Goal: Transaction & Acquisition: Purchase product/service

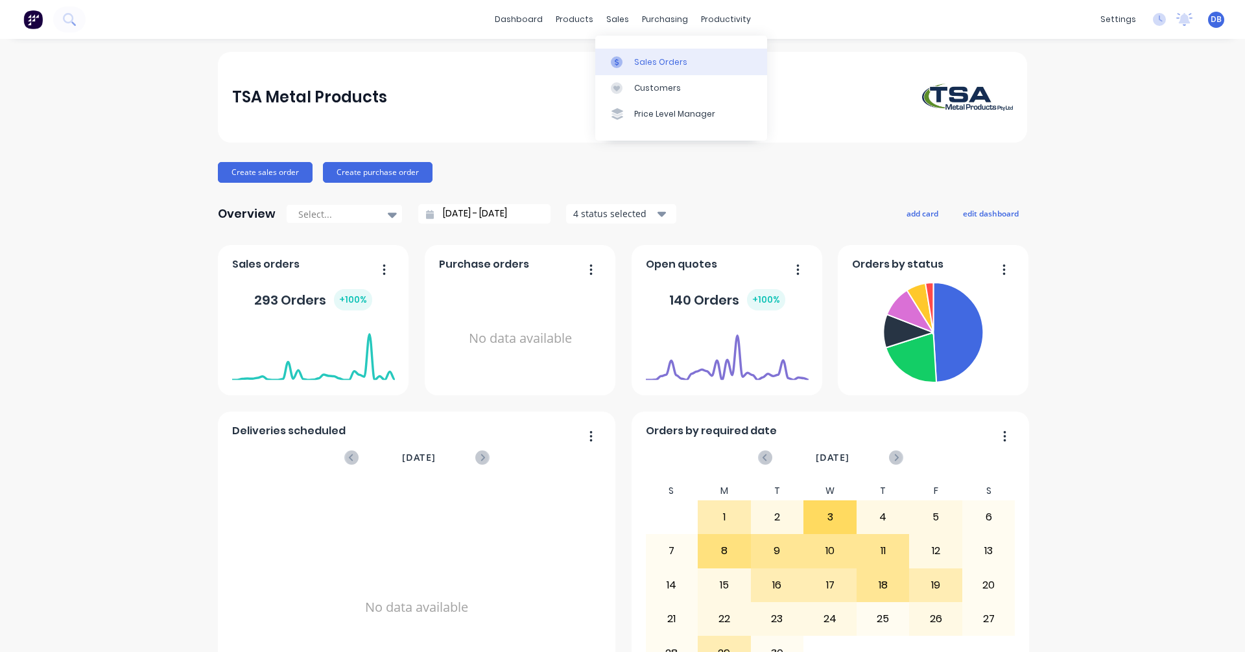
click at [629, 63] on div at bounding box center [620, 62] width 19 height 12
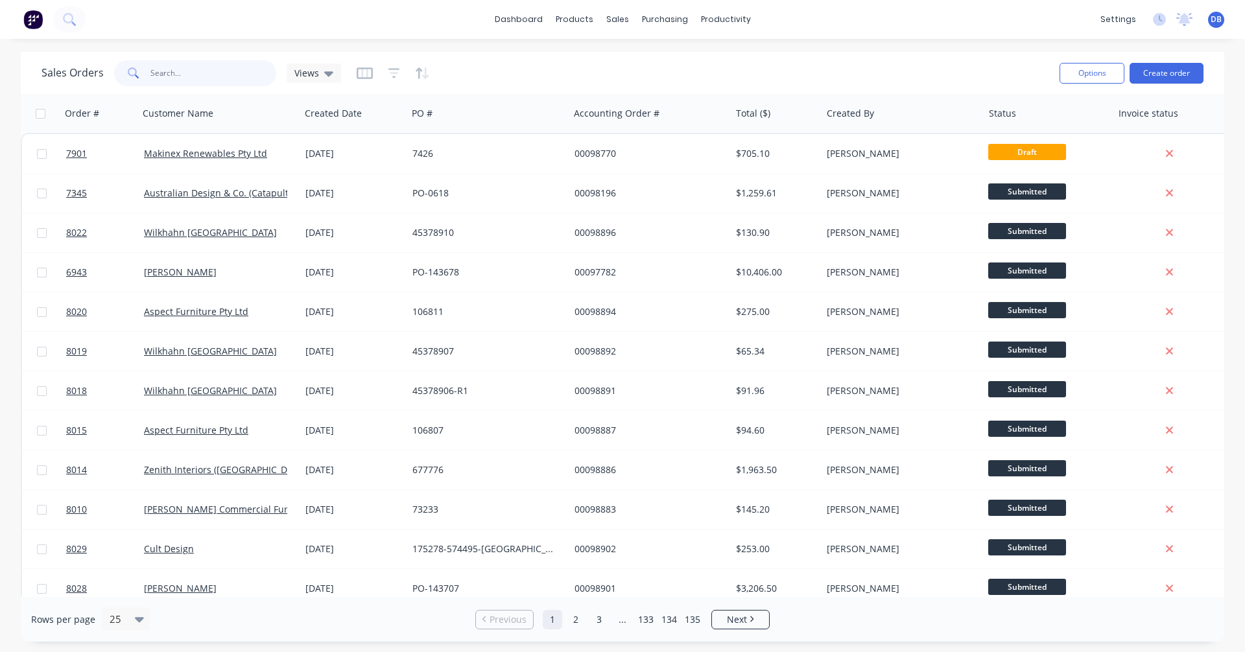
click at [217, 77] on input "text" at bounding box center [213, 73] width 126 height 26
type input "90545"
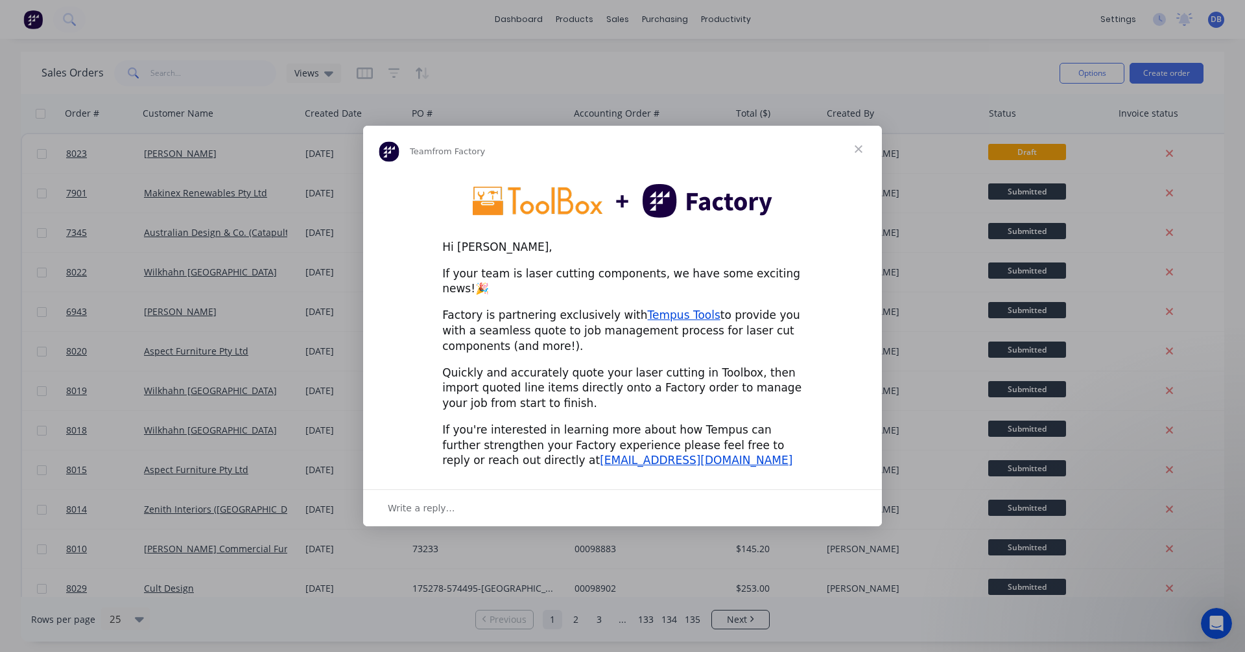
click at [857, 154] on span "Close" at bounding box center [858, 149] width 47 height 47
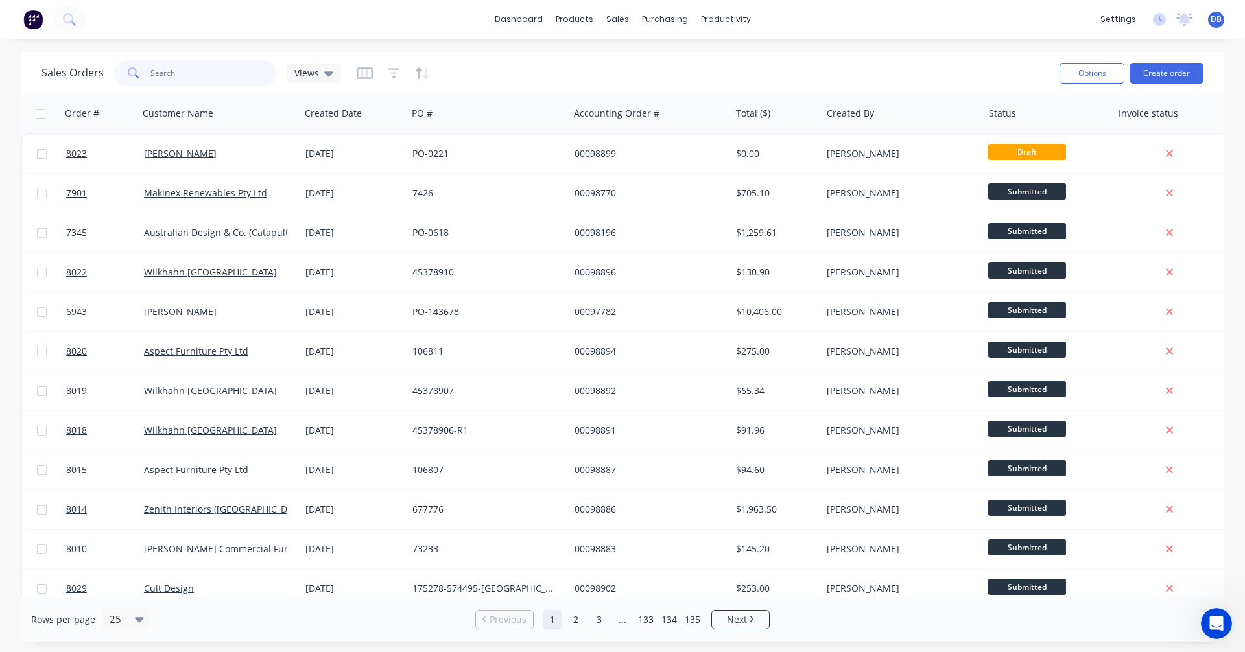
click at [191, 72] on input "text" at bounding box center [213, 73] width 126 height 26
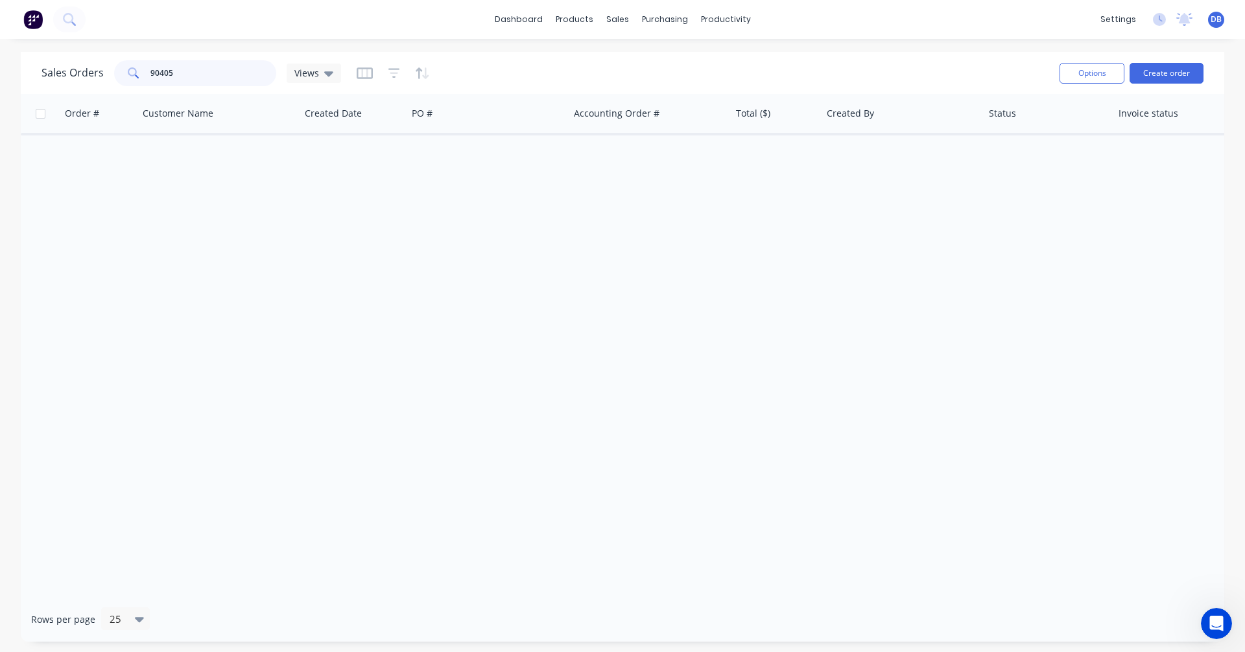
click at [201, 71] on input "90405" at bounding box center [213, 73] width 126 height 26
type input "90545"
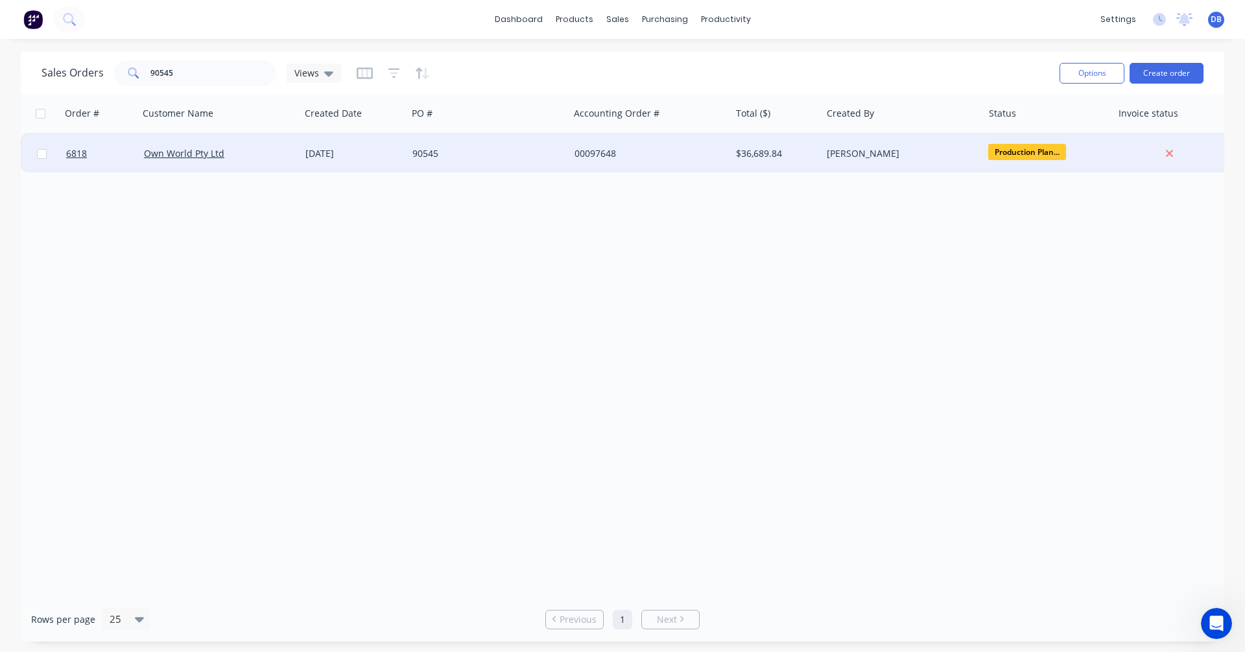
click at [341, 160] on div "[DATE]" at bounding box center [353, 153] width 107 height 39
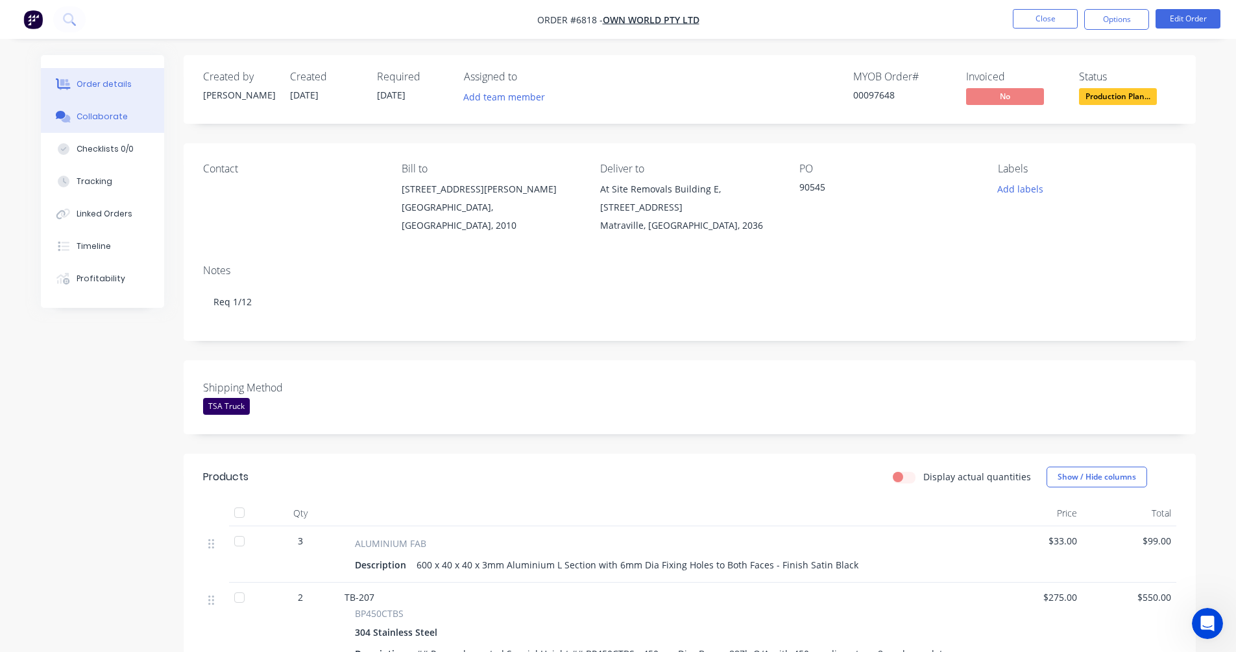
click at [110, 110] on button "Collaborate" at bounding box center [102, 117] width 123 height 32
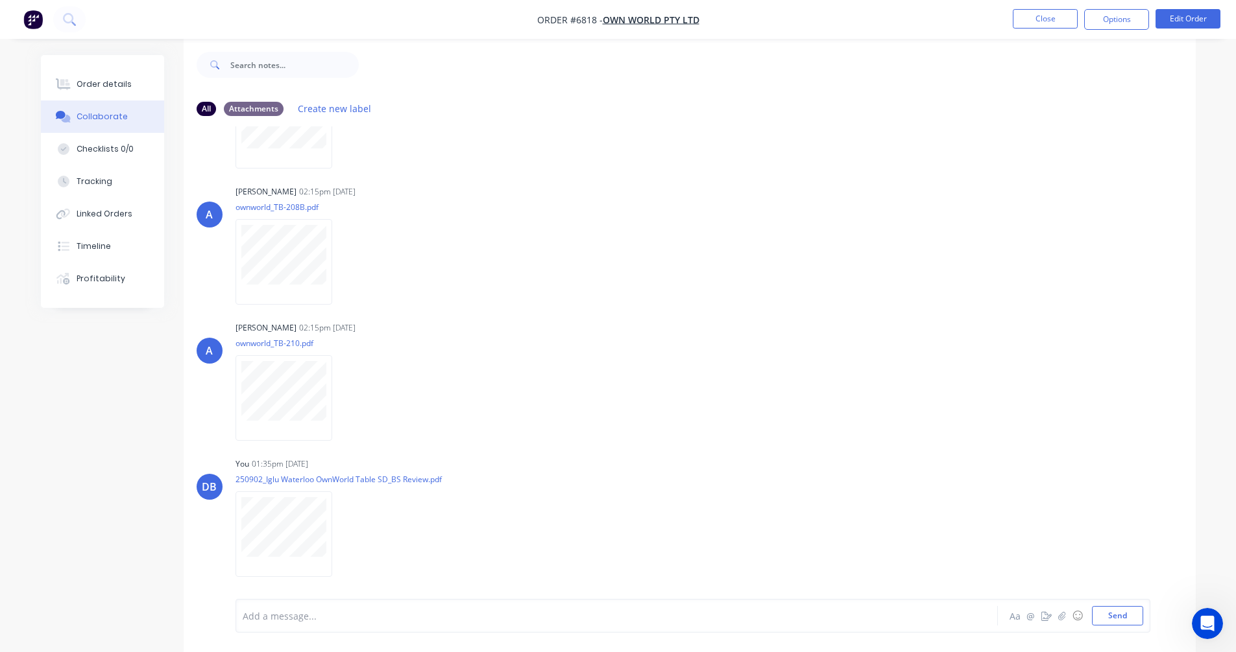
scroll to position [19, 0]
click at [1129, 619] on button "Send" at bounding box center [1117, 615] width 51 height 19
click at [106, 82] on div "Order details" at bounding box center [104, 84] width 55 height 12
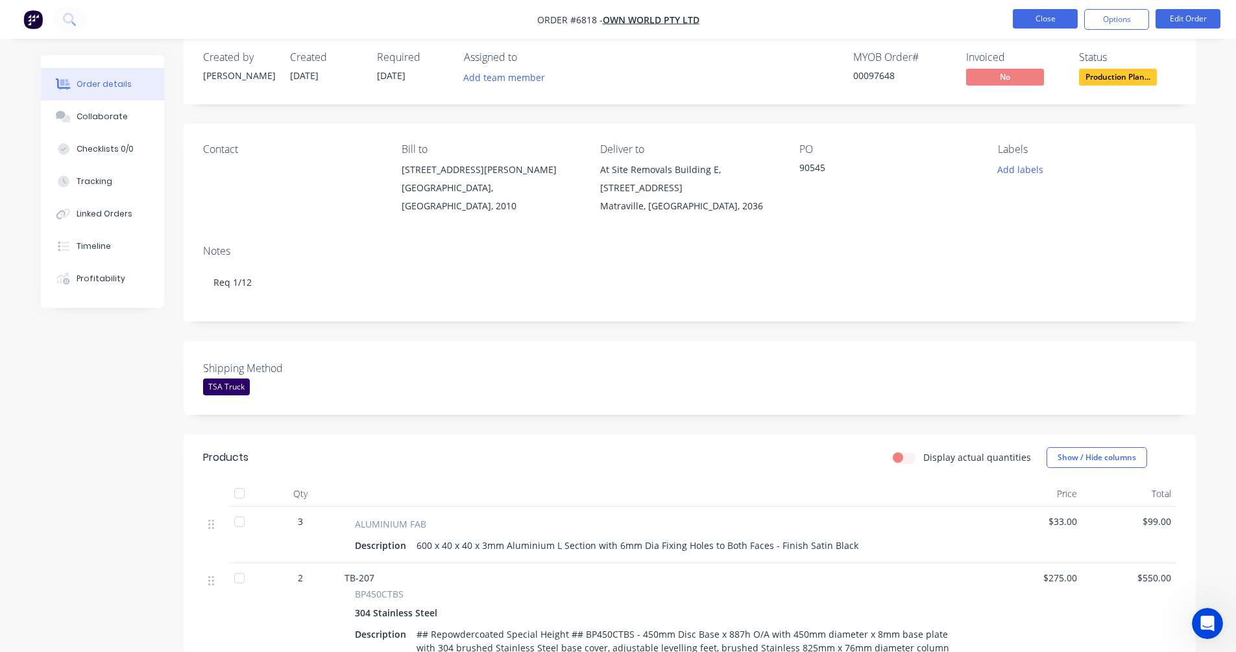
click at [1062, 18] on button "Close" at bounding box center [1044, 18] width 65 height 19
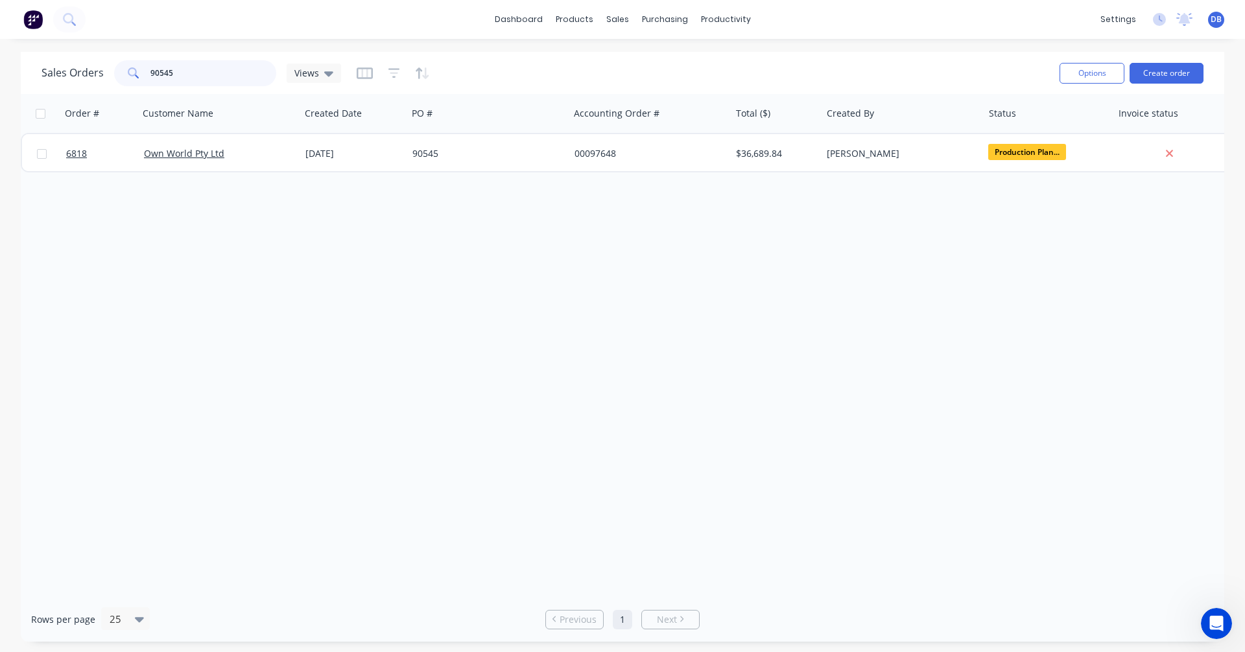
drag, startPoint x: 176, startPoint y: 69, endPoint x: 115, endPoint y: 73, distance: 61.1
click at [115, 73] on div "90545" at bounding box center [195, 73] width 162 height 26
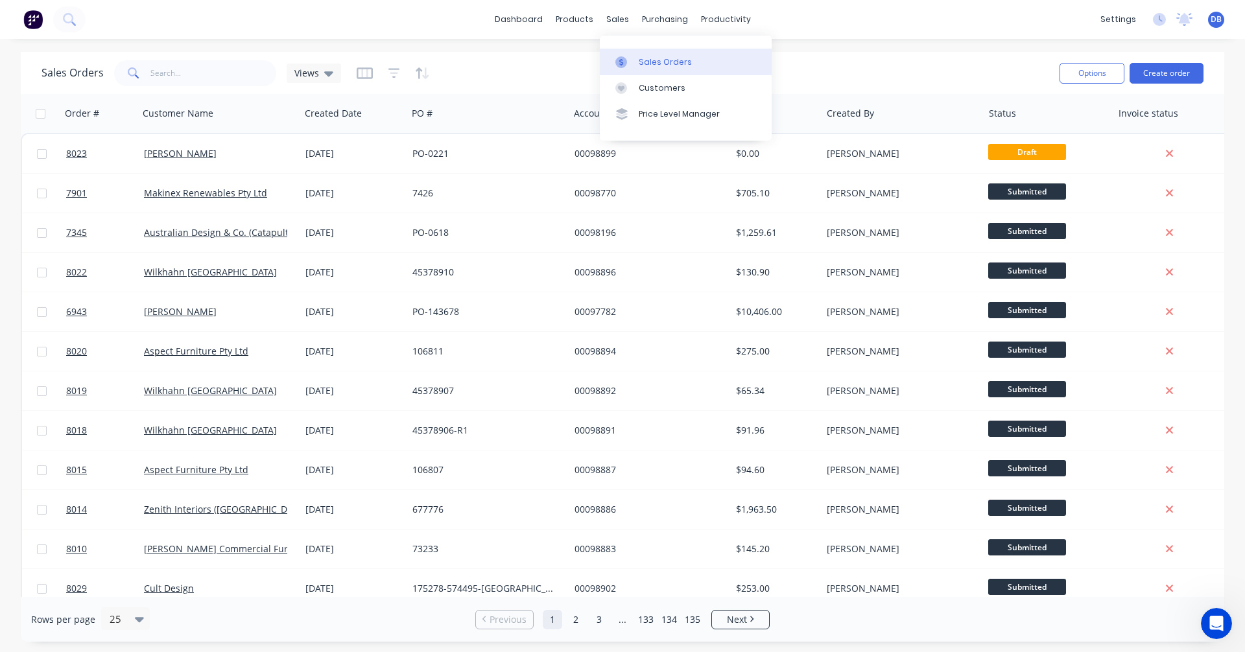
click at [651, 60] on div "Sales Orders" at bounding box center [665, 62] width 53 height 12
click at [1150, 75] on button "Create order" at bounding box center [1167, 73] width 74 height 21
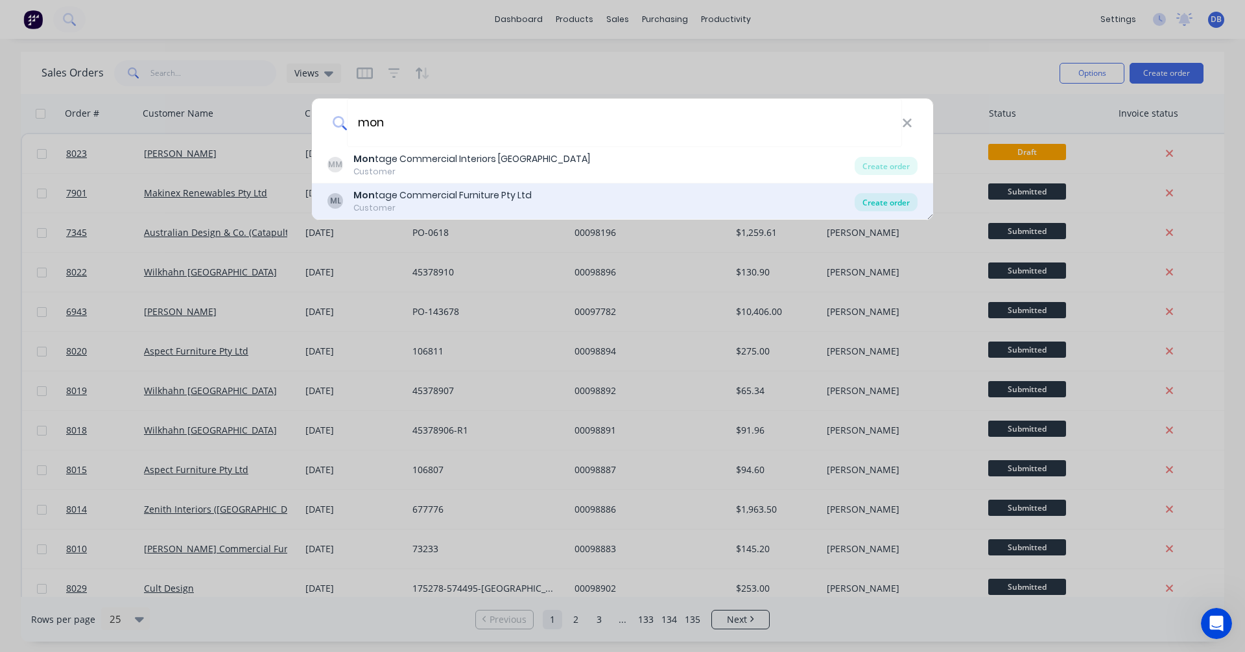
type input "mon"
click at [892, 204] on div "Create order" at bounding box center [886, 202] width 63 height 18
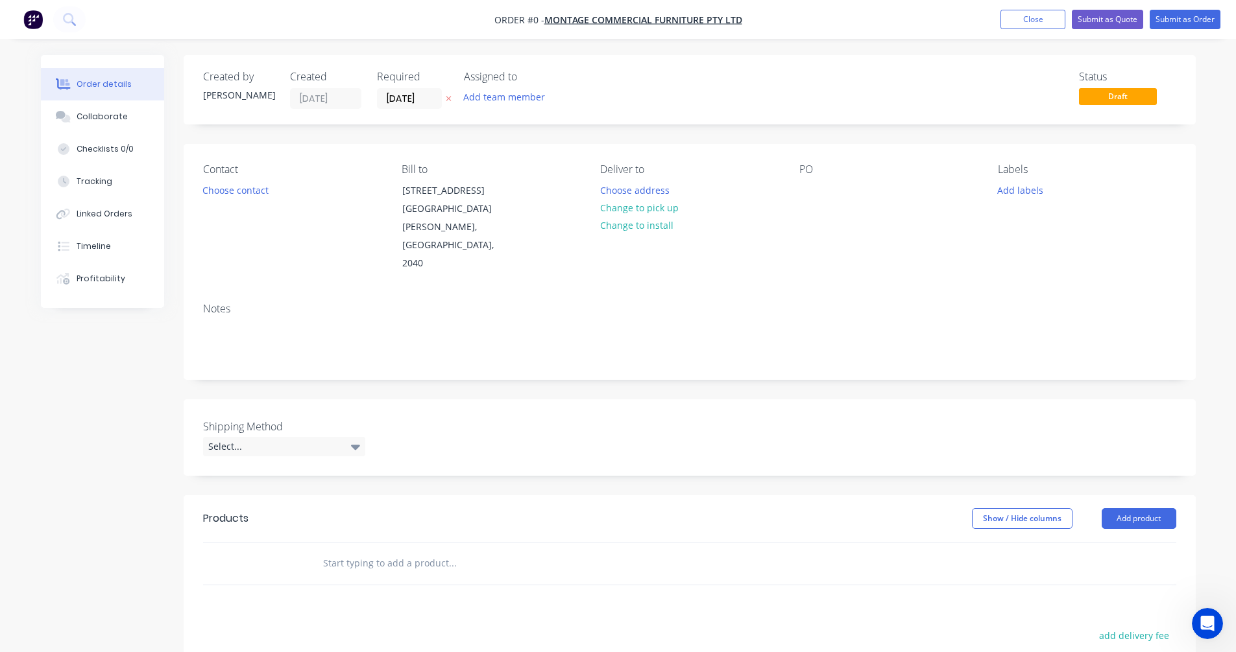
click at [357, 551] on input "text" at bounding box center [451, 564] width 259 height 26
type input "c"
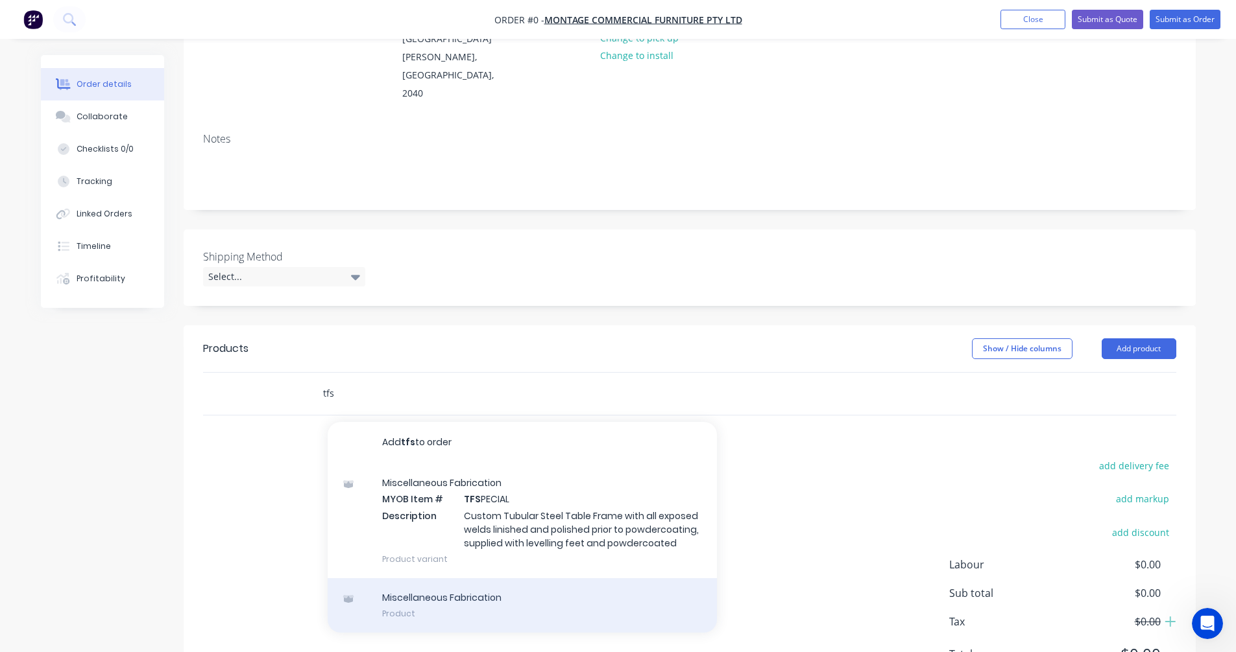
scroll to position [195, 0]
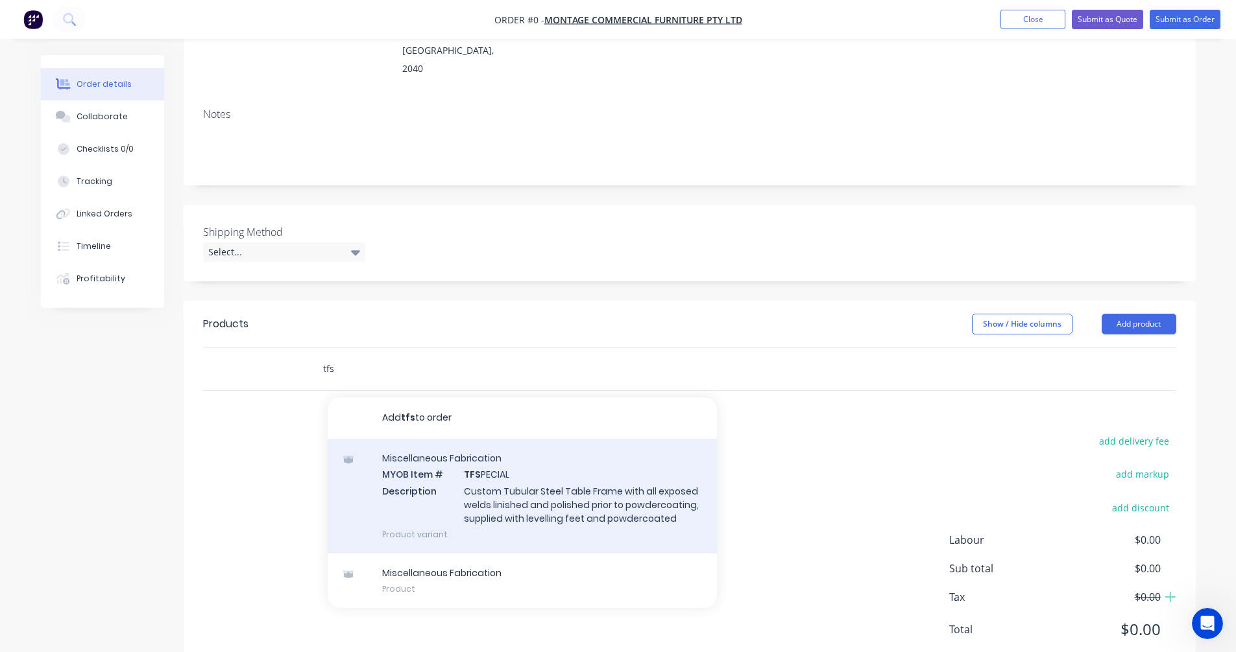
type input "tfs"
click at [495, 451] on div "Miscellaneous Fabrication MYOB Item # TFS PECIAL Description Custom Tubular Ste…" at bounding box center [522, 496] width 389 height 115
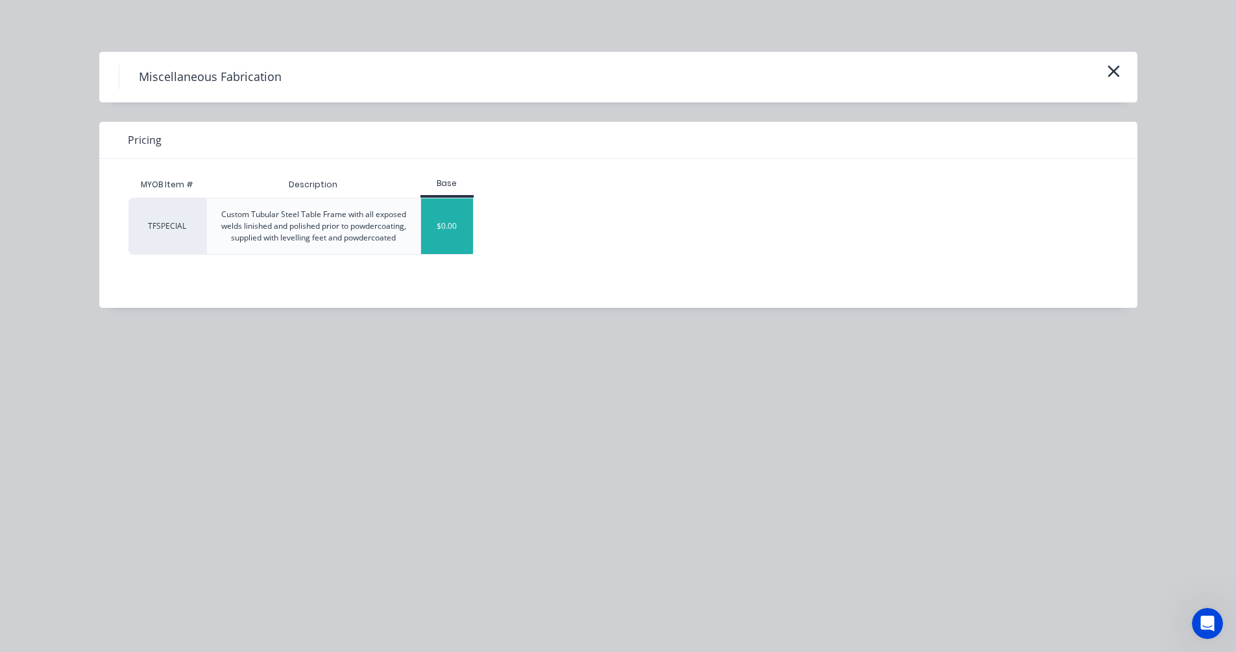
click at [449, 222] on div "$0.00" at bounding box center [447, 226] width 53 height 56
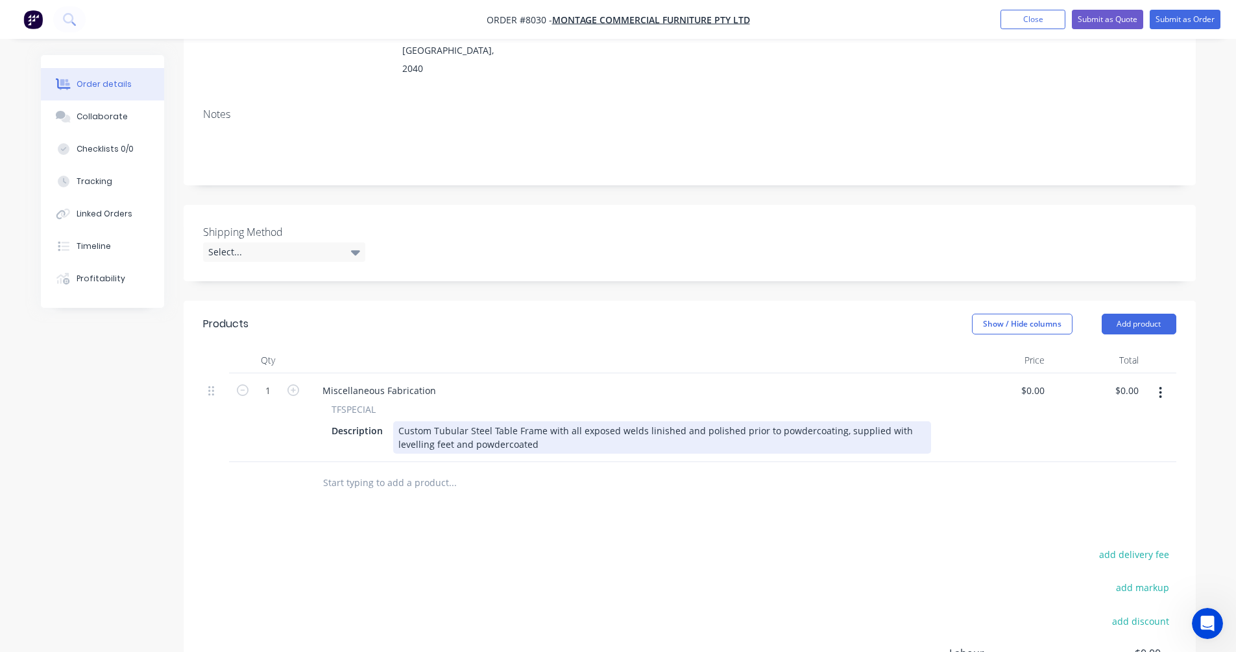
click at [491, 422] on div "Custom Tubular Steel Table Frame with all exposed welds linished and polished p…" at bounding box center [662, 438] width 538 height 32
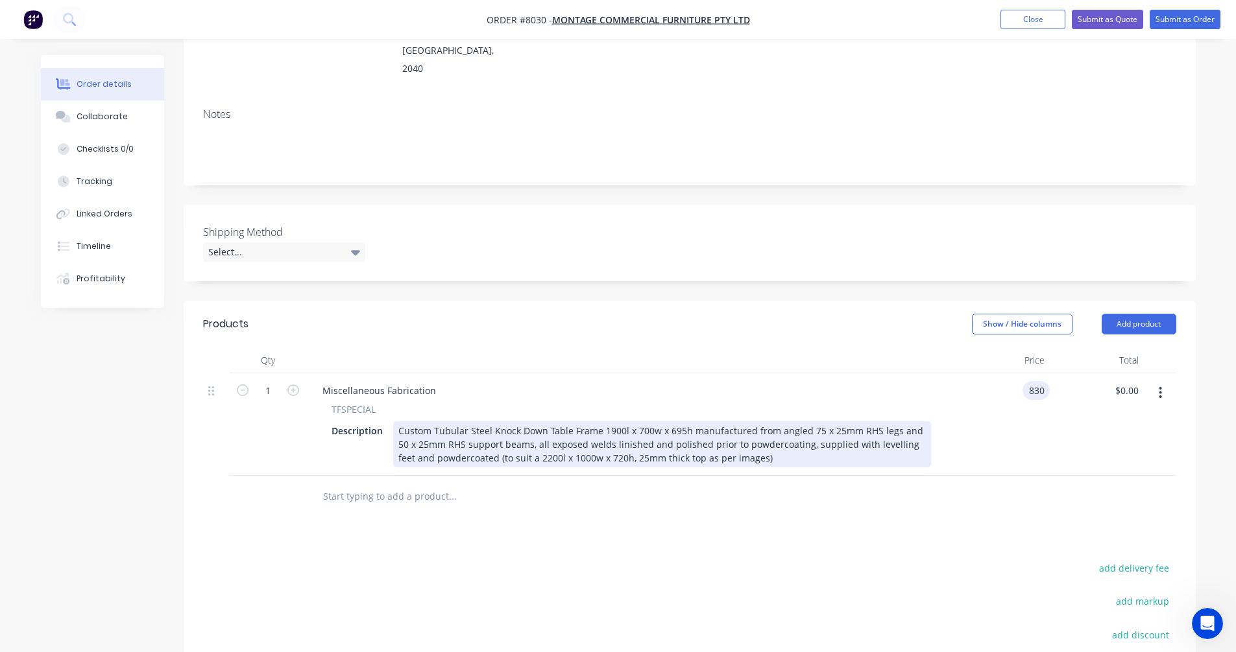
type input "$830.00"
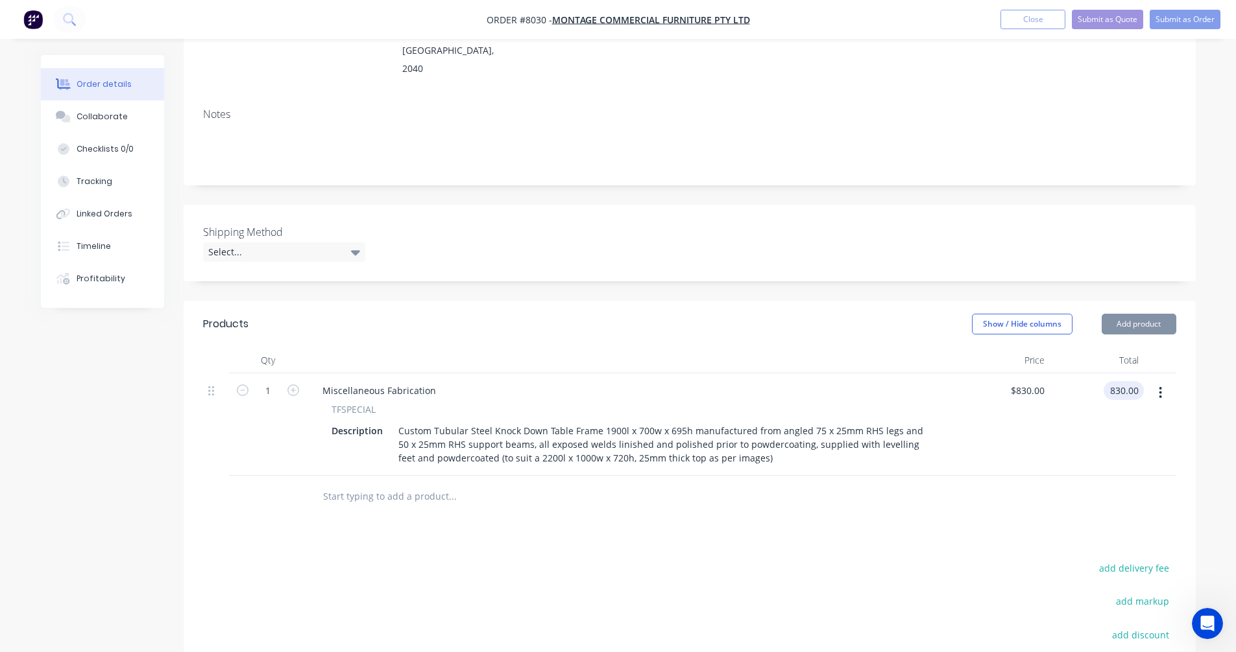
type input "$830.00"
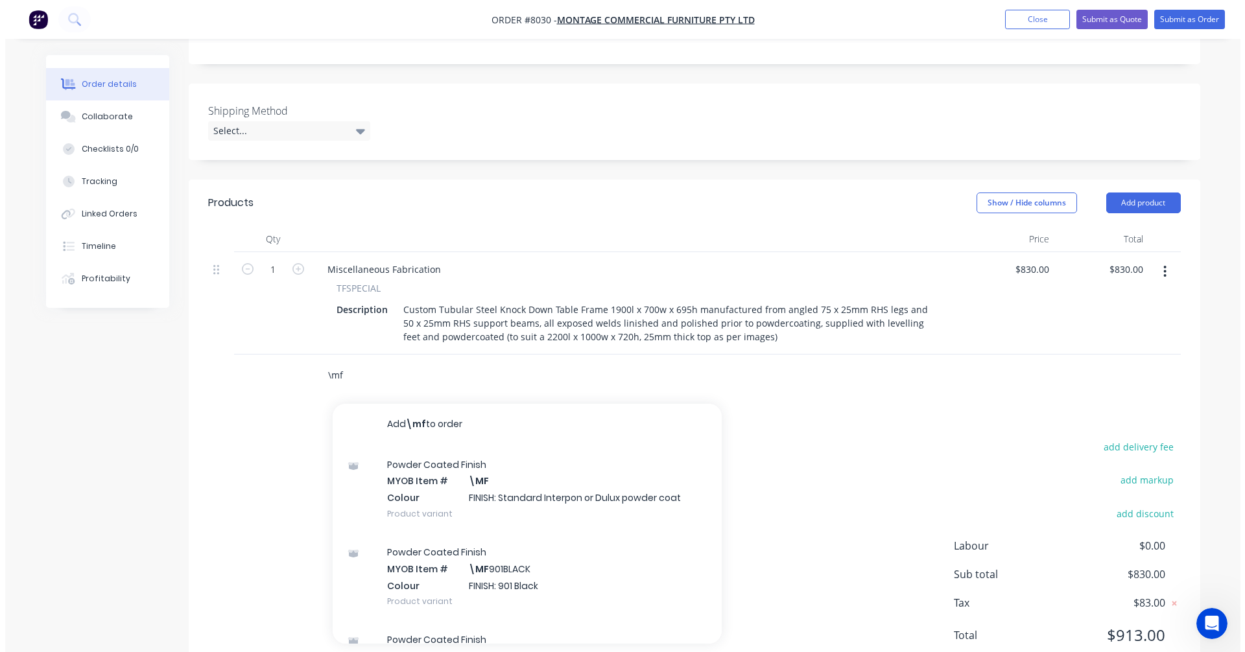
scroll to position [326, 0]
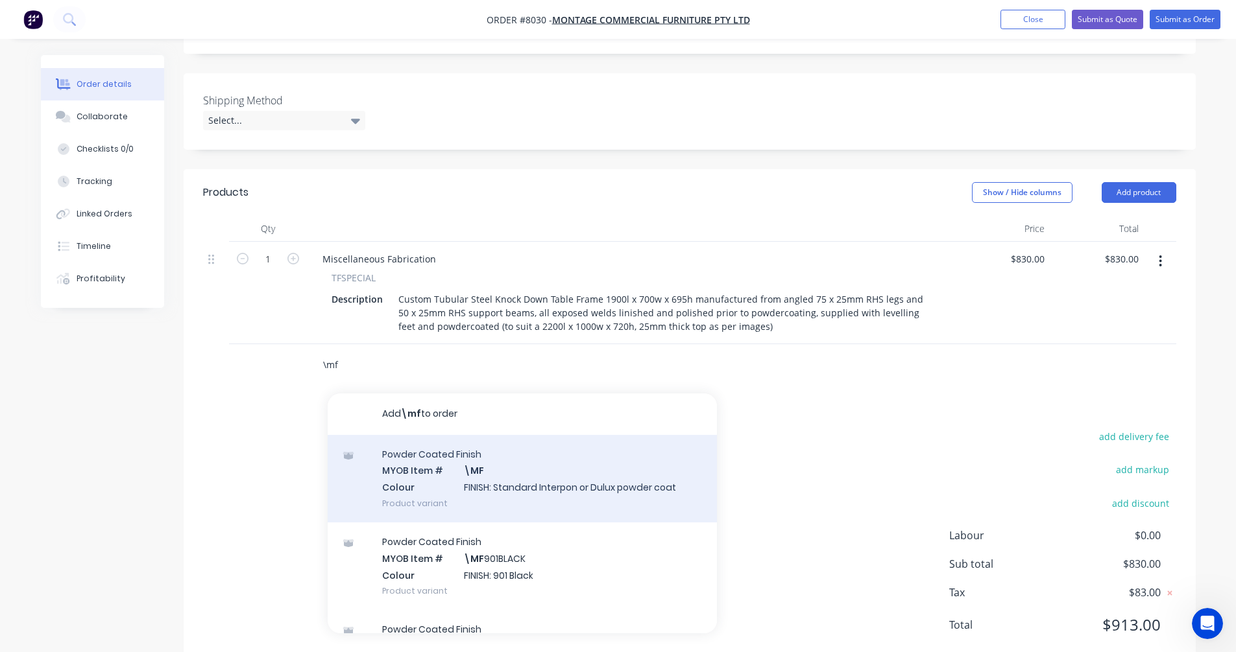
type input "\mf"
click at [510, 440] on div "Powder Coated Finish MYOB Item # \MF Colour FINISH: Standard Interpon or Dulux …" at bounding box center [522, 479] width 389 height 88
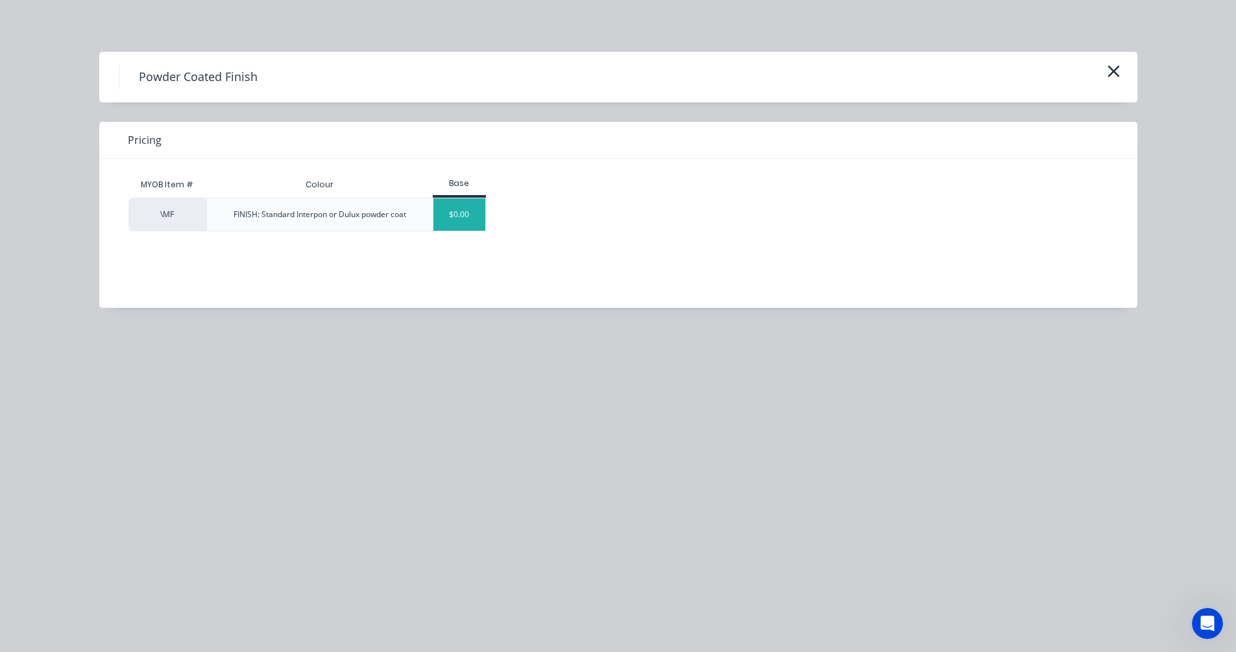
click at [463, 215] on div "$0.00" at bounding box center [459, 214] width 53 height 32
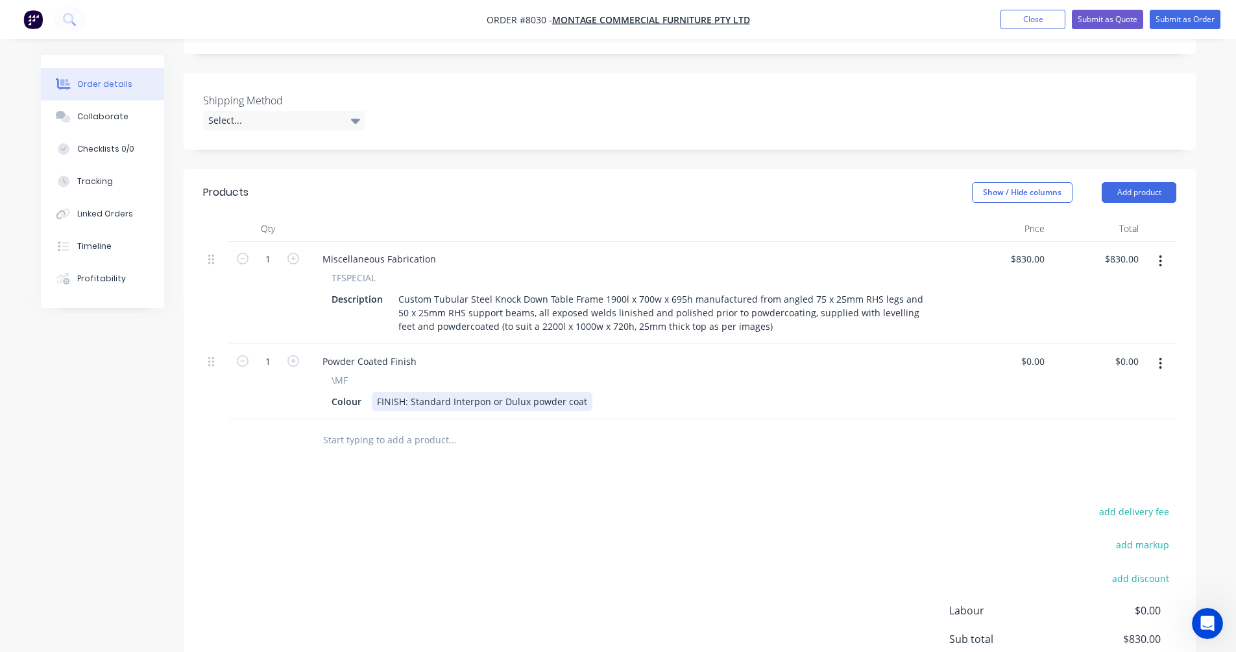
click at [503, 392] on div "FINISH: Standard Interpon or Dulux powder coat" at bounding box center [482, 401] width 221 height 19
drag, startPoint x: 580, startPoint y: 364, endPoint x: 410, endPoint y: 364, distance: 170.6
click at [410, 392] on div "FINISH: Standard Interpon or Dulux powder coat" at bounding box center [482, 401] width 221 height 19
type input "$0.00"
click at [453, 392] on div "FINISH: Riversand" at bounding box center [416, 401] width 88 height 19
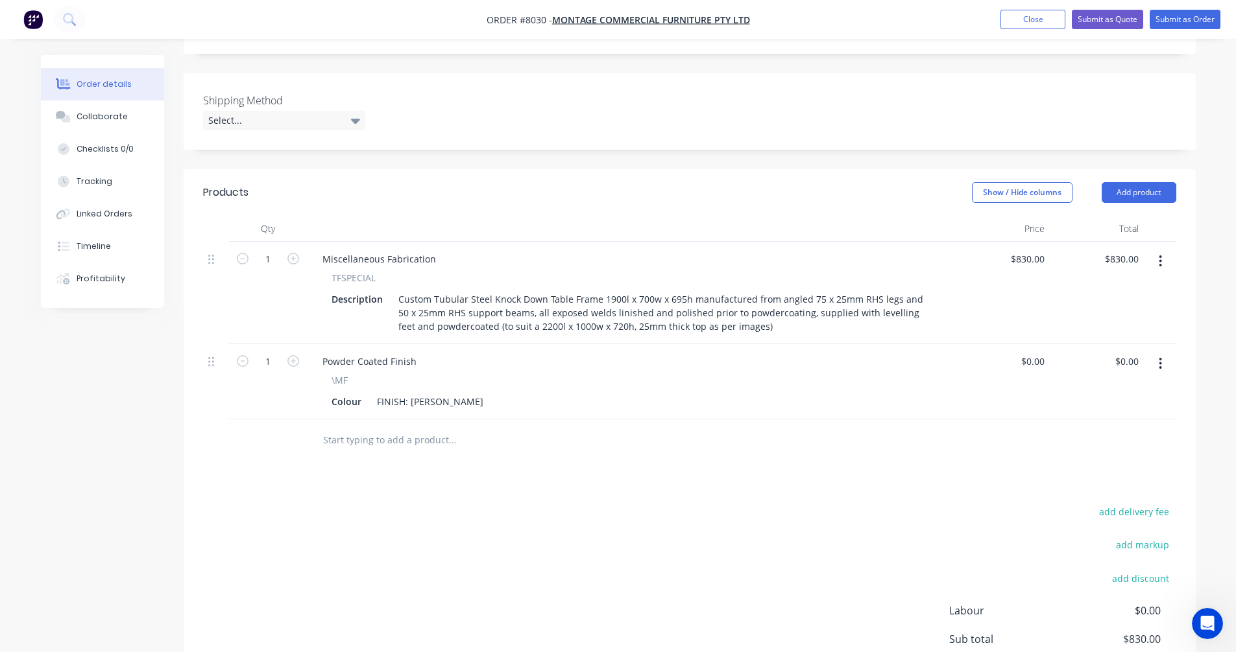
click at [403, 427] on input "text" at bounding box center [451, 440] width 259 height 26
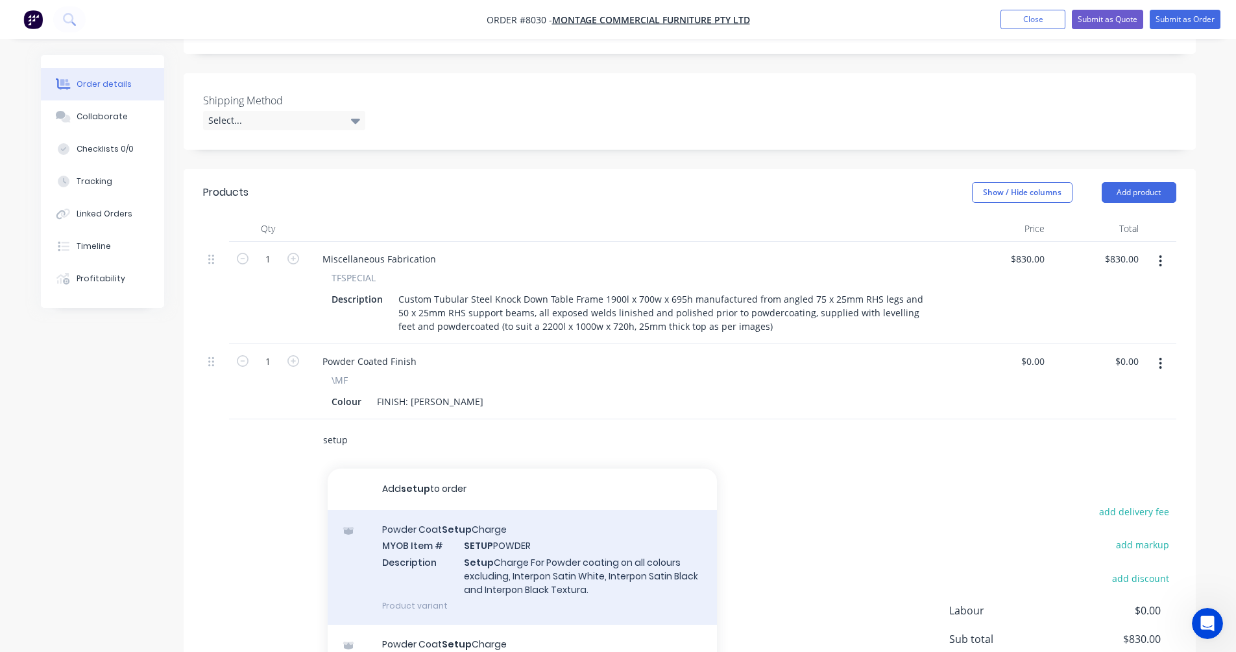
type input "setup"
click at [518, 534] on div "Powder Coat Setup Charge MYOB Item # SETUP POWDER Description Setup Charge For …" at bounding box center [522, 567] width 389 height 115
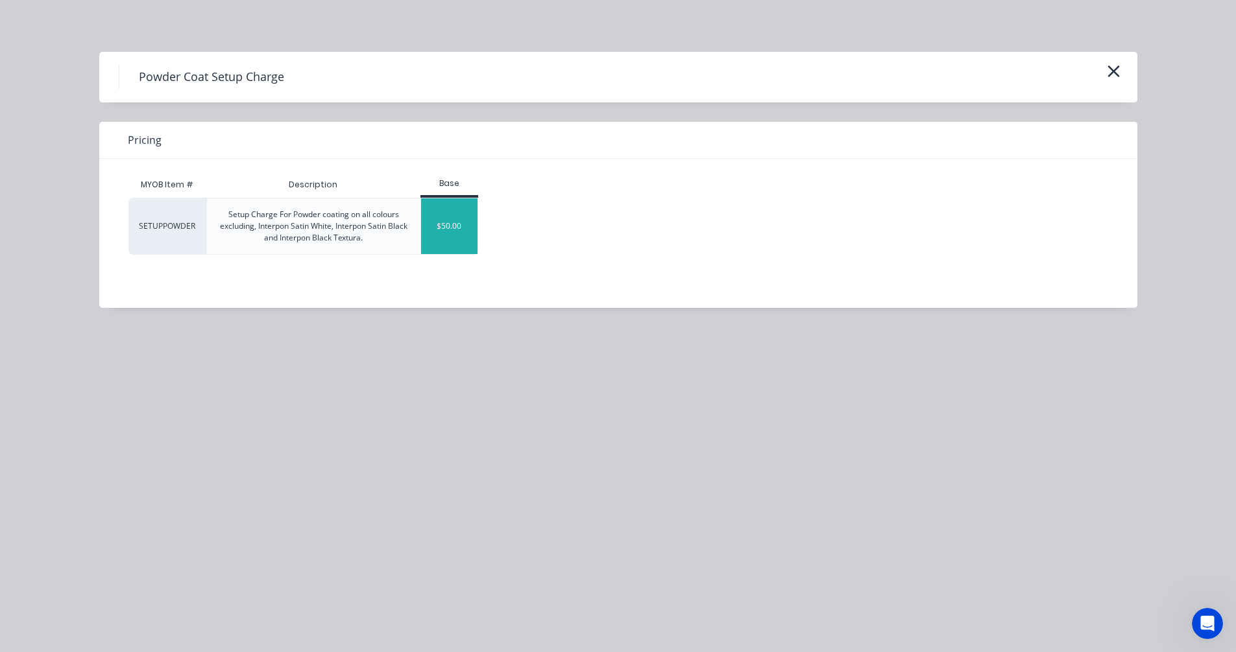
click at [445, 237] on div "$50.00" at bounding box center [449, 226] width 56 height 56
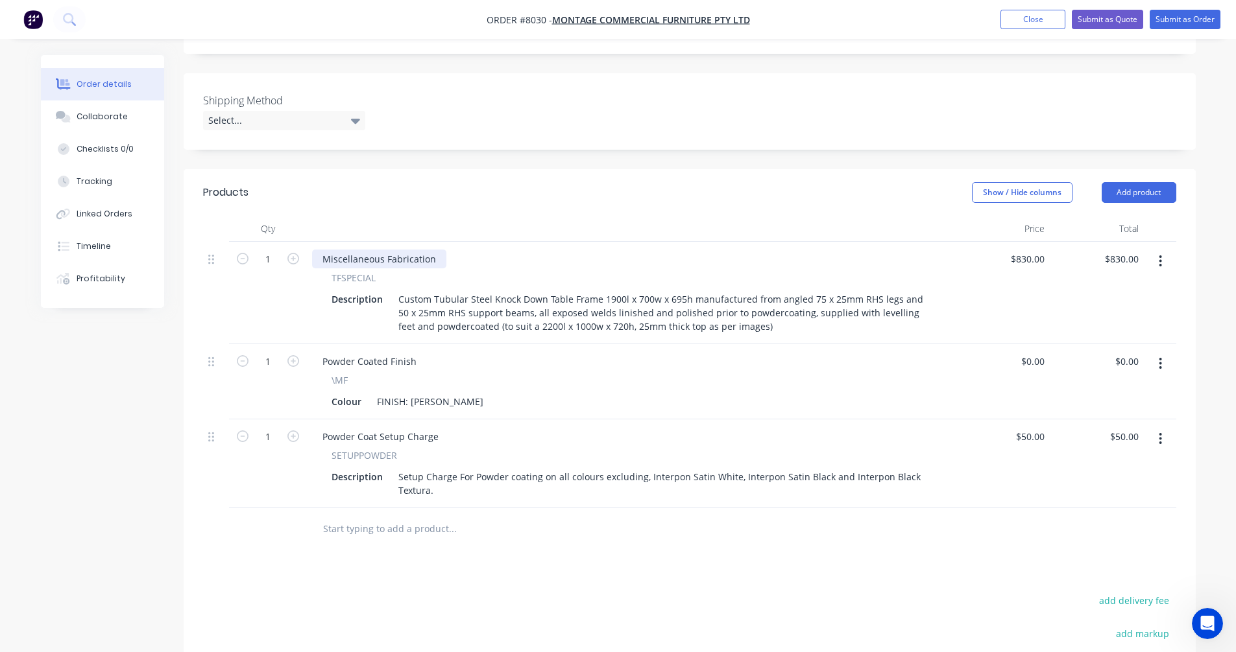
click at [403, 250] on div "Miscellaneous Fabrication" at bounding box center [379, 259] width 134 height 19
drag, startPoint x: 431, startPoint y: 222, endPoint x: 296, endPoint y: 223, distance: 134.3
click at [296, 242] on div "1 Miscellaneous Fabrication TFSPECIAL Description Custom Tubular Steel Knock Do…" at bounding box center [689, 293] width 973 height 102
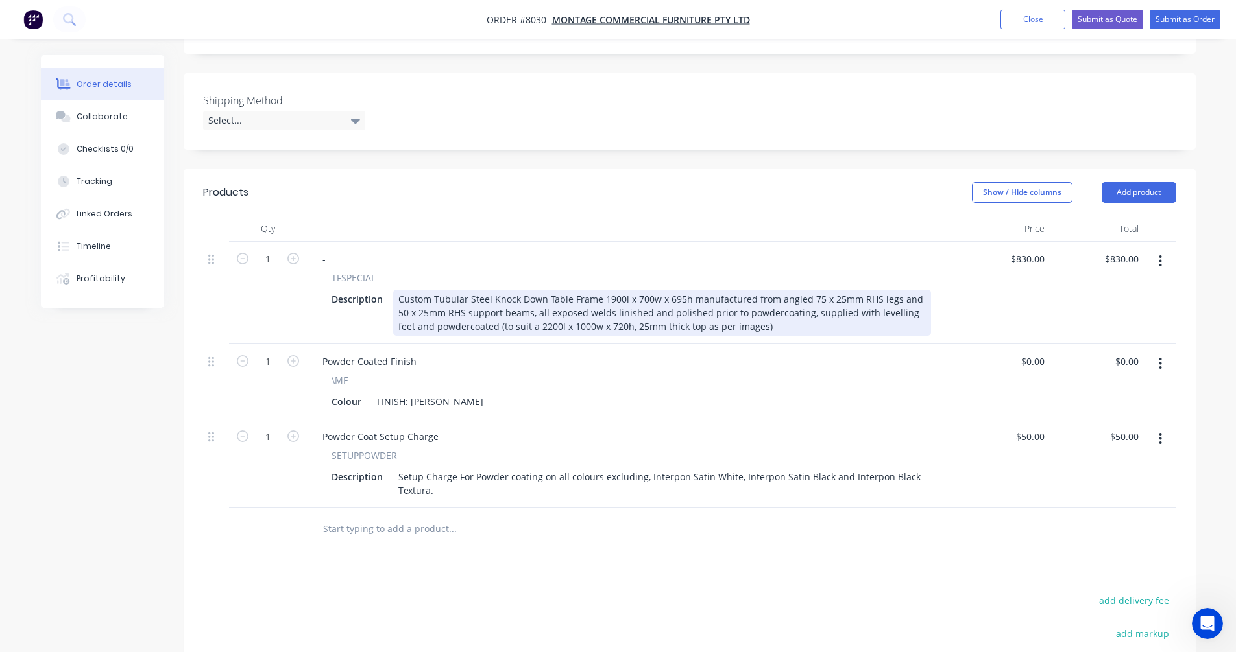
click at [625, 290] on div "Custom Tubular Steel Knock Down Table Frame 1900l x 700w x 695h manufactured fr…" at bounding box center [662, 313] width 538 height 46
type input "$810.00"
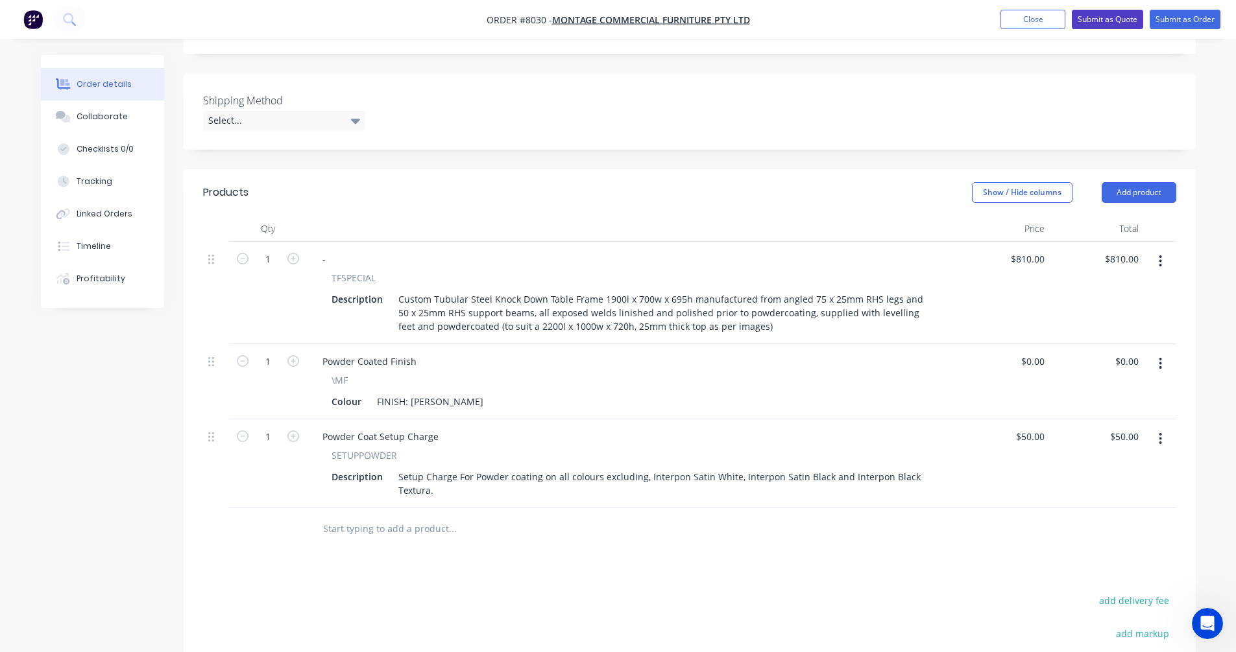
click at [1114, 14] on button "Submit as Quote" at bounding box center [1106, 19] width 71 height 19
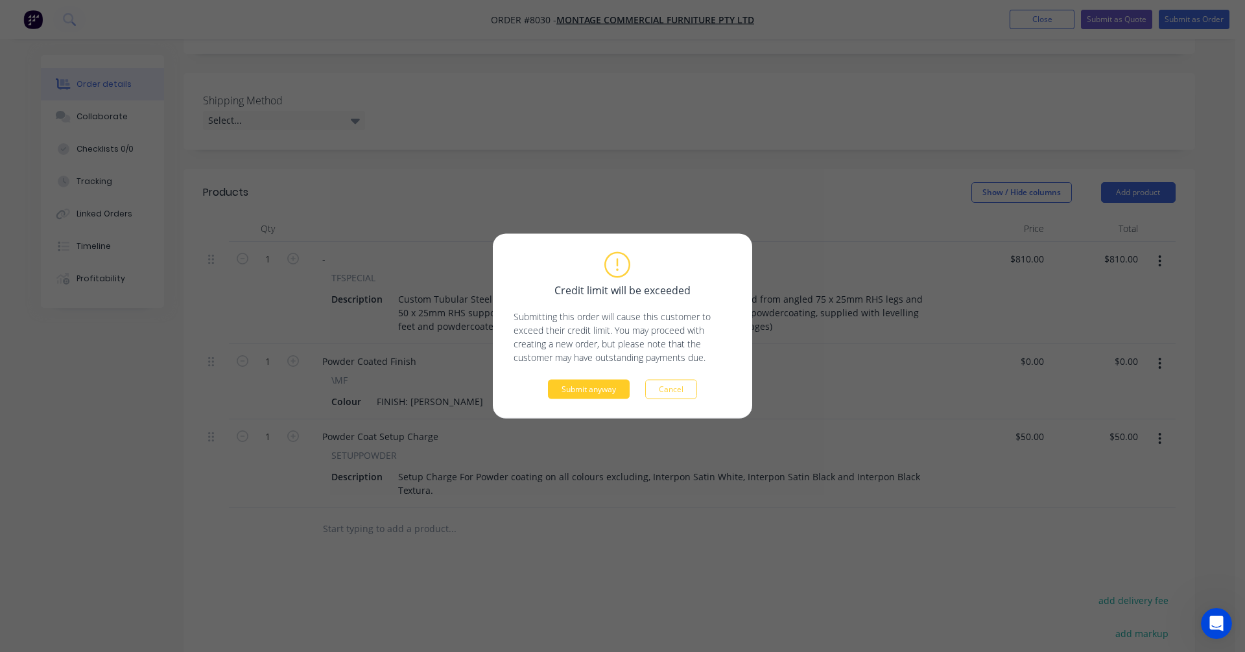
click at [616, 386] on button "Submit anyway" at bounding box center [589, 389] width 82 height 19
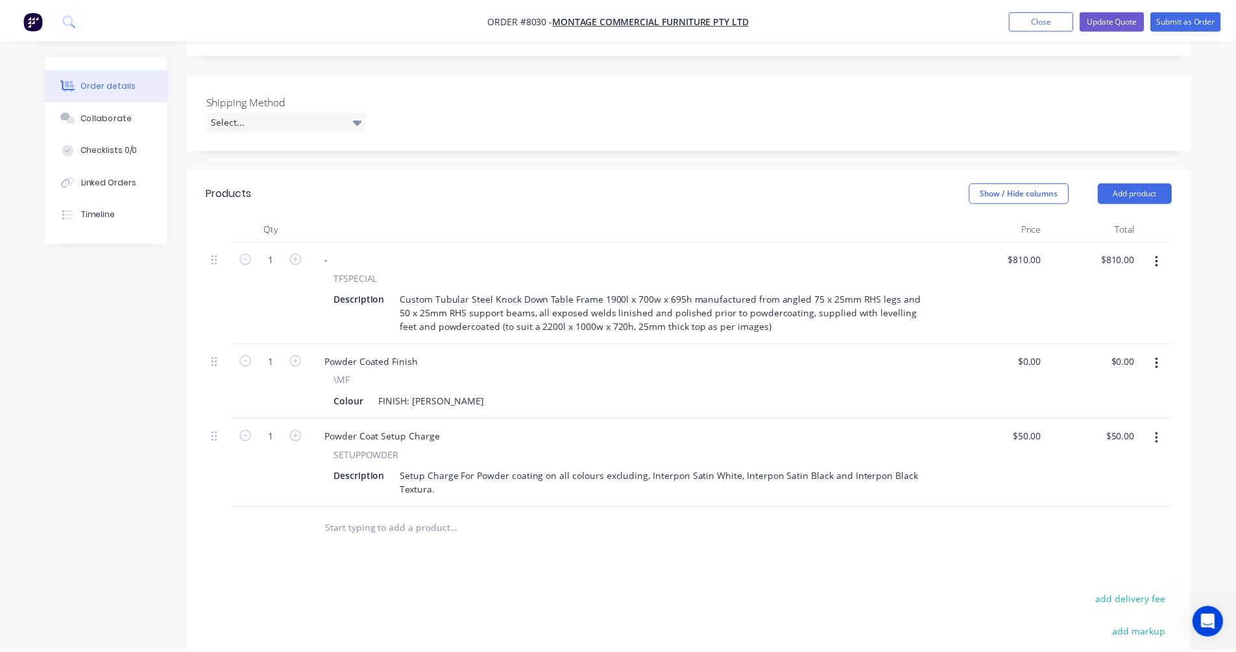
scroll to position [319, 0]
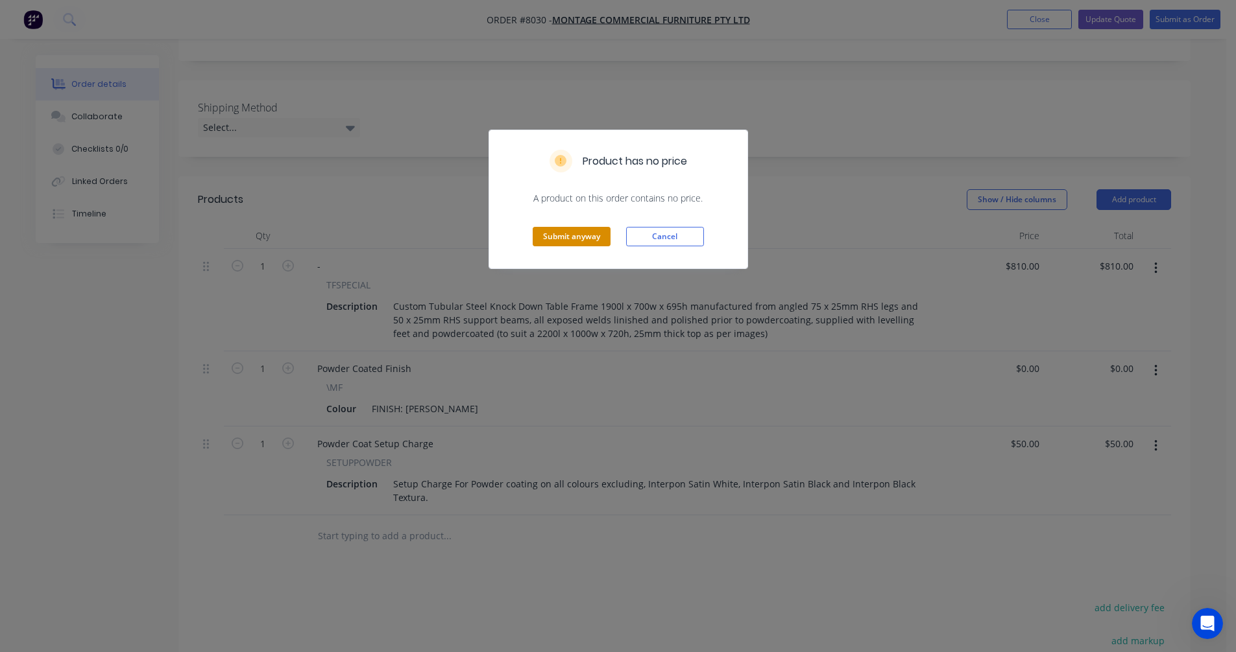
click at [571, 235] on button "Submit anyway" at bounding box center [571, 236] width 78 height 19
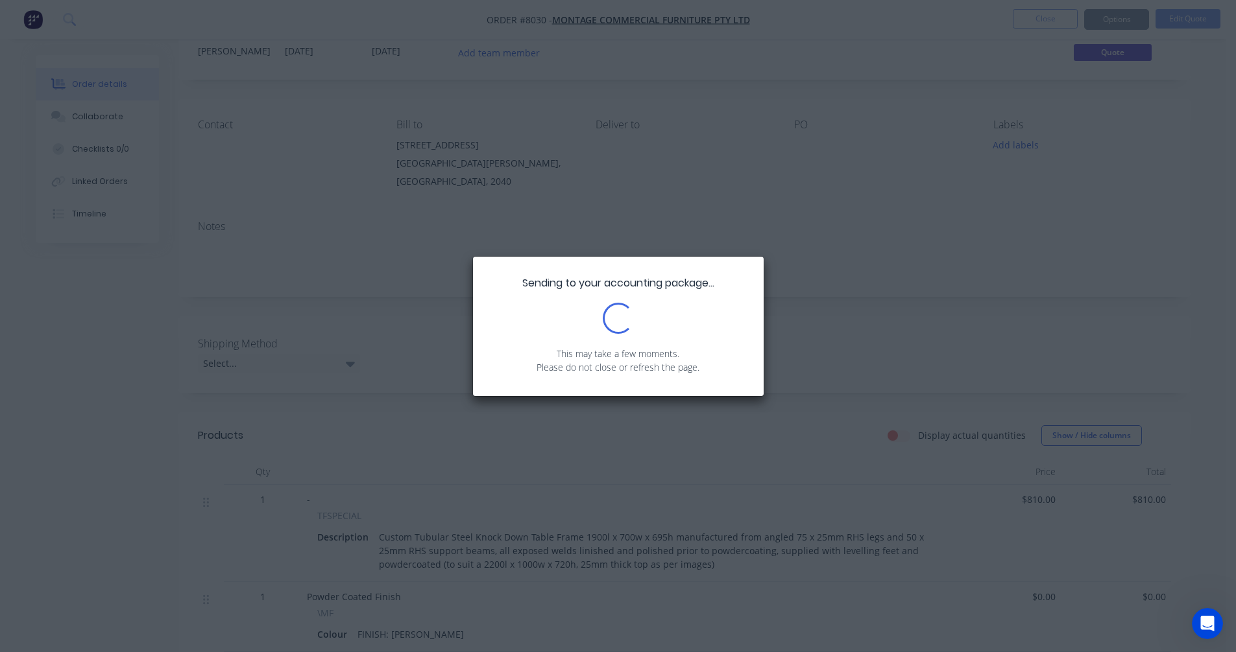
scroll to position [0, 0]
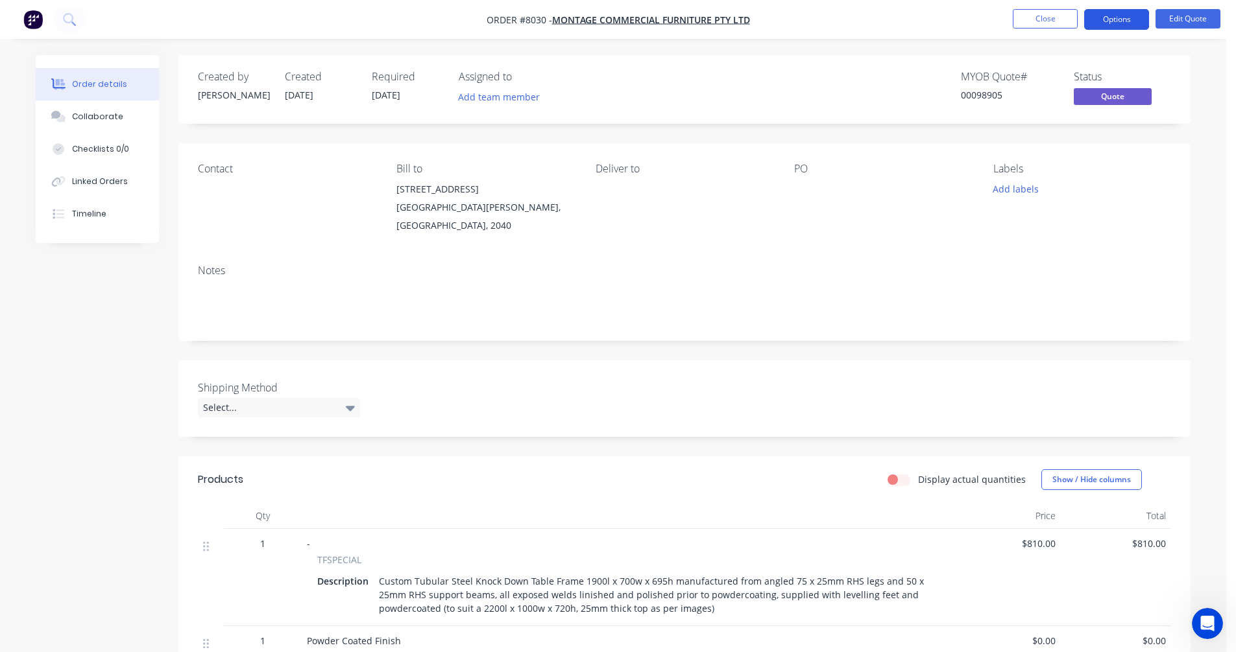
click at [1118, 18] on button "Options" at bounding box center [1116, 19] width 65 height 21
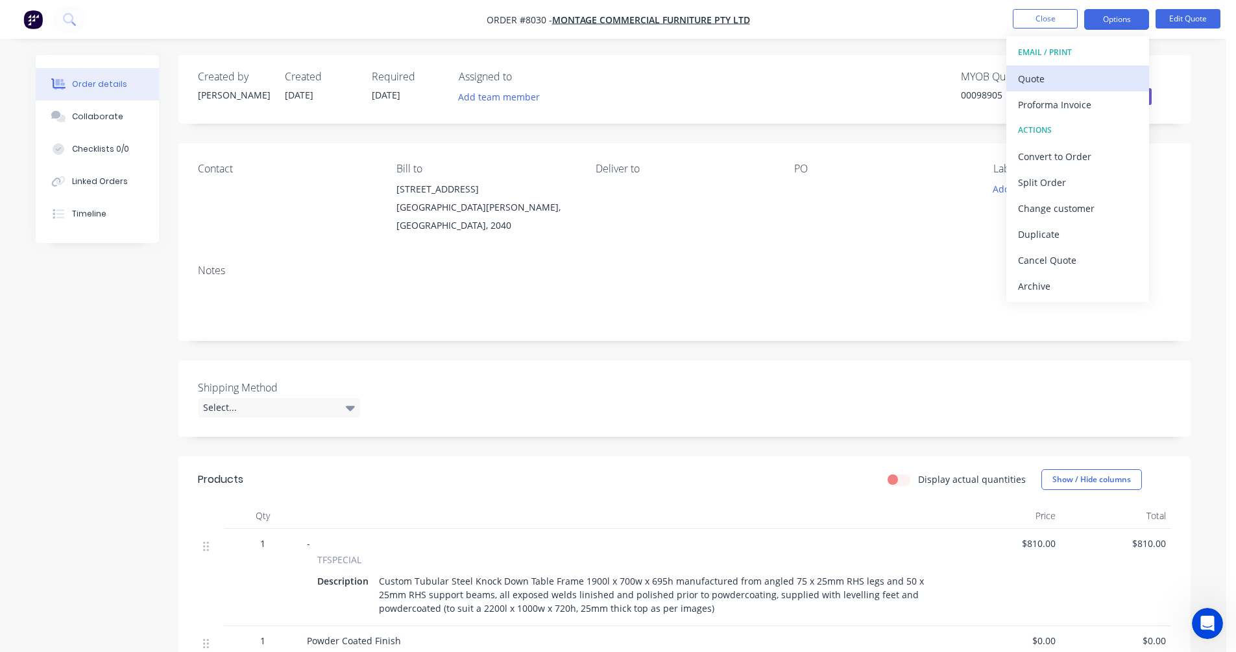
click at [1050, 82] on div "Quote" at bounding box center [1077, 78] width 119 height 19
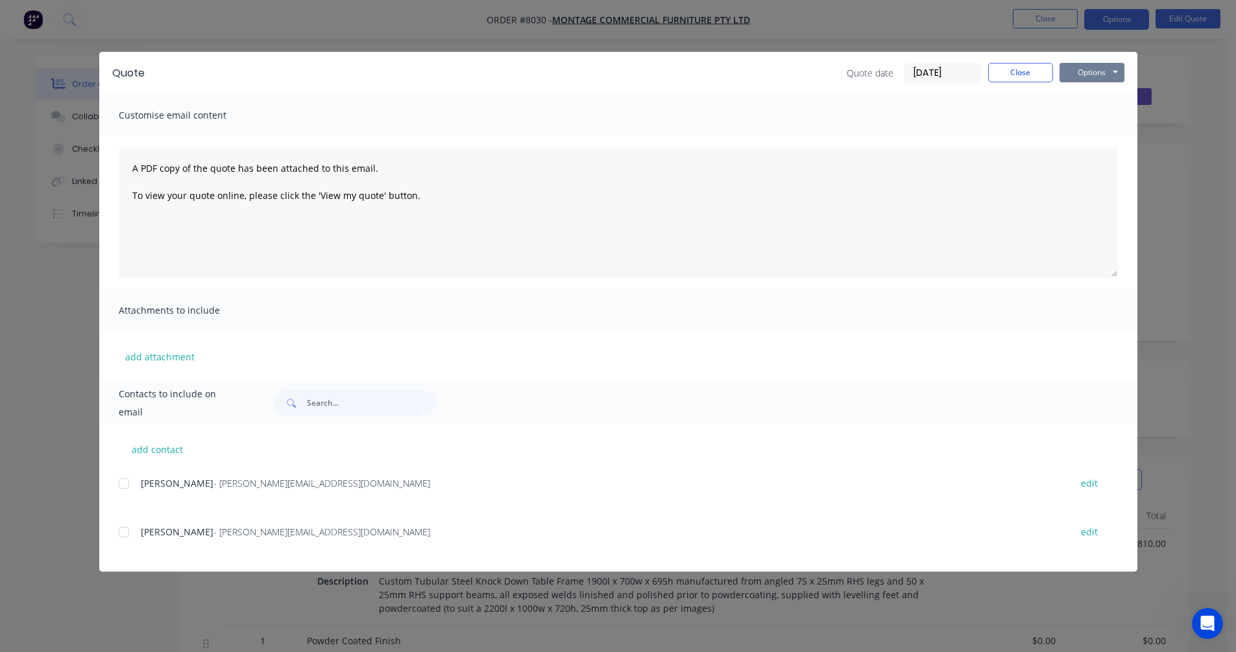
click at [1099, 70] on button "Options" at bounding box center [1091, 72] width 65 height 19
click at [1097, 93] on button "Preview" at bounding box center [1100, 95] width 83 height 21
click at [1018, 74] on button "Close" at bounding box center [1020, 72] width 65 height 19
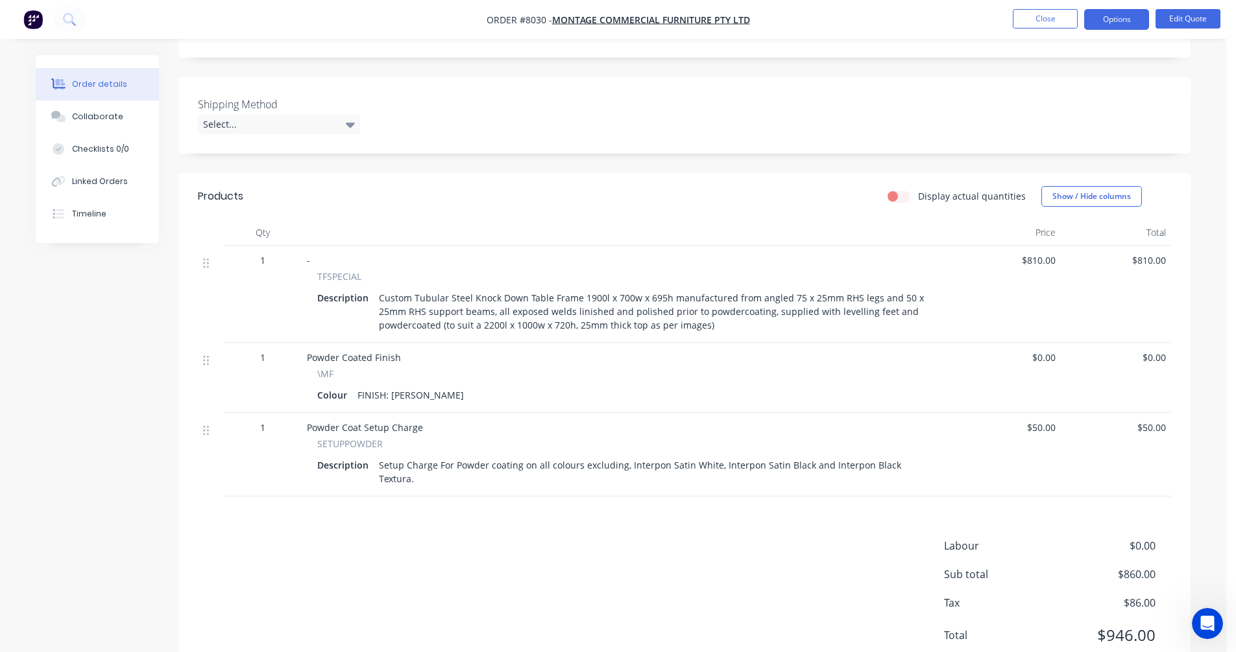
scroll to position [304, 0]
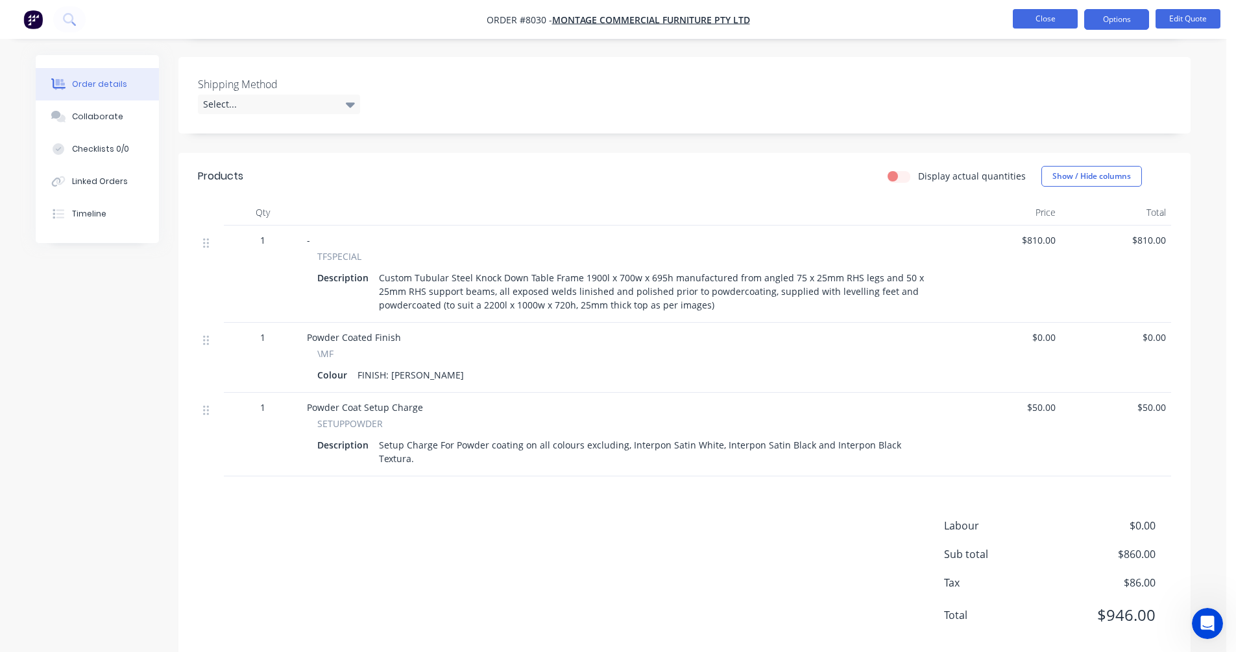
click at [1040, 23] on button "Close" at bounding box center [1044, 18] width 65 height 19
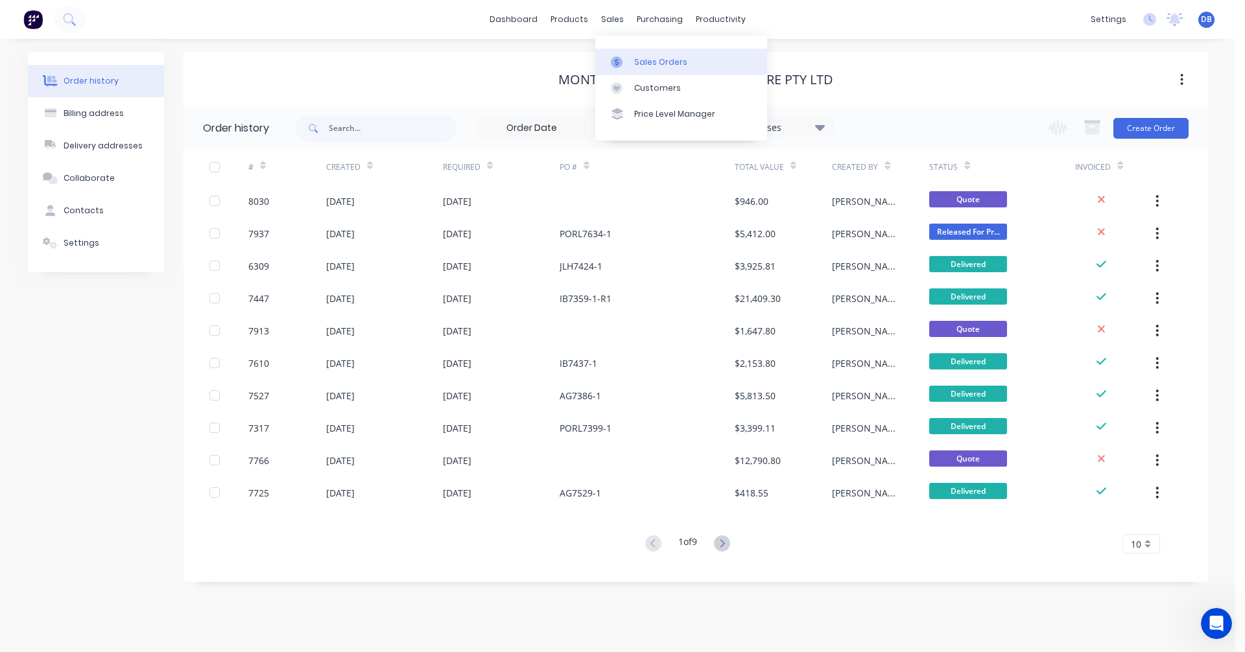
click at [646, 70] on link "Sales Orders" at bounding box center [681, 62] width 172 height 26
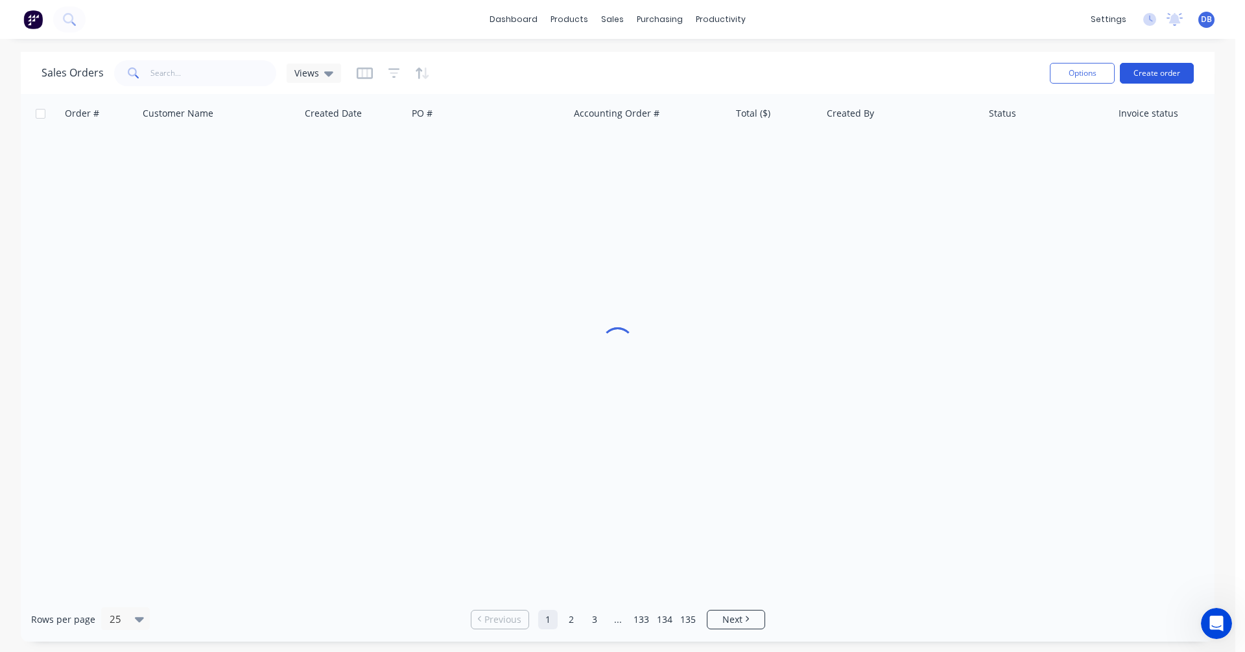
click at [1149, 67] on button "Create order" at bounding box center [1157, 73] width 74 height 21
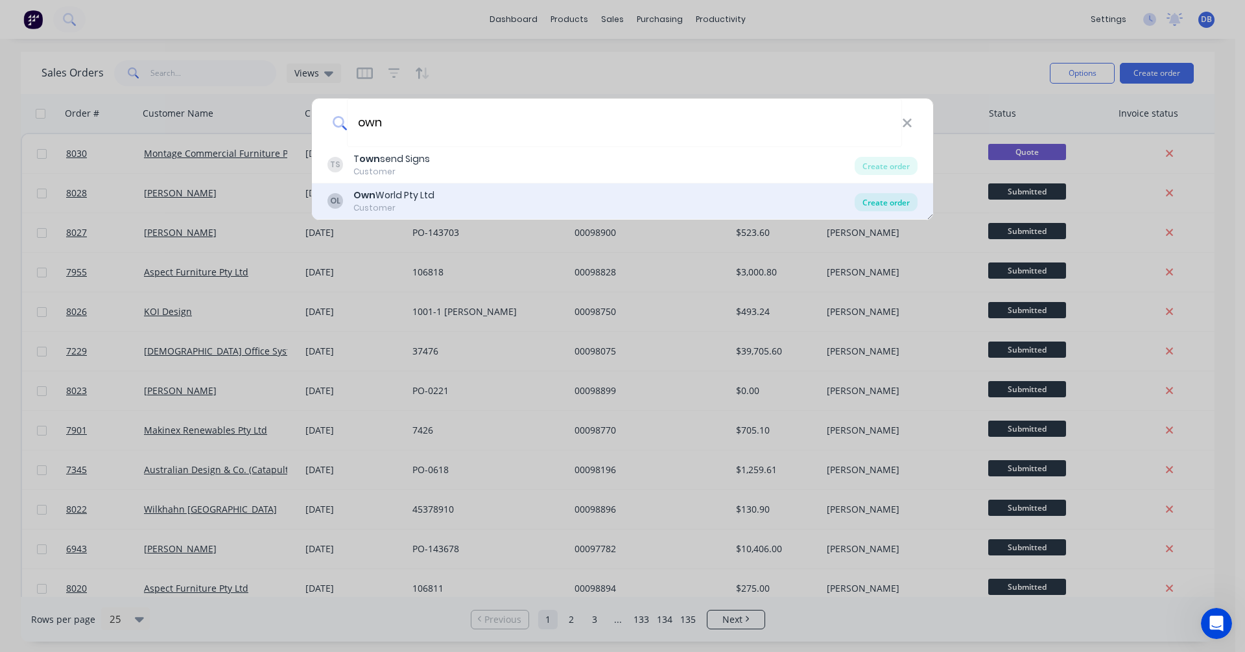
type input "own"
click at [894, 208] on div "Create order" at bounding box center [886, 202] width 63 height 18
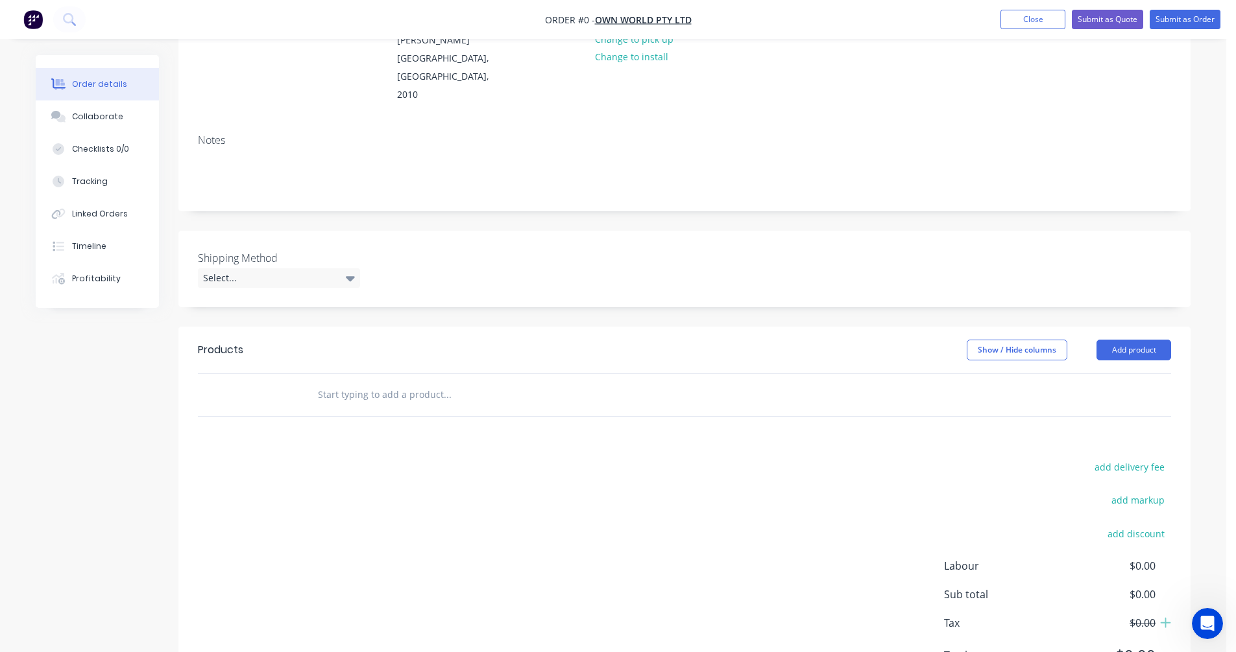
scroll to position [195, 0]
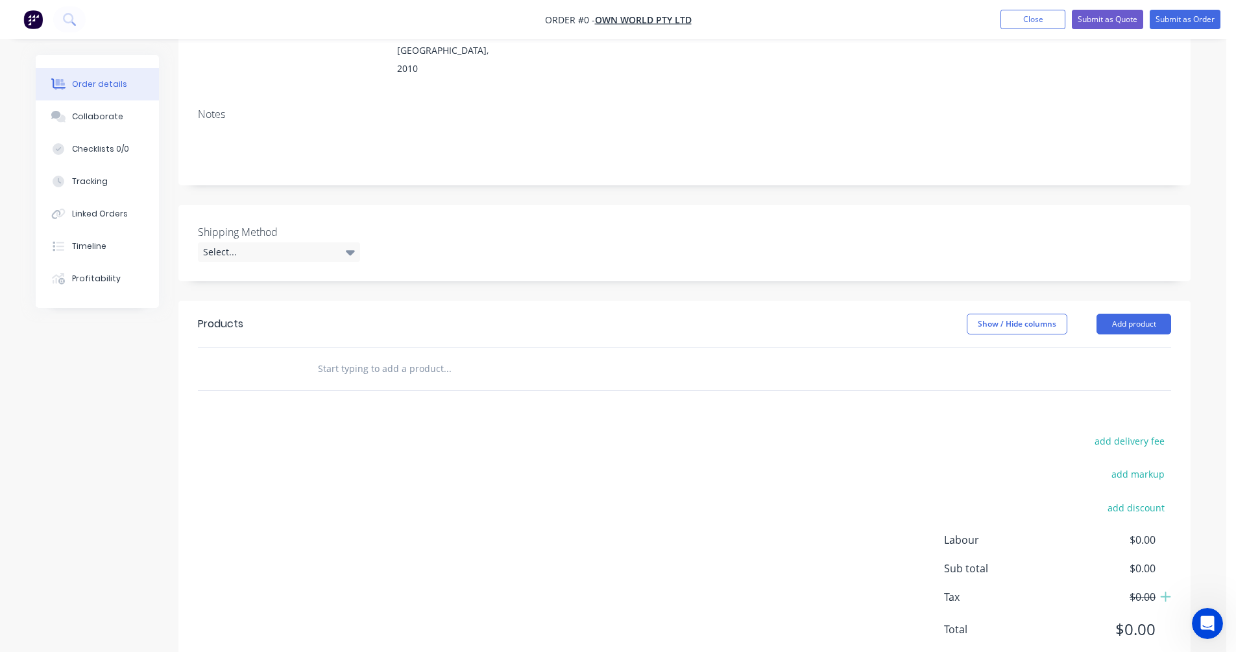
click at [353, 356] on input "text" at bounding box center [446, 369] width 259 height 26
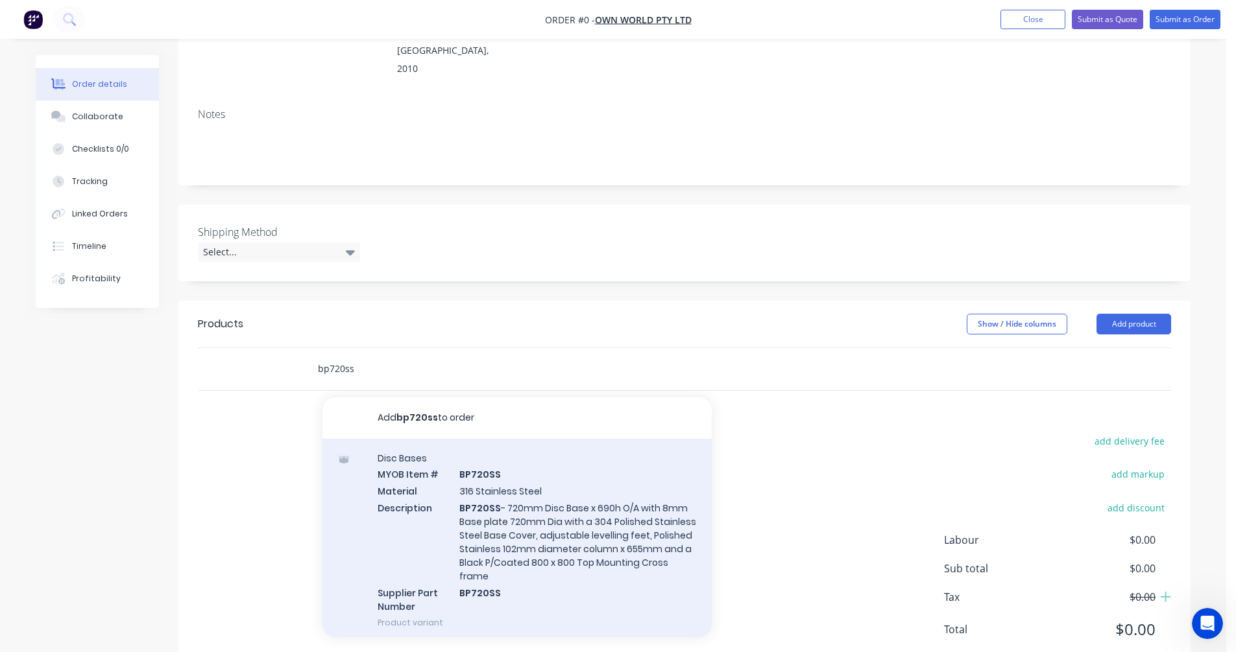
type input "bp720ss"
click at [529, 495] on div "Disc Bases MYOB Item # BP720SS Material 316 Stainless Steel Description BP720SS…" at bounding box center [516, 540] width 389 height 203
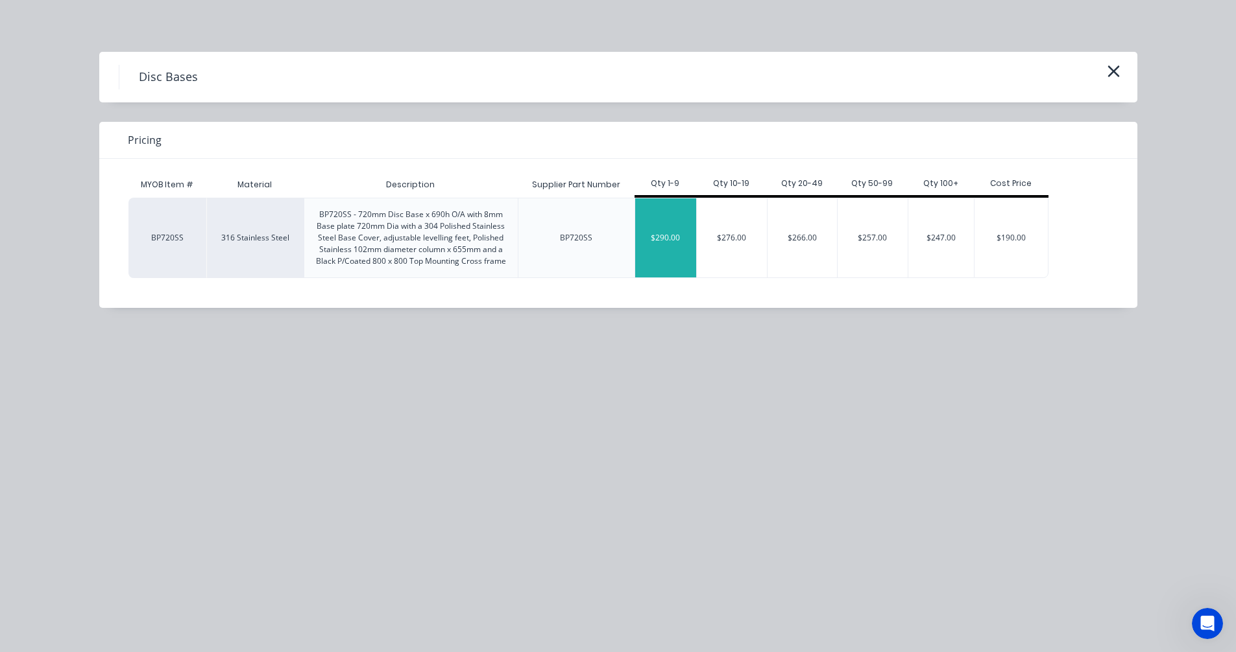
click at [664, 237] on div "$290.00" at bounding box center [666, 237] width 62 height 79
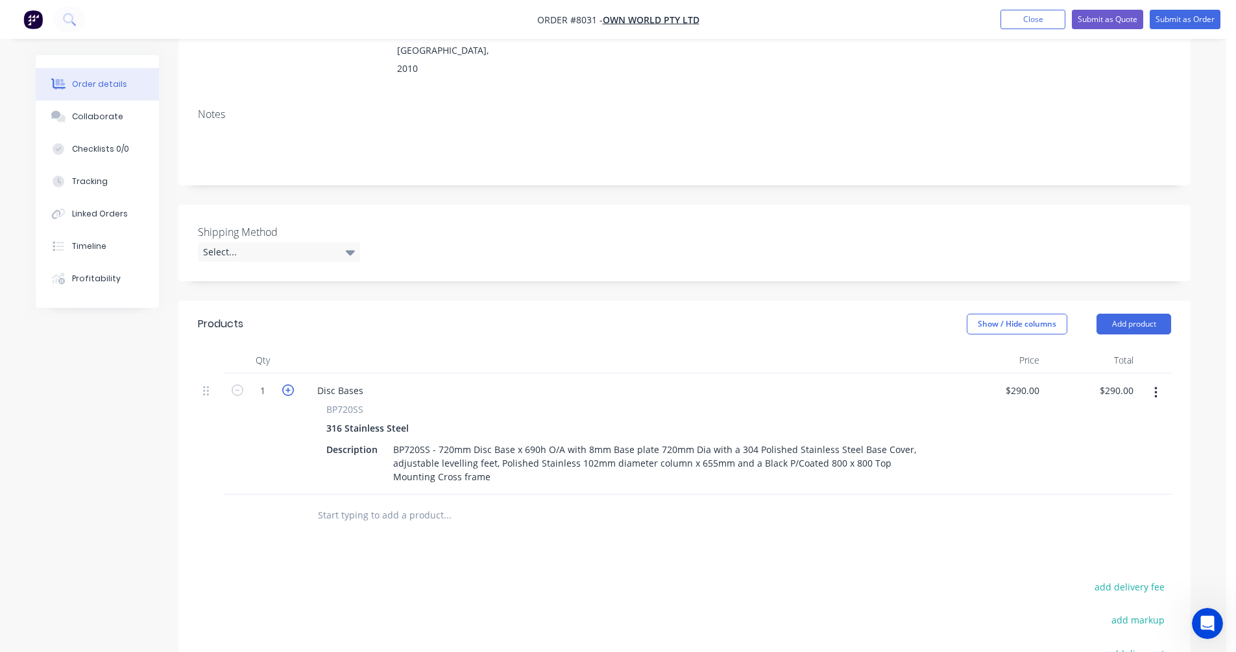
click at [284, 385] on icon "button" at bounding box center [288, 391] width 12 height 12
type input "2"
type input "$580.00"
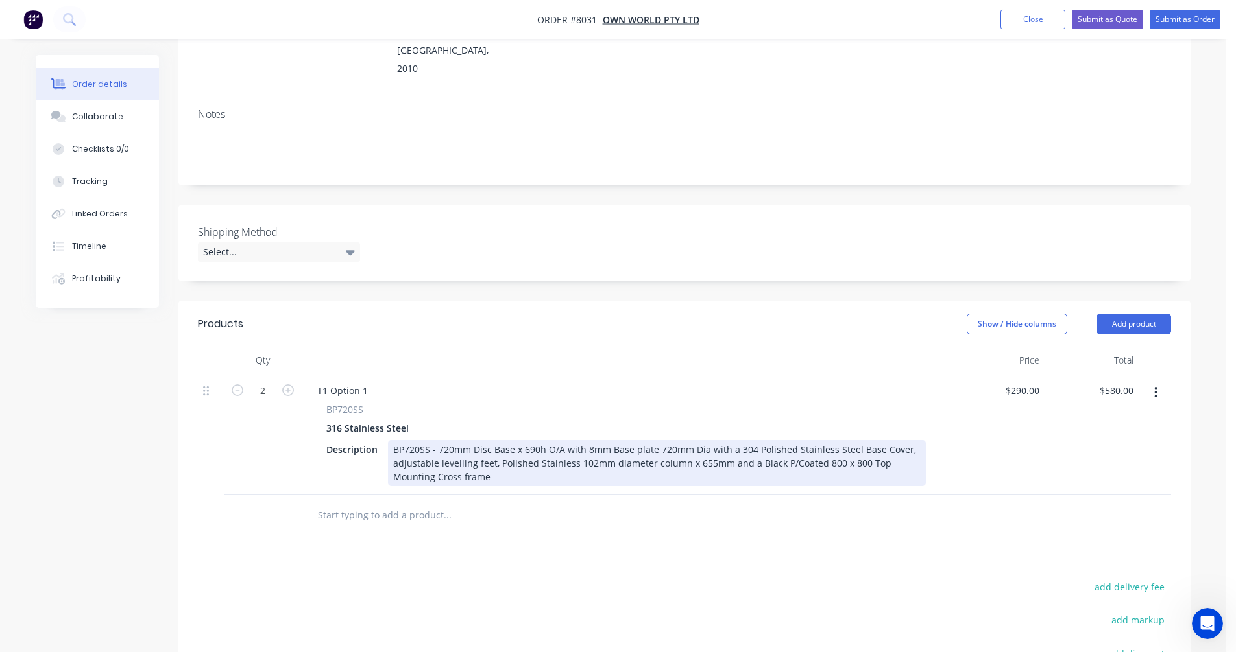
click at [424, 440] on div "BP720SS - 720mm Disc Base x 690h O/A with 8mm Base plate 720mm Dia with a 304 P…" at bounding box center [657, 463] width 538 height 46
type input "$443.00"
type input "$886.00"
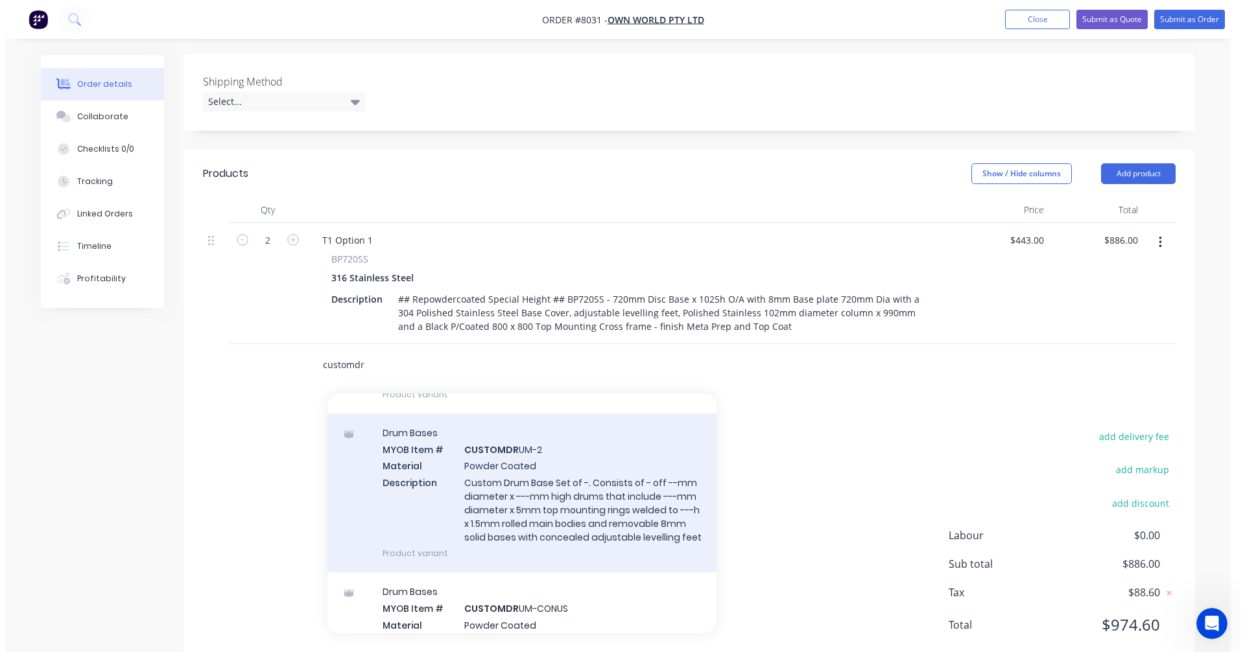
scroll to position [195, 0]
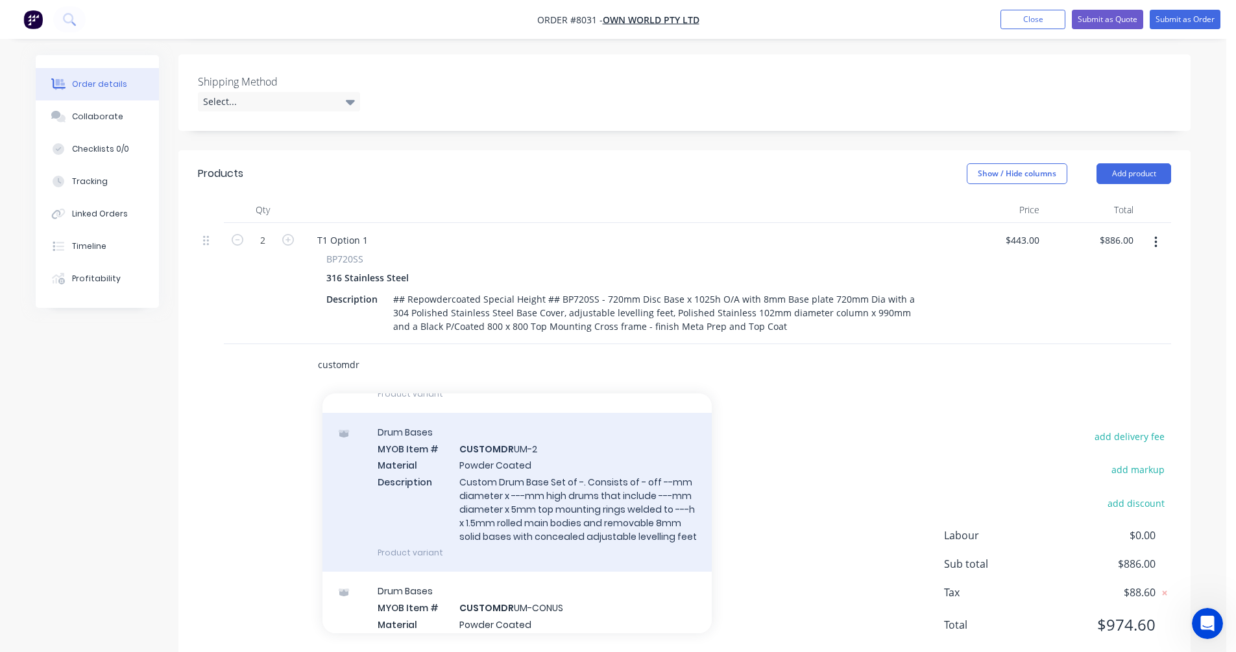
type input "customdr"
click at [548, 451] on div "Drum Bases MYOB Item # CUSTOMDR UM-2 Material Powder Coated Description Custom …" at bounding box center [516, 492] width 389 height 159
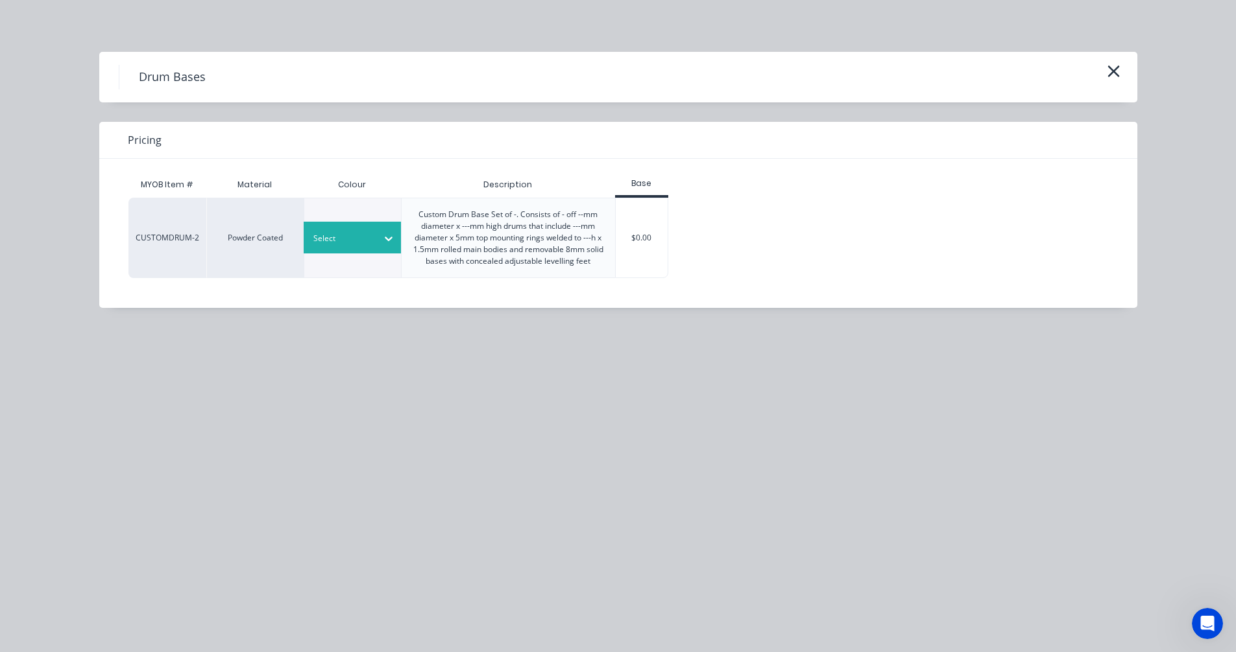
click at [371, 245] on div at bounding box center [342, 239] width 58 height 14
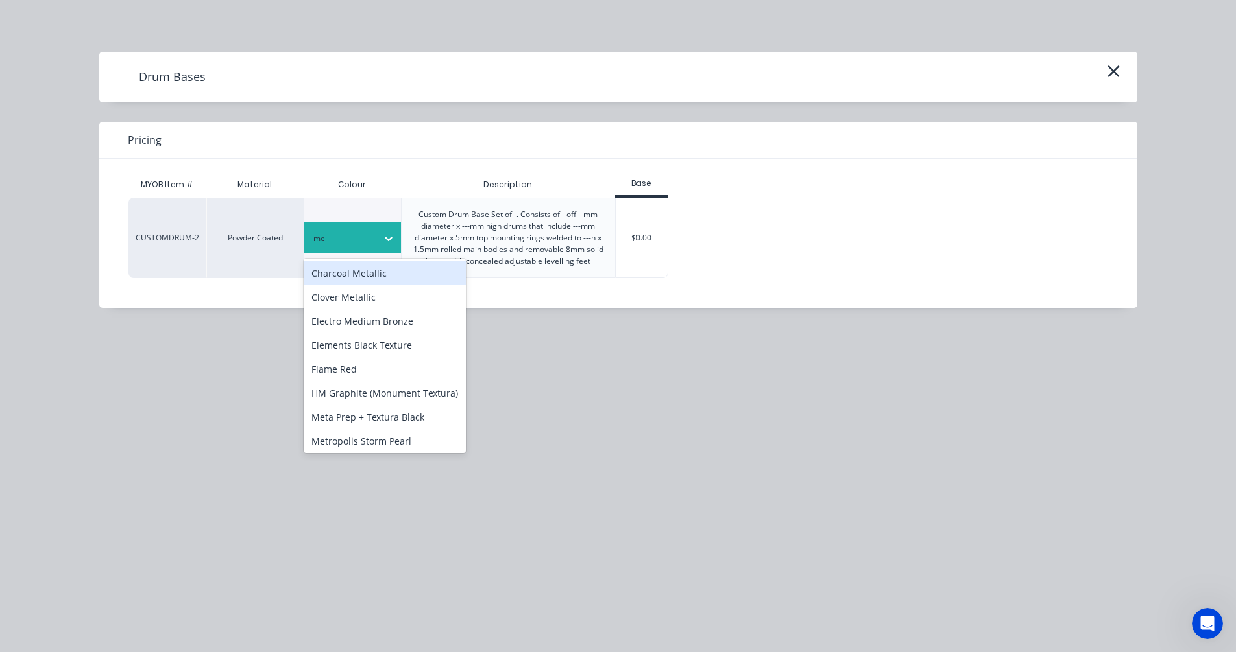
type input "m"
type input "see"
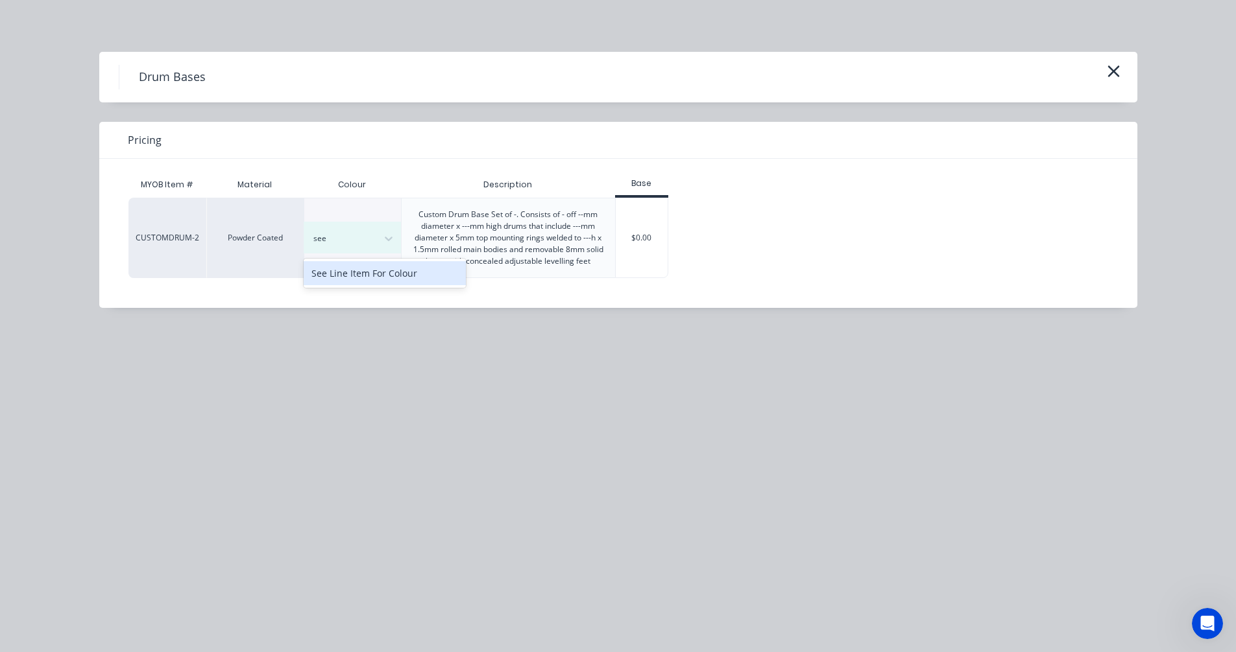
click at [389, 272] on div "See Line Item For Colour" at bounding box center [385, 273] width 162 height 24
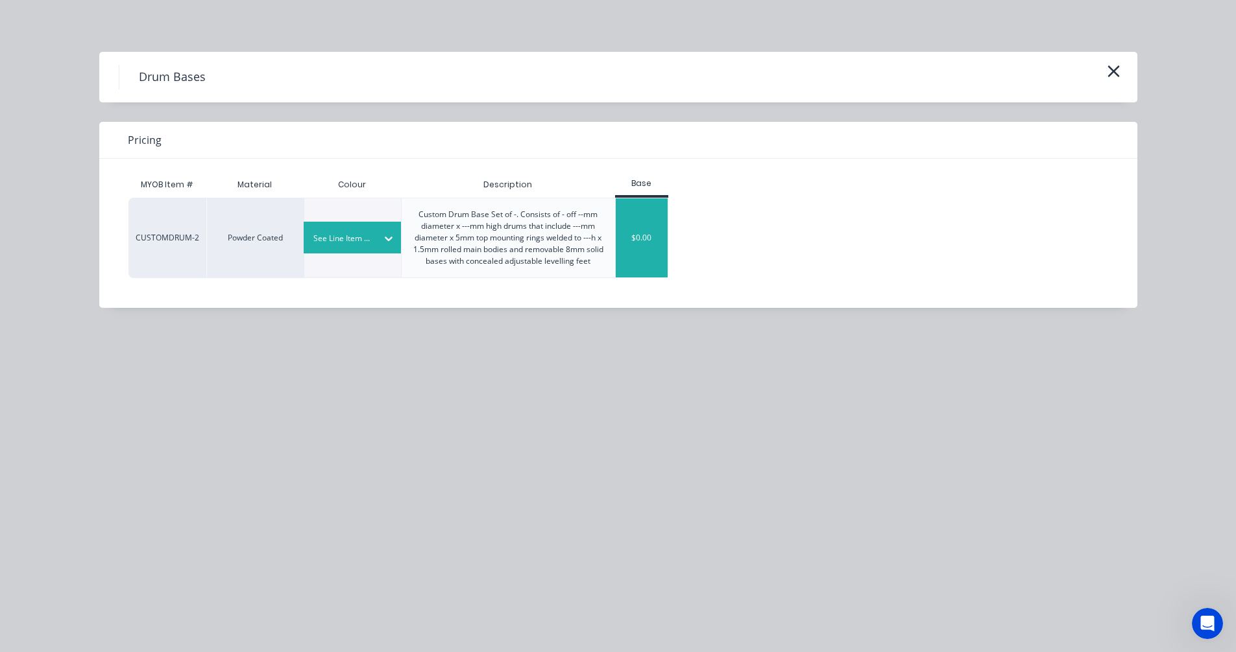
click at [630, 245] on div "$0.00" at bounding box center [642, 237] width 53 height 79
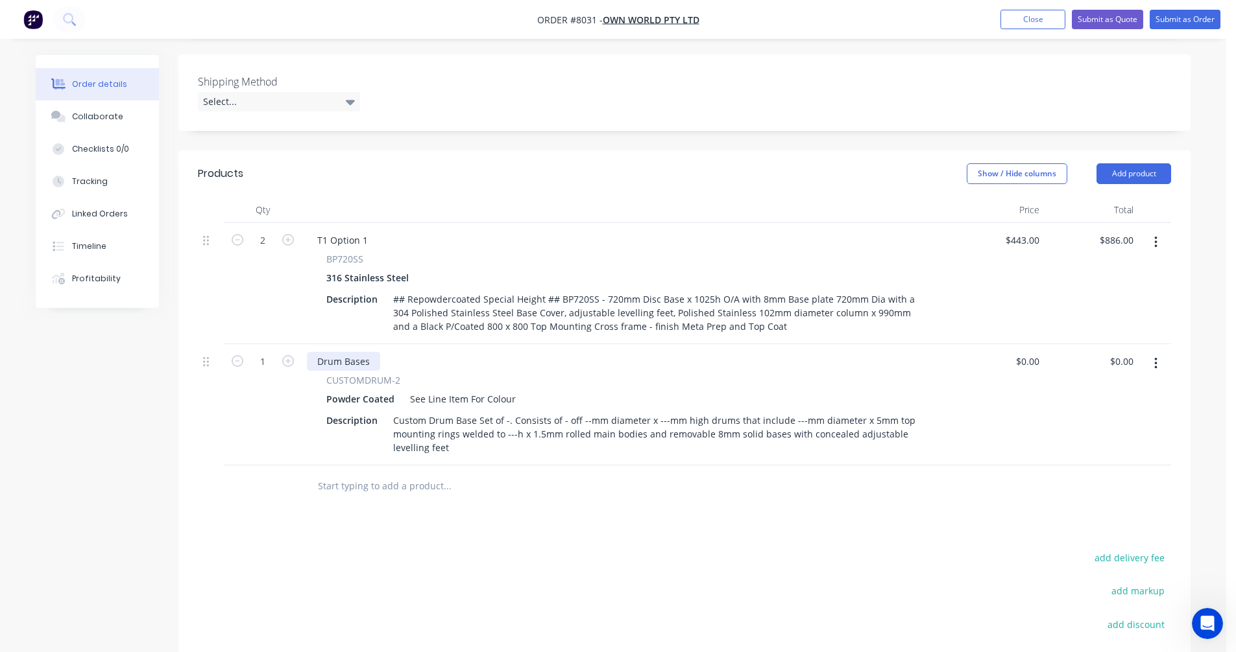
click at [351, 352] on div "Drum Bases" at bounding box center [343, 361] width 73 height 19
drag, startPoint x: 369, startPoint y: 323, endPoint x: 310, endPoint y: 323, distance: 59.0
click at [310, 352] on div "Drum Bases" at bounding box center [343, 361] width 73 height 19
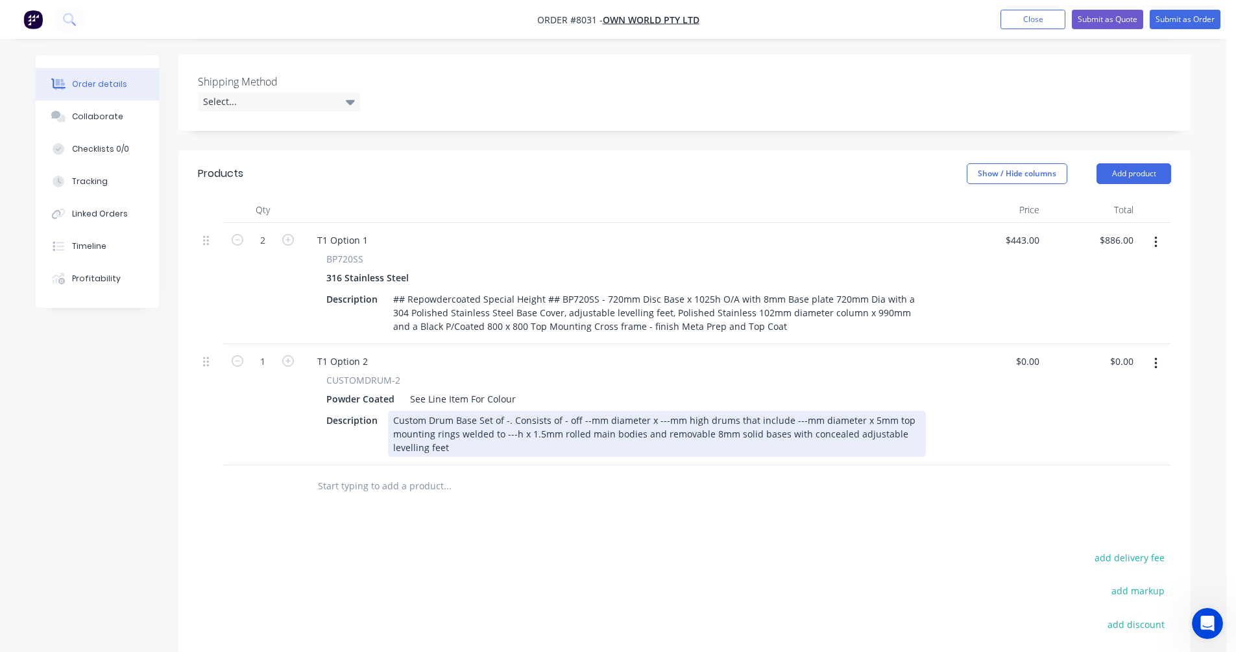
click at [505, 411] on div "Custom Drum Base Set of -. Consists of - off --mm diameter x ---mm high drums t…" at bounding box center [657, 434] width 538 height 46
click at [503, 411] on div "Custom Drum Base Set of -. Consists of - off --mm diameter x ---mm high drums t…" at bounding box center [657, 434] width 538 height 46
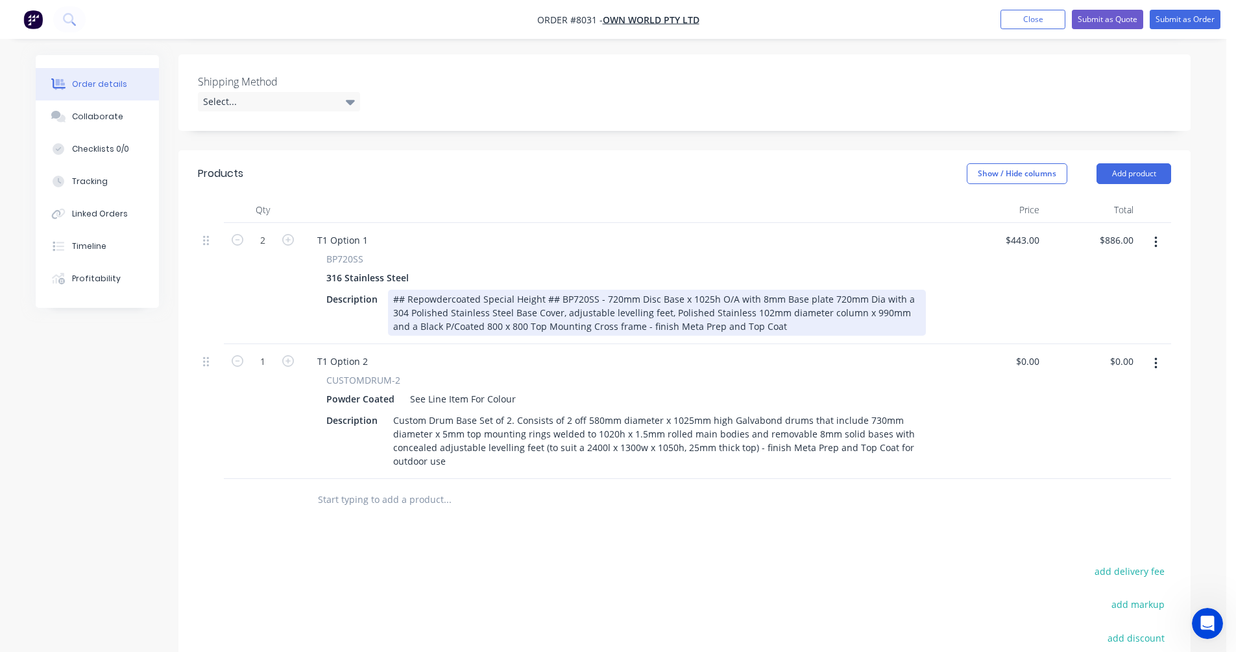
click at [777, 290] on div "## Repowdercoated Special Height ## BP720SS - 720mm Disc Base x 1025h O/A with …" at bounding box center [657, 313] width 538 height 46
click at [614, 290] on div "## Repowdercoated Special Height ## BP720SS - 720mm Disc Base x 1025h O/A with …" at bounding box center [657, 313] width 538 height 46
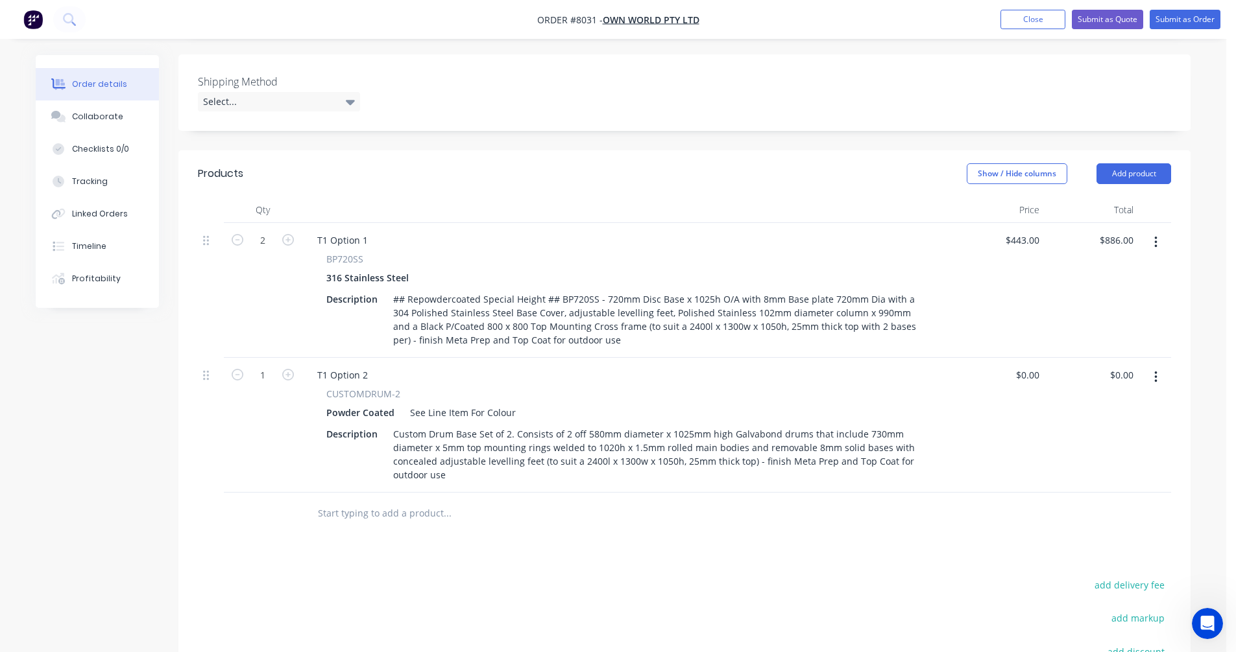
click at [331, 501] on input "text" at bounding box center [446, 514] width 259 height 26
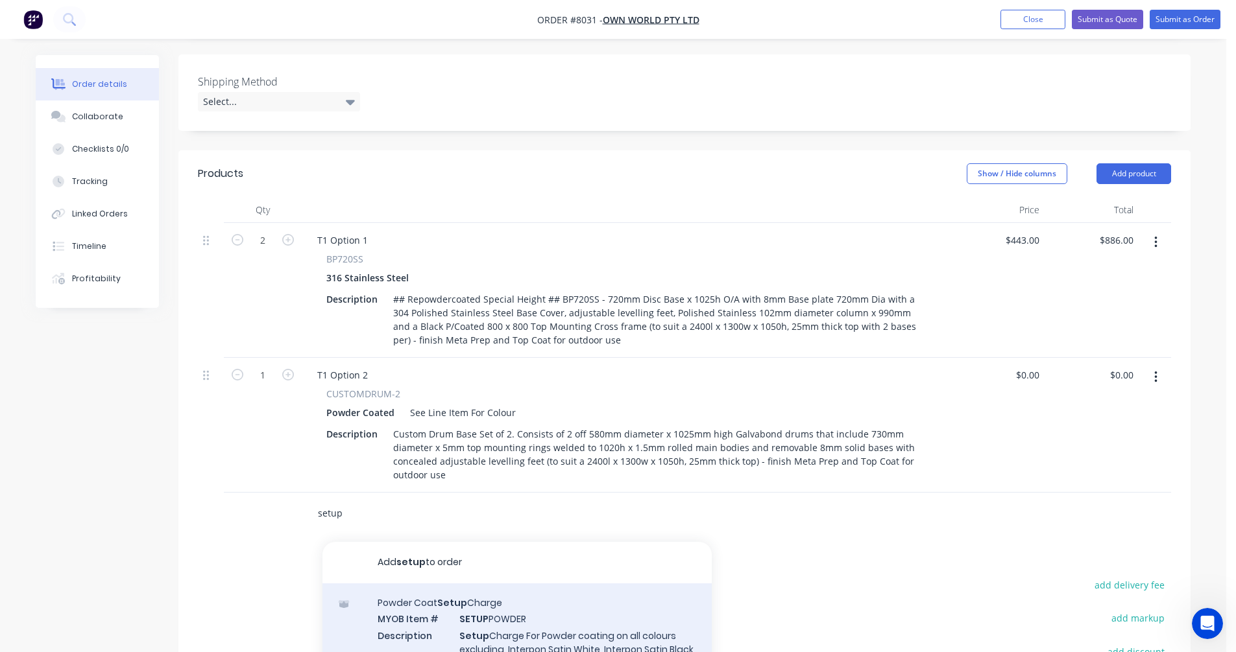
type input "setup"
click at [523, 594] on div "Powder Coat Setup Charge MYOB Item # SETUP POWDER Description Setup Charge For …" at bounding box center [516, 641] width 389 height 115
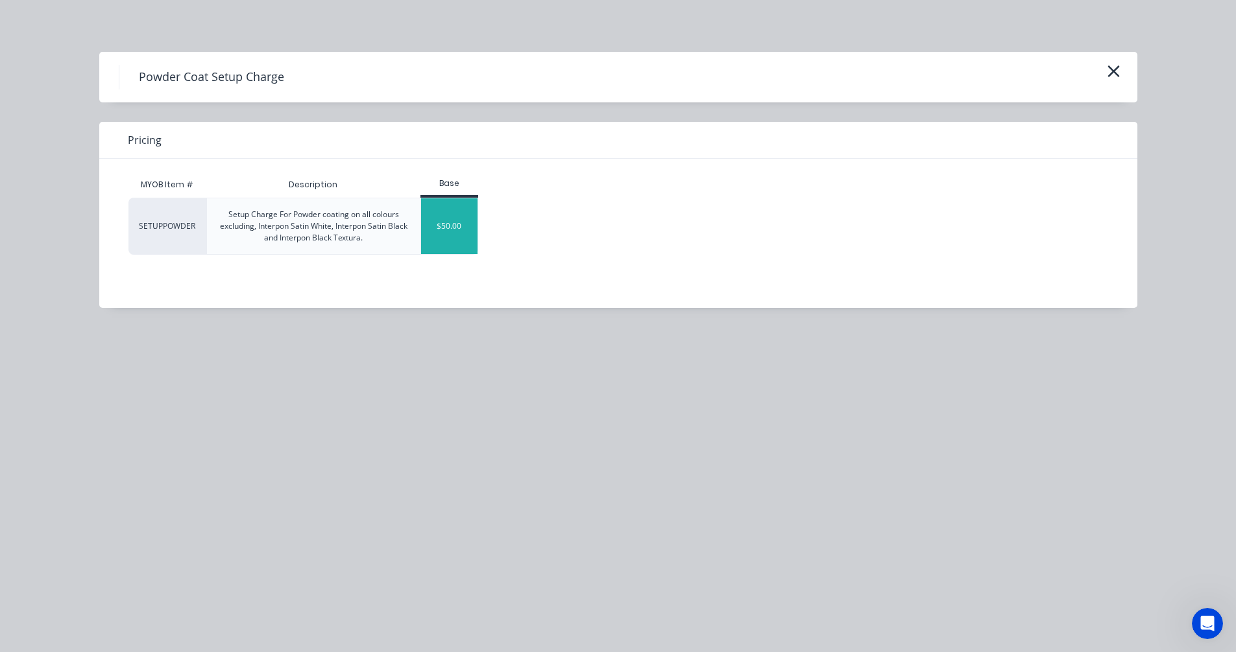
click at [452, 239] on div "$50.00" at bounding box center [449, 226] width 56 height 56
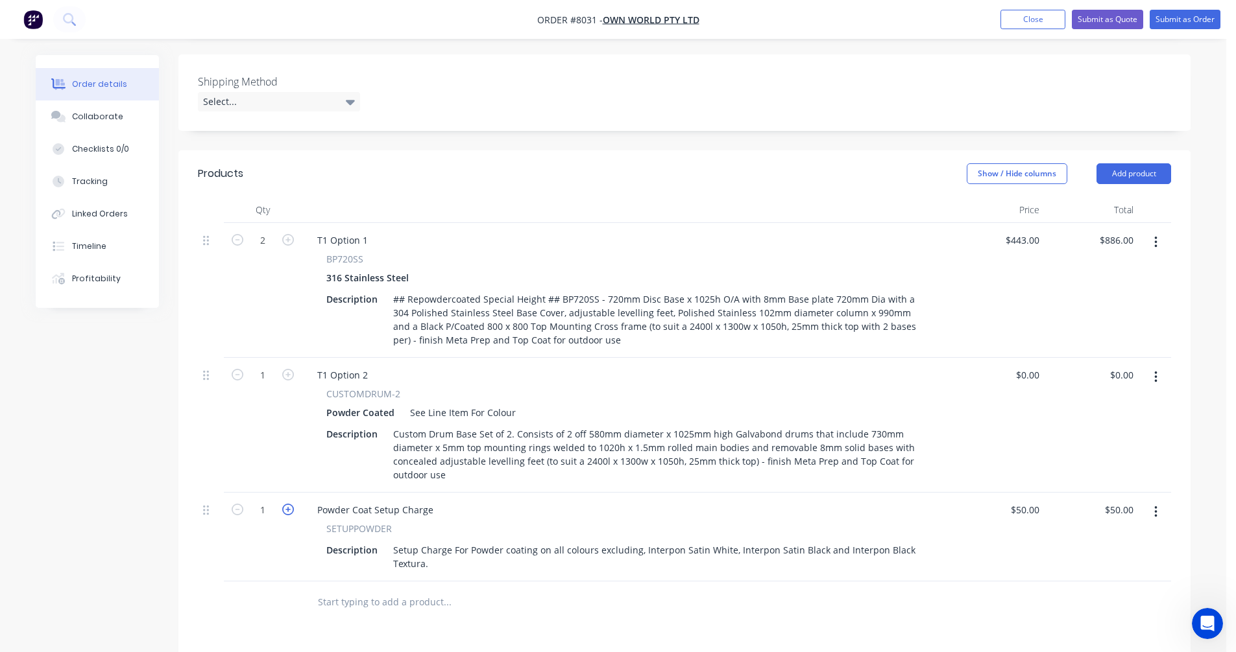
click at [289, 504] on icon "button" at bounding box center [288, 510] width 12 height 12
type input "2"
type input "$100.00"
click at [349, 590] on input "text" at bounding box center [446, 603] width 259 height 26
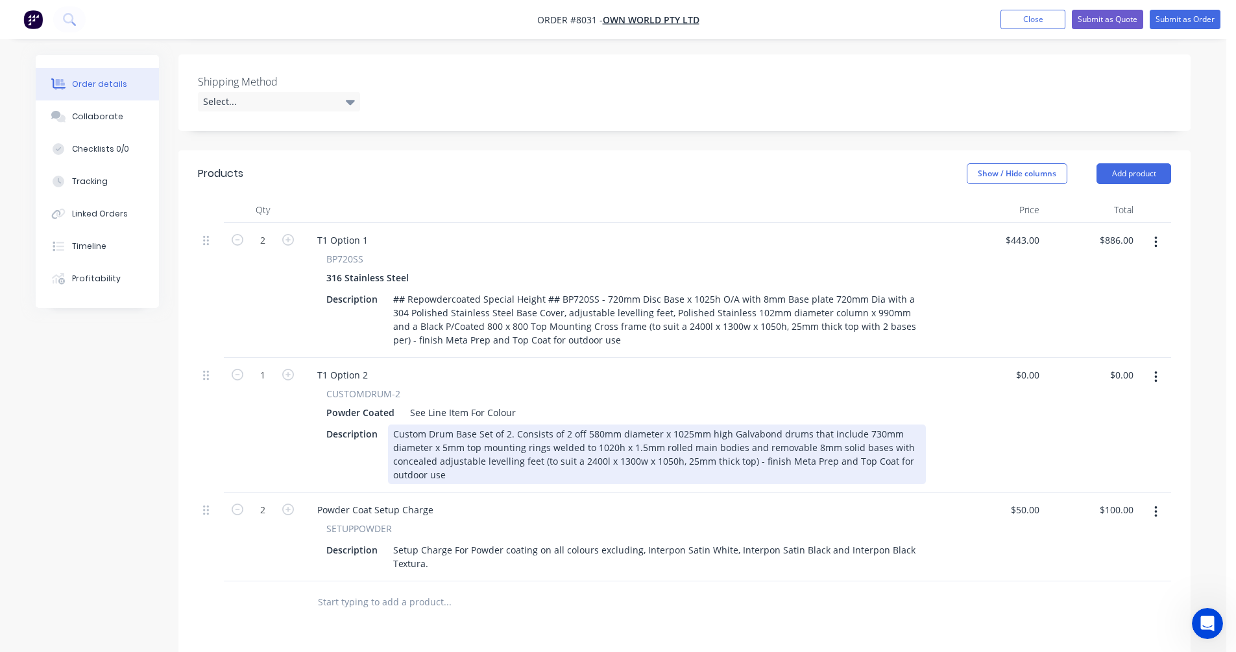
click at [713, 431] on div "Custom Drum Base Set of 2. Consists of 2 off 580mm diameter x 1025mm high Galva…" at bounding box center [657, 455] width 538 height 60
type input "$1,726.00"
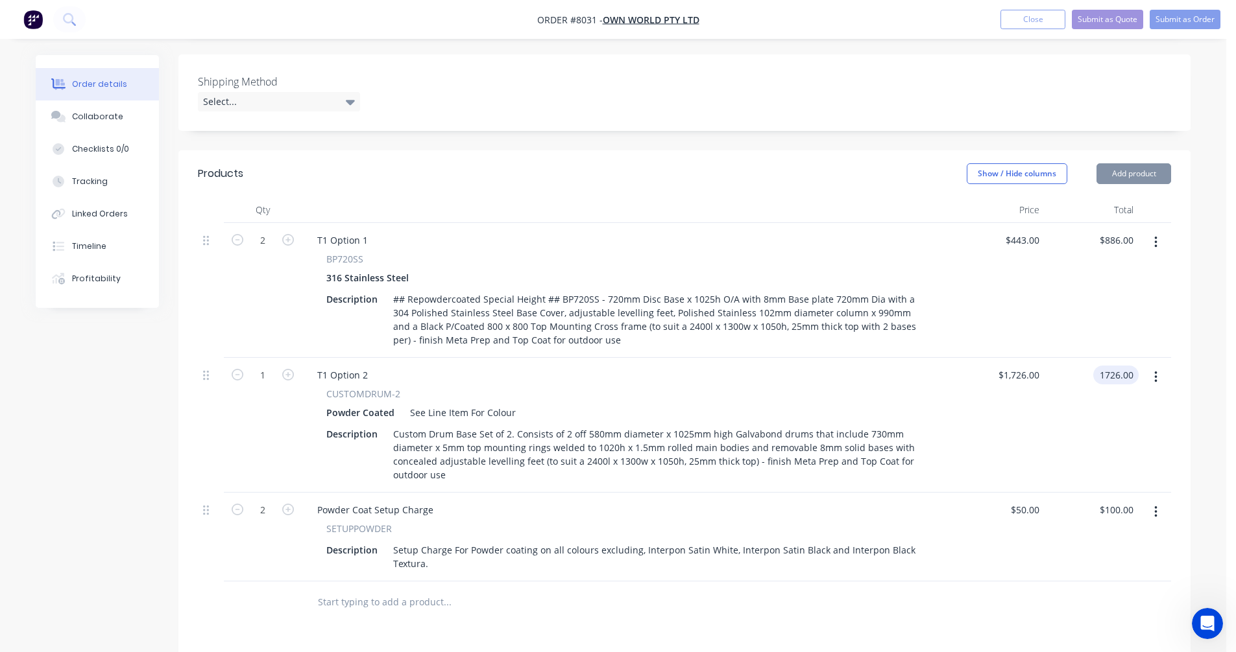
type input "$1,726.00"
click at [1097, 19] on button "Submit as Quote" at bounding box center [1106, 19] width 71 height 19
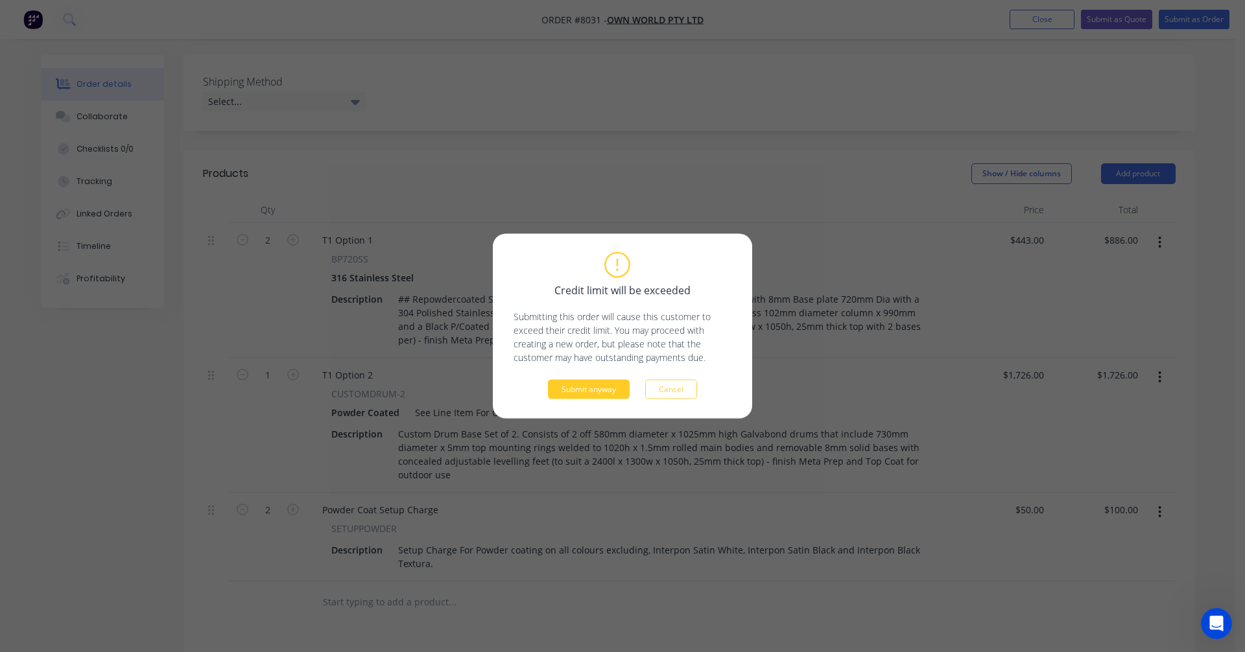
click at [586, 390] on button "Submit anyway" at bounding box center [589, 389] width 82 height 19
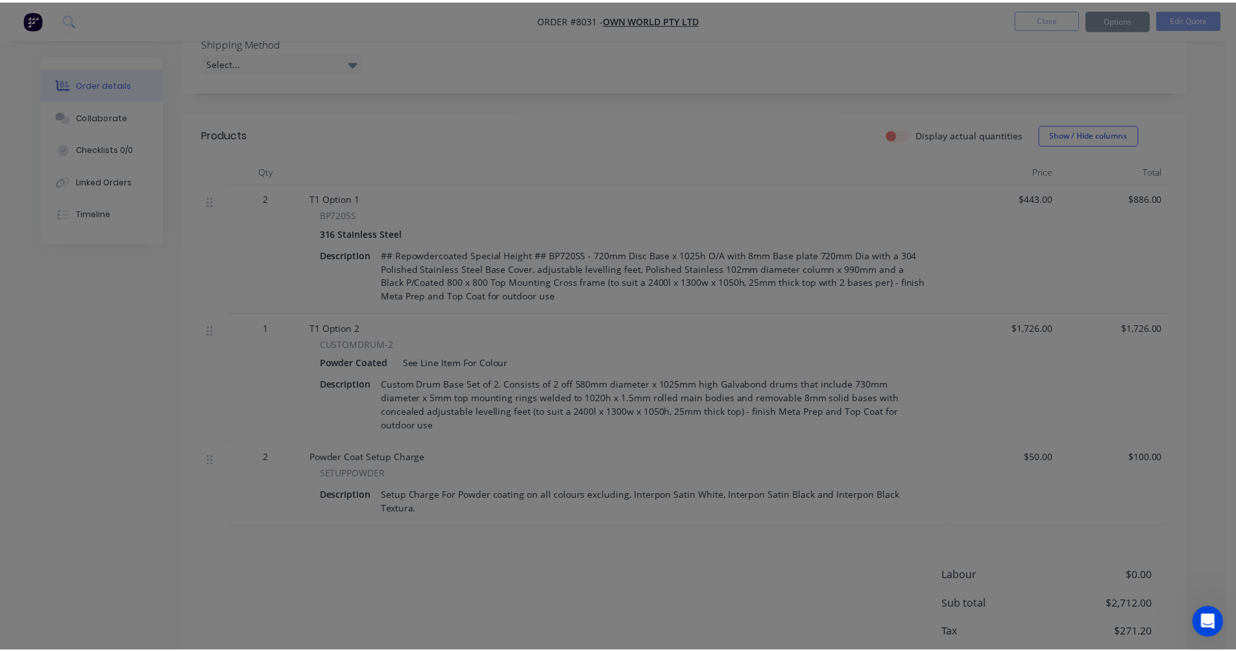
scroll to position [329, 0]
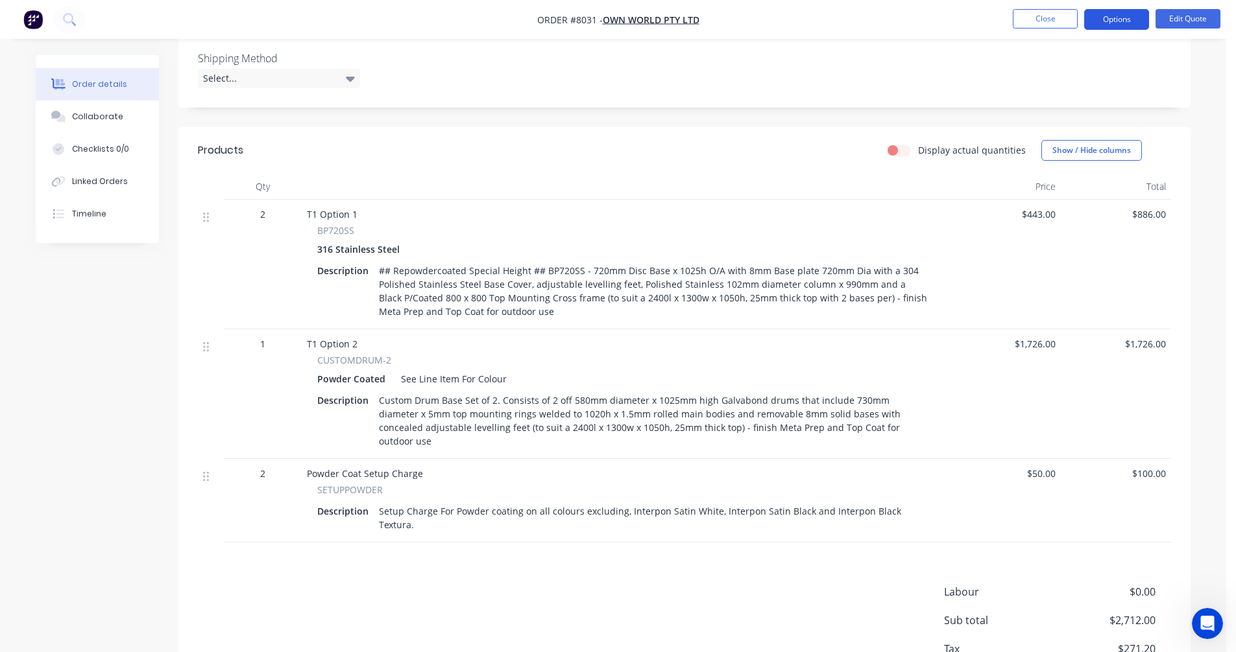
click at [1115, 23] on button "Options" at bounding box center [1116, 19] width 65 height 21
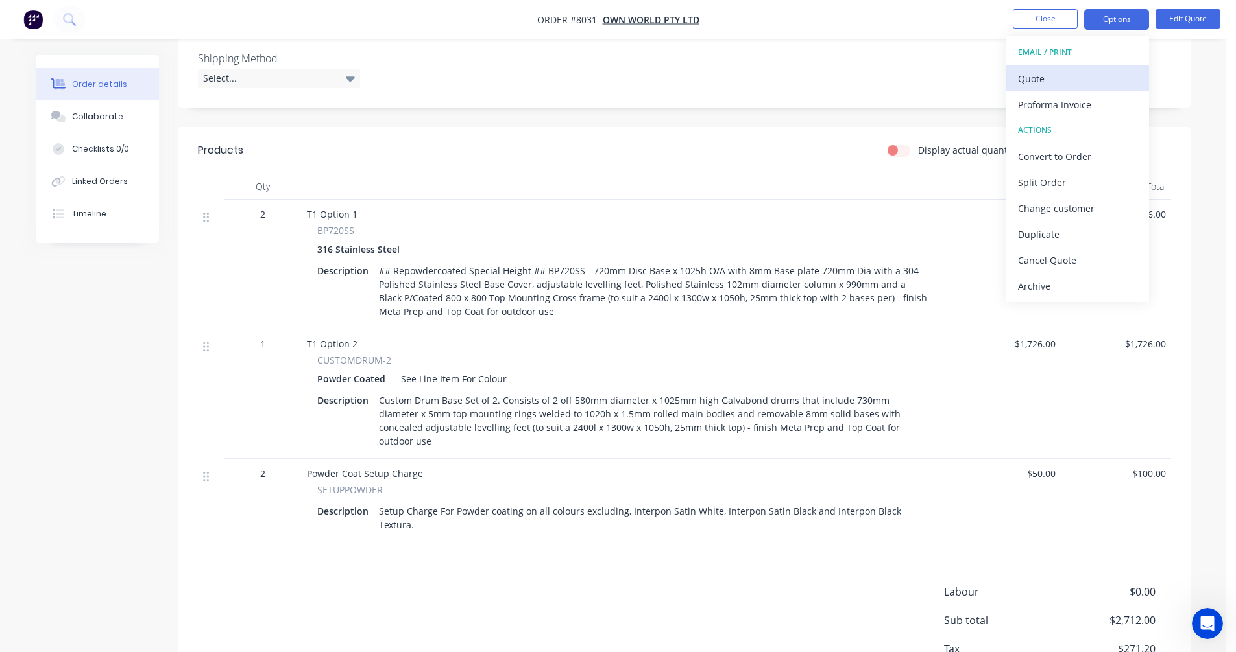
click at [1025, 84] on div "Quote" at bounding box center [1077, 78] width 119 height 19
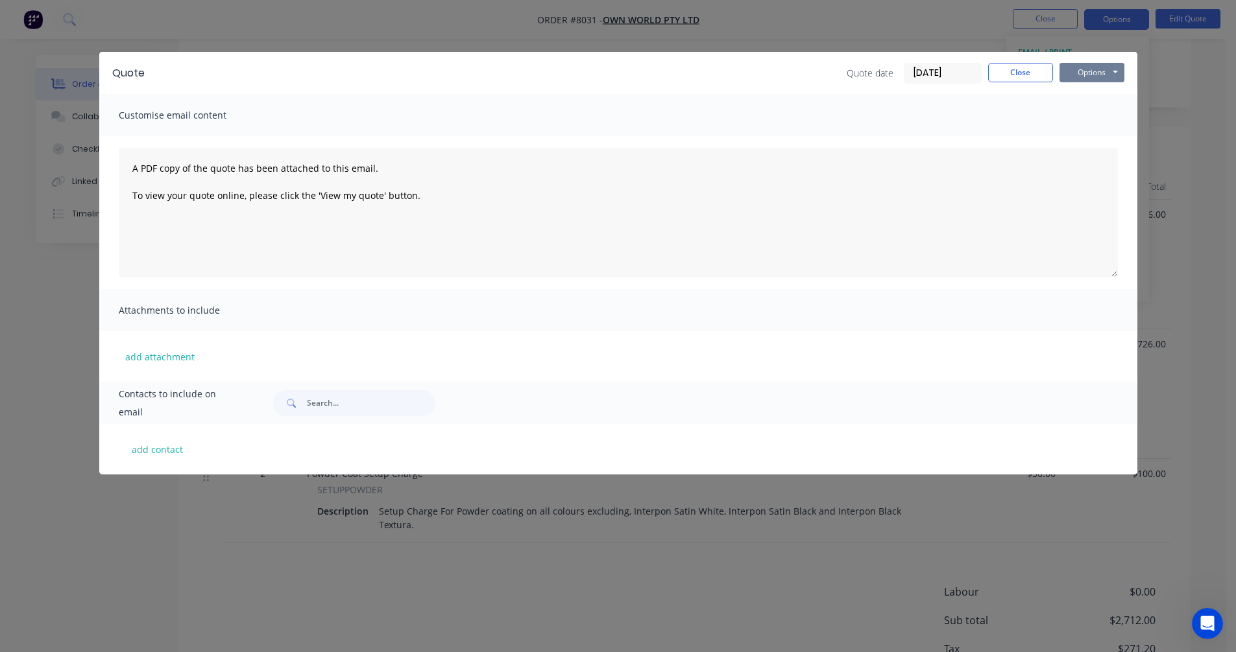
click at [1085, 71] on button "Options" at bounding box center [1091, 72] width 65 height 19
click at [1098, 97] on button "Preview" at bounding box center [1100, 95] width 83 height 21
click at [1015, 69] on button "Close" at bounding box center [1020, 72] width 65 height 19
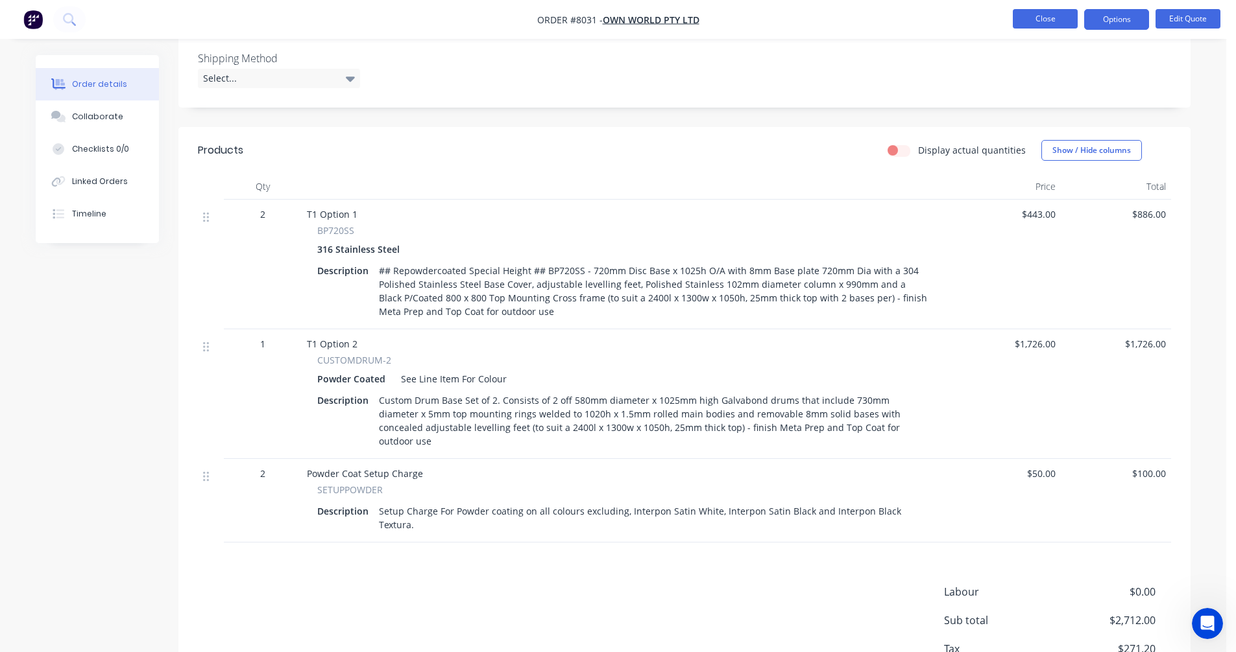
click at [1047, 27] on button "Close" at bounding box center [1044, 18] width 65 height 19
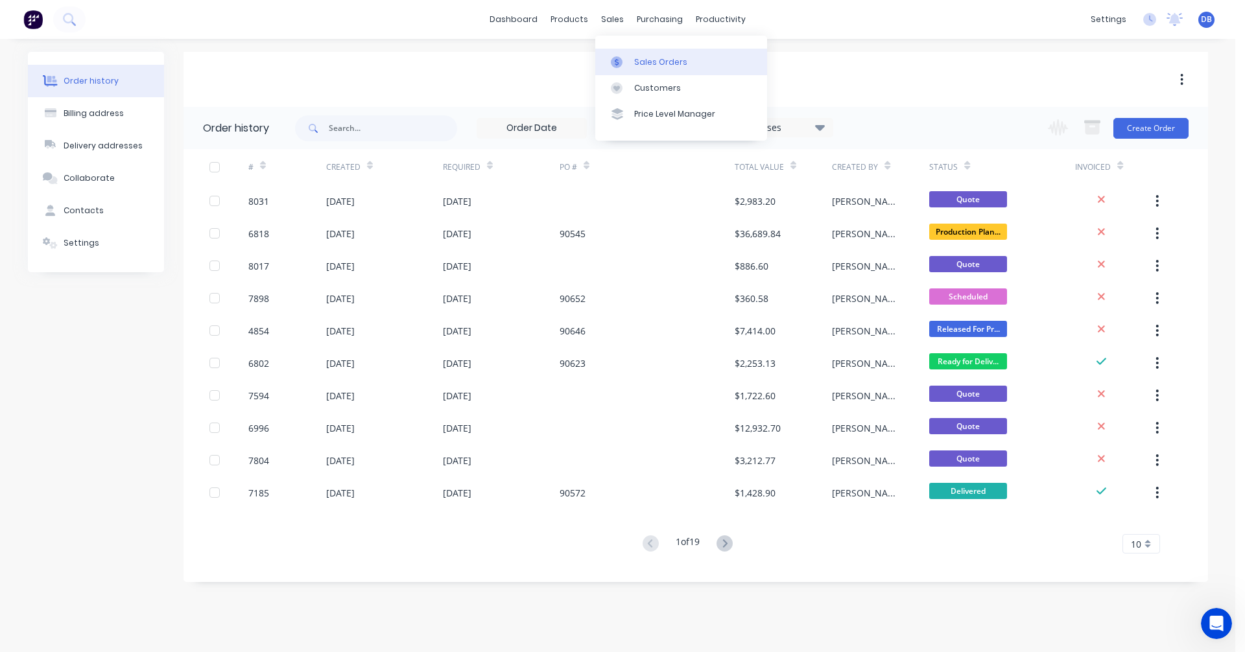
click at [634, 60] on div "Sales Orders" at bounding box center [660, 62] width 53 height 12
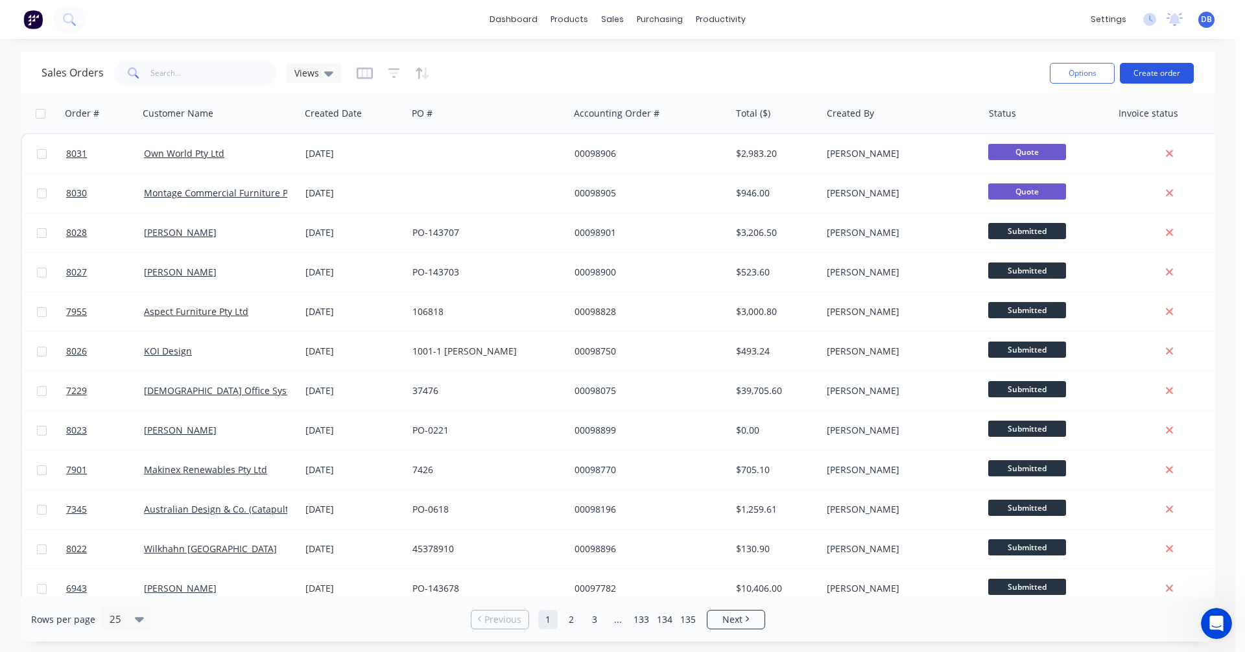
click at [1157, 71] on button "Create order" at bounding box center [1157, 73] width 74 height 21
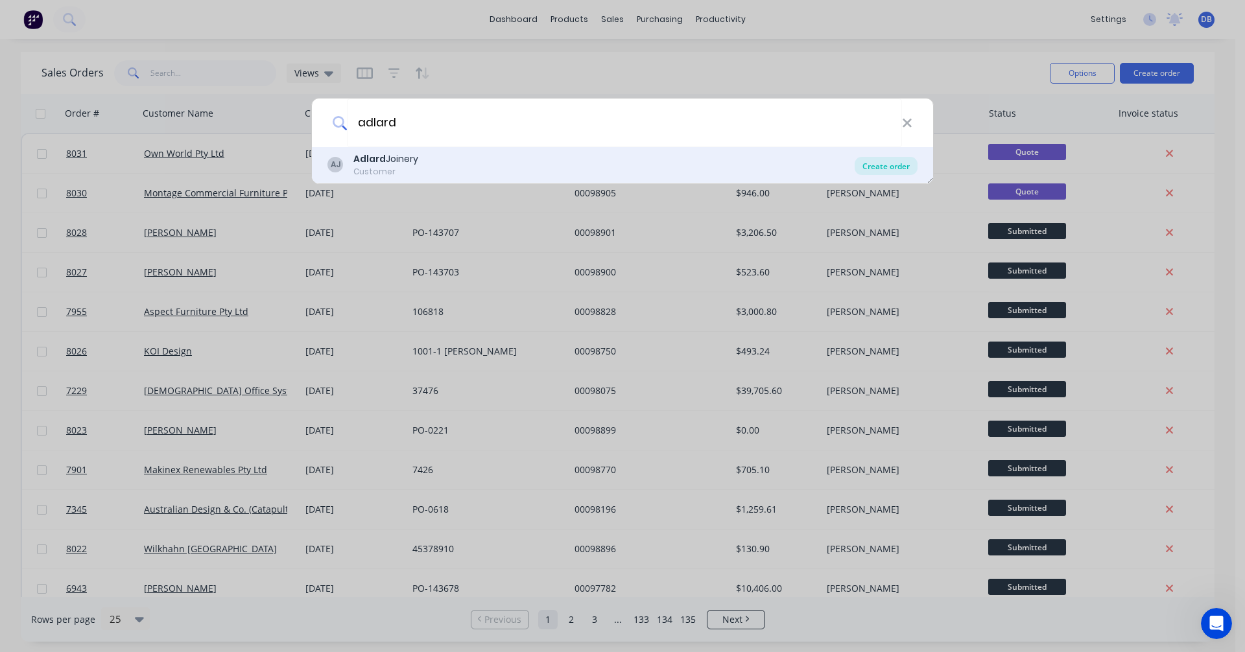
type input "adlard"
click at [875, 169] on div "Create order" at bounding box center [886, 166] width 63 height 18
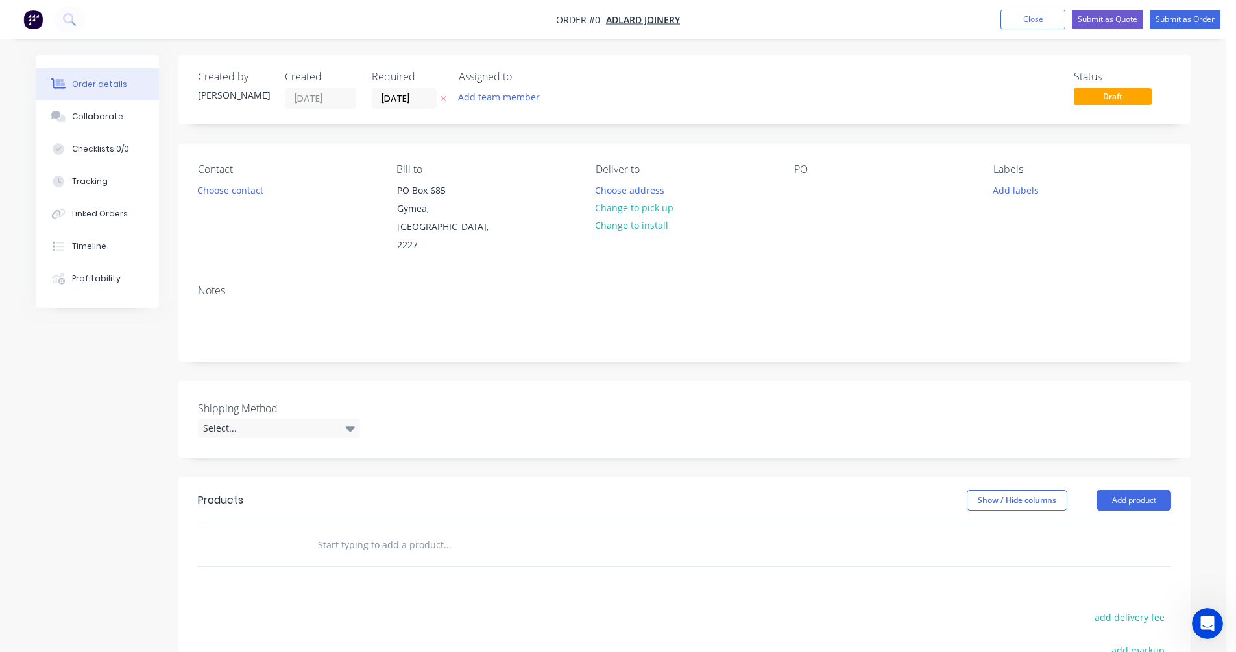
click at [366, 532] on input "text" at bounding box center [446, 545] width 259 height 26
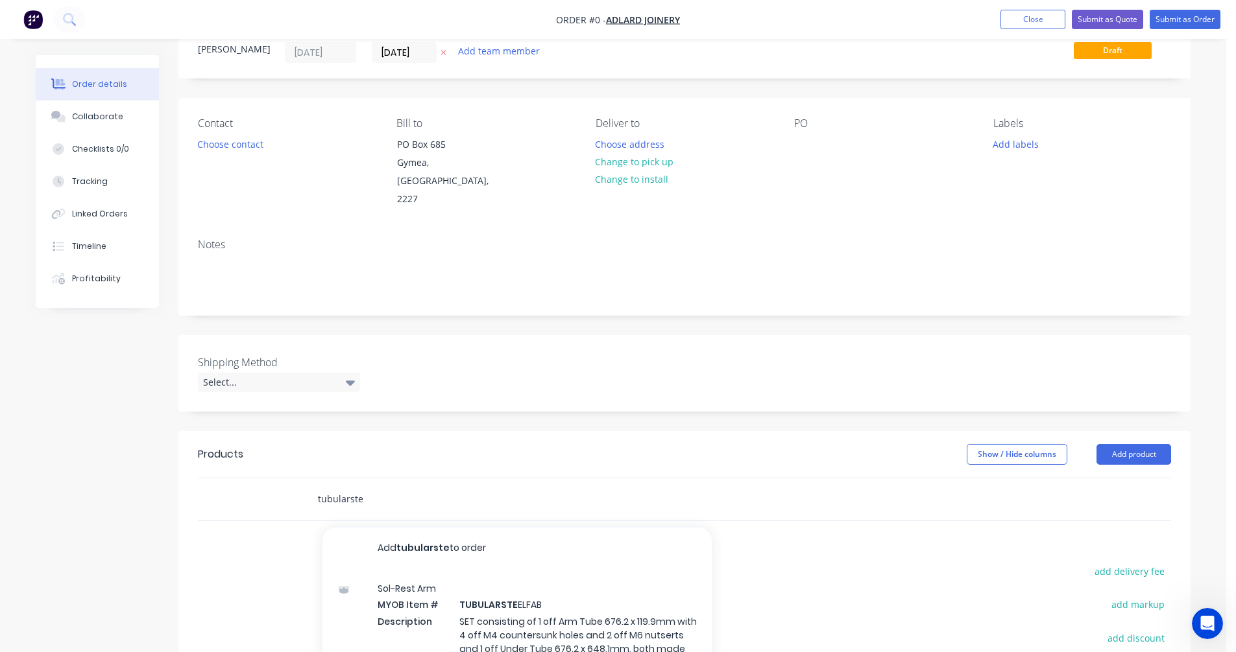
scroll to position [195, 0]
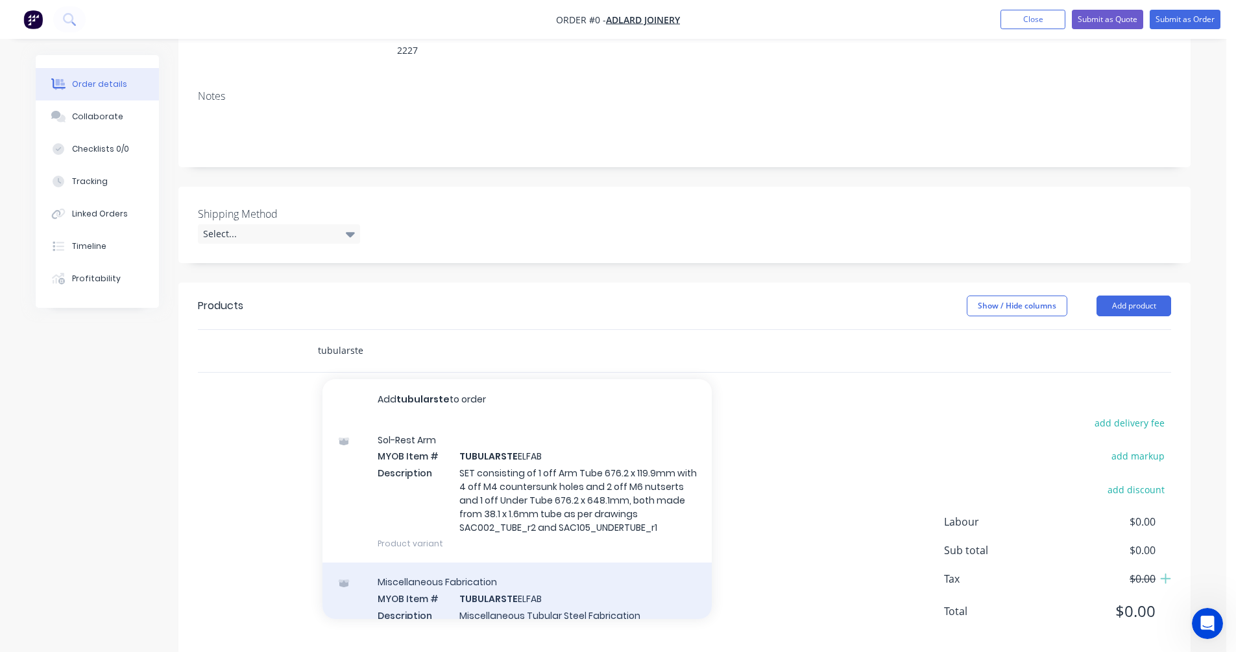
type input "tubularste"
click at [518, 583] on div "Miscellaneous Fabrication MYOB Item # TUBULARSTE ELFAB Description Miscellaneou…" at bounding box center [516, 607] width 389 height 88
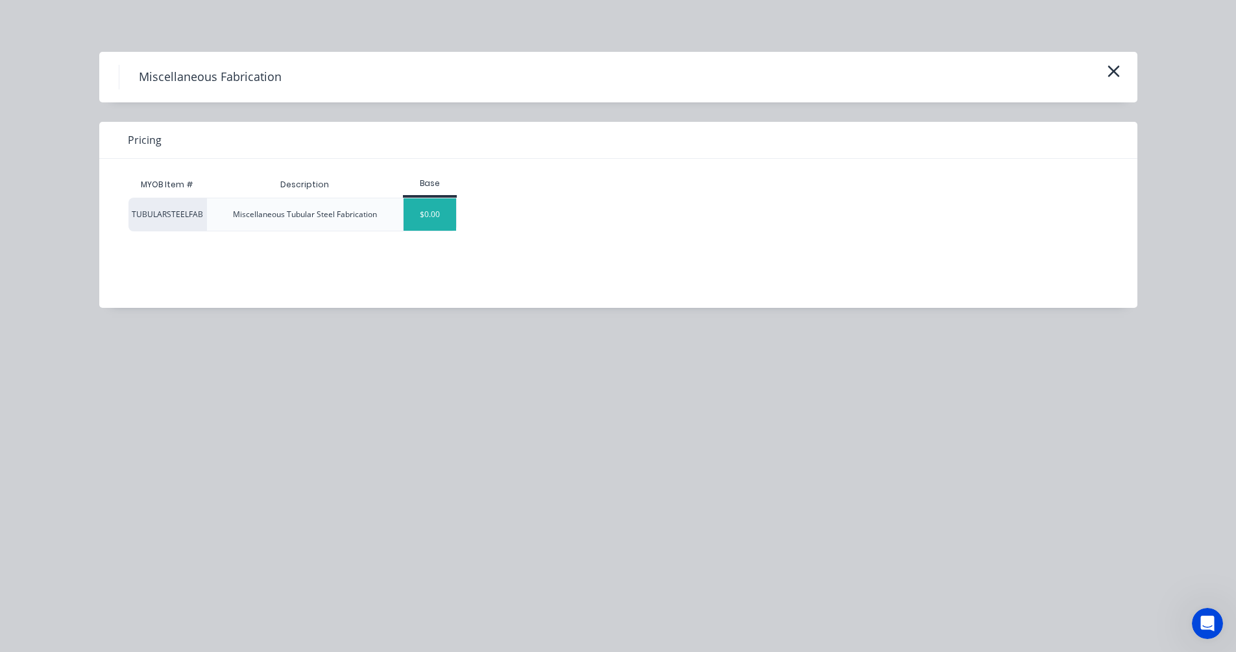
click at [424, 221] on div "$0.00" at bounding box center [429, 214] width 53 height 32
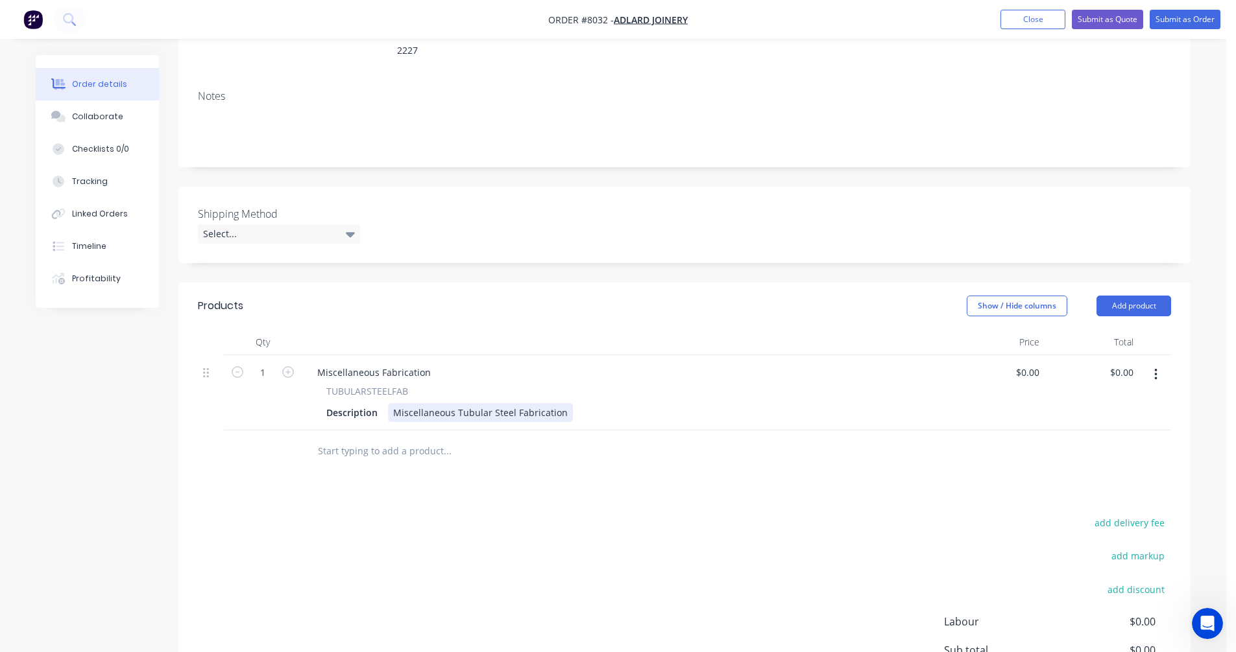
drag, startPoint x: 457, startPoint y: 396, endPoint x: 521, endPoint y: 393, distance: 63.6
click at [458, 403] on div "Miscellaneous Tubular Steel Fabrication" at bounding box center [480, 412] width 185 height 19
click at [538, 403] on div "Miscellaneous Tubular Steel Fabrication" at bounding box center [480, 412] width 185 height 19
drag, startPoint x: 560, startPoint y: 394, endPoint x: 379, endPoint y: 394, distance: 181.6
click at [379, 403] on div "Description Miscellaneous Tubular Steel Fabrication" at bounding box center [623, 412] width 604 height 19
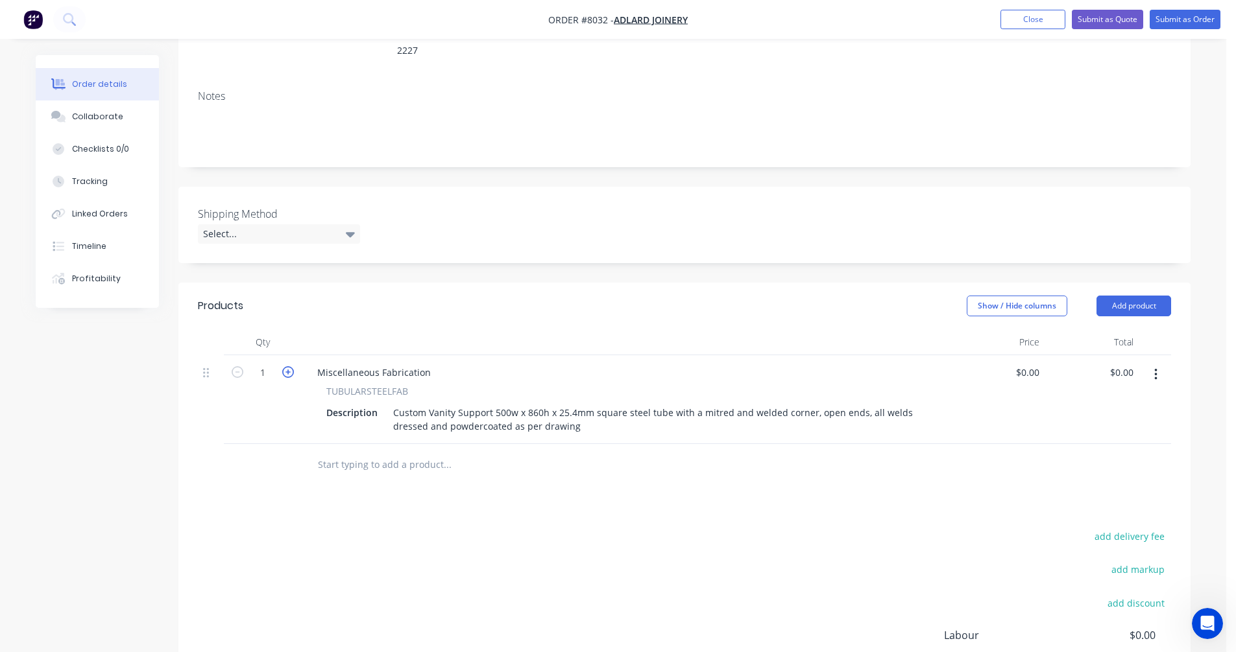
click at [286, 366] on icon "button" at bounding box center [288, 372] width 12 height 12
type input "5"
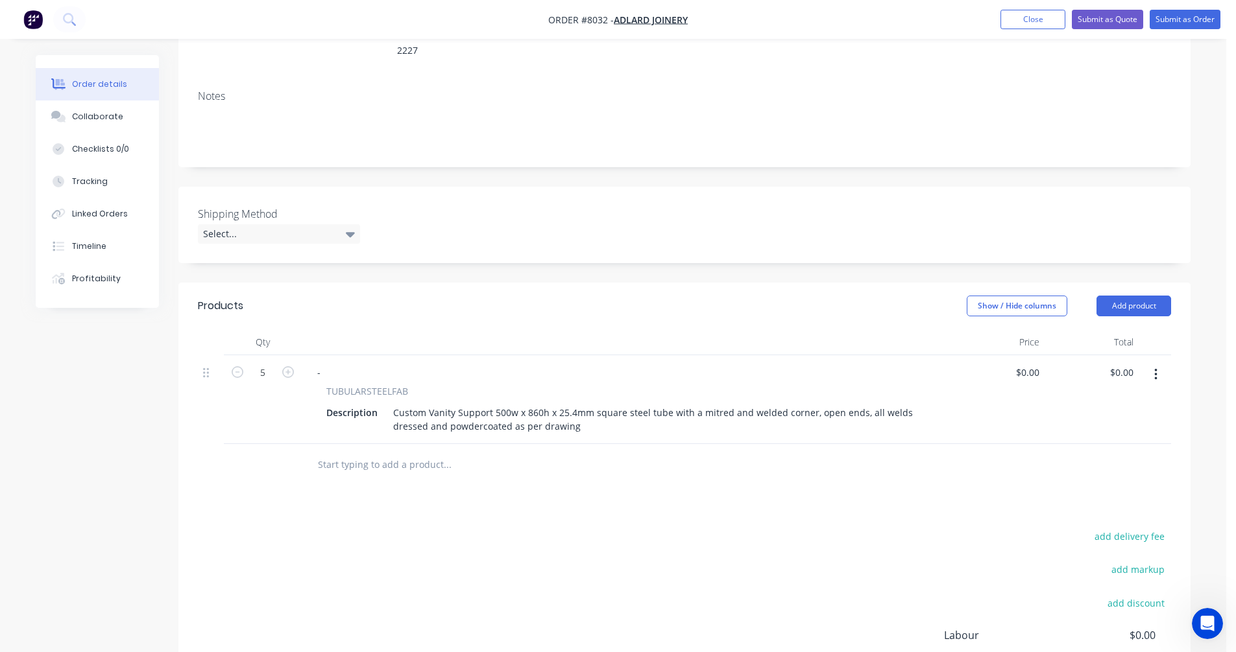
click at [400, 452] on input "text" at bounding box center [446, 465] width 259 height 26
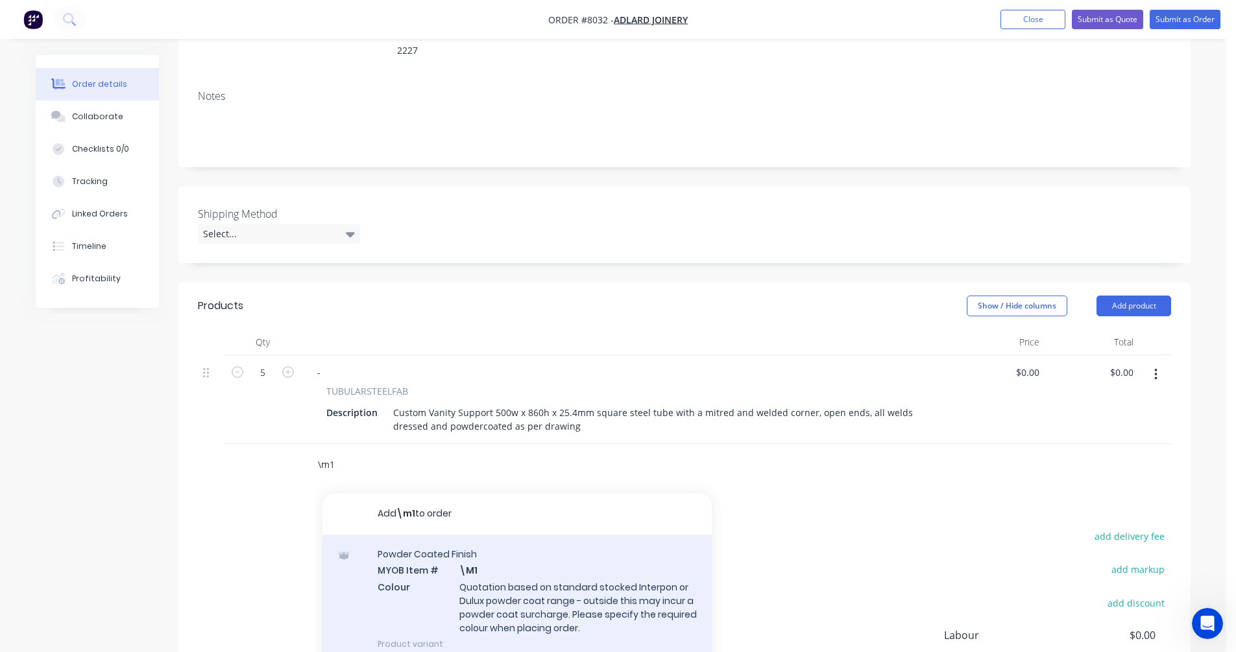
type input "\m1"
click at [530, 580] on div "Powder Coated Finish MYOB Item # \M1 Colour Quotation based on standard stocked…" at bounding box center [516, 599] width 389 height 128
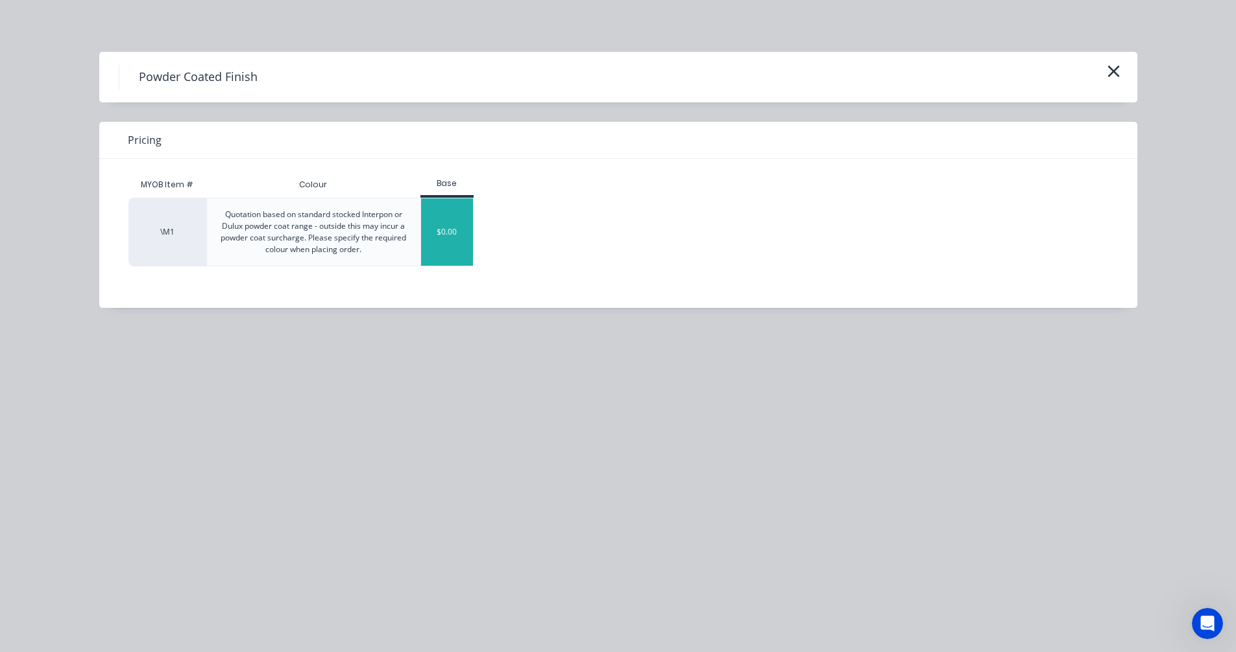
click at [452, 246] on div "$0.00" at bounding box center [447, 231] width 53 height 67
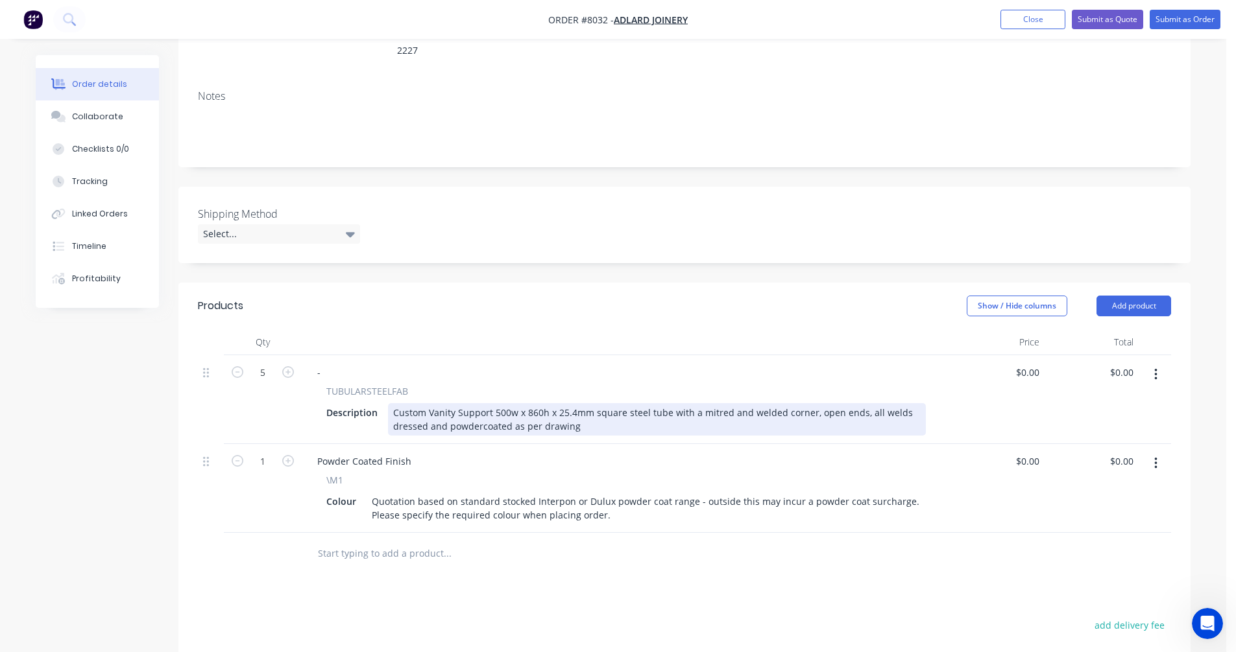
click at [786, 403] on div "Custom Vanity Support 500w x 860h x 25.4mm square steel tube with a mitred and …" at bounding box center [657, 419] width 538 height 32
type input "$116.80"
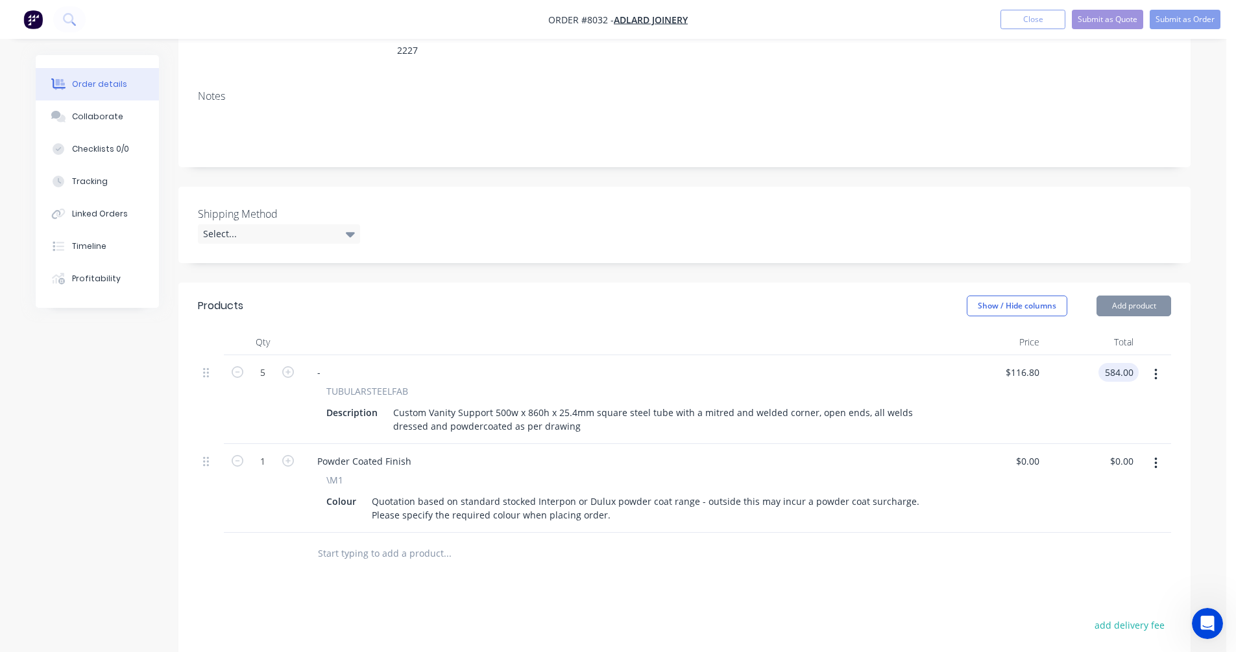
type input "$584.00"
click at [381, 541] on input "text" at bounding box center [446, 554] width 259 height 26
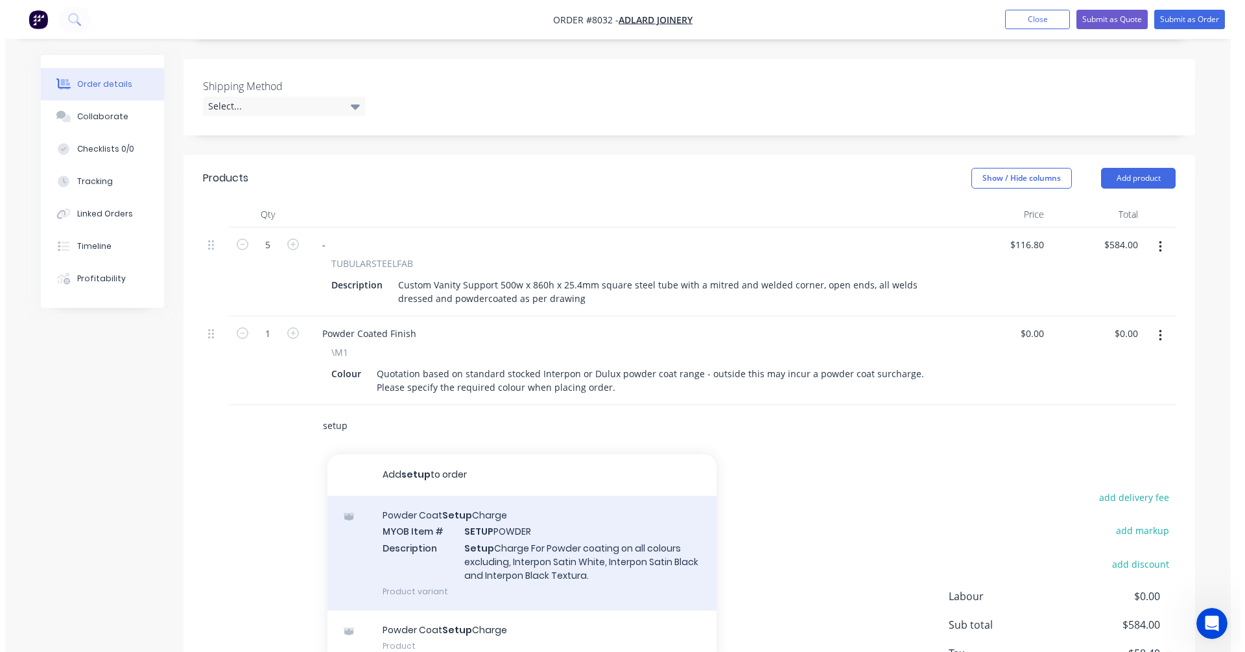
scroll to position [324, 0]
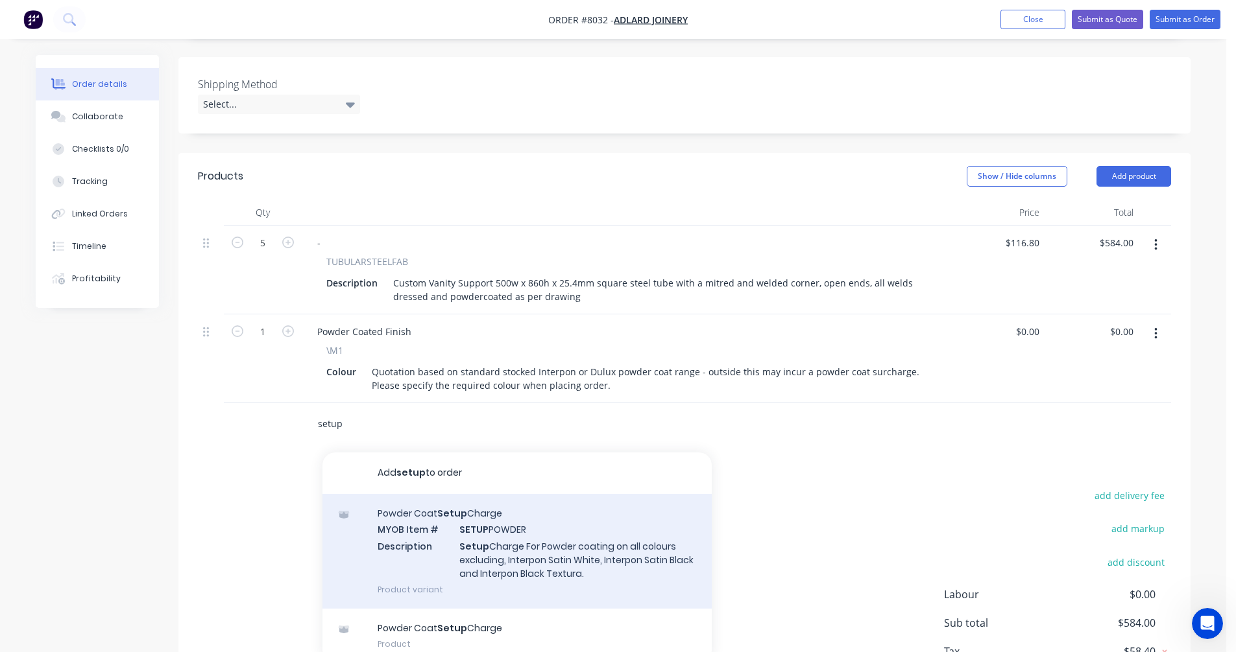
type input "setup"
click at [519, 527] on div "Powder Coat Setup Charge MYOB Item # SETUP POWDER Description Setup Charge For …" at bounding box center [516, 551] width 389 height 115
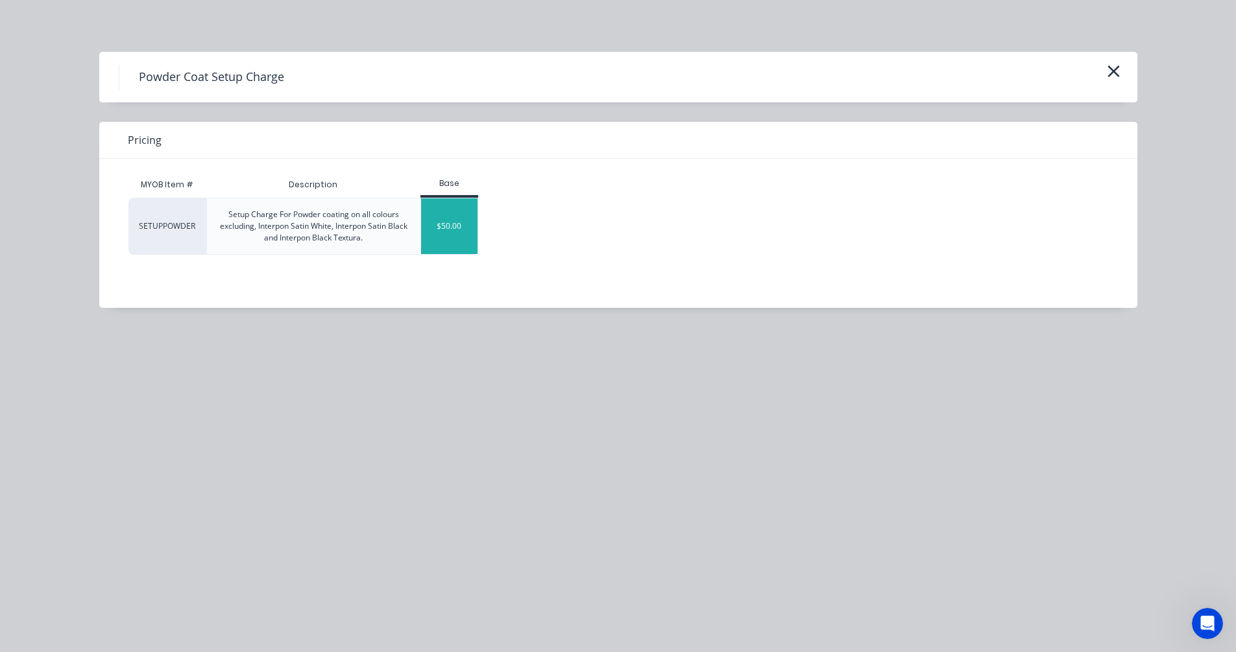
click at [447, 231] on div "$50.00" at bounding box center [449, 226] width 56 height 56
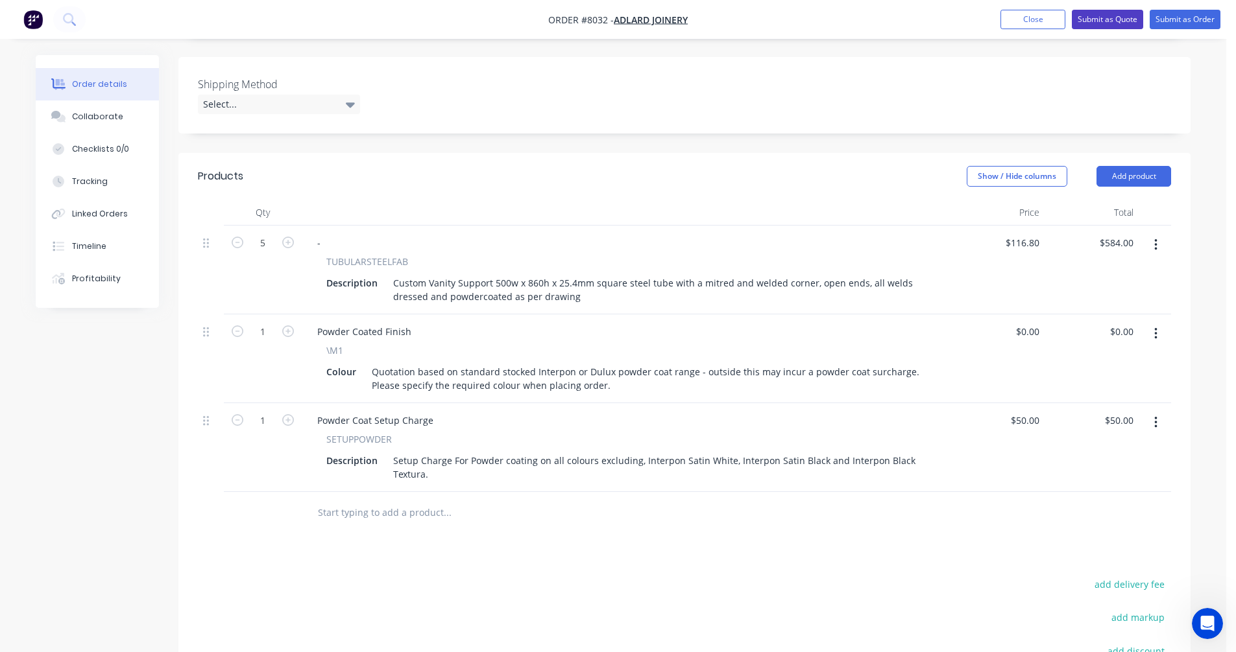
click at [1103, 19] on button "Submit as Quote" at bounding box center [1106, 19] width 71 height 19
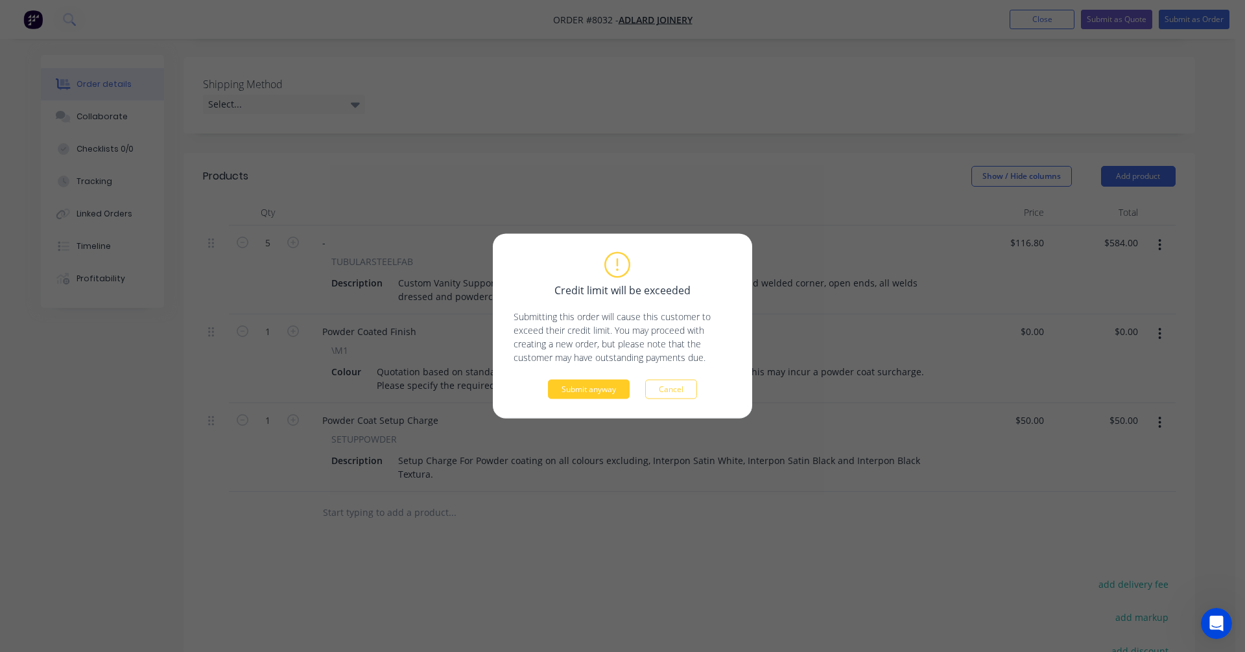
click at [599, 387] on button "Submit anyway" at bounding box center [589, 389] width 82 height 19
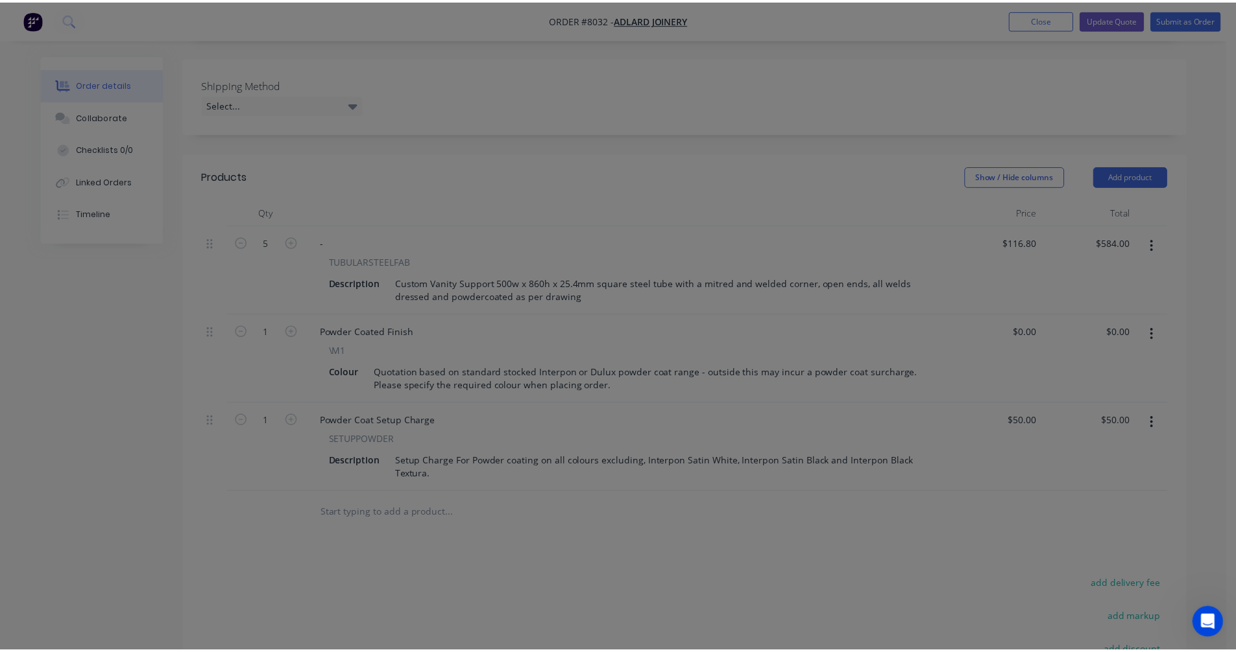
scroll to position [319, 0]
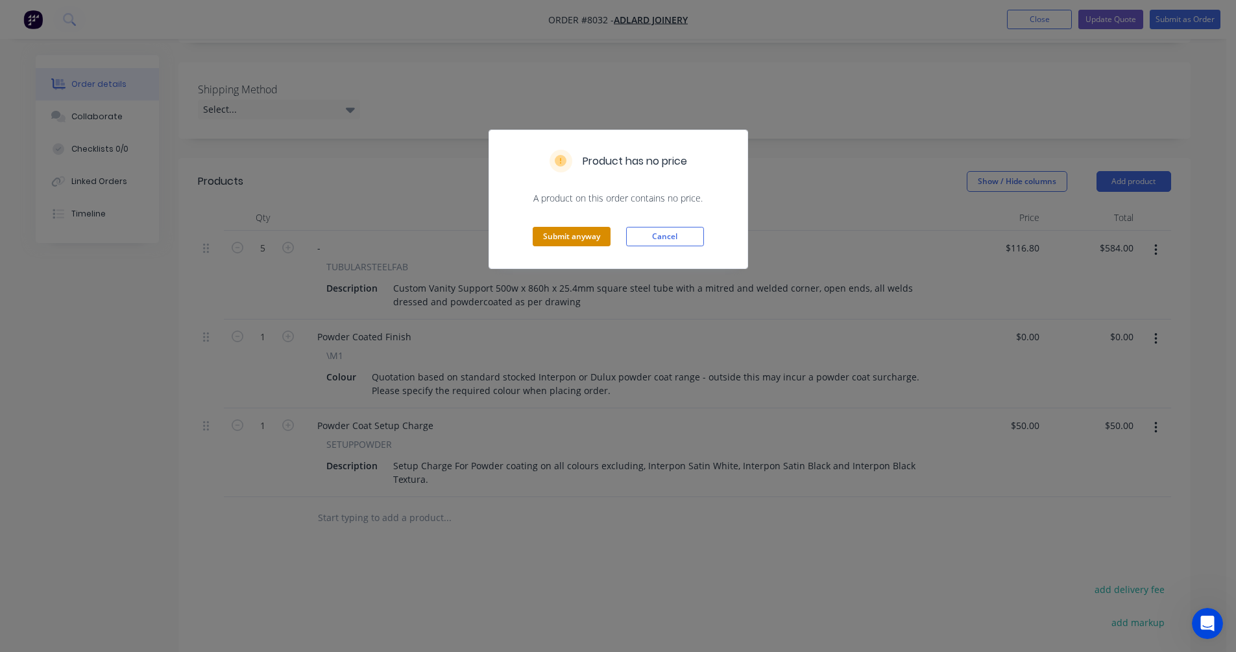
click at [584, 238] on button "Submit anyway" at bounding box center [571, 236] width 78 height 19
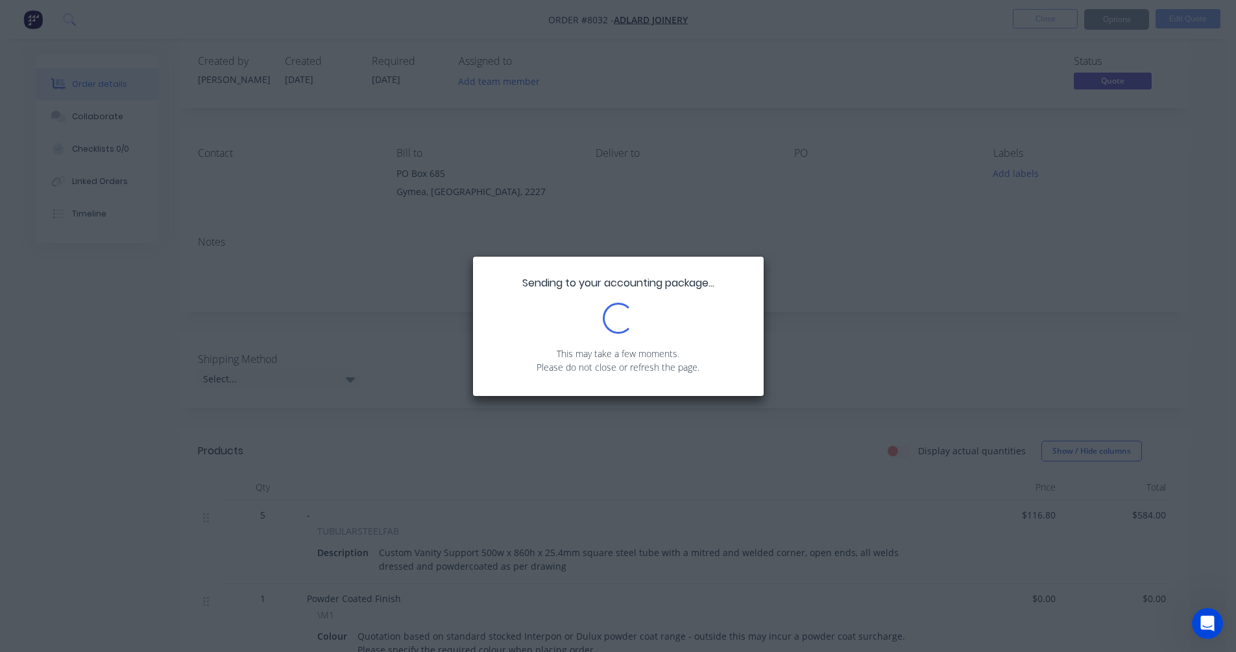
scroll to position [0, 0]
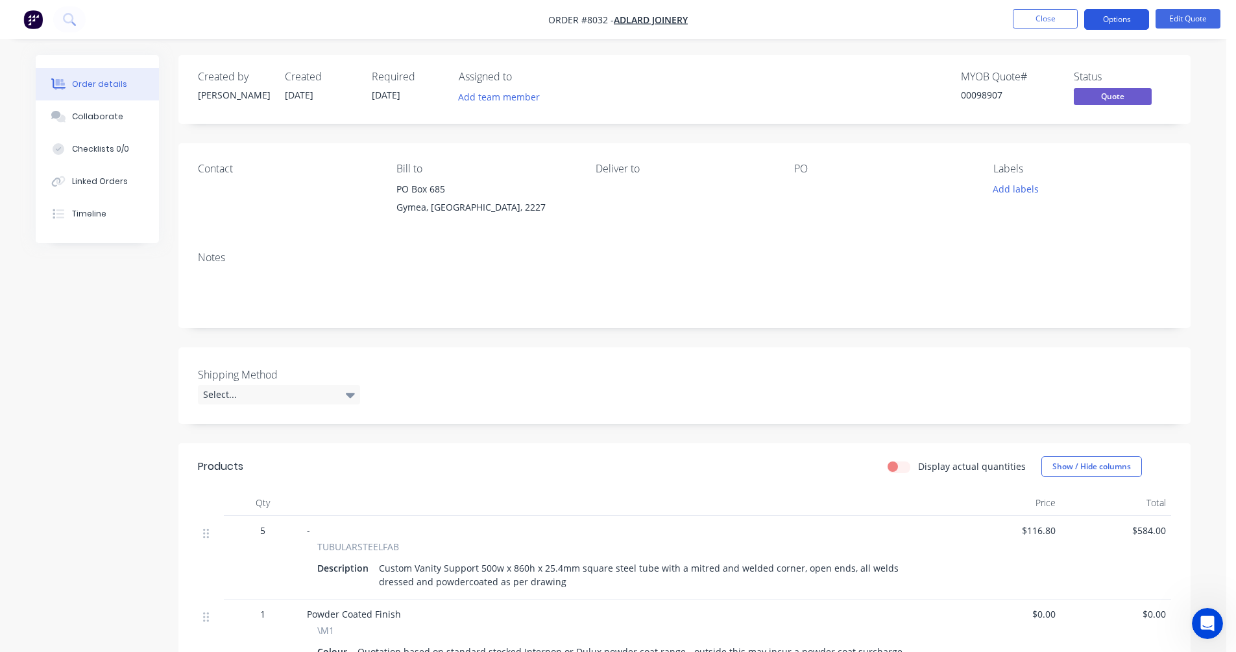
click at [1114, 19] on button "Options" at bounding box center [1116, 19] width 65 height 21
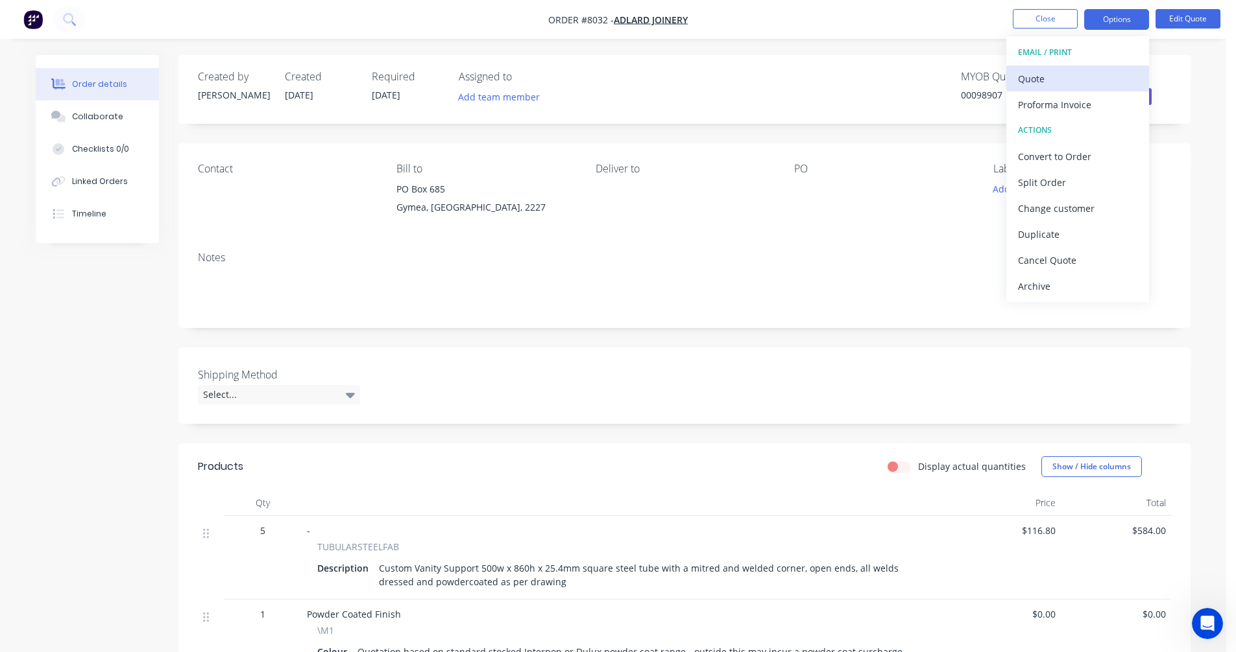
click at [1050, 77] on div "Quote" at bounding box center [1077, 78] width 119 height 19
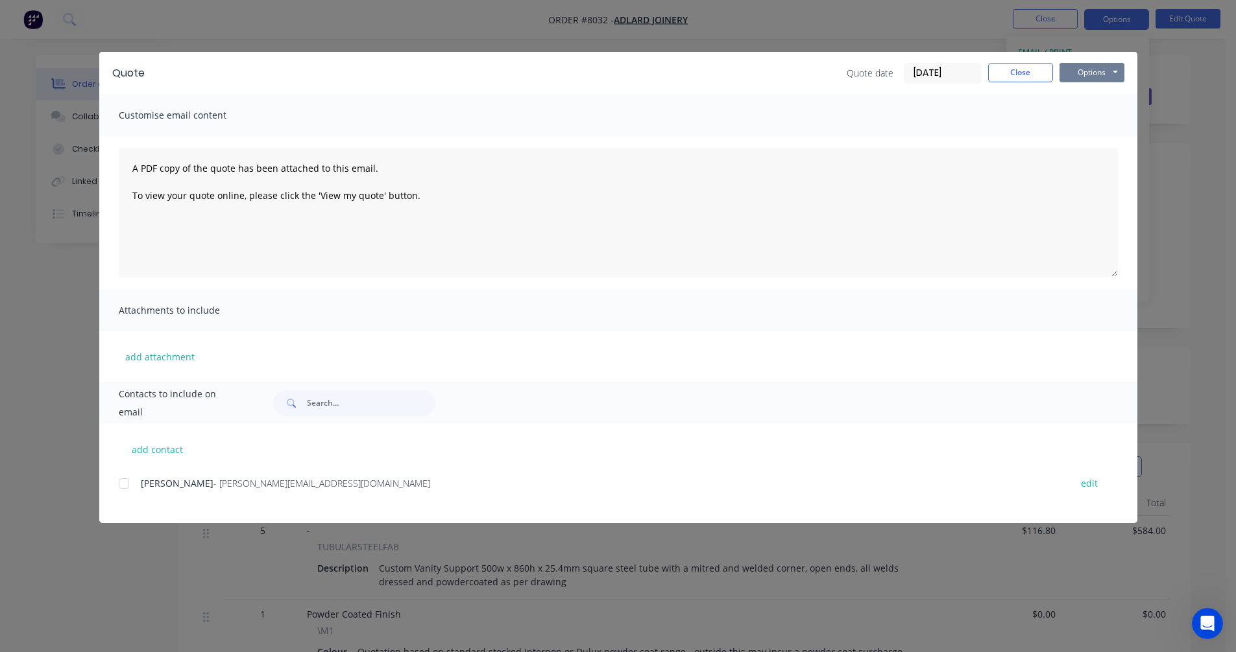
click at [1089, 70] on button "Options" at bounding box center [1091, 72] width 65 height 19
click at [1097, 94] on button "Preview" at bounding box center [1100, 95] width 83 height 21
click at [1001, 76] on button "Close" at bounding box center [1020, 72] width 65 height 19
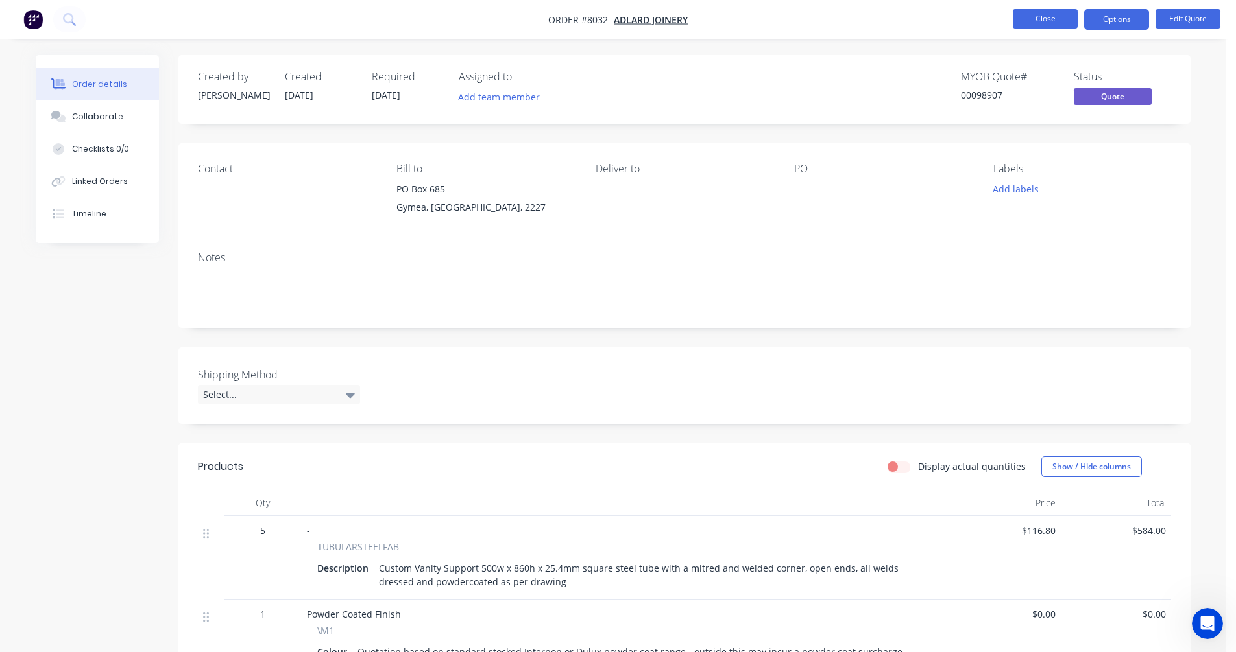
click at [1043, 25] on button "Close" at bounding box center [1044, 18] width 65 height 19
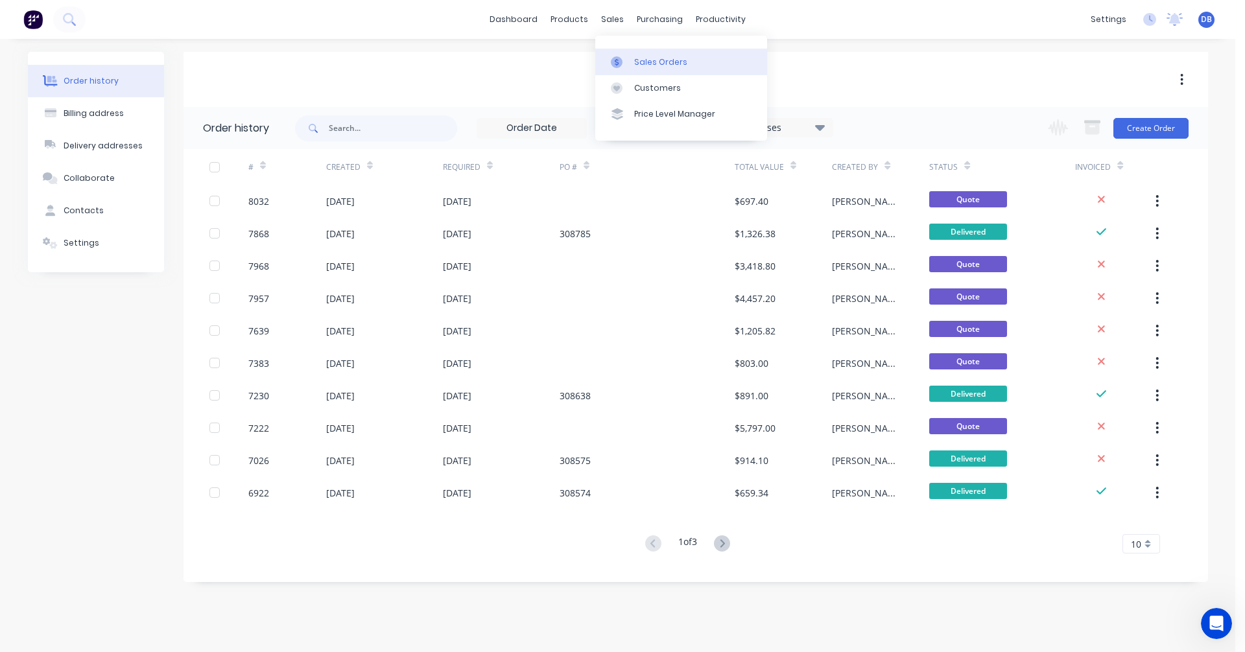
click at [643, 60] on div "Sales Orders" at bounding box center [660, 62] width 53 height 12
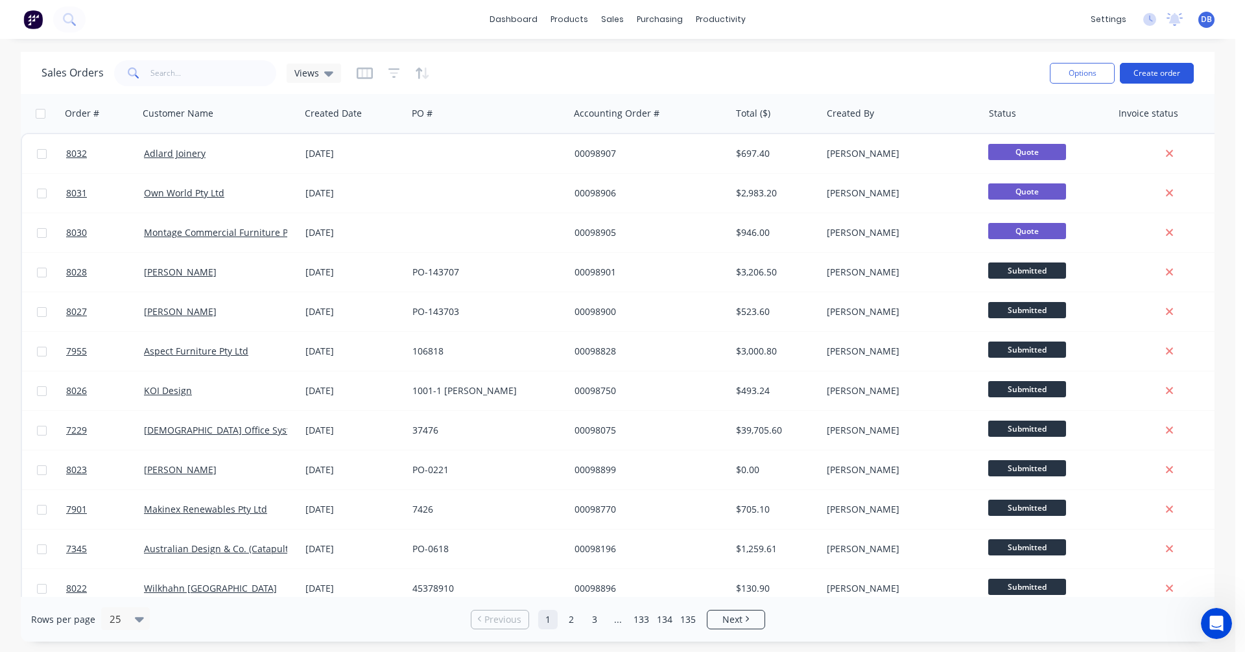
click at [1160, 74] on button "Create order" at bounding box center [1157, 73] width 74 height 21
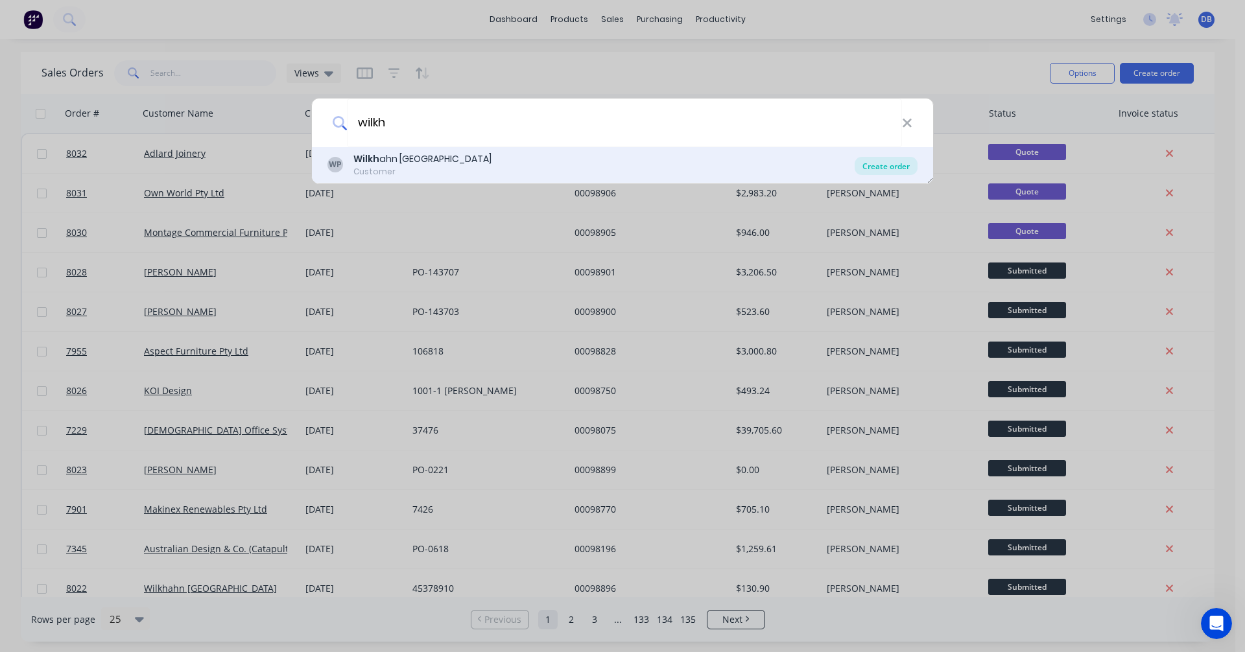
type input "wilkh"
click at [882, 162] on div "Create order" at bounding box center [886, 166] width 63 height 18
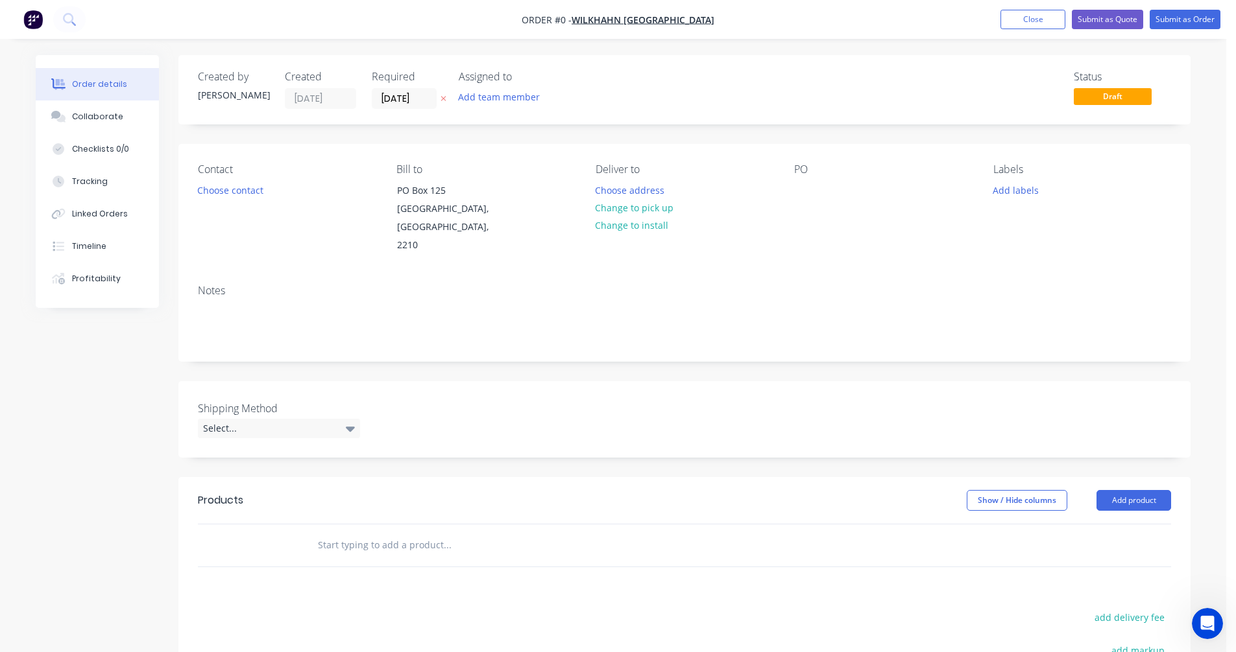
click at [384, 532] on input "text" at bounding box center [446, 545] width 259 height 26
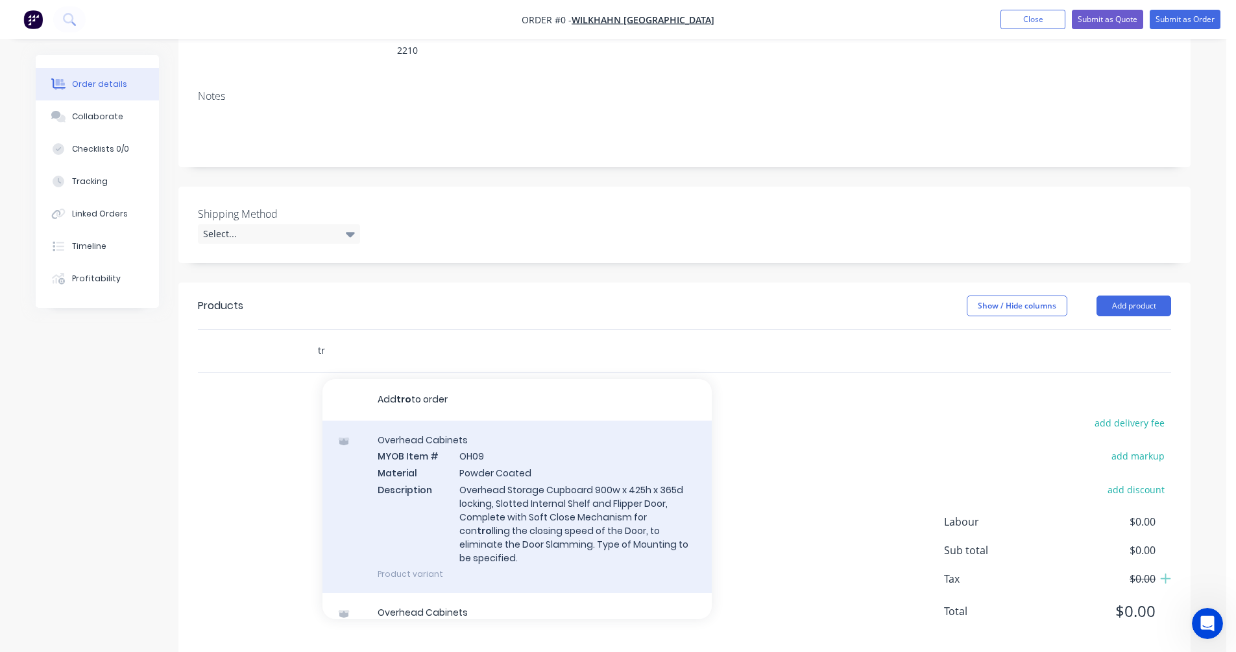
type input "t"
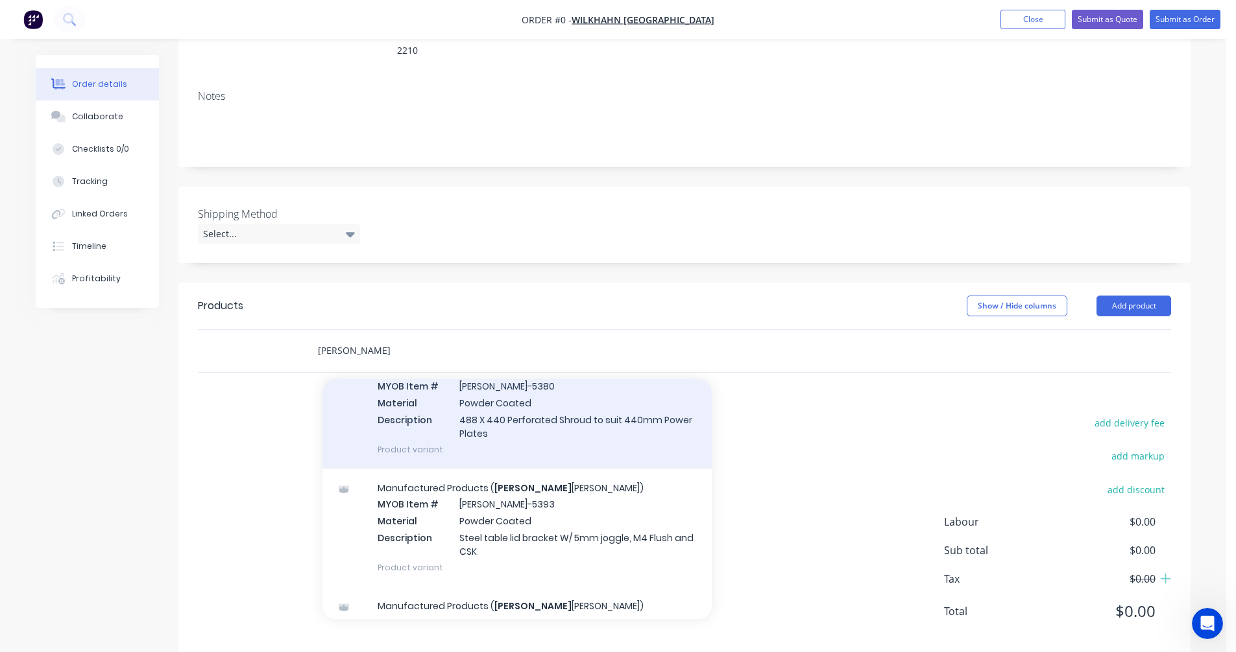
scroll to position [710, 0]
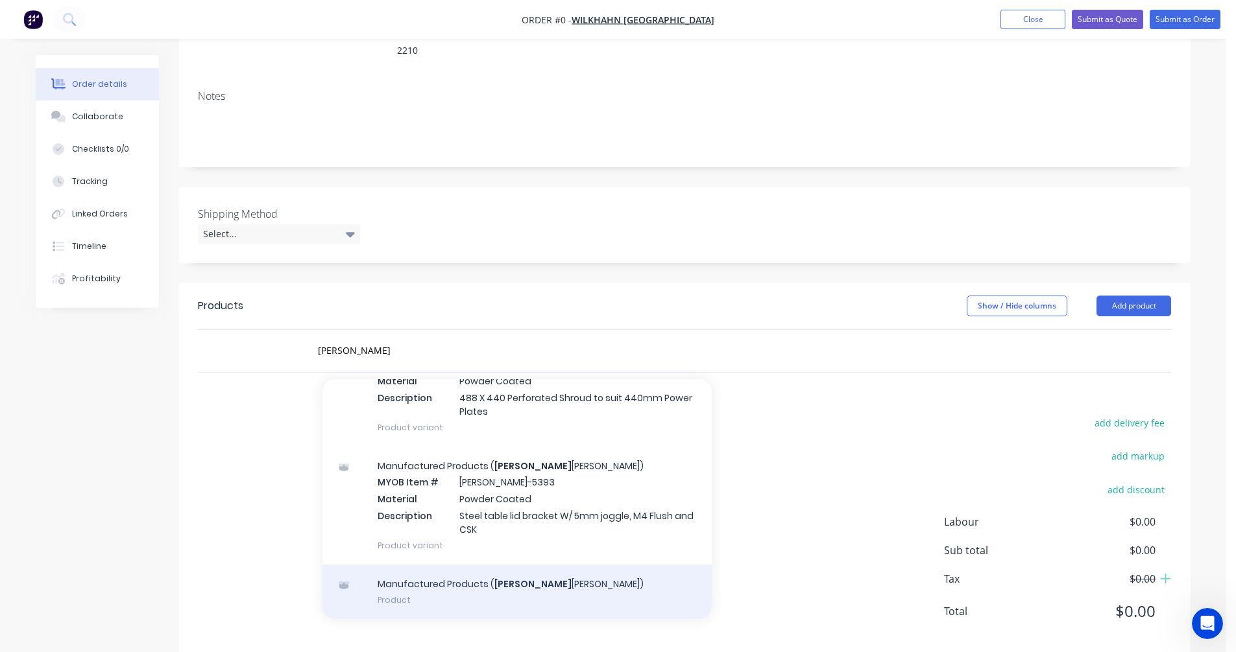
click at [490, 567] on div "Manufactured Products ( [PERSON_NAME]) Product" at bounding box center [516, 592] width 389 height 54
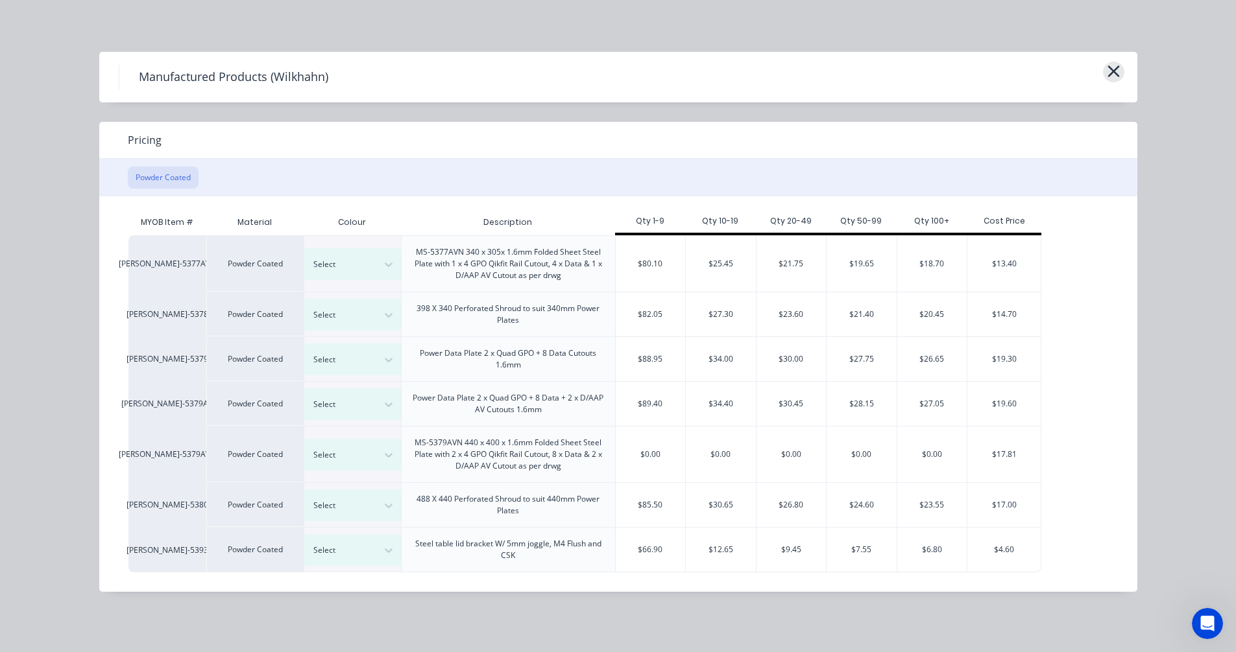
click at [1119, 67] on icon "button" at bounding box center [1113, 71] width 14 height 18
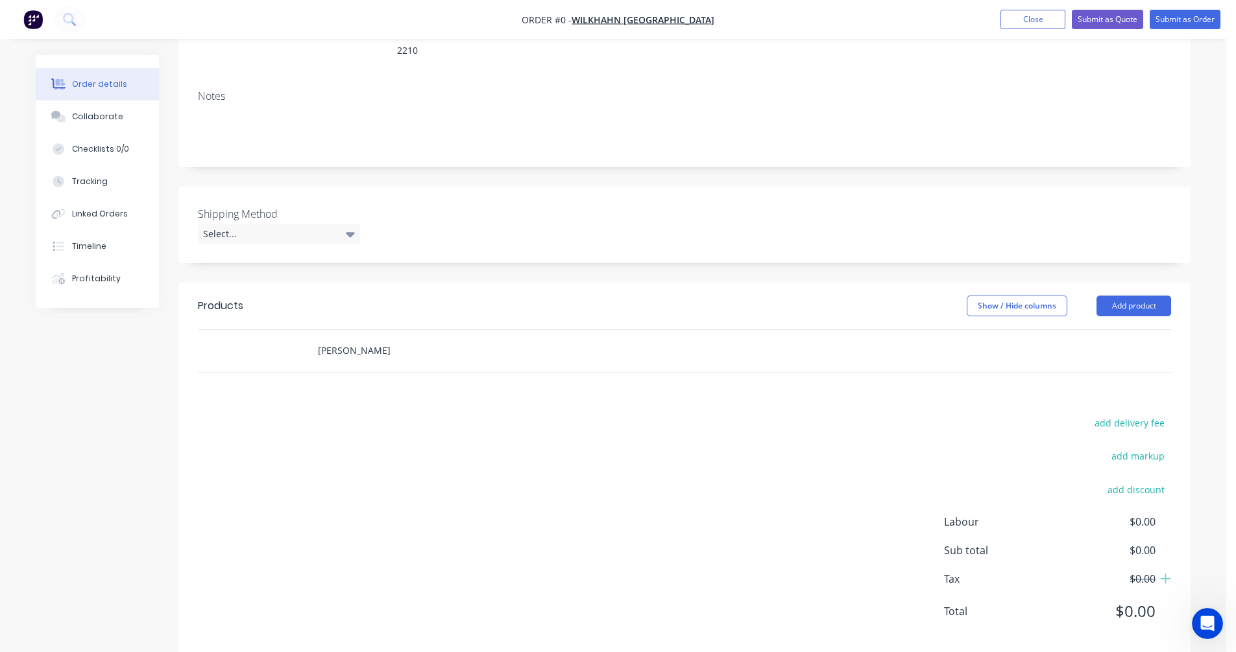
click at [351, 339] on input "[PERSON_NAME]" at bounding box center [446, 351] width 259 height 26
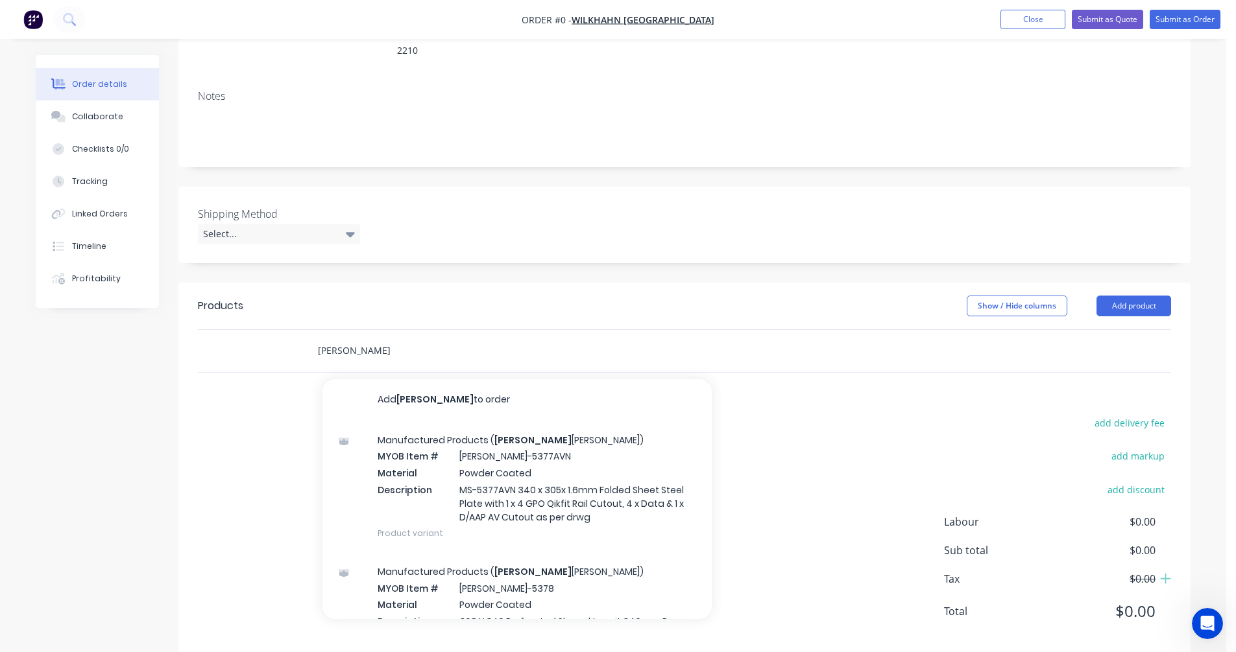
drag, startPoint x: 343, startPoint y: 334, endPoint x: 304, endPoint y: 331, distance: 39.6
click at [304, 331] on div "[PERSON_NAME] Add [PERSON_NAME] to order Manufactured Products ( [PERSON_NAME])…" at bounding box center [535, 351] width 467 height 42
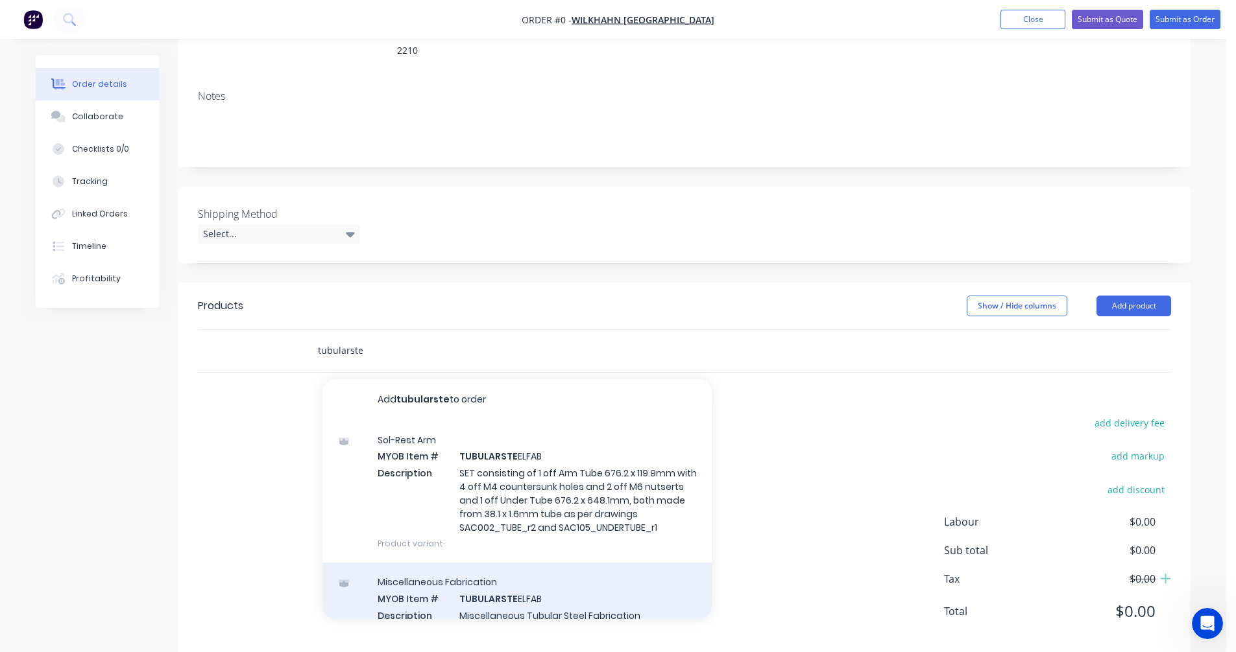
type input "tubularste"
click at [523, 590] on div "Miscellaneous Fabrication MYOB Item # TUBULARSTE ELFAB Description Miscellaneou…" at bounding box center [516, 607] width 389 height 88
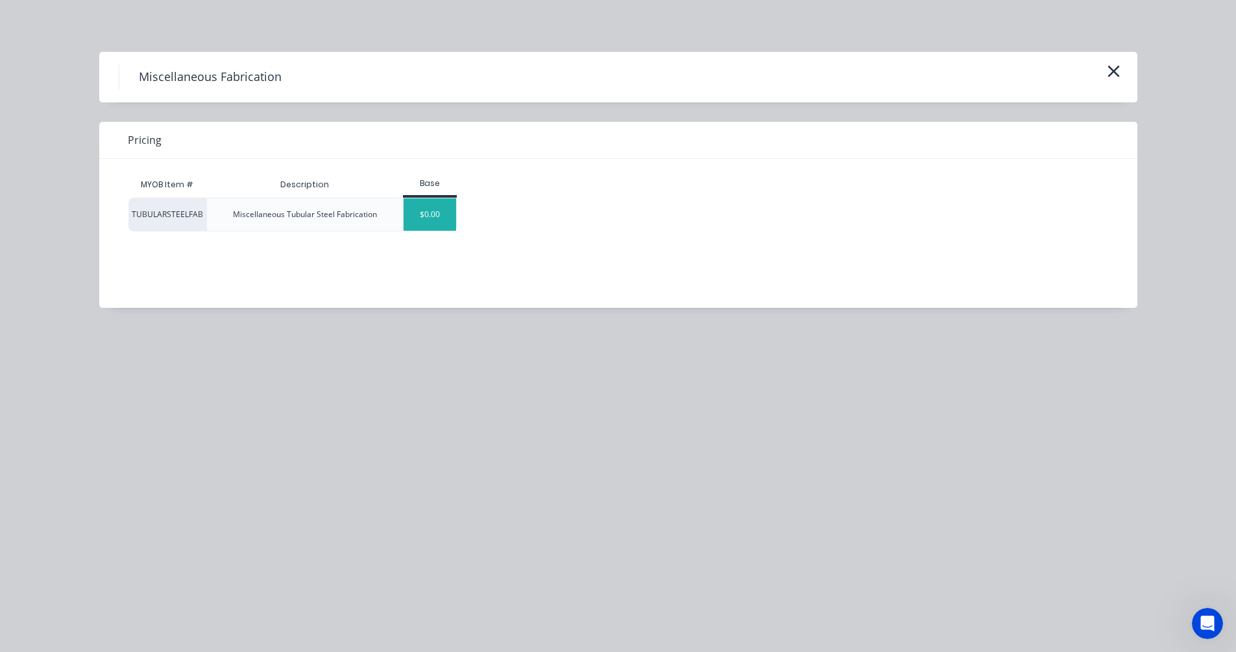
click at [420, 218] on div "$0.00" at bounding box center [429, 214] width 53 height 32
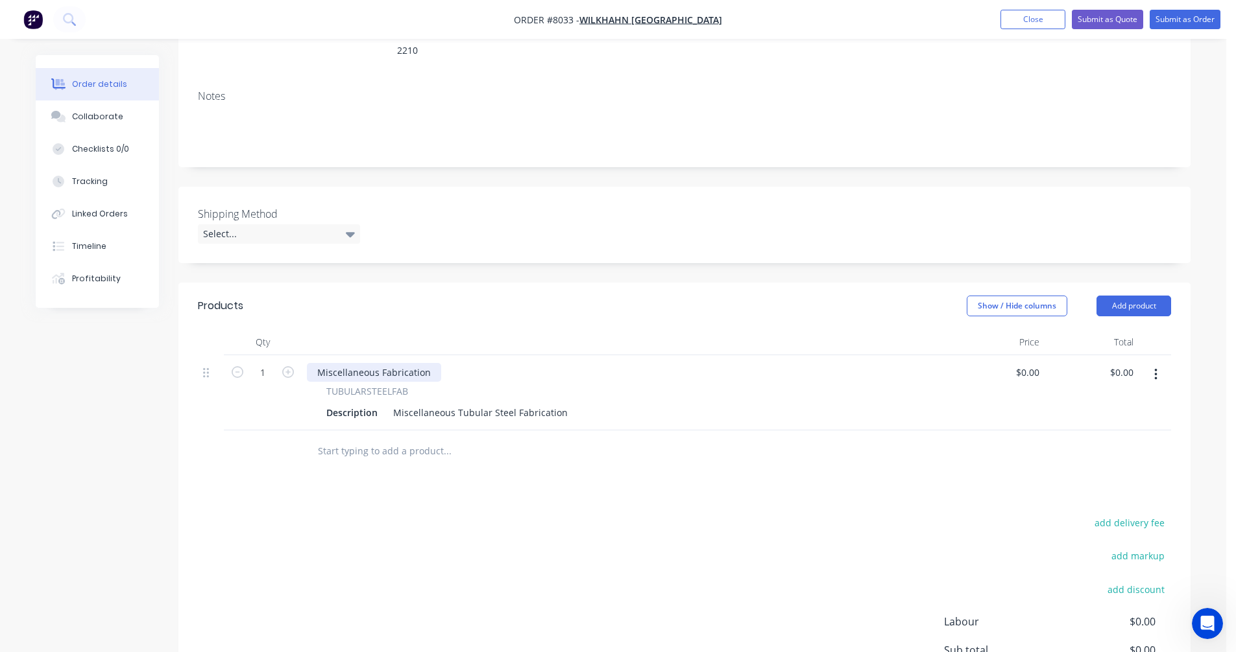
click at [403, 363] on div "Miscellaneous Fabrication" at bounding box center [374, 372] width 134 height 19
drag, startPoint x: 427, startPoint y: 356, endPoint x: 310, endPoint y: 344, distance: 117.3
click at [310, 363] on div "Miscellaneous Fabrication" at bounding box center [374, 372] width 134 height 19
click at [457, 403] on div "Miscellaneous Tubular Steel Fabrication" at bounding box center [480, 412] width 185 height 19
click at [475, 403] on div "Miscellaneous Tubular Steel Fabrication" at bounding box center [480, 412] width 185 height 19
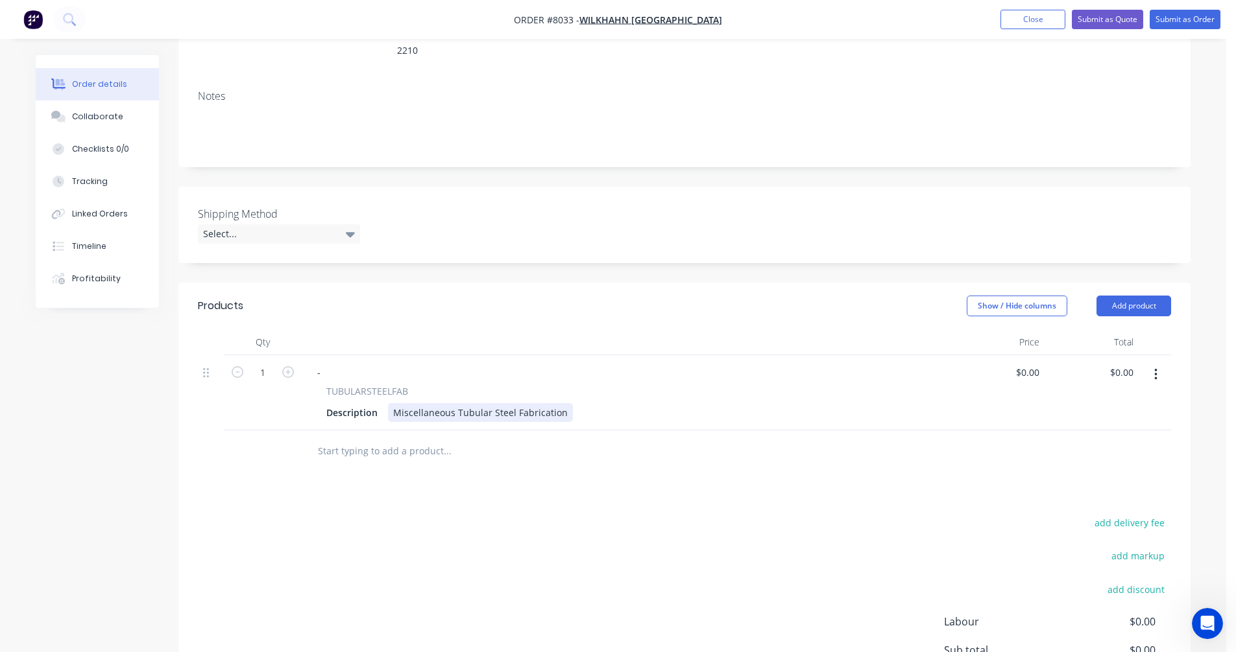
click at [475, 403] on div "Miscellaneous Tubular Steel Fabrication" at bounding box center [480, 412] width 185 height 19
drag, startPoint x: 560, startPoint y: 395, endPoint x: 375, endPoint y: 398, distance: 185.5
click at [375, 403] on div "Description Miscellaneous Tubular Steel Fabrication" at bounding box center [623, 412] width 604 height 19
paste div
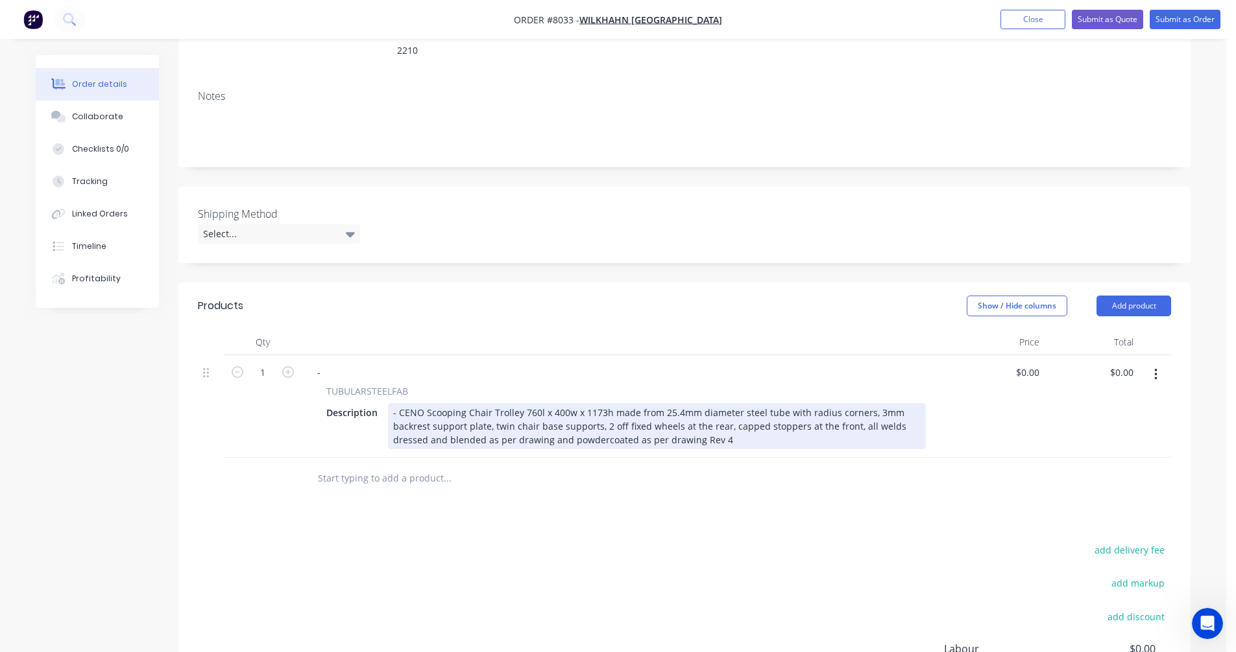
click at [424, 403] on div "- CENO Scooping Chair Trolley 760l x 400w x 1173h made from 25.4mm diameter ste…" at bounding box center [657, 426] width 538 height 46
drag, startPoint x: 426, startPoint y: 394, endPoint x: 385, endPoint y: 392, distance: 41.6
click at [385, 403] on div "Description - CENO Scooping Chair Trolley 760l x 400w x 1173h made from 25.4mm …" at bounding box center [623, 426] width 604 height 46
click at [508, 409] on div "[PERSON_NAME] Scooping Chair Trolley 1173h manufactured from 25.4mm diameter st…" at bounding box center [657, 426] width 538 height 46
type input "$907.60"
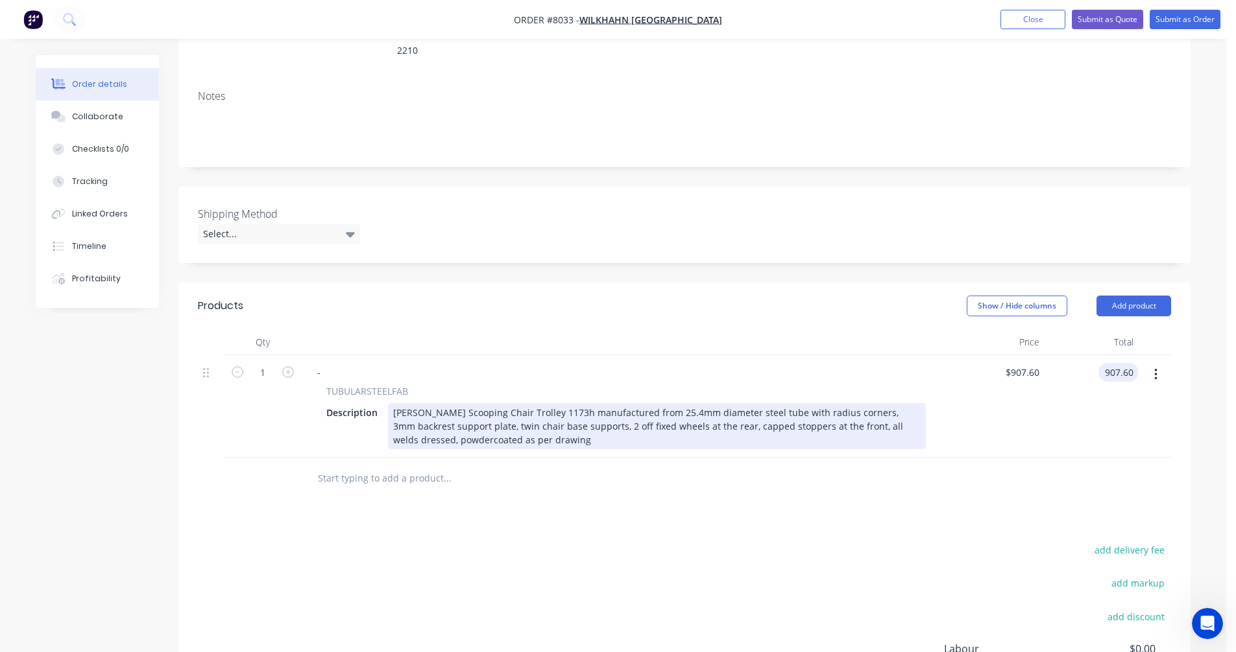
type input "$907.60"
click at [795, 403] on div "[PERSON_NAME] Scooping Chair Trolley 1173h manufactured from 25.4mm diameter st…" at bounding box center [657, 426] width 538 height 46
type input "$902.60"
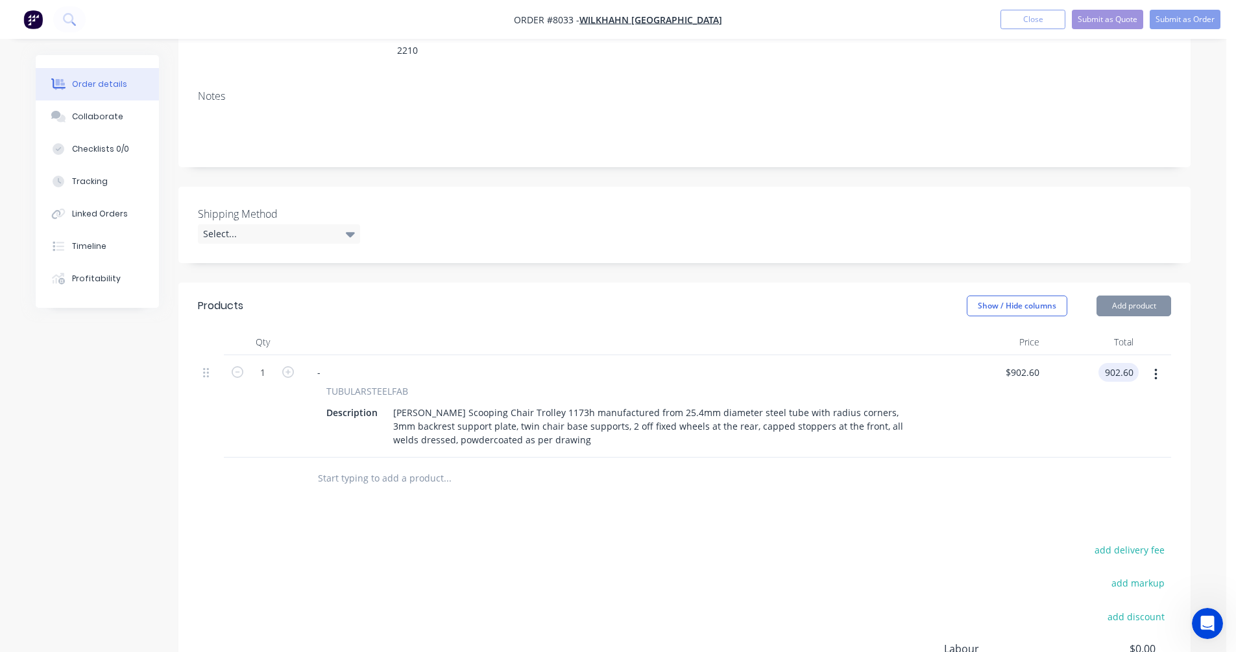
type input "$902.60"
click at [1155, 368] on icon "button" at bounding box center [1155, 375] width 3 height 14
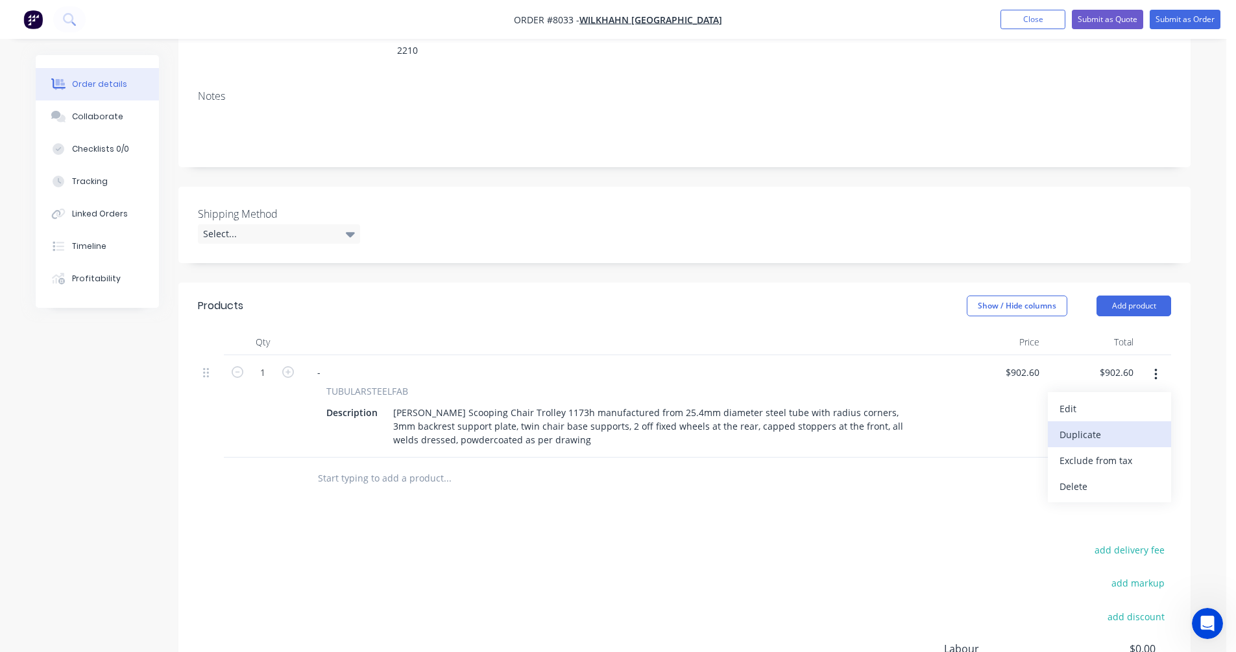
click at [1097, 425] on div "Duplicate" at bounding box center [1109, 434] width 100 height 19
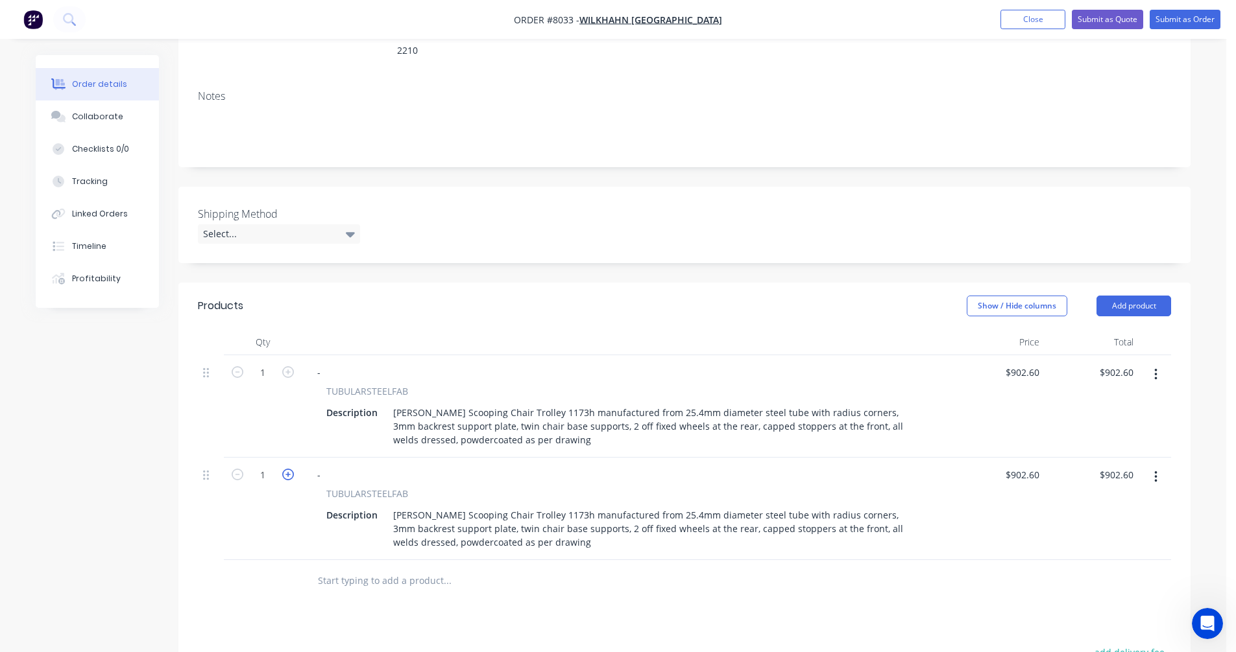
click at [286, 469] on icon "button" at bounding box center [288, 475] width 12 height 12
type input "2"
type input "$1,805.20"
click at [286, 469] on icon "button" at bounding box center [288, 475] width 12 height 12
type input "3"
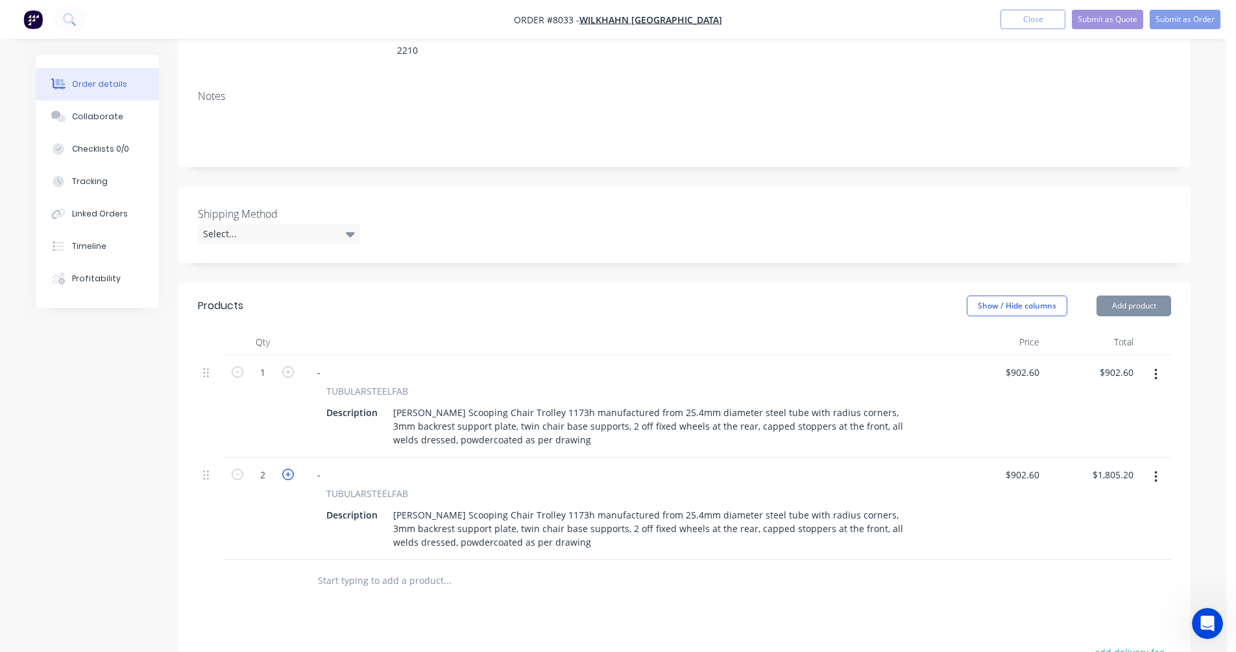
type input "$2,707.80"
click at [286, 469] on icon "button" at bounding box center [288, 475] width 12 height 12
type input "4"
type input "$3,610.40"
click at [286, 469] on icon "button" at bounding box center [288, 475] width 12 height 12
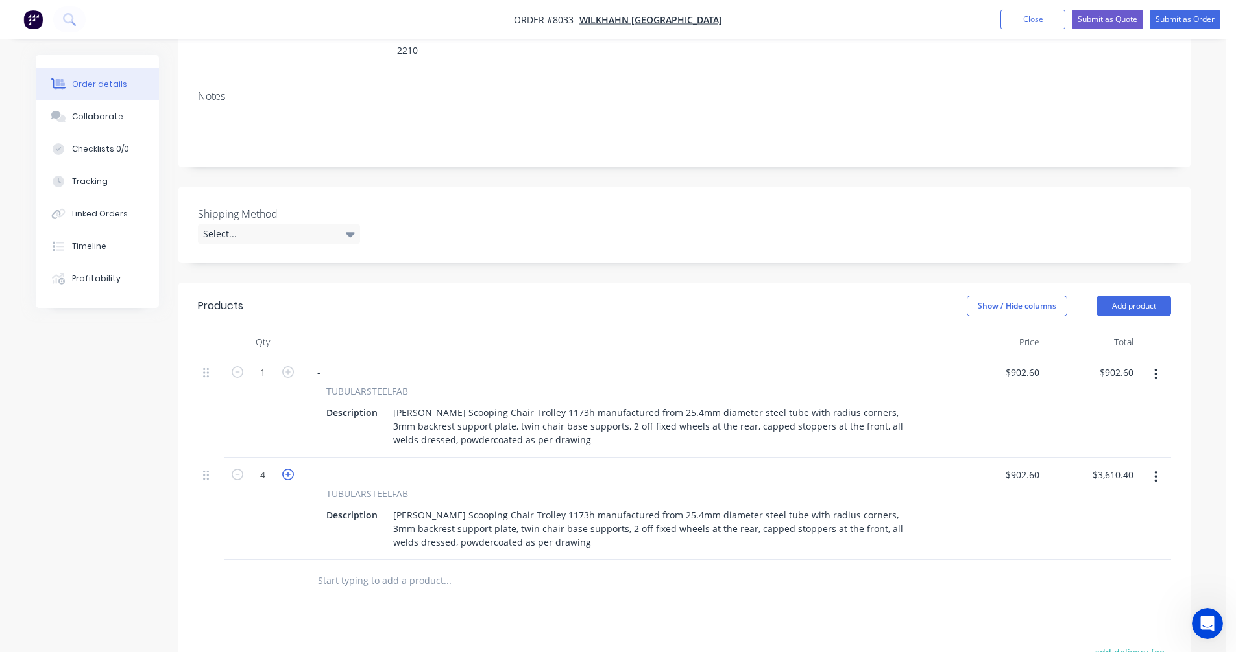
type input "5"
type input "$4,513.00"
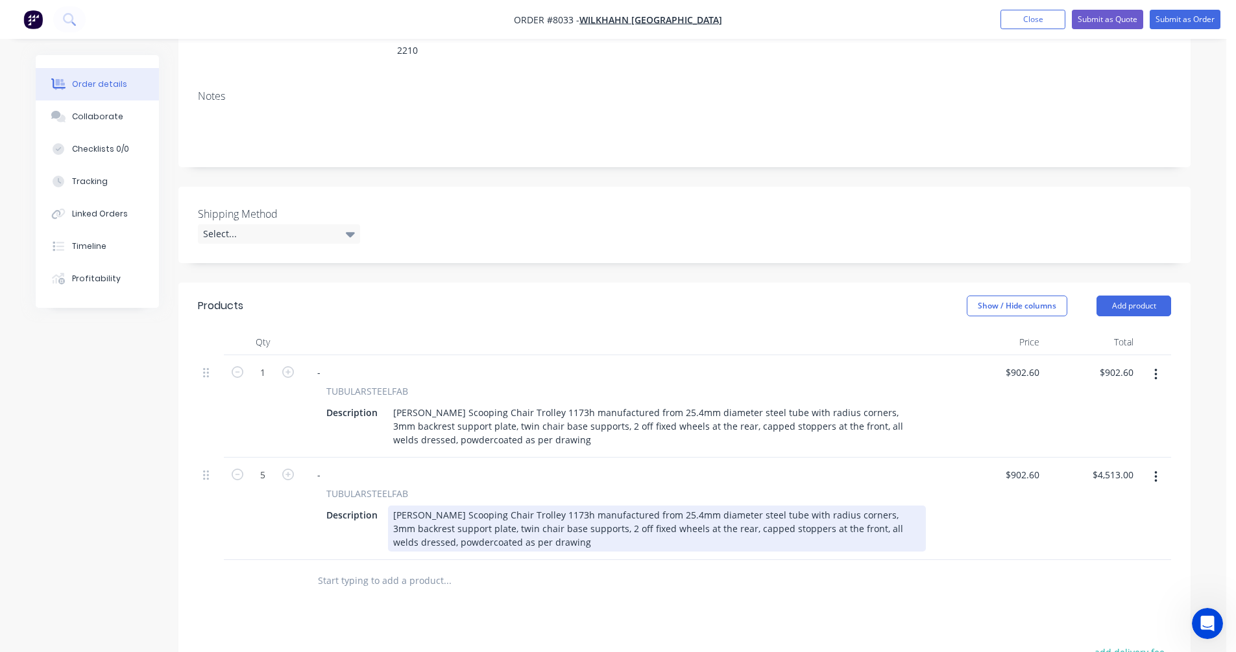
click at [464, 506] on div "[PERSON_NAME] Scooping Chair Trolley 1173h manufactured from 25.4mm diameter st…" at bounding box center [657, 529] width 538 height 46
type input "$714.50"
type input "$3,572.50"
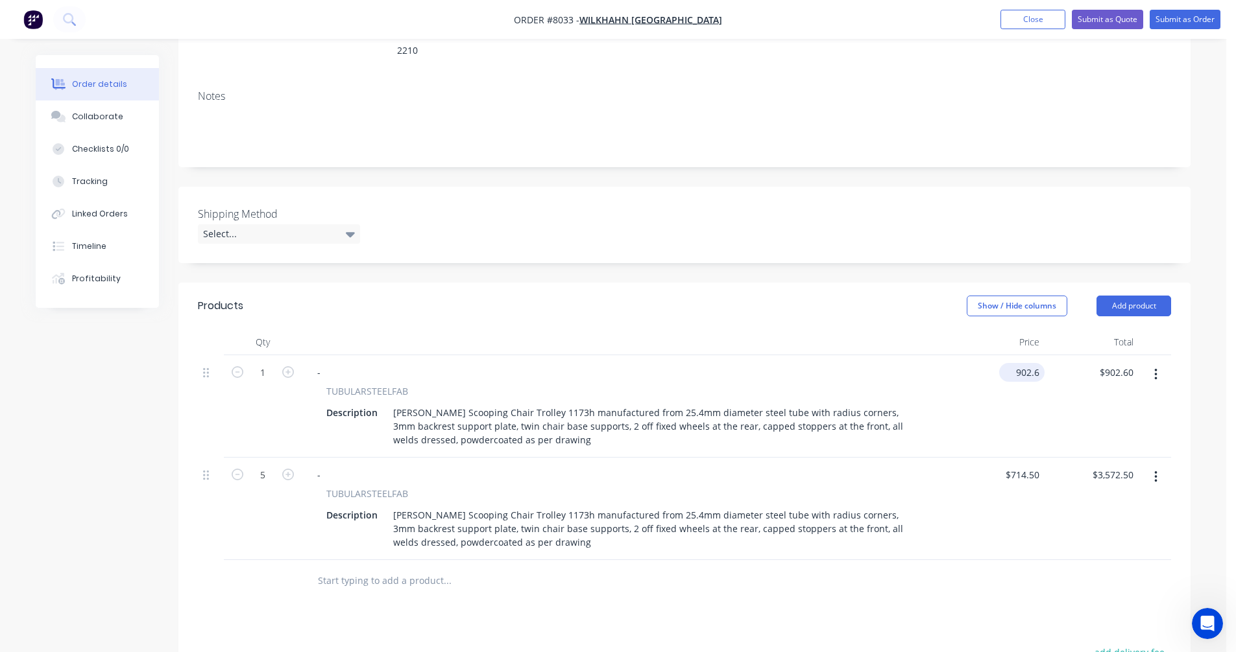
click at [1022, 363] on input "902.6" at bounding box center [1024, 372] width 40 height 19
type input "$903.00"
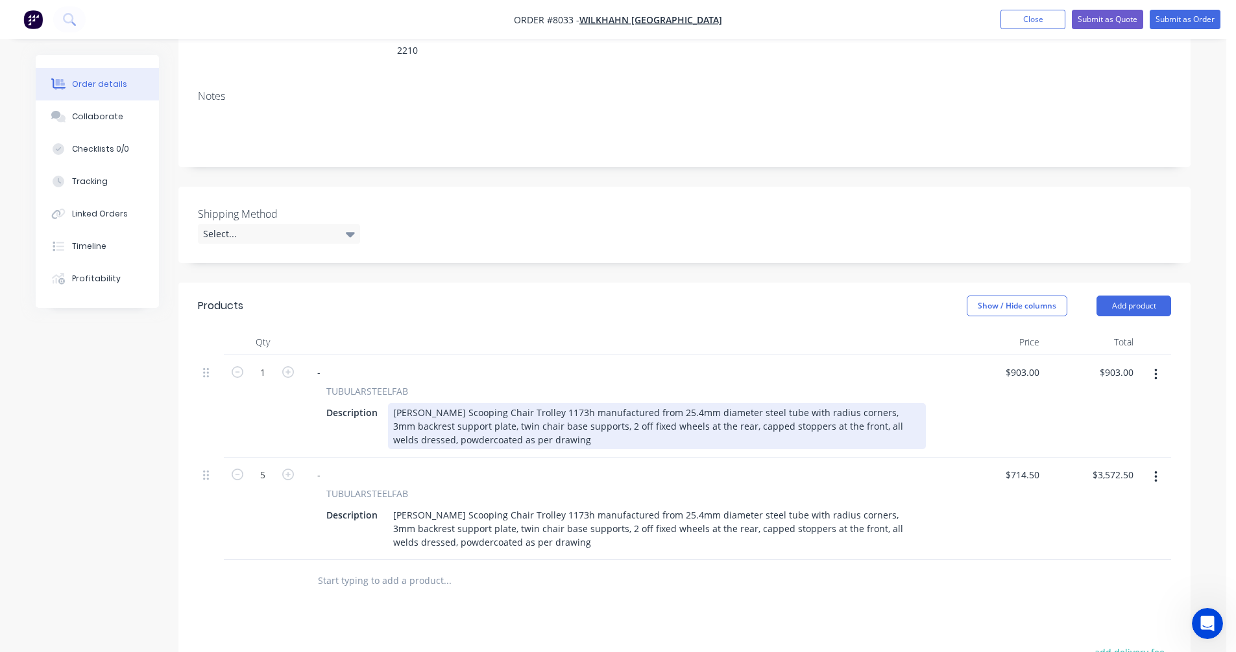
click at [867, 410] on div "[PERSON_NAME] Scooping Chair Trolley 1173h manufactured from 25.4mm diameter st…" at bounding box center [657, 426] width 538 height 46
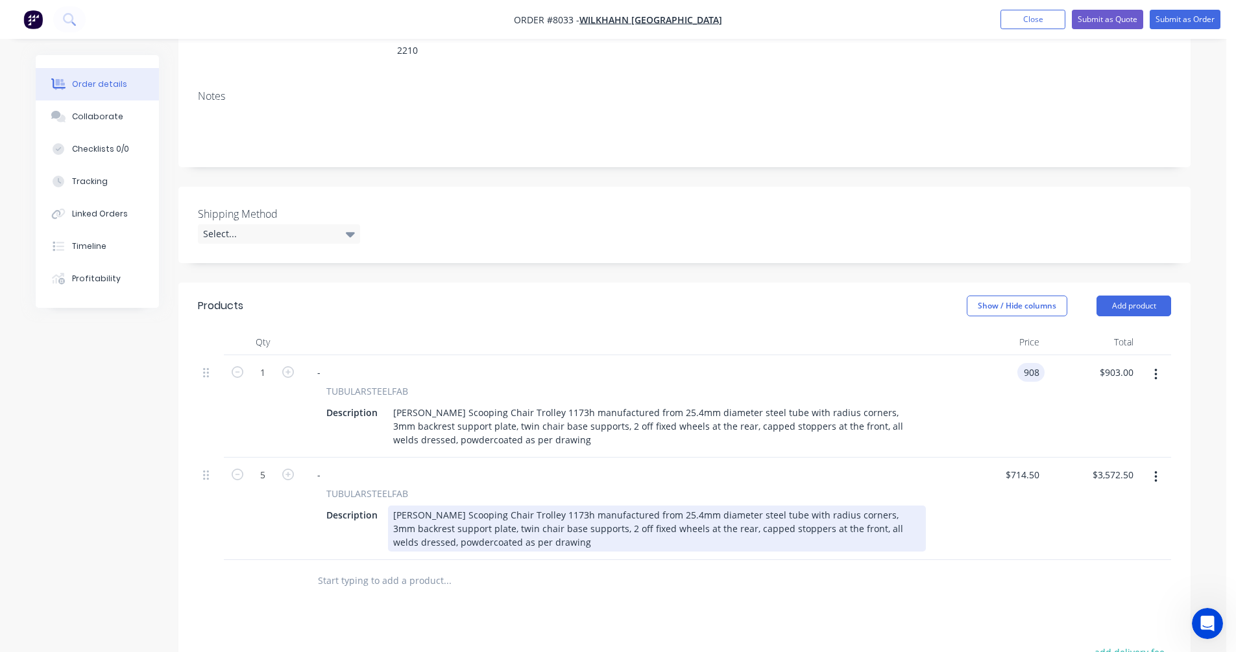
type input "$908.00"
click at [822, 506] on div "[PERSON_NAME] Scooping Chair Trolley 1173h manufactured from 25.4mm diameter st…" at bounding box center [657, 529] width 538 height 46
type input "$715.50"
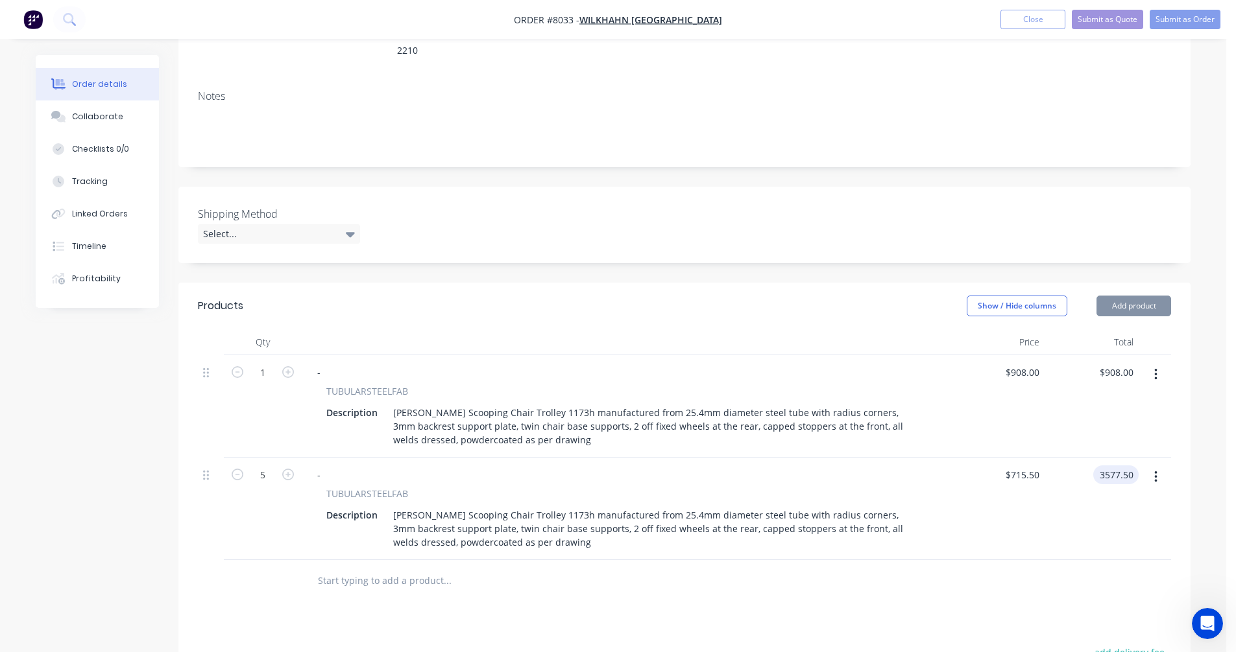
type input "$3,577.50"
click at [383, 568] on input "text" at bounding box center [446, 581] width 259 height 26
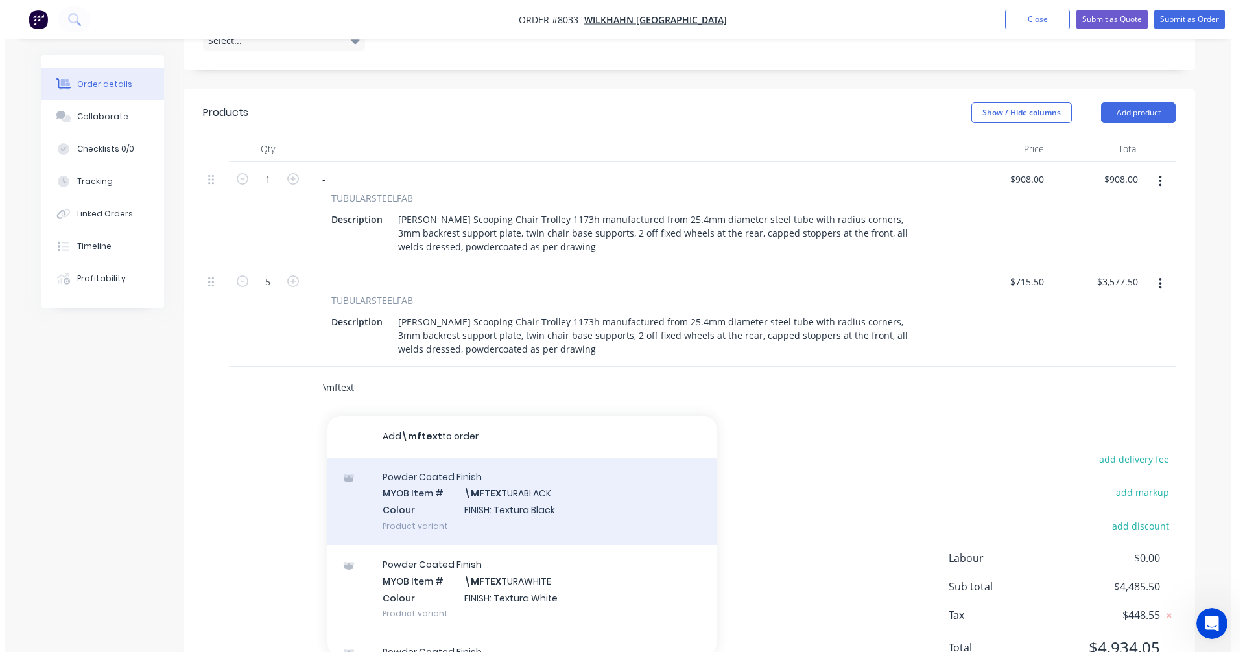
scroll to position [389, 0]
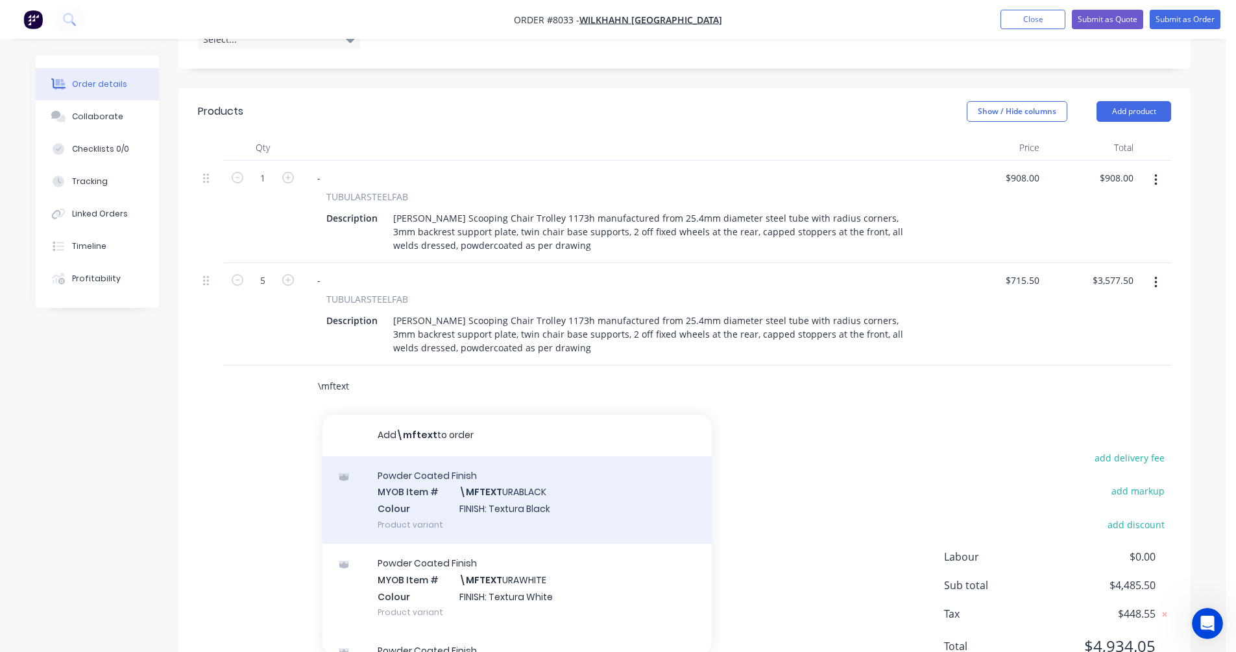
type input "\mftext"
click at [505, 482] on div "Powder Coated Finish MYOB Item # \MFTEXT URABLACK Colour FINISH: Textura Black …" at bounding box center [516, 501] width 389 height 88
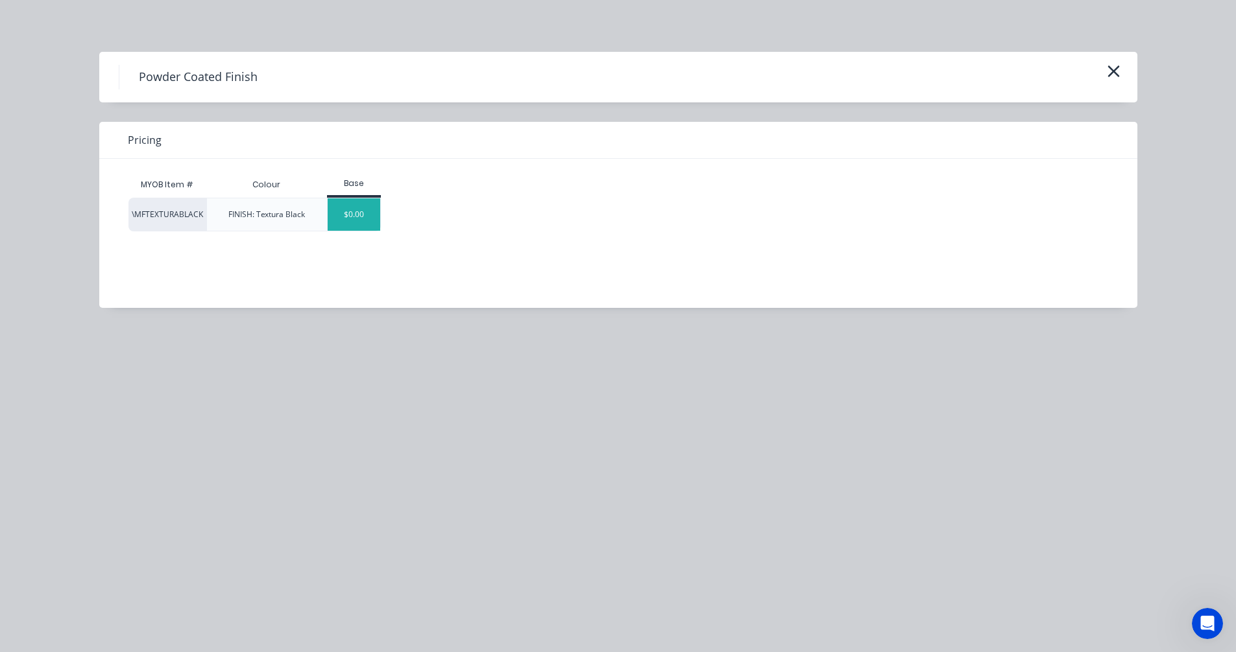
click at [350, 221] on div "$0.00" at bounding box center [354, 214] width 53 height 32
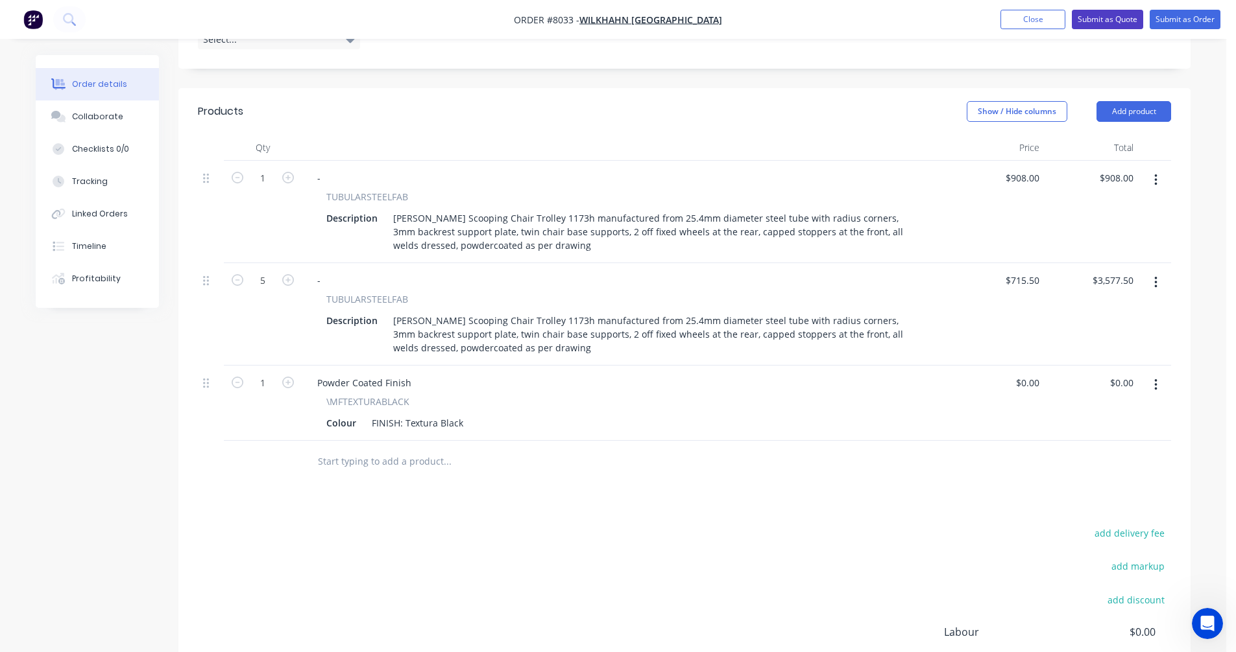
click at [1098, 18] on button "Submit as Quote" at bounding box center [1106, 19] width 71 height 19
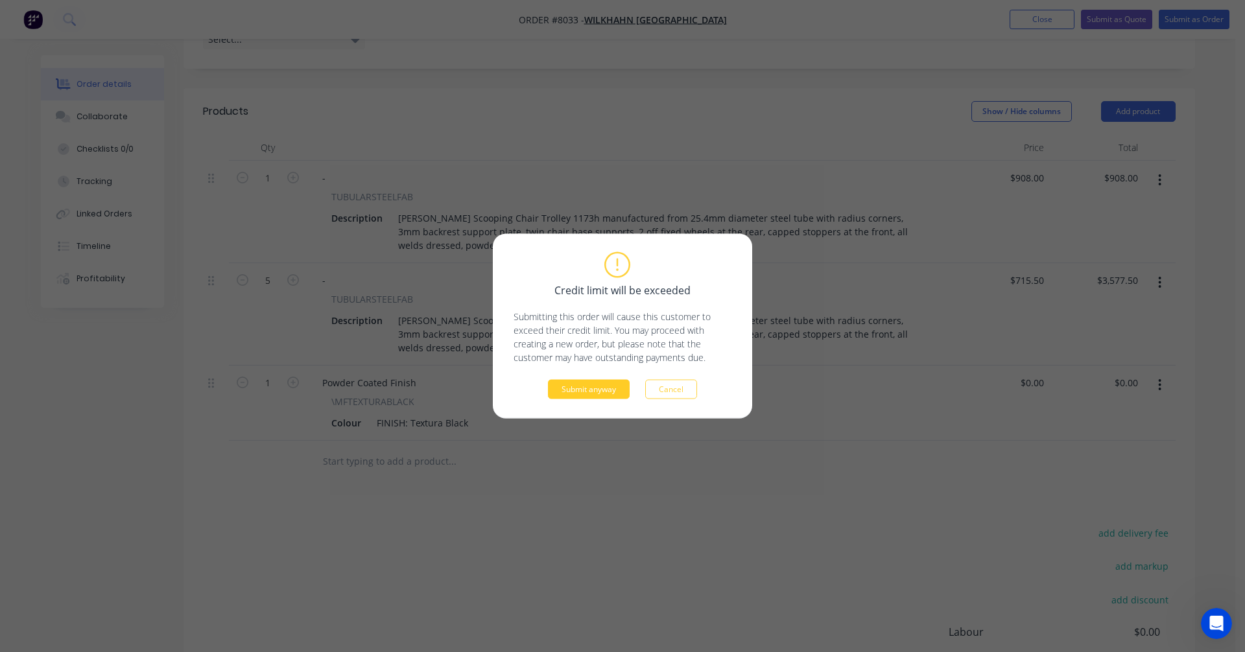
click at [597, 386] on button "Submit anyway" at bounding box center [589, 389] width 82 height 19
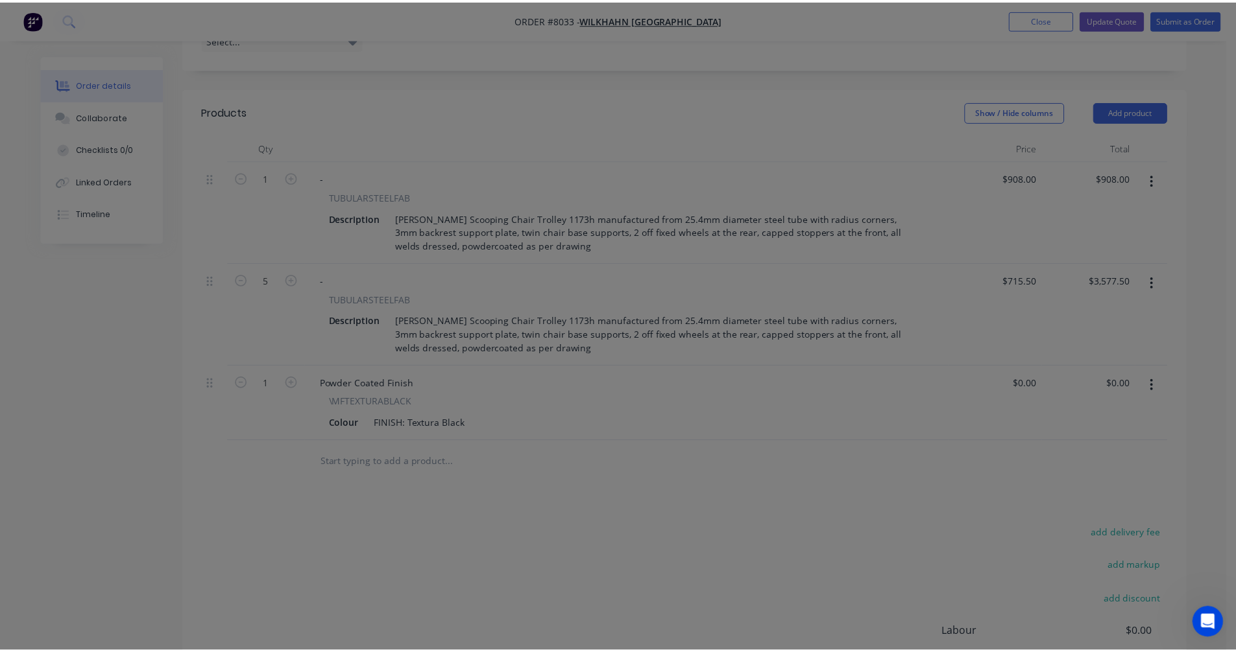
scroll to position [346, 0]
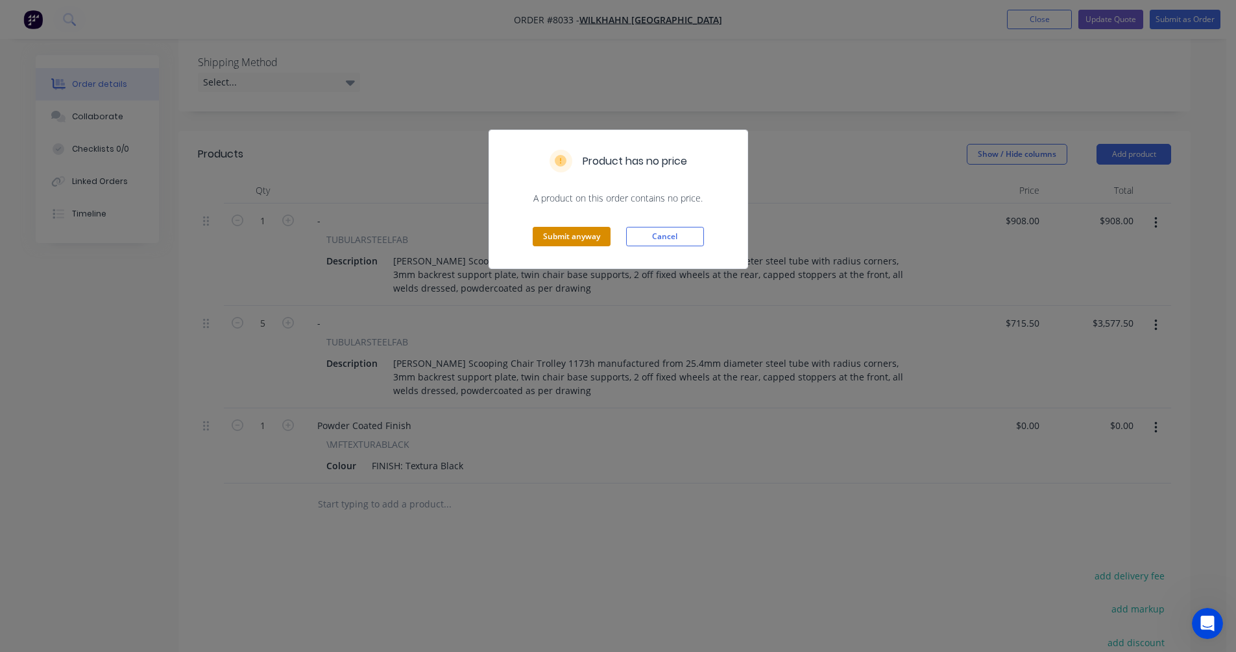
click at [566, 237] on button "Submit anyway" at bounding box center [571, 236] width 78 height 19
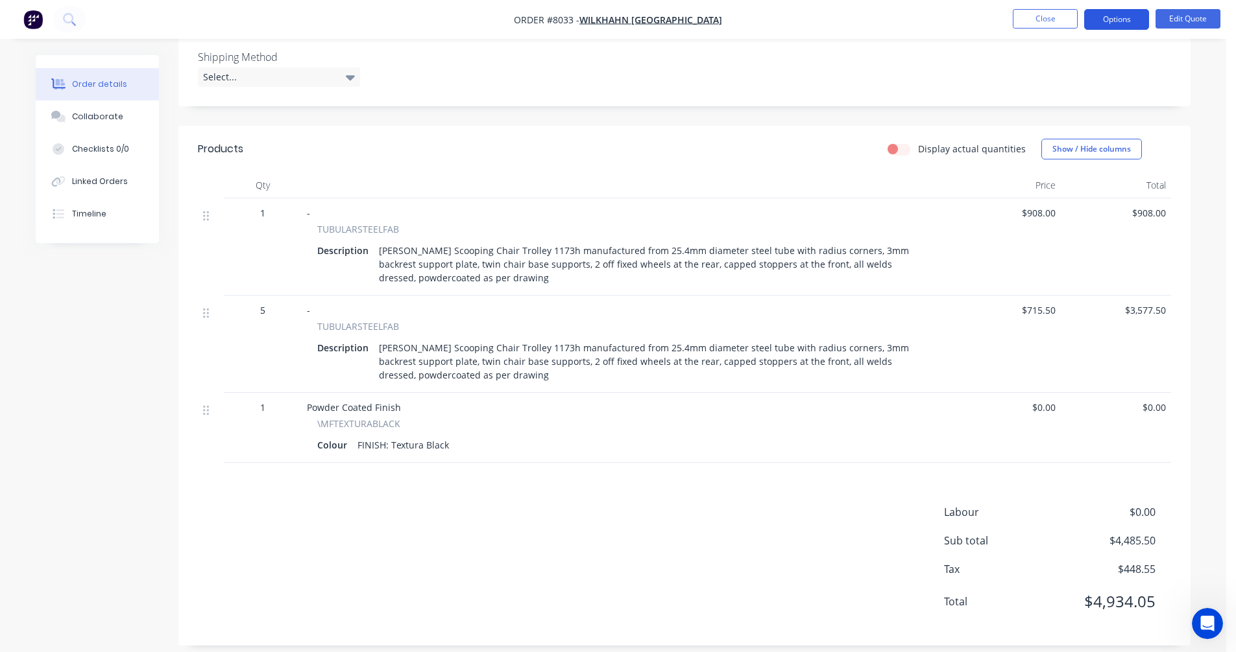
click at [1117, 17] on button "Options" at bounding box center [1116, 19] width 65 height 21
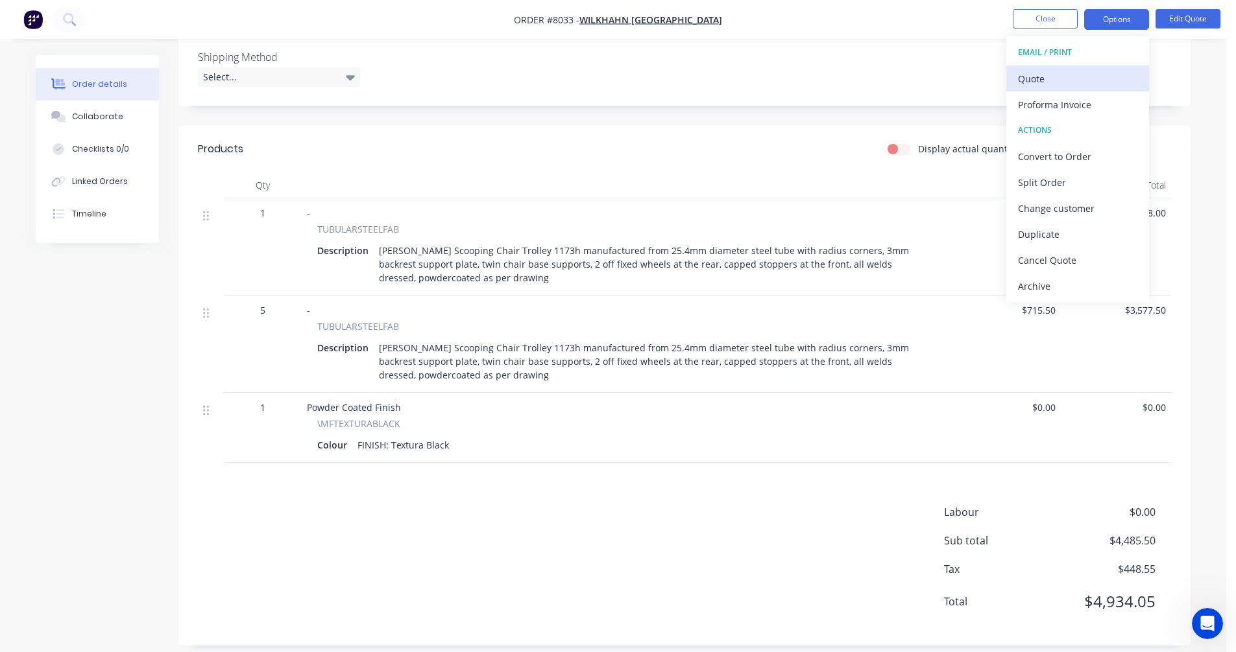
click at [1029, 78] on div "Quote" at bounding box center [1077, 78] width 119 height 19
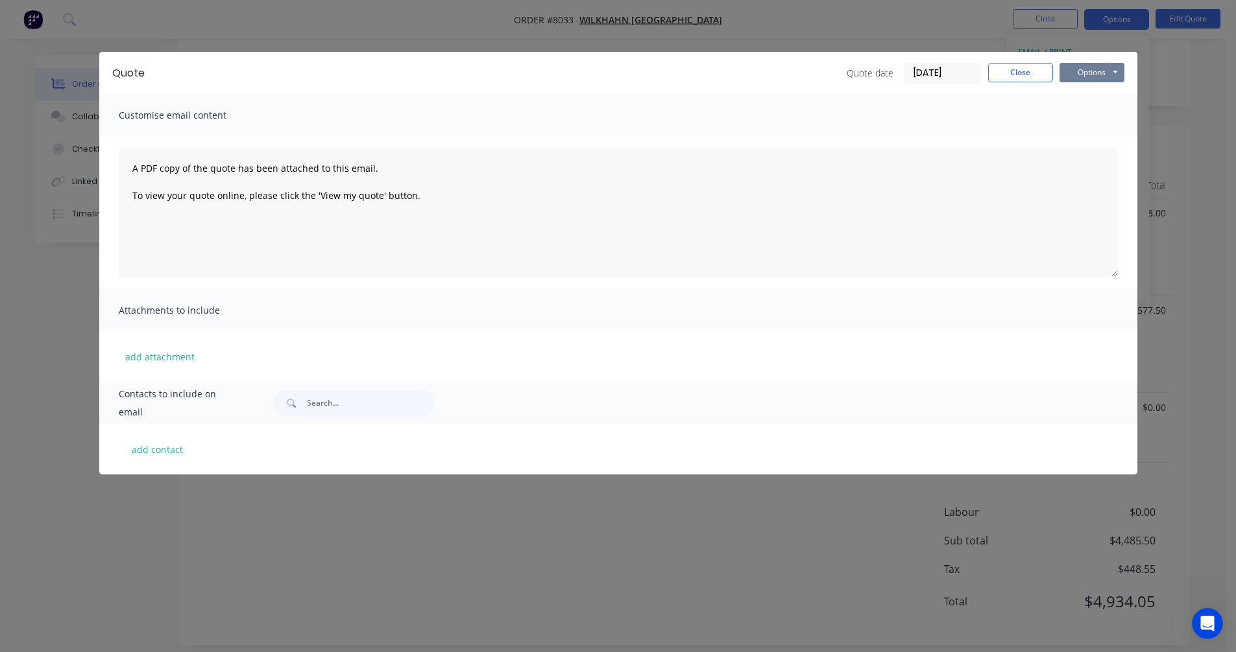
click at [1092, 75] on button "Options" at bounding box center [1091, 72] width 65 height 19
click at [1094, 97] on button "Preview" at bounding box center [1100, 95] width 83 height 21
click at [1199, 171] on div "Quote Quote date [DATE] Close Options Preview Print Email Customise email conte…" at bounding box center [618, 326] width 1236 height 652
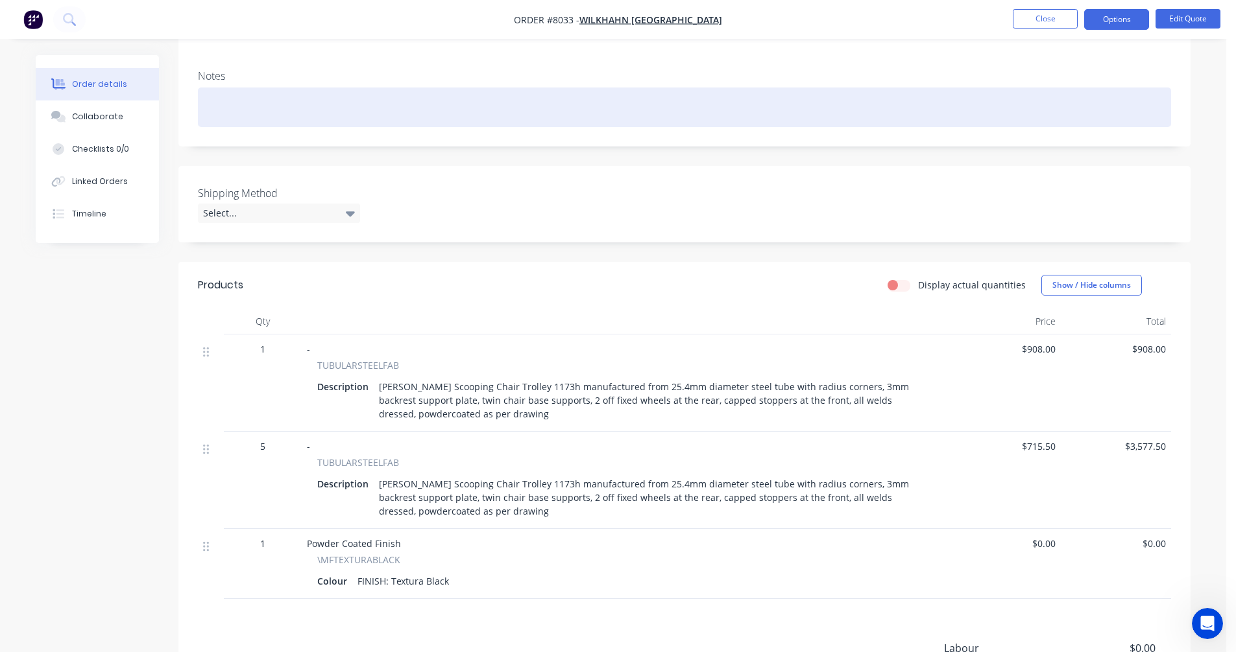
scroll to position [0, 0]
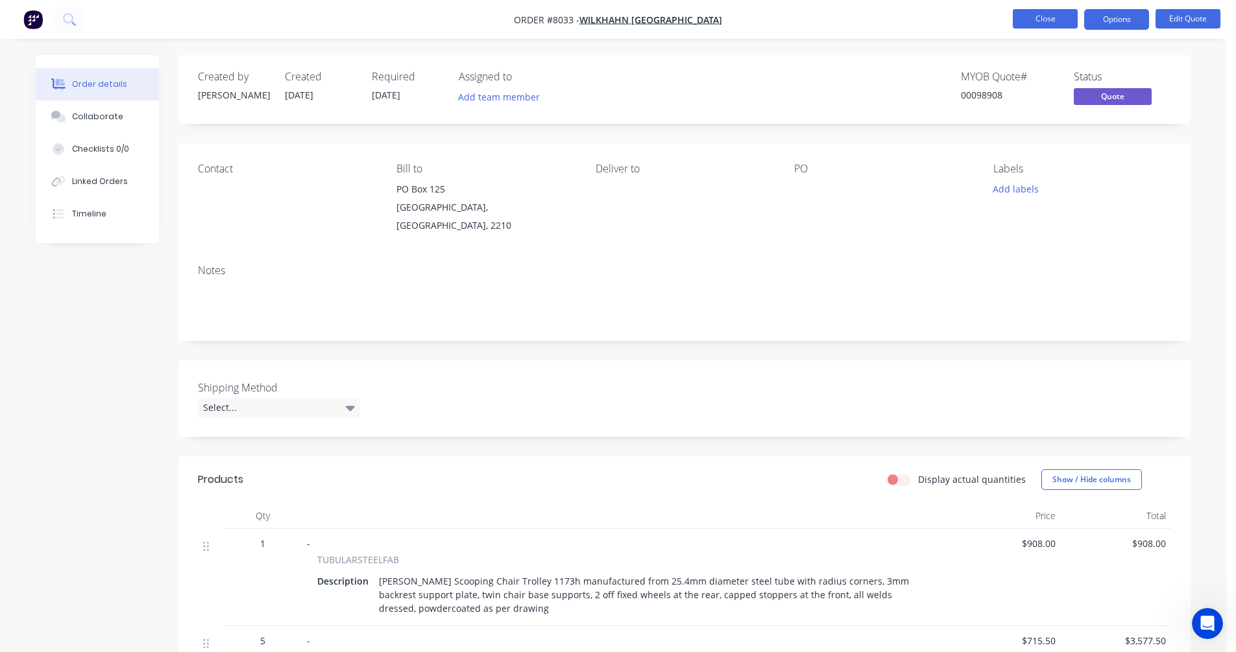
click at [1056, 16] on button "Close" at bounding box center [1044, 18] width 65 height 19
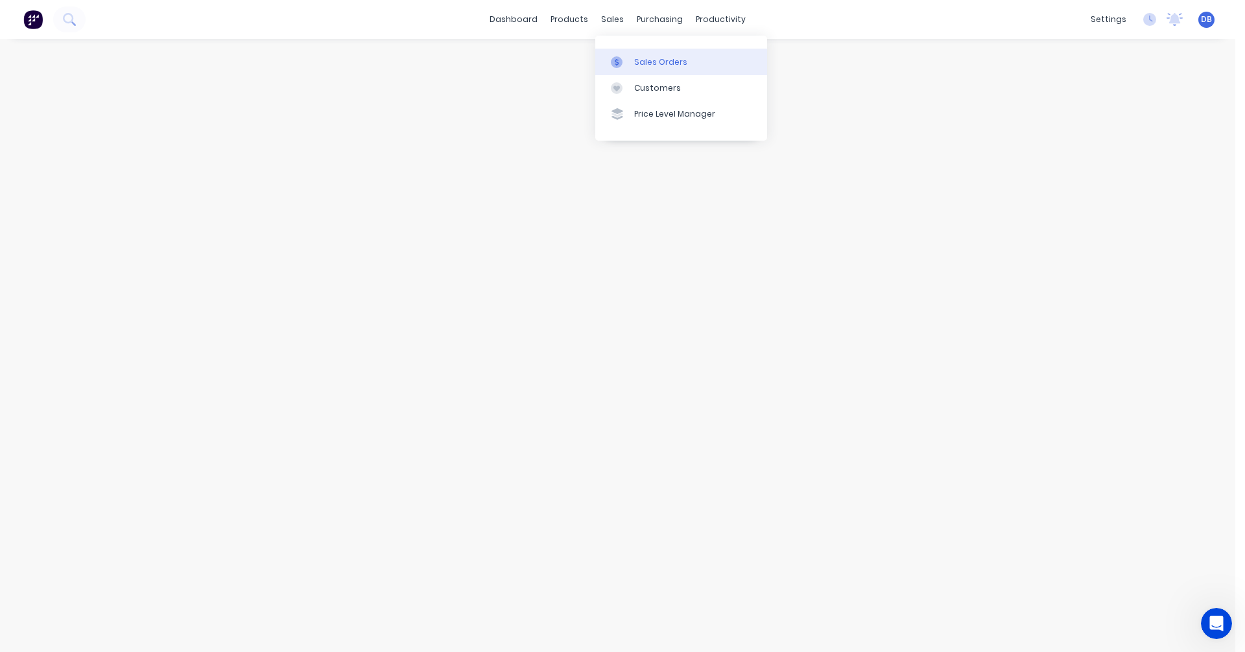
click at [638, 60] on div "Sales Orders" at bounding box center [660, 62] width 53 height 12
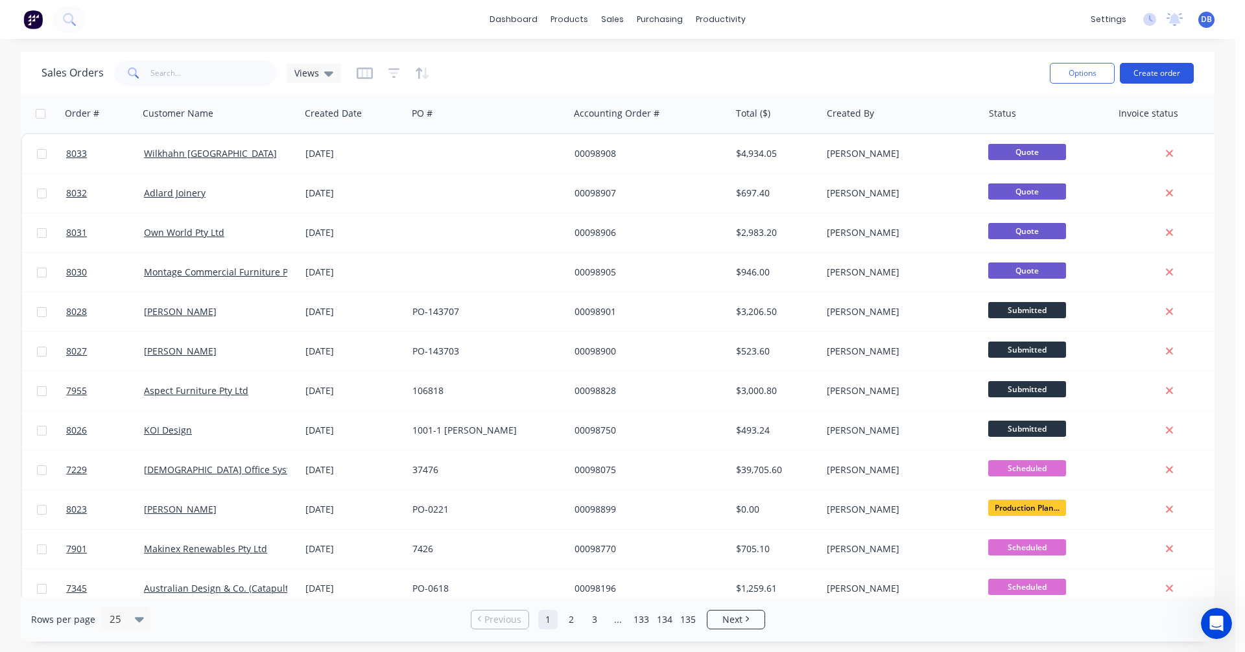
click at [1161, 71] on button "Create order" at bounding box center [1157, 73] width 74 height 21
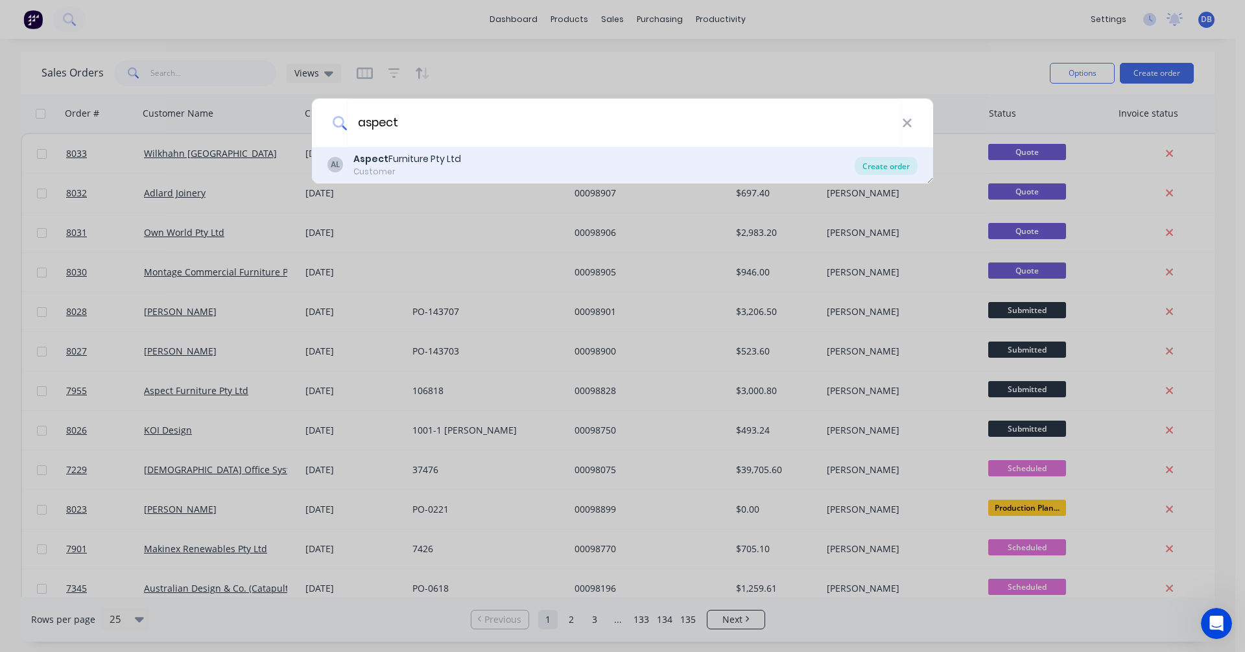
type input "aspect"
click at [889, 167] on div "Create order" at bounding box center [886, 166] width 63 height 18
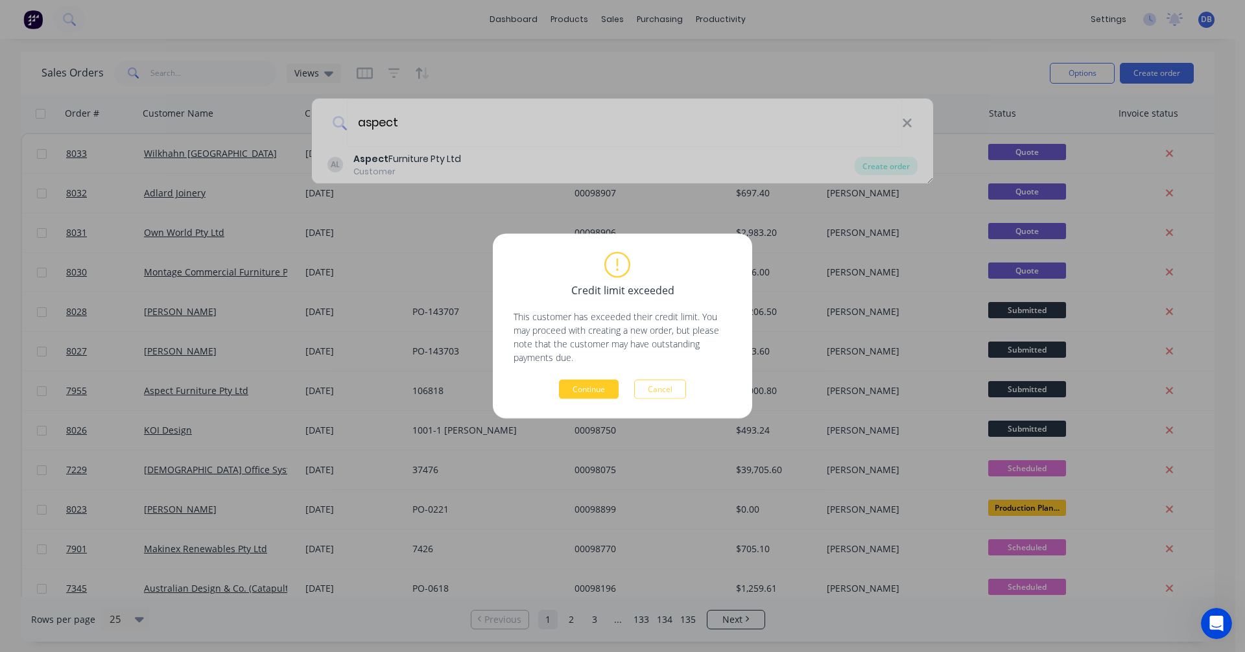
click at [587, 390] on button "Continue" at bounding box center [589, 389] width 60 height 19
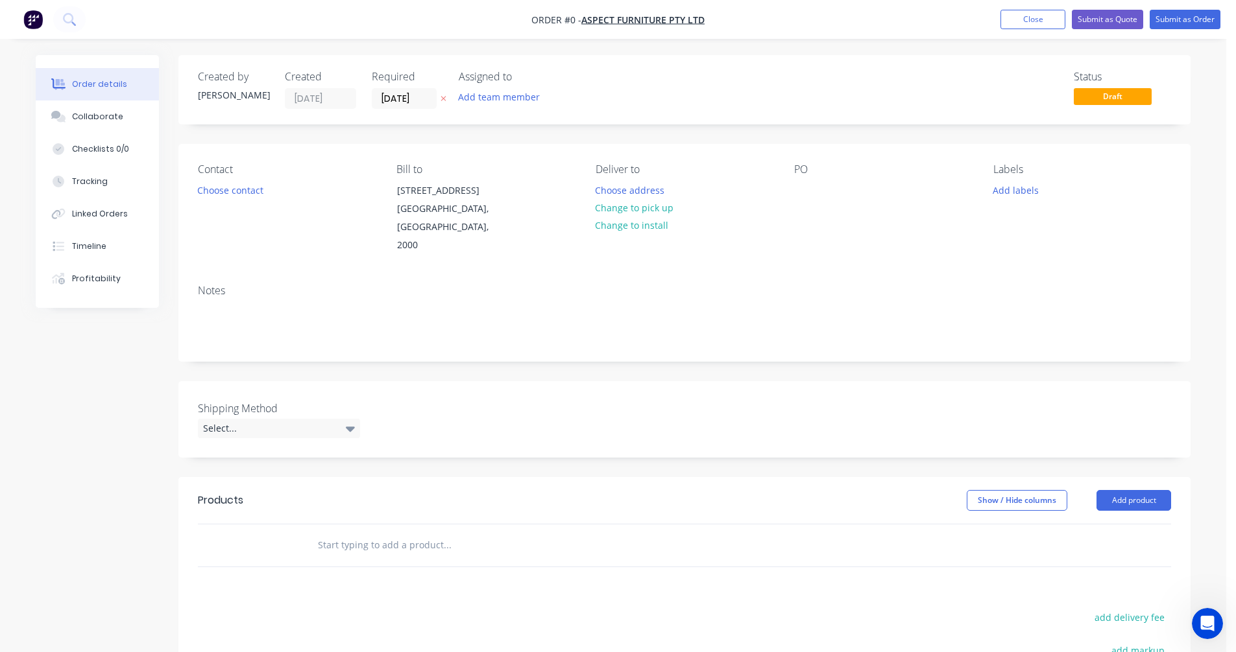
click at [345, 532] on input "text" at bounding box center [446, 545] width 259 height 26
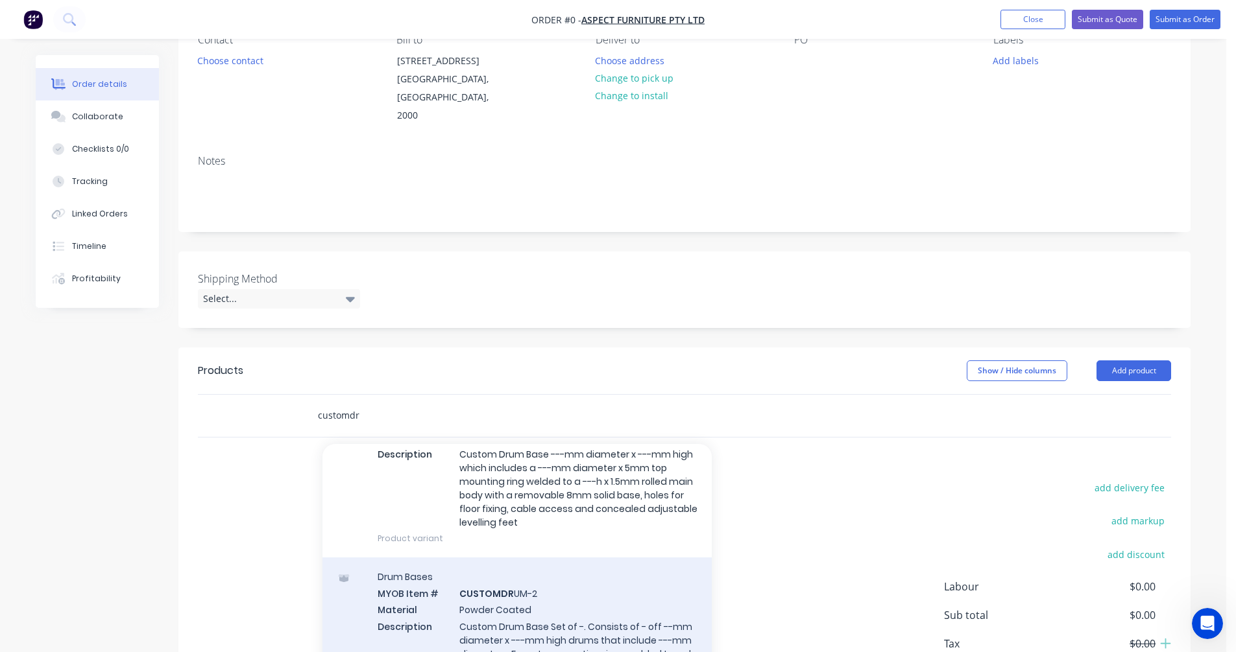
scroll to position [130, 0]
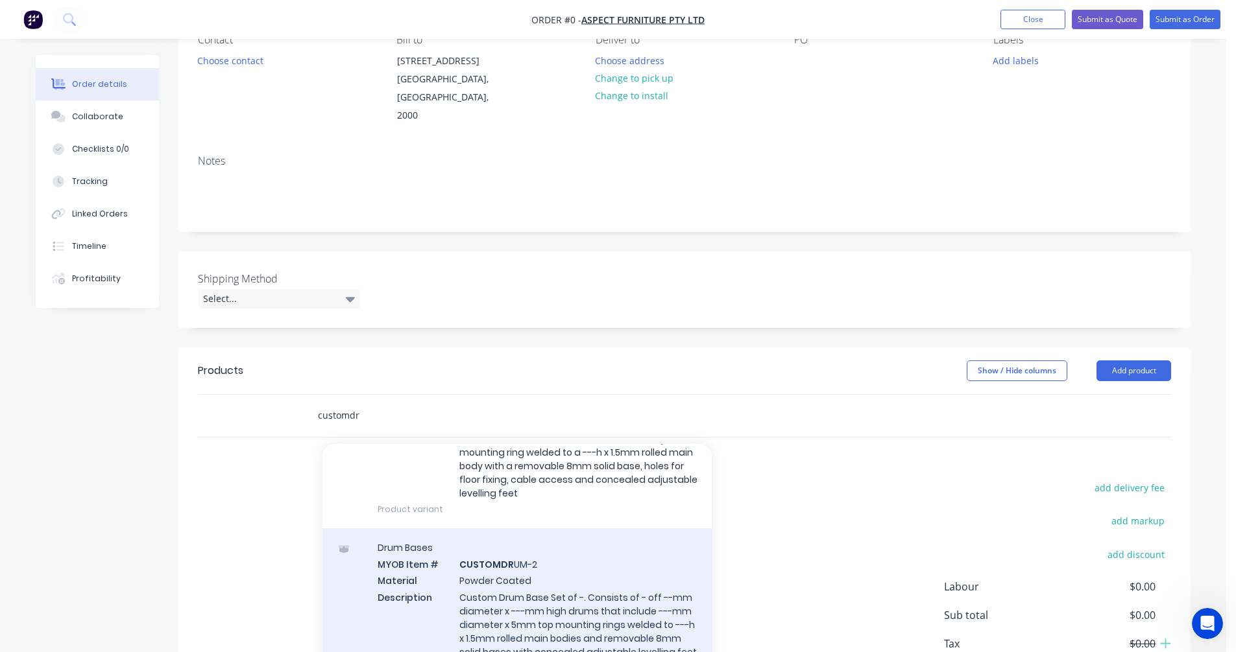
type input "customdr"
click at [530, 577] on div "Drum Bases MYOB Item # CUSTOMDR UM-2 Material Powder Coated Description Custom …" at bounding box center [516, 608] width 389 height 159
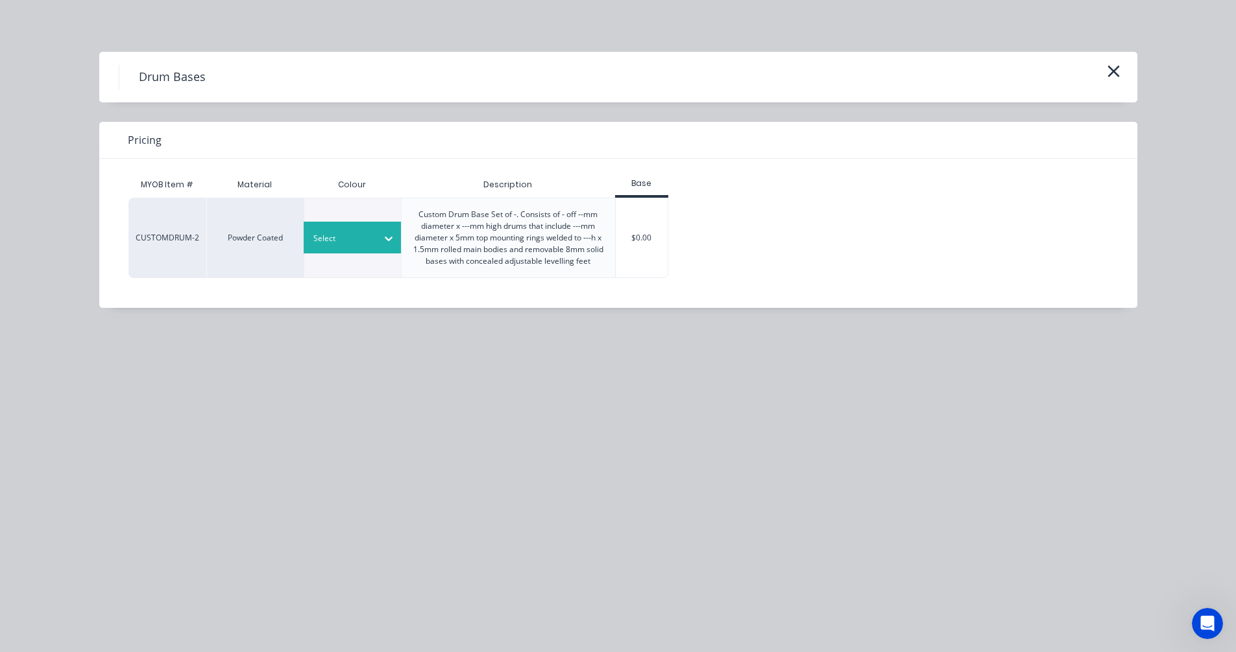
click at [363, 233] on div at bounding box center [342, 239] width 58 height 14
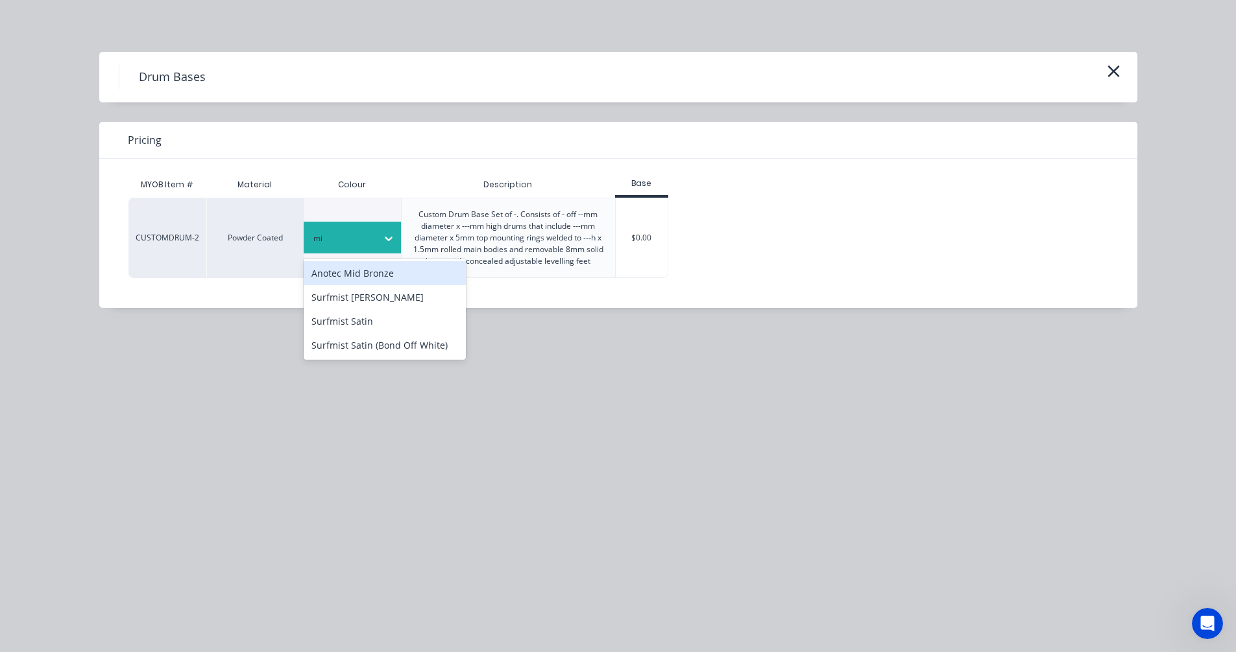
type input "mid"
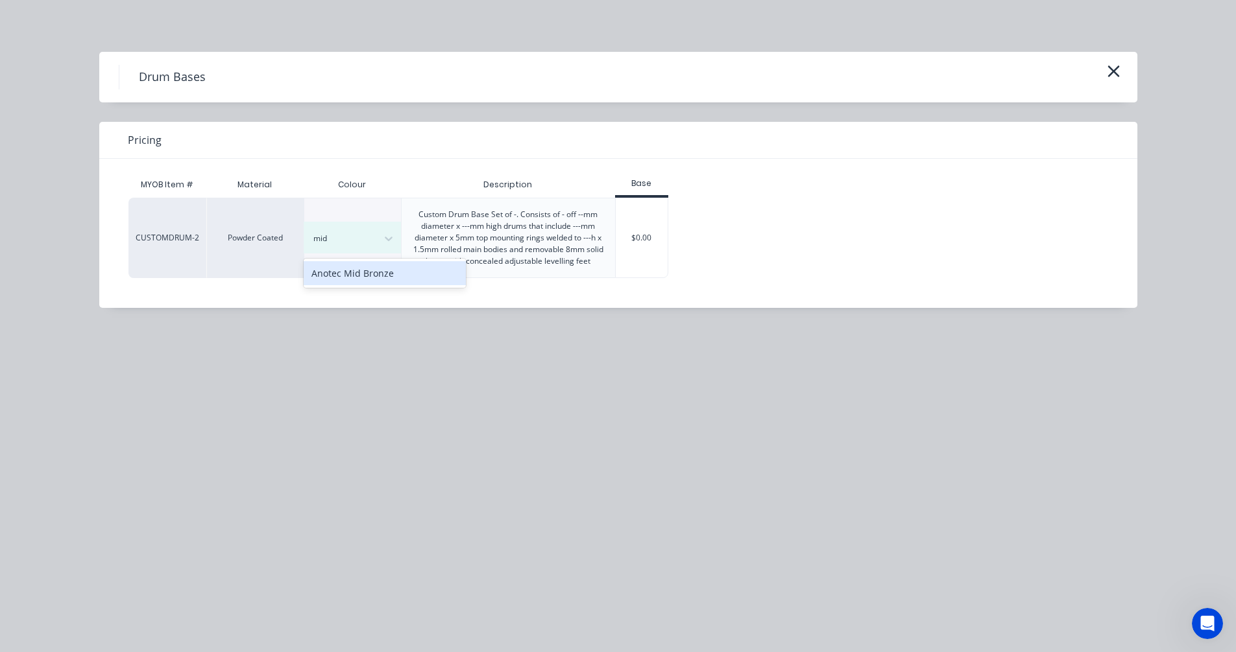
click at [374, 273] on div "Anotec Mid Bronze" at bounding box center [385, 273] width 162 height 24
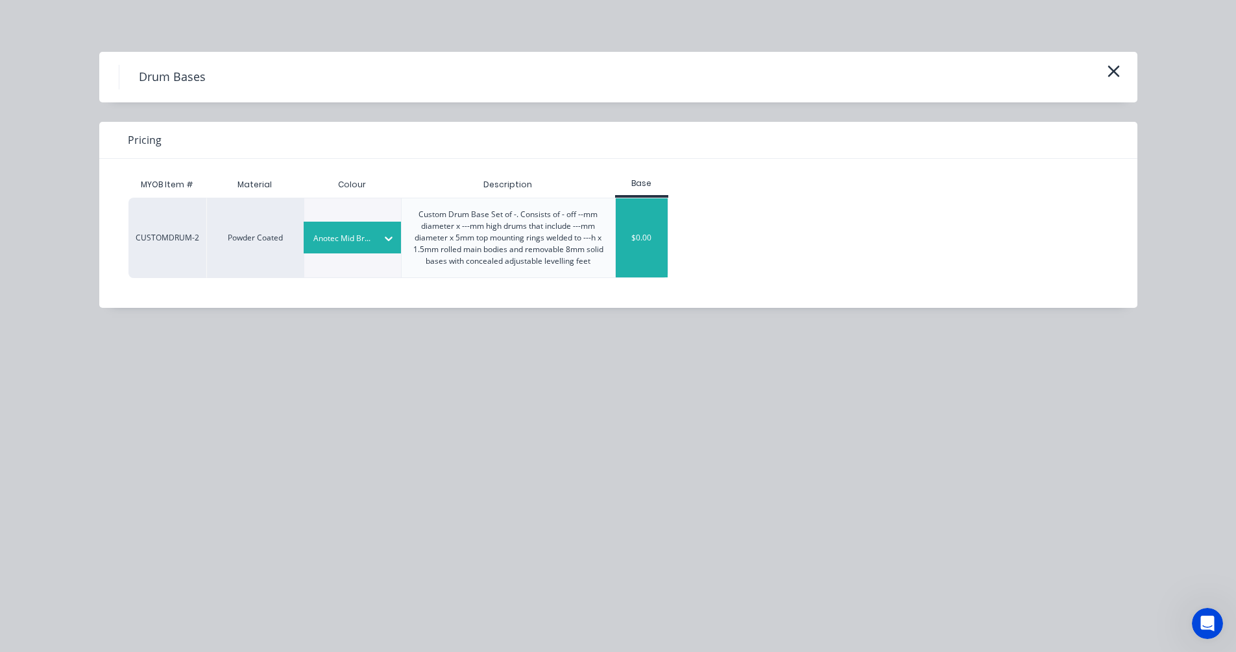
click at [648, 246] on div "$0.00" at bounding box center [642, 237] width 53 height 79
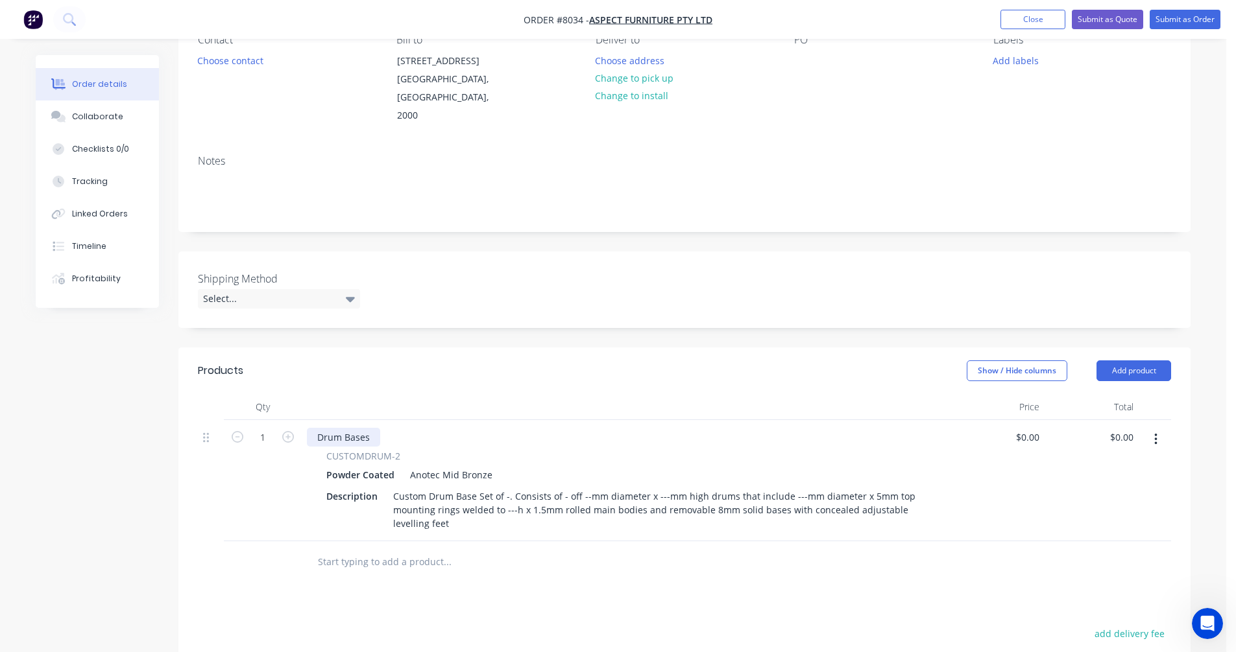
click at [370, 428] on div "Drum Bases" at bounding box center [343, 437] width 73 height 19
drag, startPoint x: 370, startPoint y: 420, endPoint x: 294, endPoint y: 413, distance: 76.2
click at [293, 420] on div "1 Drum Bases CUSTOMDRUM-2 Powder Coated Anotec Mid Bronze Description Custom Dr…" at bounding box center [684, 480] width 973 height 121
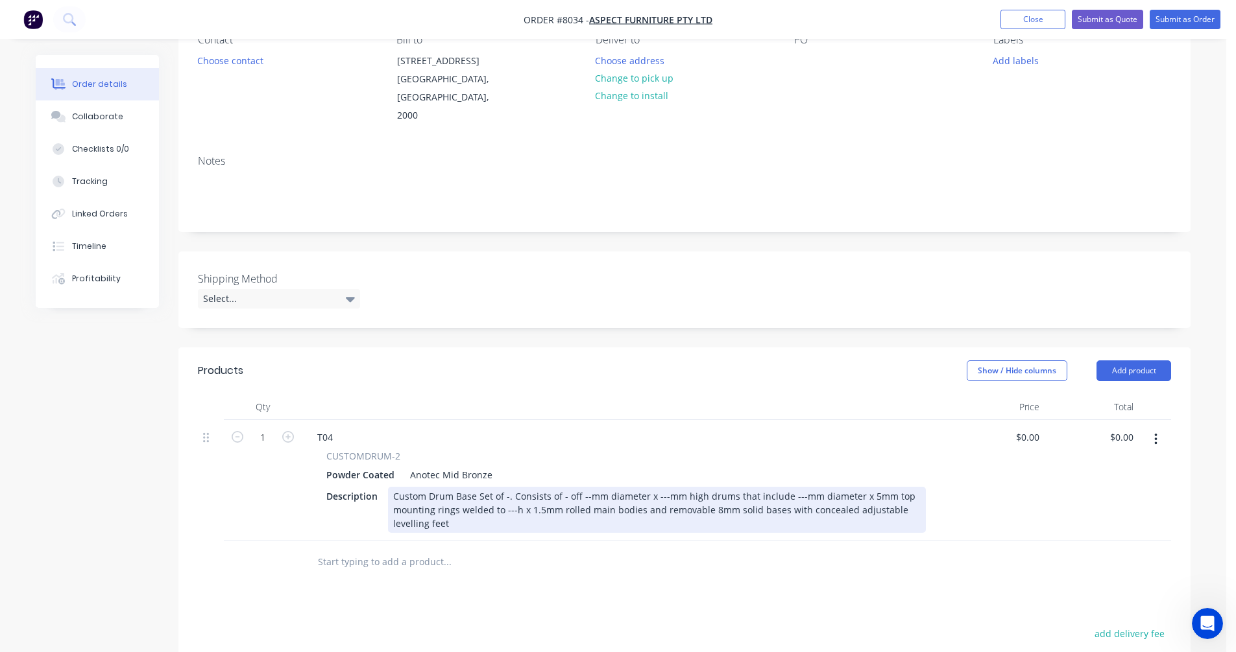
click at [428, 487] on div "Custom Drum Base Set of -. Consists of - off --mm diameter x ---mm high drums t…" at bounding box center [657, 510] width 538 height 46
click at [427, 487] on div "Custom Drum Base Set of -. Consists of - off --mm diameter x ---mm high drums t…" at bounding box center [657, 510] width 538 height 46
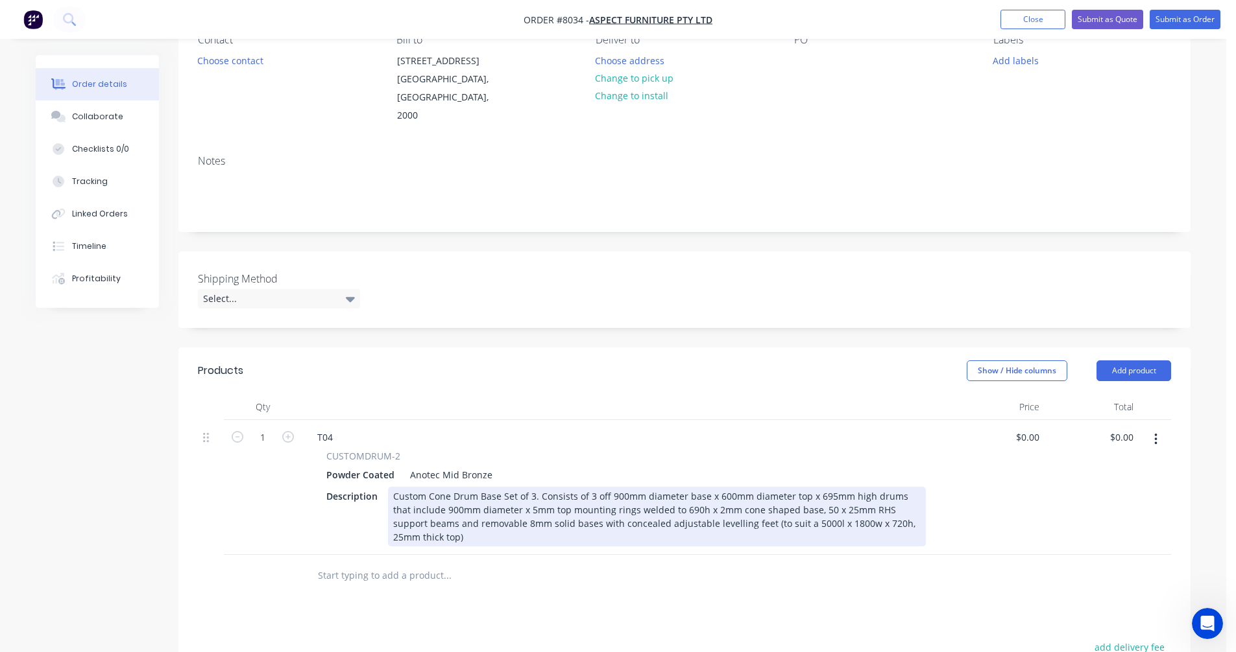
click at [817, 508] on div "Custom Cone Drum Base Set of 3. Consists of 3 off 900mm diameter base x 600mm d…" at bounding box center [657, 517] width 538 height 60
type input "$4,999.00"
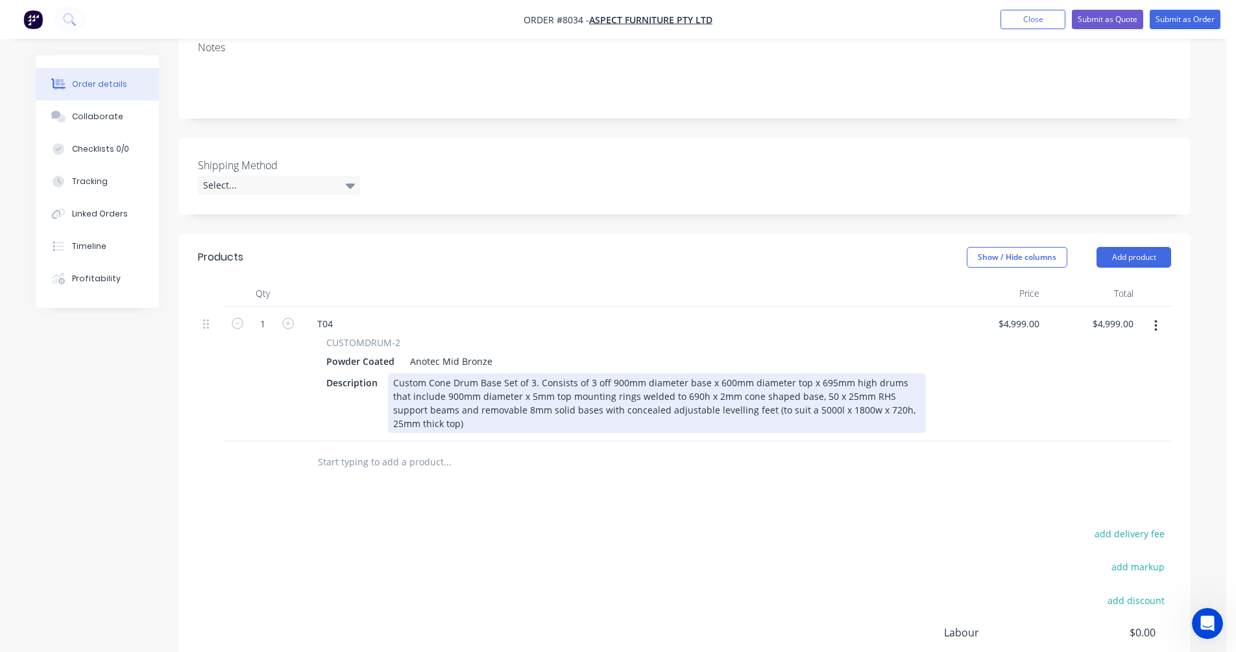
scroll to position [259, 0]
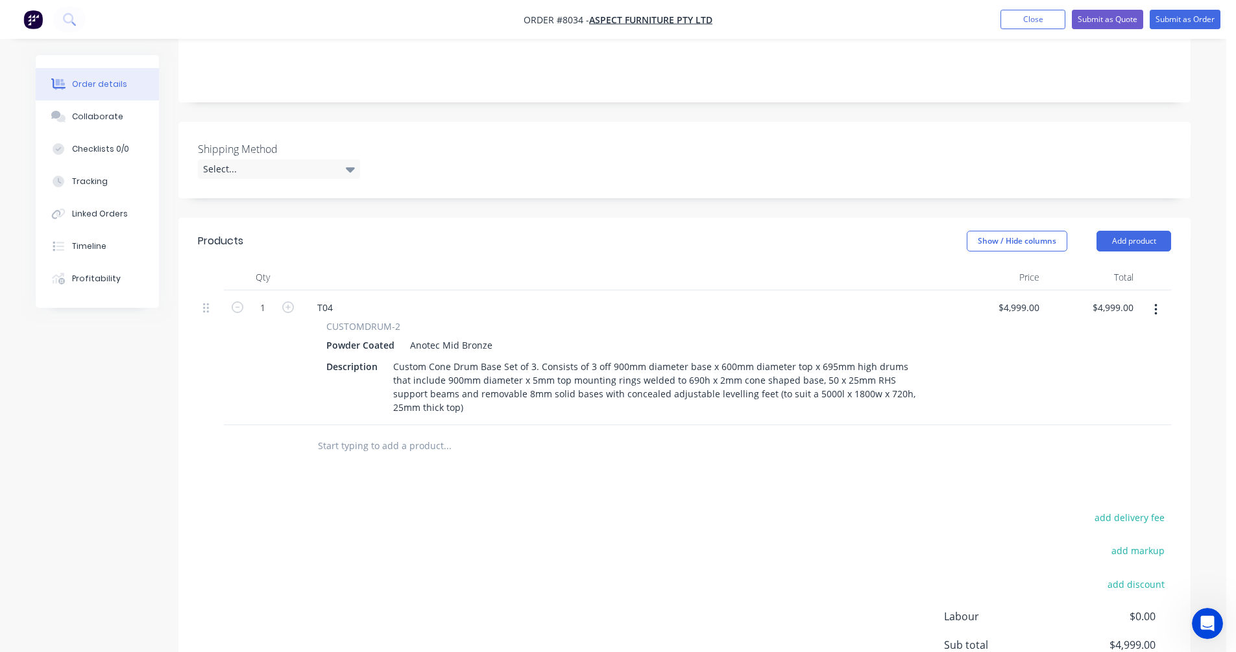
click at [1156, 304] on icon "button" at bounding box center [1155, 310] width 3 height 12
click at [1086, 361] on div "Duplicate" at bounding box center [1109, 370] width 100 height 19
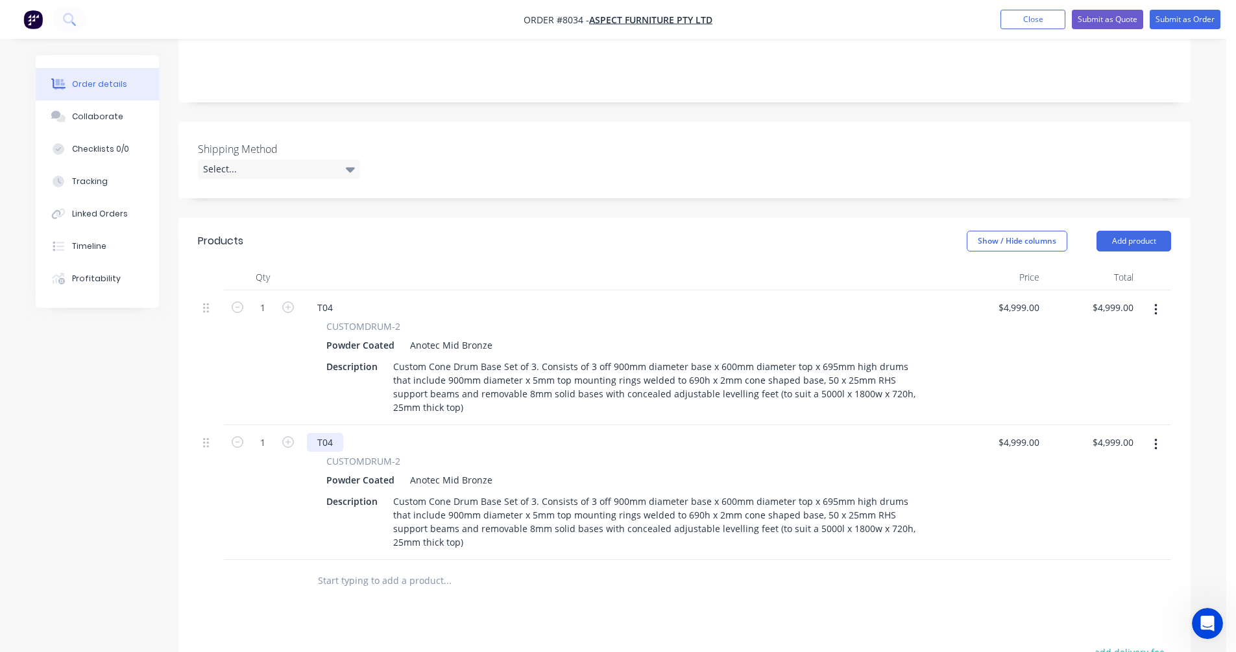
click at [338, 433] on div "T04" at bounding box center [325, 442] width 36 height 19
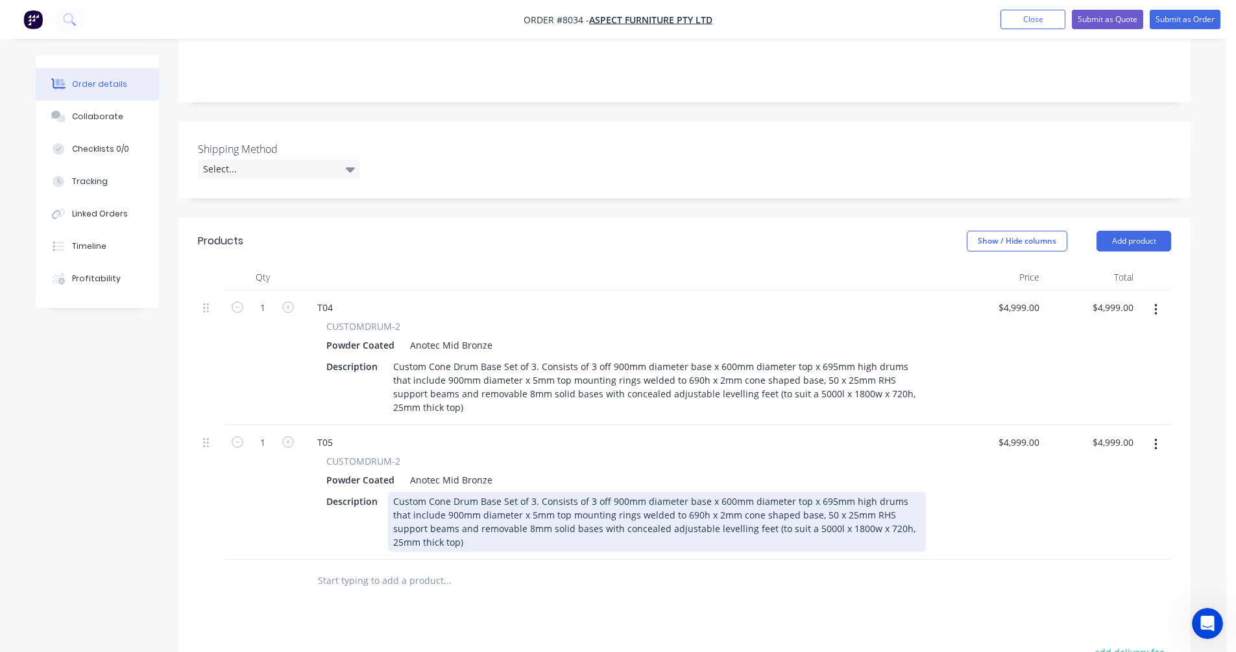
click at [531, 492] on div "Custom Cone Drum Base Set of 3. Consists of 3 off 900mm diameter base x 600mm d…" at bounding box center [657, 522] width 538 height 60
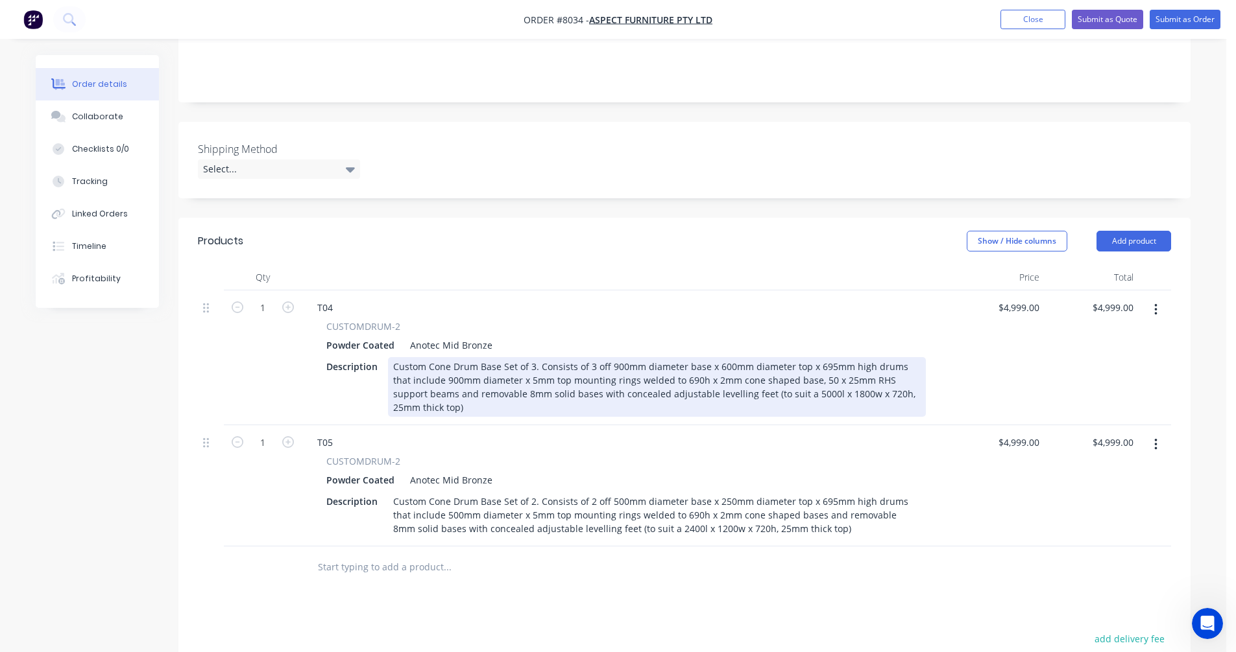
click at [791, 361] on div "Custom Cone Drum Base Set of 3. Consists of 3 off 900mm diameter base x 600mm d…" at bounding box center [657, 387] width 538 height 60
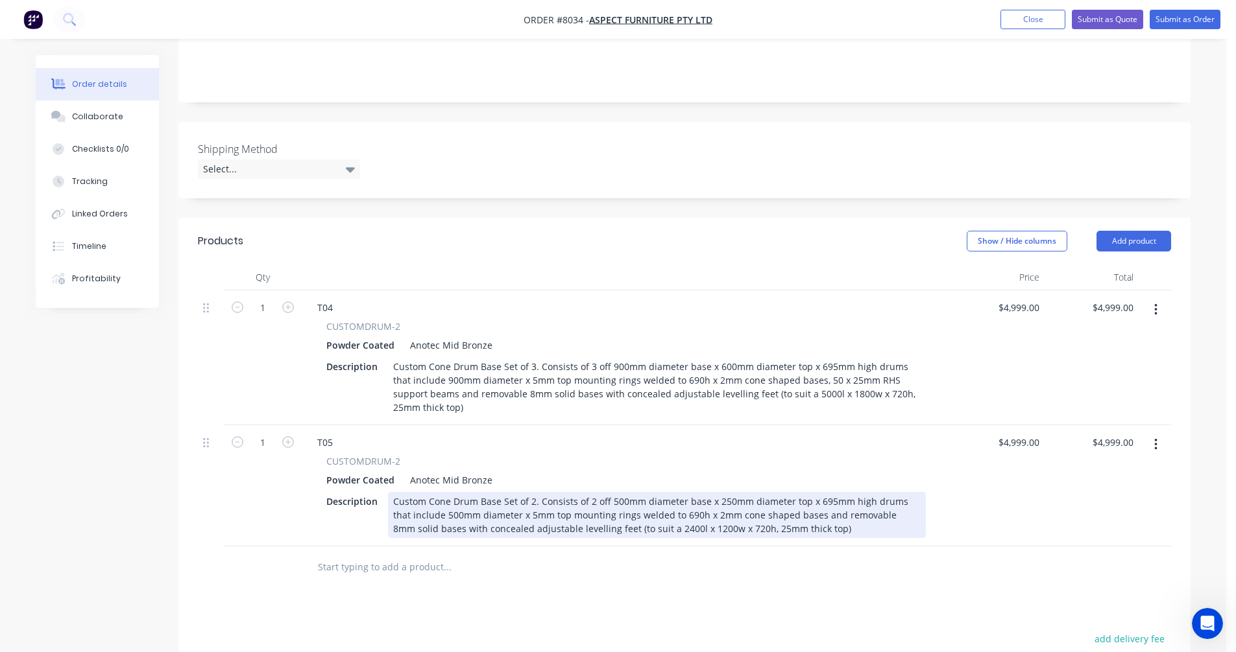
click at [590, 492] on div "Custom Cone Drum Base Set of 2. Consists of 2 off 500mm diameter base x 250mm d…" at bounding box center [657, 515] width 538 height 46
type input "$1,918.00"
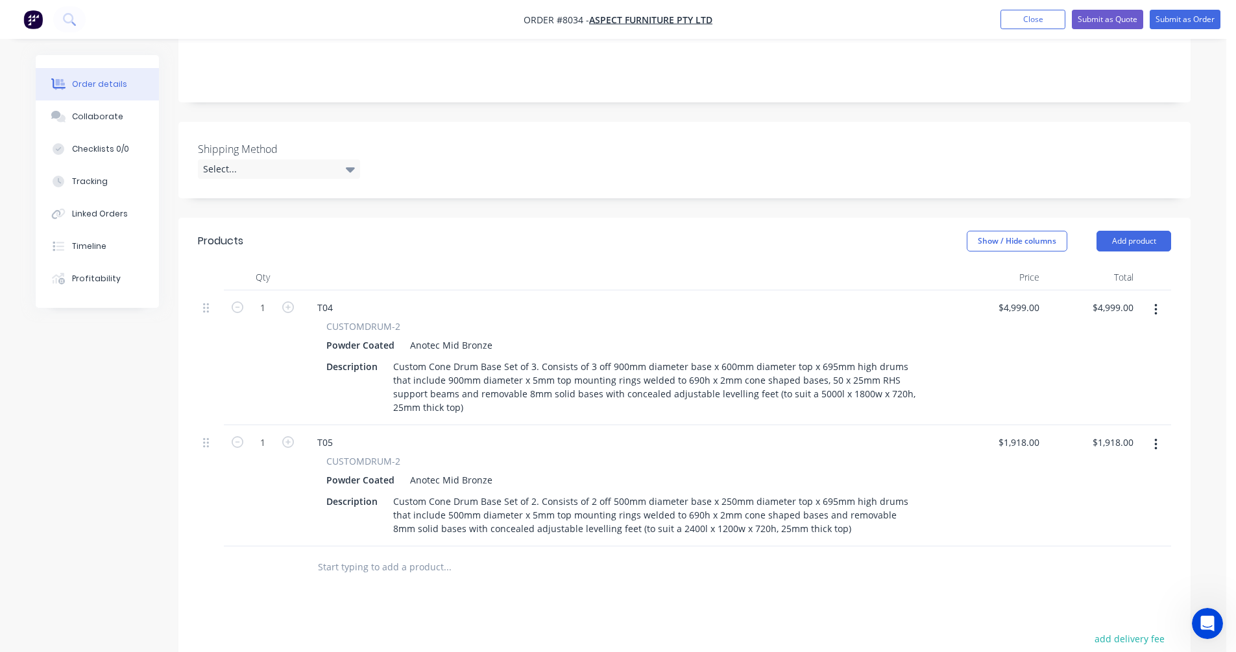
scroll to position [324, 0]
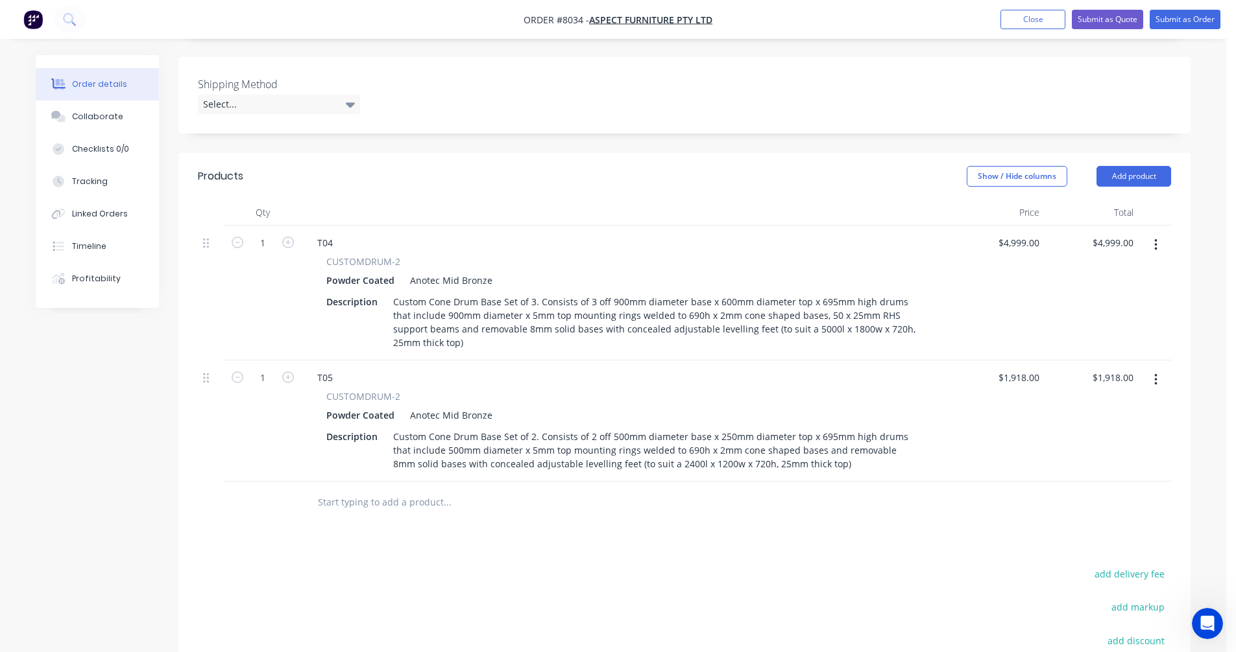
click at [1151, 368] on button "button" at bounding box center [1155, 379] width 30 height 23
click at [1099, 431] on div "Duplicate" at bounding box center [1109, 440] width 100 height 19
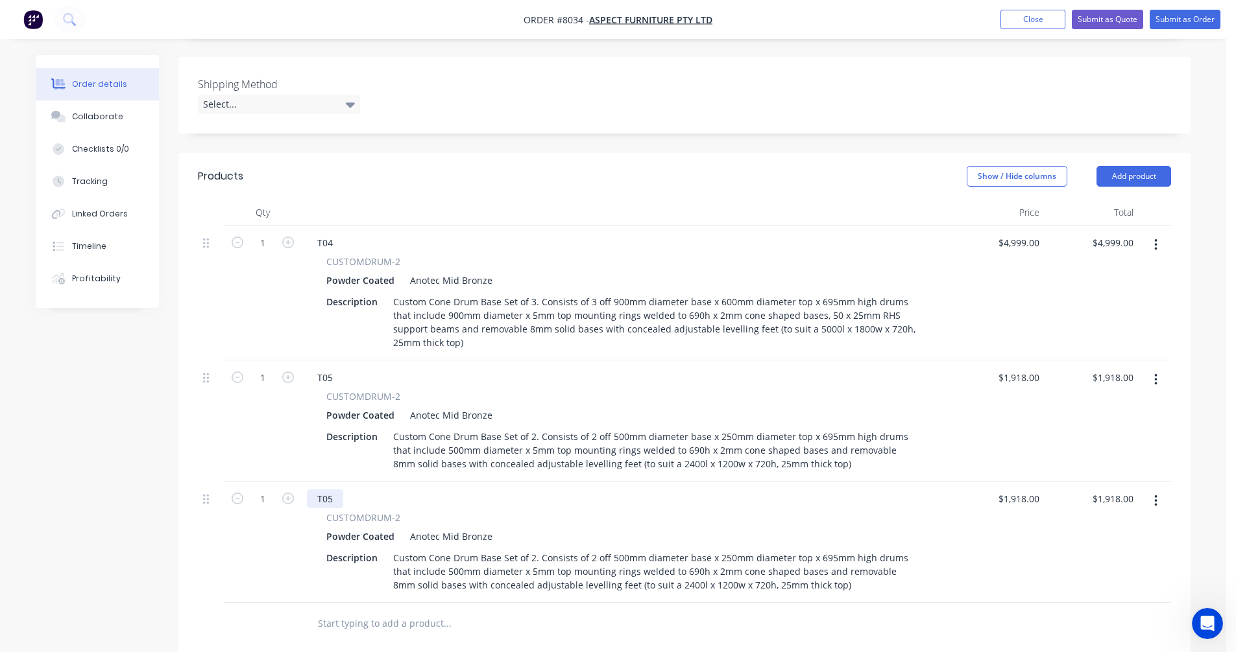
click at [330, 490] on div "T05" at bounding box center [325, 499] width 36 height 19
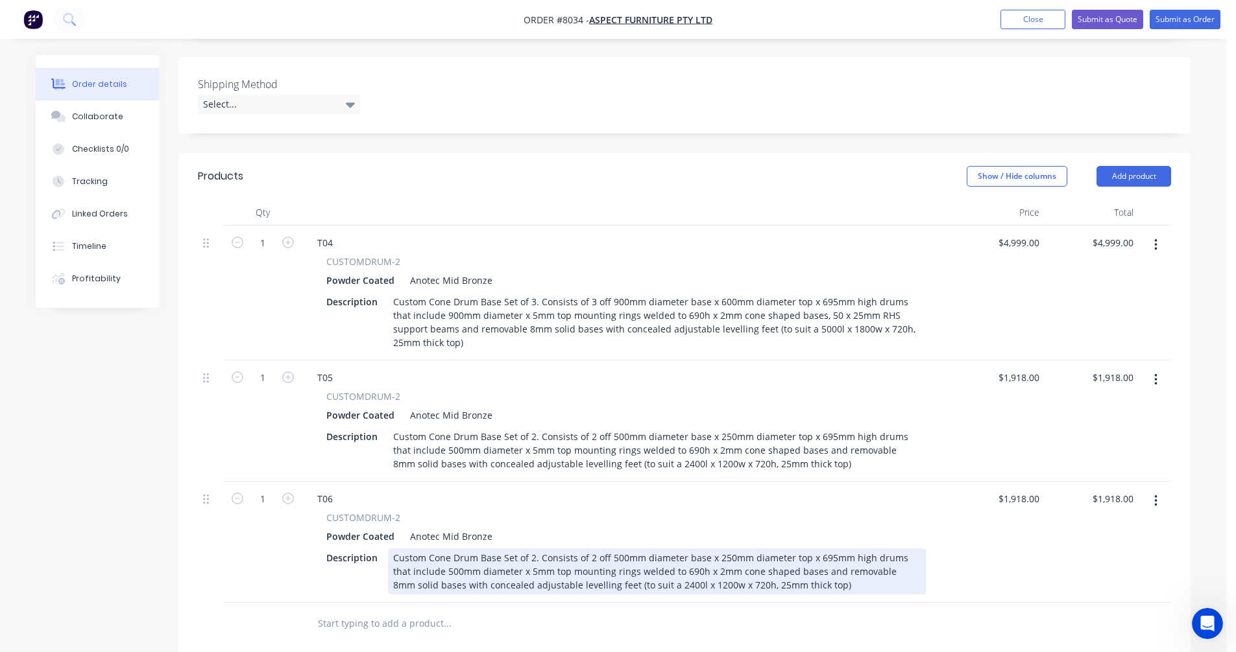
click at [614, 549] on div "Custom Cone Drum Base Set of 2. Consists of 2 off 500mm diameter base x 250mm d…" at bounding box center [657, 572] width 538 height 46
click at [619, 549] on div "Custom Cone Drum Base Set of 2. Consists of 2 off 500mm diameter base x 250mm d…" at bounding box center [657, 572] width 538 height 46
click at [610, 549] on div "Custom Cone Drum Base Set of 2. Consists of 2 off 500mm diameter base x 250mm d…" at bounding box center [657, 572] width 538 height 46
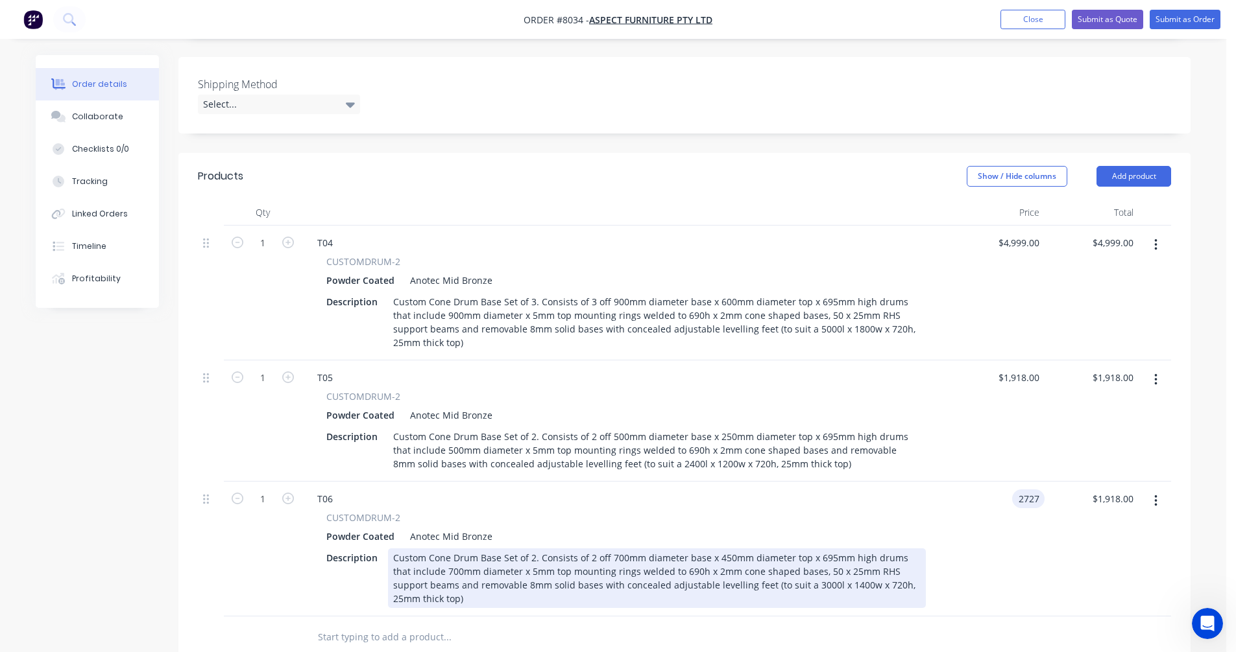
type input "$2,727.00"
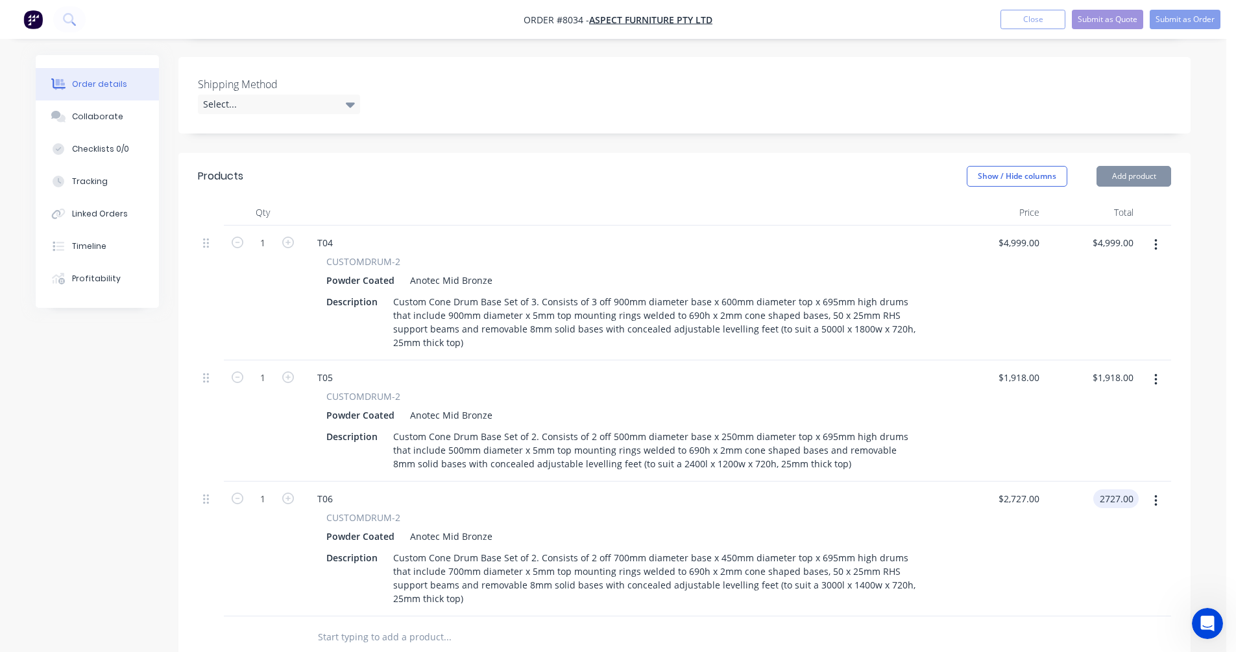
type input "$2,727.00"
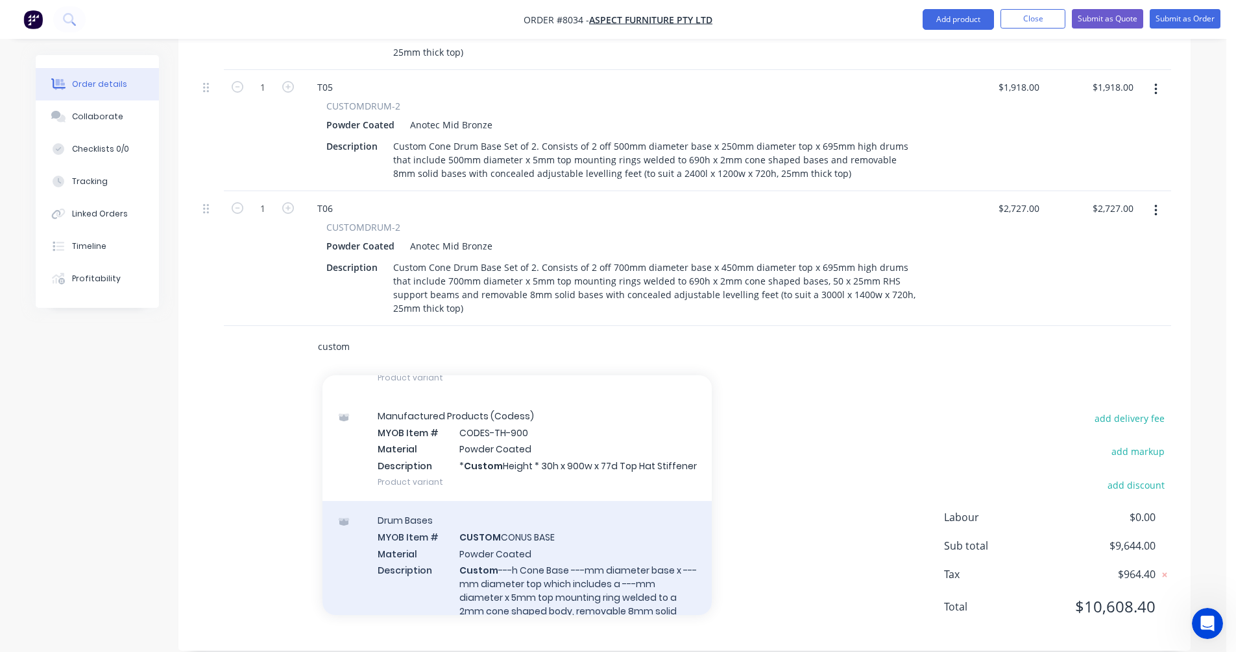
scroll to position [519, 0]
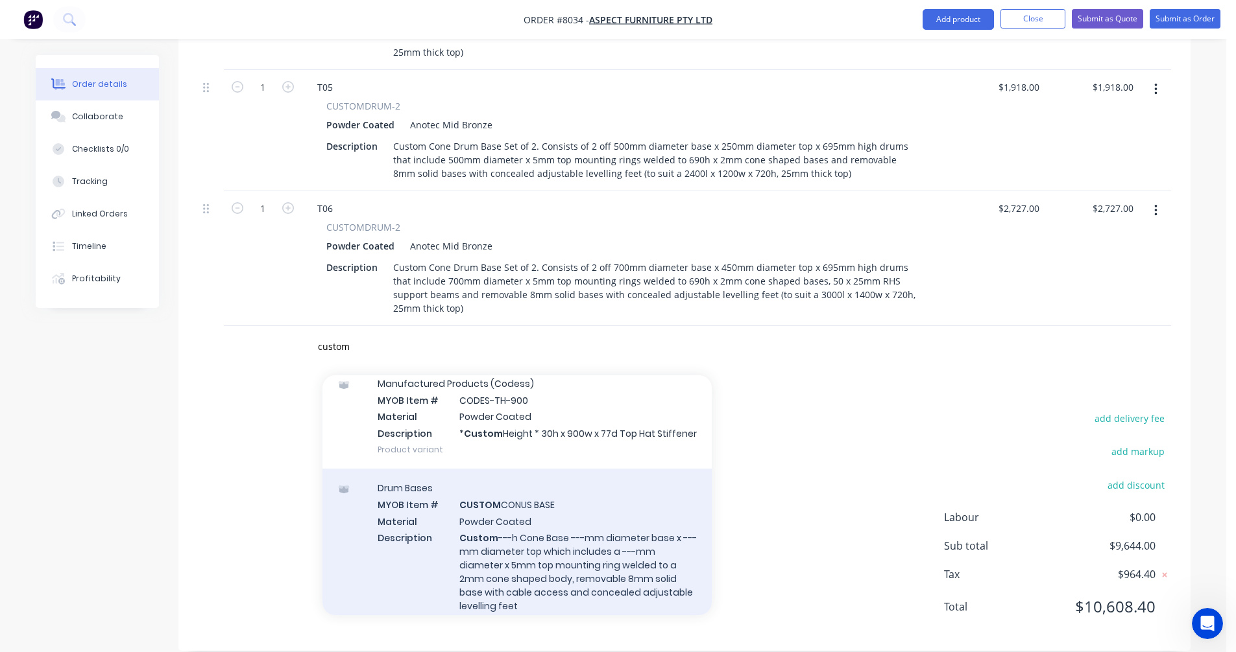
click at [523, 544] on div "Drum Bases MYOB Item # CUSTOM CONUS BASE Material Powder Coated Description Cus…" at bounding box center [516, 555] width 389 height 173
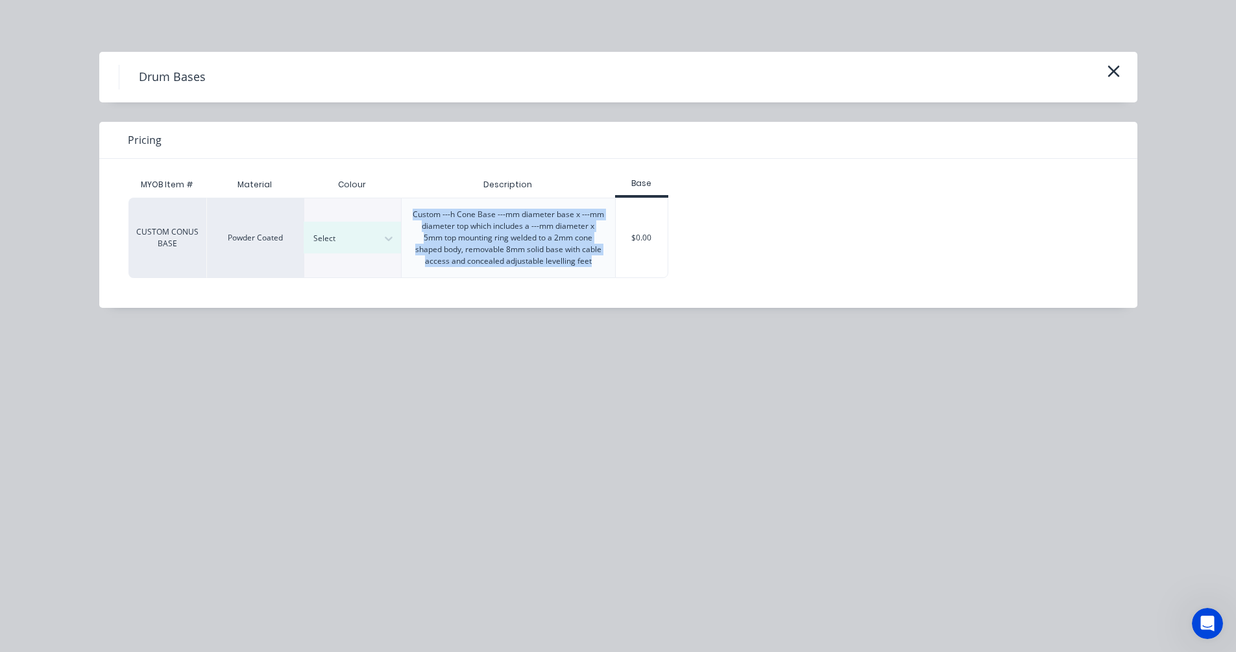
drag, startPoint x: 594, startPoint y: 261, endPoint x: 405, endPoint y: 208, distance: 196.3
click at [405, 208] on div "Custom ---h Cone Base ---mm diameter base x ---mm diameter top which includes a…" at bounding box center [507, 237] width 213 height 79
copy div "Custom ---h Cone Base ---mm diameter base x ---mm diameter top which includes a…"
click at [1114, 66] on icon "button" at bounding box center [1113, 71] width 14 height 18
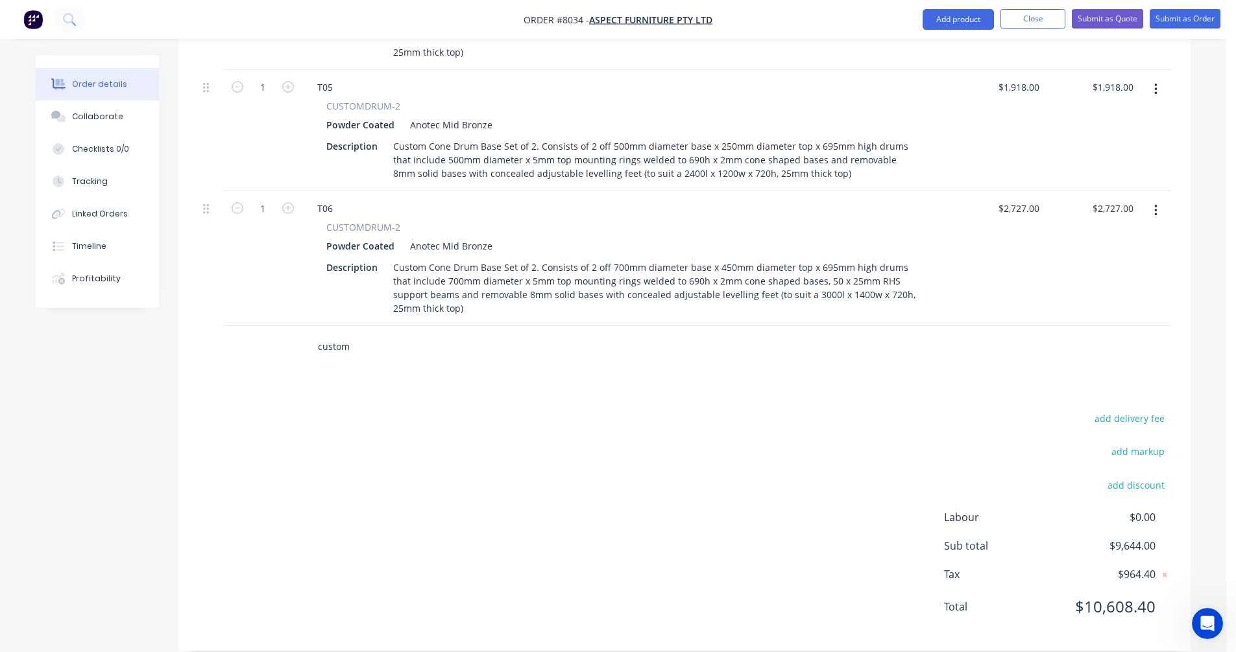
click at [352, 334] on input "custom" at bounding box center [446, 347] width 259 height 26
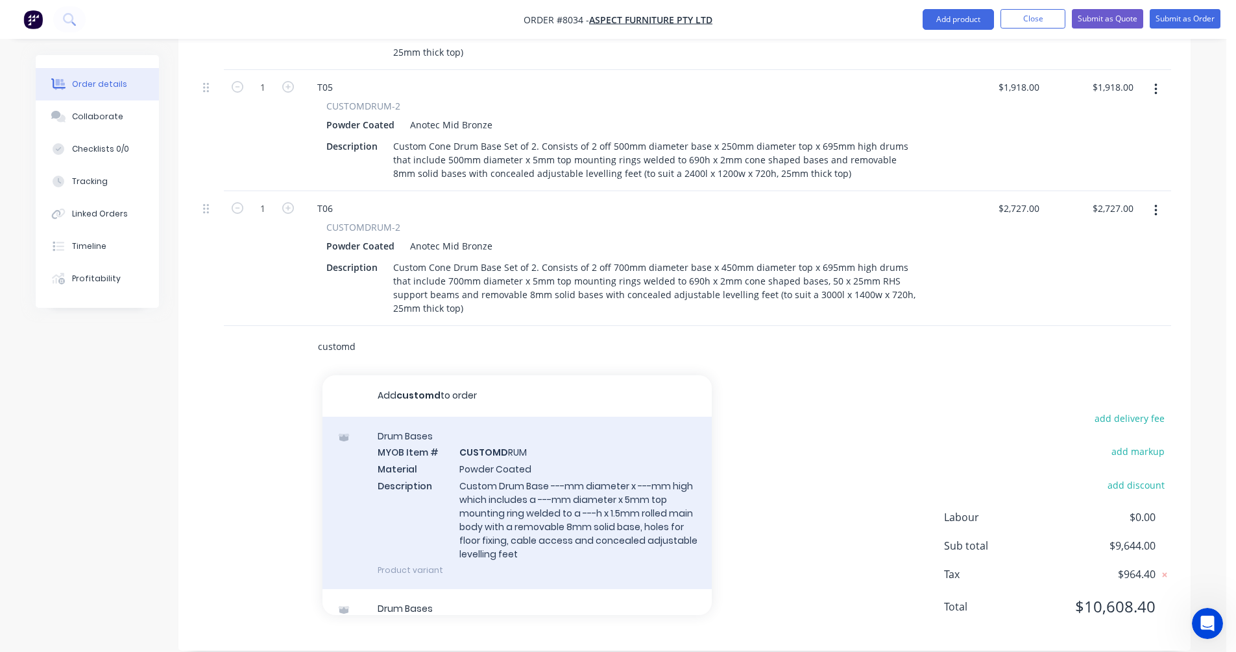
type input "customd"
click at [494, 503] on div "Drum Bases MYOB Item # CUSTOMD RUM Material Powder Coated Description Custom Dr…" at bounding box center [516, 503] width 389 height 173
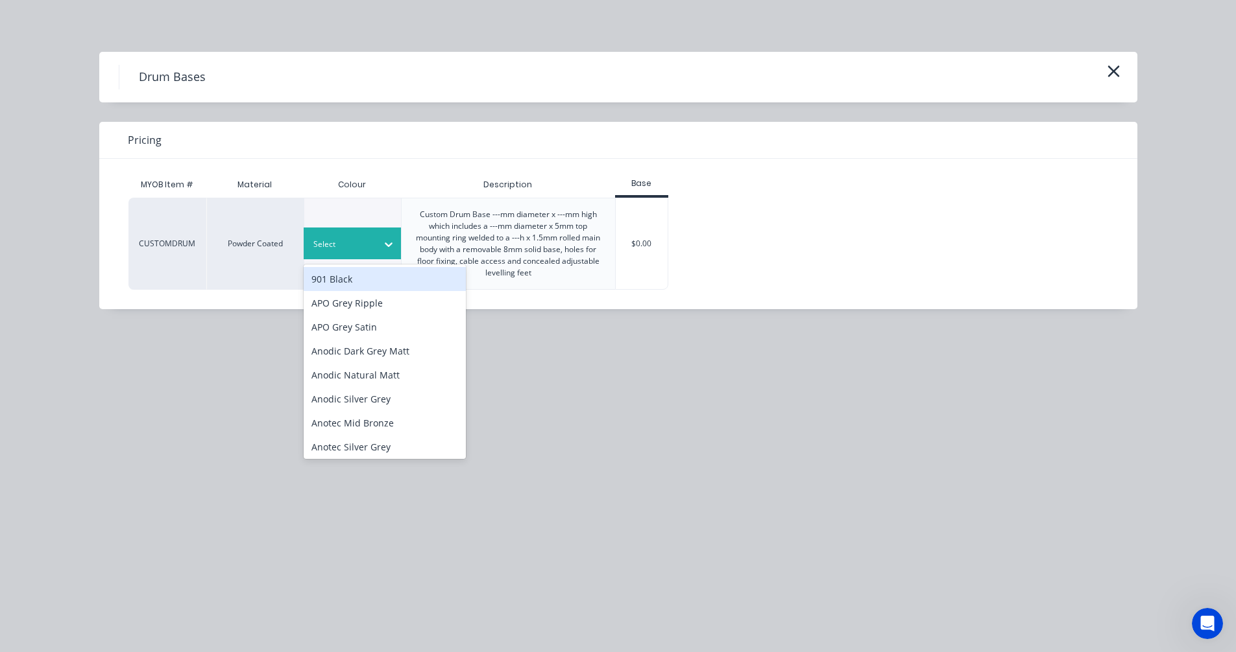
click at [377, 246] on div at bounding box center [388, 244] width 23 height 21
type input "mi"
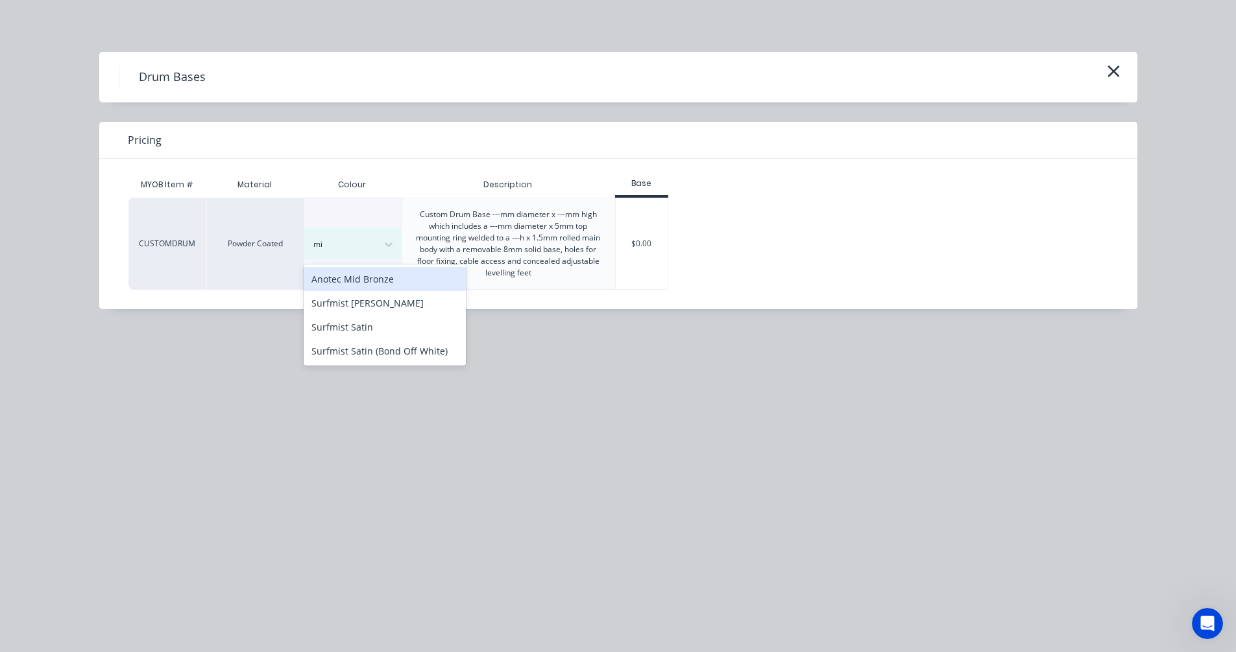
click at [365, 278] on div "Anotec Mid Bronze" at bounding box center [385, 279] width 162 height 24
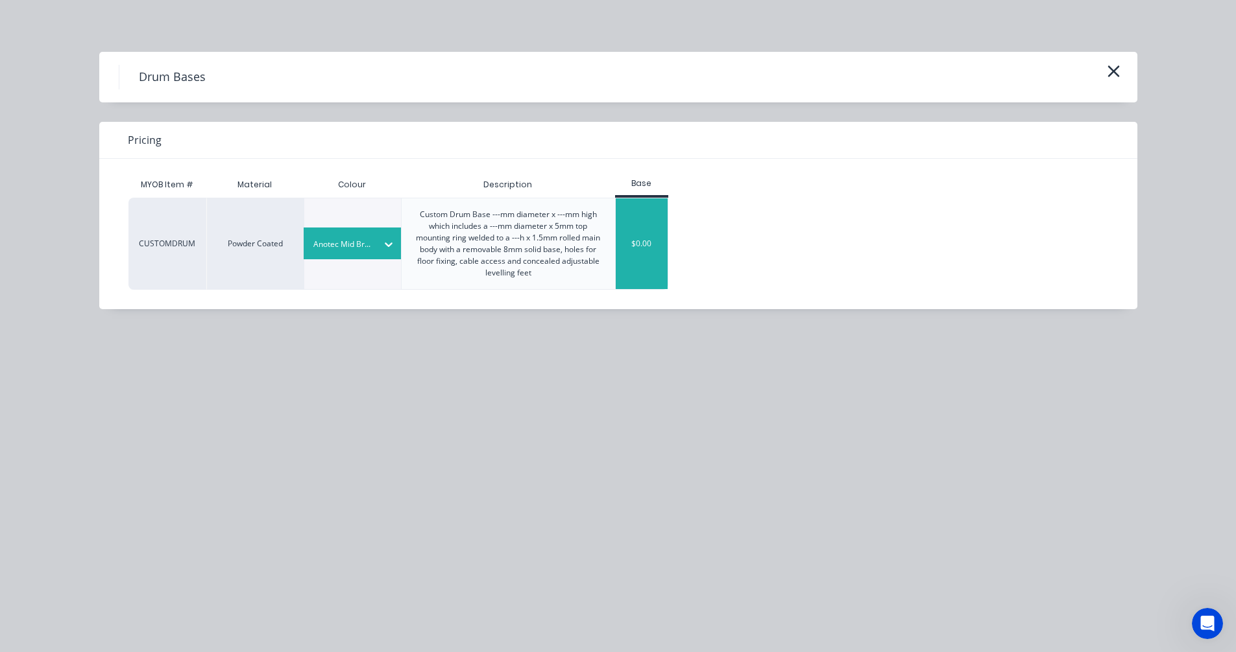
click at [635, 263] on div "$0.00" at bounding box center [642, 243] width 53 height 91
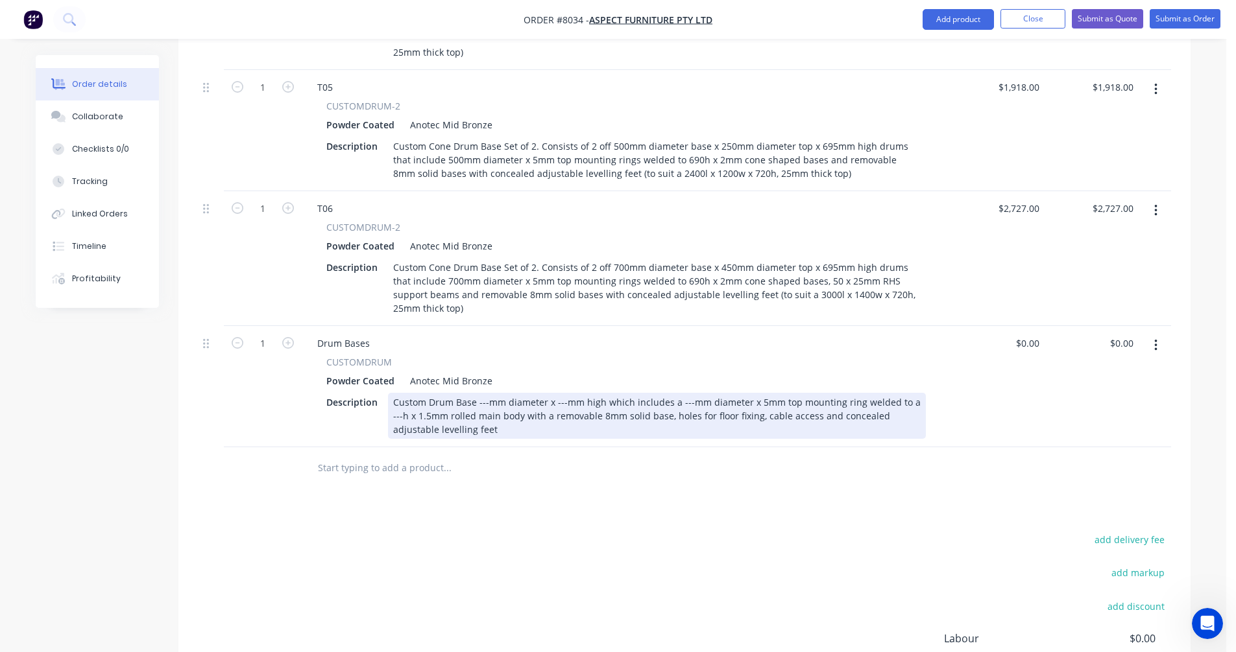
click at [430, 425] on div "Drum Bases CUSTOMDRUM Powder Coated Anotec Mid Bronze Description Custom Drum B…" at bounding box center [626, 386] width 649 height 121
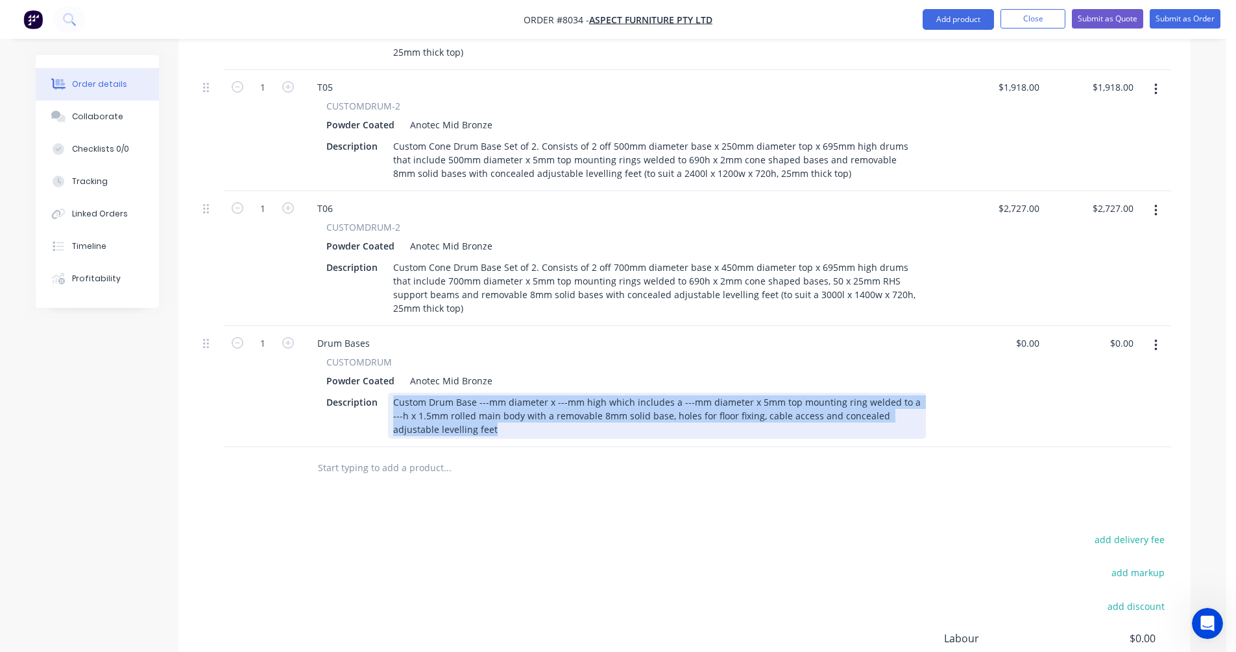
drag, startPoint x: 437, startPoint y: 409, endPoint x: 386, endPoint y: 376, distance: 61.0
click at [386, 393] on div "Description Custom Drum Base ---mm diameter x ---mm high which includes a ---mm…" at bounding box center [623, 416] width 604 height 46
paste div
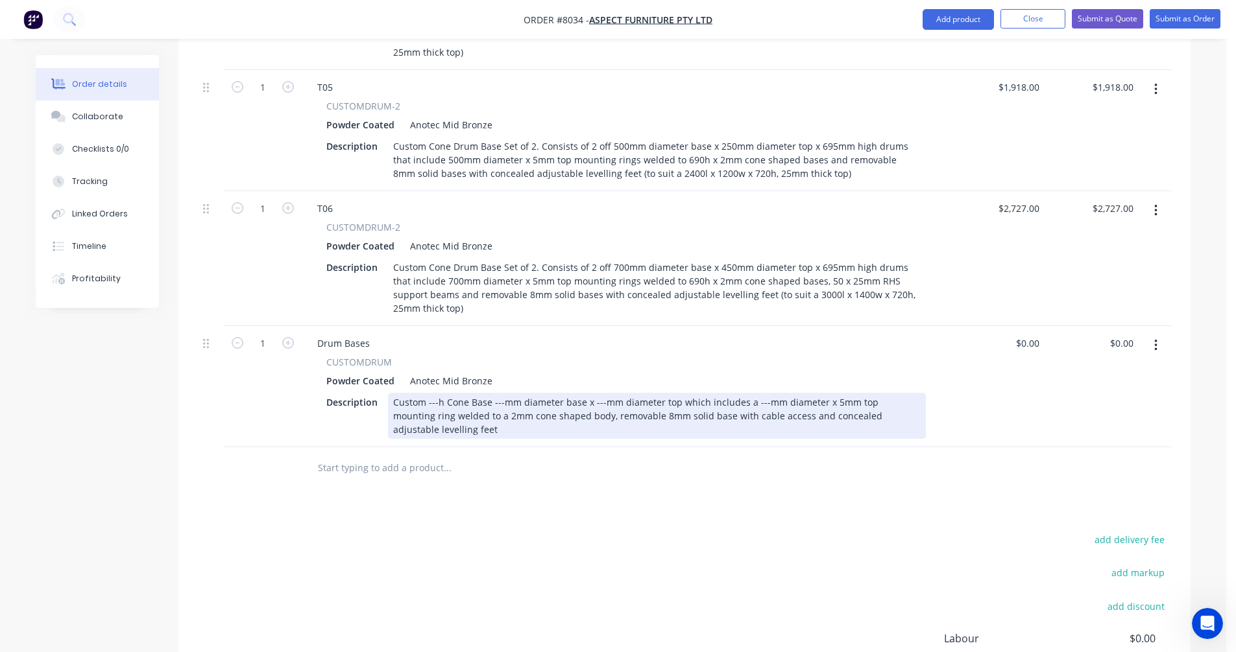
drag, startPoint x: 427, startPoint y: 386, endPoint x: 434, endPoint y: 385, distance: 6.5
click at [428, 393] on div "Custom ---h Cone Base ---mm diameter base x ---mm diameter top which includes a…" at bounding box center [657, 416] width 538 height 46
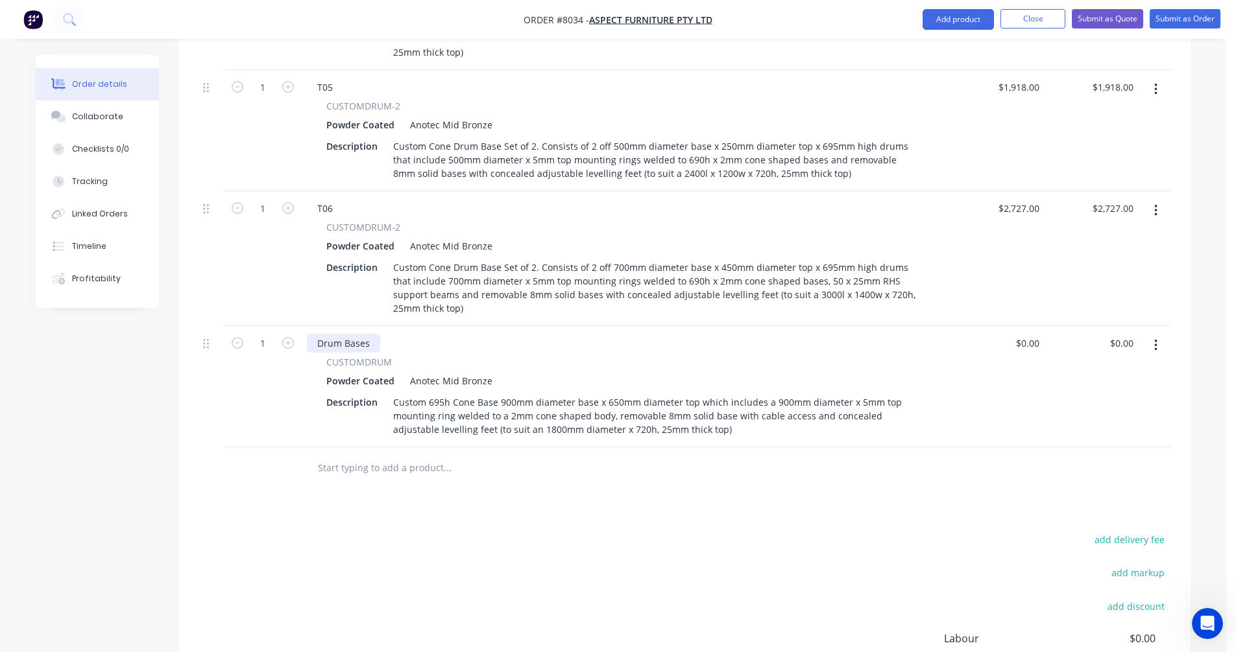
click at [350, 334] on div "Drum Bases" at bounding box center [343, 343] width 73 height 19
drag, startPoint x: 368, startPoint y: 326, endPoint x: 306, endPoint y: 324, distance: 62.3
click at [306, 326] on div "Drum Bases CUSTOMDRUM Powder Coated Anotec Mid Bronze Description Custom 695h C…" at bounding box center [626, 386] width 649 height 121
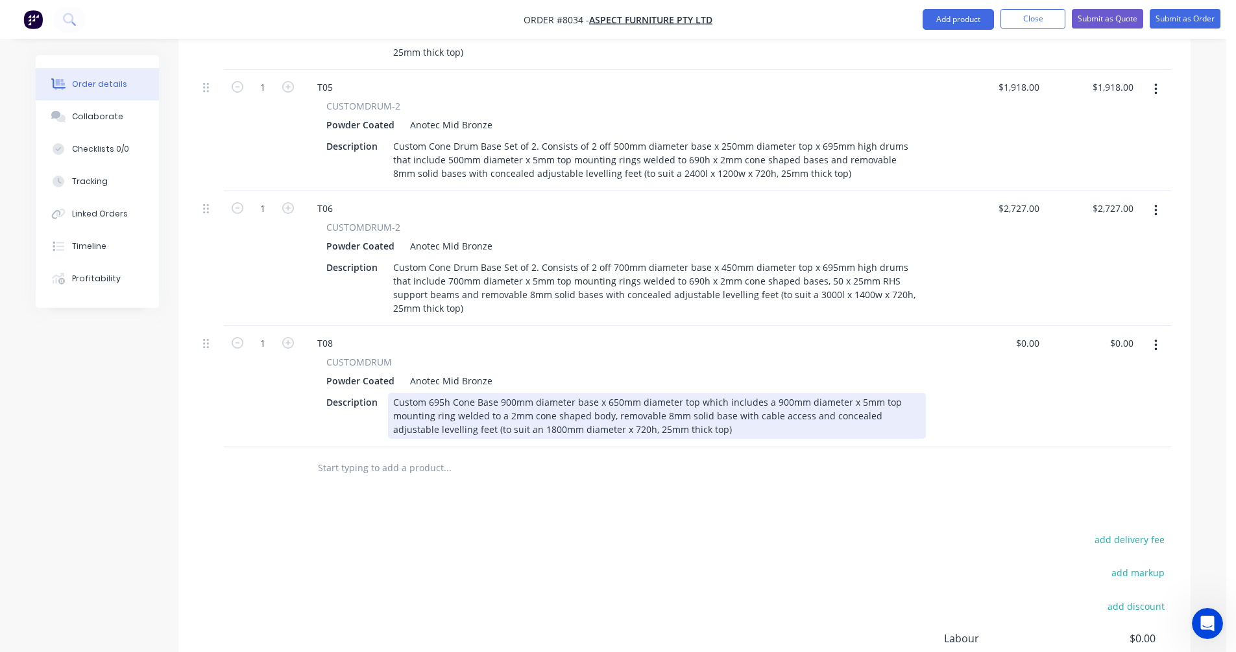
click at [798, 395] on div "Custom 695h Cone Base 900mm diameter base x 650mm diameter top which includes a…" at bounding box center [657, 416] width 538 height 46
type input "$1,496.00"
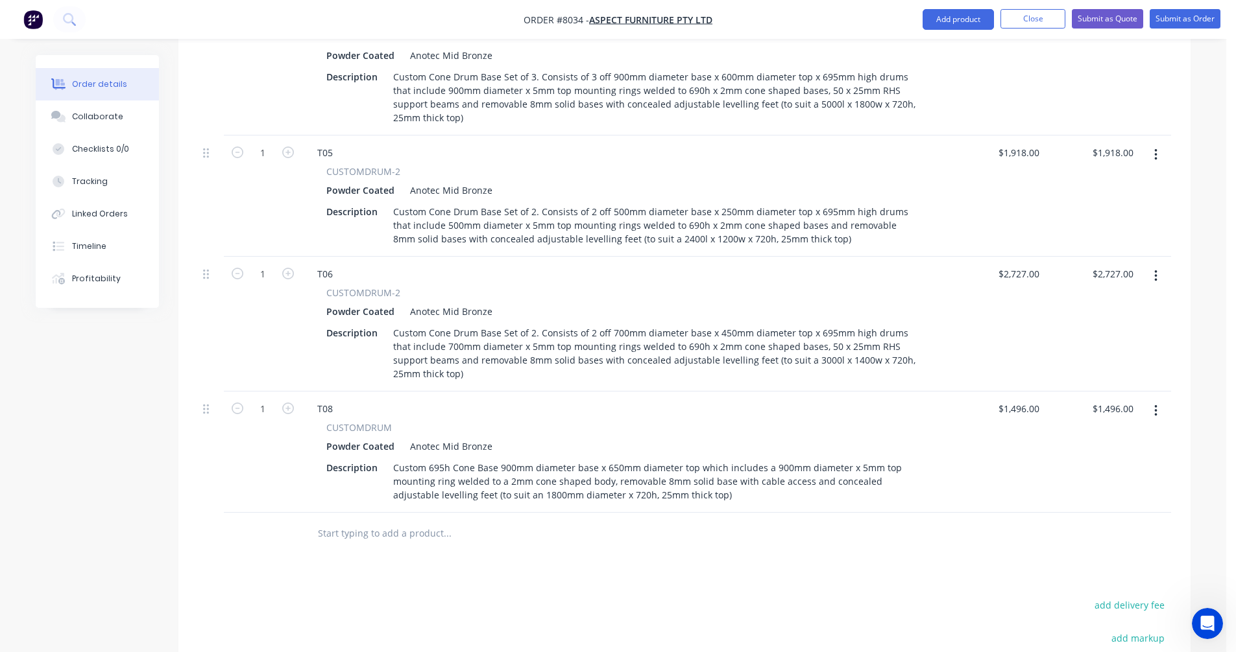
scroll to position [550, 0]
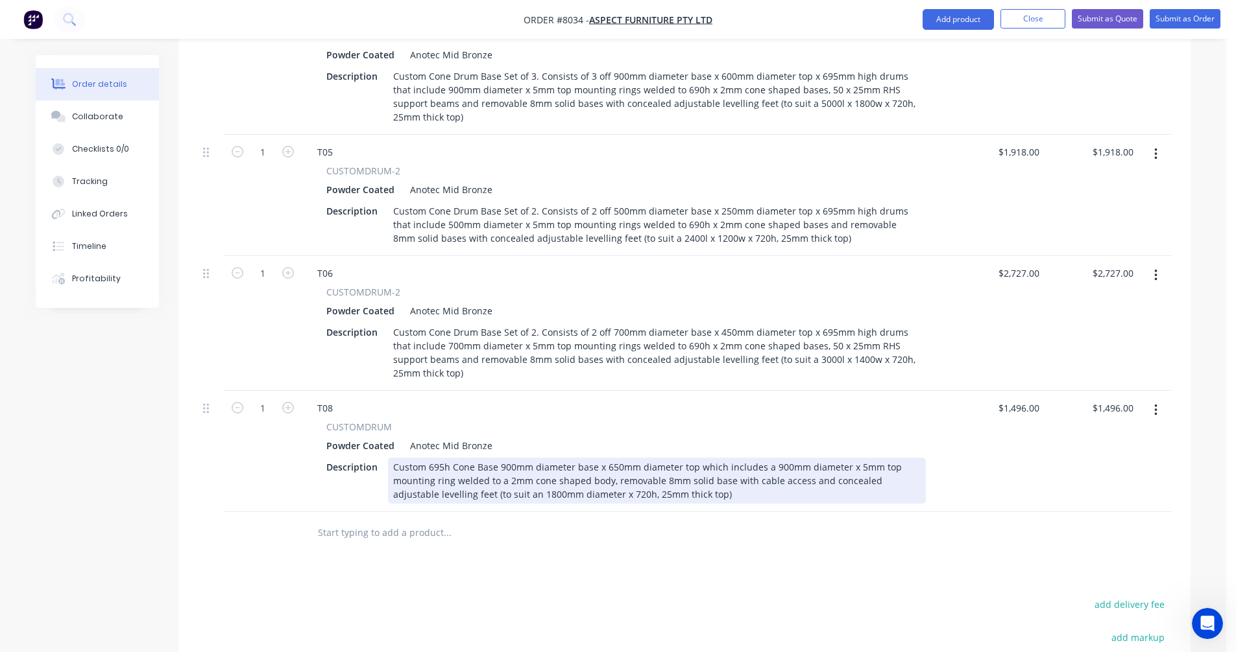
click at [613, 458] on div "Custom 695h Cone Base 900mm diameter base x 650mm diameter top which includes a…" at bounding box center [657, 481] width 538 height 46
type input "$1,496.00"
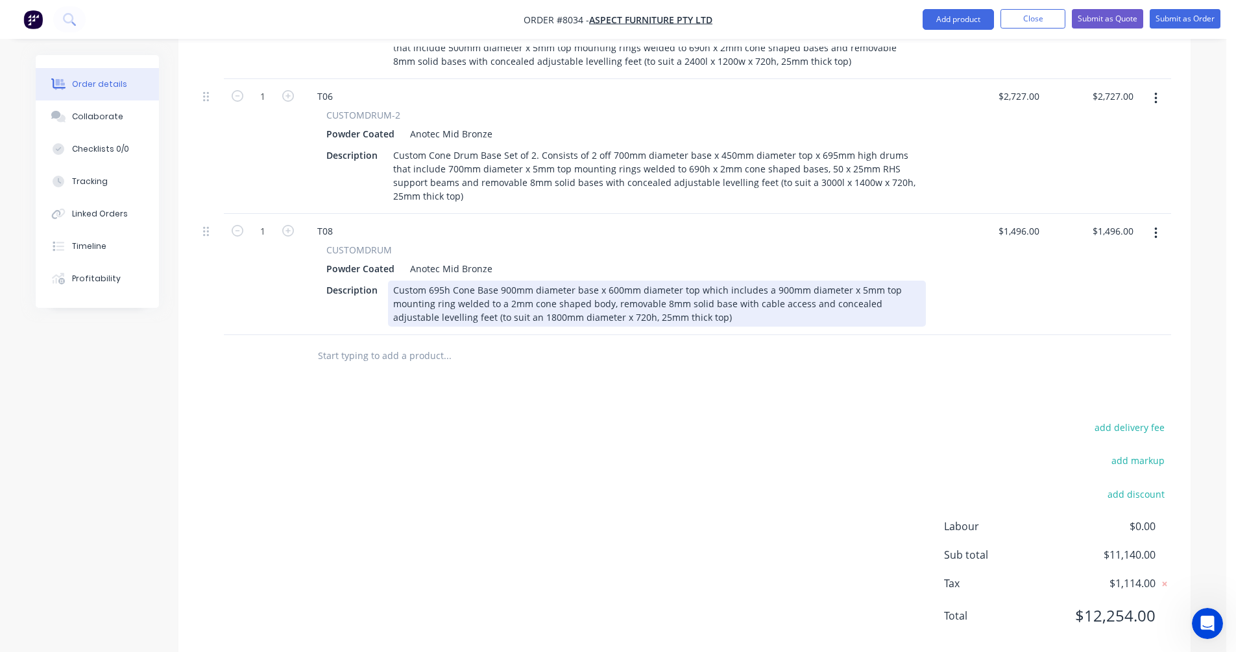
scroll to position [736, 0]
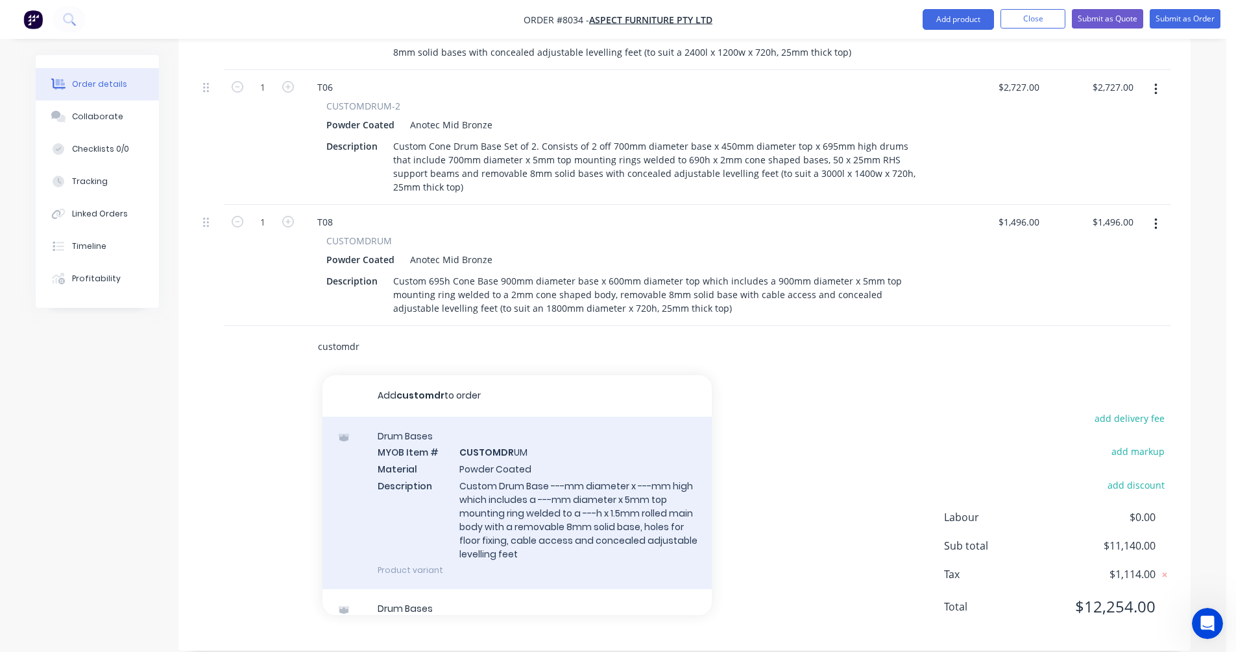
type input "customdr"
click at [508, 477] on div "Drum Bases MYOB Item # CUSTOMDR UM Material Powder Coated Description Custom Dr…" at bounding box center [516, 503] width 389 height 173
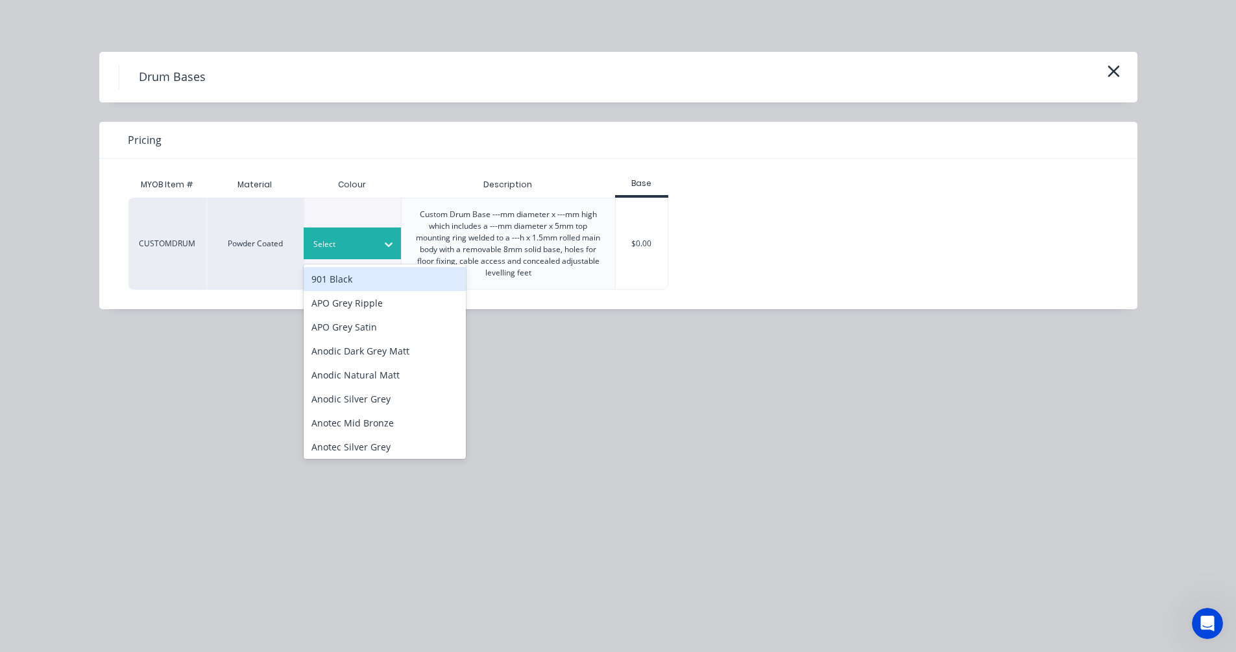
click at [368, 243] on div at bounding box center [342, 244] width 58 height 14
type input "pap"
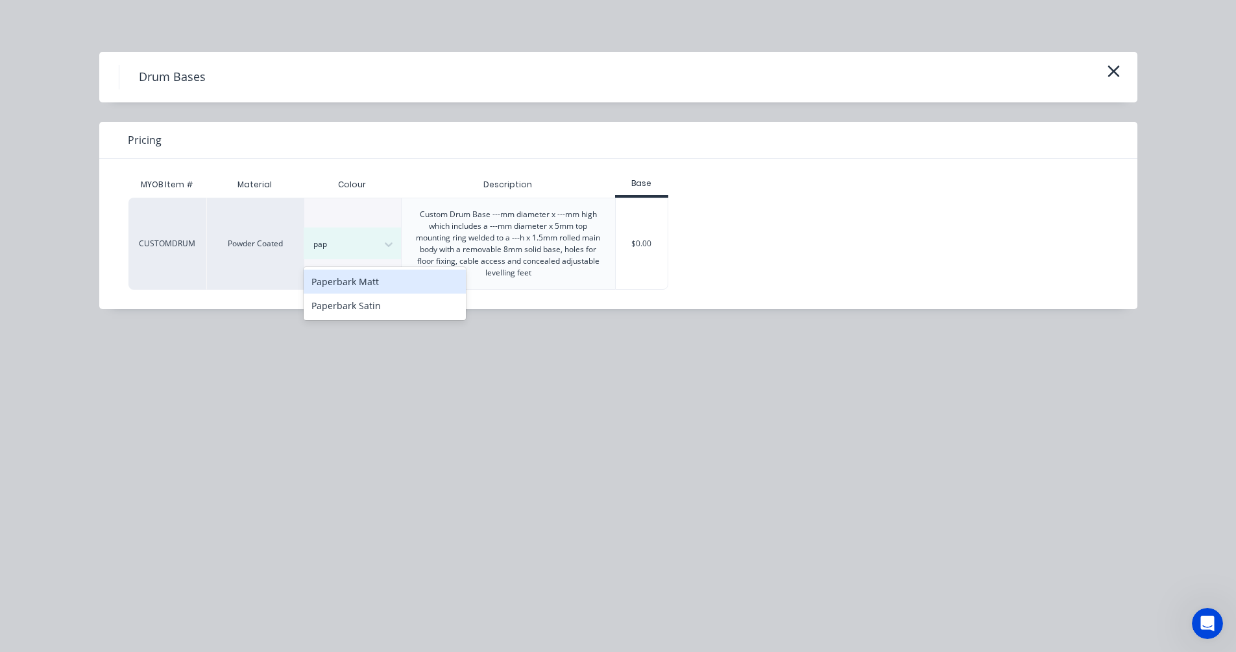
scroll to position [754, 0]
click at [348, 281] on div "Paperbark Matt" at bounding box center [385, 279] width 162 height 24
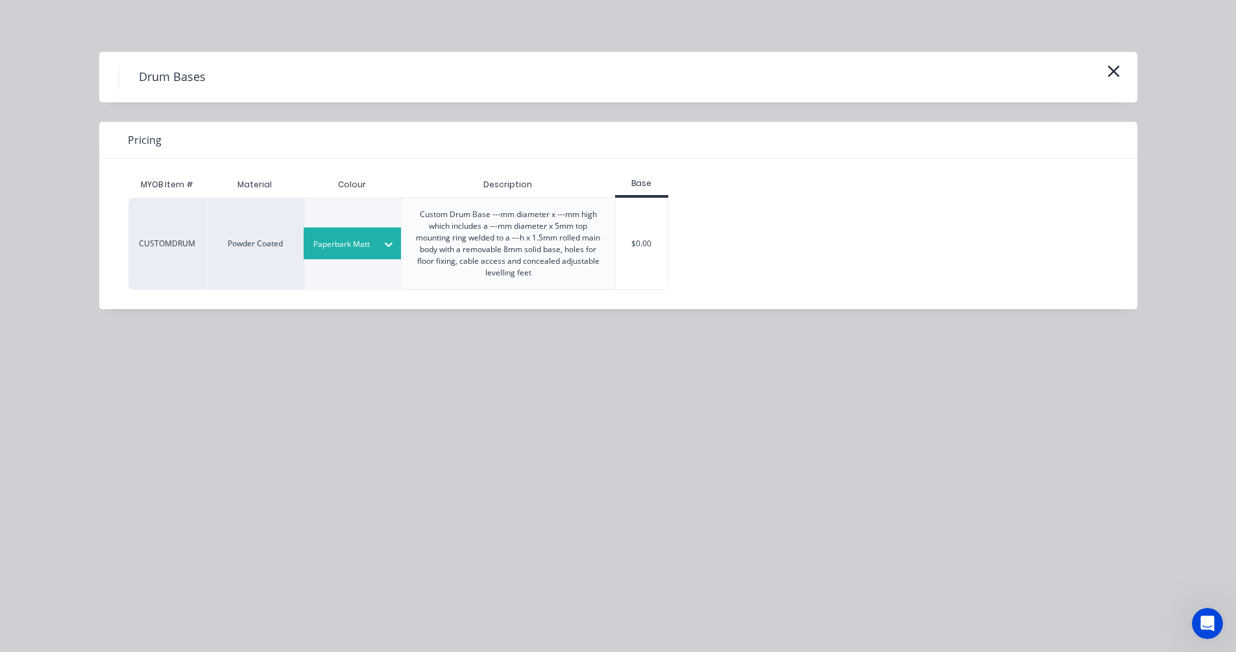
drag, startPoint x: 642, startPoint y: 251, endPoint x: 639, endPoint y: 257, distance: 7.3
click at [642, 250] on div "$0.00" at bounding box center [642, 243] width 53 height 91
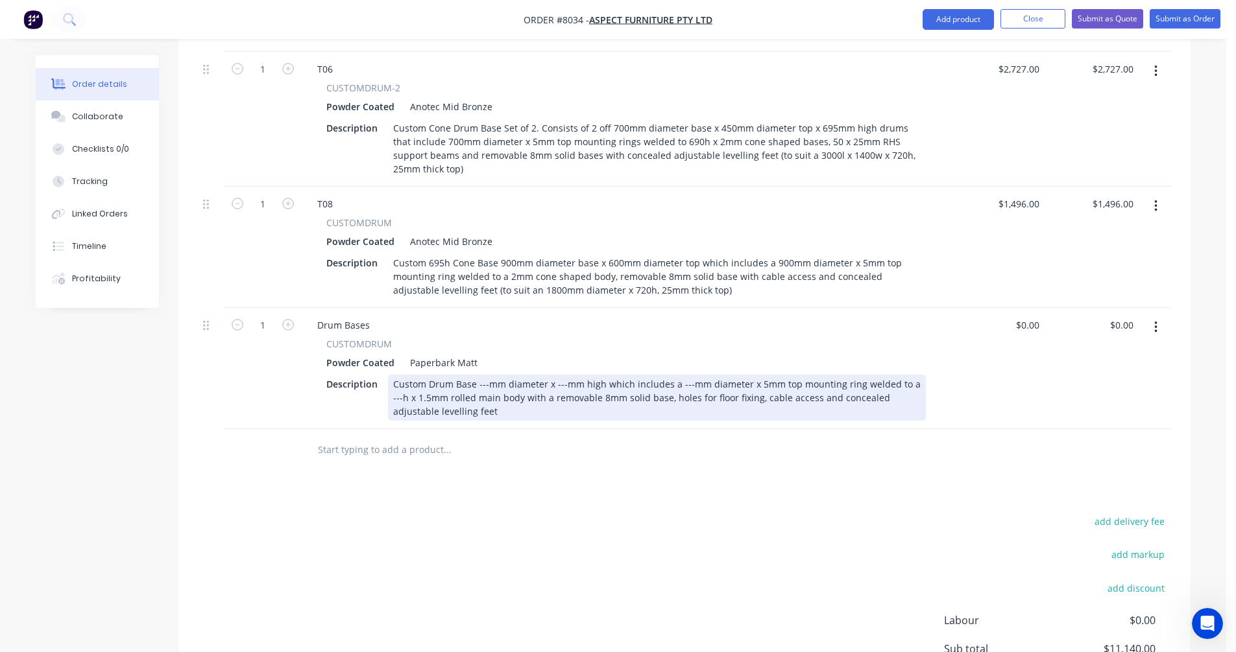
click at [473, 403] on div "Drum Bases CUSTOMDRUM Powder Coated Paperbark Matt Description Custom Drum Base…" at bounding box center [626, 368] width 649 height 121
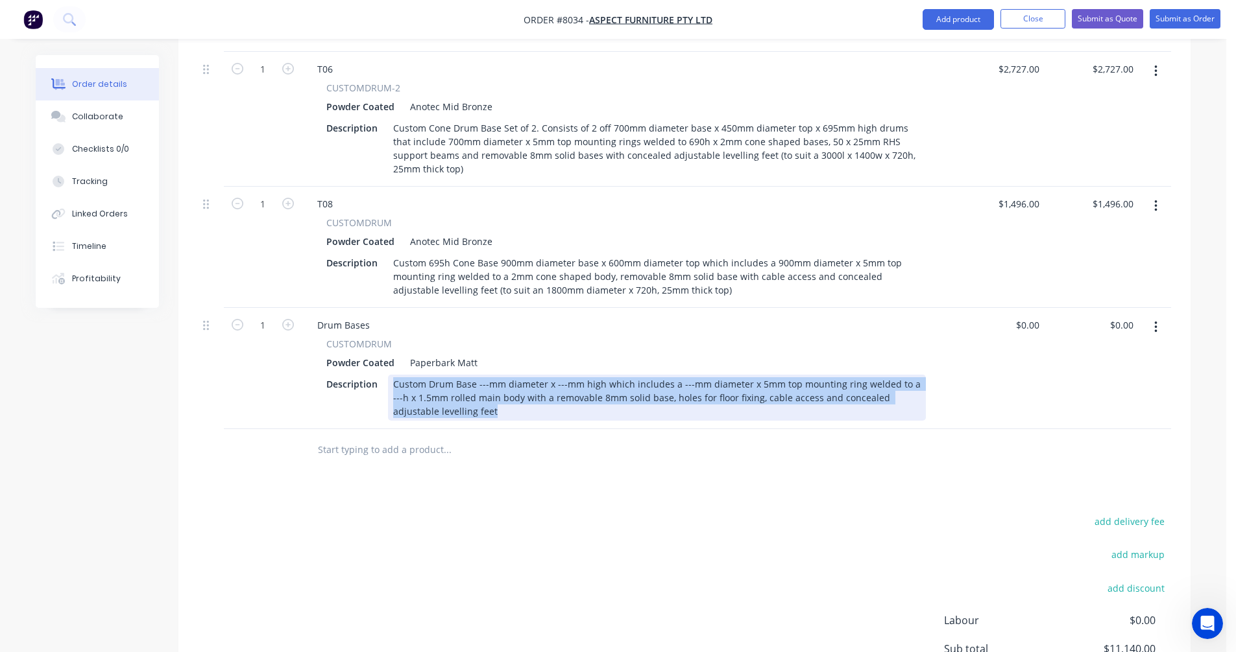
drag, startPoint x: 455, startPoint y: 394, endPoint x: 387, endPoint y: 356, distance: 78.7
click at [387, 375] on div "Description Custom Drum Base ---mm diameter x ---mm high which includes a ---mm…" at bounding box center [623, 398] width 604 height 46
paste div
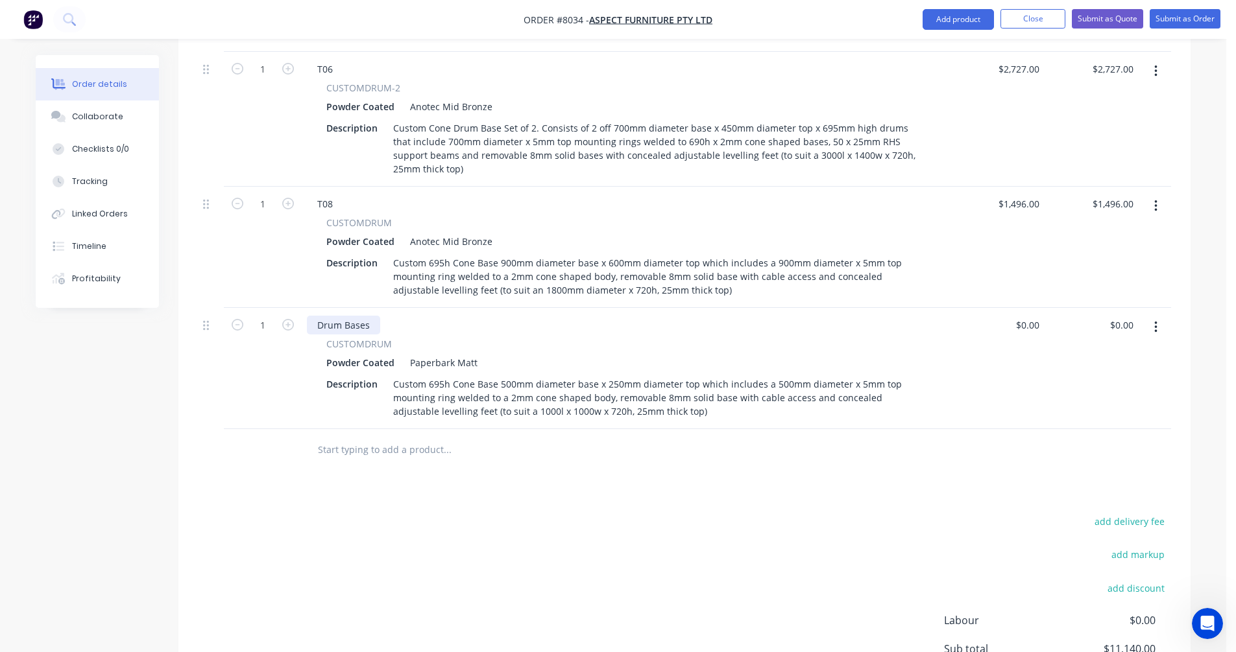
drag, startPoint x: 315, startPoint y: 302, endPoint x: 326, endPoint y: 302, distance: 11.0
click at [316, 316] on div "Drum Bases" at bounding box center [343, 325] width 73 height 19
click at [286, 319] on icon "button" at bounding box center [288, 325] width 12 height 12
type input "2"
type input "$959.00"
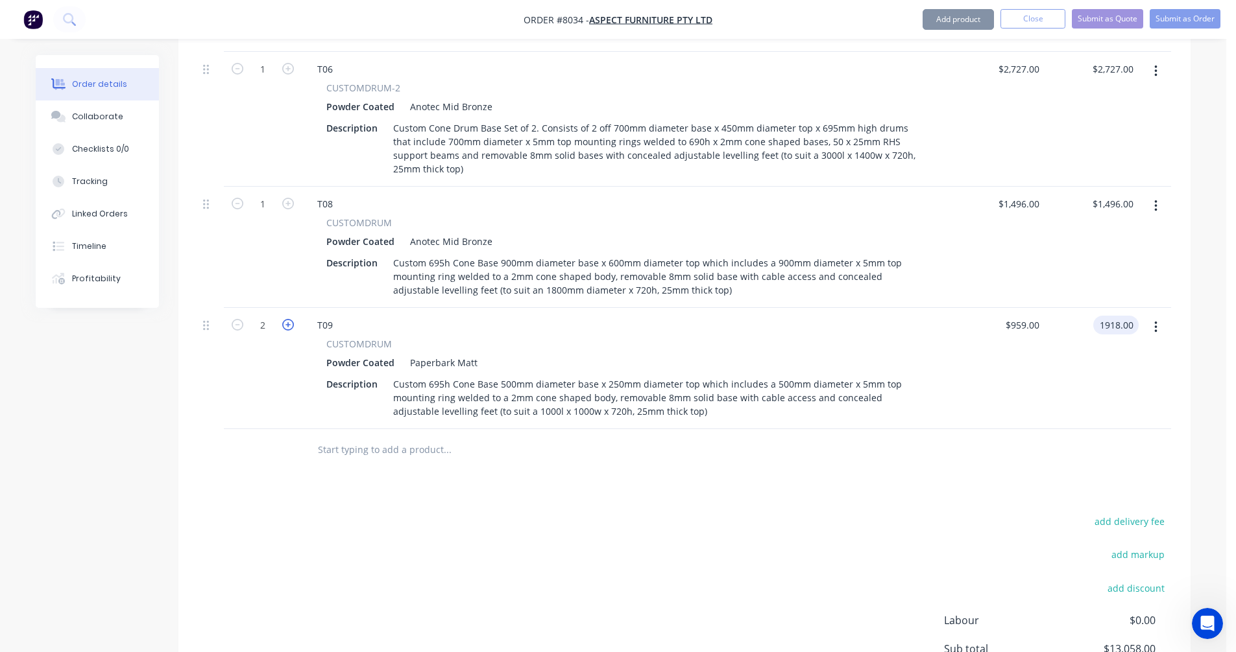
type input "$1,918.00"
click at [1154, 320] on icon "button" at bounding box center [1155, 327] width 3 height 14
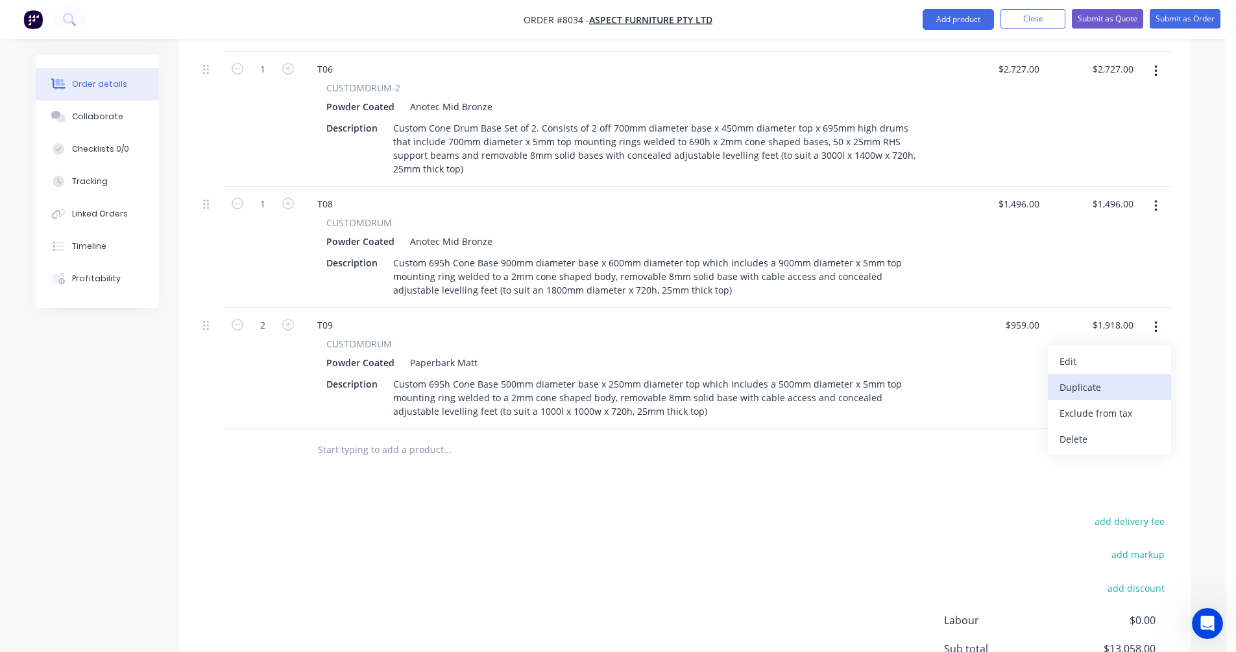
click at [1101, 378] on div "Duplicate" at bounding box center [1109, 387] width 100 height 19
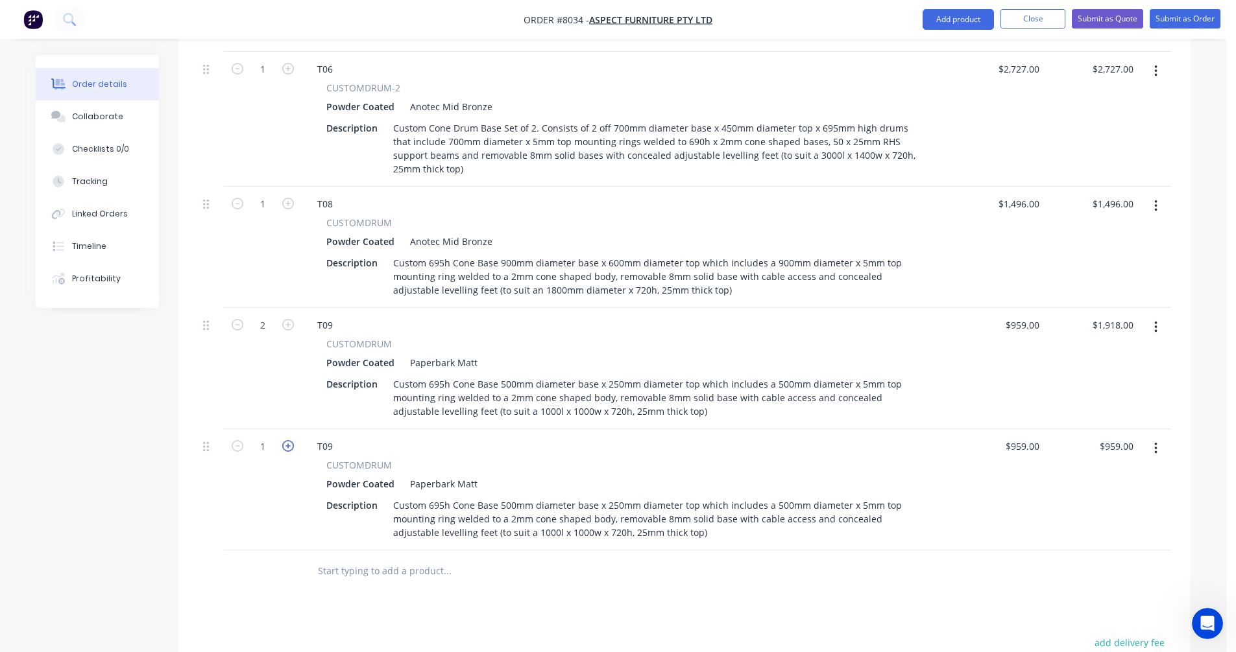
click at [283, 440] on icon "button" at bounding box center [288, 446] width 12 height 12
type input "2"
type input "$1,918.00"
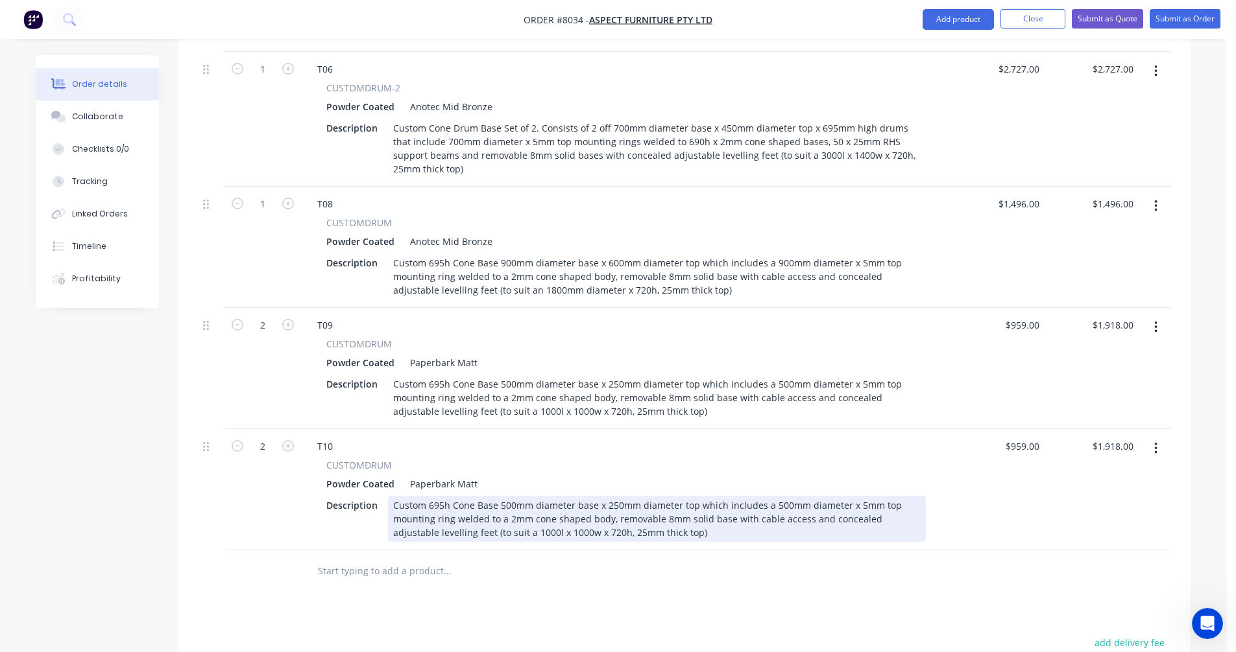
click at [504, 496] on div "Custom 695h Cone Base 500mm diameter base x 250mm diameter top which includes a…" at bounding box center [657, 519] width 538 height 46
type input "$959.00"
type input "$1,918.00"
click at [483, 496] on div "Custom 695h Cone Base 400mm diameter base x 250mm diameter top which includes a…" at bounding box center [657, 519] width 538 height 46
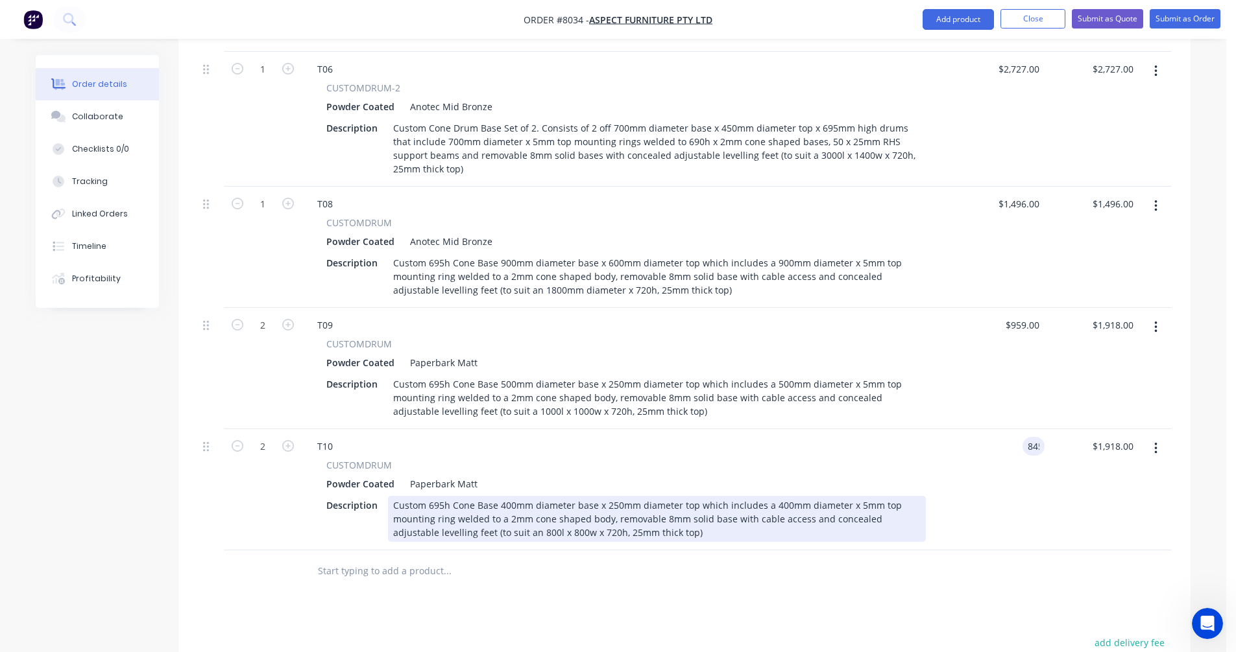
type input "$845.00"
type input "$1,690.00"
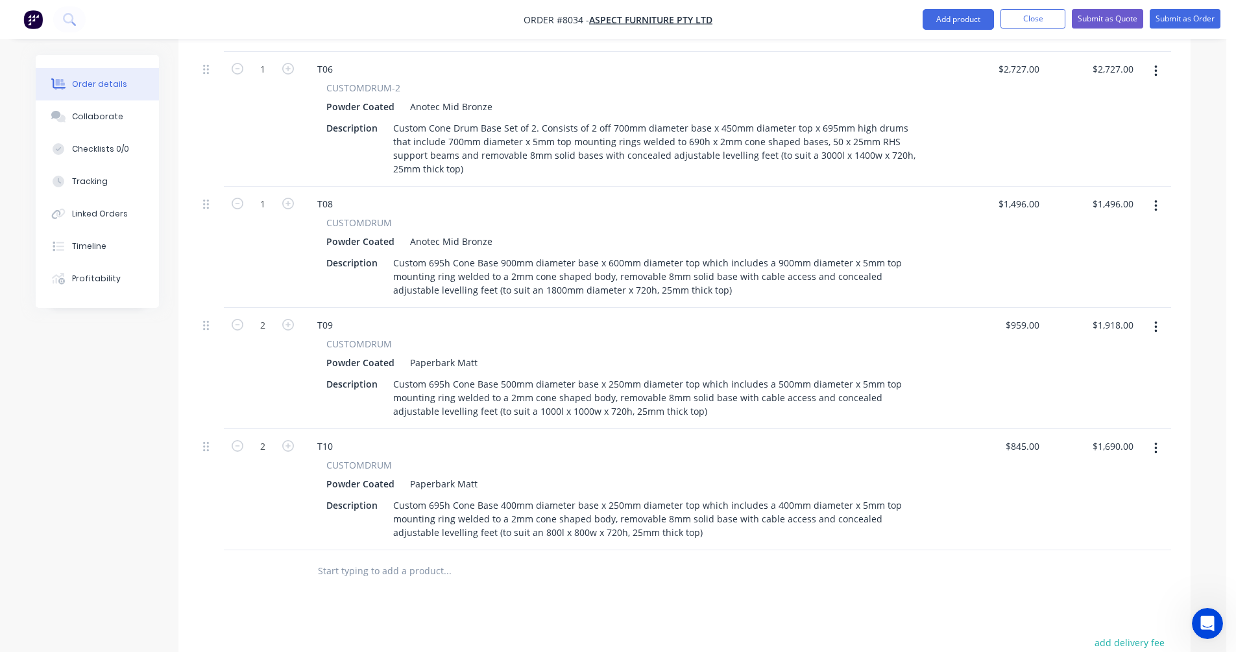
click at [1154, 320] on icon "button" at bounding box center [1155, 327] width 3 height 14
click at [1090, 378] on div "Duplicate" at bounding box center [1109, 387] width 100 height 19
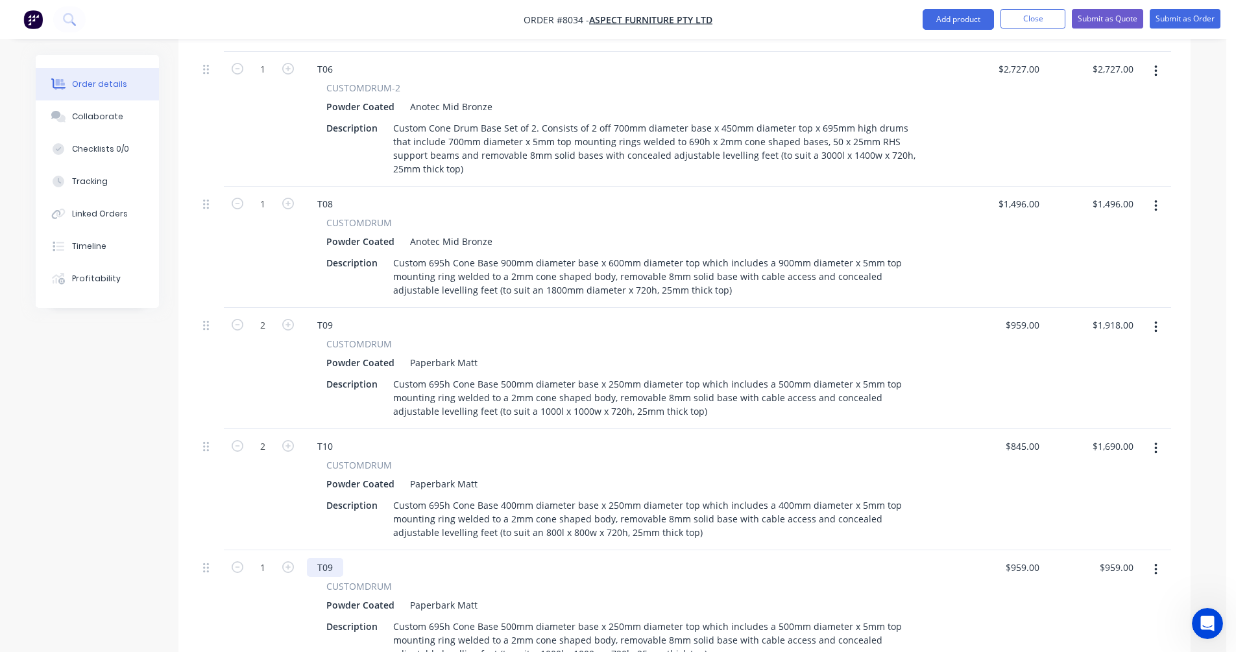
click at [337, 558] on div "T09" at bounding box center [325, 567] width 36 height 19
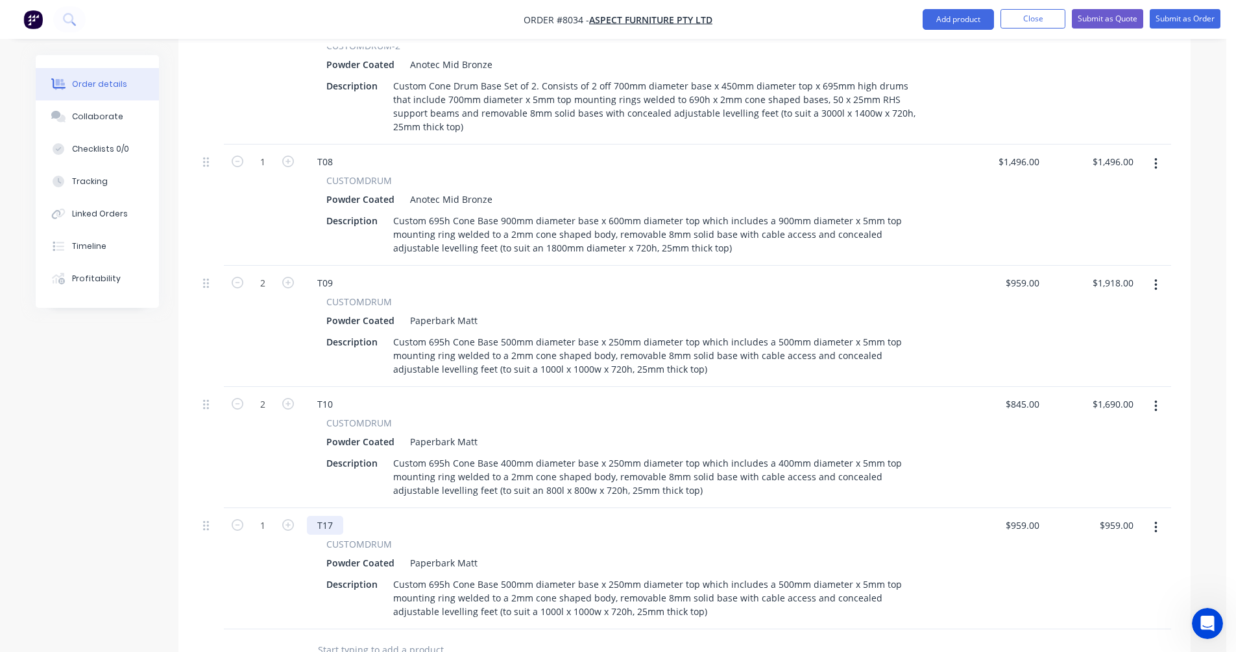
scroll to position [949, 0]
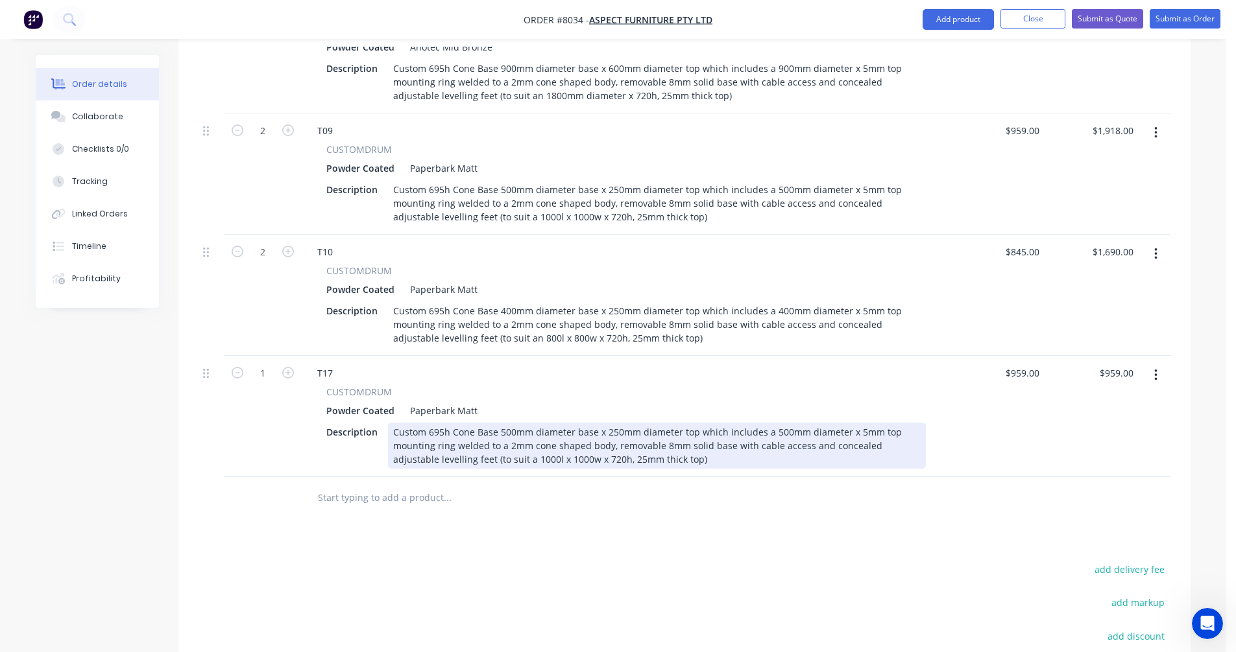
click at [489, 442] on div "Custom 695h Cone Base 500mm diameter base x 250mm diameter top which includes a…" at bounding box center [657, 446] width 538 height 46
click at [485, 443] on div "Custom 695h Cone Base 500mm diameter base x 250mm diameter top which includes a…" at bounding box center [657, 446] width 538 height 46
type input "$959.00"
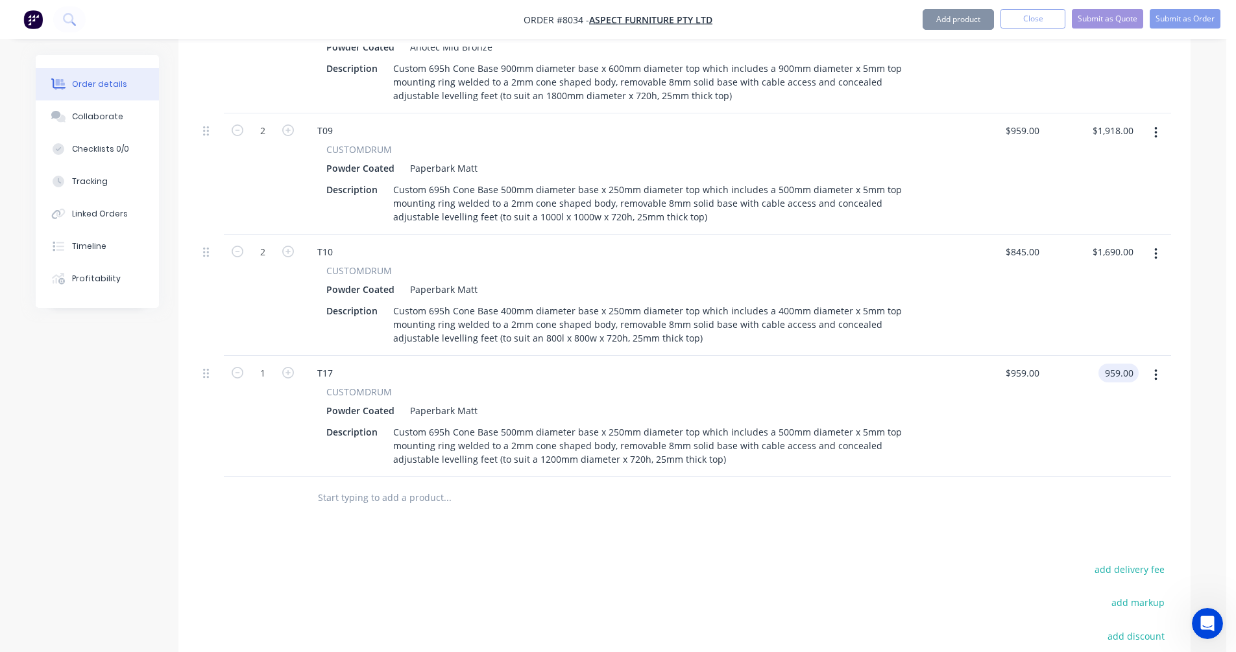
type input "$959.00"
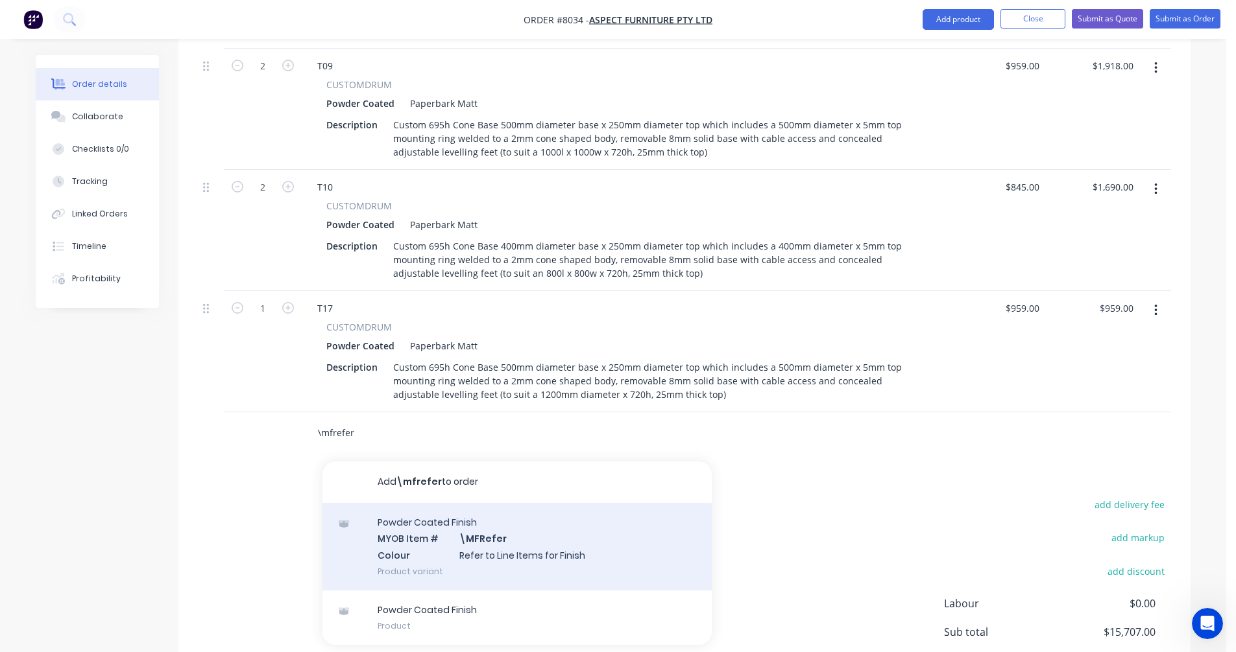
type input "\mfrefer"
click at [528, 530] on div "Powder Coated Finish MYOB Item # \MFRefer Colour Refer to Line Items for Finish…" at bounding box center [516, 547] width 389 height 88
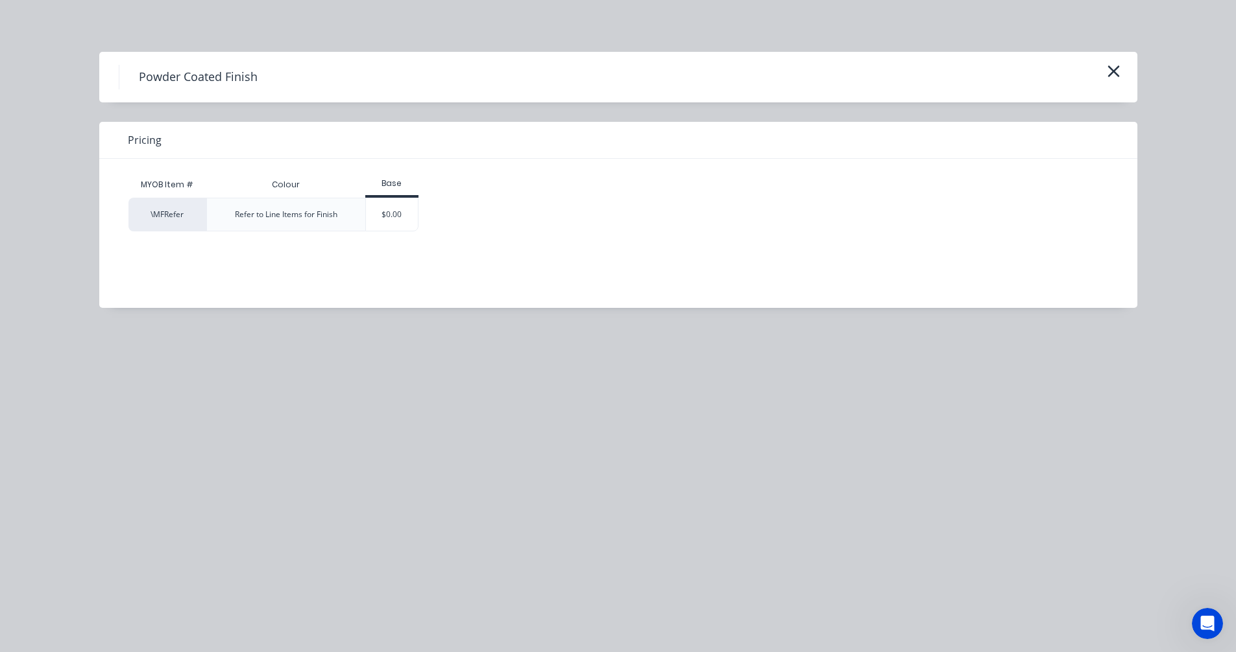
click at [396, 222] on div "$0.00" at bounding box center [392, 214] width 53 height 32
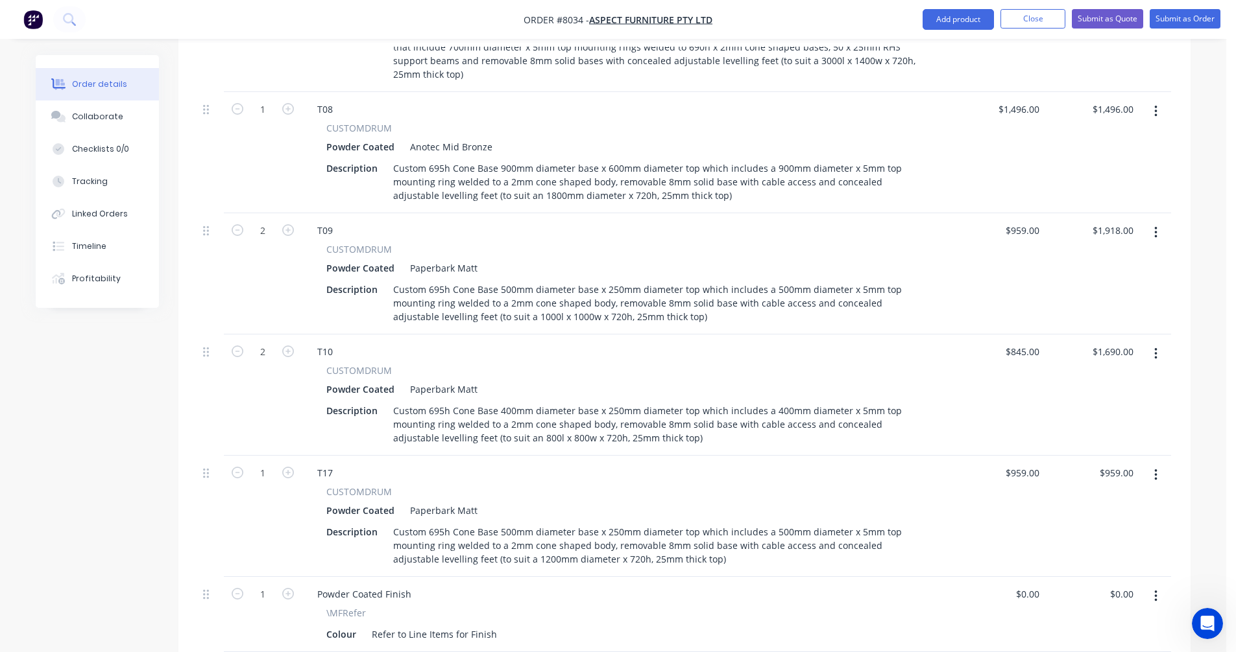
scroll to position [819, 0]
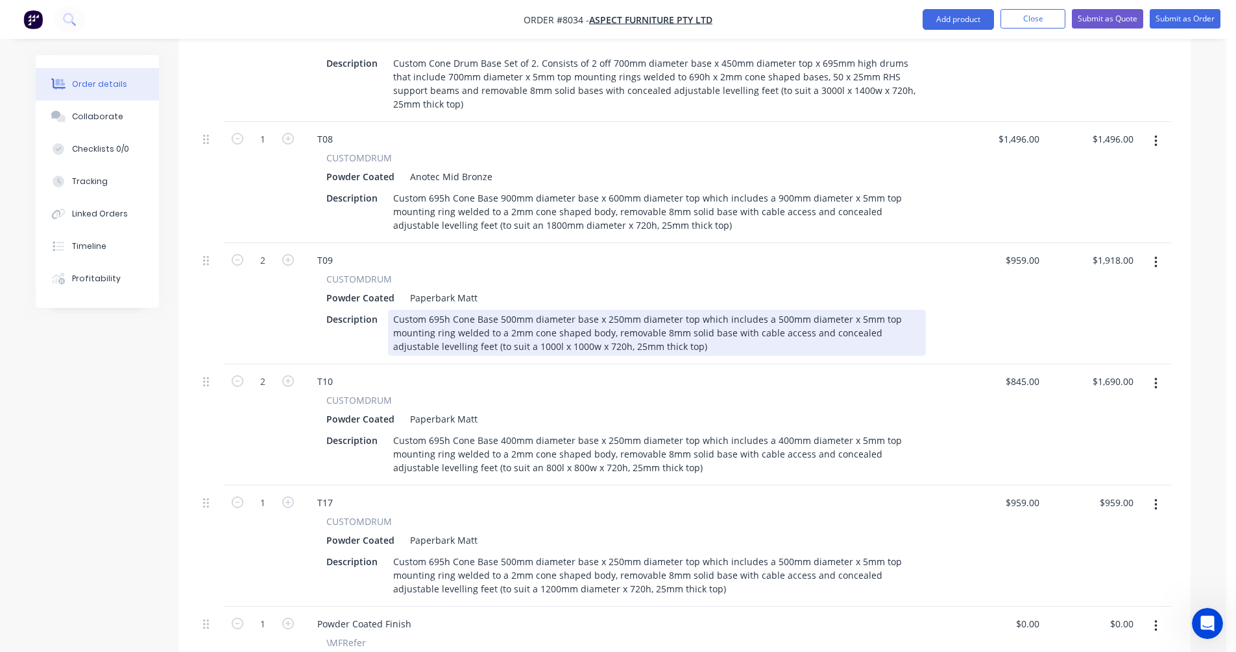
click at [608, 310] on div "Custom 695h Cone Base 500mm diameter base x 250mm diameter top which includes a…" at bounding box center [657, 333] width 538 height 46
click at [443, 310] on div "Custom 695h Cone Base 500mm diameter base x 250mm diameter top which includes a…" at bounding box center [657, 333] width 538 height 46
type input "$975.00"
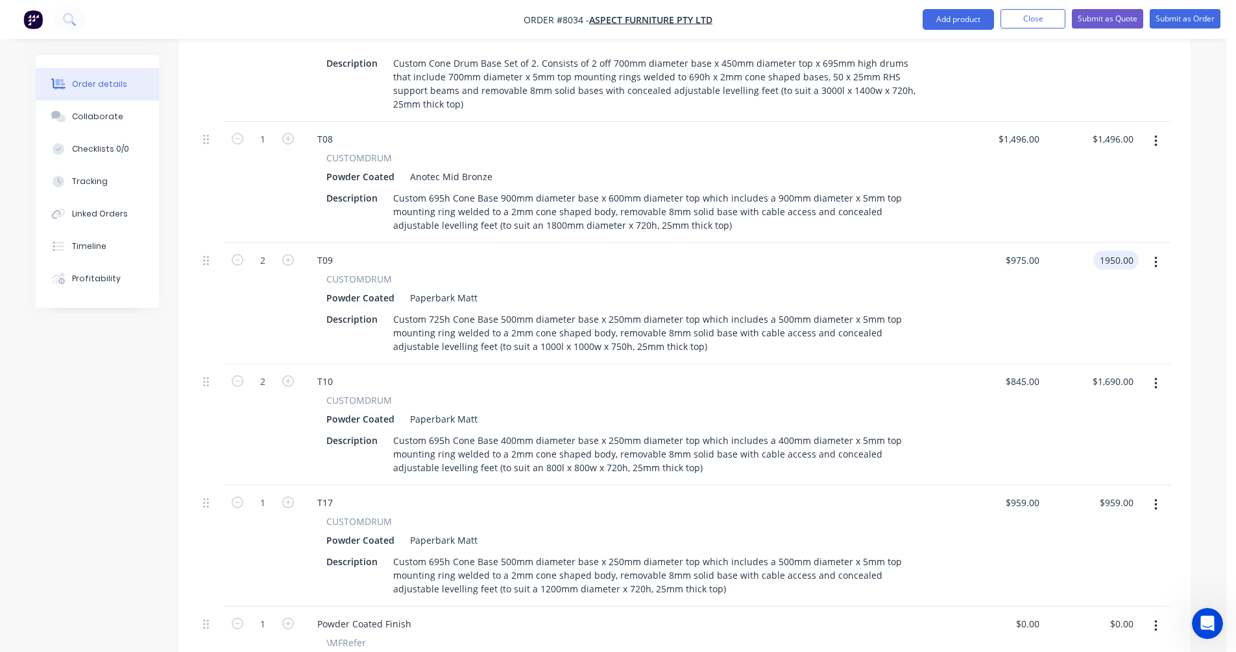
type input "$1,950.00"
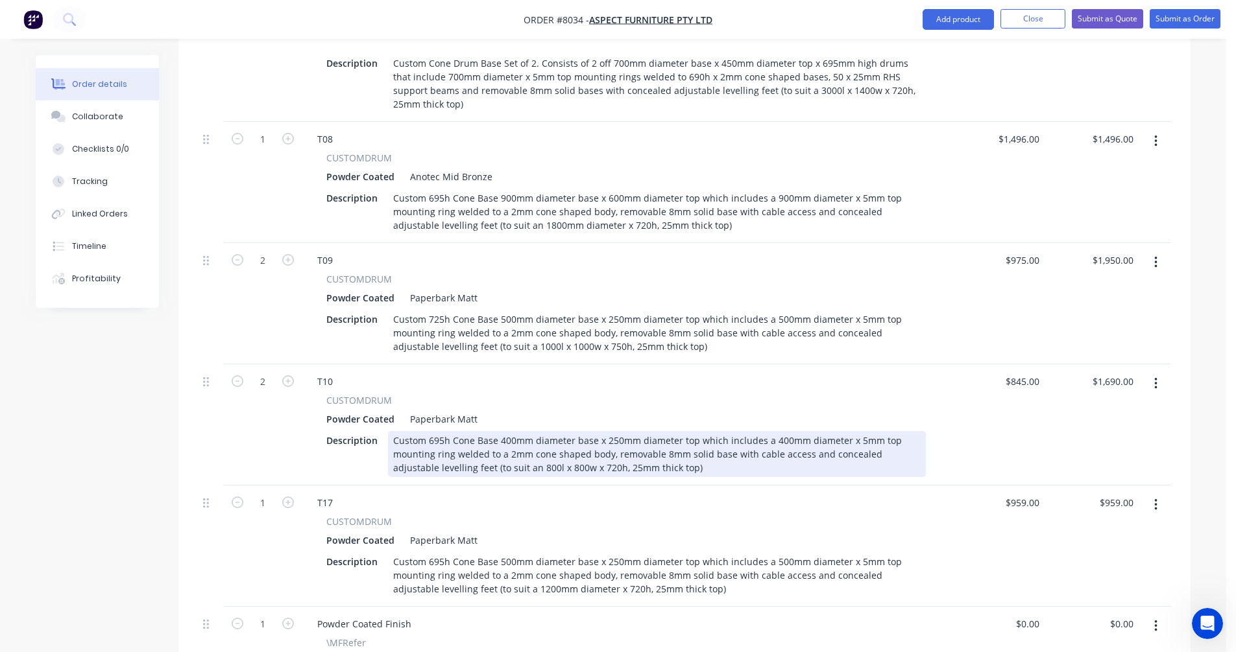
click at [438, 431] on div "Custom 695h Cone Base 400mm diameter base x 250mm diameter top which includes a…" at bounding box center [657, 454] width 538 height 46
type input "$845.00"
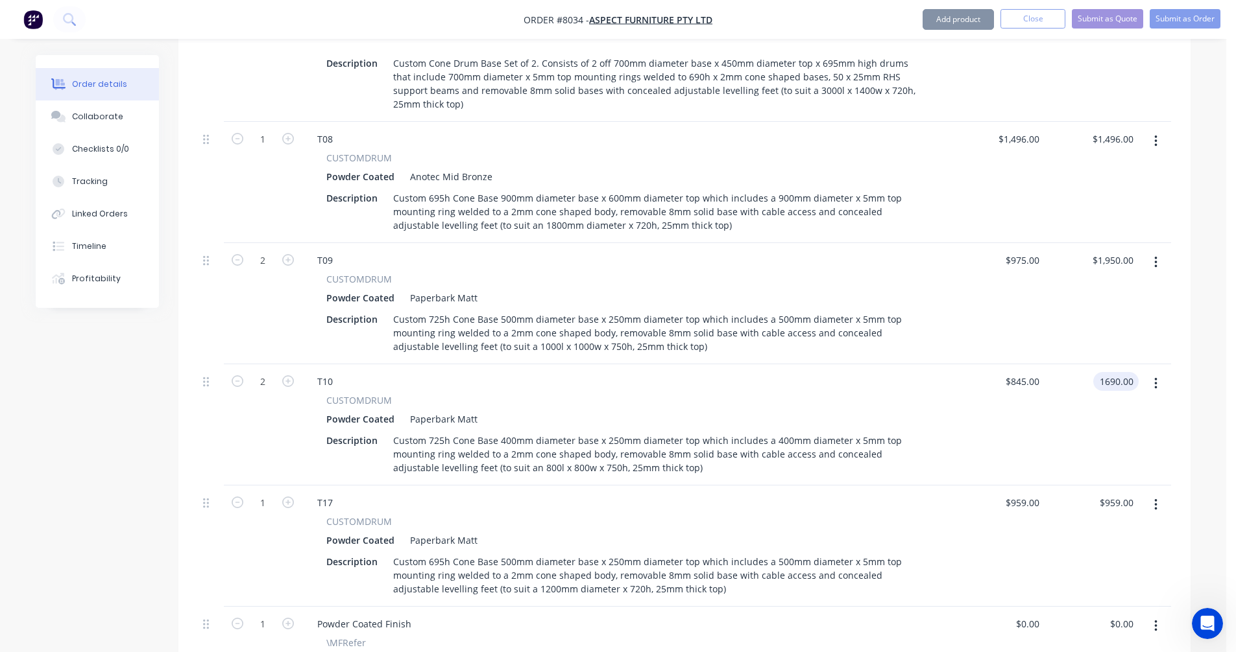
type input "$1,690.00"
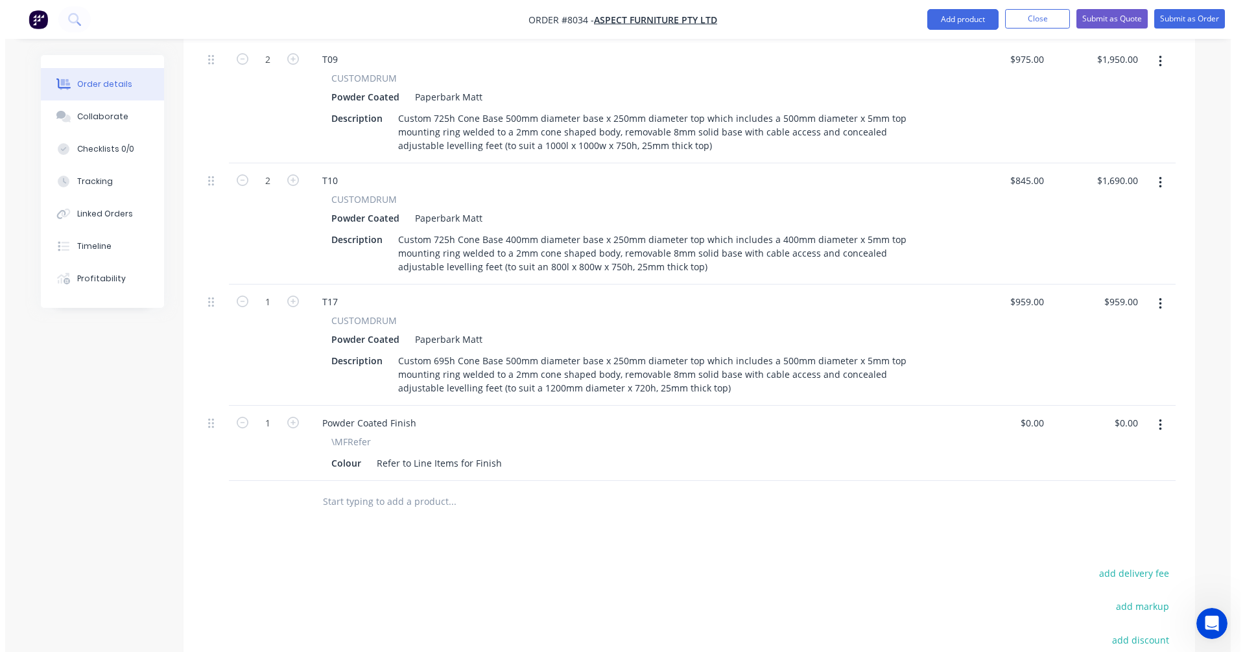
scroll to position [1079, 0]
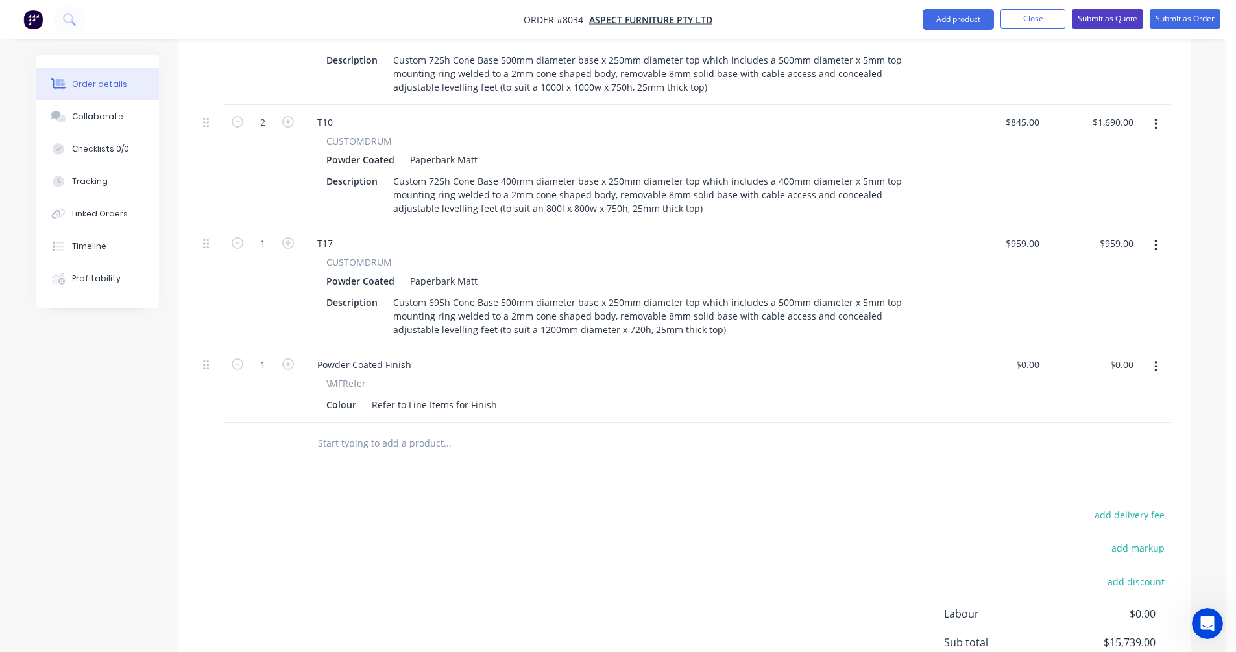
click at [1110, 18] on button "Submit as Quote" at bounding box center [1106, 18] width 71 height 19
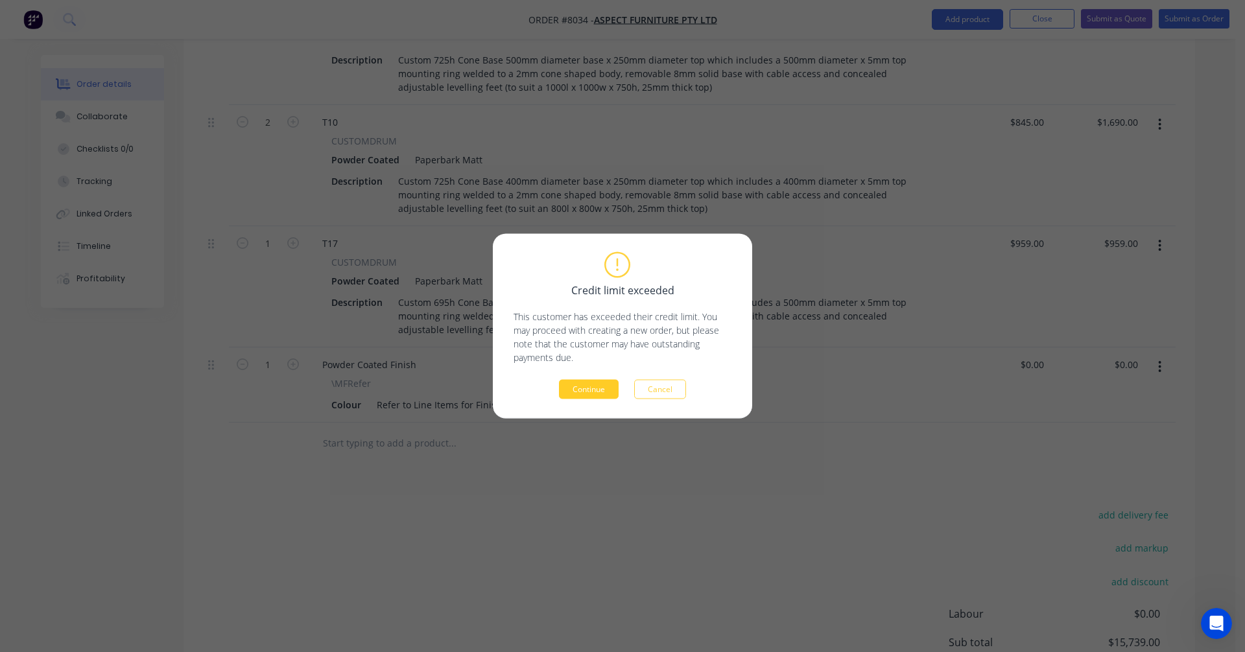
click at [579, 387] on button "Continue" at bounding box center [589, 389] width 60 height 19
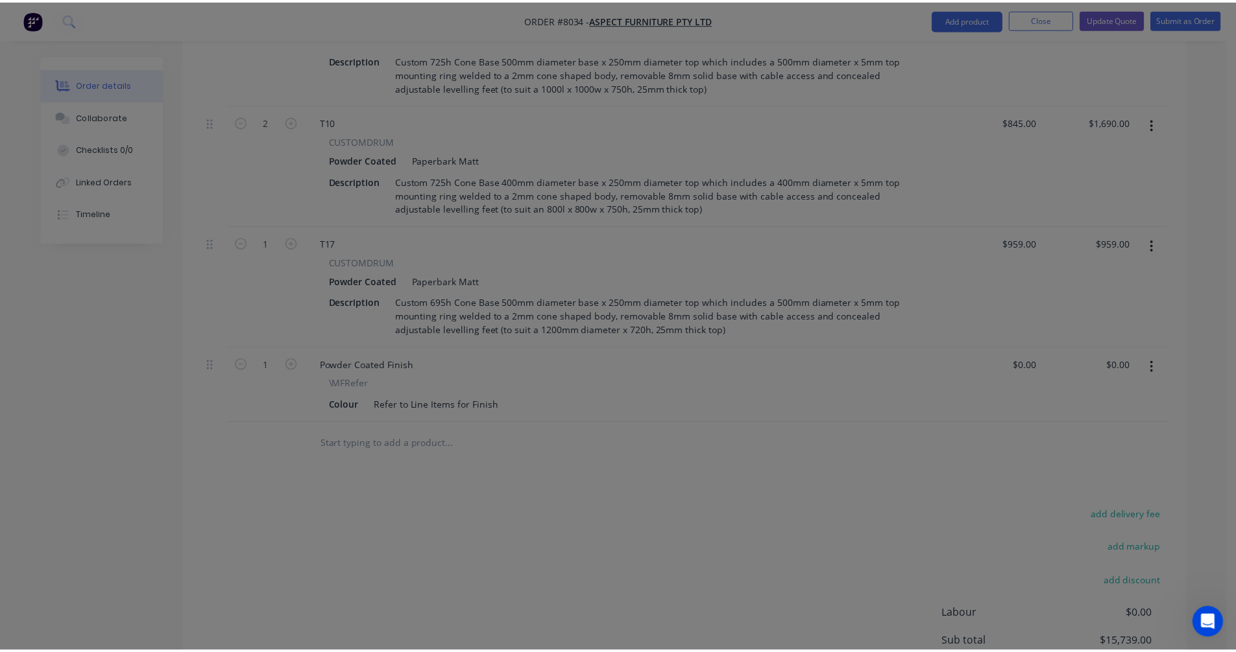
scroll to position [964, 0]
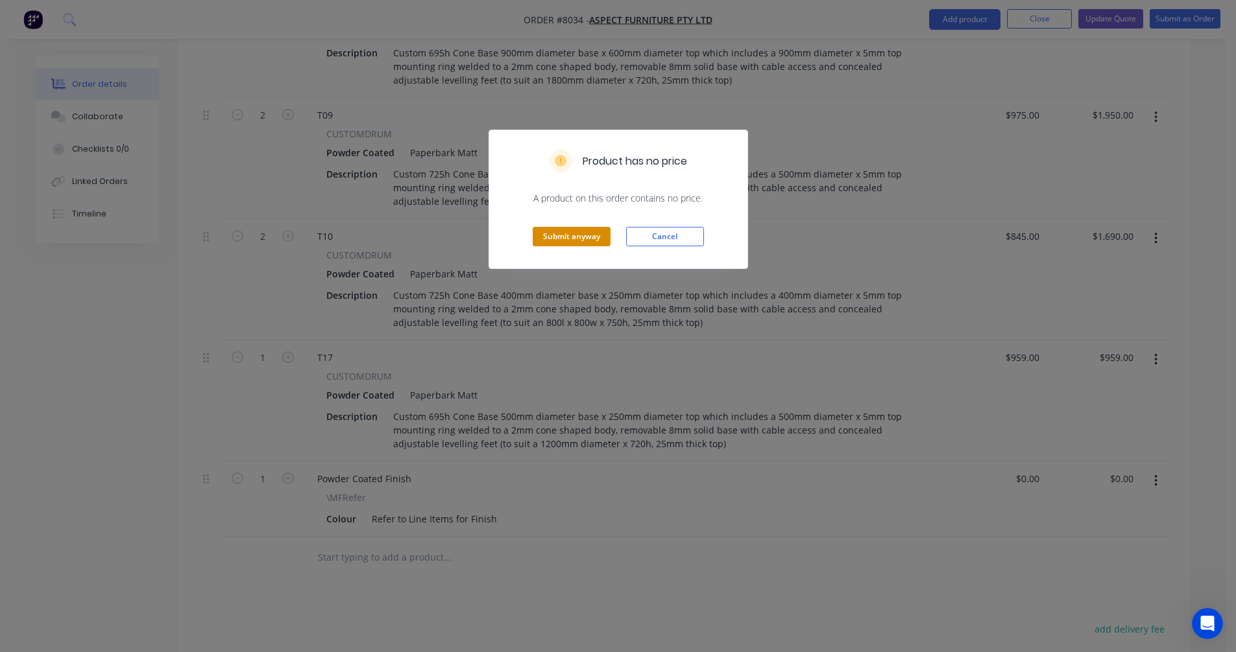
click at [575, 235] on button "Submit anyway" at bounding box center [571, 236] width 78 height 19
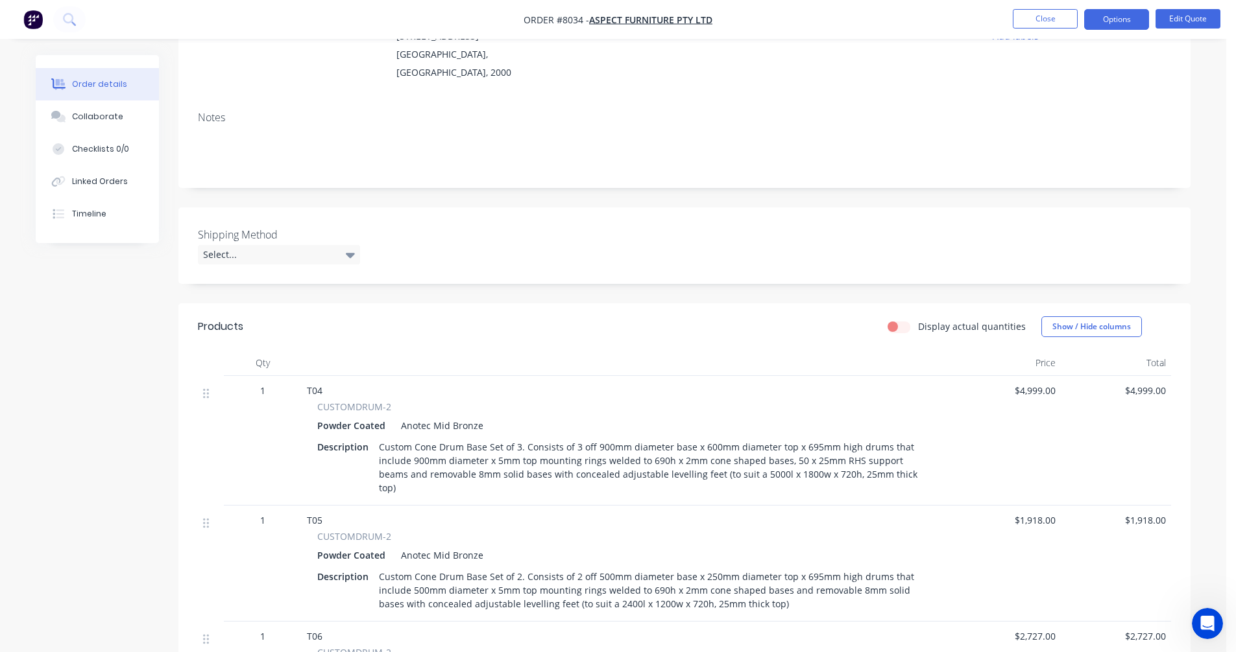
scroll to position [0, 0]
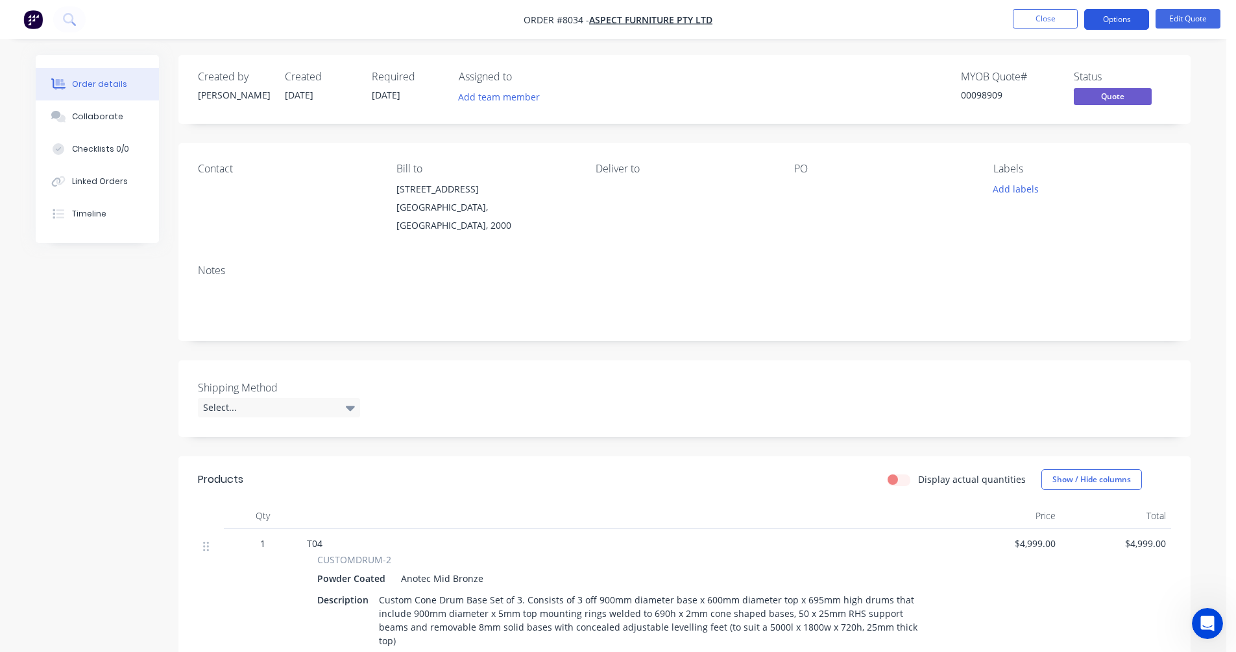
click at [1116, 19] on button "Options" at bounding box center [1116, 19] width 65 height 21
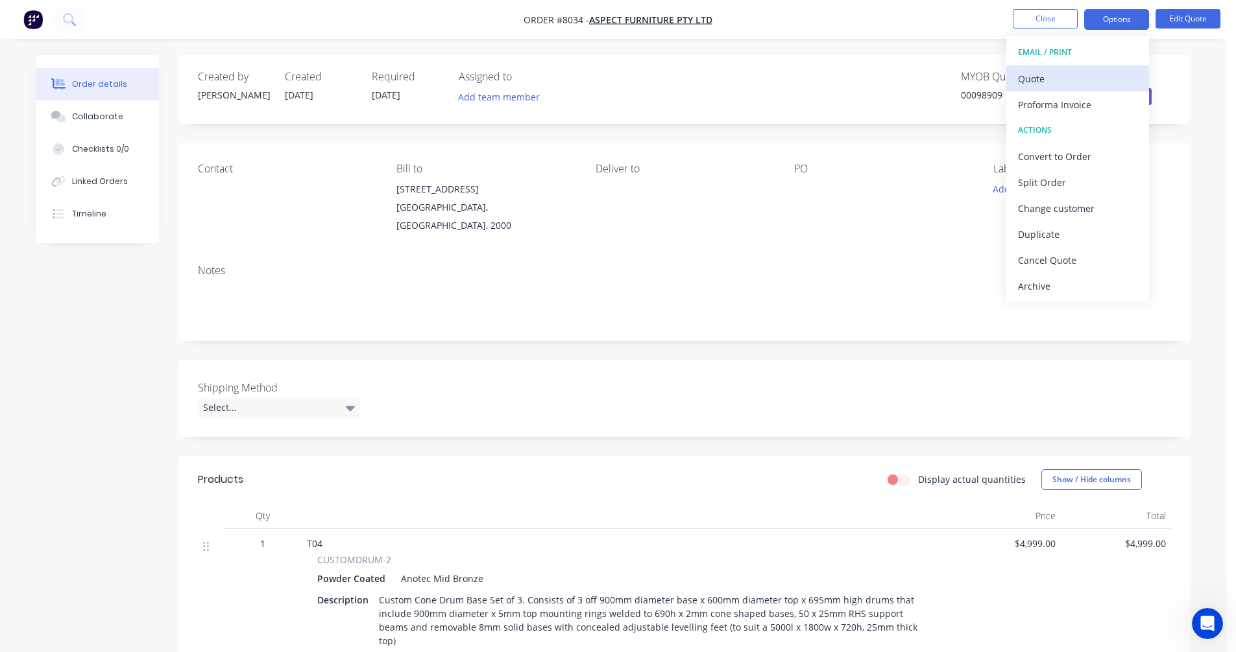
click at [1016, 80] on button "Quote" at bounding box center [1077, 79] width 143 height 26
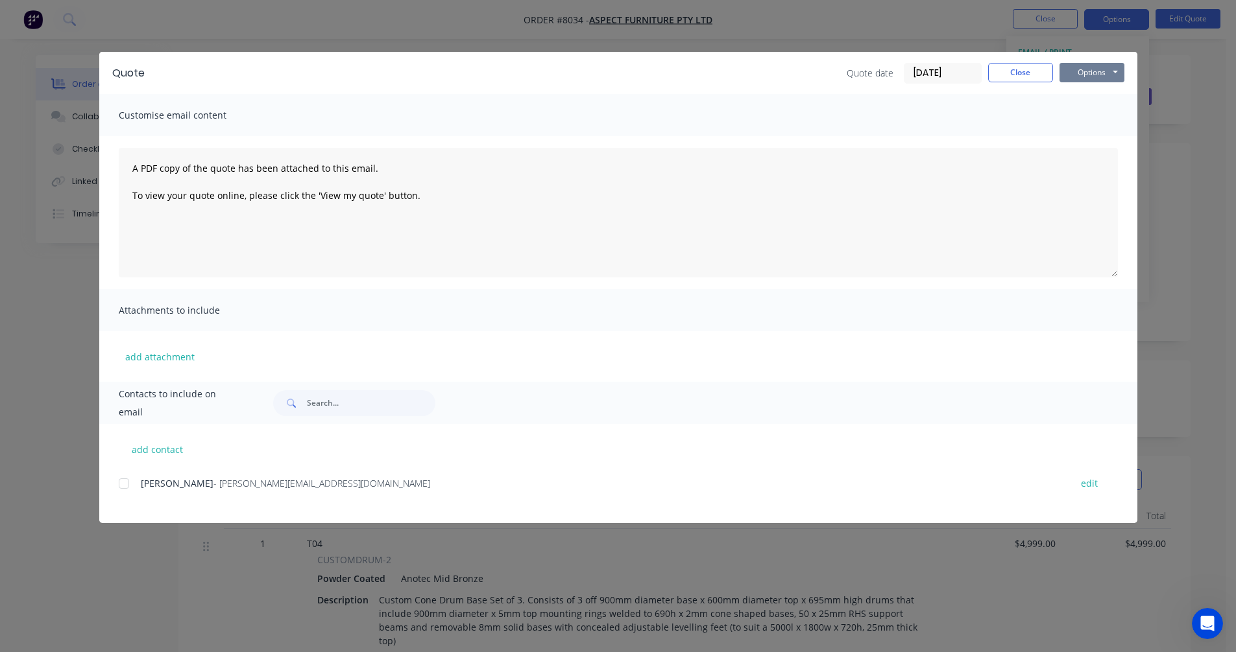
click at [1095, 79] on button "Options" at bounding box center [1091, 72] width 65 height 19
click at [1090, 97] on button "Preview" at bounding box center [1100, 95] width 83 height 21
click at [72, 348] on div "Quote Quote date [DATE] Close Options Preview Print Email Customise email conte…" at bounding box center [618, 326] width 1236 height 652
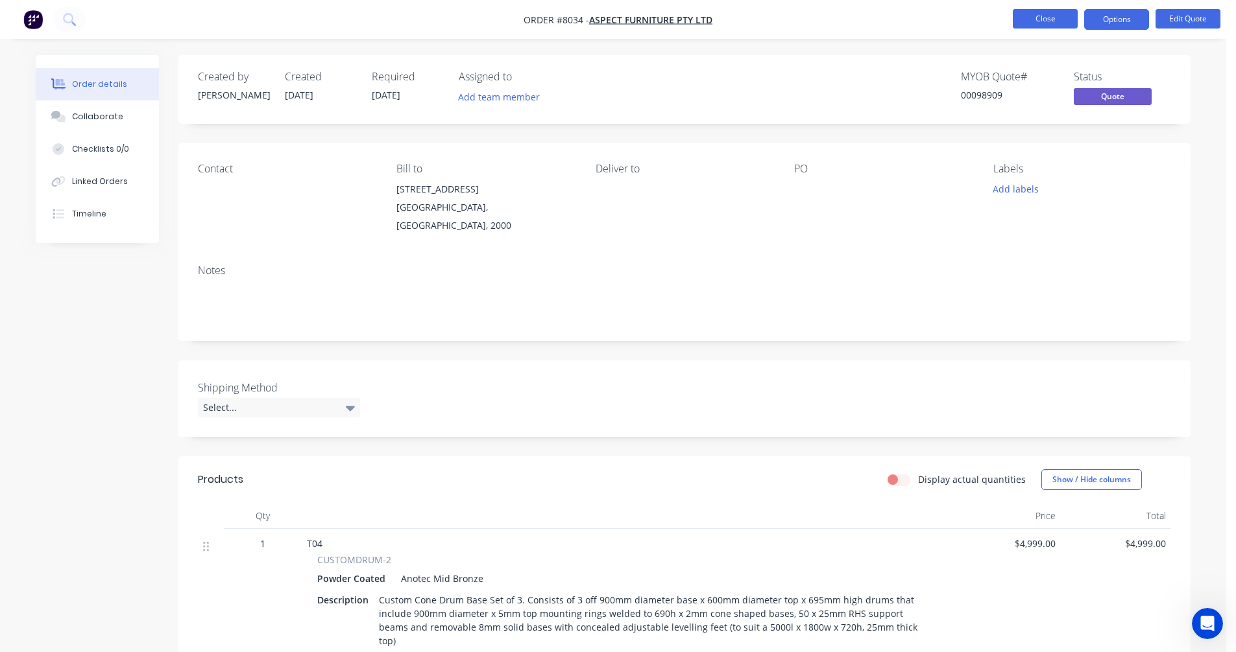
click at [1040, 14] on button "Close" at bounding box center [1044, 18] width 65 height 19
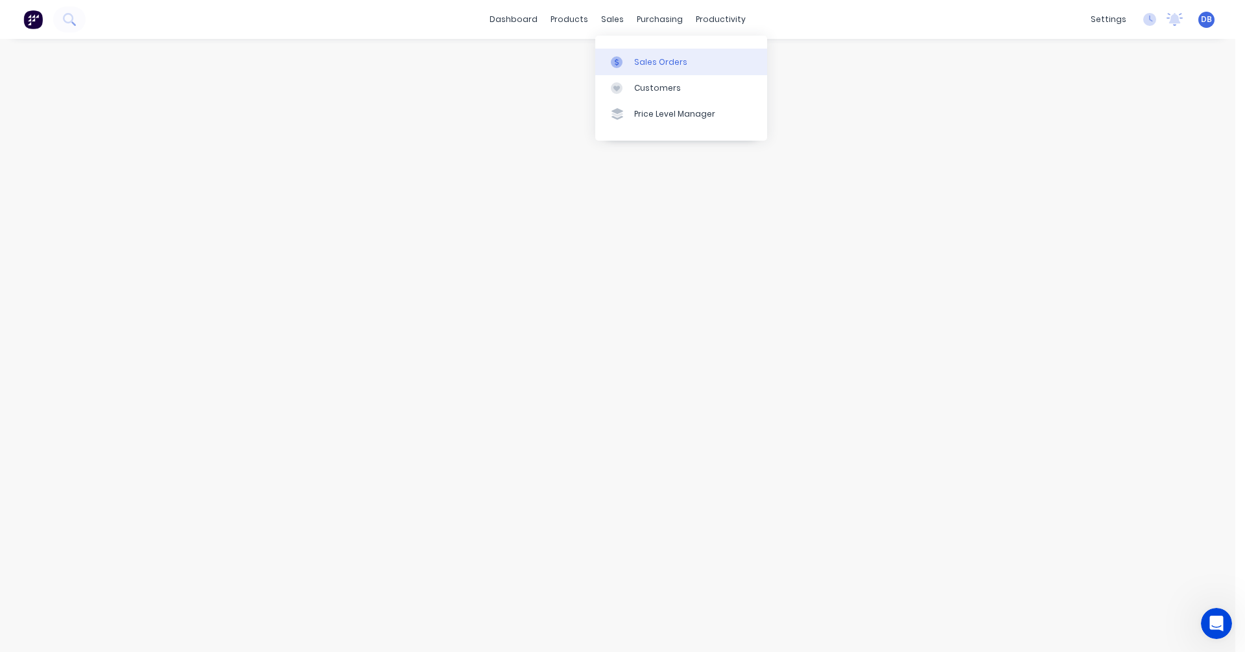
click at [646, 66] on div "Sales Orders" at bounding box center [660, 62] width 53 height 12
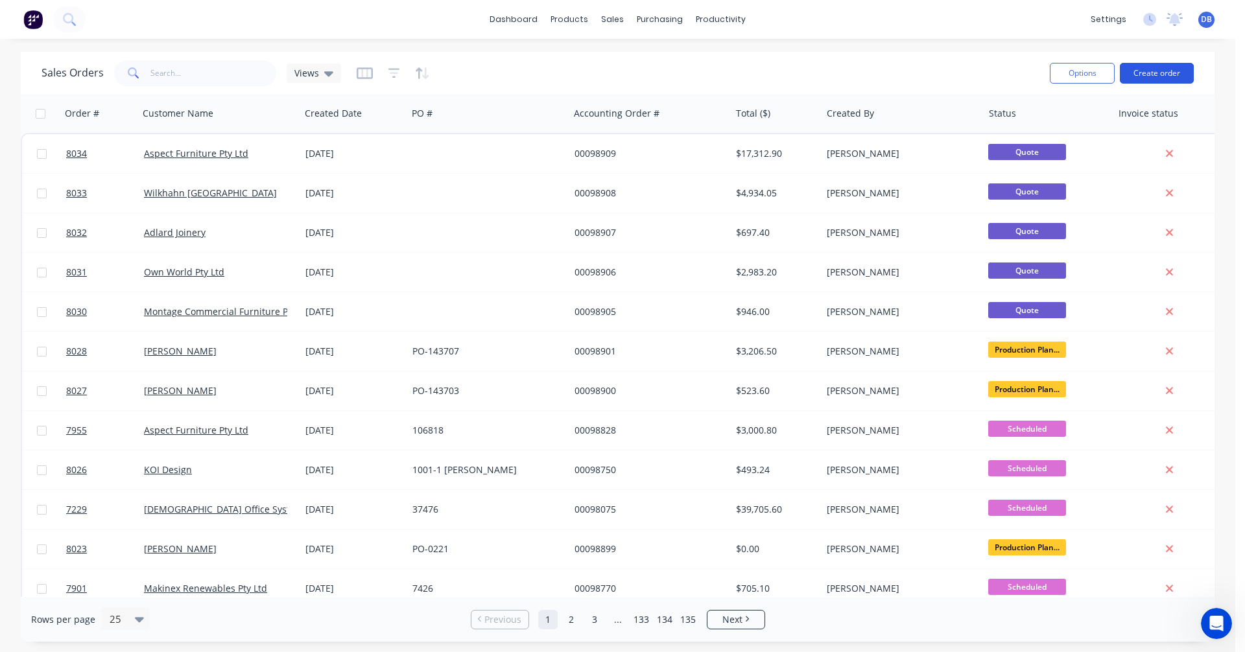
click at [1158, 74] on button "Create order" at bounding box center [1157, 73] width 74 height 21
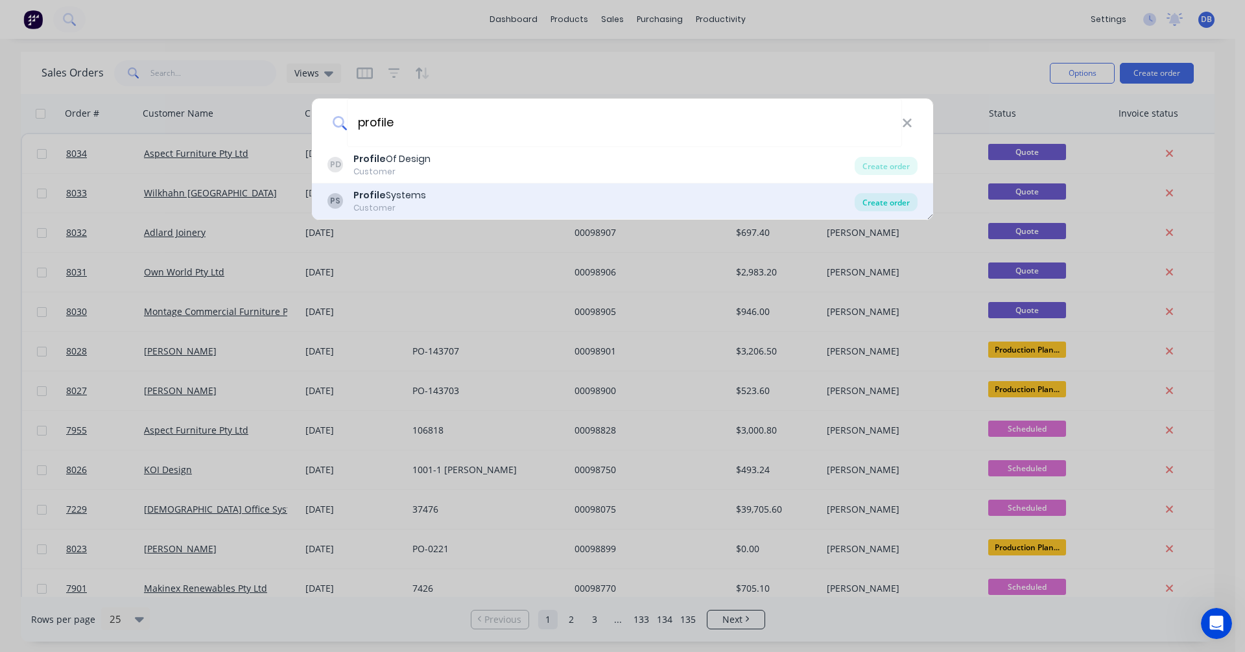
type input "profile"
click at [894, 202] on div "Create order" at bounding box center [886, 202] width 63 height 18
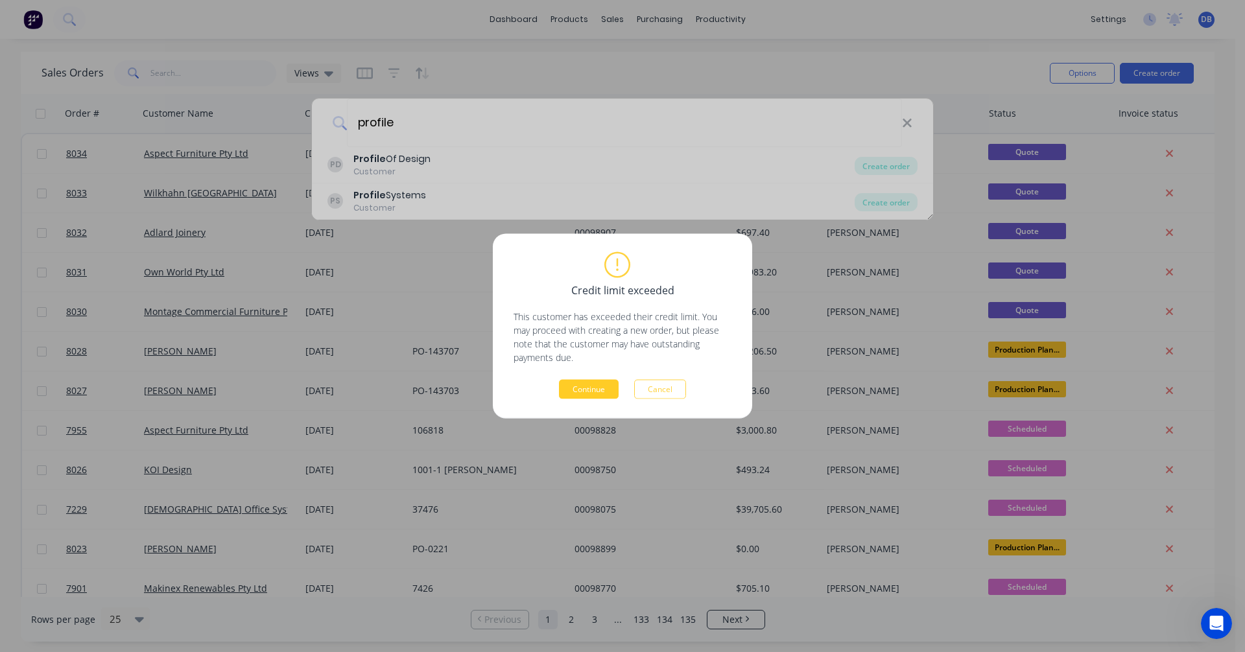
click at [584, 387] on button "Continue" at bounding box center [589, 389] width 60 height 19
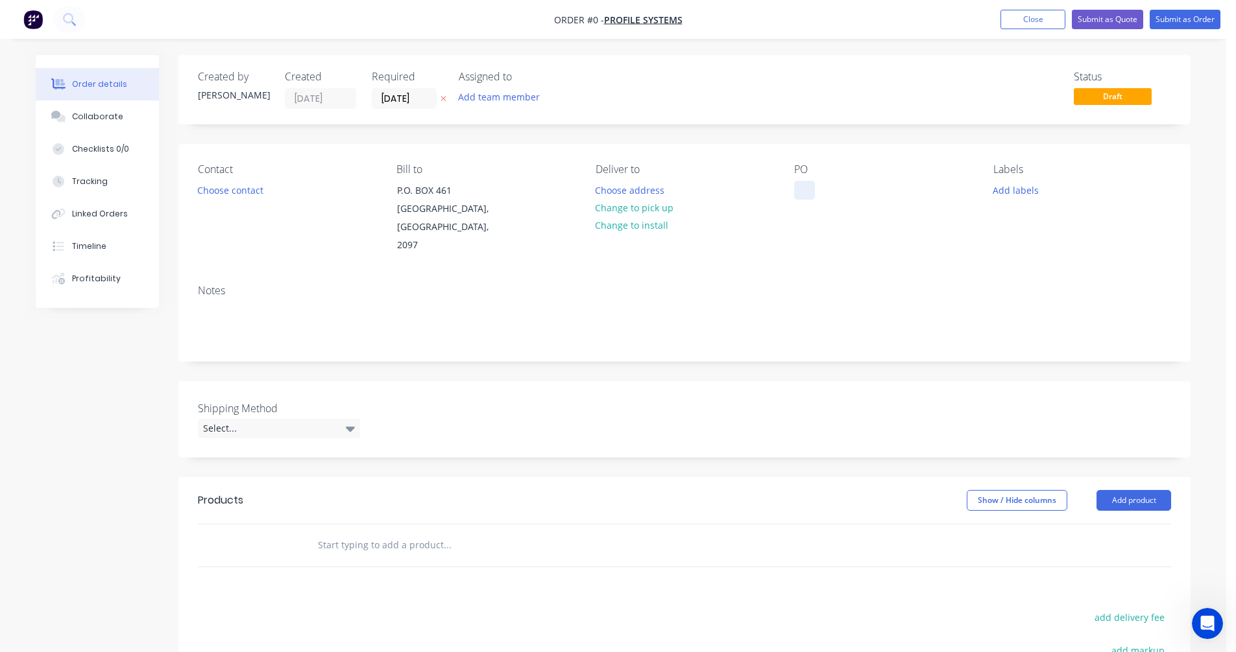
click at [806, 187] on div at bounding box center [804, 190] width 21 height 19
click at [305, 411] on div "Order details Collaborate Checklists 0/0 Tracking Linked Orders Timeline Profit…" at bounding box center [613, 462] width 1180 height 815
click at [352, 532] on input "text" at bounding box center [446, 545] width 259 height 26
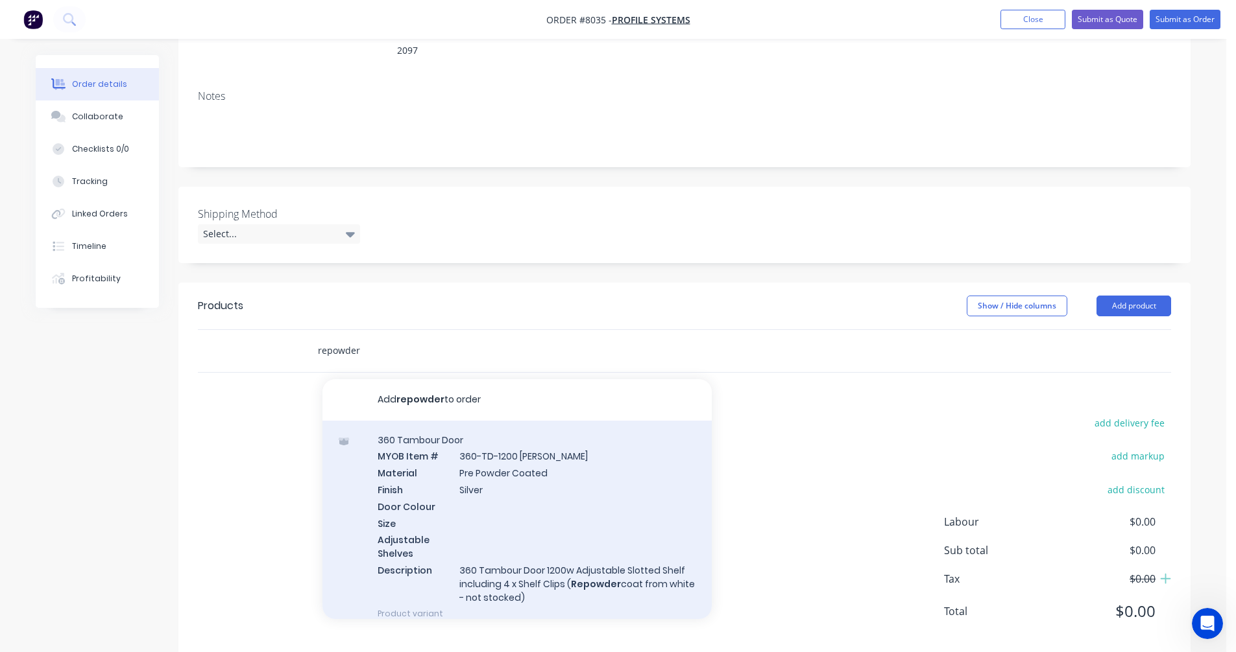
scroll to position [130, 0]
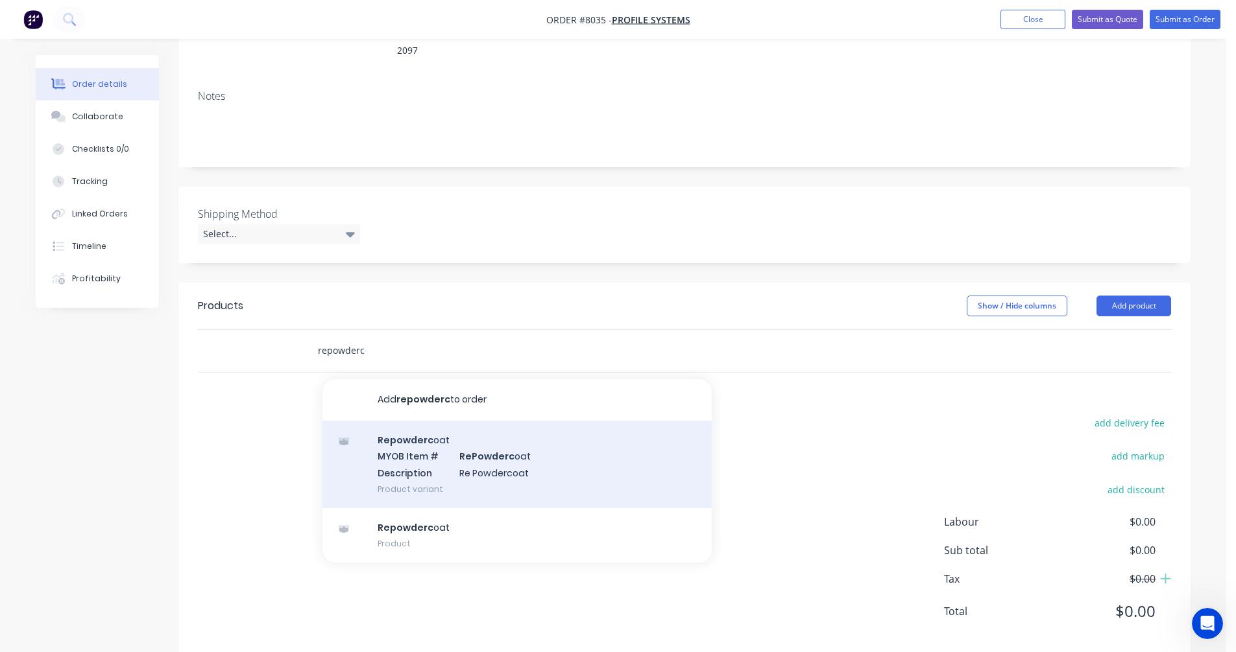
type input "repowderc"
click at [494, 446] on div "Repowderc oat MYOB Item # RePowderc oat Description Re Powdercoat Product varia…" at bounding box center [516, 465] width 389 height 88
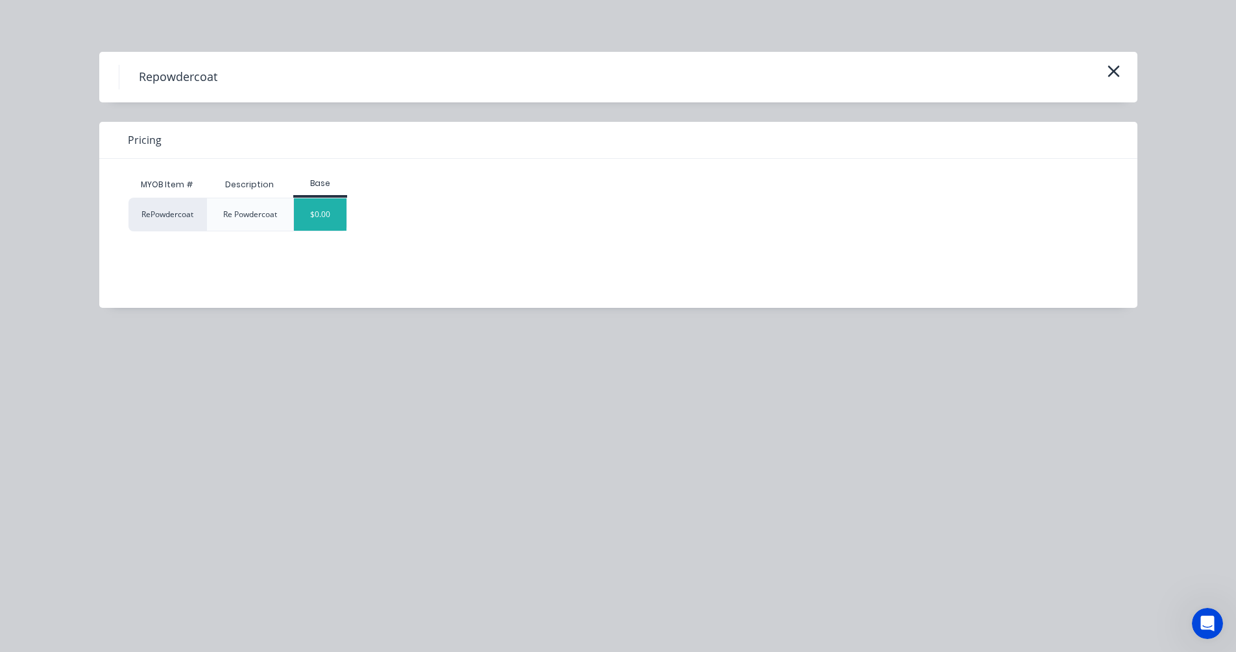
click at [326, 214] on div "$0.00" at bounding box center [320, 214] width 53 height 32
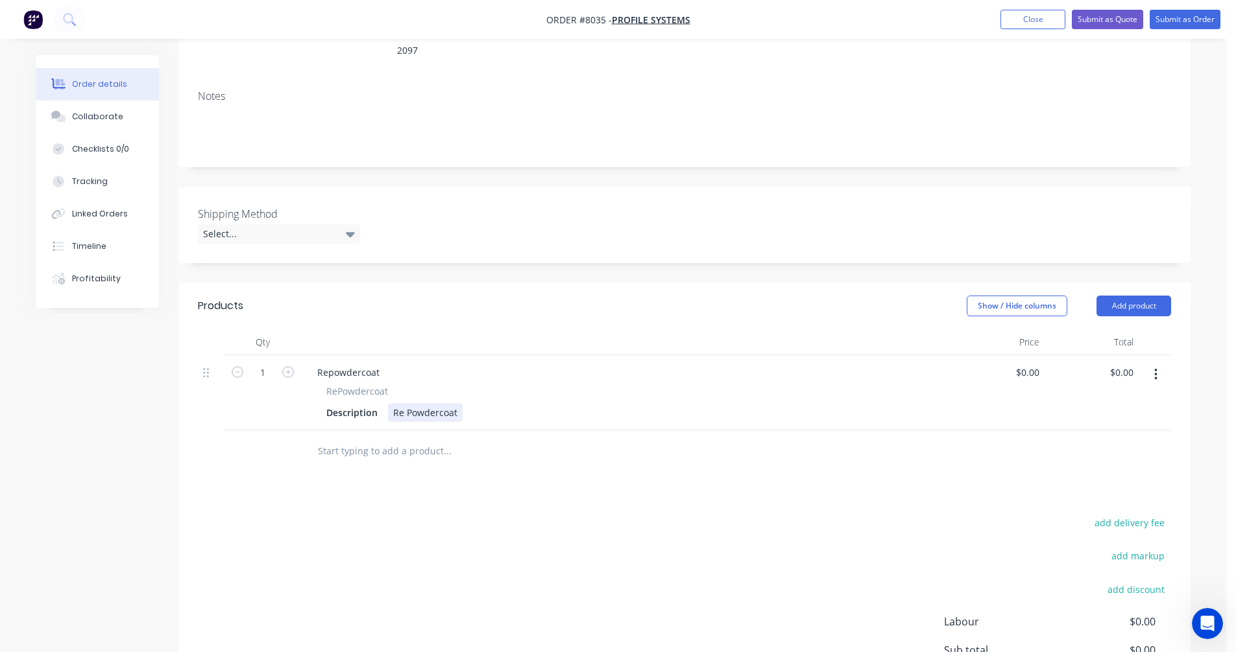
click at [409, 406] on div "Repowdercoat RePowdercoat Description Re Powdercoat" at bounding box center [626, 392] width 649 height 75
click at [456, 403] on div "Re Powdercoat" at bounding box center [425, 412] width 75 height 19
click at [286, 366] on icon "button" at bounding box center [288, 372] width 12 height 12
type input "2"
click at [355, 363] on div "Repowdercoat" at bounding box center [348, 372] width 83 height 19
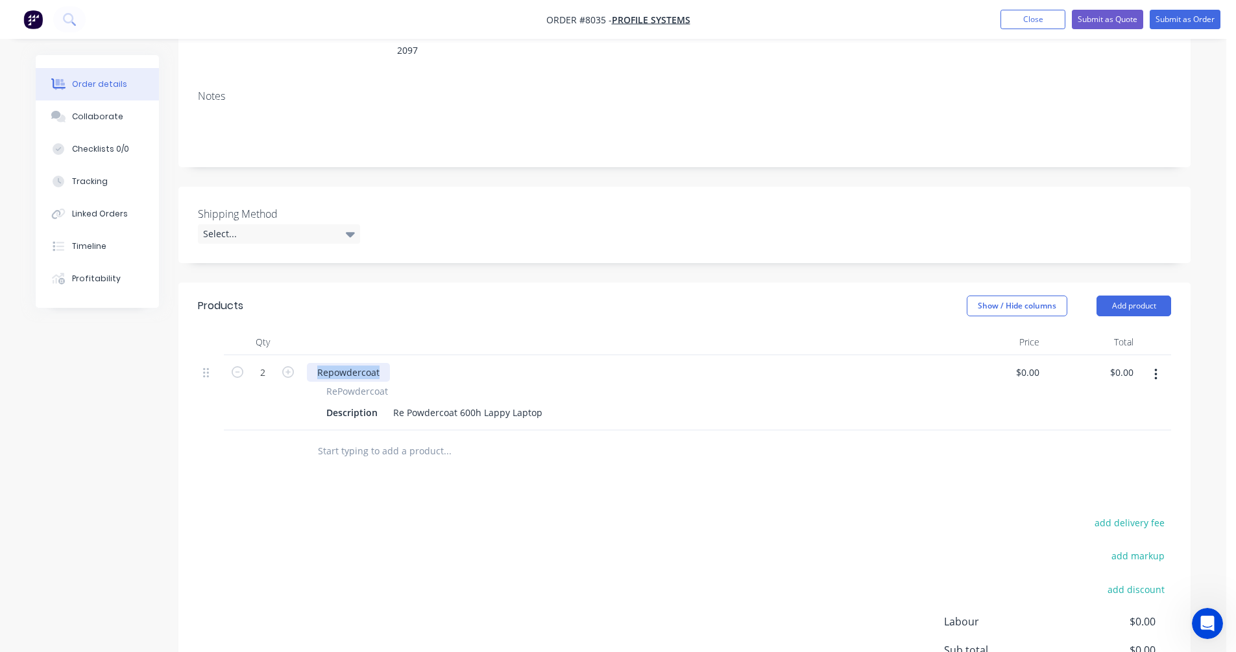
drag, startPoint x: 381, startPoint y: 353, endPoint x: 302, endPoint y: 352, distance: 78.5
click at [302, 355] on div "Repowdercoat RePowdercoat Description Re Powdercoat 600h Lappy Laptop" at bounding box center [626, 392] width 649 height 75
type input "$0.00"
click at [479, 403] on div "Re Powdercoat 600h Lappy Laptop" at bounding box center [468, 412] width 160 height 19
type input "$0.00"
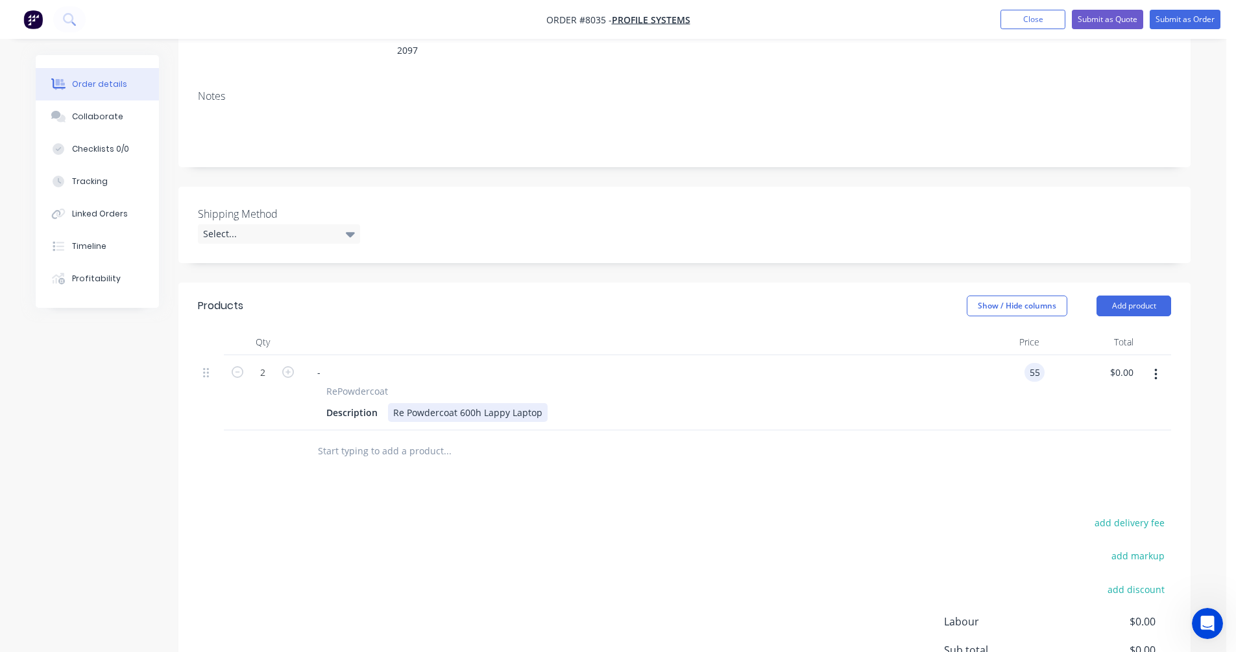
type input "$55.00"
type input "$110.00"
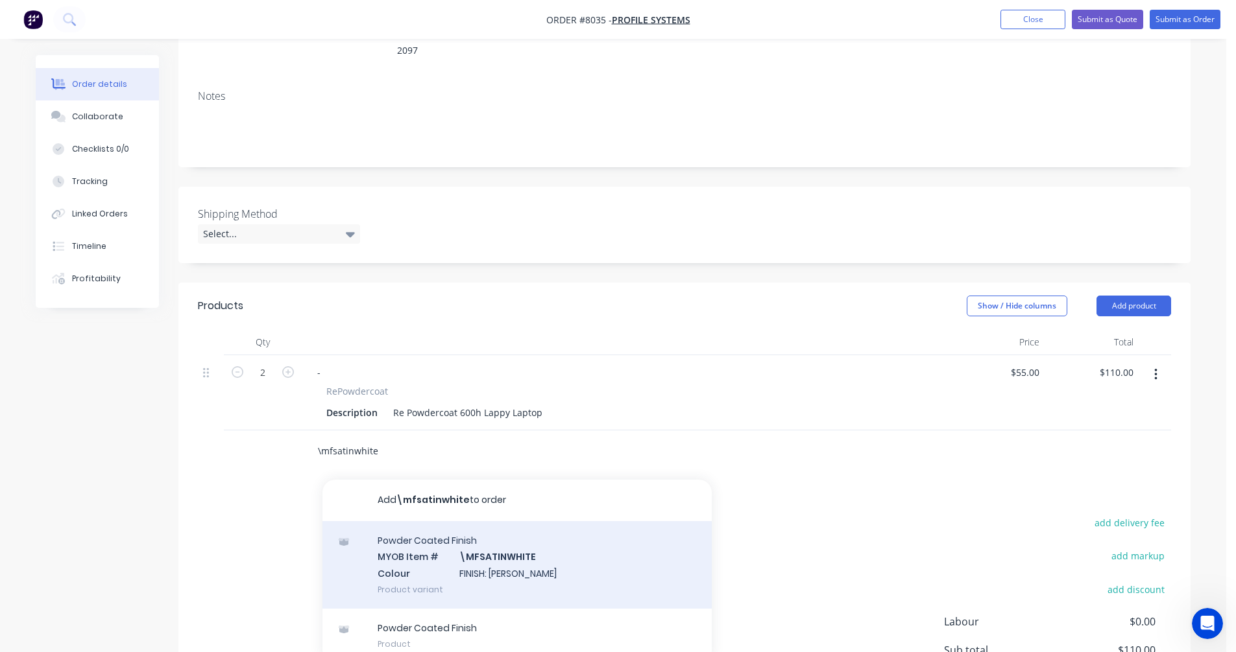
type input "\mfsatinwhite"
click at [488, 544] on div "Powder Coated Finish MYOB Item # \MFSATINWHITE Colour FINISH: Satin White Produ…" at bounding box center [516, 565] width 389 height 88
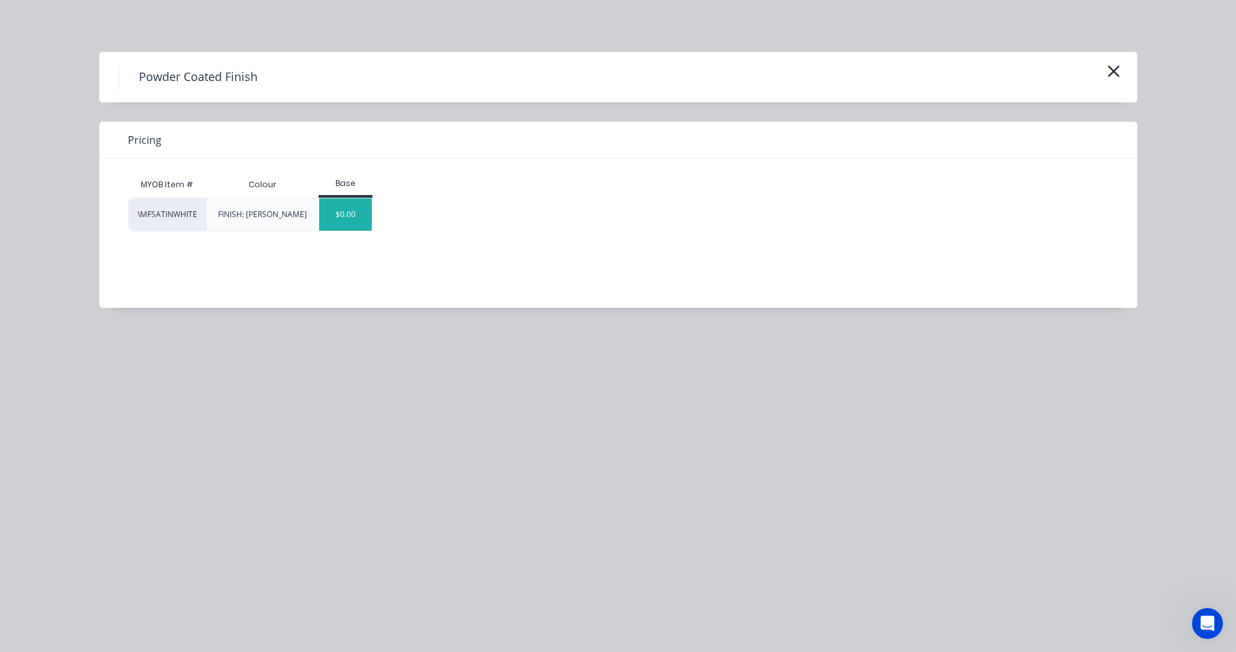
click at [358, 213] on div "$0.00" at bounding box center [345, 214] width 53 height 32
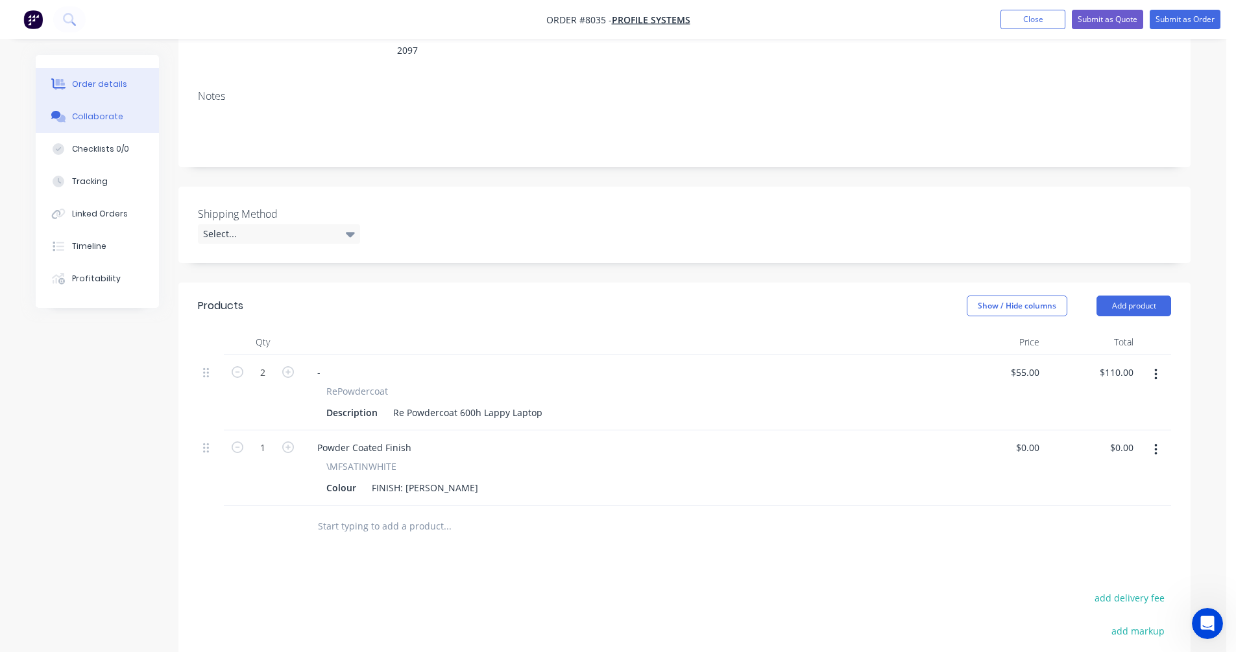
click at [93, 124] on button "Collaborate" at bounding box center [97, 117] width 123 height 32
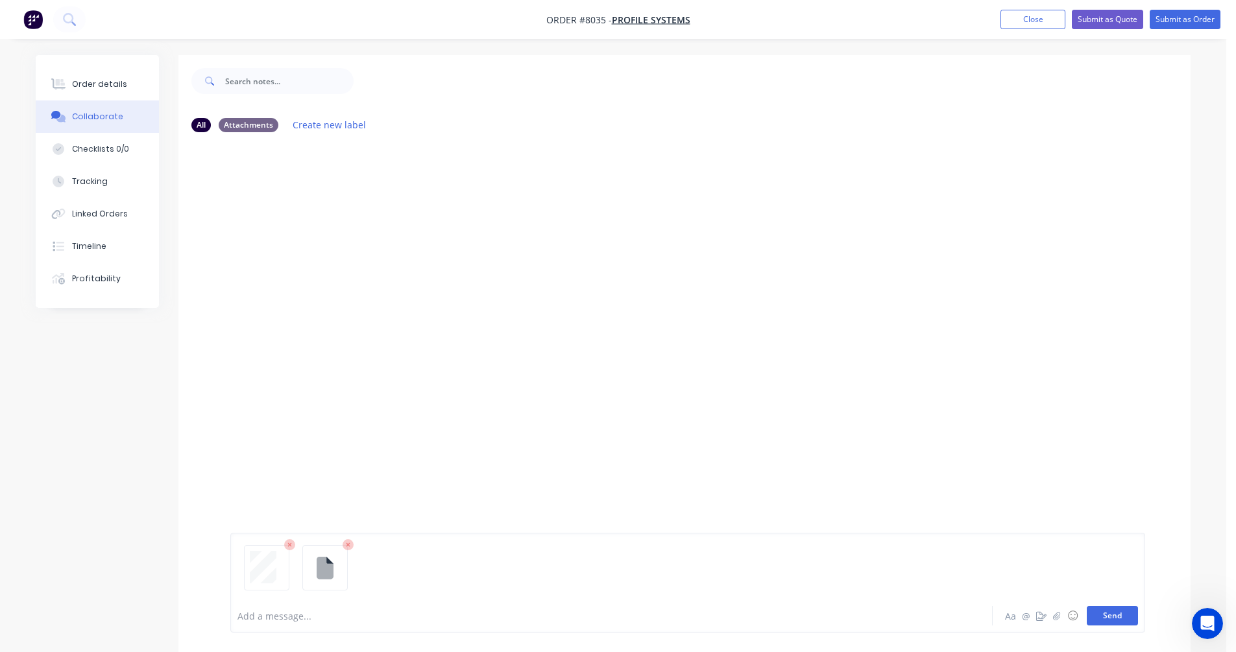
click at [1111, 615] on button "Send" at bounding box center [1111, 615] width 51 height 19
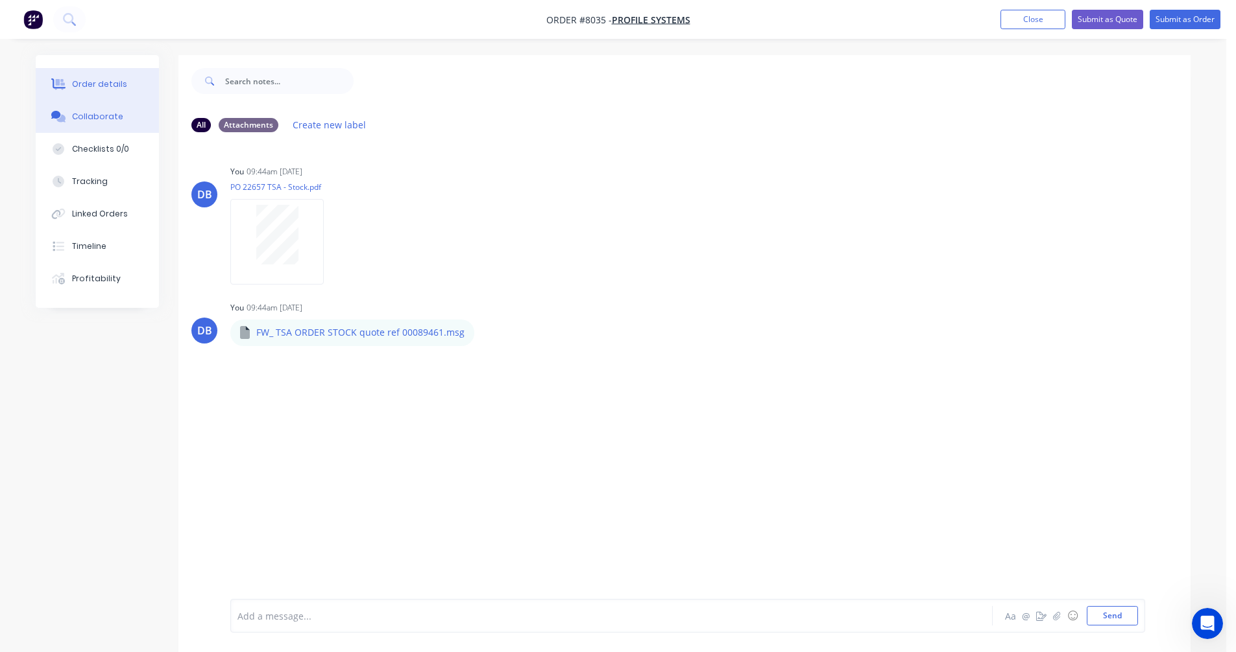
click at [90, 90] on button "Order details" at bounding box center [97, 84] width 123 height 32
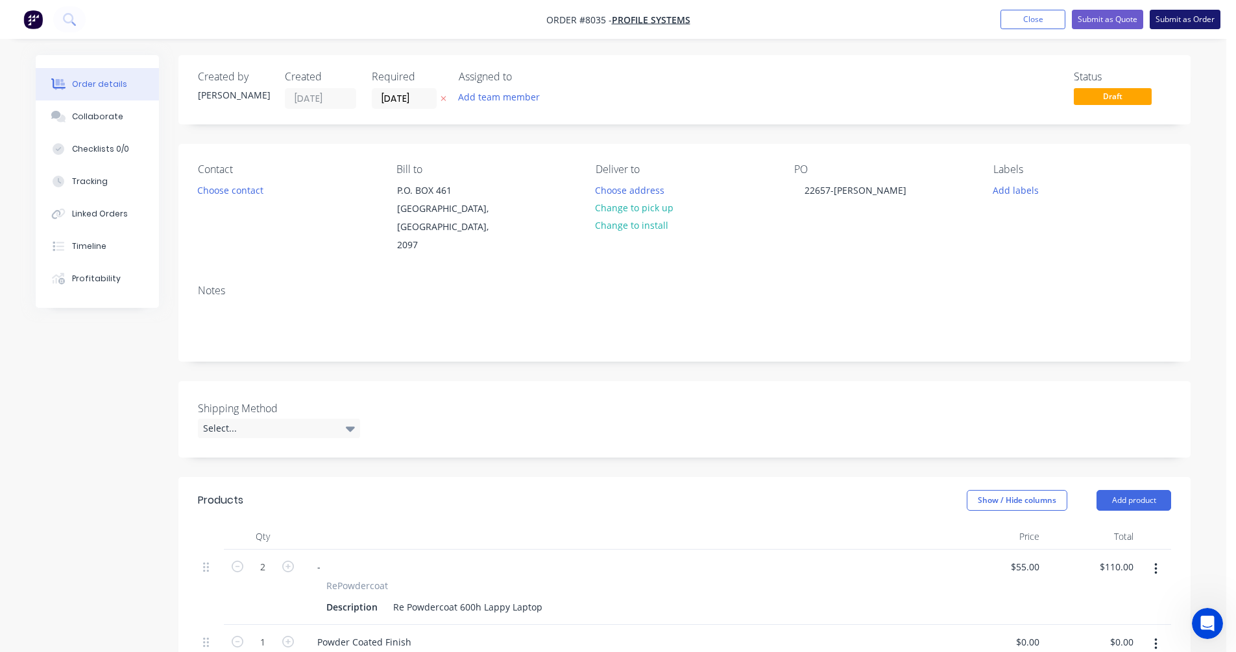
click at [1199, 19] on button "Submit as Order" at bounding box center [1184, 19] width 71 height 19
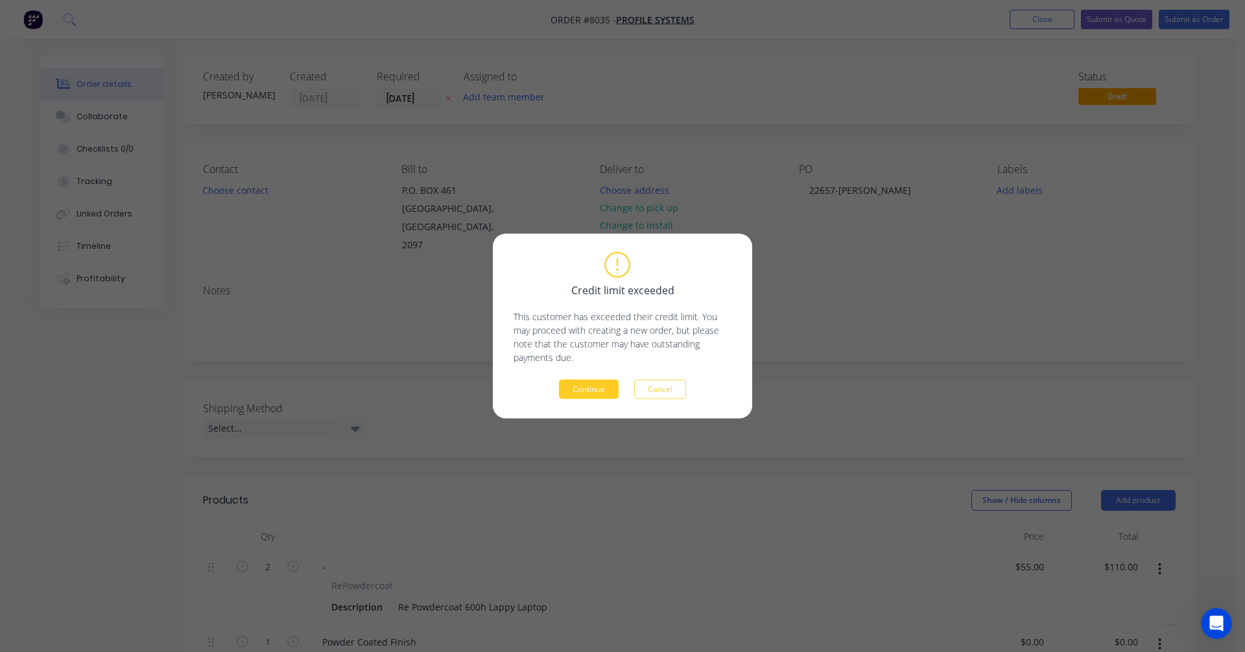
click at [601, 390] on button "Continue" at bounding box center [589, 389] width 60 height 19
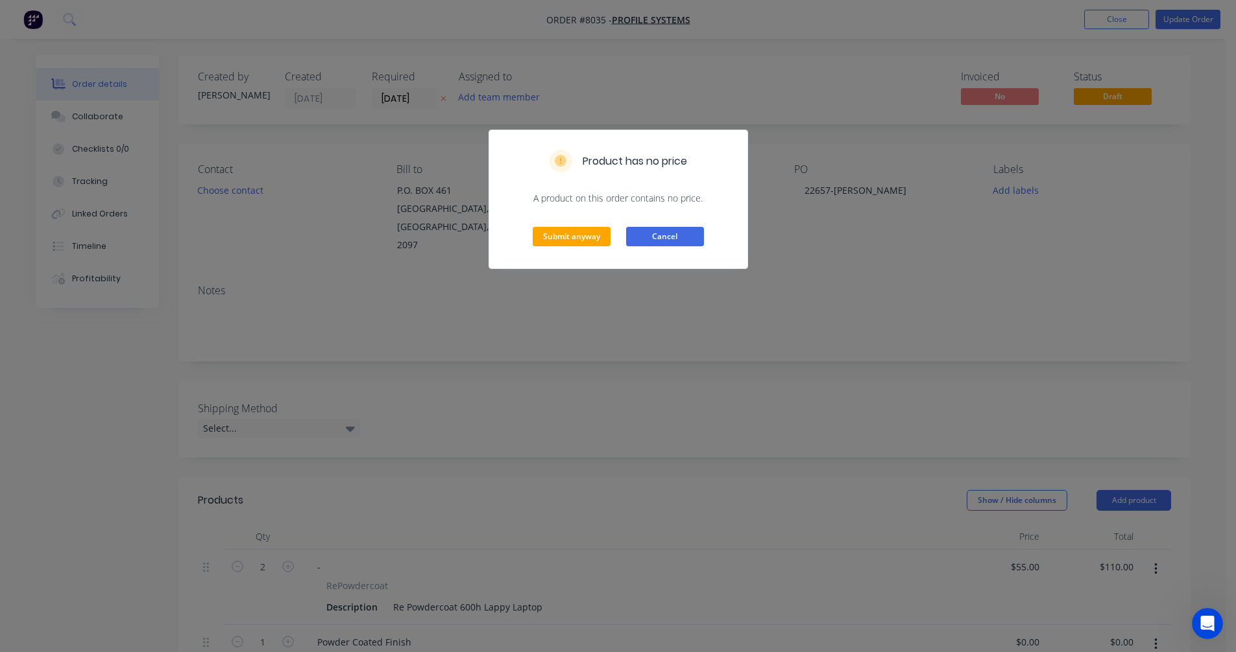
click at [676, 232] on button "Cancel" at bounding box center [665, 236] width 78 height 19
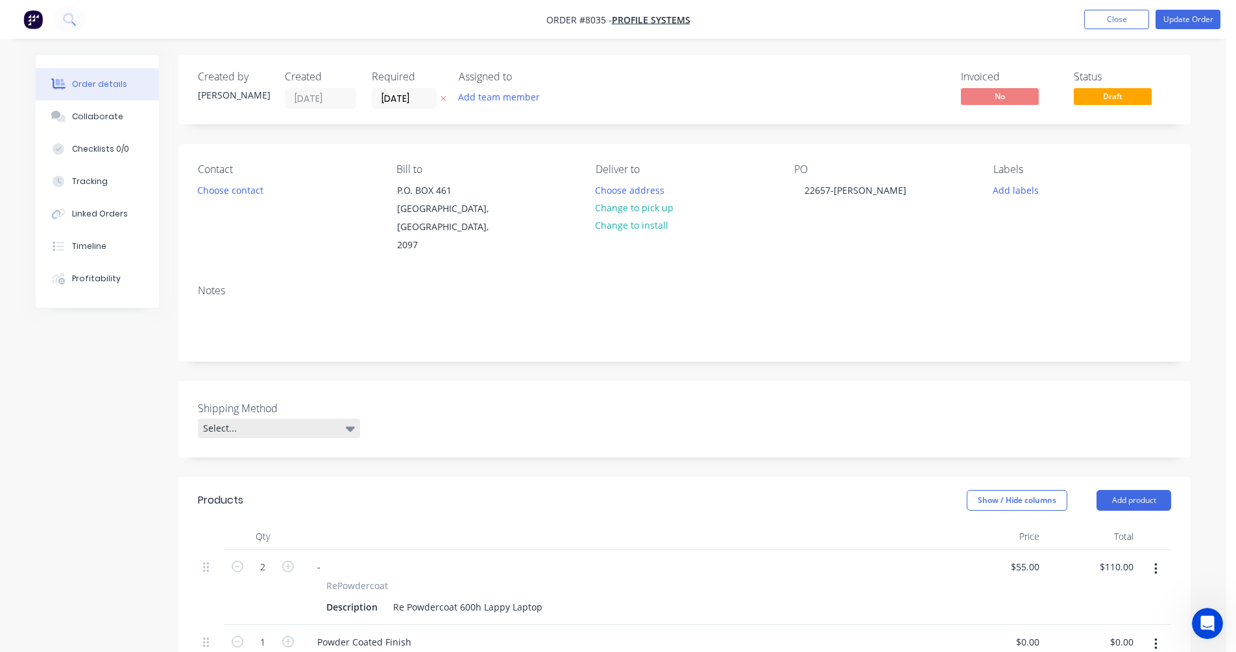
click at [313, 419] on div "Select..." at bounding box center [279, 428] width 162 height 19
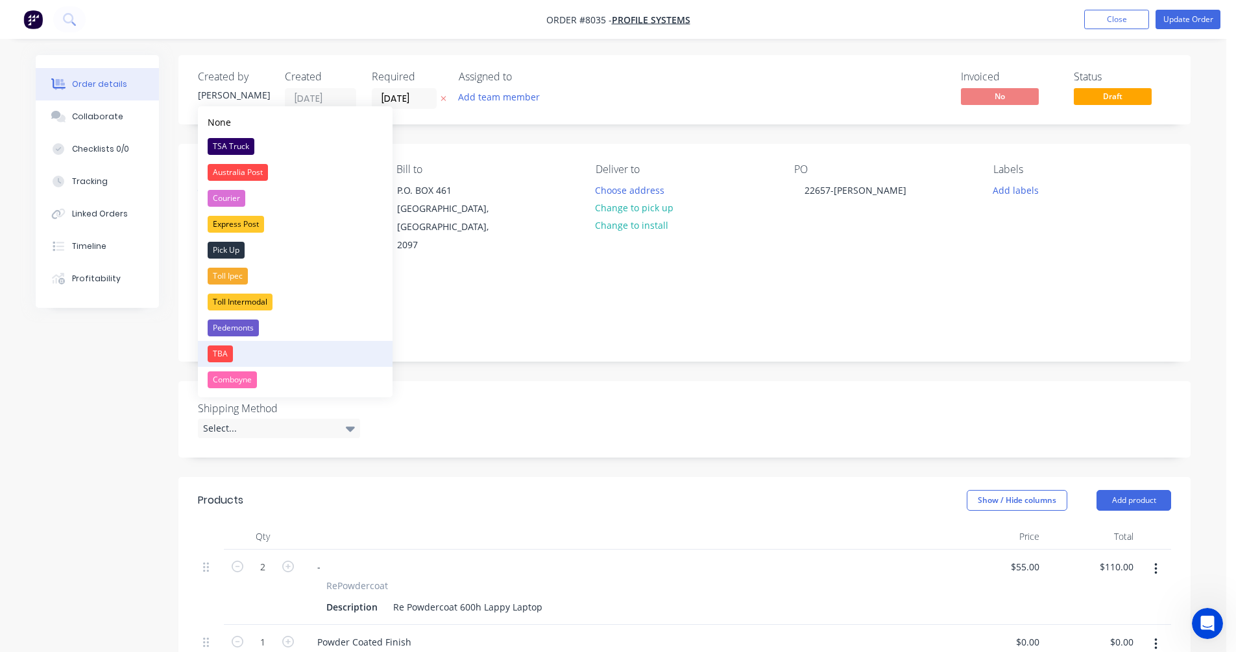
click at [215, 352] on div "TBA" at bounding box center [220, 354] width 25 height 17
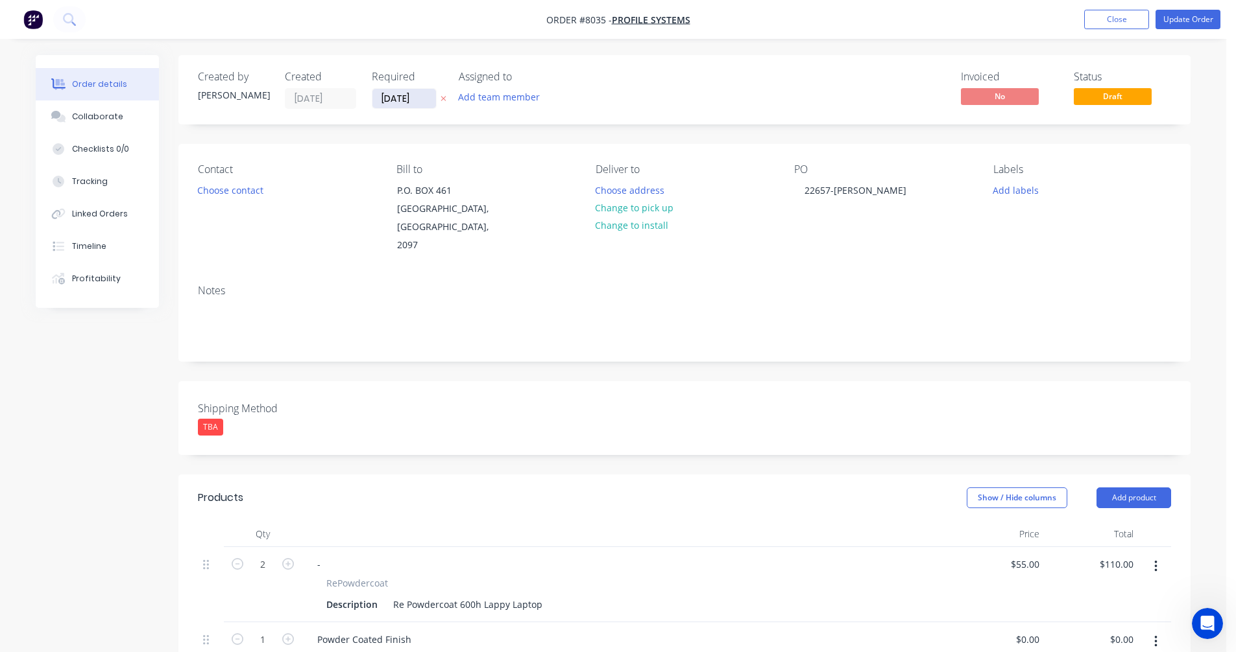
click at [430, 97] on input "[DATE]" at bounding box center [404, 98] width 64 height 19
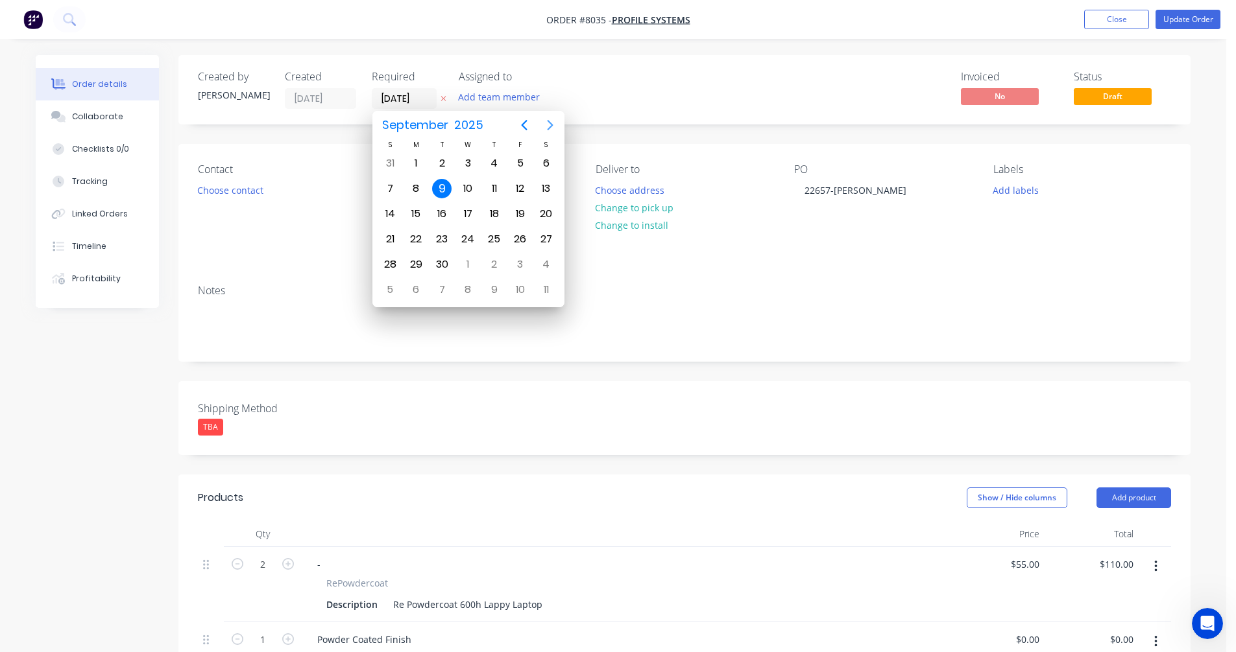
click at [550, 123] on icon "Next page" at bounding box center [550, 125] width 6 height 10
click at [521, 125] on icon "Previous page" at bounding box center [524, 125] width 6 height 10
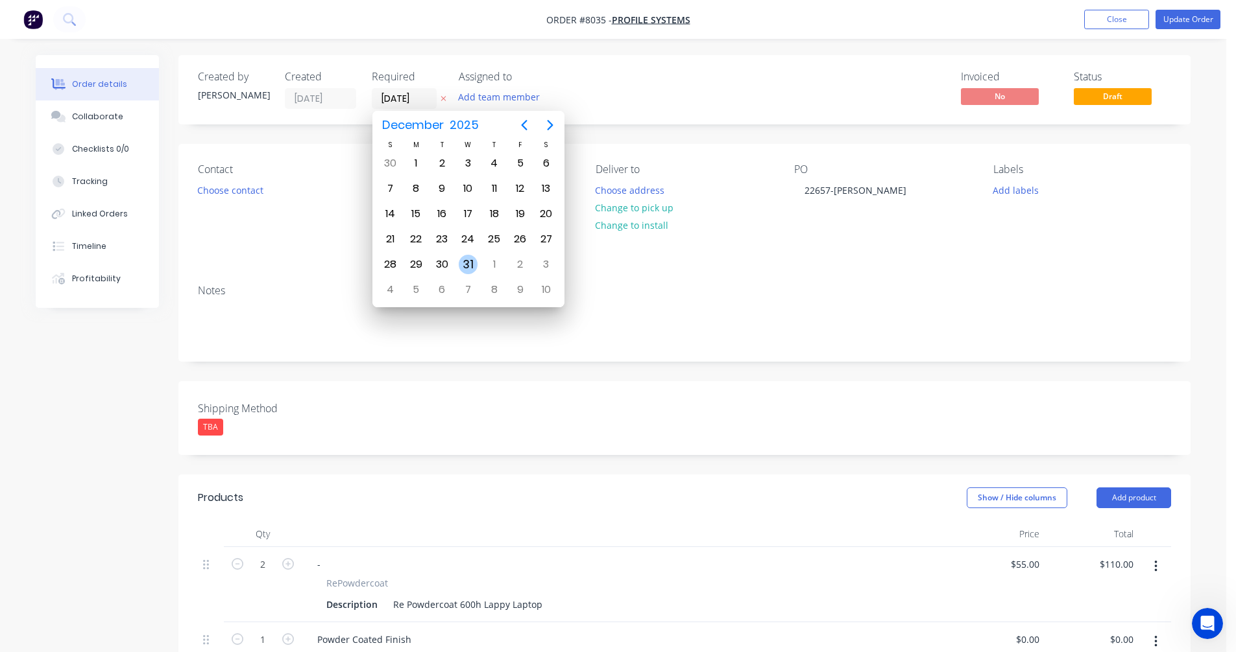
click at [461, 265] on div "31" at bounding box center [468, 264] width 19 height 19
type input "[DATE]"
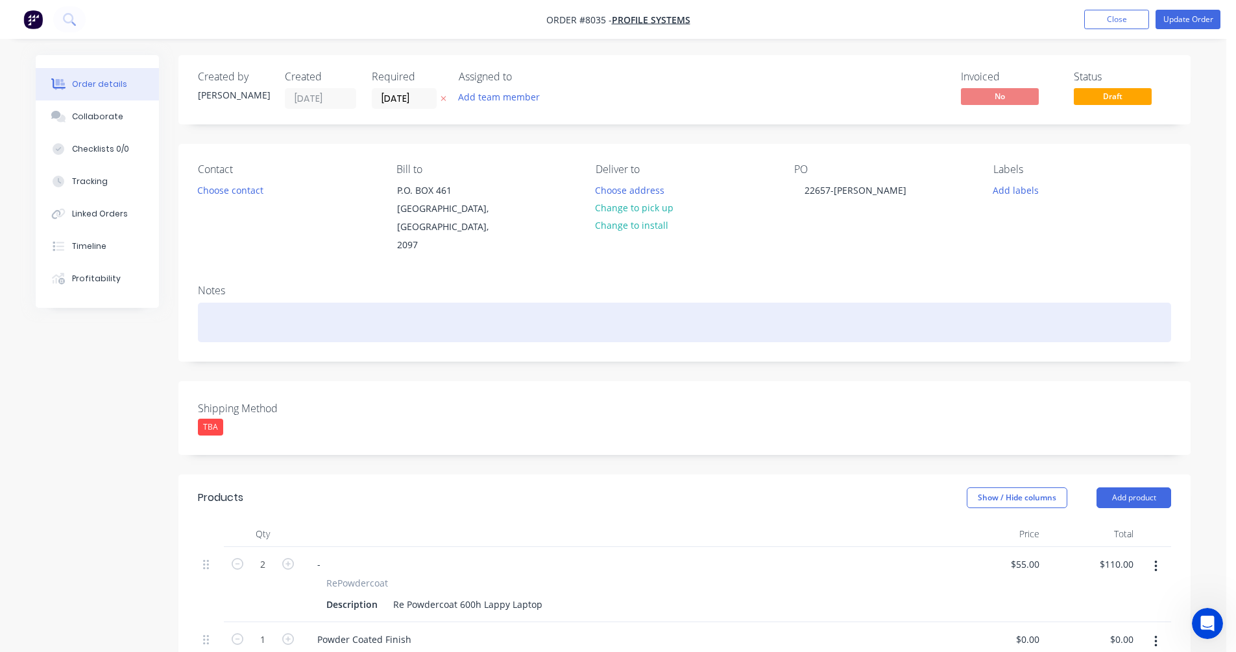
click at [235, 303] on div at bounding box center [684, 323] width 973 height 40
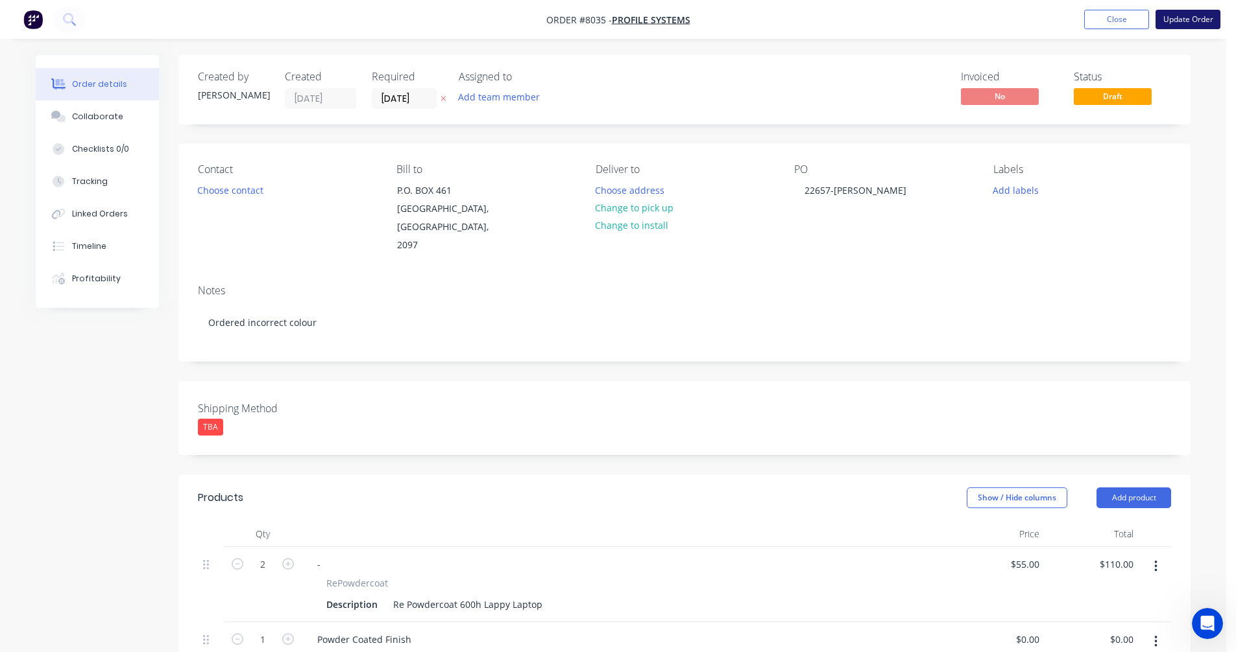
click at [1190, 15] on button "Update Order" at bounding box center [1187, 19] width 65 height 19
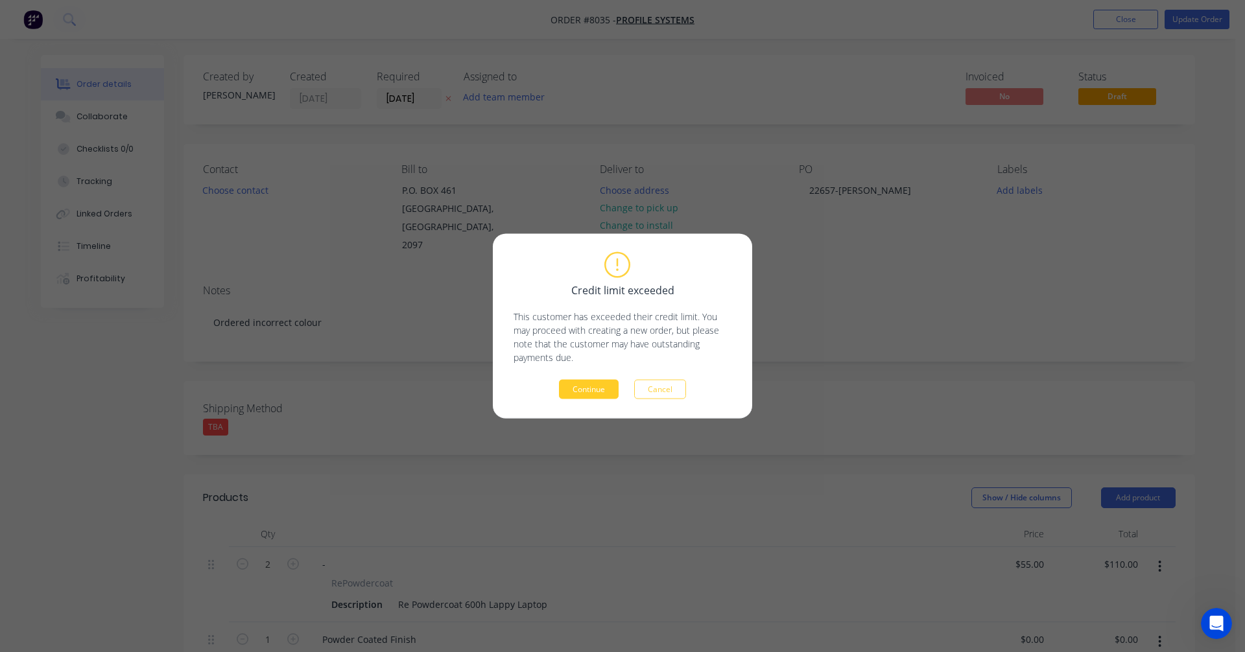
click at [599, 390] on button "Continue" at bounding box center [589, 389] width 60 height 19
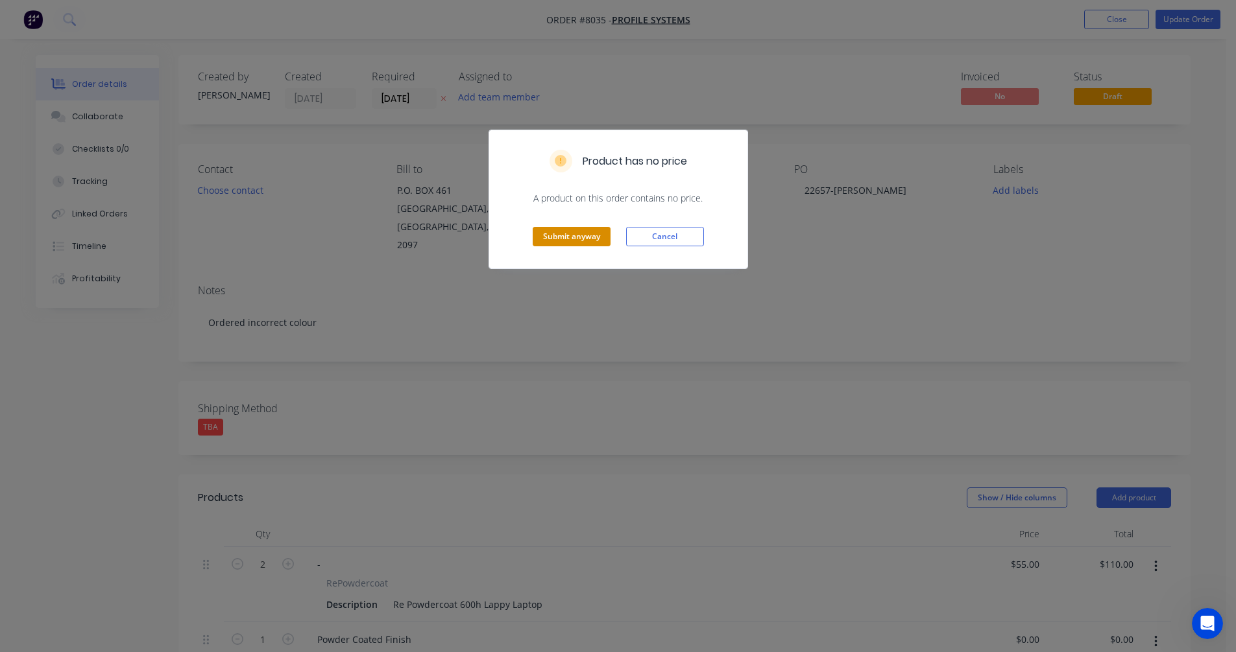
click at [580, 239] on button "Submit anyway" at bounding box center [571, 236] width 78 height 19
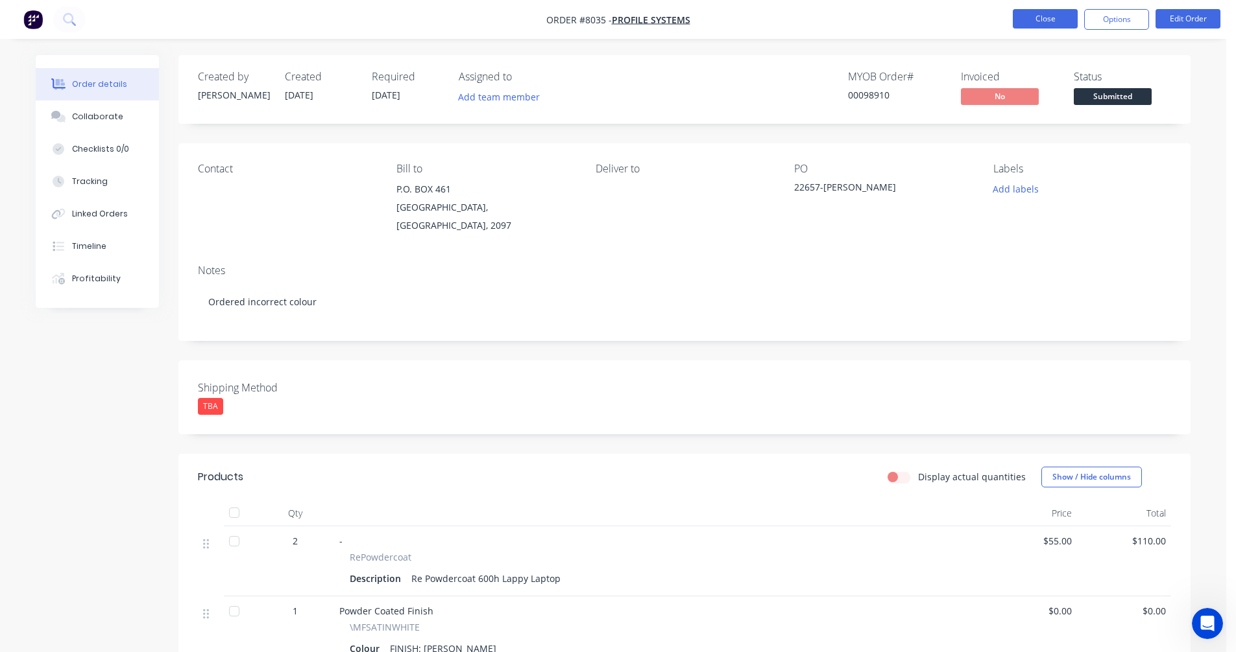
click at [1055, 13] on button "Close" at bounding box center [1044, 18] width 65 height 19
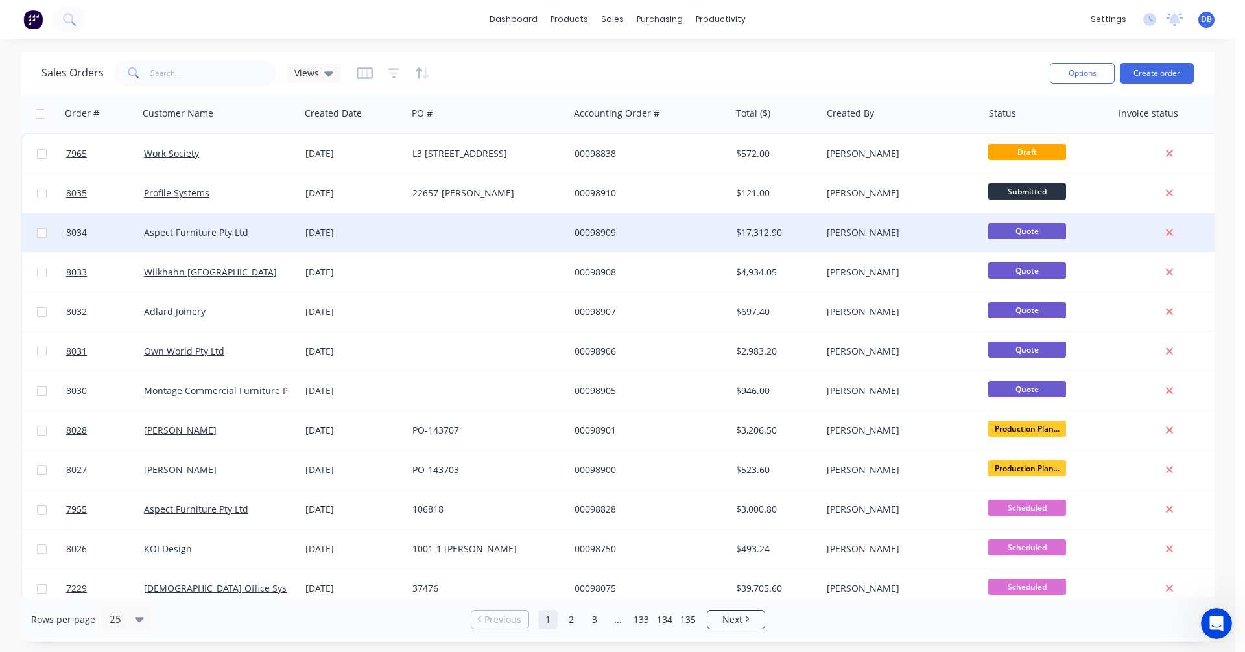
click at [599, 232] on div "00098909" at bounding box center [647, 232] width 144 height 13
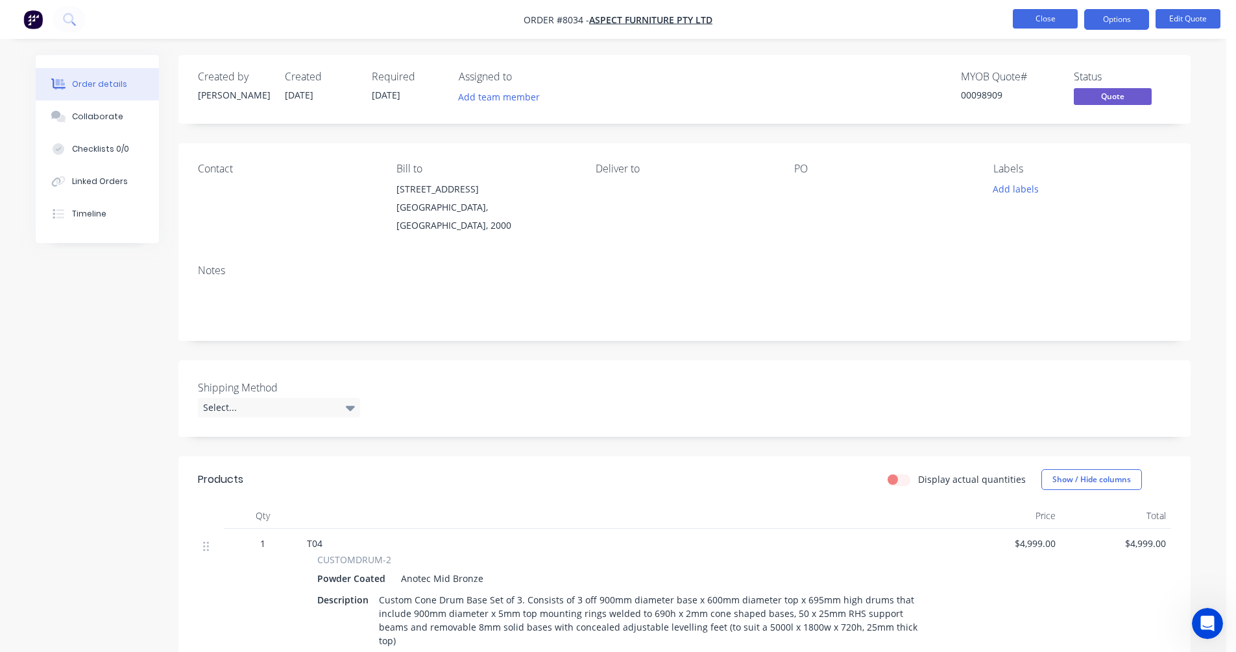
click at [1043, 18] on button "Close" at bounding box center [1044, 18] width 65 height 19
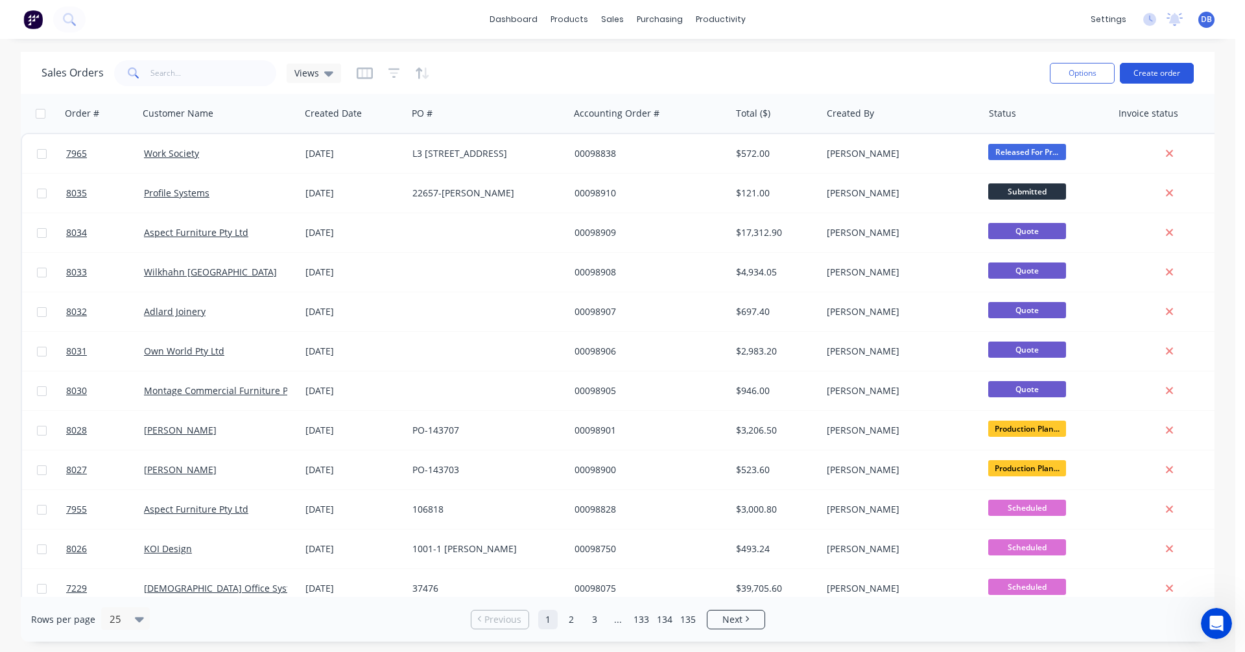
click at [1153, 75] on button "Create order" at bounding box center [1157, 73] width 74 height 21
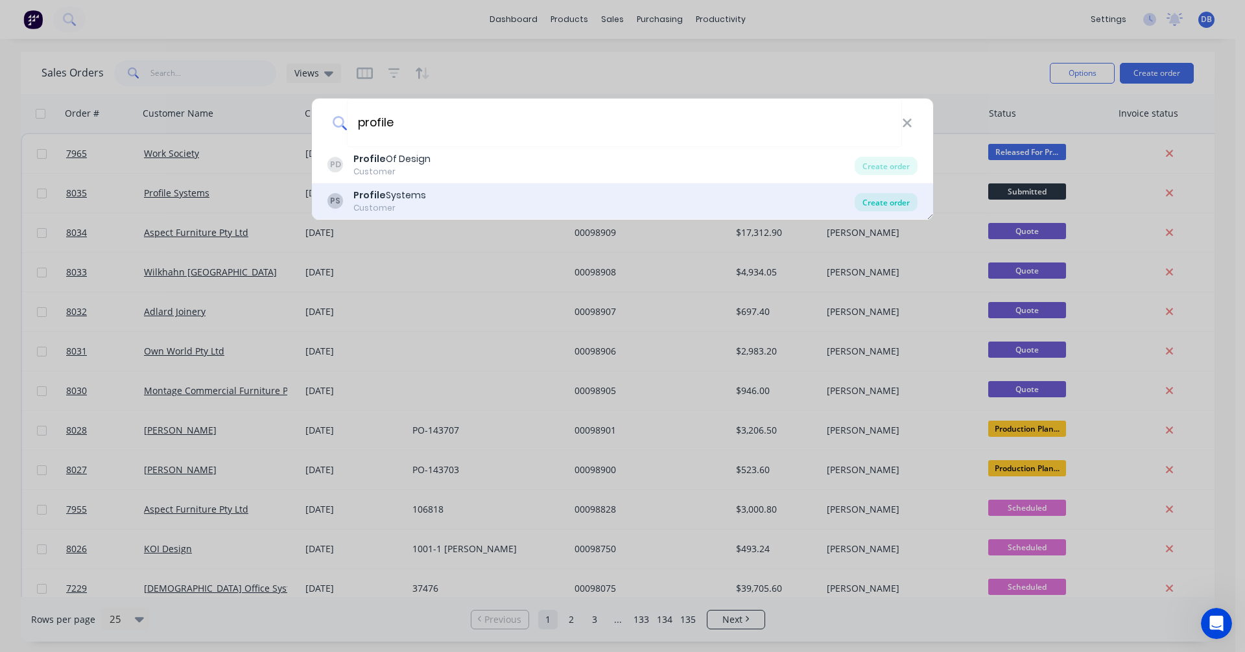
type input "profile"
click at [892, 203] on div "Create order" at bounding box center [886, 202] width 63 height 18
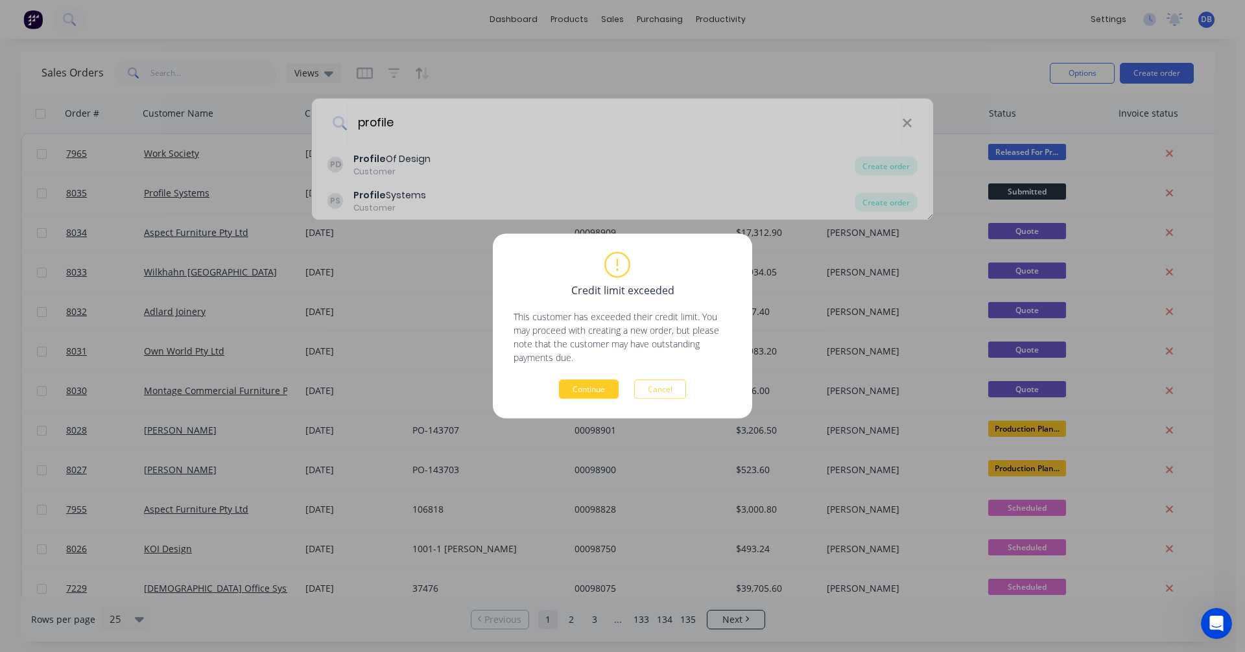
click at [593, 392] on button "Continue" at bounding box center [589, 389] width 60 height 19
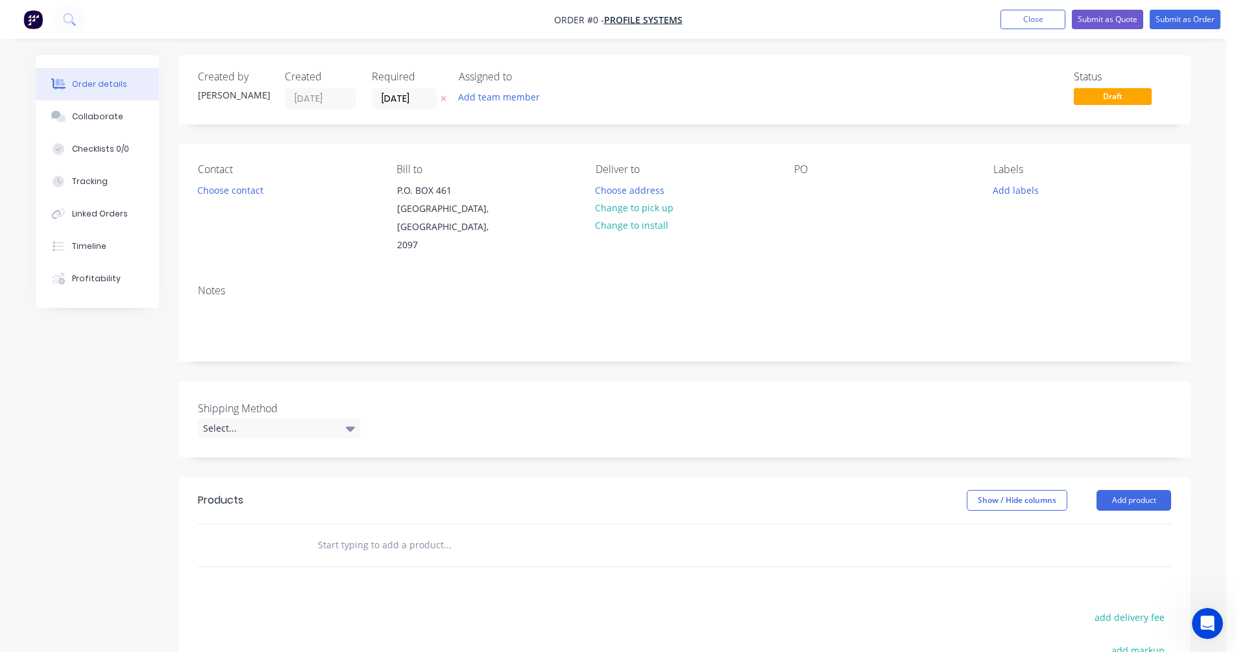
click at [341, 532] on input "text" at bounding box center [446, 545] width 259 height 26
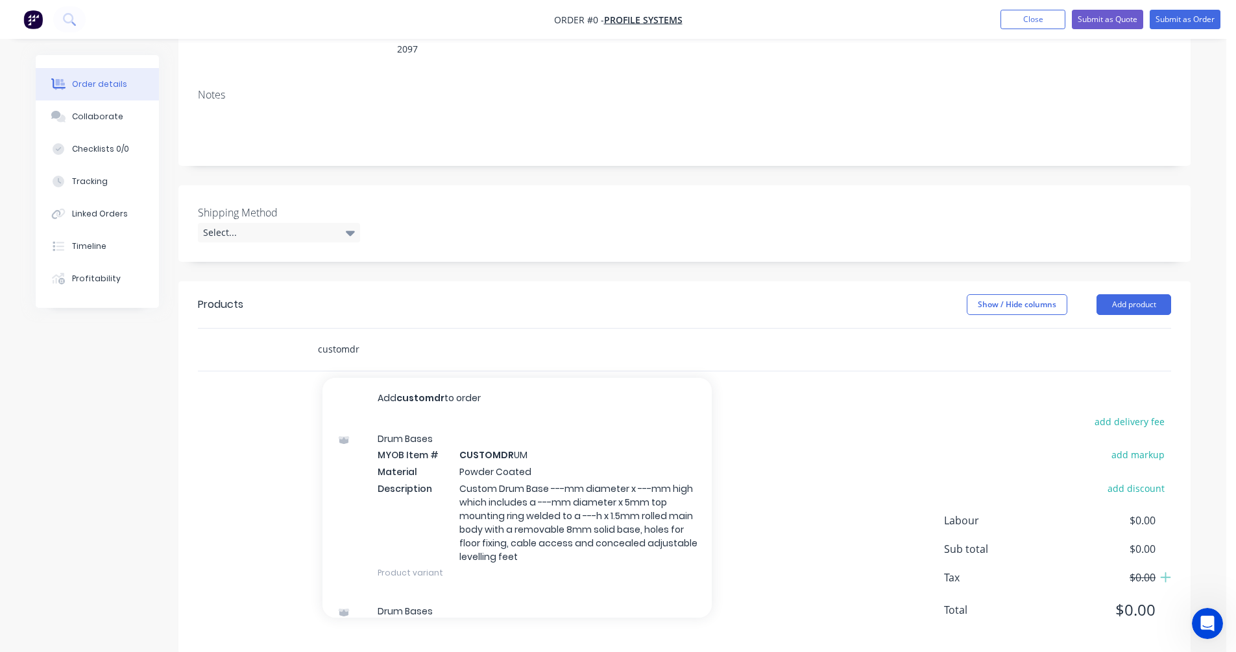
scroll to position [199, 0]
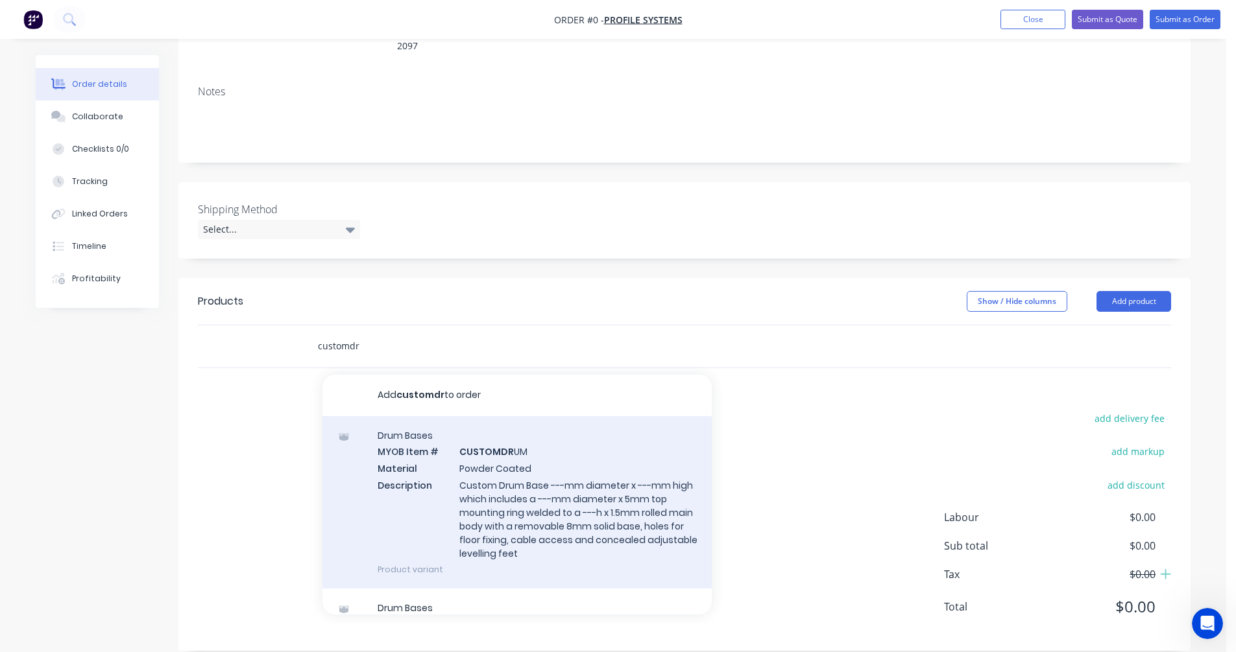
type input "customdr"
click at [518, 488] on div "Drum Bases MYOB Item # CUSTOMDR UM Material Powder Coated Description Custom Dr…" at bounding box center [516, 502] width 389 height 173
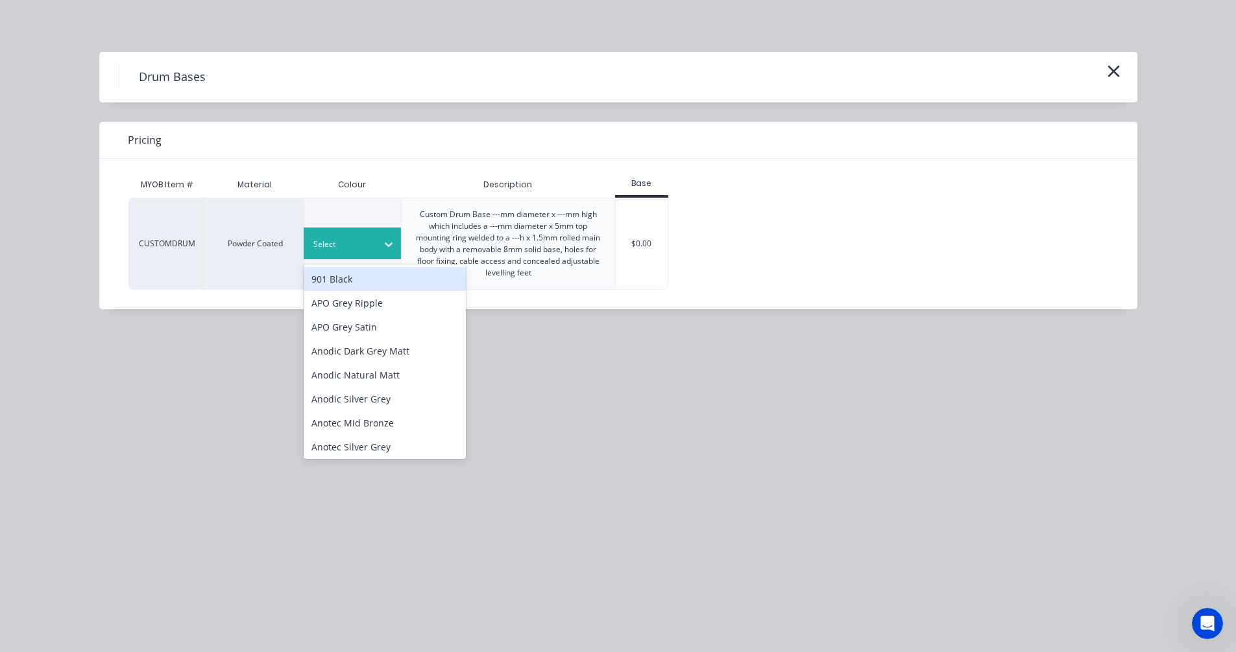
click at [344, 245] on div at bounding box center [342, 244] width 58 height 14
type input "sta"
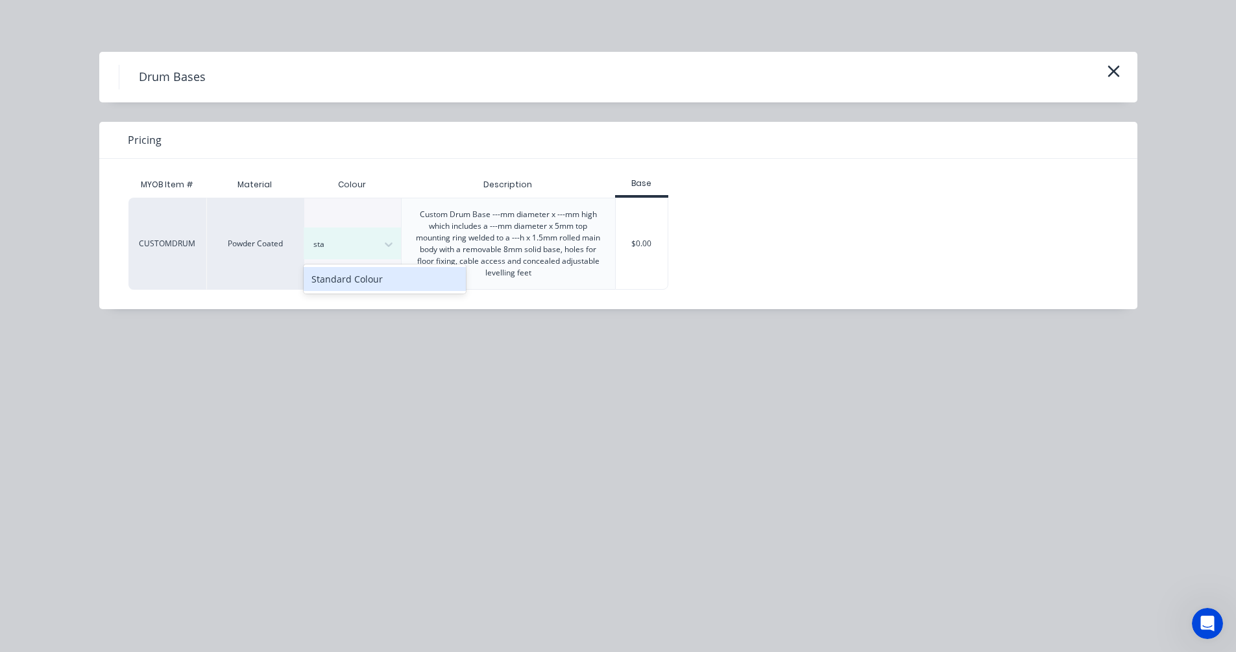
click at [362, 278] on div "Standard Colour" at bounding box center [385, 279] width 162 height 24
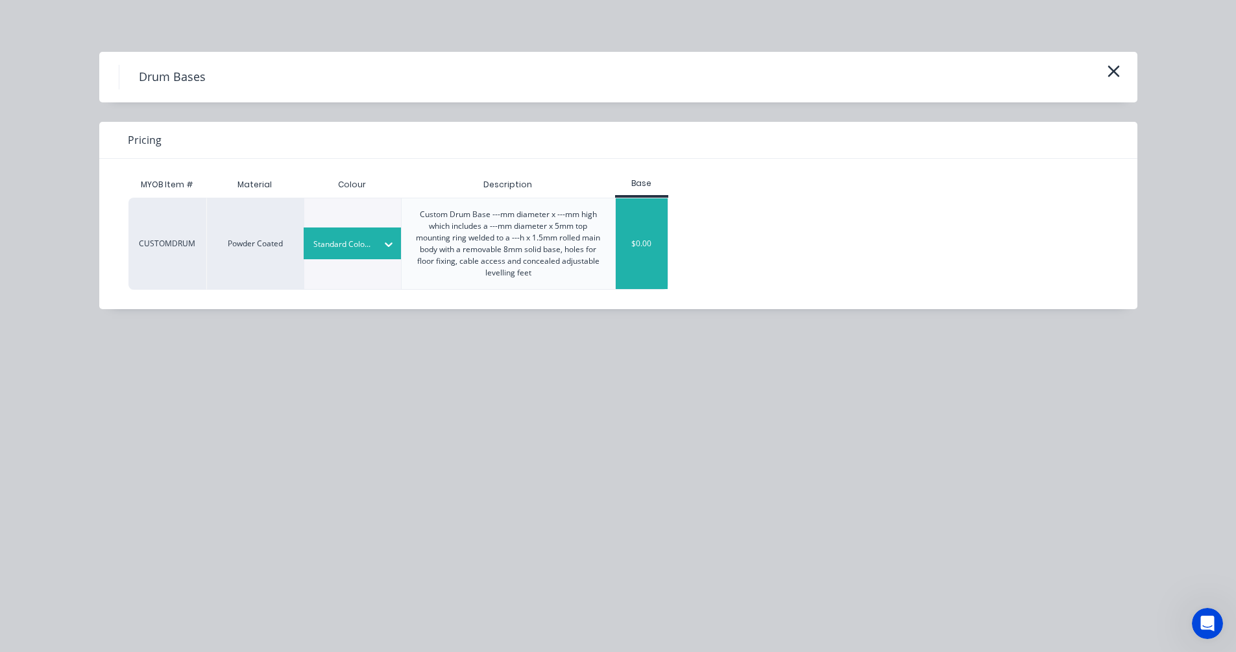
click at [627, 250] on div "$0.00" at bounding box center [642, 243] width 53 height 91
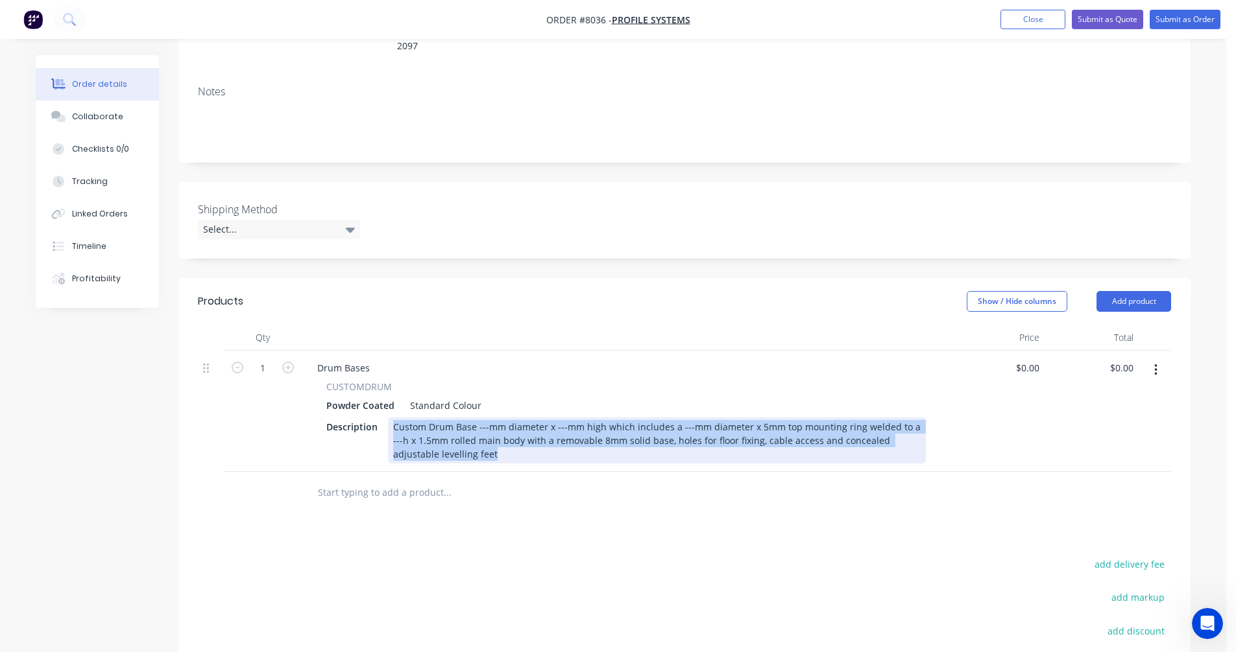
drag, startPoint x: 457, startPoint y: 440, endPoint x: 389, endPoint y: 403, distance: 76.6
click at [389, 418] on div "Custom Drum Base ---mm diameter x ---mm high which includes a ---mm diameter x …" at bounding box center [657, 441] width 538 height 46
paste div
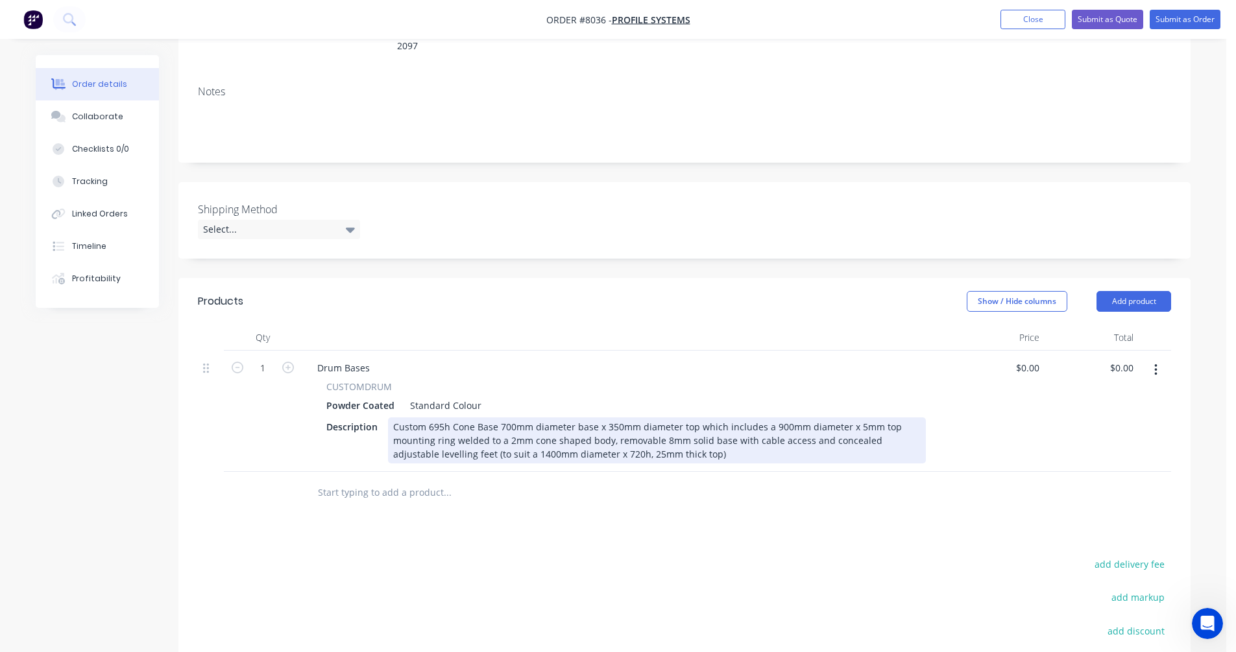
click at [774, 418] on div "Custom 695h Cone Base 700mm diameter base x 350mm diameter top which includes a…" at bounding box center [657, 441] width 538 height 46
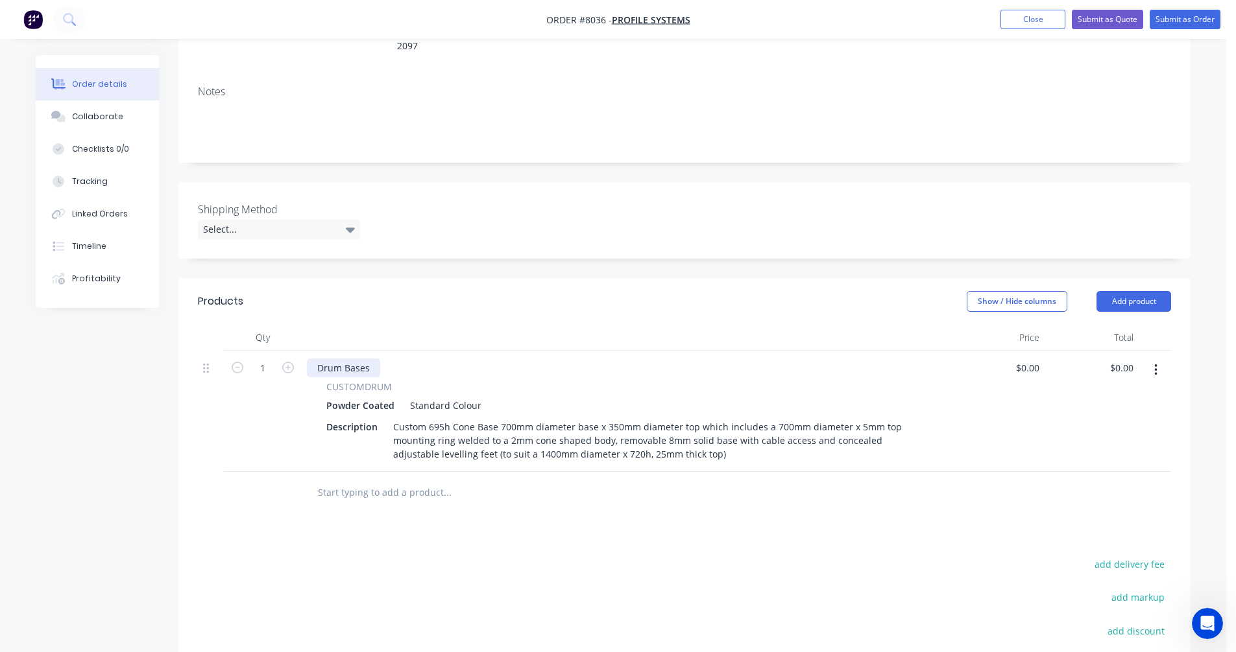
click at [352, 359] on div "Drum Bases" at bounding box center [343, 368] width 73 height 19
click at [343, 359] on div "Drum Bases" at bounding box center [343, 368] width 73 height 19
drag, startPoint x: 372, startPoint y: 350, endPoint x: 309, endPoint y: 348, distance: 62.3
click at [316, 359] on div "Drum Bases" at bounding box center [343, 368] width 73 height 19
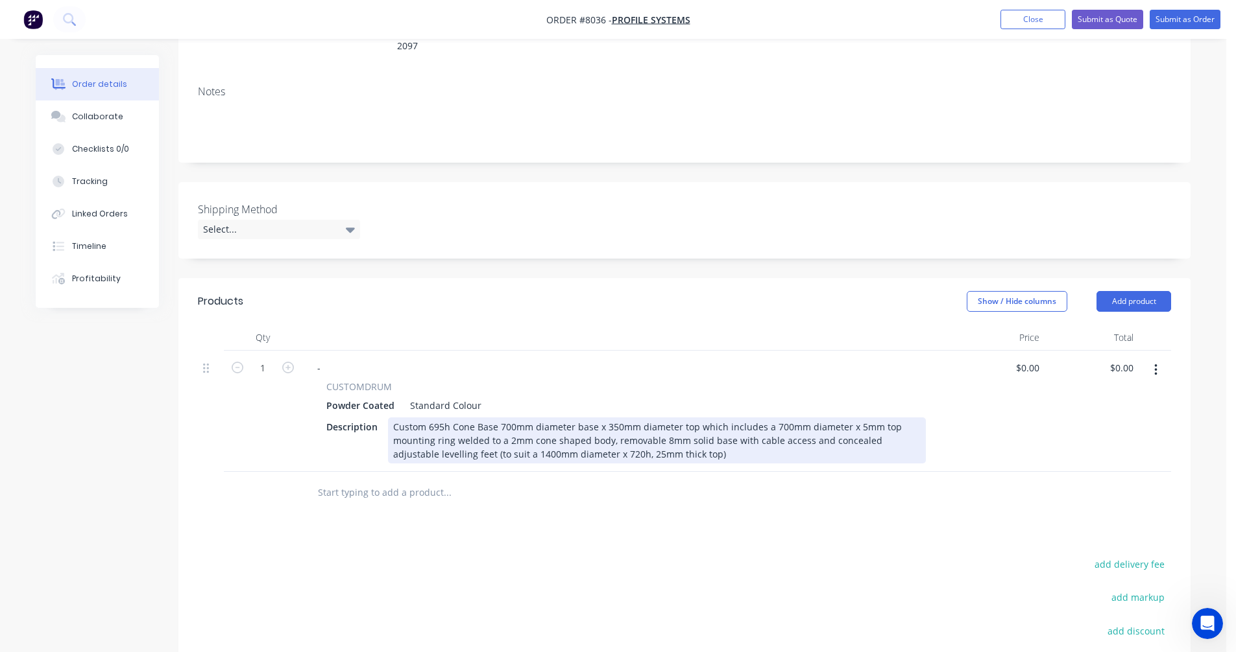
click at [602, 433] on div "Custom 695h Cone Base 700mm diameter base x 350mm diameter top which includes a…" at bounding box center [657, 441] width 538 height 46
type input "$1,148.00"
click at [503, 418] on div "Custom 695h Cone Base 700mm diameter base x 350mm diameter top which includes a…" at bounding box center [657, 441] width 538 height 46
drag, startPoint x: 504, startPoint y: 407, endPoint x: 511, endPoint y: 406, distance: 7.2
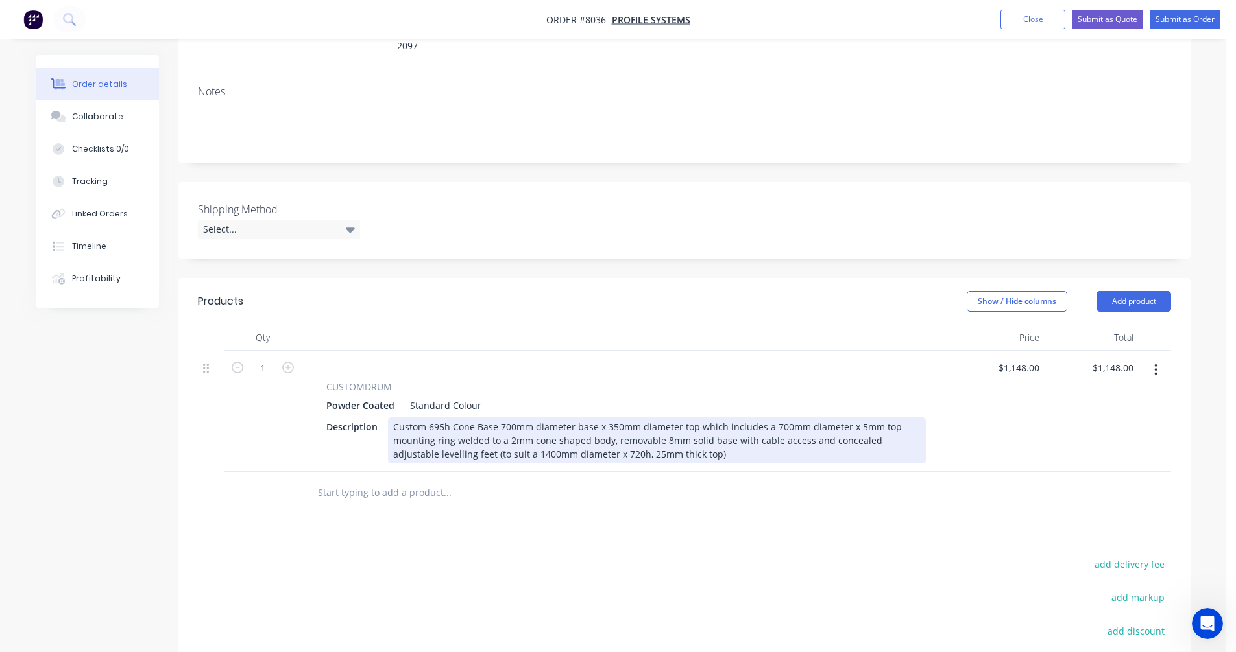
click at [505, 418] on div "Custom 695h Cone Base 700mm diameter base x 350mm diameter top which includes a…" at bounding box center [657, 441] width 538 height 46
click at [772, 418] on div "Custom 695h Cone Base 600mm diameter base x 350mm diameter top which includes a…" at bounding box center [657, 441] width 538 height 46
type input "$1,148.00"
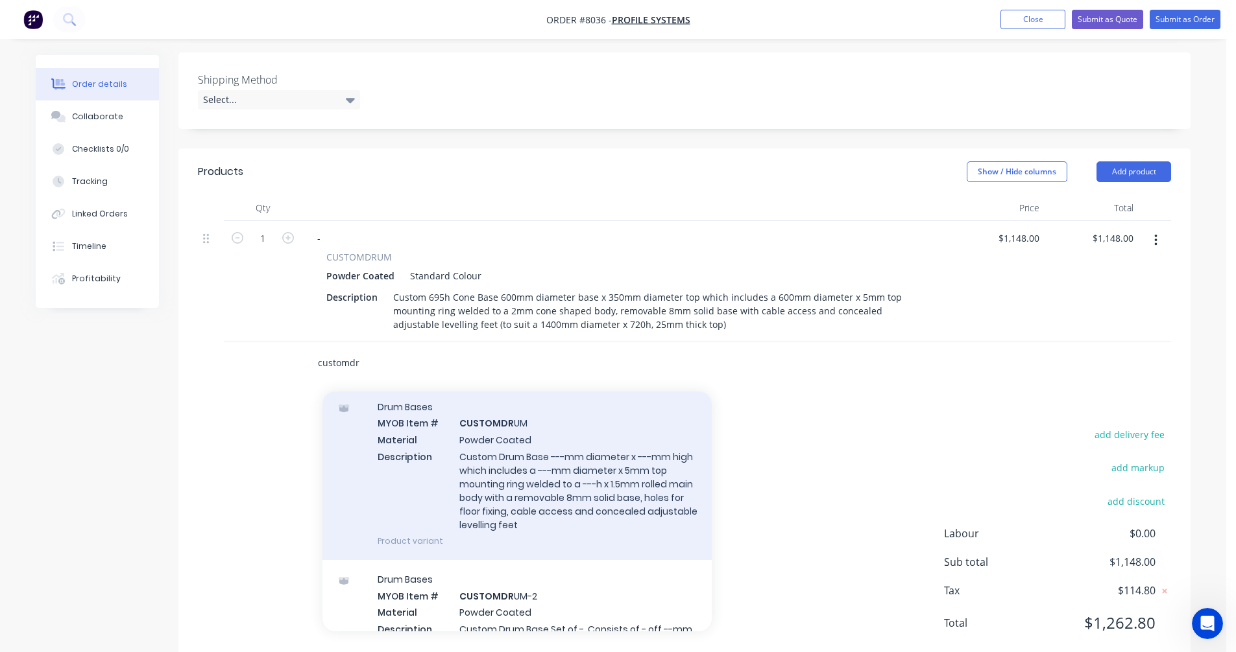
scroll to position [130, 0]
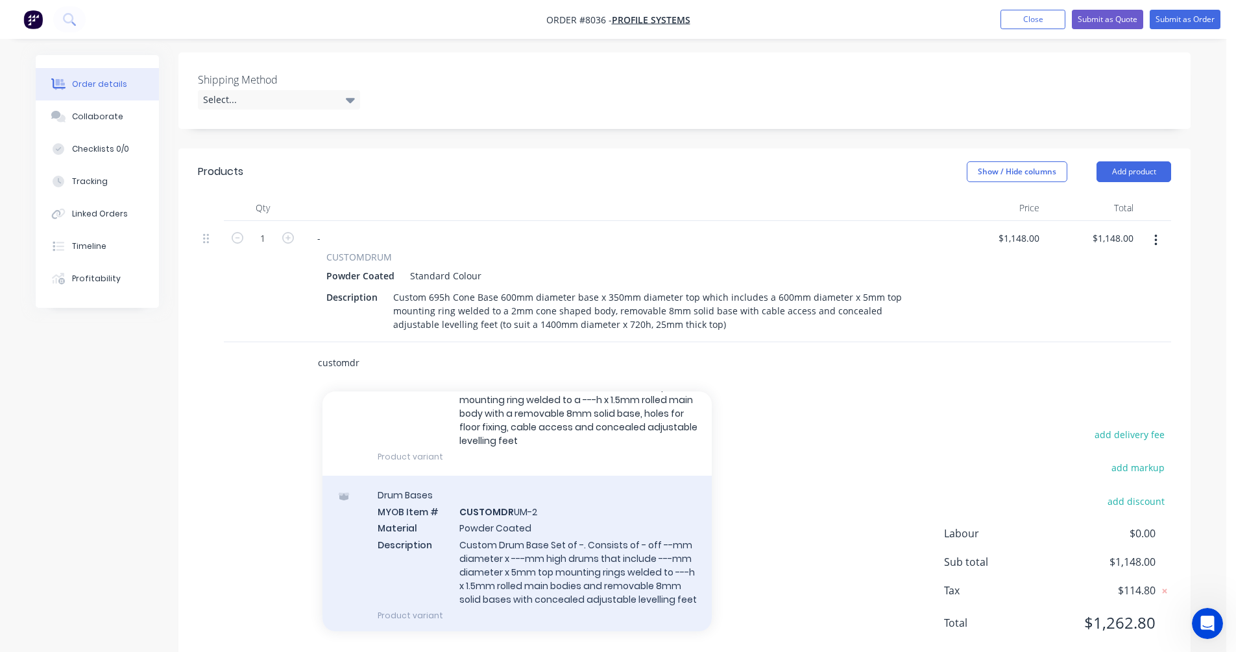
type input "customdr"
click at [514, 529] on div "Drum Bases MYOB Item # CUSTOMDR UM-2 Material Powder Coated Description Custom …" at bounding box center [516, 555] width 389 height 159
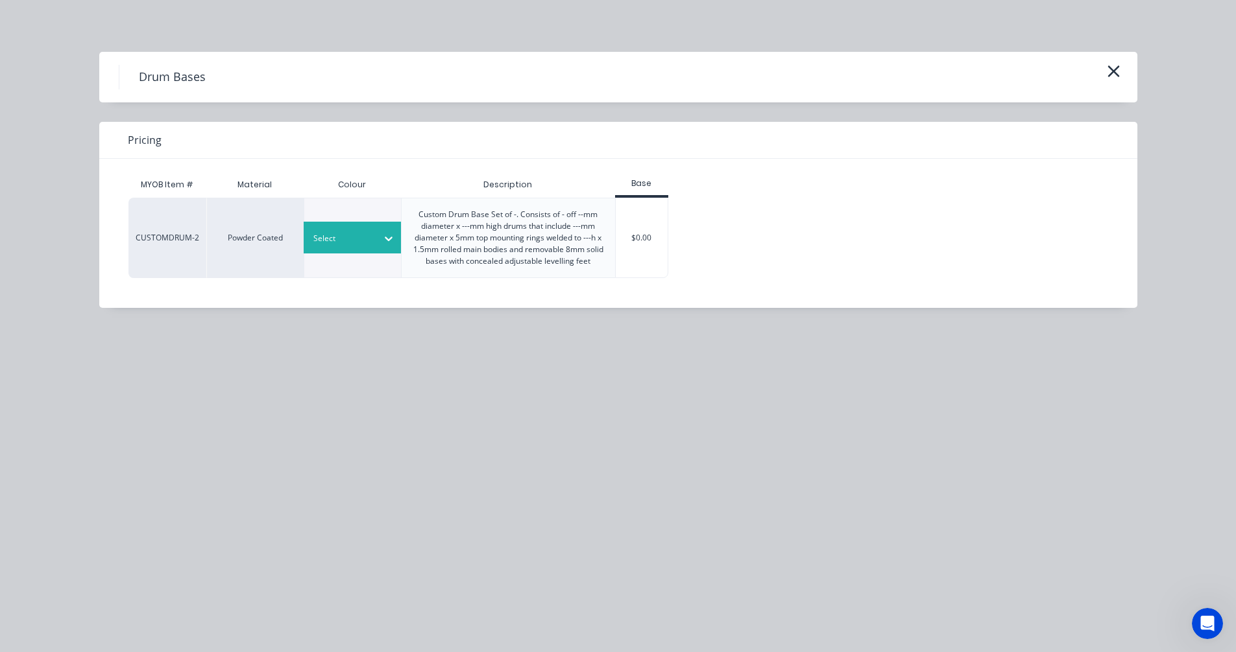
click at [374, 240] on div "Select" at bounding box center [340, 238] width 73 height 17
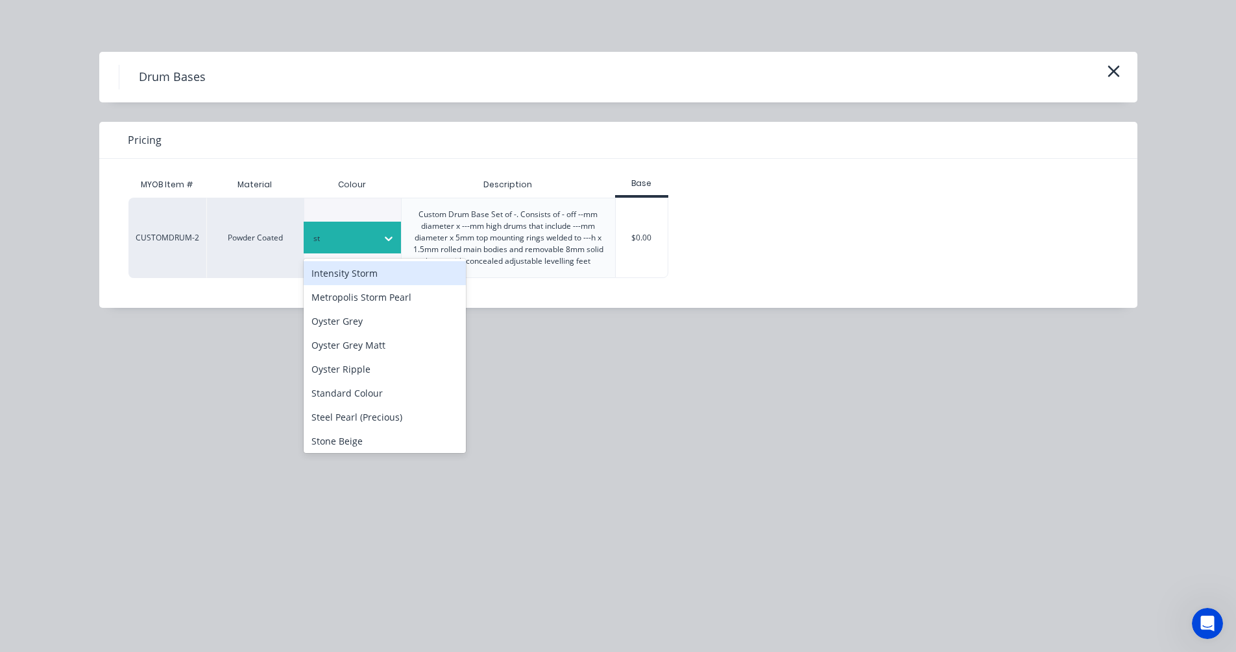
type input "sta"
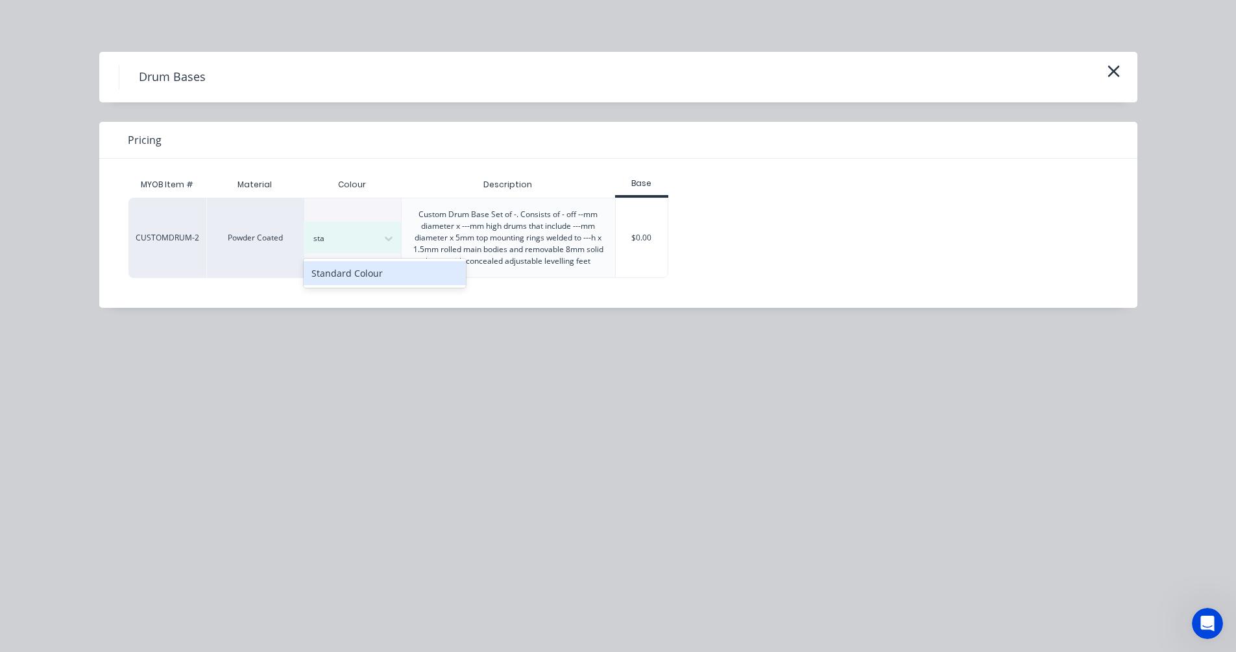
click at [368, 273] on div "Standard Colour" at bounding box center [385, 273] width 162 height 24
click at [644, 250] on div "$0.00" at bounding box center [642, 237] width 53 height 79
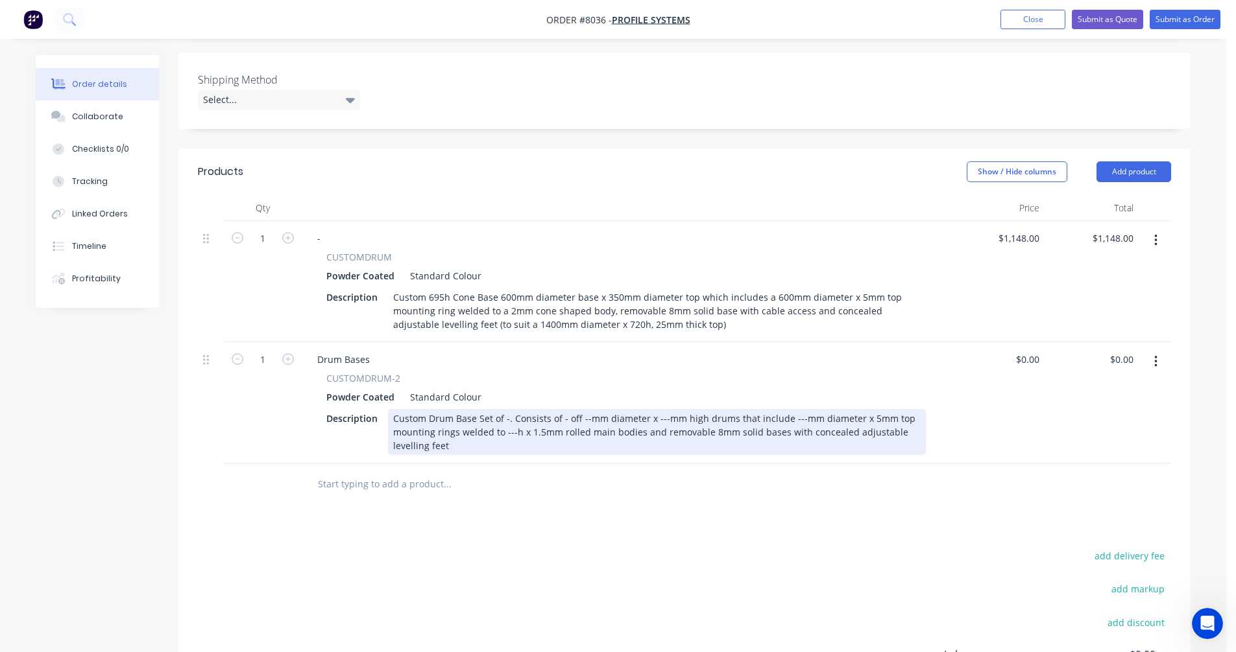
click at [481, 418] on div "Custom Drum Base Set of -. Consists of - off --mm diameter x ---mm high drums t…" at bounding box center [657, 432] width 538 height 46
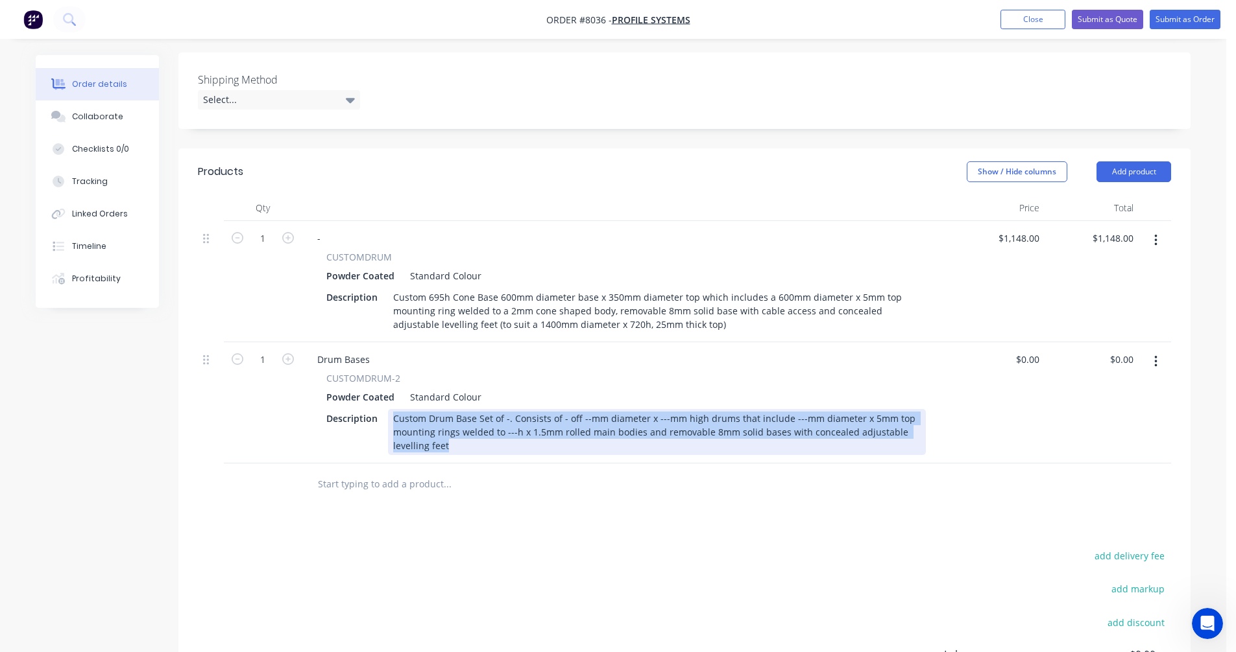
drag, startPoint x: 455, startPoint y: 429, endPoint x: 386, endPoint y: 390, distance: 79.2
click at [386, 409] on div "Description Custom Drum Base Set of -. Consists of - off --mm diameter x ---mm …" at bounding box center [623, 432] width 604 height 46
paste div
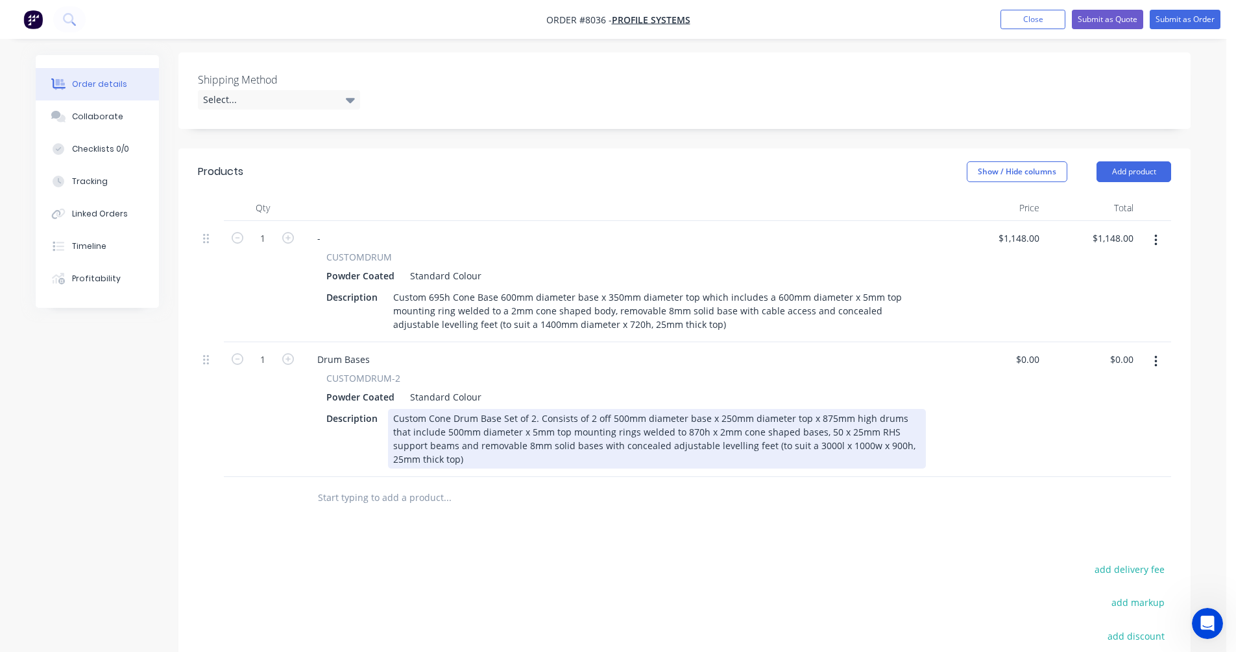
click at [529, 416] on div "Custom Cone Drum Base Set of 2. Consists of 2 off 500mm diameter base x 250mm d…" at bounding box center [657, 439] width 538 height 60
type input "$2,490.00"
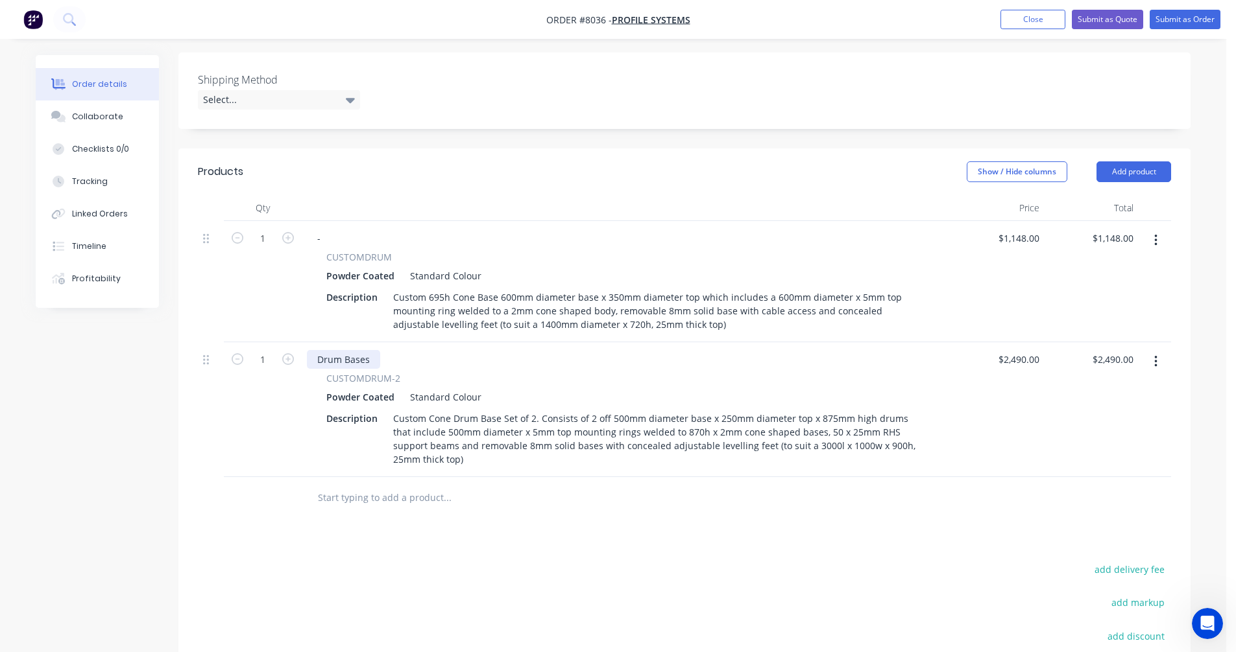
click at [367, 350] on div "Drum Bases" at bounding box center [343, 359] width 73 height 19
drag, startPoint x: 370, startPoint y: 341, endPoint x: 311, endPoint y: 341, distance: 58.4
click at [311, 350] on div "Drum Bases" at bounding box center [343, 359] width 73 height 19
click at [339, 485] on input "text" at bounding box center [446, 498] width 259 height 26
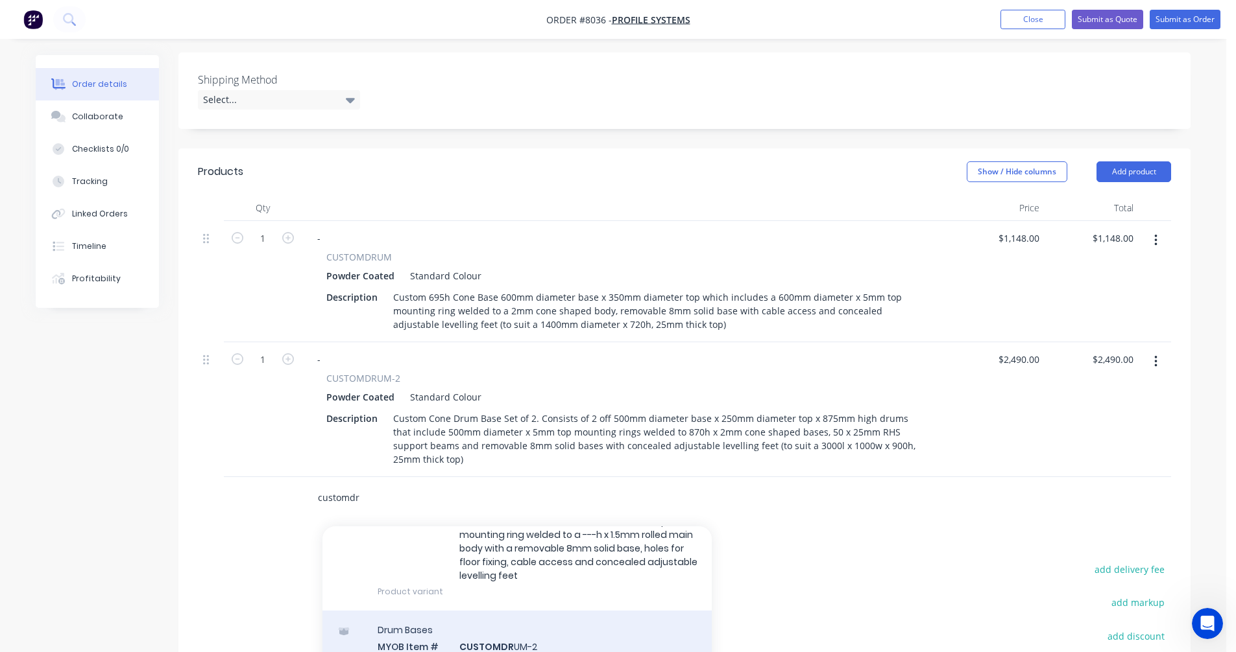
type input "customdr"
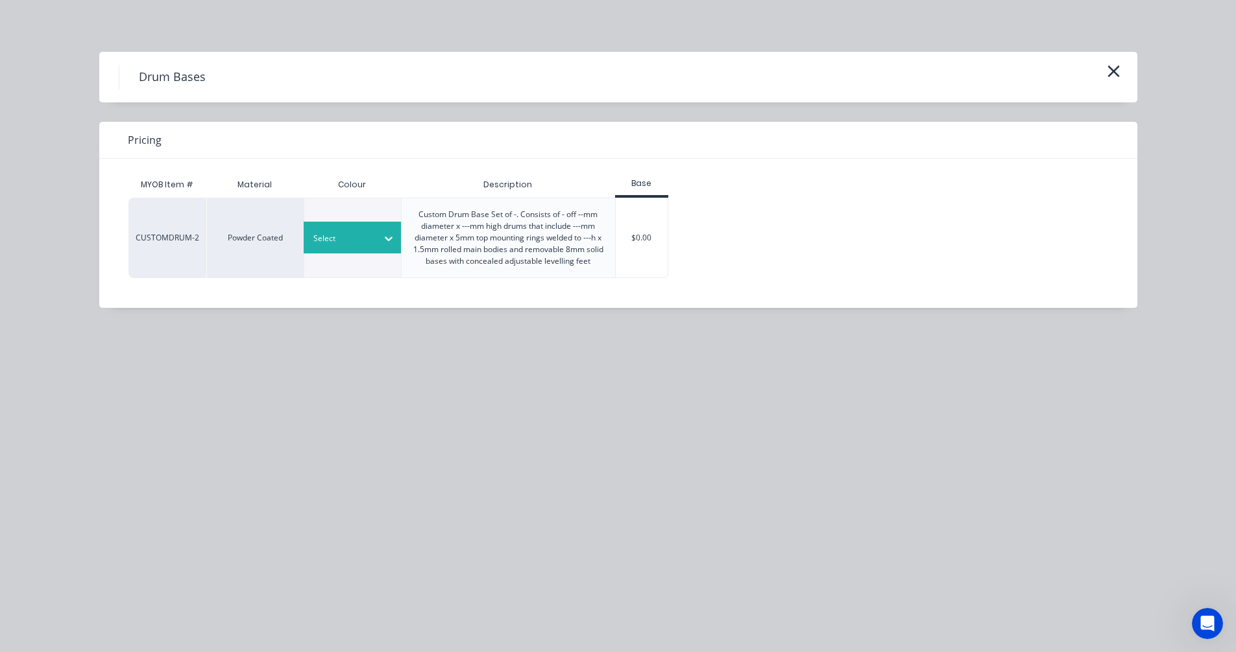
click at [350, 233] on div at bounding box center [342, 239] width 58 height 14
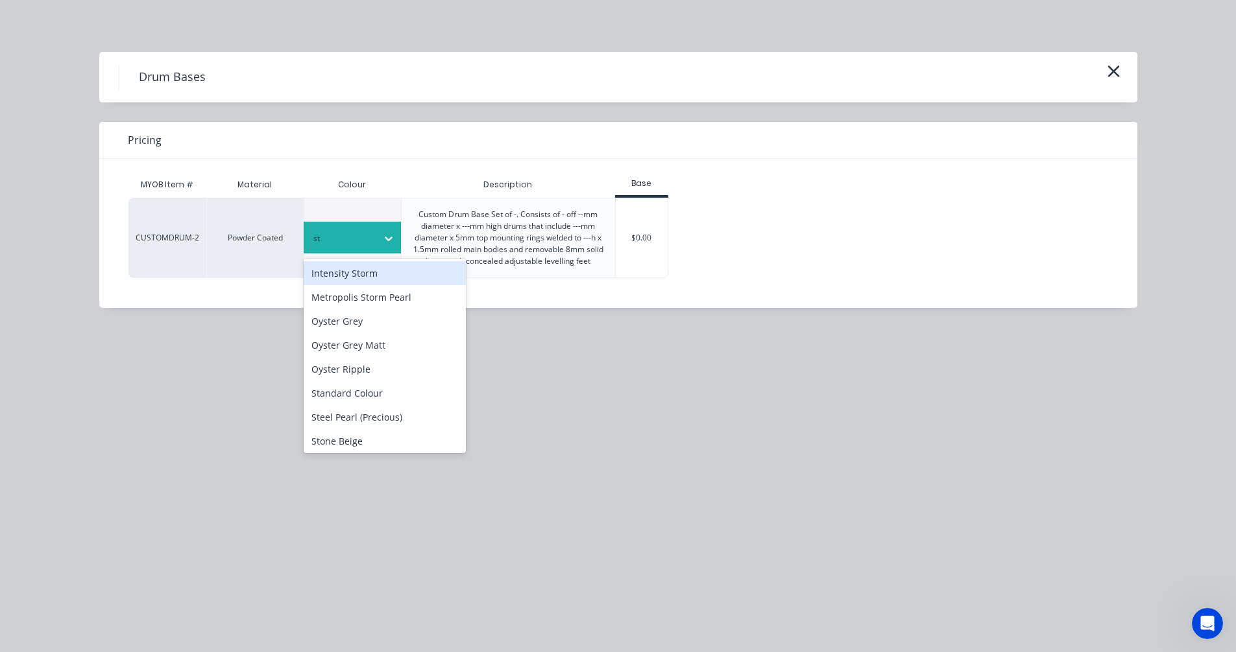
type input "sta"
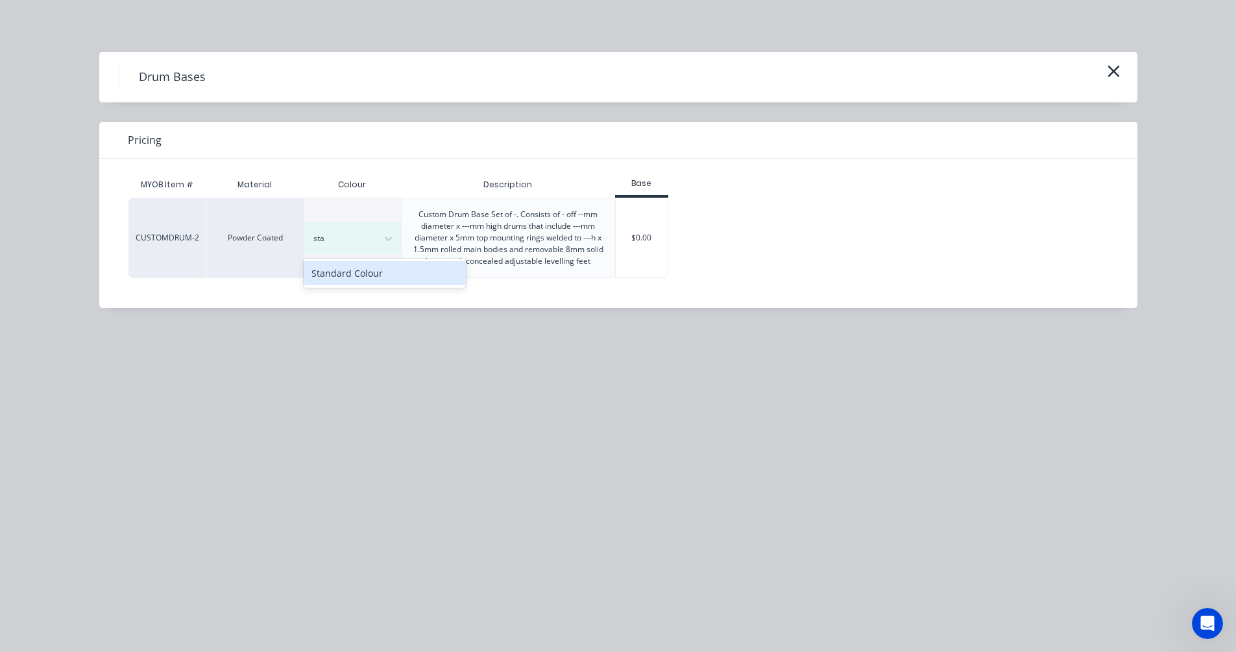
click at [350, 269] on div "Standard Colour" at bounding box center [385, 273] width 162 height 24
drag, startPoint x: 651, startPoint y: 253, endPoint x: 579, endPoint y: 314, distance: 94.3
click at [651, 253] on div "$0.00" at bounding box center [642, 237] width 53 height 79
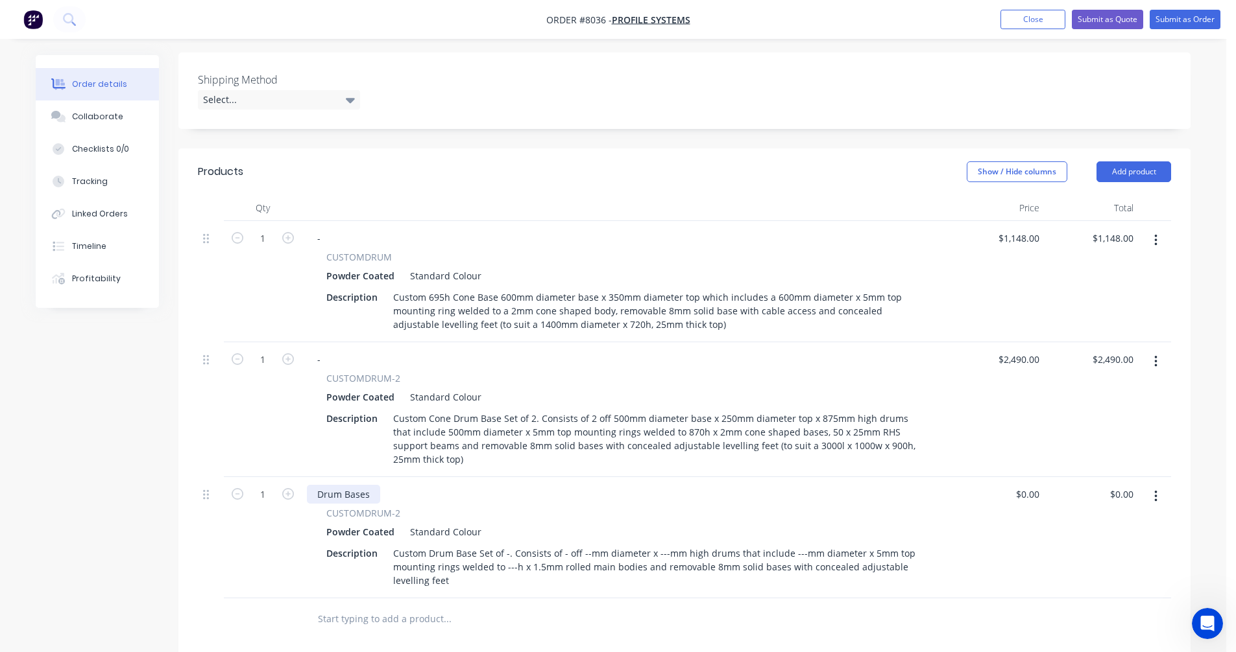
click at [340, 485] on div "Drum Bases" at bounding box center [343, 494] width 73 height 19
click at [335, 485] on div "Drum Bases" at bounding box center [343, 494] width 73 height 19
drag, startPoint x: 372, startPoint y: 475, endPoint x: 303, endPoint y: 474, distance: 69.4
click at [303, 477] on div "Drum Bases CUSTOMDRUM-2 Powder Coated Standard Colour Description Custom Drum B…" at bounding box center [626, 537] width 649 height 121
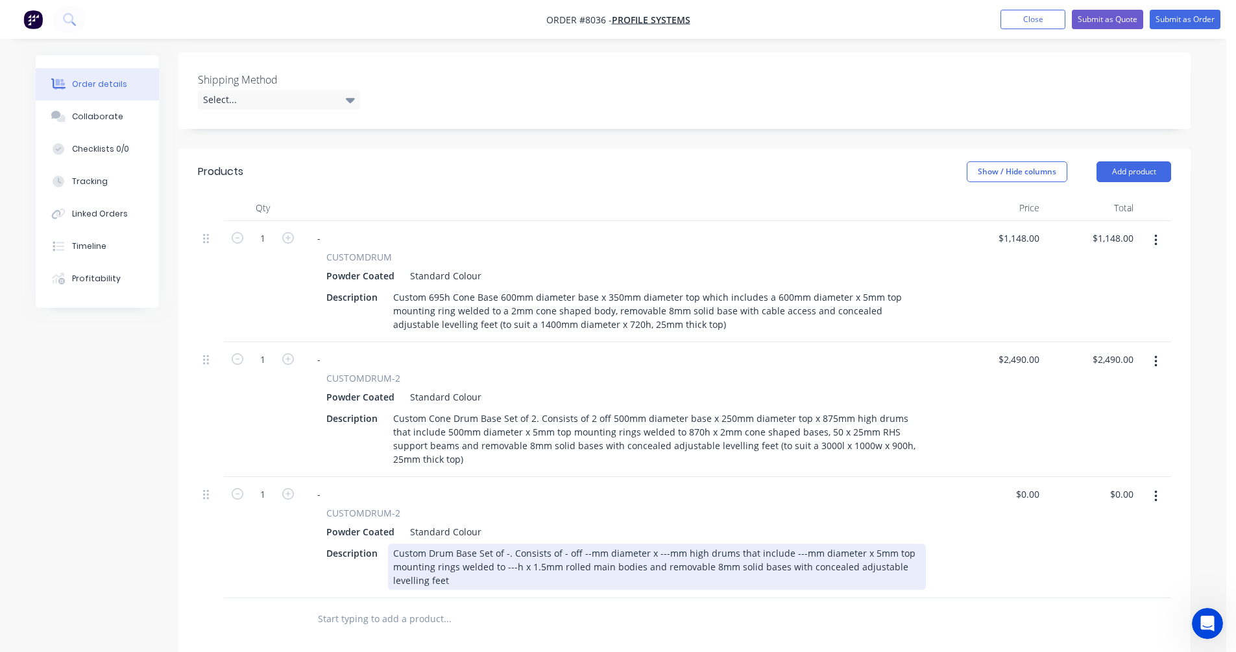
click at [505, 544] on div "Custom Drum Base Set of -. Consists of - off --mm diameter x ---mm high drums t…" at bounding box center [657, 567] width 538 height 46
click at [504, 544] on div "Custom Drum Base Set of -. Consists of - off --mm diameter x ---mm high drums t…" at bounding box center [657, 567] width 538 height 46
click at [659, 549] on div "Custom Drum Base Set of 2. Consists of 2 off 500mm diameter x 695mm high drums …" at bounding box center [657, 567] width 538 height 46
click at [564, 544] on div "Custom Drum Base Set of 2. Consists of 2 off 500mm diameter x 695mm high drums …" at bounding box center [657, 567] width 538 height 46
type input "$1,524.00"
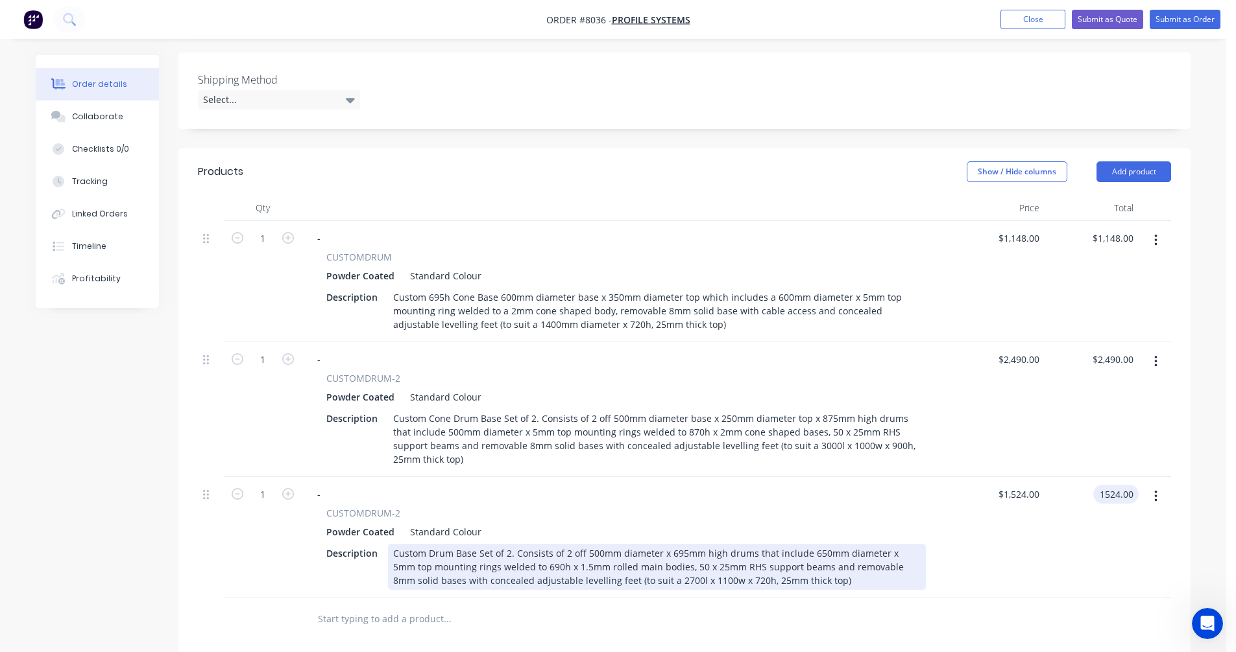
type input "$1,524.00"
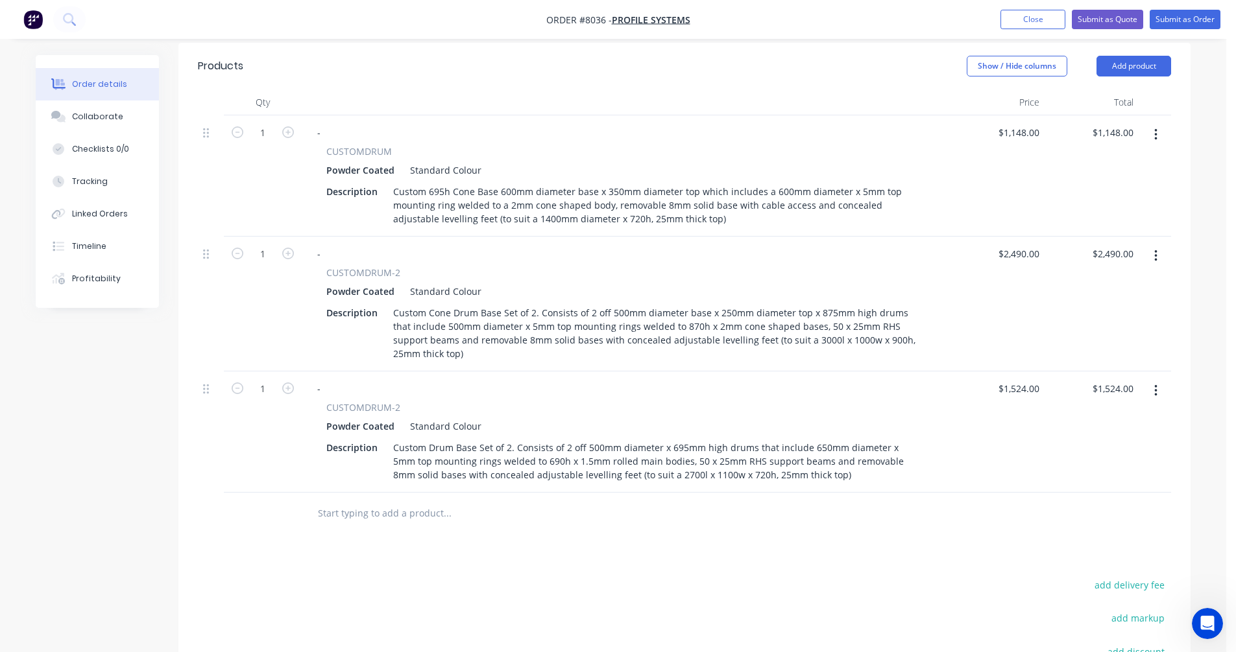
scroll to position [459, 0]
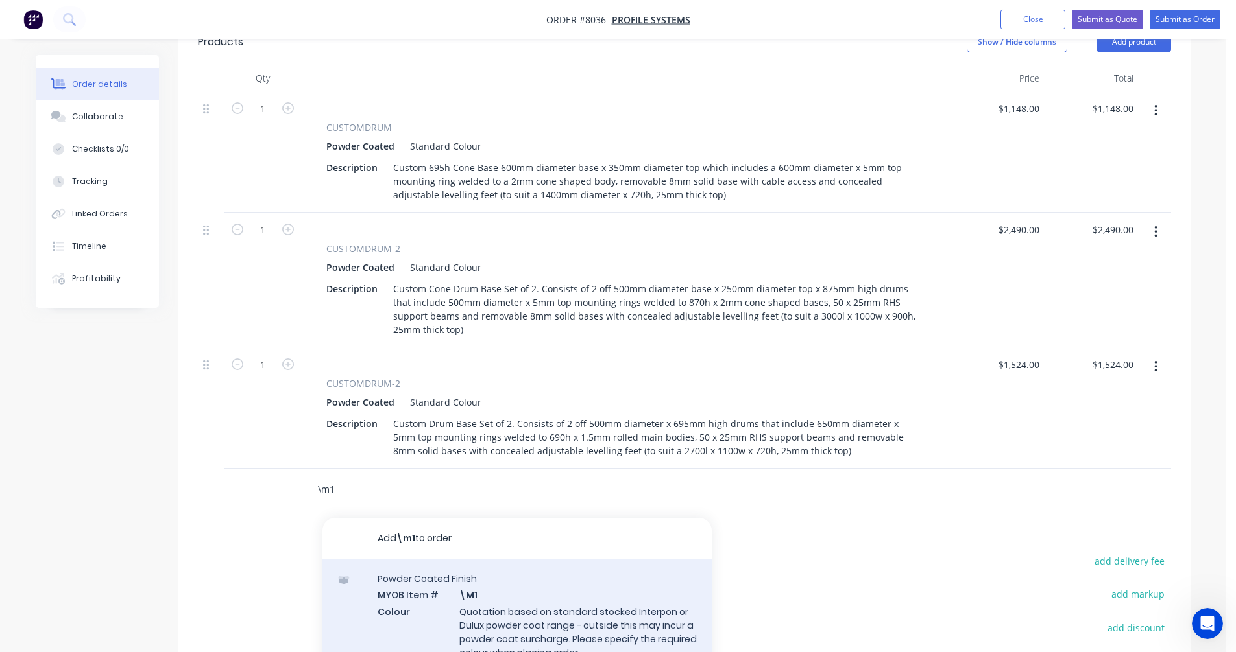
type input "\m1"
click at [561, 595] on div "Powder Coated Finish MYOB Item # \M1 Colour Quotation based on standard stocked…" at bounding box center [516, 624] width 389 height 128
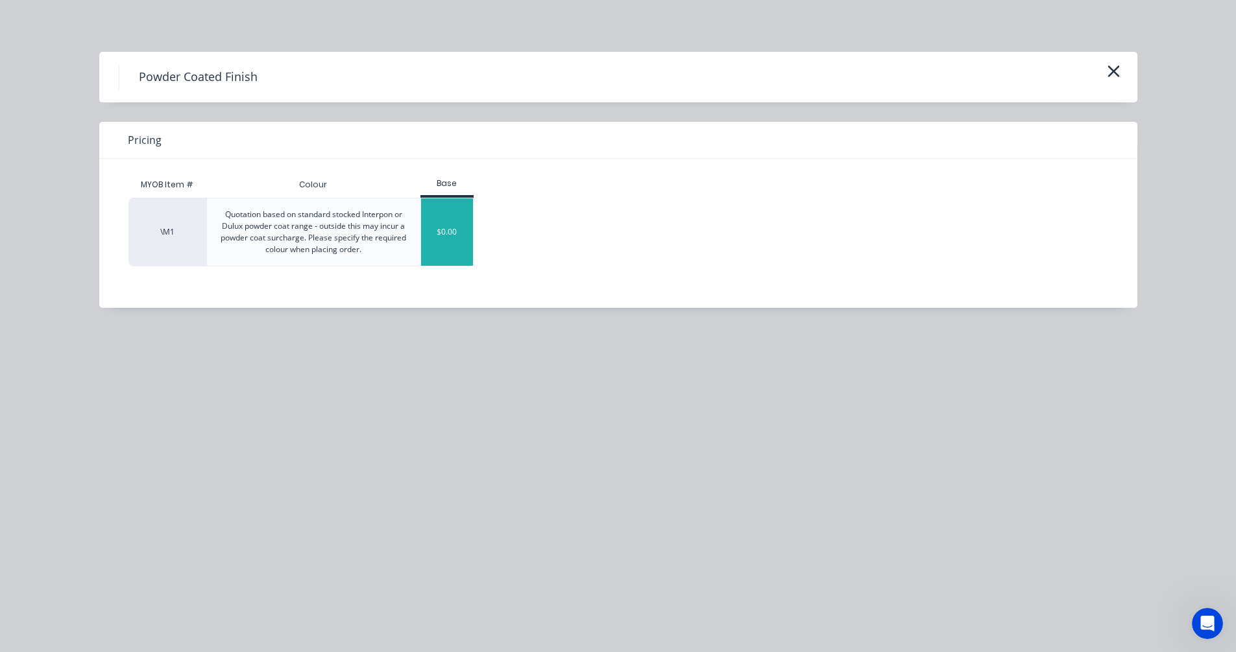
click at [441, 232] on div "$0.00" at bounding box center [447, 231] width 53 height 67
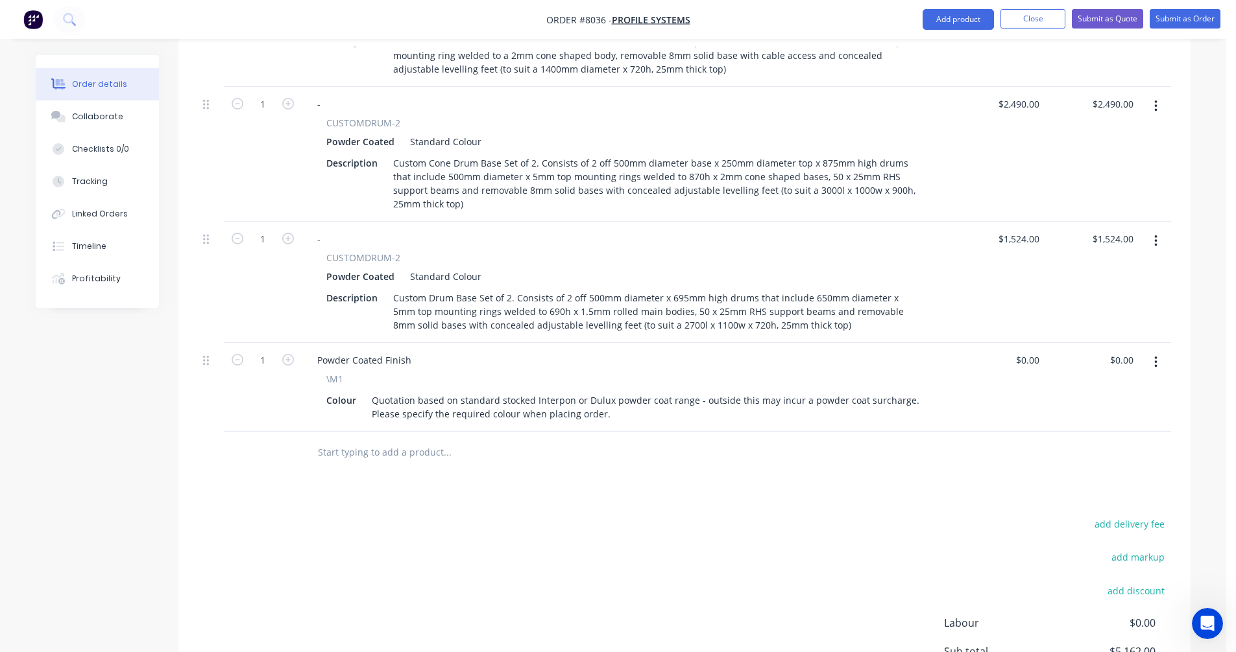
scroll to position [588, 0]
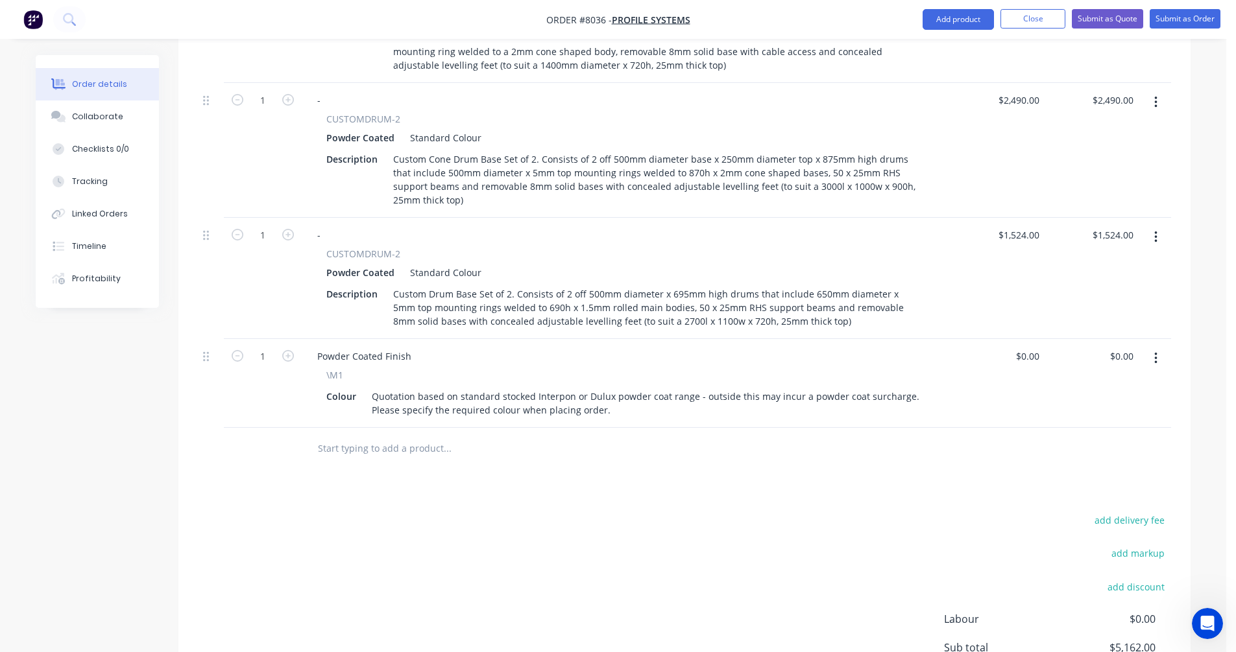
click at [378, 436] on input "text" at bounding box center [446, 449] width 259 height 26
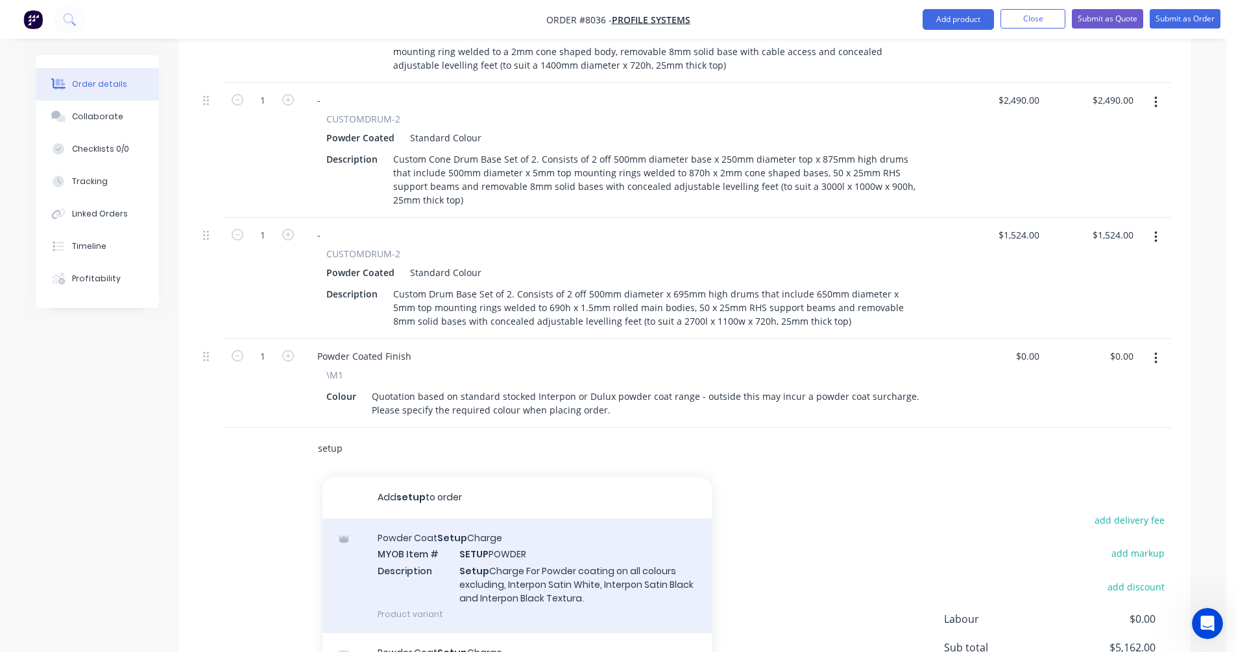
type input "setup"
click at [512, 567] on div "Powder Coat Setup Charge MYOB Item # SETUP POWDER Description Setup Charge For …" at bounding box center [516, 576] width 389 height 115
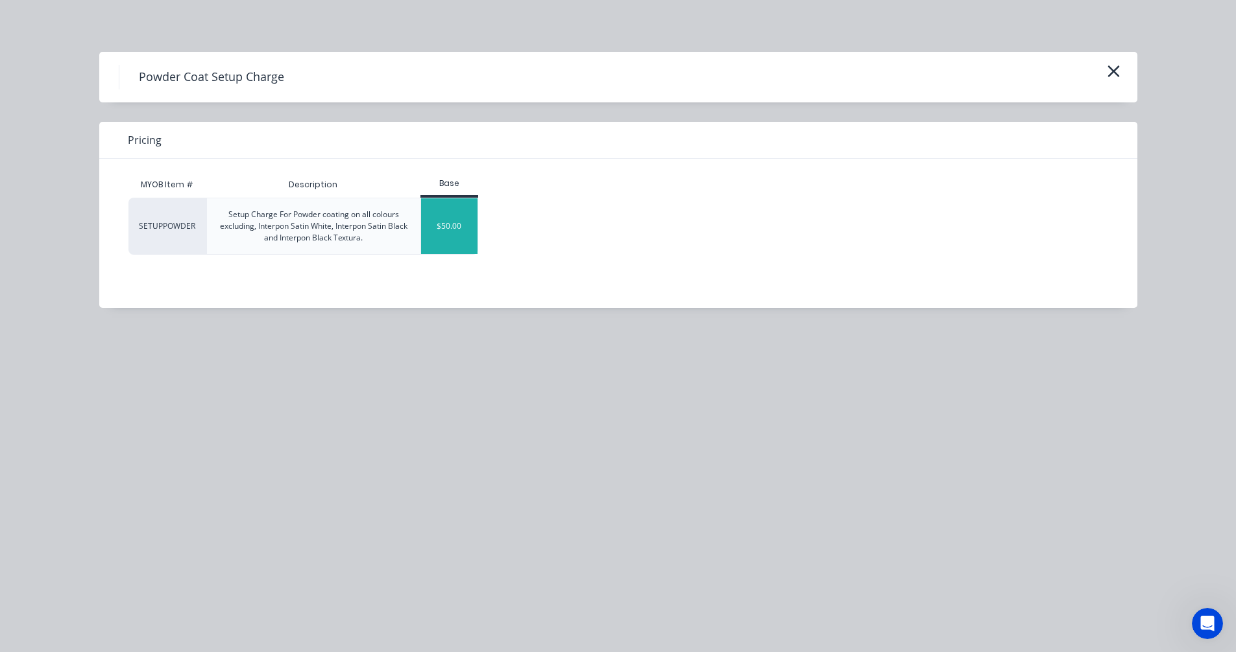
click at [455, 228] on div "$50.00" at bounding box center [449, 226] width 56 height 56
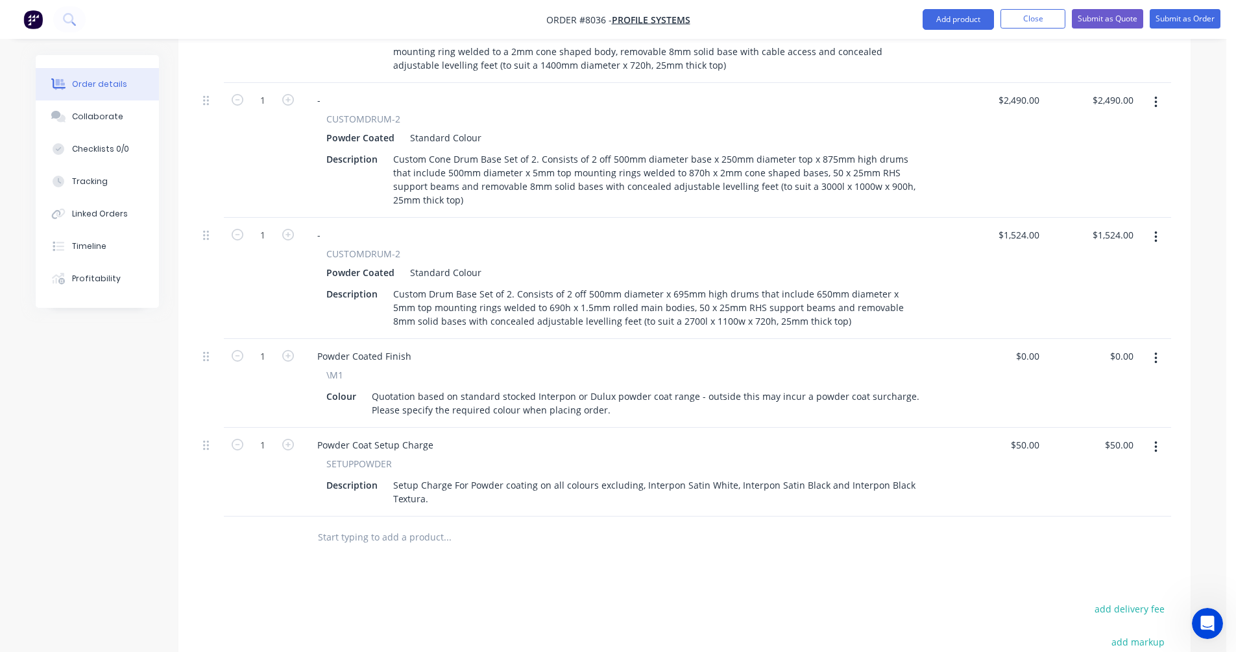
click at [338, 525] on input "text" at bounding box center [446, 538] width 259 height 26
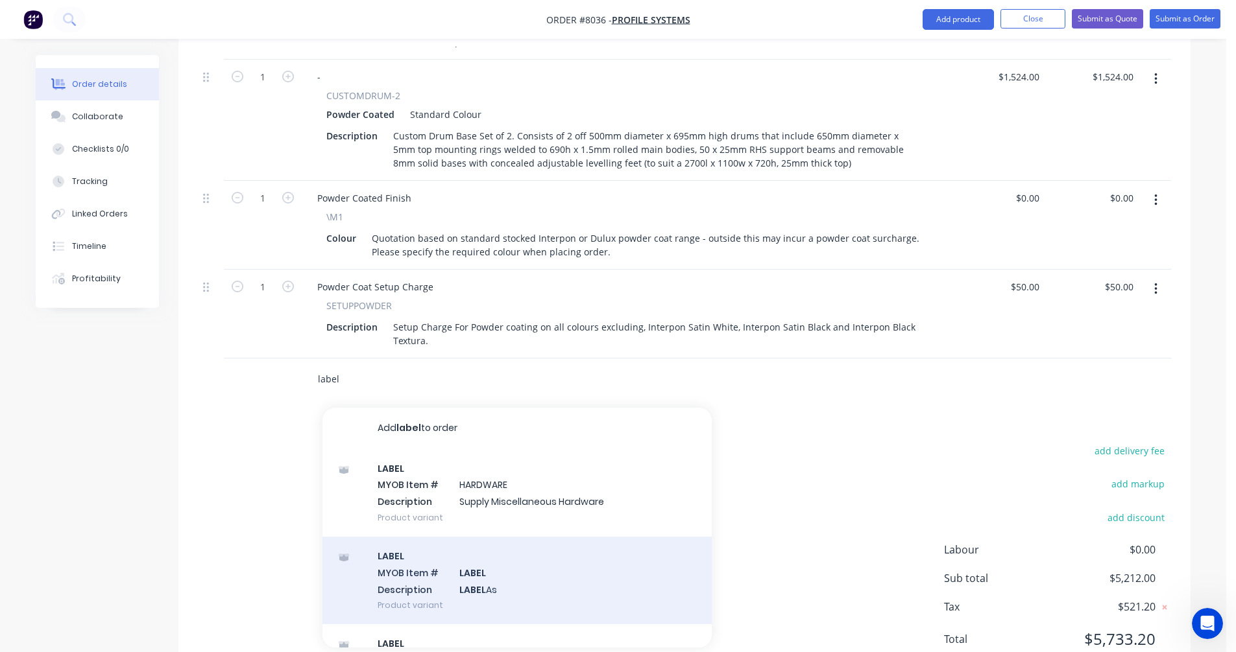
scroll to position [779, 0]
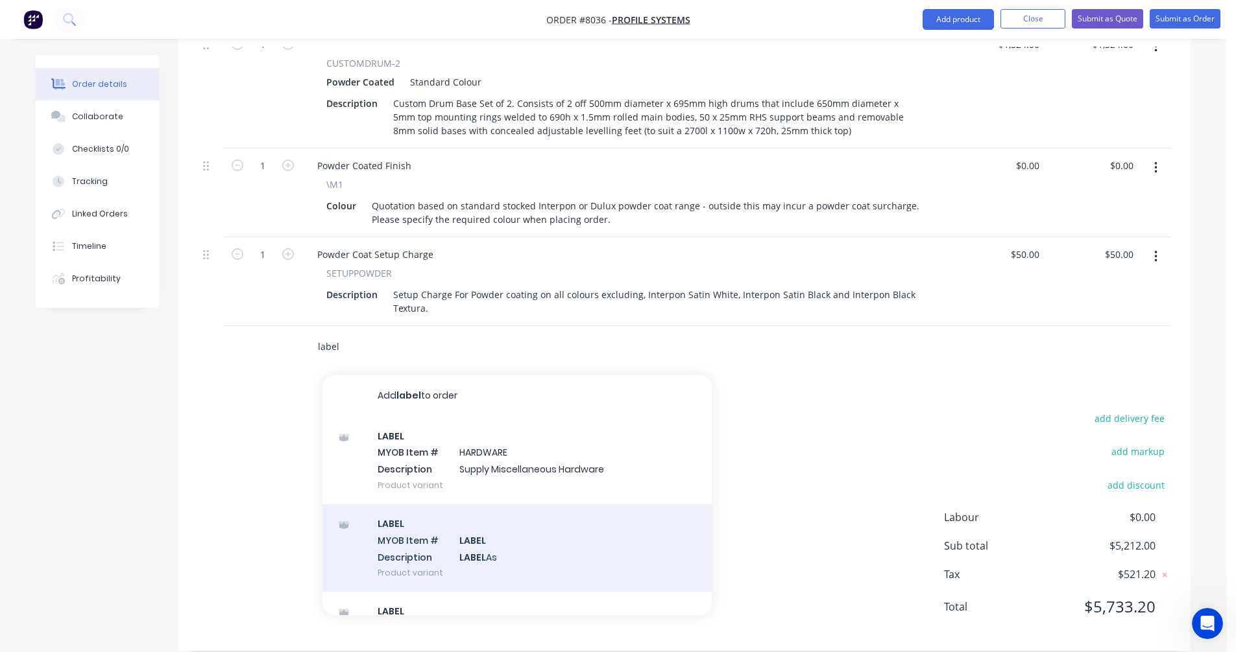
type input "label"
click at [454, 533] on div "LABEL MYOB Item # LABEL Description LABEL As Product variant" at bounding box center [516, 549] width 389 height 88
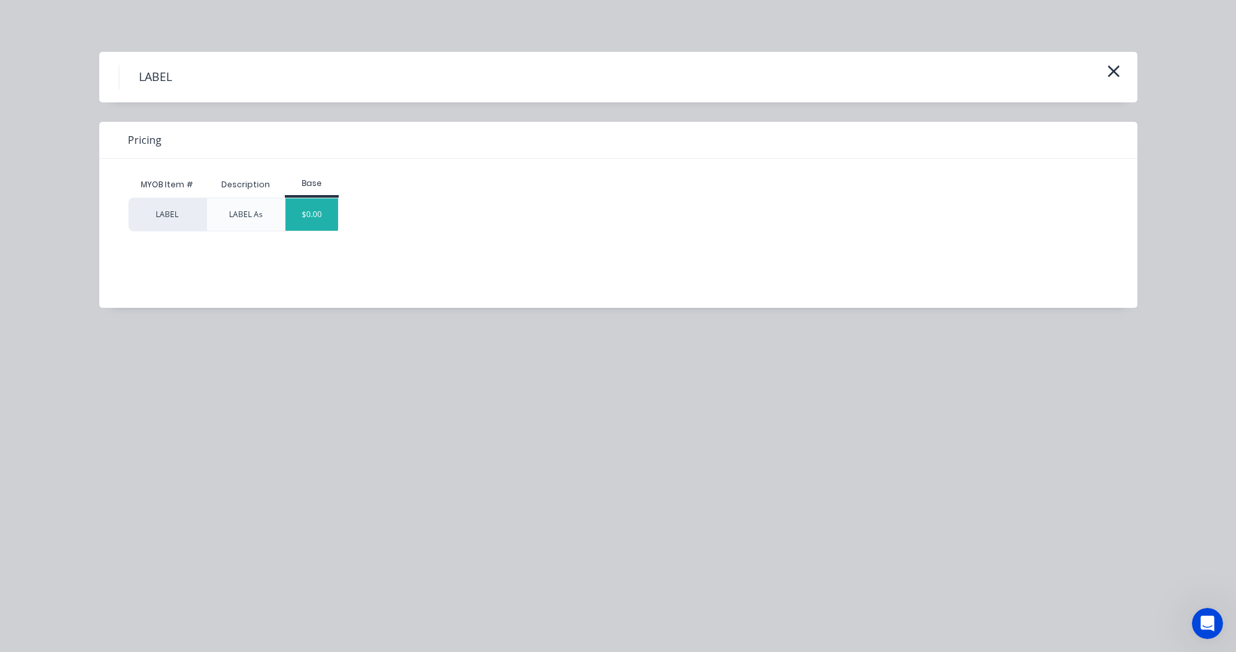
click at [328, 220] on div "$0.00" at bounding box center [311, 214] width 53 height 32
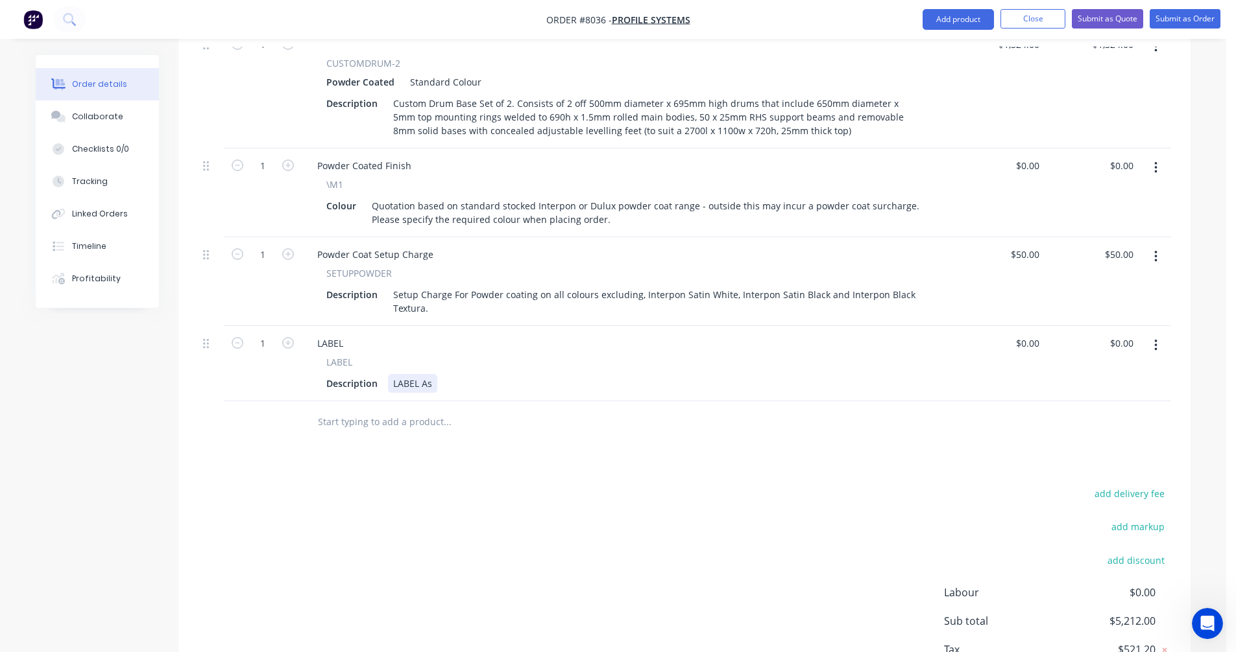
click at [431, 374] on div "LABEL As" at bounding box center [412, 383] width 49 height 19
type input "$0.00"
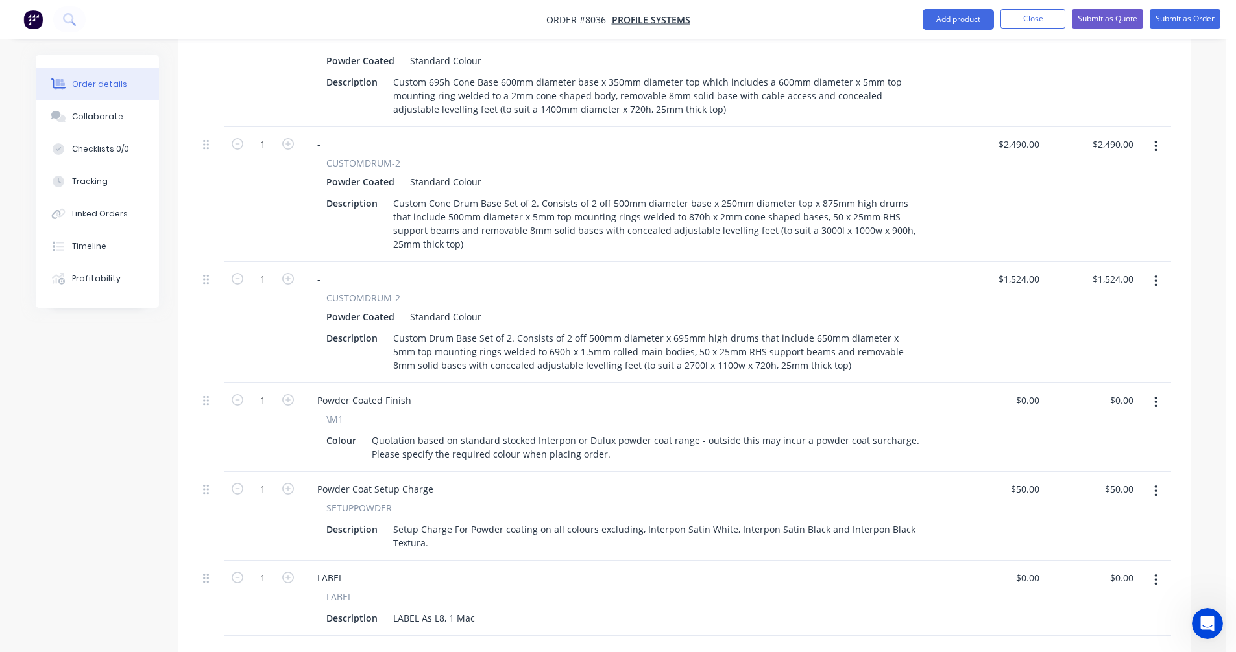
scroll to position [520, 0]
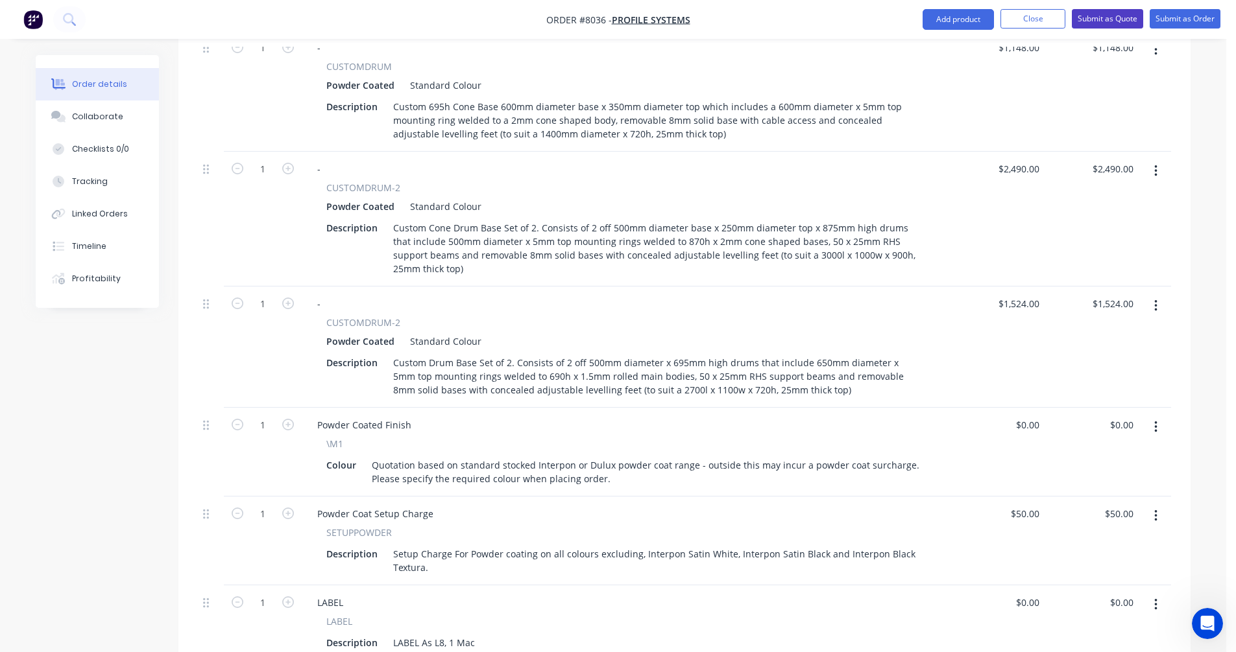
click at [1094, 19] on button "Submit as Quote" at bounding box center [1106, 18] width 71 height 19
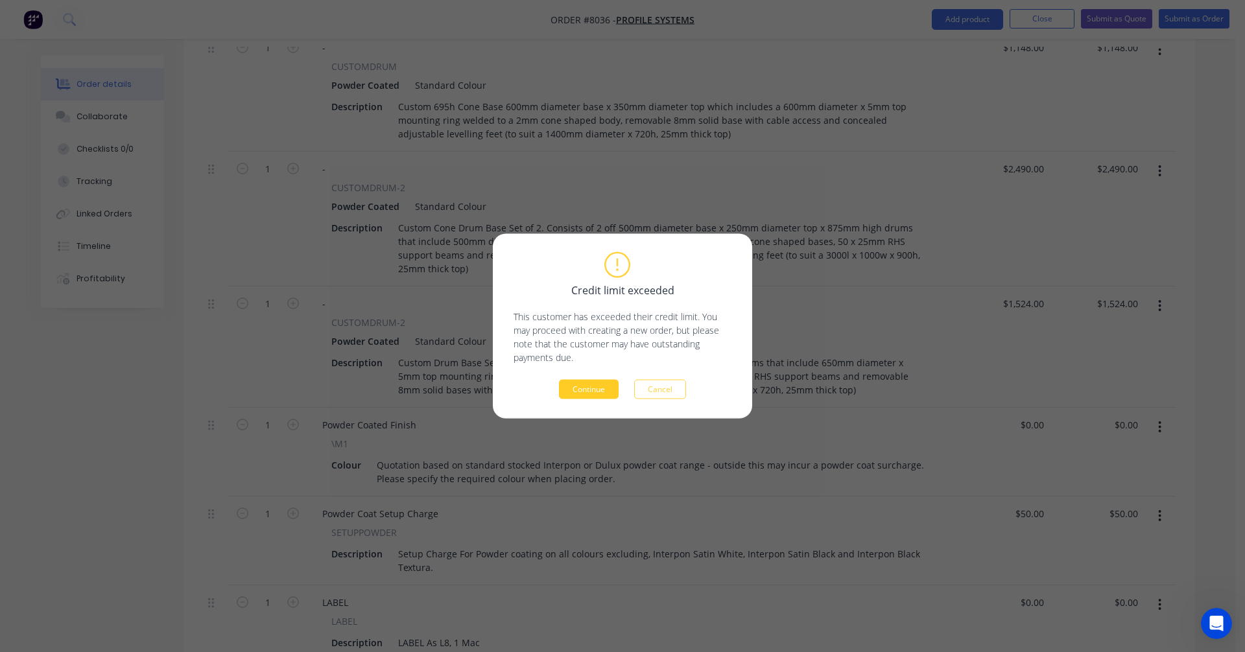
click at [601, 390] on button "Continue" at bounding box center [589, 389] width 60 height 19
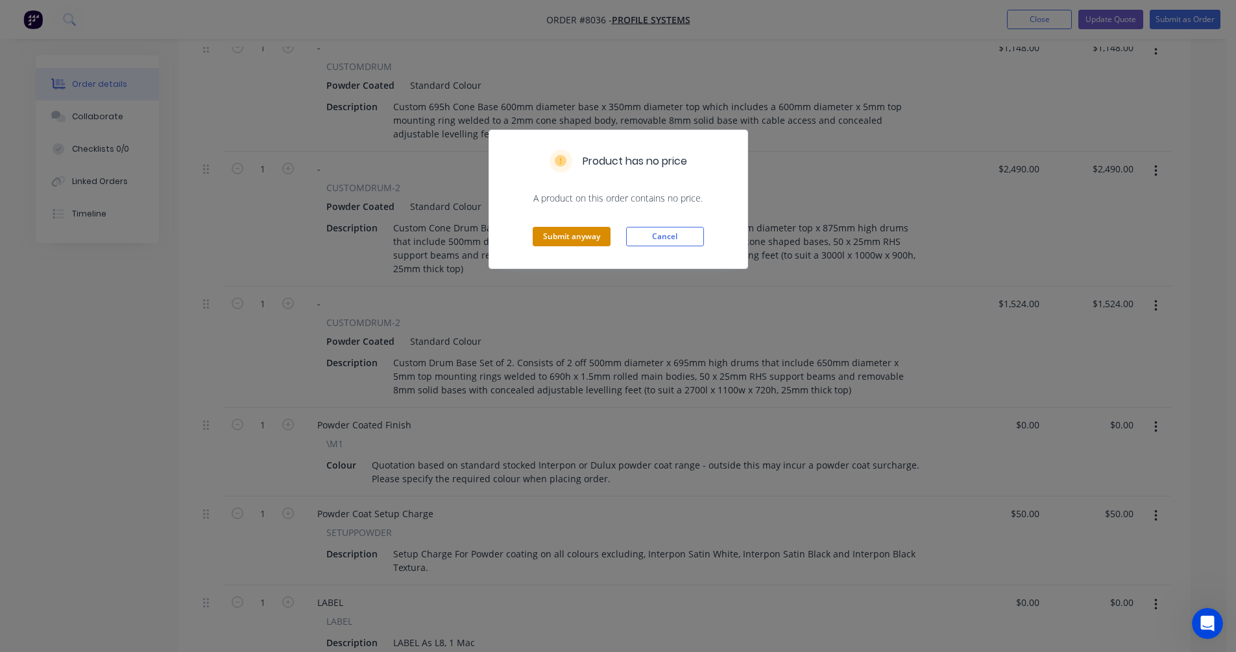
click at [586, 239] on button "Submit anyway" at bounding box center [571, 236] width 78 height 19
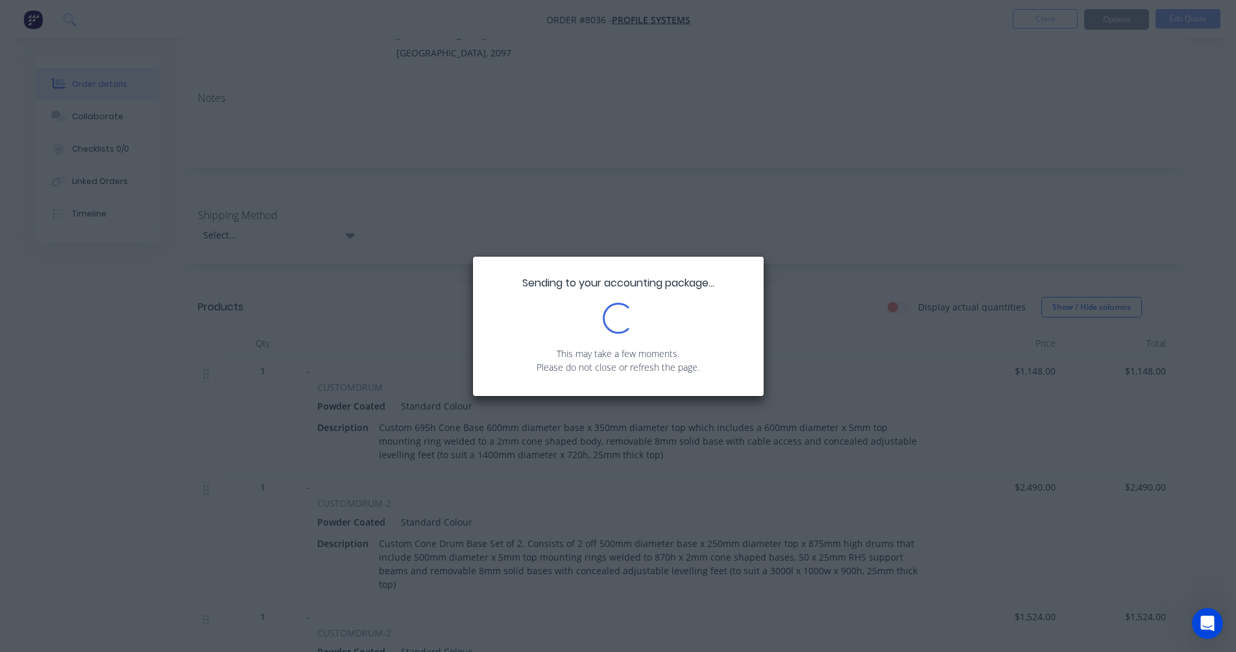
scroll to position [0, 0]
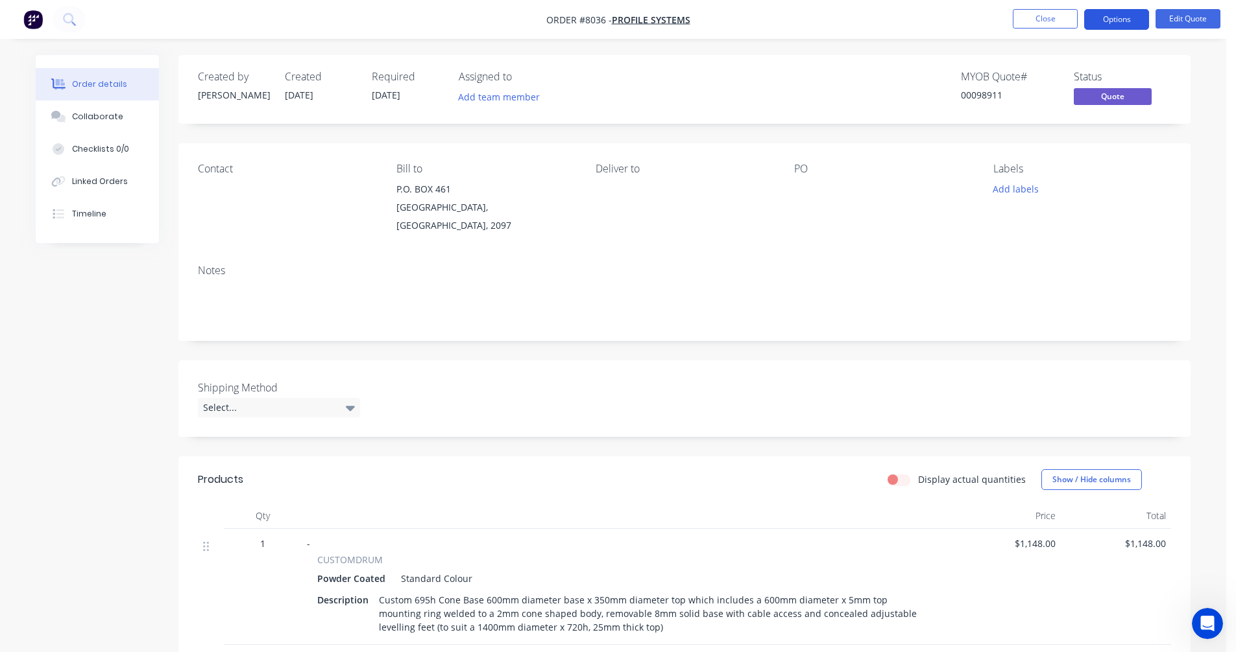
click at [1106, 19] on button "Options" at bounding box center [1116, 19] width 65 height 21
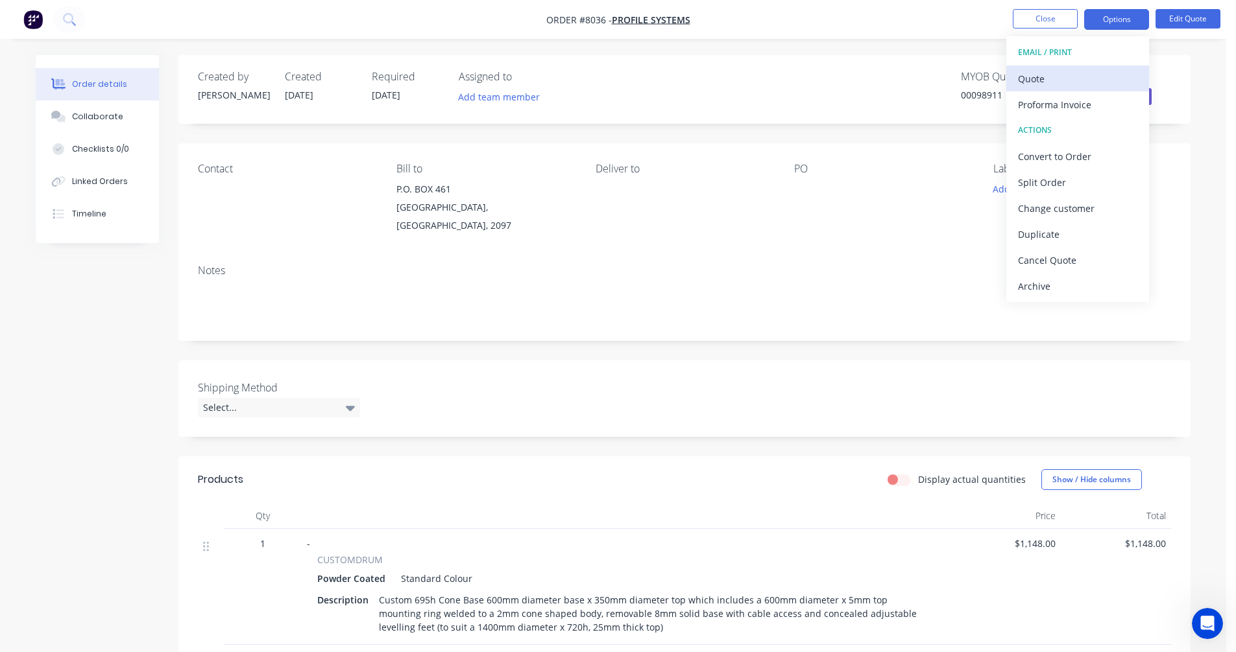
click at [1056, 77] on div "Quote" at bounding box center [1077, 78] width 119 height 19
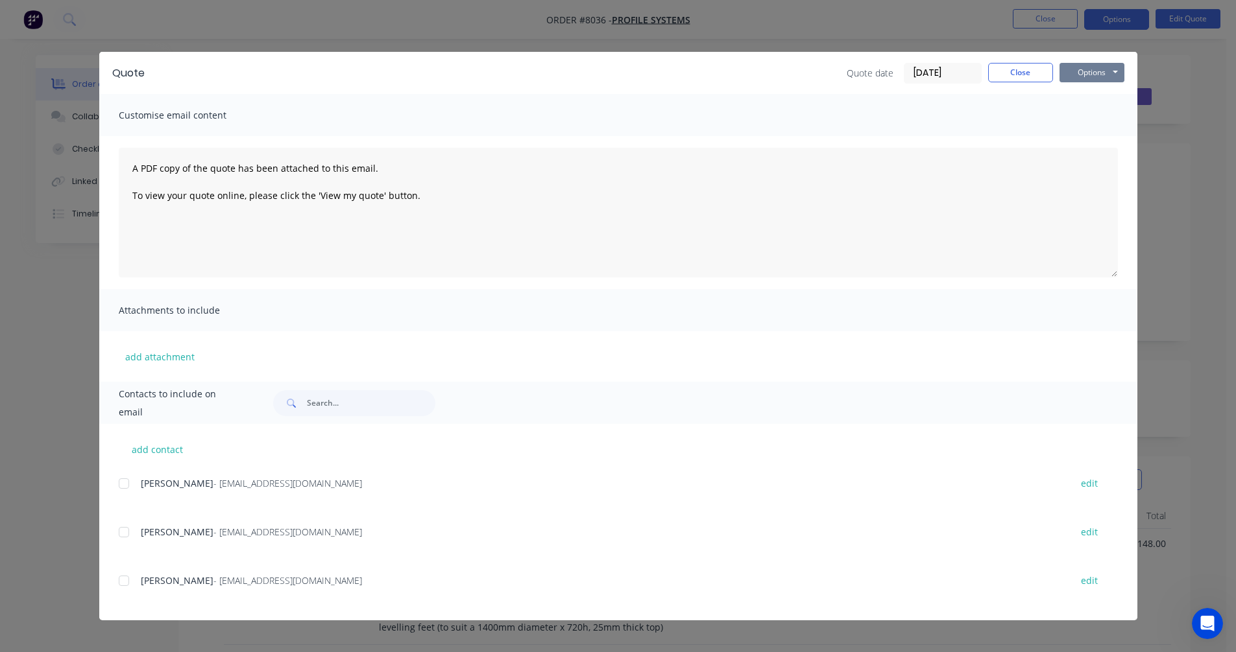
click at [1099, 73] on button "Options" at bounding box center [1091, 72] width 65 height 19
click at [1095, 98] on button "Preview" at bounding box center [1100, 95] width 83 height 21
click at [1099, 70] on button "Options" at bounding box center [1091, 72] width 65 height 19
click at [1077, 97] on button "Preview" at bounding box center [1100, 95] width 83 height 21
click at [1018, 77] on button "Close" at bounding box center [1020, 72] width 65 height 19
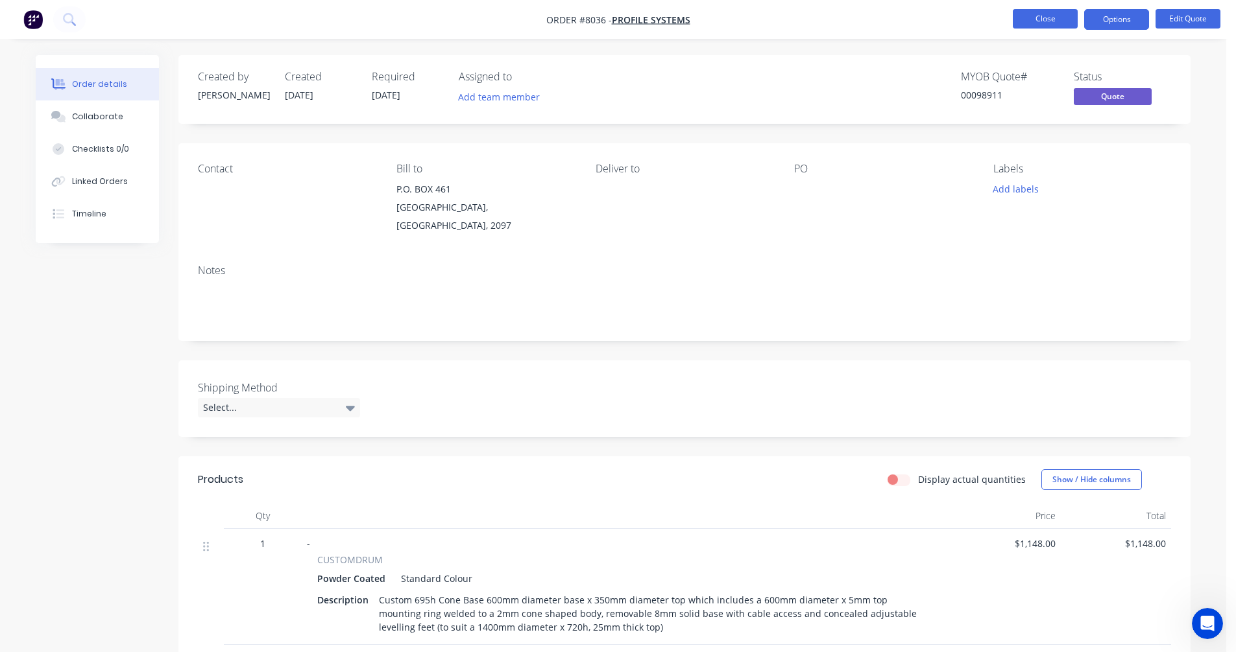
click at [1058, 12] on button "Close" at bounding box center [1044, 18] width 65 height 19
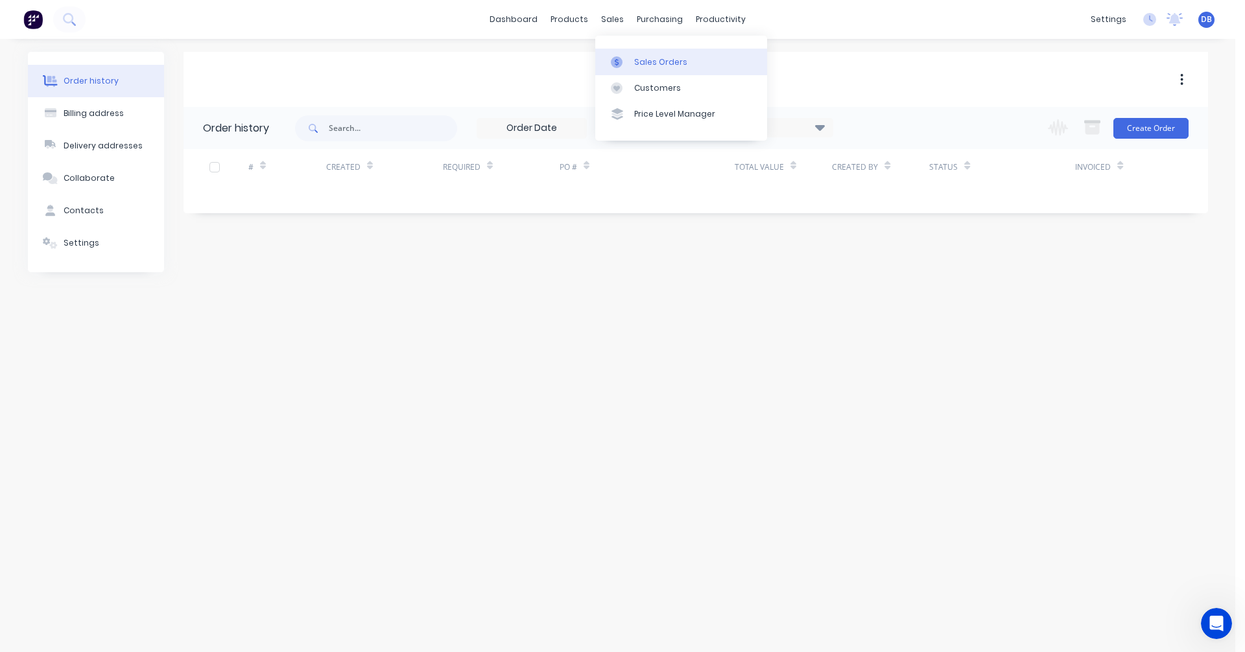
click at [646, 67] on div "Sales Orders" at bounding box center [660, 62] width 53 height 12
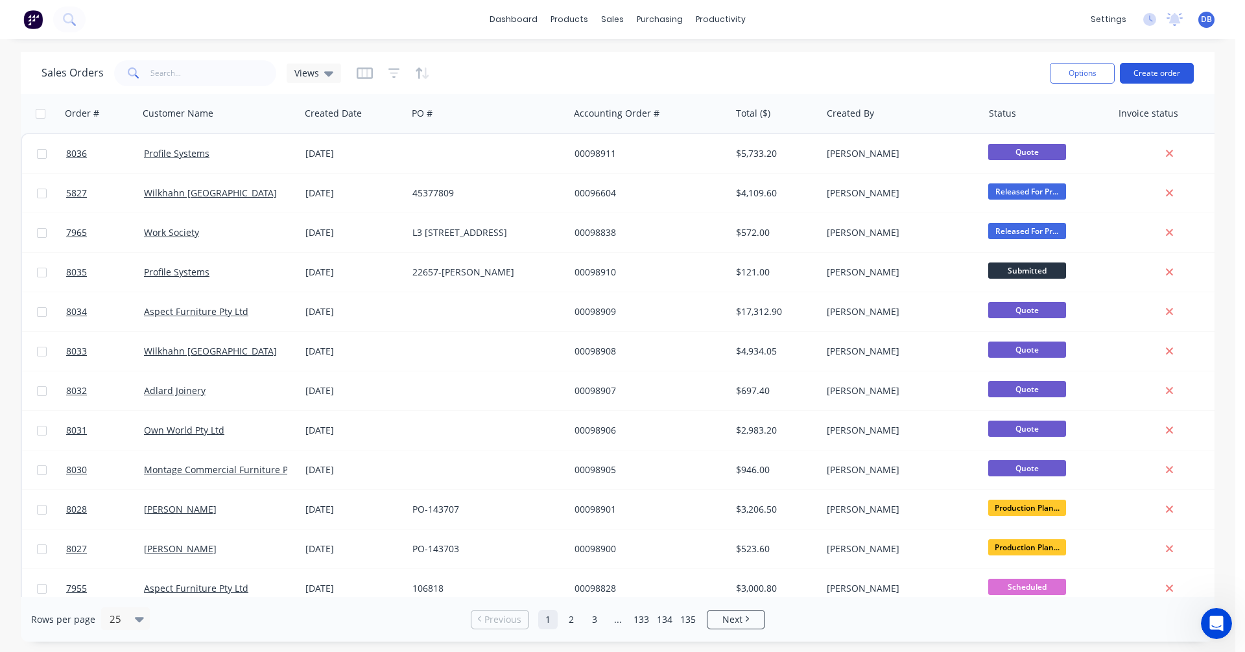
click at [1151, 72] on button "Create order" at bounding box center [1157, 73] width 74 height 21
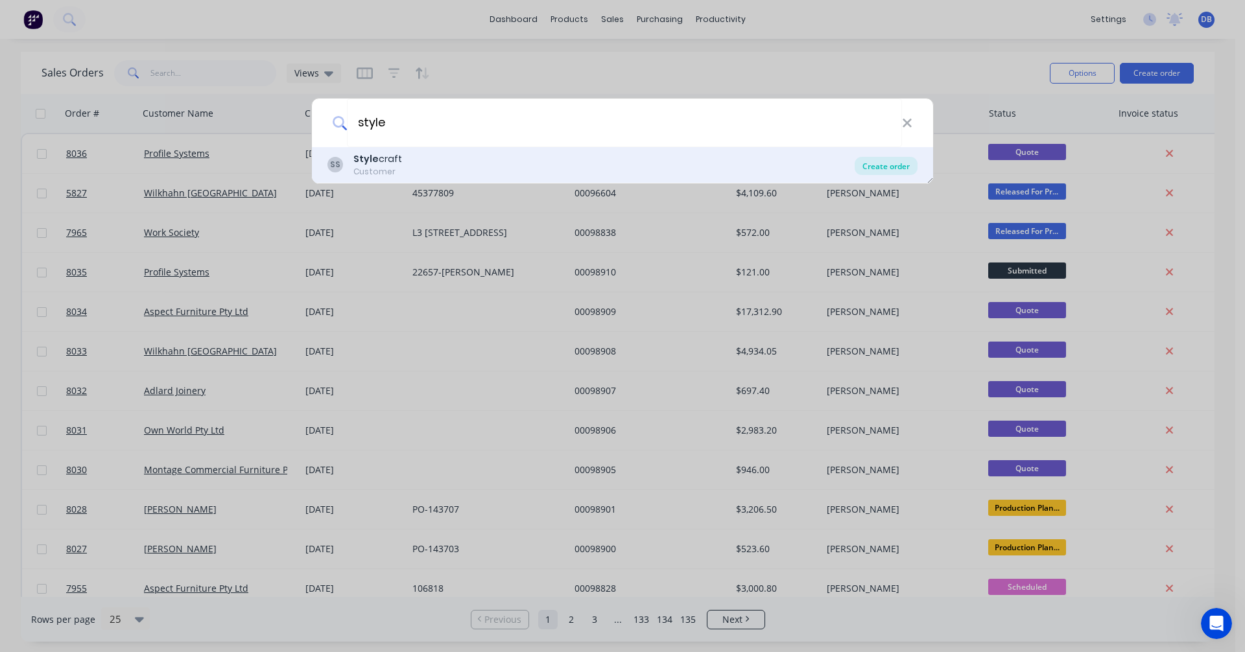
type input "style"
click at [888, 161] on div "Create order" at bounding box center [886, 166] width 63 height 18
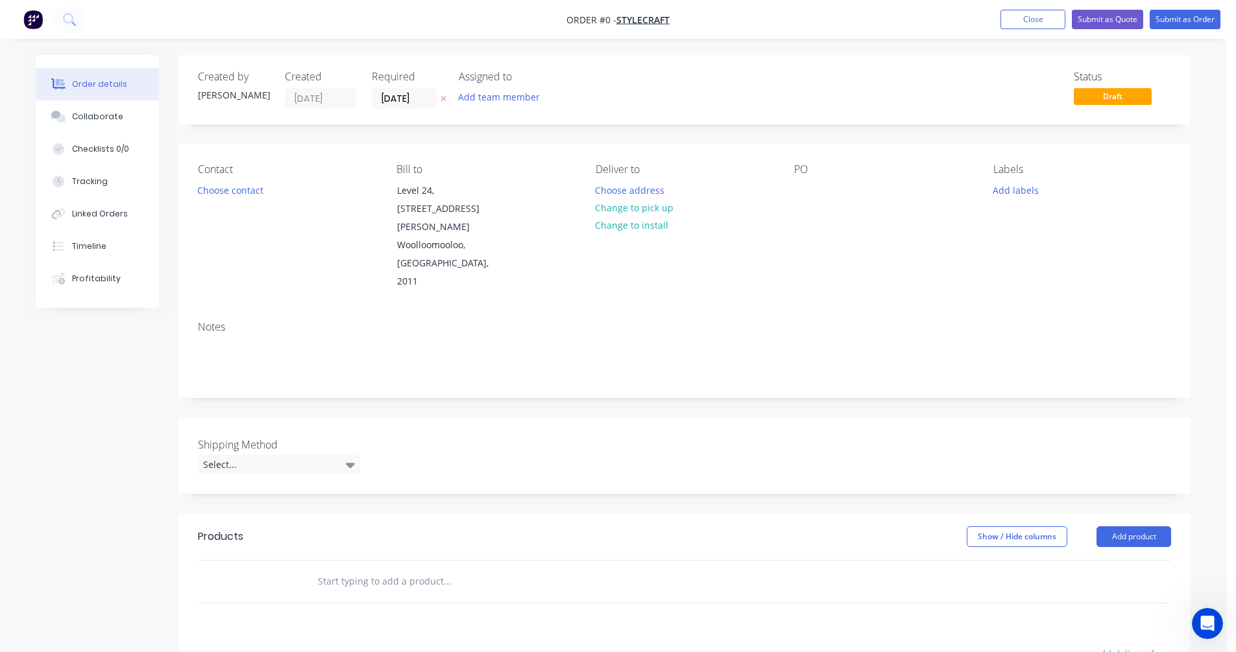
click at [345, 569] on input "text" at bounding box center [446, 582] width 259 height 26
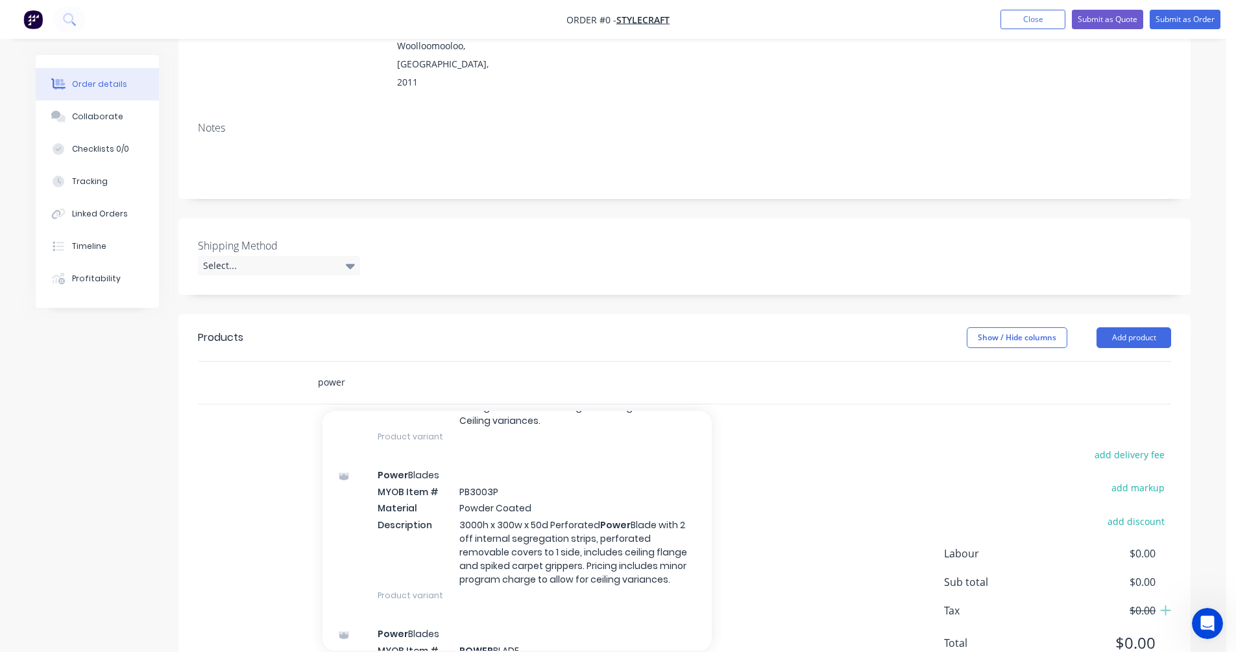
scroll to position [908, 0]
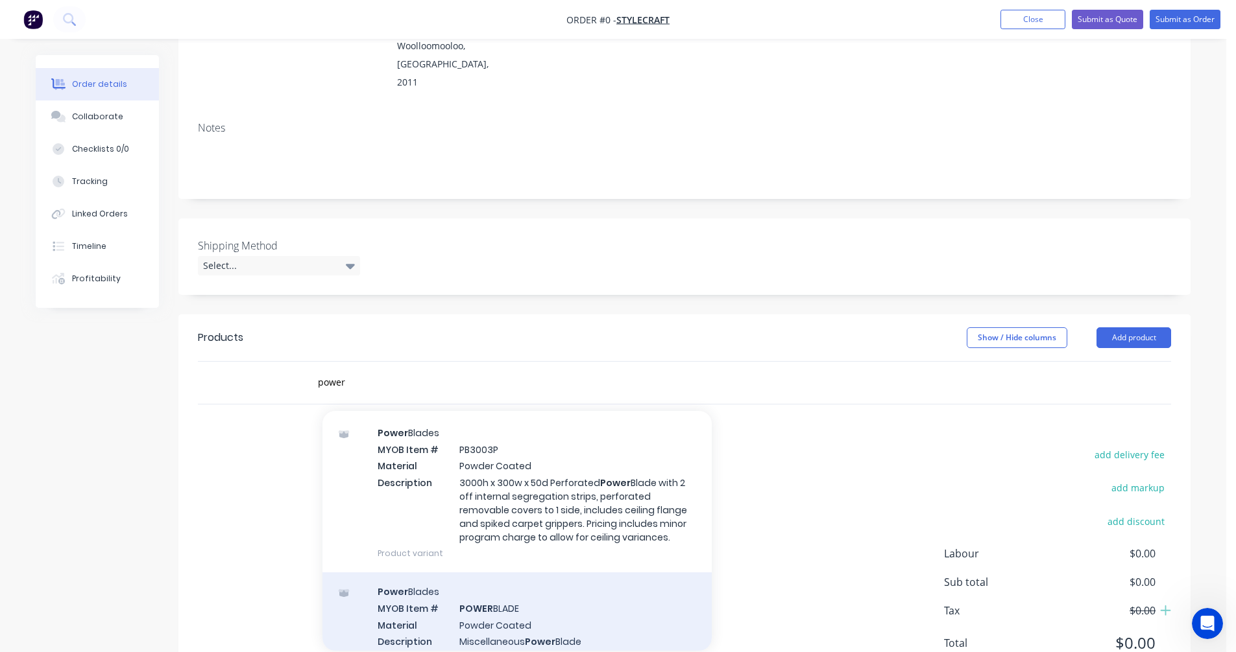
click at [496, 582] on div "Power Blades MYOB Item # POWER BLADE Material Powder Coated Description Miscell…" at bounding box center [516, 625] width 389 height 104
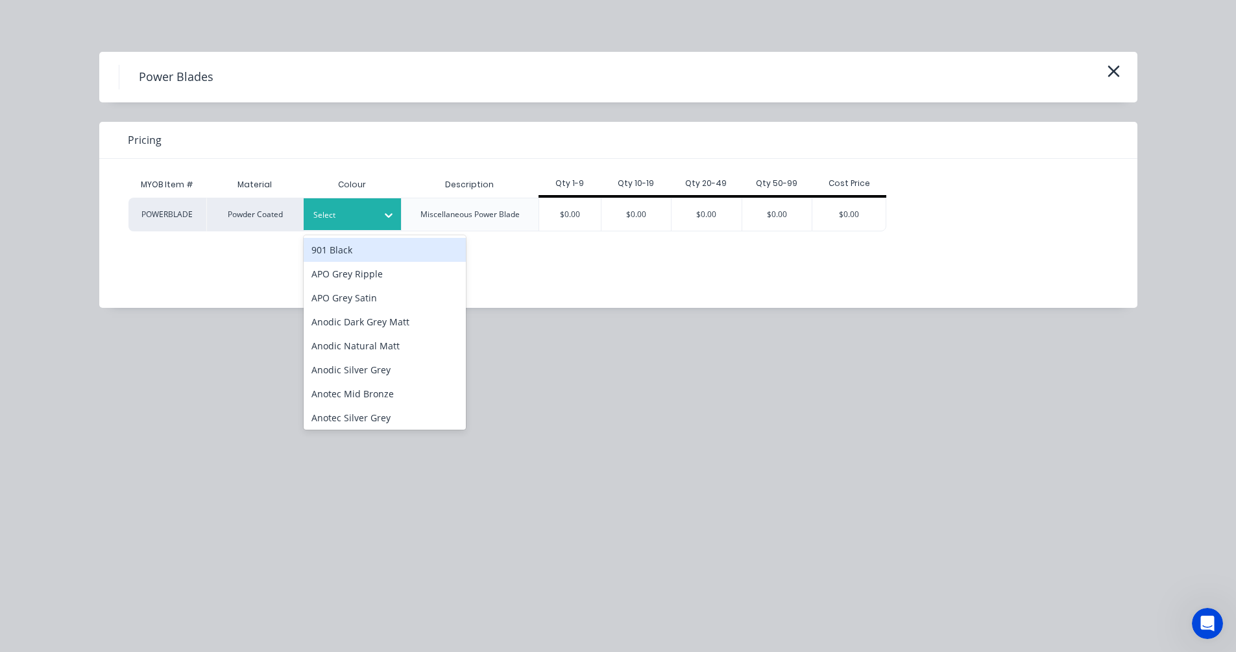
click at [360, 222] on div "Select" at bounding box center [340, 215] width 73 height 17
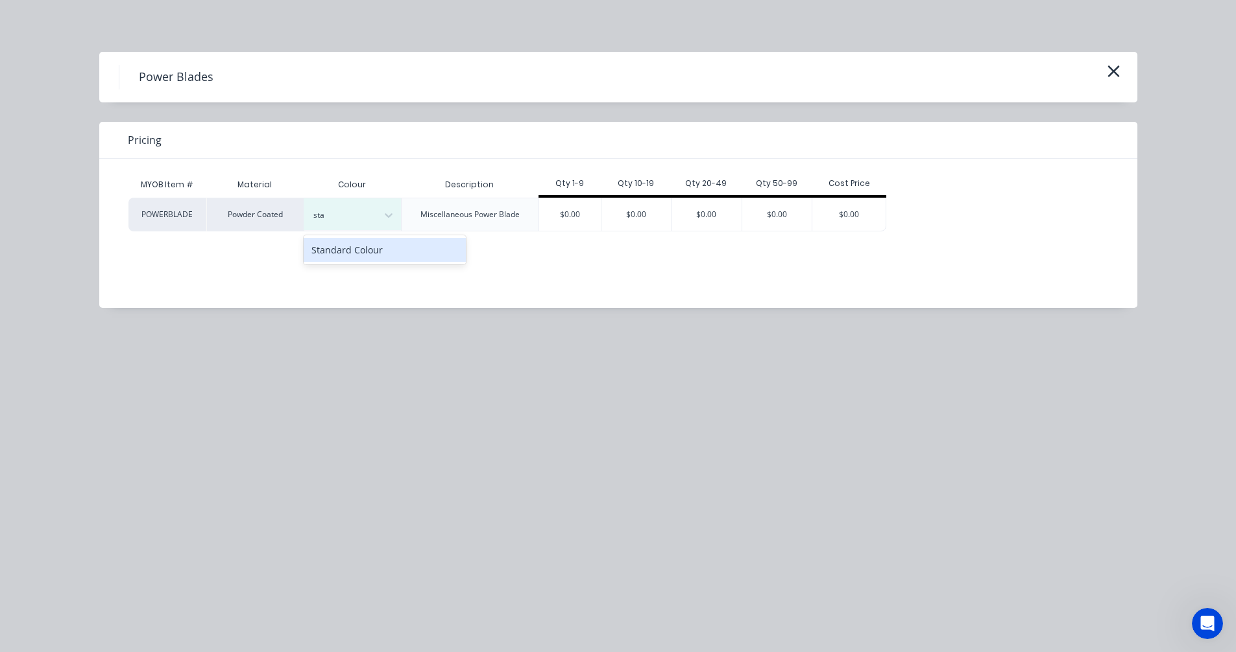
click at [369, 250] on div "Standard Colour" at bounding box center [385, 250] width 162 height 24
click at [584, 219] on div "$0.00" at bounding box center [570, 214] width 62 height 32
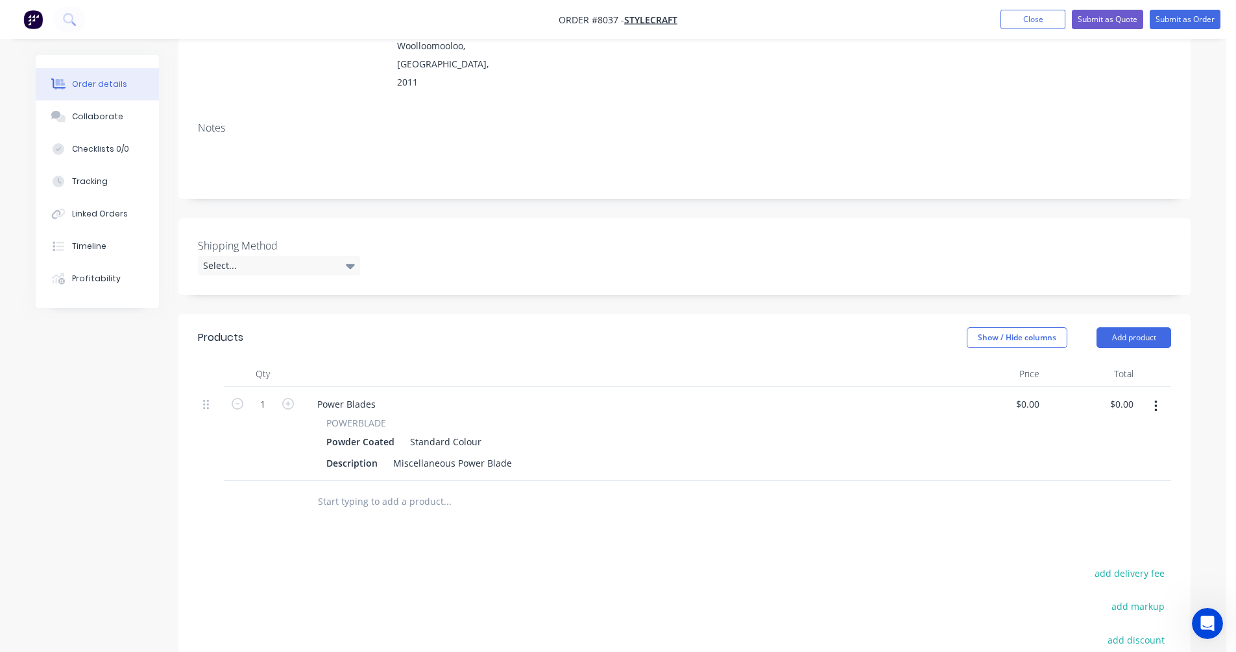
click at [370, 489] on input "text" at bounding box center [446, 502] width 259 height 26
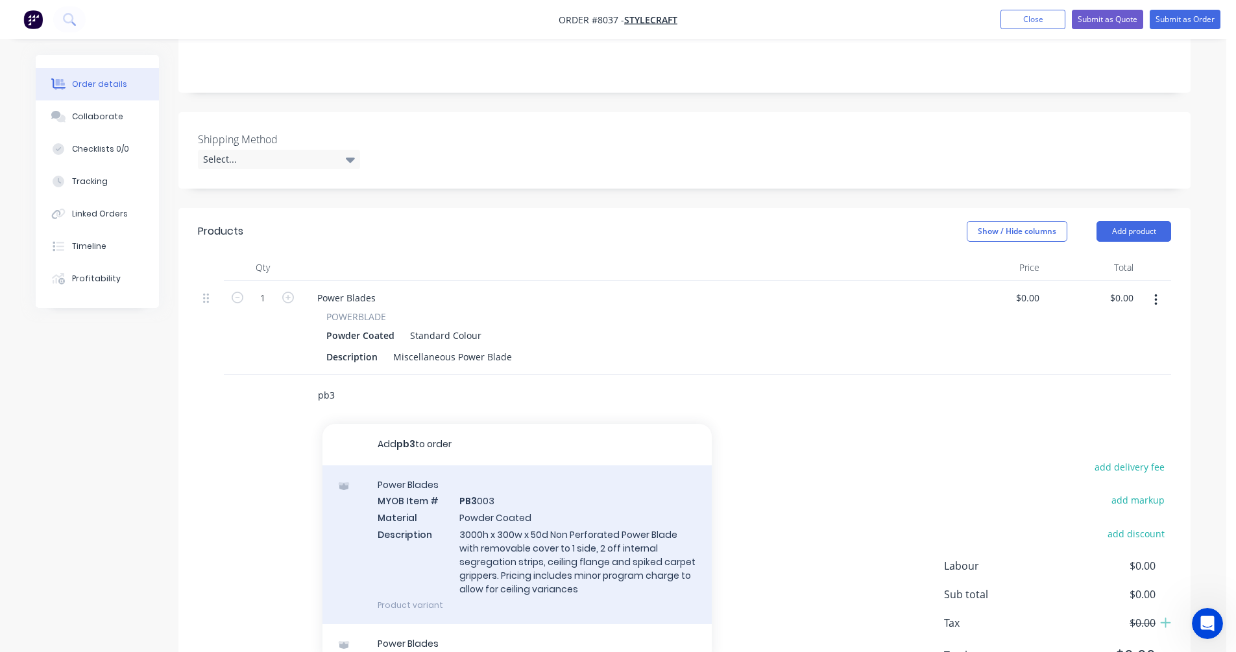
scroll to position [318, 0]
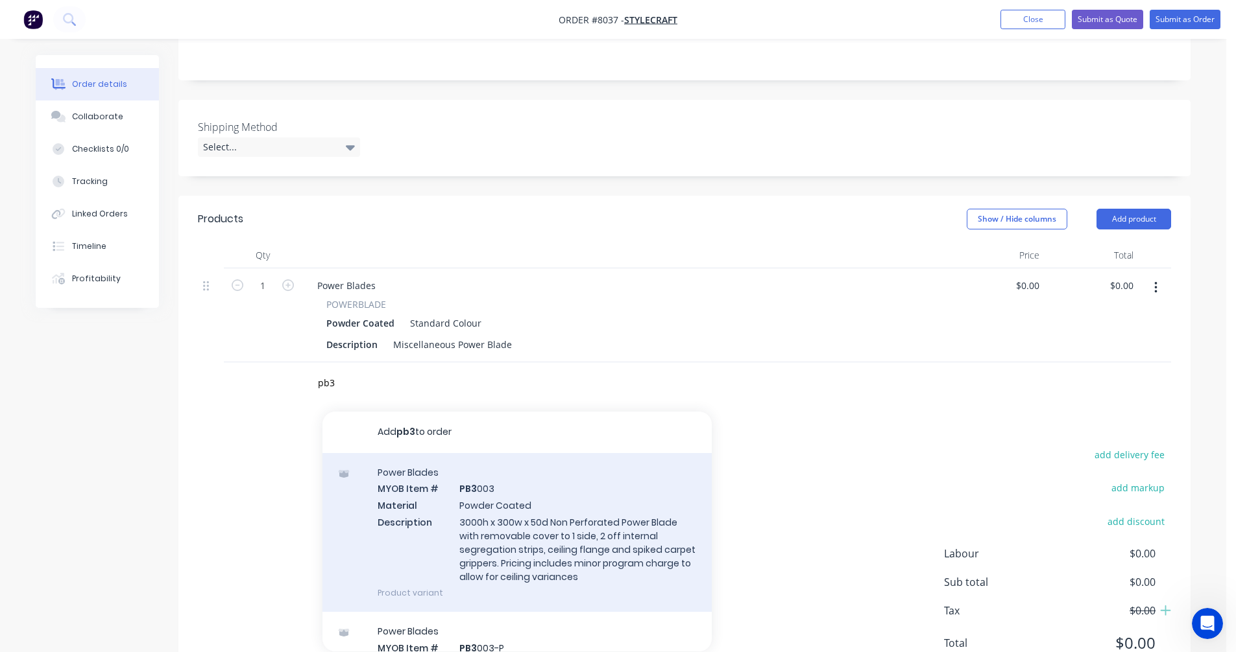
click at [585, 486] on div "Power Blades MYOB Item # PB3 003 Material Powder Coated Description 3000h x 300…" at bounding box center [516, 532] width 389 height 159
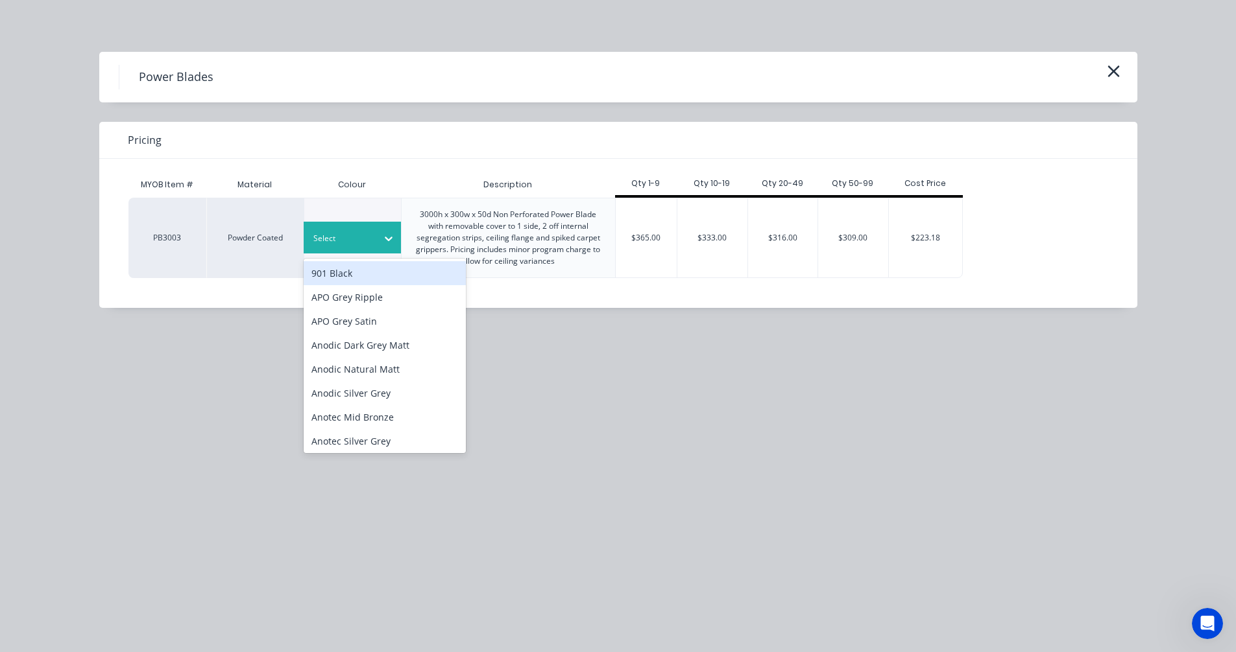
click at [380, 240] on div at bounding box center [388, 238] width 23 height 21
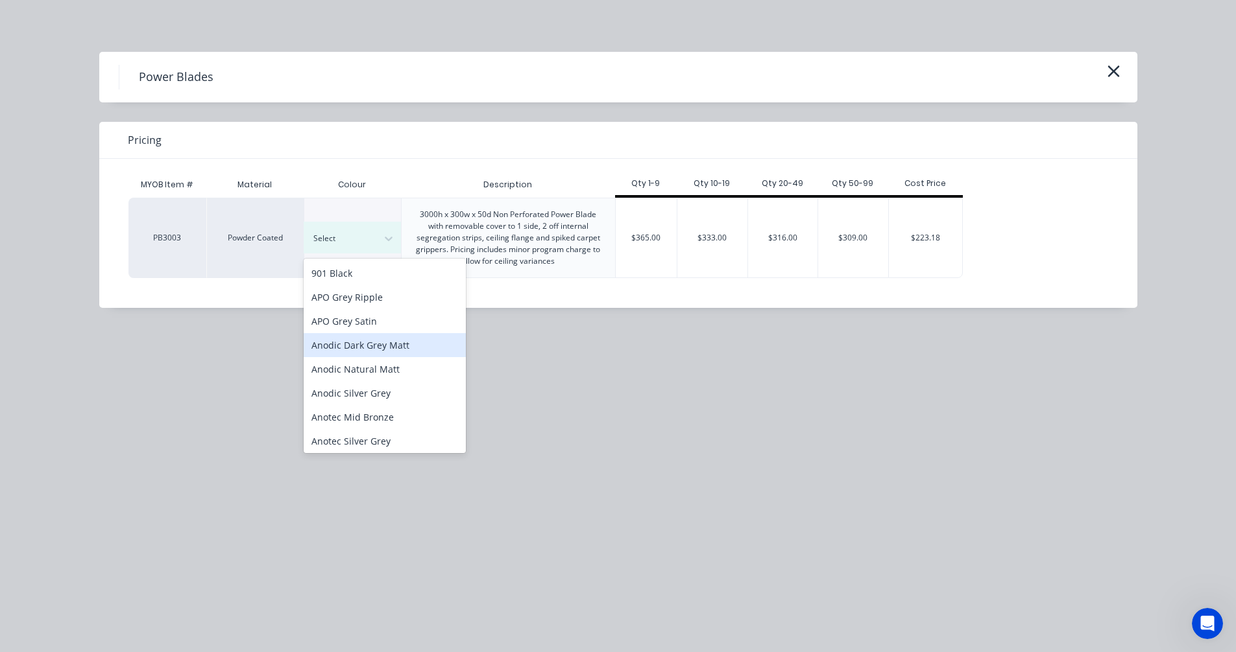
click at [393, 350] on div "Anodic Dark Grey Matt" at bounding box center [385, 345] width 162 height 24
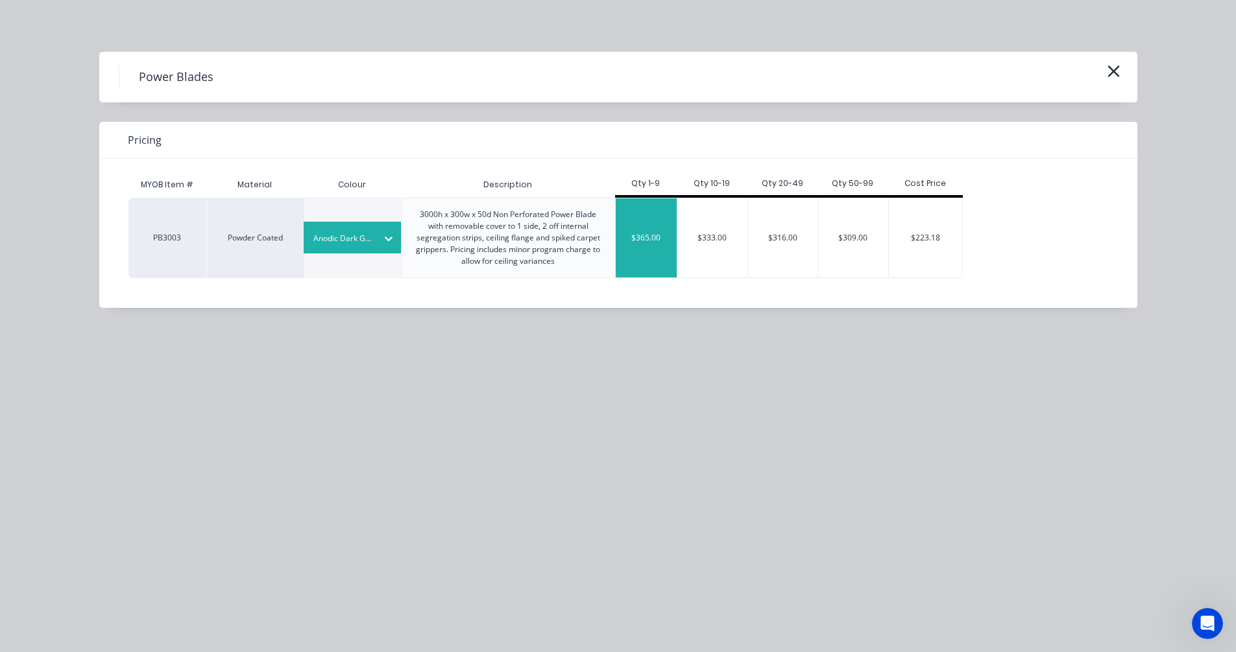
click at [632, 263] on div "$365.00" at bounding box center [647, 237] width 62 height 79
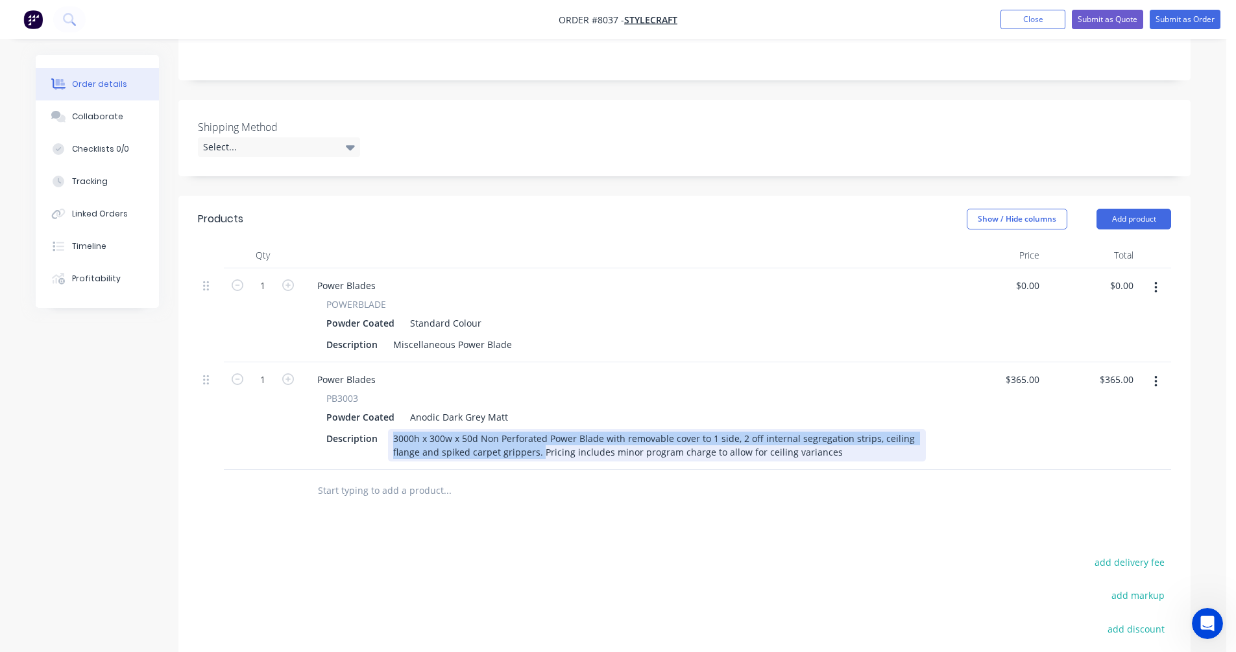
drag, startPoint x: 538, startPoint y: 399, endPoint x: 387, endPoint y: 382, distance: 152.7
click at [388, 429] on div "3000h x 300w x 50d Non Perforated Power Blade with removable cover to 1 side, 2…" at bounding box center [657, 445] width 538 height 32
copy div "3000h x 300w x 50d Non Perforated Power Blade with removable cover to 1 side, 2…"
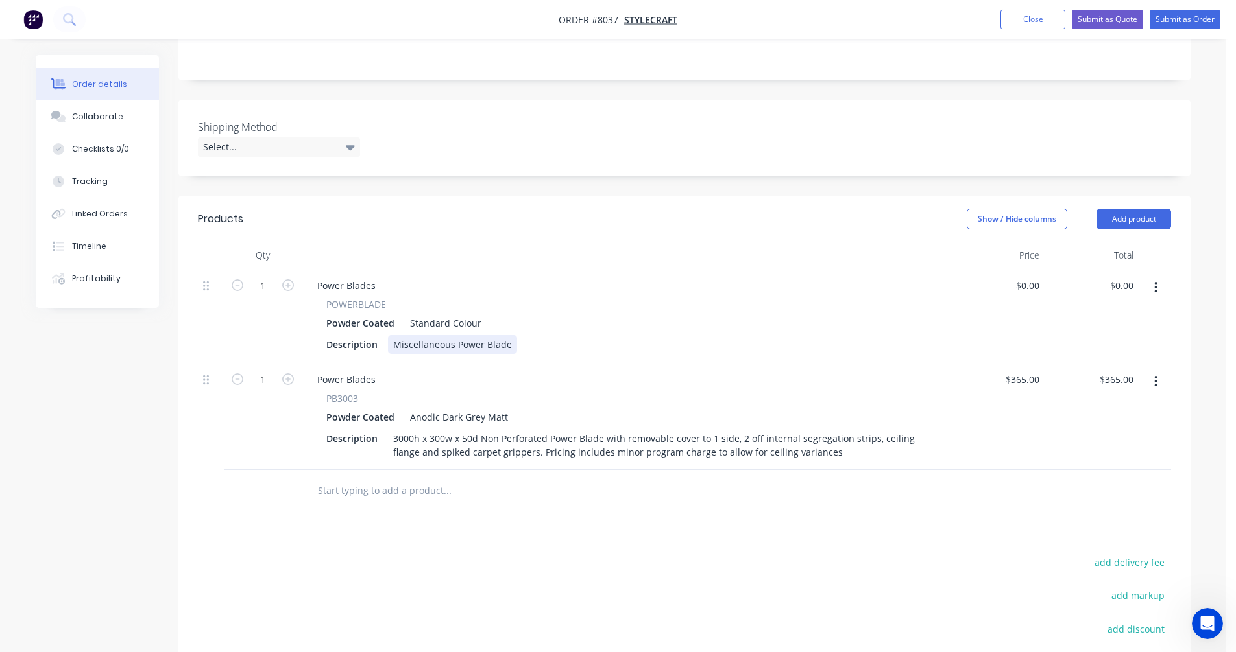
click at [448, 335] on div "Miscellaneous Power Blade" at bounding box center [452, 344] width 129 height 19
click at [447, 335] on div "Miscellaneous Power Blade" at bounding box center [452, 344] width 129 height 19
drag, startPoint x: 507, startPoint y: 291, endPoint x: 374, endPoint y: 290, distance: 132.3
click at [374, 335] on div "Description Miscellaneous Power Blade" at bounding box center [623, 344] width 604 height 19
paste div
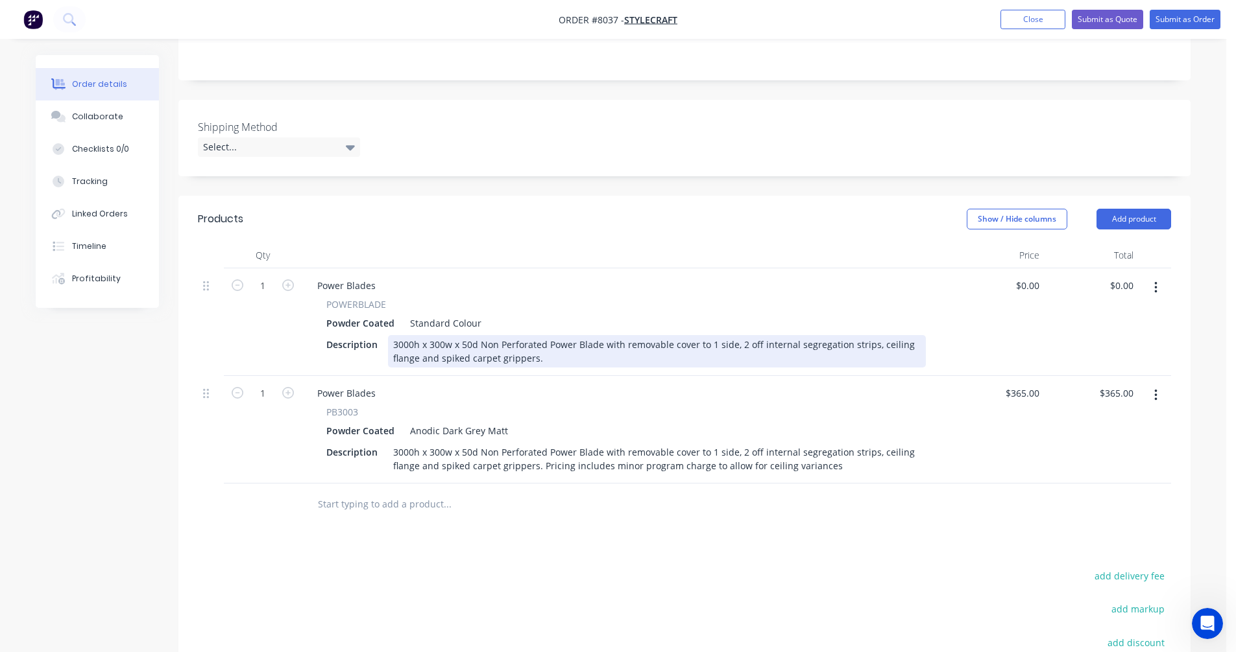
click at [436, 335] on div "3000h x 300w x 50d Non Perforated Power Blade with removable cover to 1 side, 2…" at bounding box center [657, 351] width 538 height 32
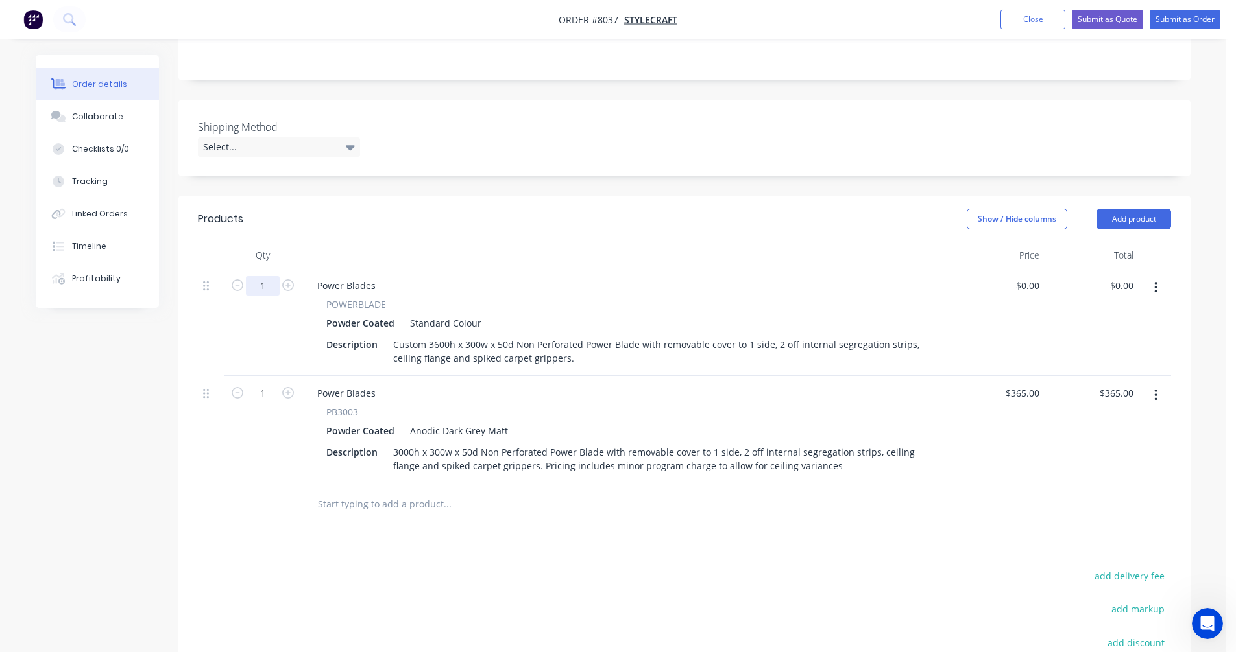
click at [274, 276] on input "1" at bounding box center [263, 285] width 34 height 19
click at [315, 276] on div "Power Blades" at bounding box center [346, 285] width 79 height 19
click at [320, 276] on div "Power Blades" at bounding box center [346, 285] width 79 height 19
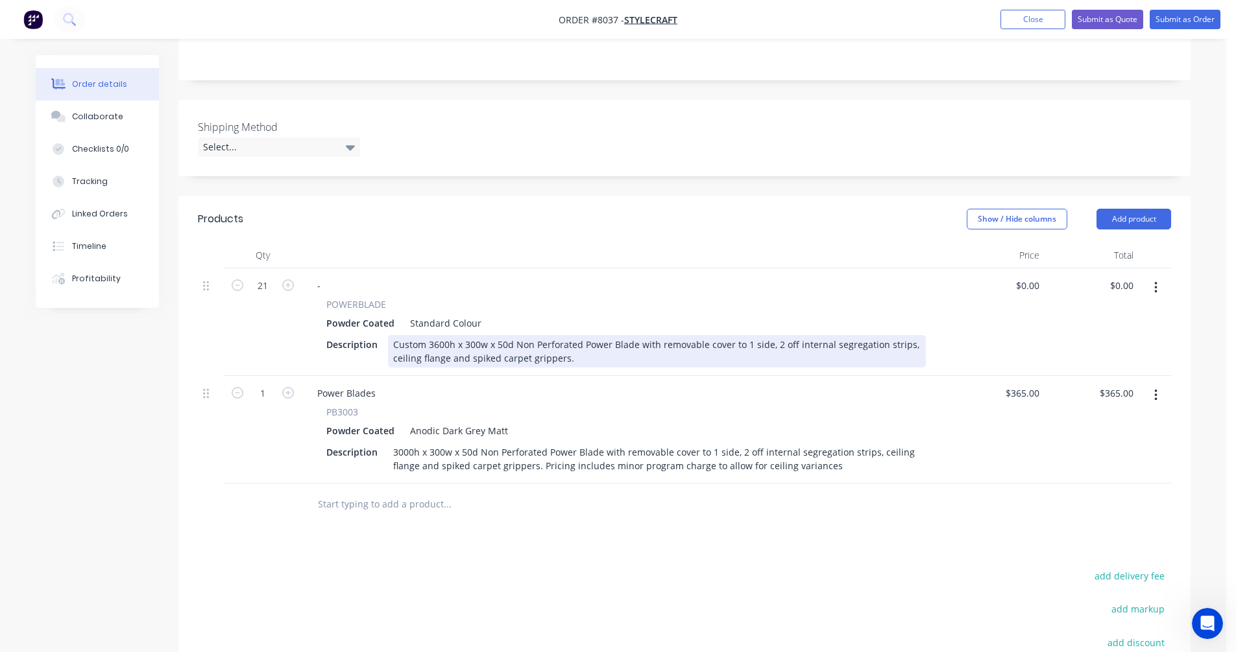
click at [499, 335] on div "Custom 3600h x 300w x 50d Non Perforated Power Blade with removable cover to 1 …" at bounding box center [657, 351] width 538 height 32
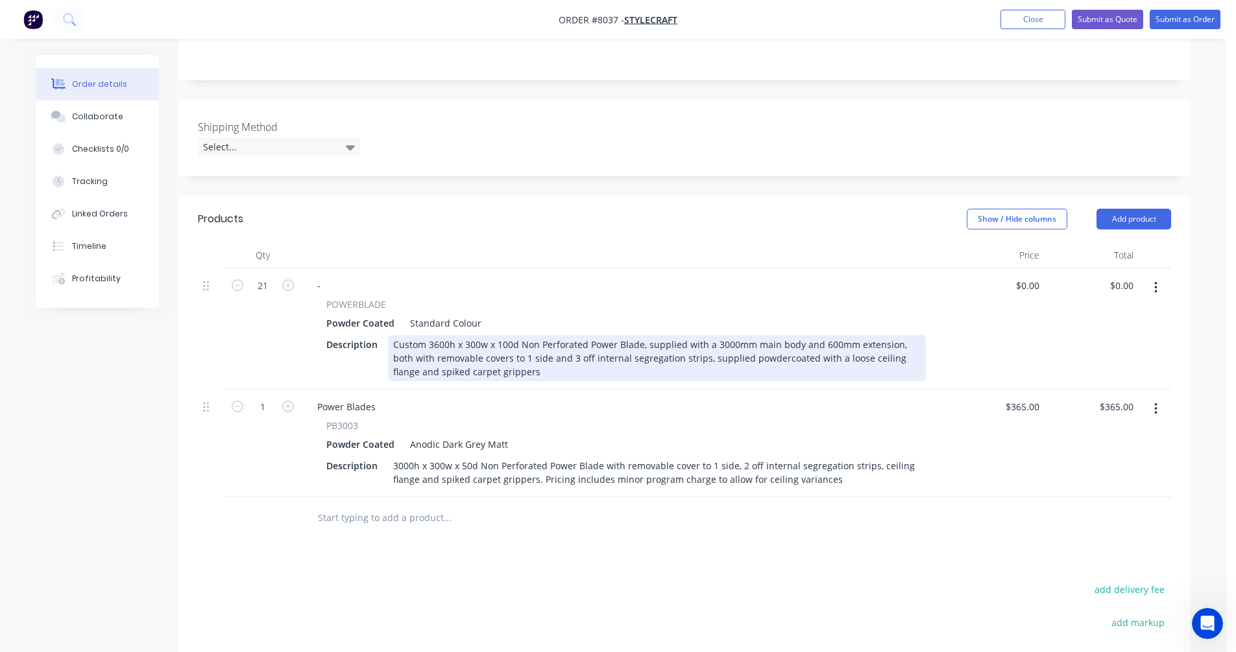
click at [684, 335] on div "Custom 3600h x 300w x 100d Non Perforated Power Blade, supplied with a 3000mm m…" at bounding box center [657, 358] width 538 height 46
click at [693, 335] on div "Custom 3600h x 300w x 100d Non Perforated Power Blade, supplied with a 3000mm m…" at bounding box center [657, 358] width 538 height 46
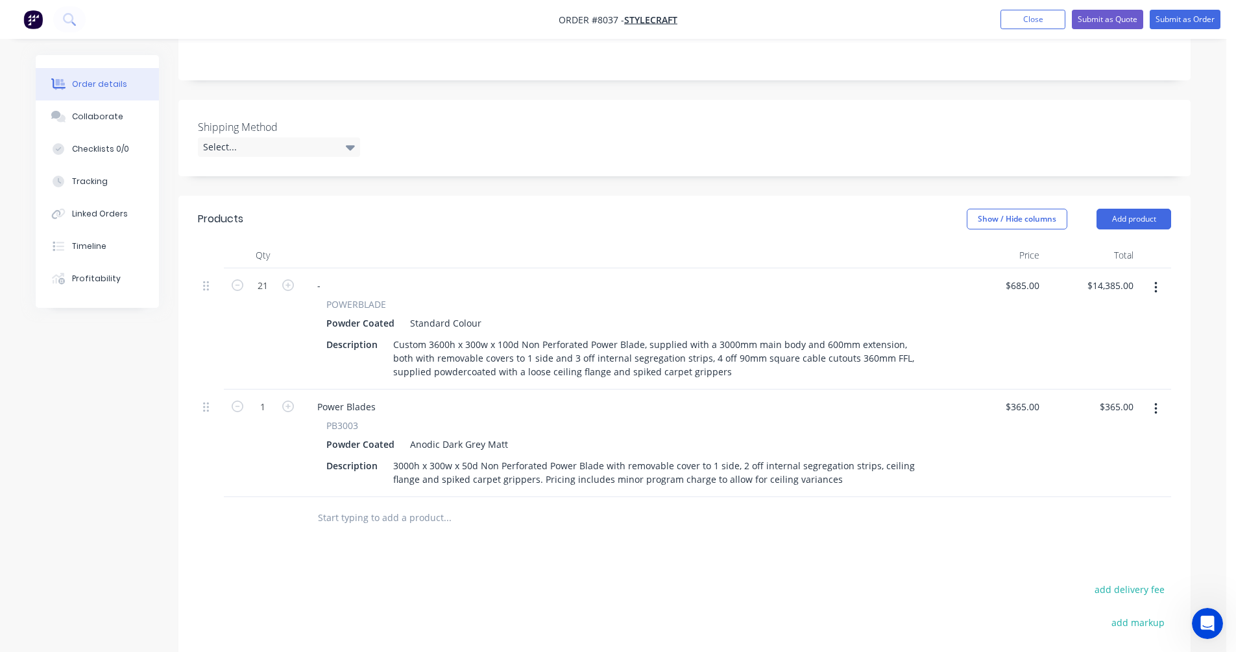
click at [1154, 402] on icon "button" at bounding box center [1155, 409] width 3 height 14
click at [1082, 512] on div "Delete" at bounding box center [1109, 521] width 100 height 19
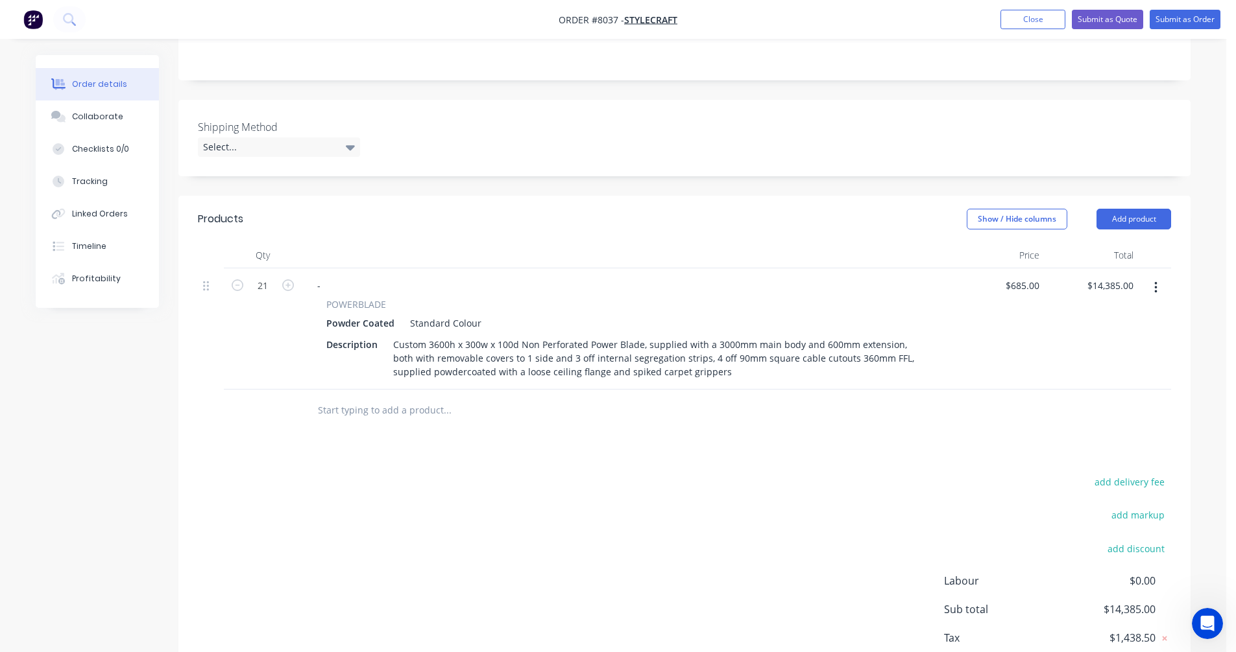
click at [1154, 281] on icon "button" at bounding box center [1155, 288] width 3 height 14
click at [1109, 339] on div "Duplicate" at bounding box center [1109, 348] width 100 height 19
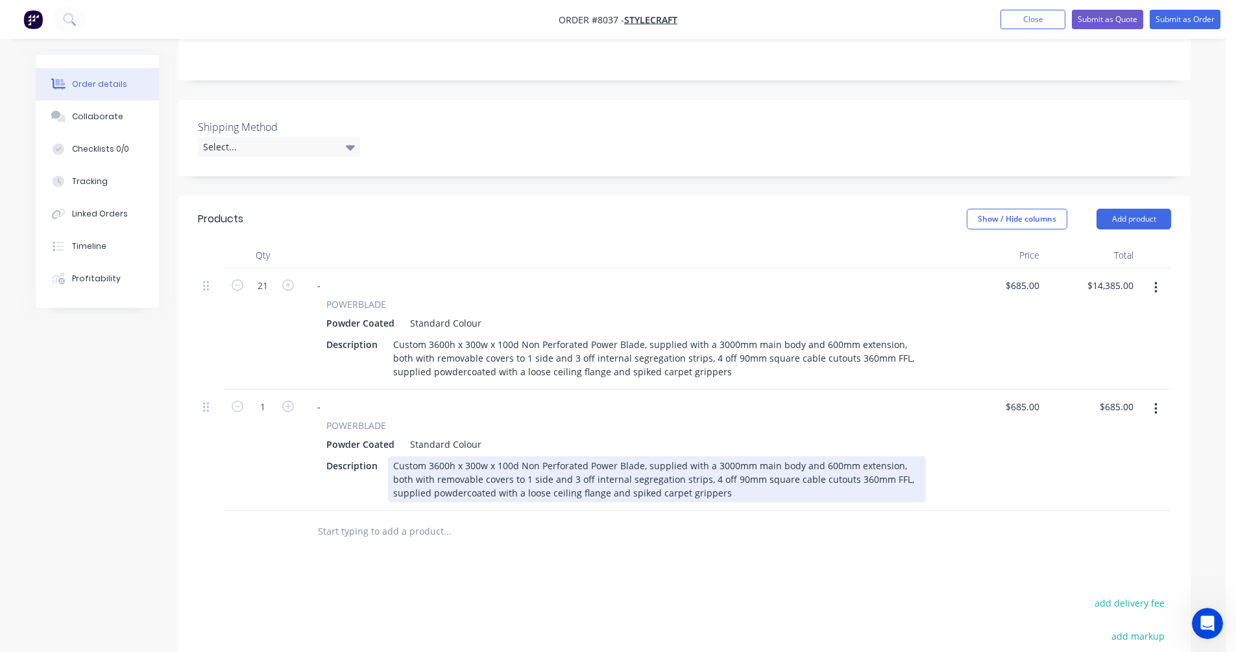
click at [472, 457] on div "Custom 3600h x 300w x 100d Non Perforated Power Blade, supplied with a 3000mm m…" at bounding box center [657, 480] width 538 height 46
click at [746, 457] on div "Custom 3600h x 400w x 100d Non Perforated Power Blade, supplied with a 3000mm m…" at bounding box center [657, 480] width 538 height 46
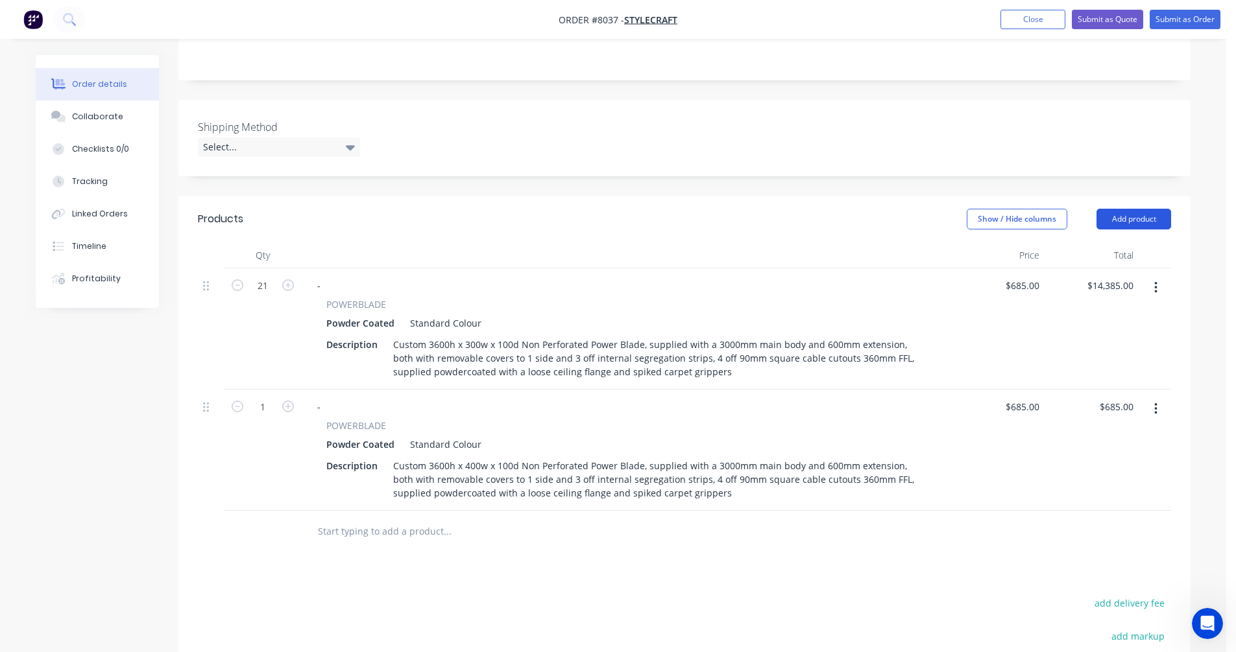
click at [1123, 209] on button "Add product" at bounding box center [1133, 219] width 75 height 21
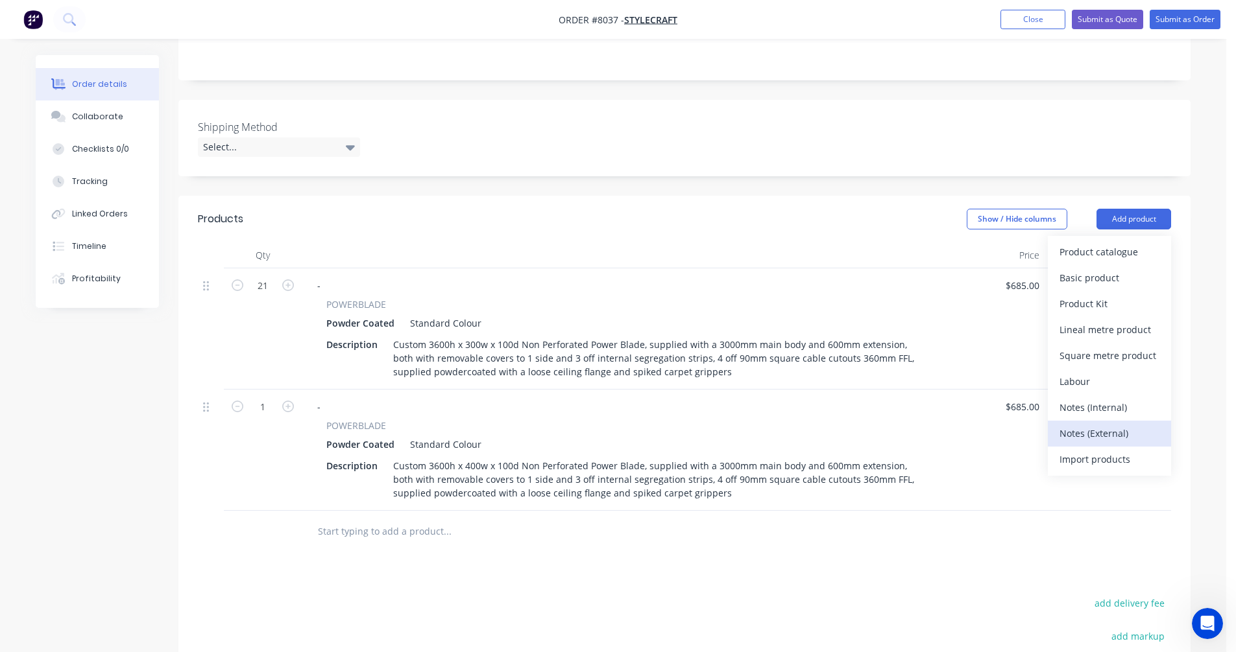
click at [1088, 424] on div "Notes (External)" at bounding box center [1109, 433] width 100 height 19
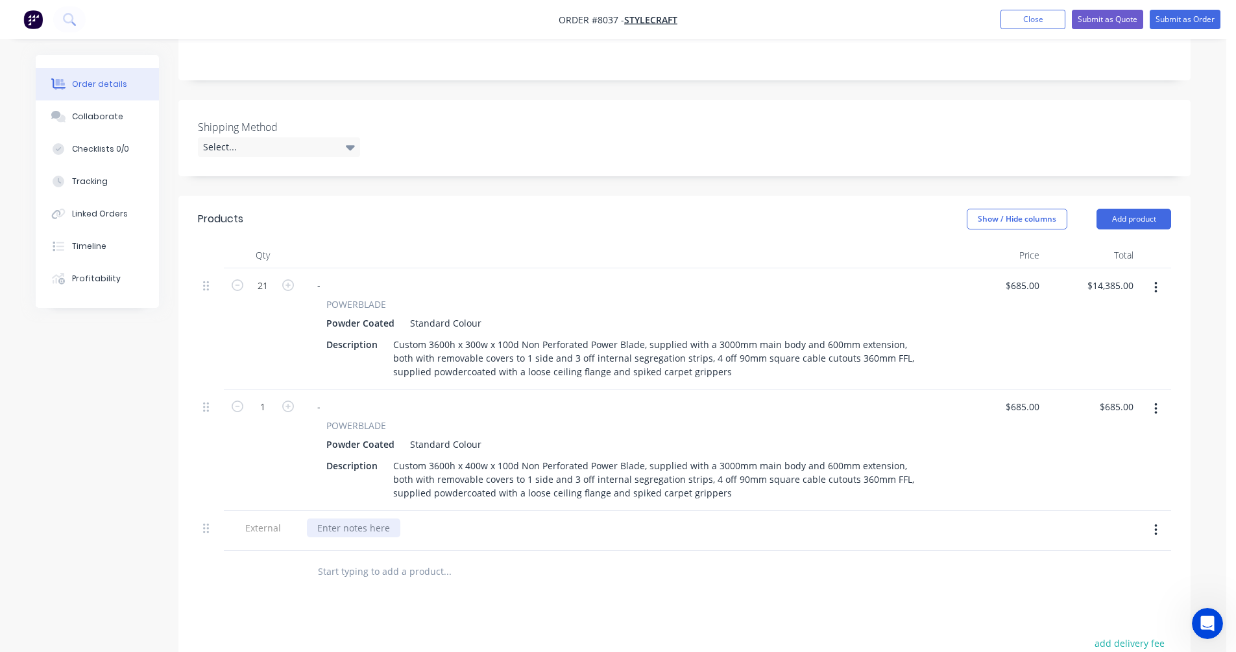
click at [321, 519] on div at bounding box center [353, 528] width 93 height 19
click at [1158, 519] on button "button" at bounding box center [1155, 530] width 30 height 23
click at [1110, 555] on div "Duplicate" at bounding box center [1109, 564] width 100 height 19
click at [323, 559] on div "300mm Wide Option" at bounding box center [362, 568] width 110 height 19
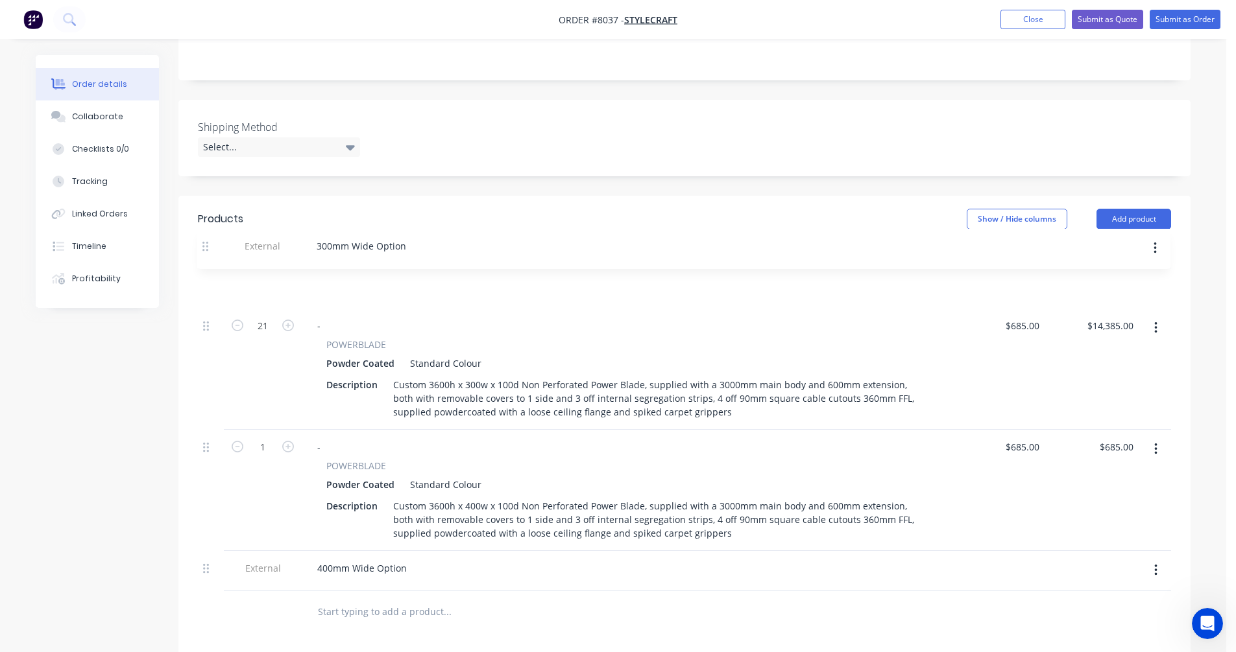
drag, startPoint x: 208, startPoint y: 478, endPoint x: 206, endPoint y: 245, distance: 233.5
click at [206, 269] on div "21 - POWERBLADE Powder Coated Standard Colour Description Custom 3600h x 300w x…" at bounding box center [684, 430] width 973 height 323
click at [268, 438] on input "1" at bounding box center [263, 447] width 34 height 19
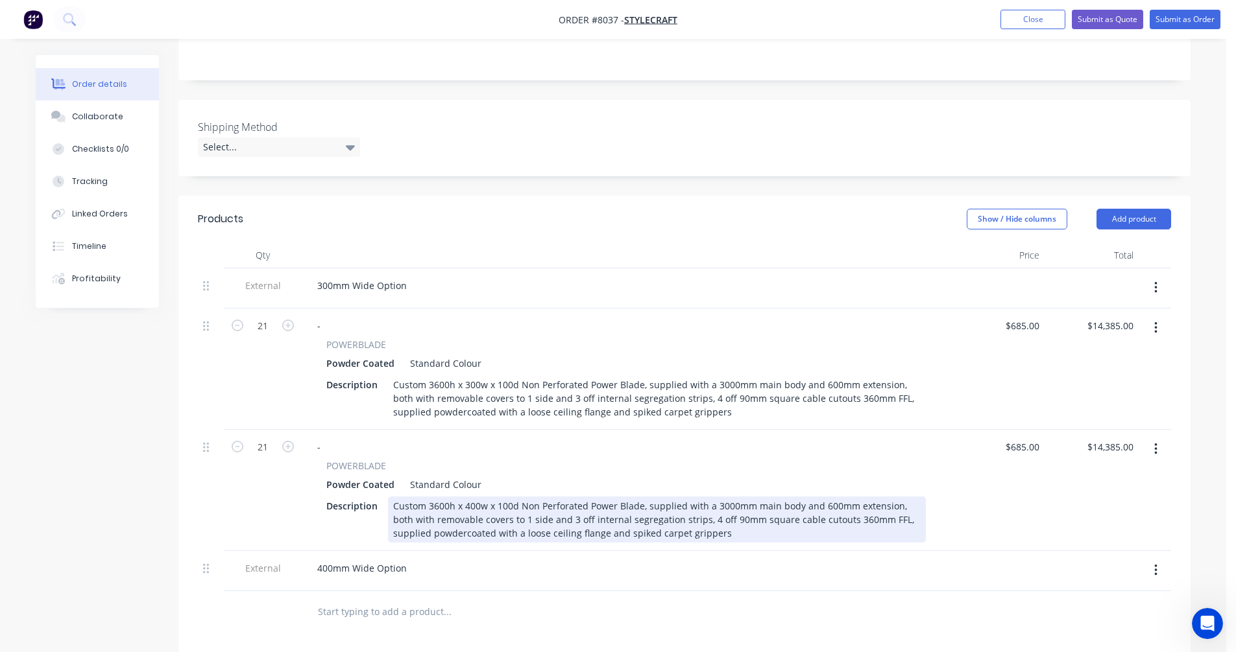
scroll to position [320, 0]
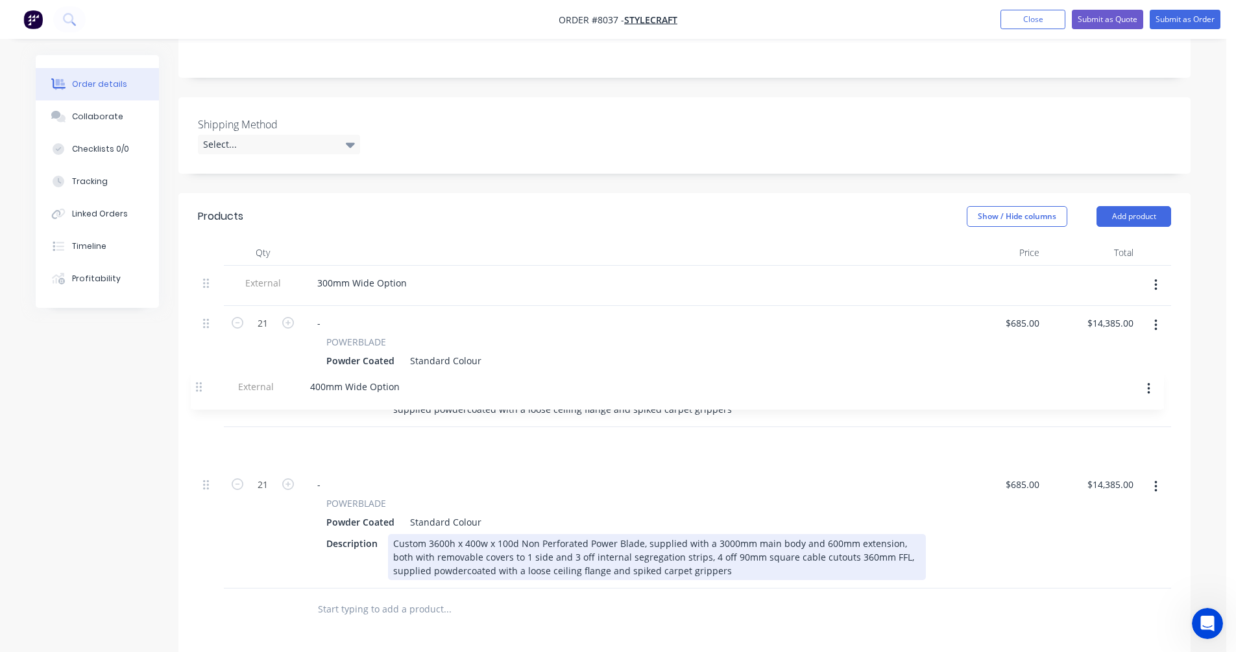
drag, startPoint x: 206, startPoint y: 518, endPoint x: 202, endPoint y: 387, distance: 131.1
click at [202, 387] on div "External 300mm Wide Option 21 - POWERBLADE Powder Coated Standard Colour Descri…" at bounding box center [684, 427] width 973 height 323
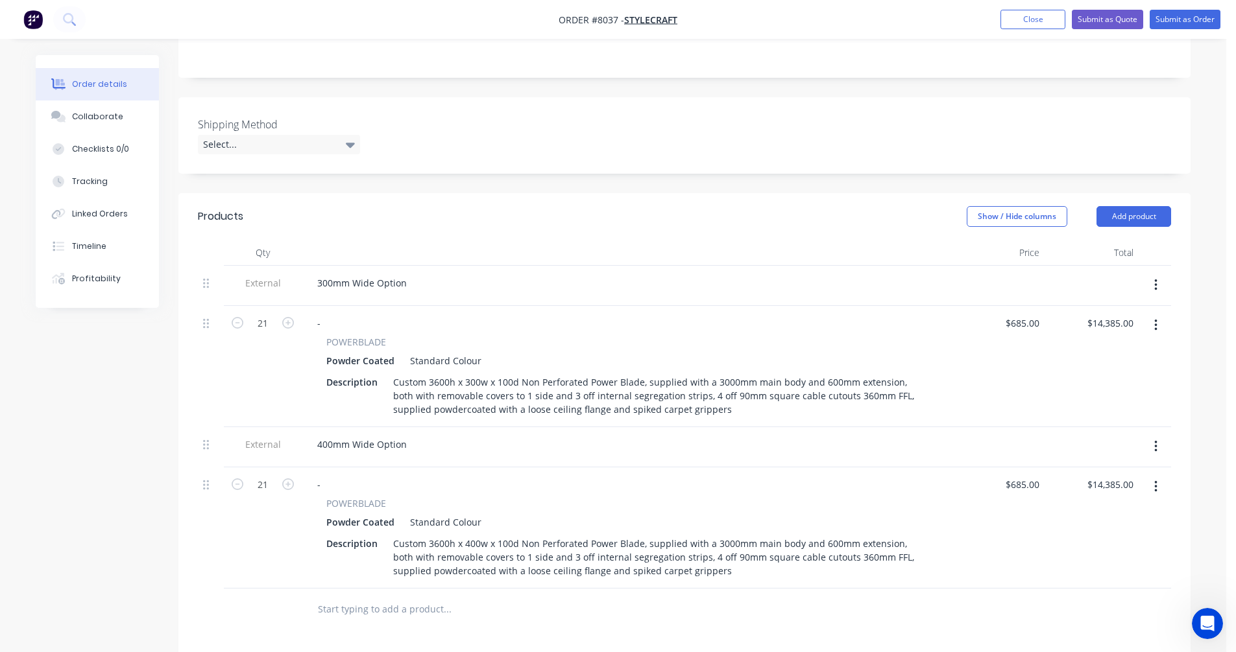
click at [357, 597] on input "text" at bounding box center [446, 610] width 259 height 26
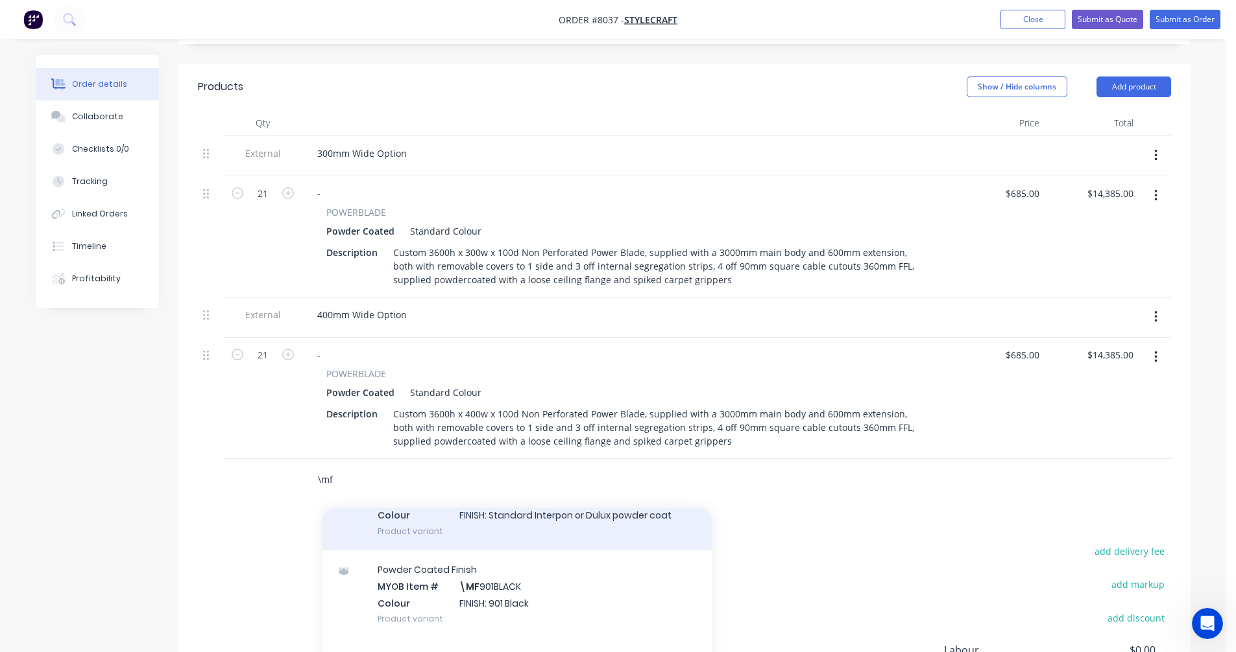
scroll to position [0, 0]
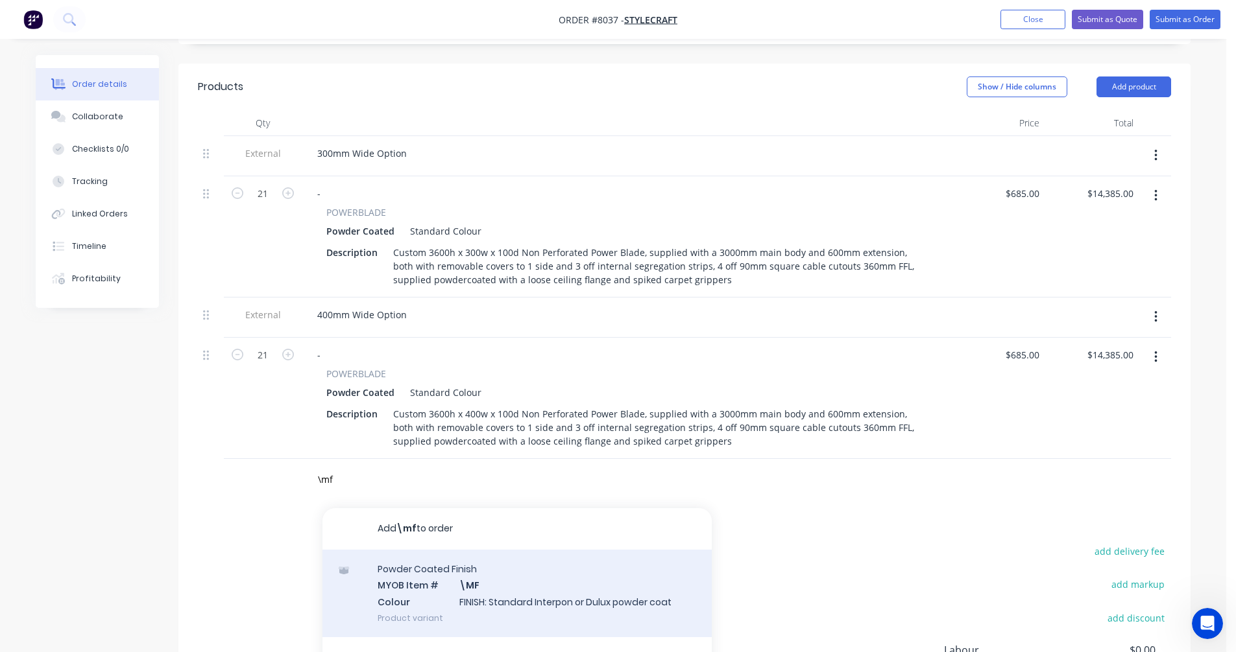
click at [511, 550] on div "Powder Coated Finish MYOB Item # \MF Colour FINISH: Standard Interpon or Dulux …" at bounding box center [516, 594] width 389 height 88
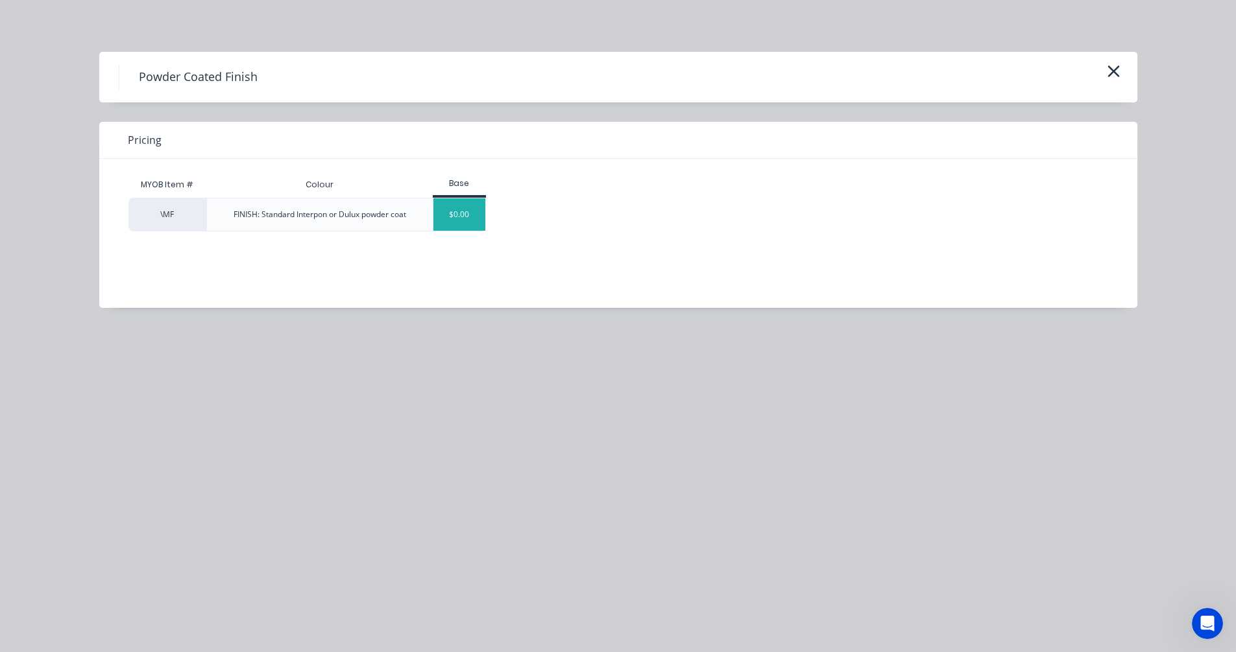
click at [460, 221] on div "$0.00" at bounding box center [459, 214] width 53 height 32
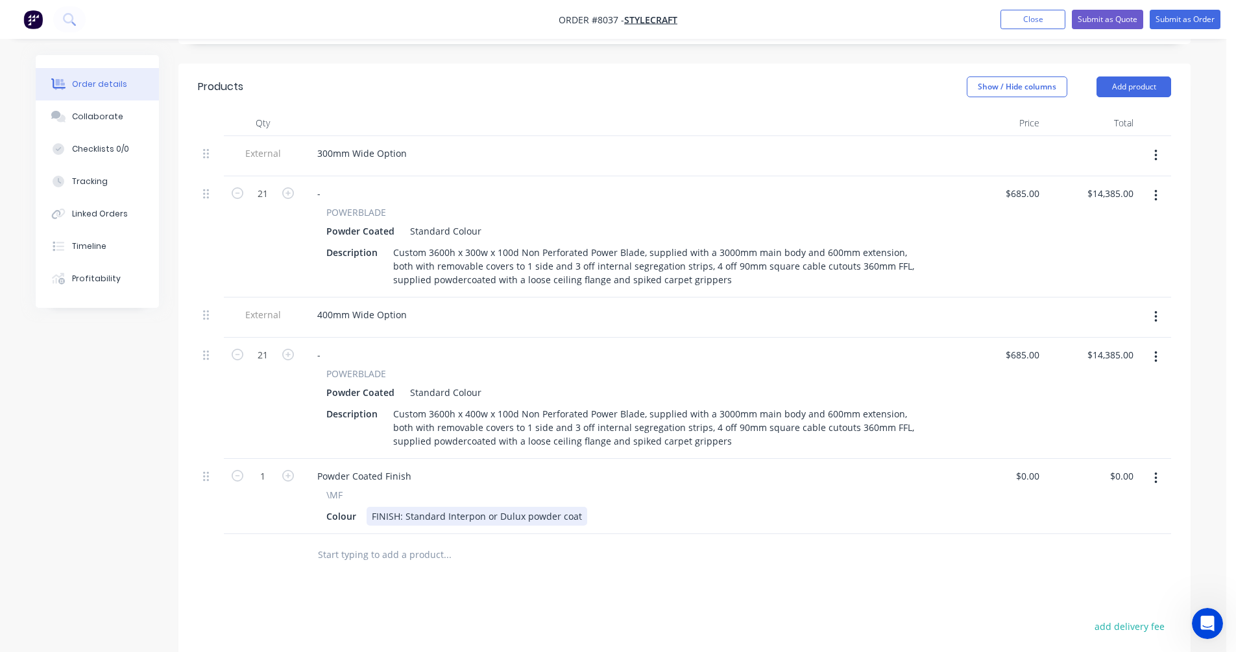
click at [508, 507] on div "FINISH: Standard Interpon or Dulux powder coat" at bounding box center [476, 516] width 221 height 19
drag, startPoint x: 568, startPoint y: 462, endPoint x: 403, endPoint y: 461, distance: 164.1
click at [403, 507] on div "FINISH: Standard Interpon or Dulux powder coat" at bounding box center [476, 516] width 221 height 19
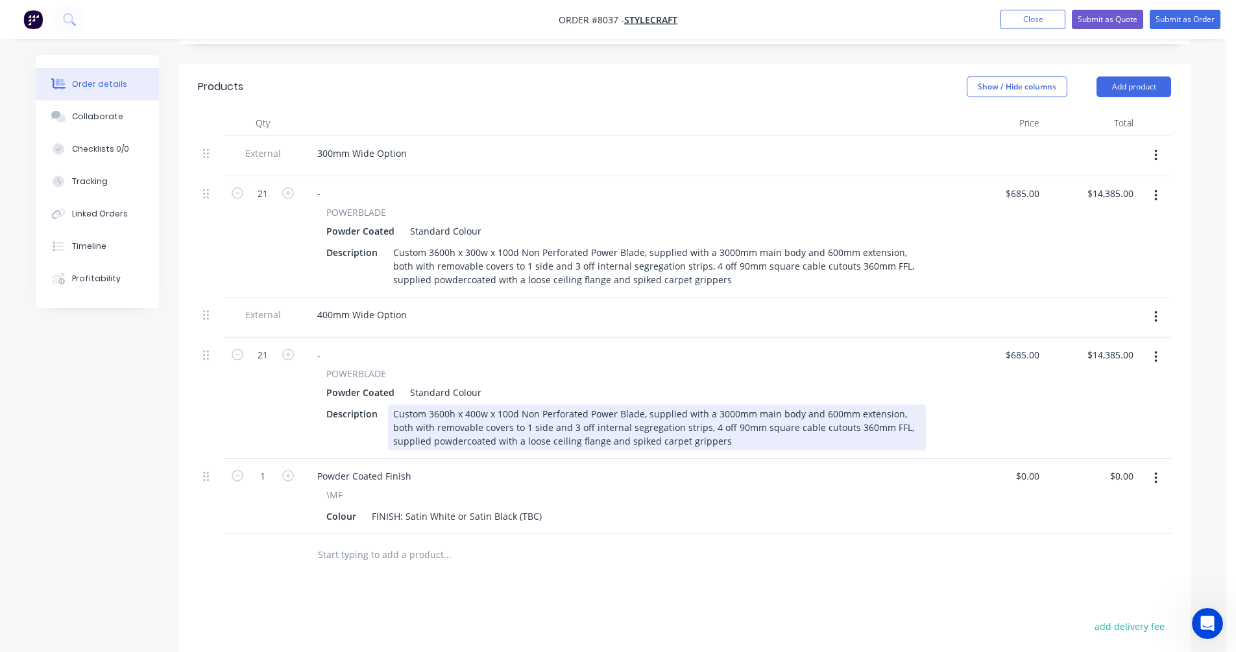
click at [608, 405] on div "Custom 3600h x 400w x 100d Non Perforated Power Blade, supplied with a 3000mm m…" at bounding box center [657, 428] width 538 height 46
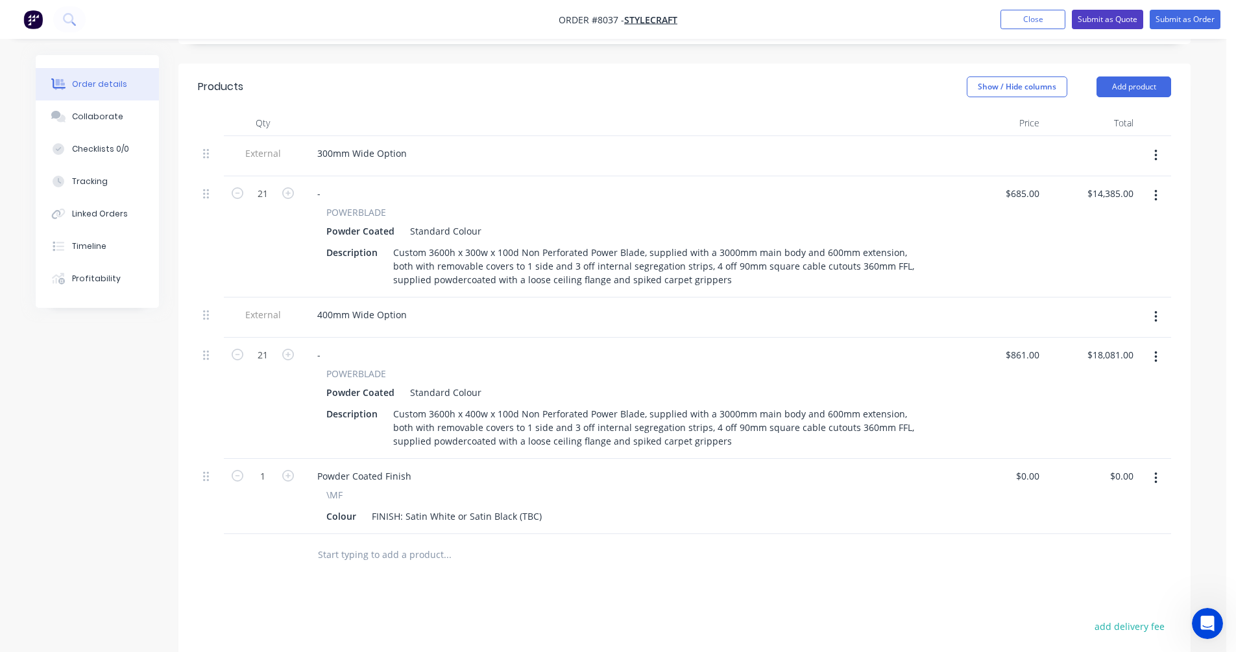
click at [1101, 19] on button "Submit as Quote" at bounding box center [1106, 19] width 71 height 19
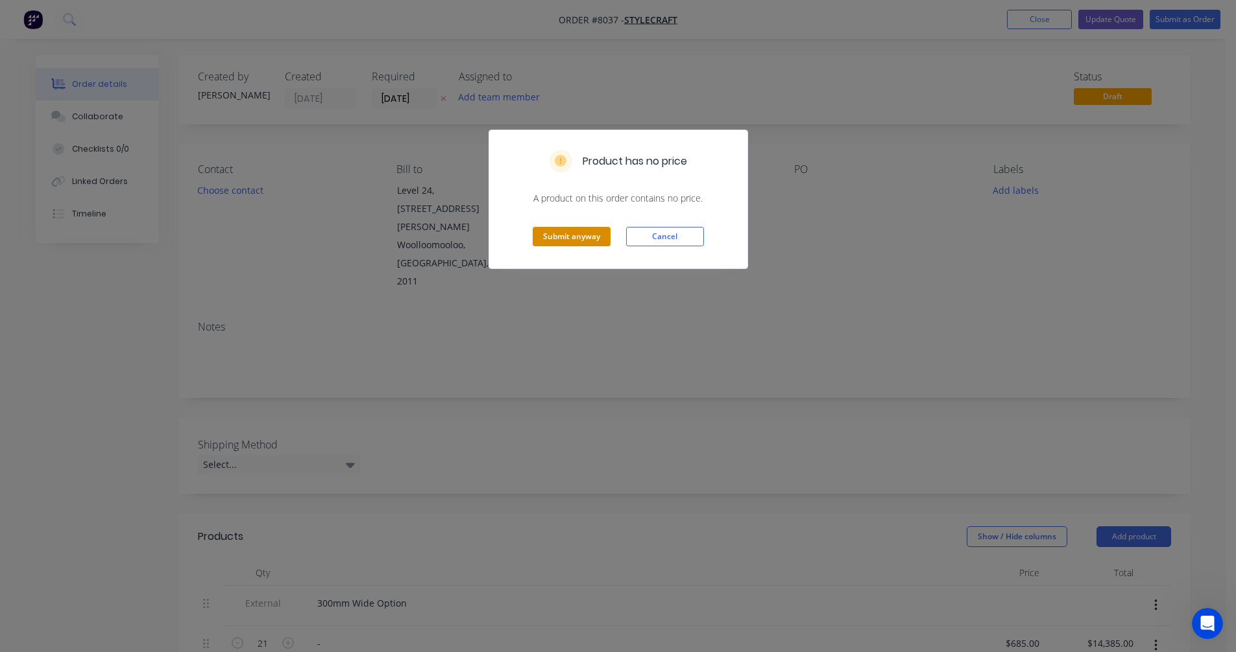
click at [566, 236] on button "Submit anyway" at bounding box center [571, 236] width 78 height 19
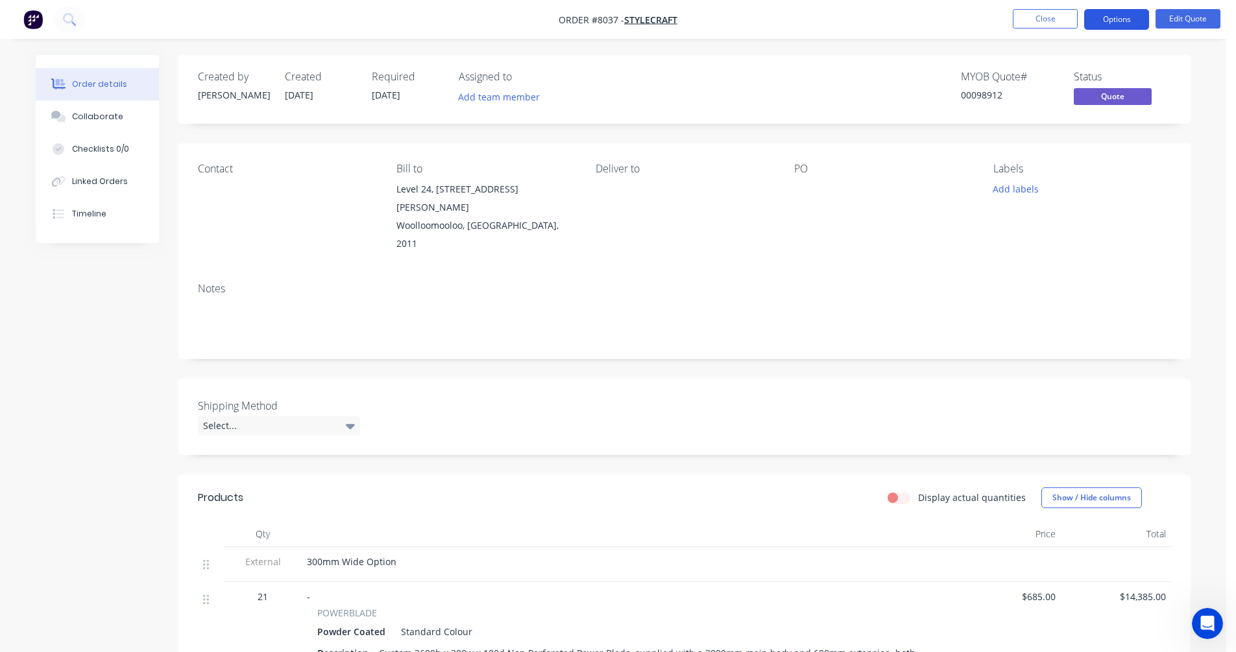
click at [1108, 20] on button "Options" at bounding box center [1116, 19] width 65 height 21
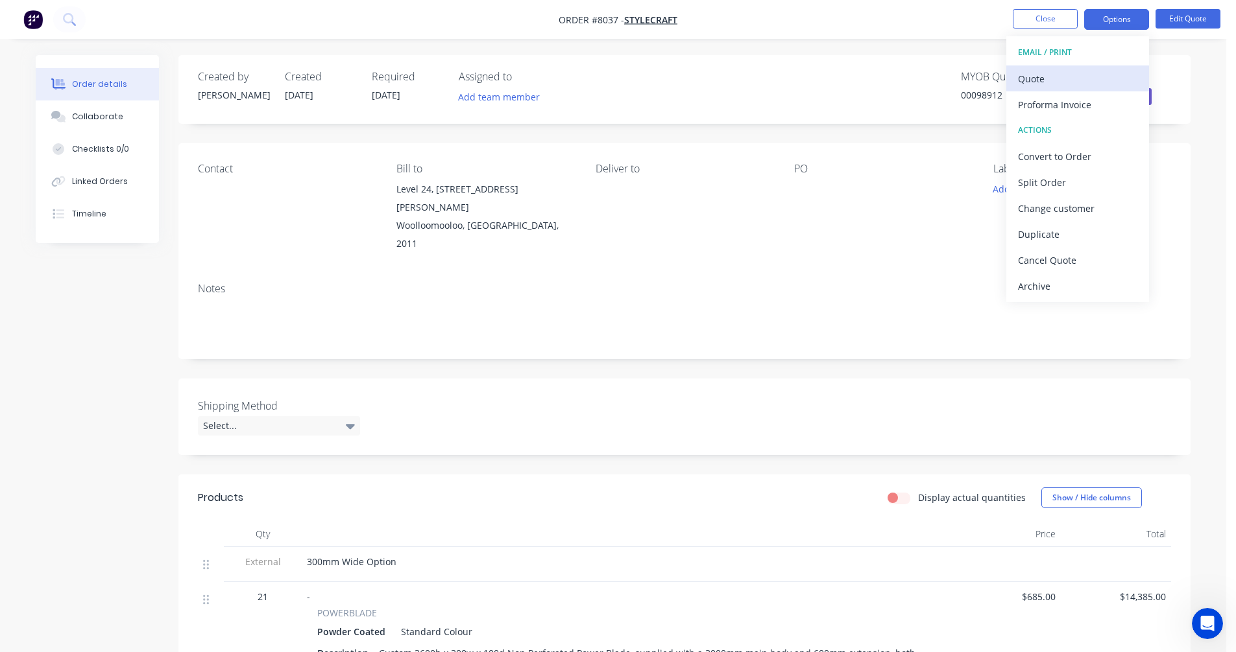
click at [1051, 77] on div "Quote" at bounding box center [1077, 78] width 119 height 19
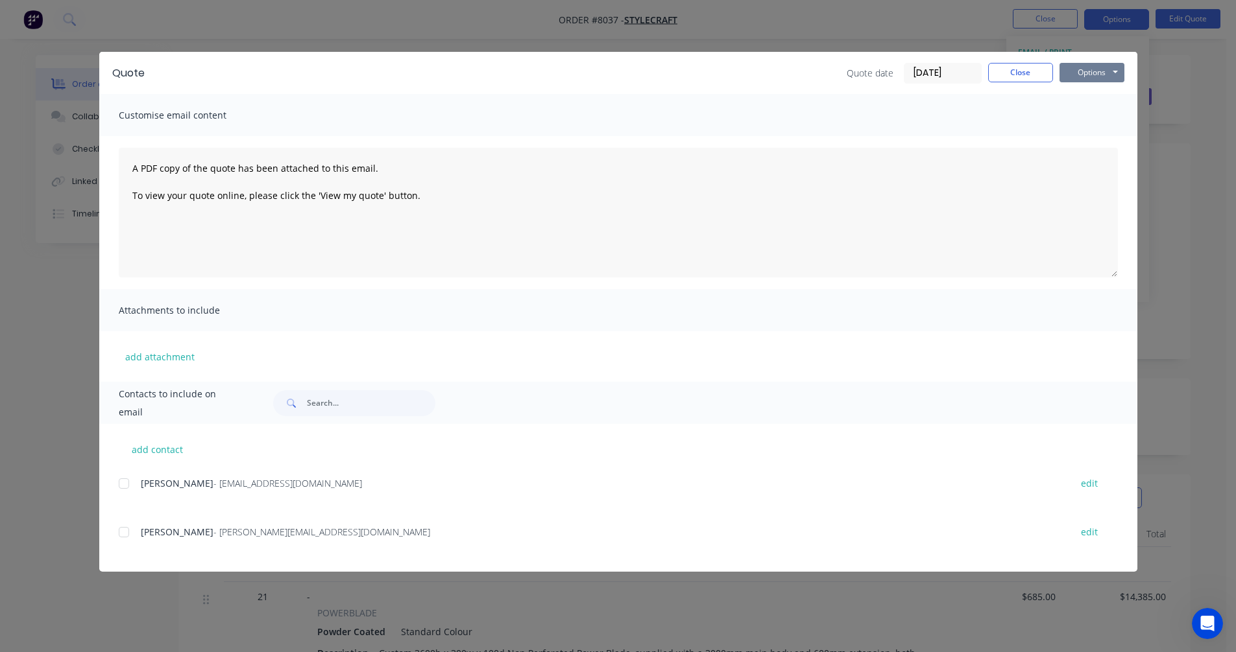
click at [1101, 68] on button "Options" at bounding box center [1091, 72] width 65 height 19
click at [1099, 97] on button "Preview" at bounding box center [1100, 95] width 83 height 21
click at [101, 493] on div "add contact [PERSON_NAME] - [EMAIL_ADDRESS][DOMAIN_NAME] edit Lucy Kiernan - [E…" at bounding box center [618, 498] width 1038 height 148
click at [1033, 69] on button "Close" at bounding box center [1020, 72] width 65 height 19
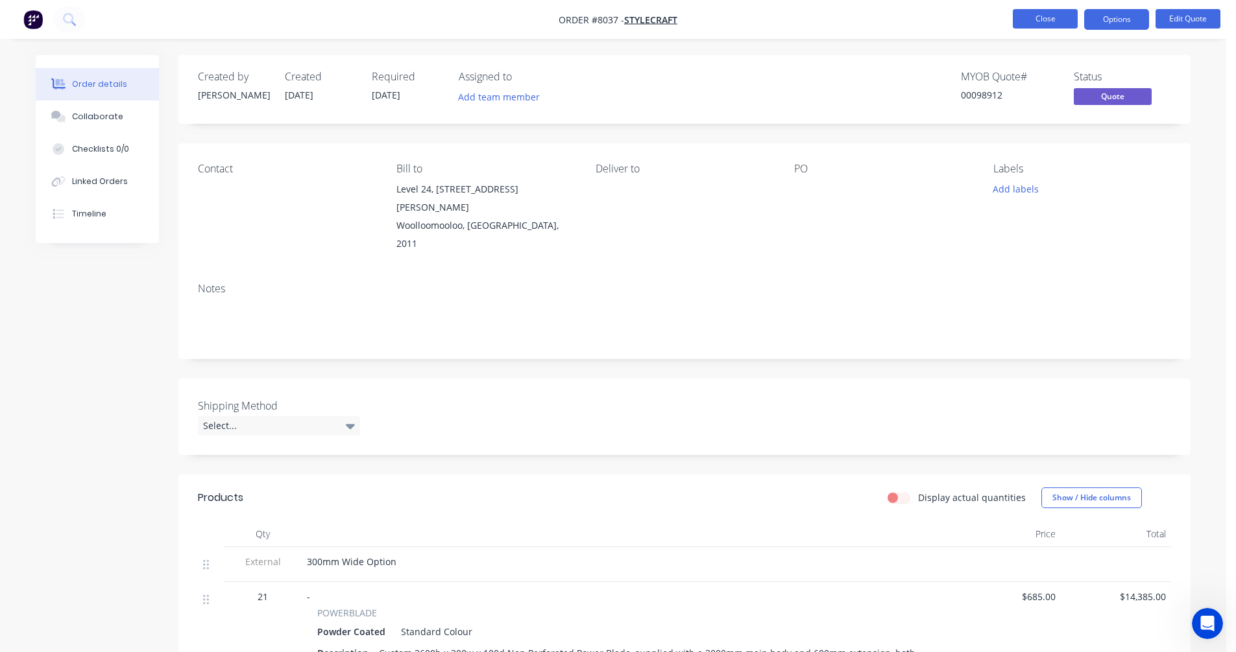
click at [1044, 21] on button "Close" at bounding box center [1044, 18] width 65 height 19
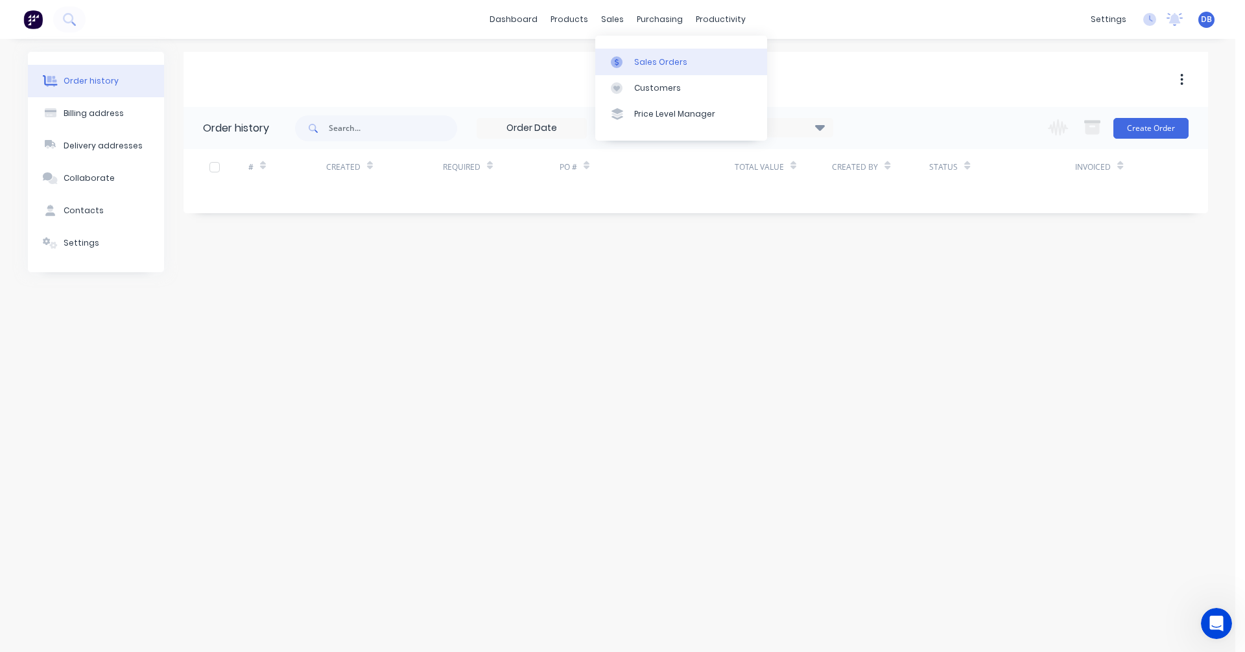
click at [627, 60] on div at bounding box center [620, 62] width 19 height 12
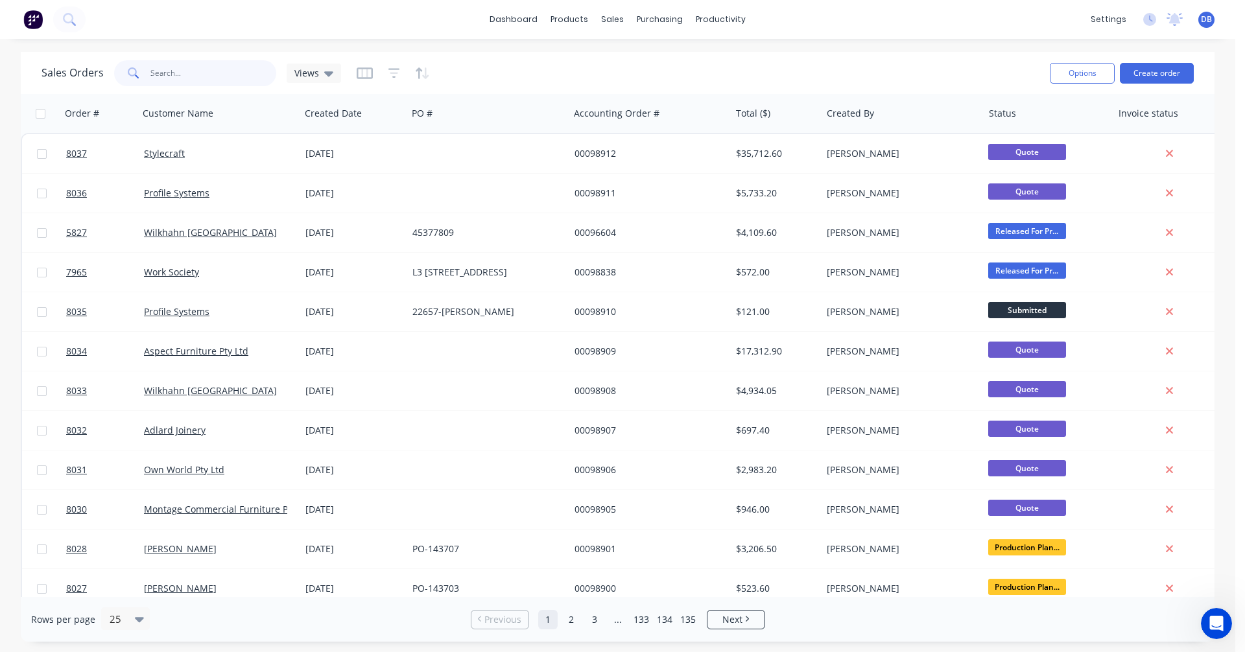
click at [176, 71] on input "text" at bounding box center [213, 73] width 126 height 26
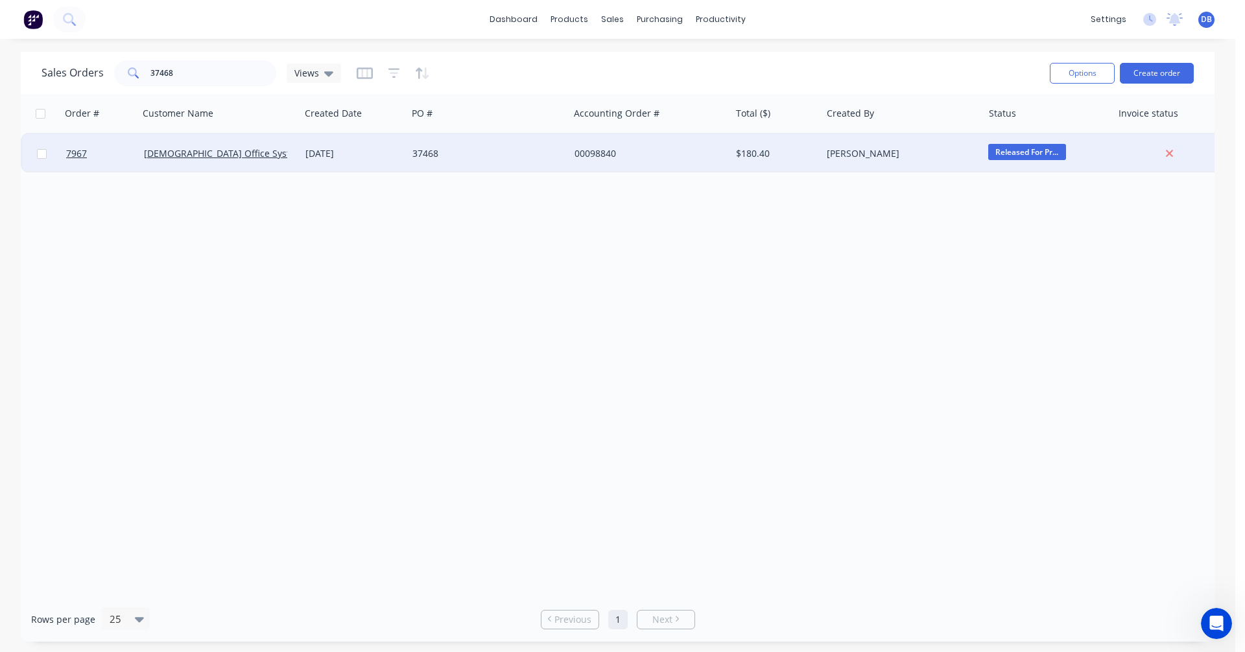
click at [348, 152] on div "[DATE]" at bounding box center [353, 153] width 97 height 13
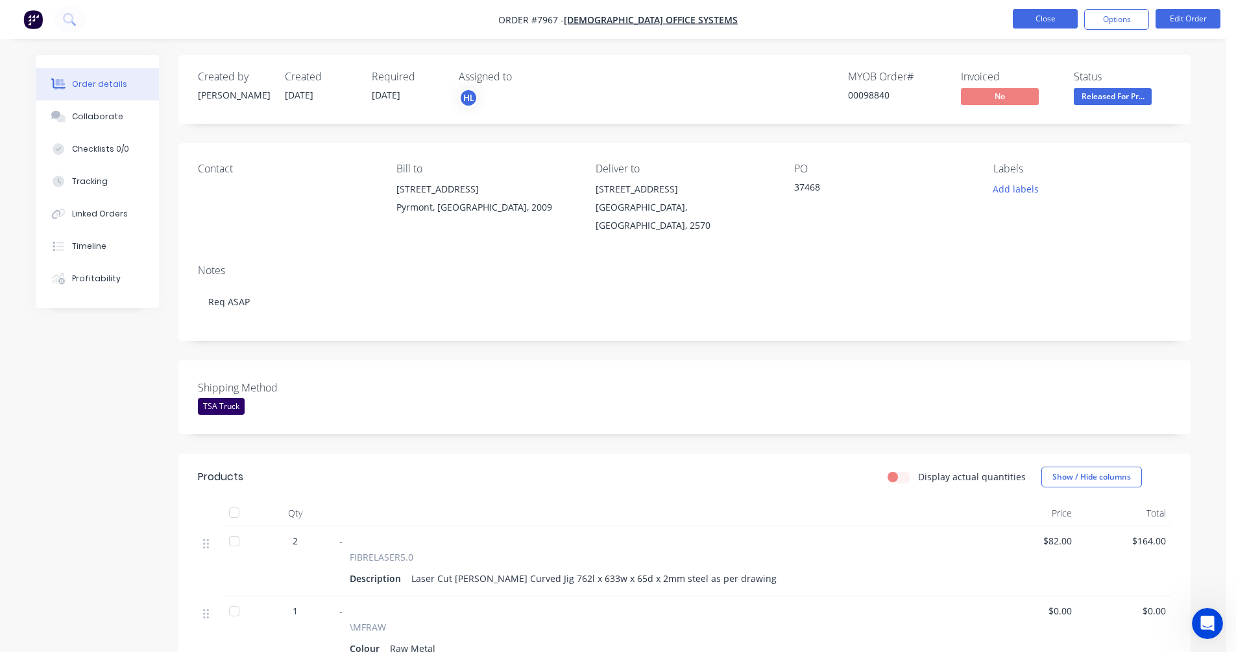
click at [1047, 18] on button "Close" at bounding box center [1044, 18] width 65 height 19
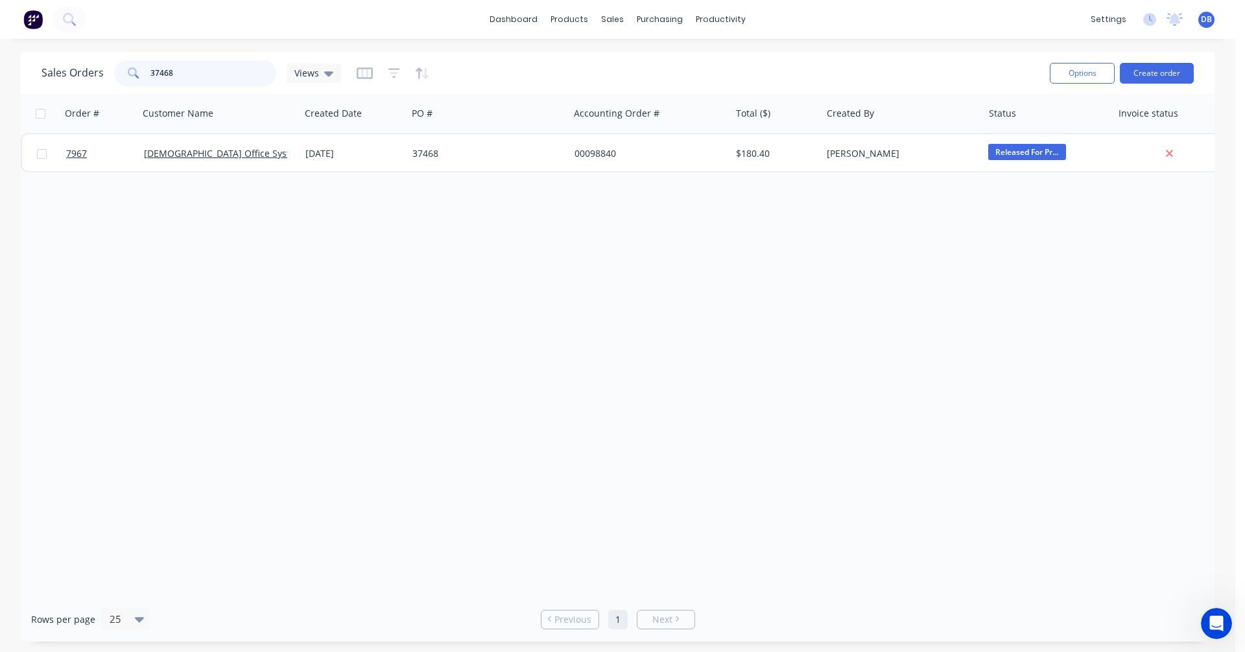
drag, startPoint x: 197, startPoint y: 67, endPoint x: 128, endPoint y: 73, distance: 68.4
click at [128, 73] on div "37468" at bounding box center [195, 73] width 162 height 26
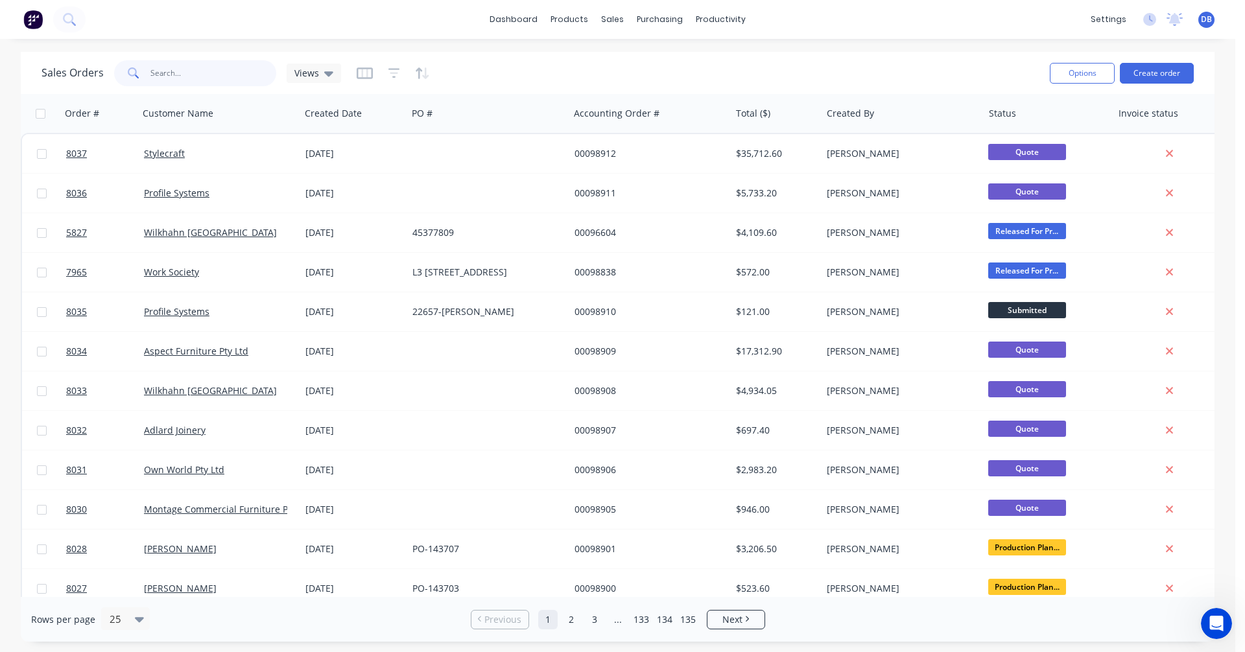
click at [191, 73] on input "text" at bounding box center [213, 73] width 126 height 26
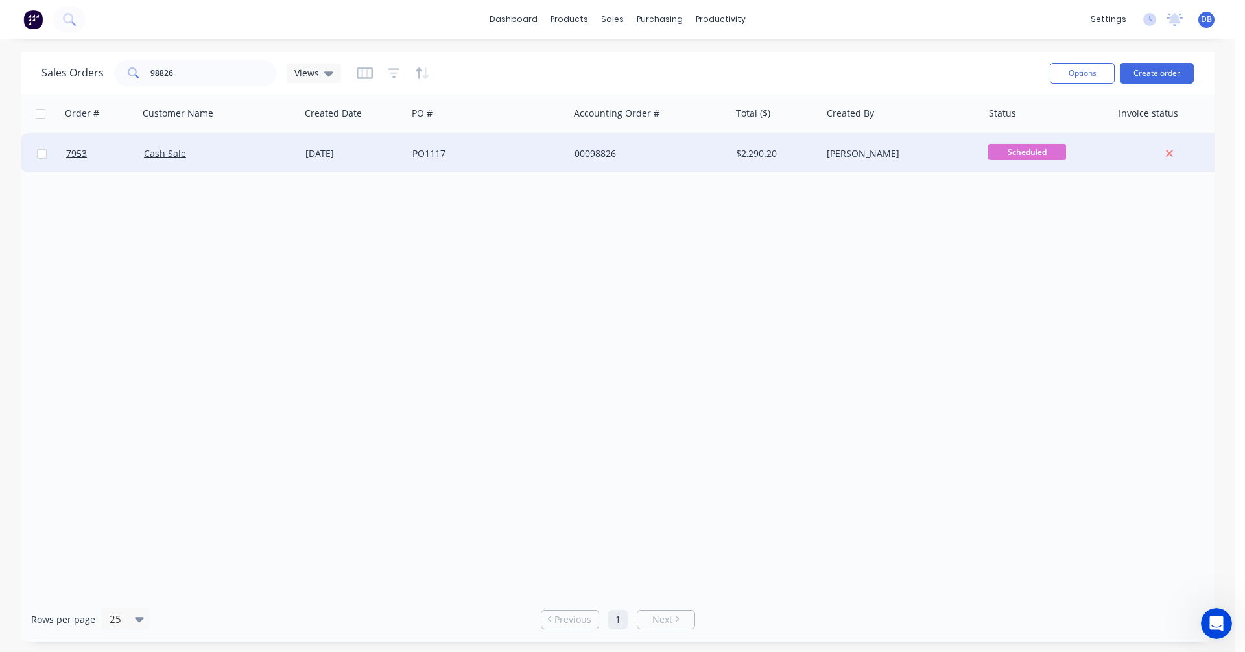
click at [431, 152] on div "PO1117" at bounding box center [485, 153] width 144 height 13
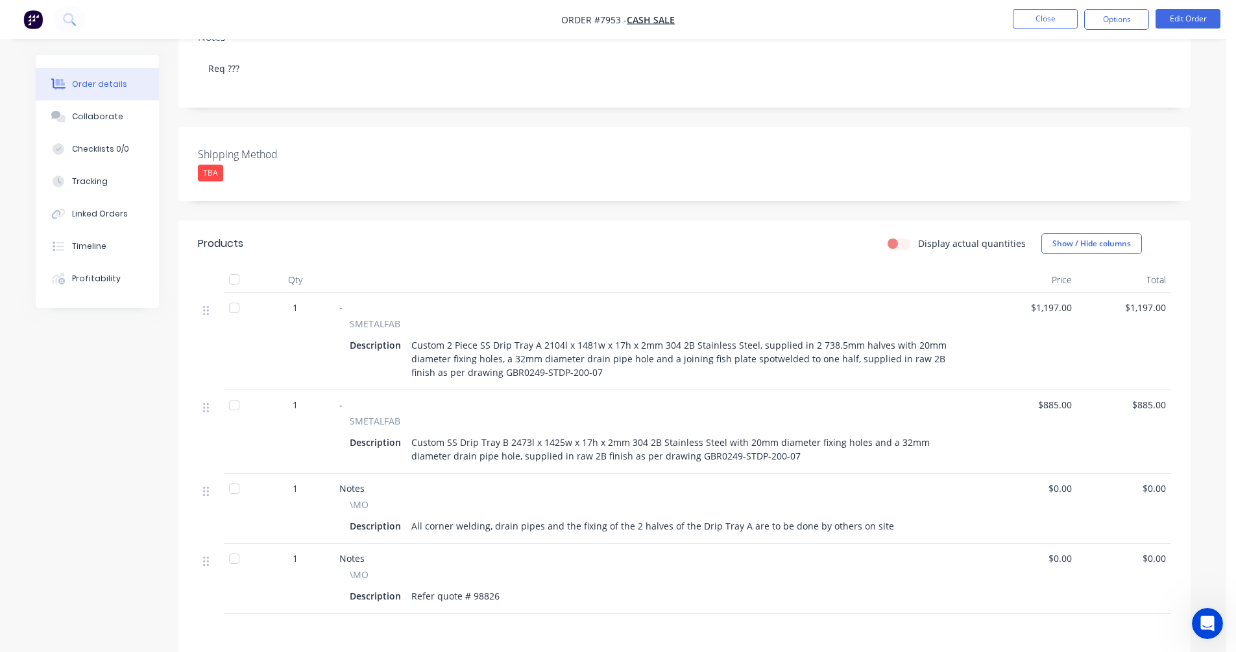
scroll to position [324, 0]
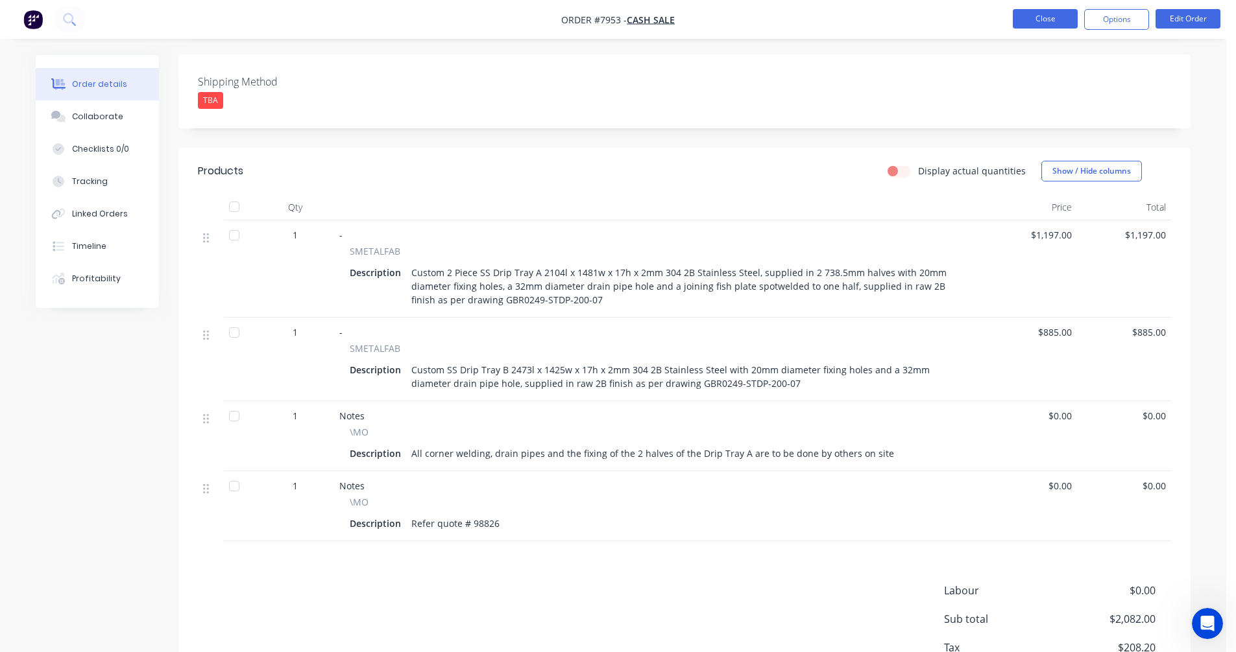
click at [1047, 21] on button "Close" at bounding box center [1044, 18] width 65 height 19
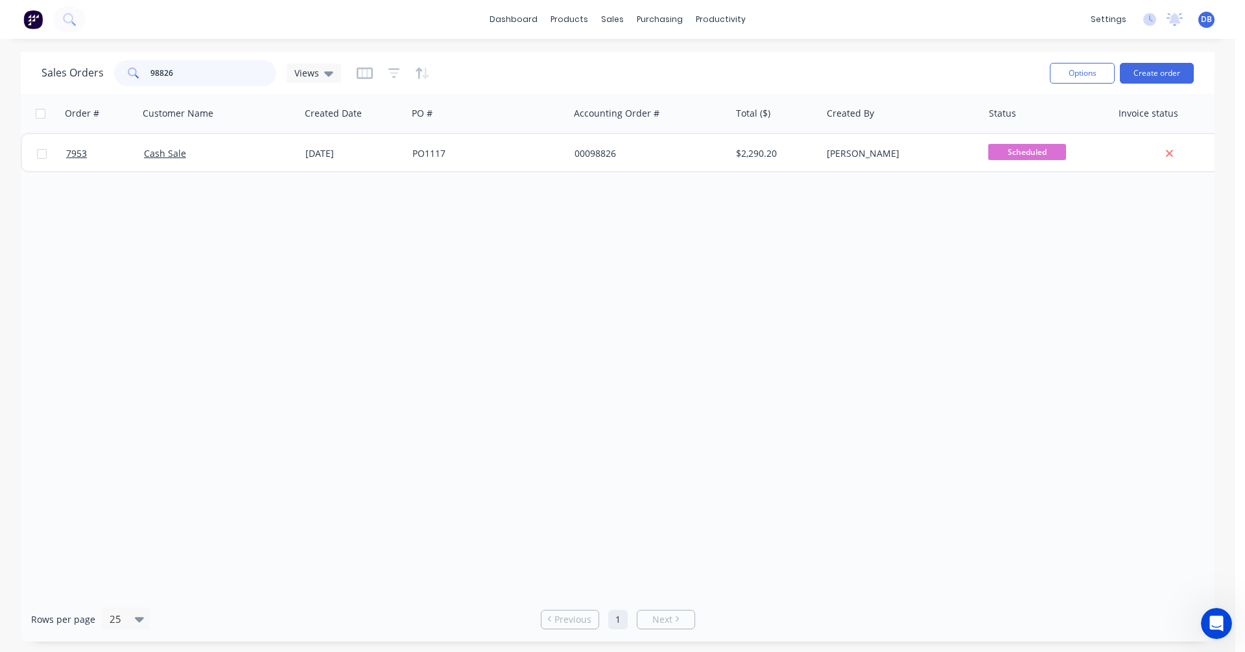
drag, startPoint x: 192, startPoint y: 72, endPoint x: 109, endPoint y: 77, distance: 83.1
click at [109, 77] on div "Sales Orders 98826 Views" at bounding box center [192, 73] width 300 height 26
